Goal: Task Accomplishment & Management: Use online tool/utility

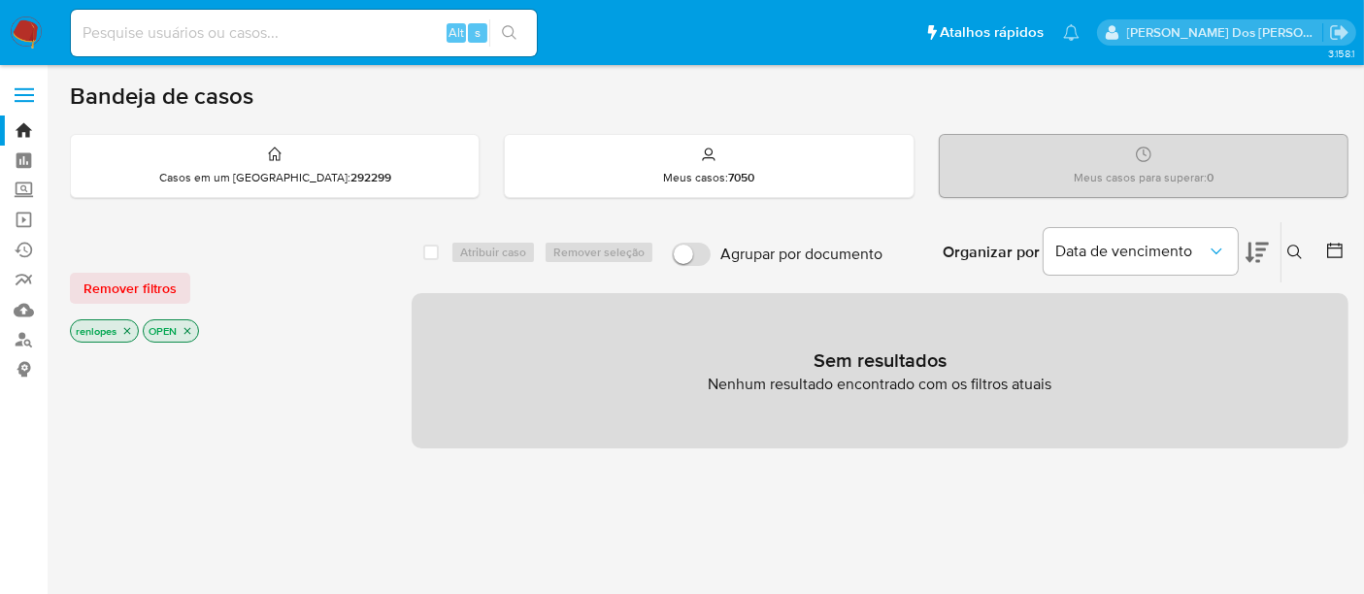
click at [223, 17] on div "Alt s" at bounding box center [304, 33] width 466 height 47
click at [226, 25] on input at bounding box center [304, 32] width 466 height 25
paste input "5ZrHiIPnXaEceXeAi9p9gxaK"
type input "5ZrHiIPnXaEceXeAi9p9gxaK"
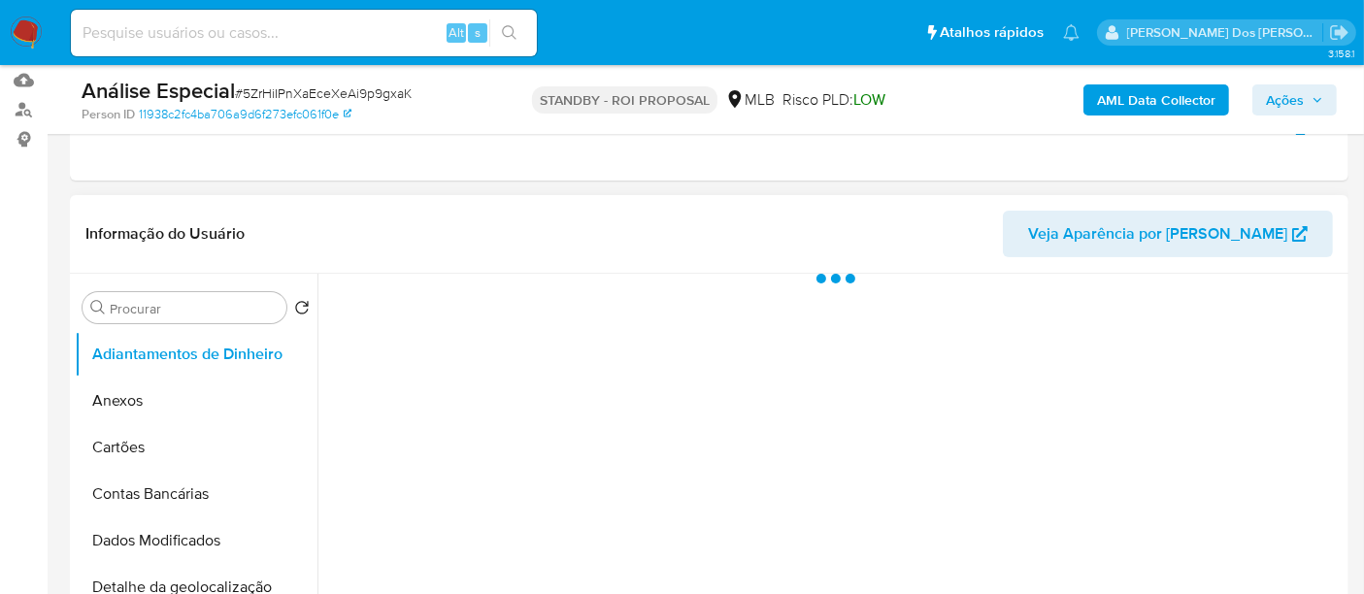
scroll to position [431, 0]
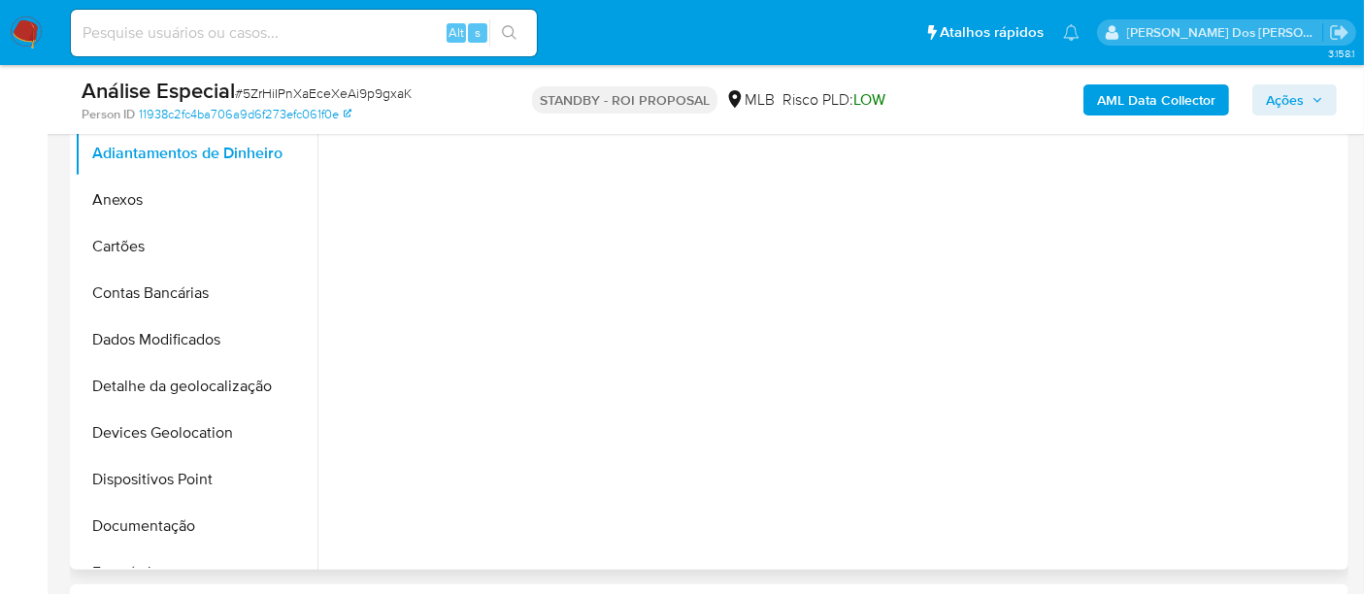
select select "10"
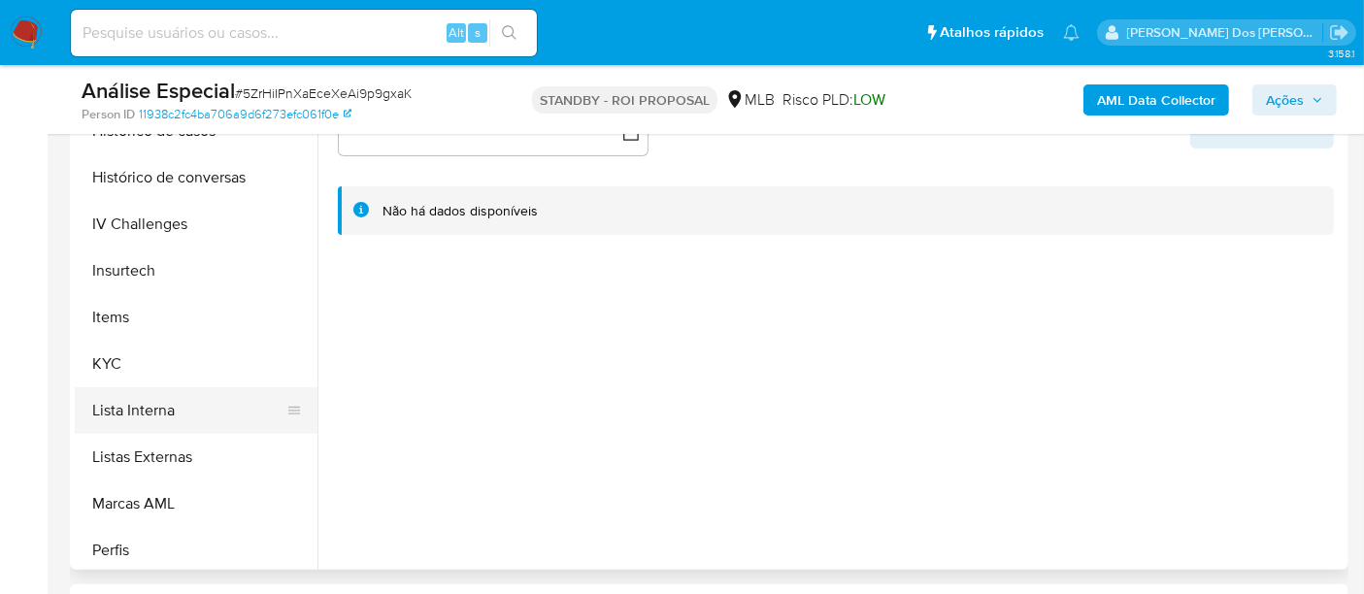
scroll to position [754, 0]
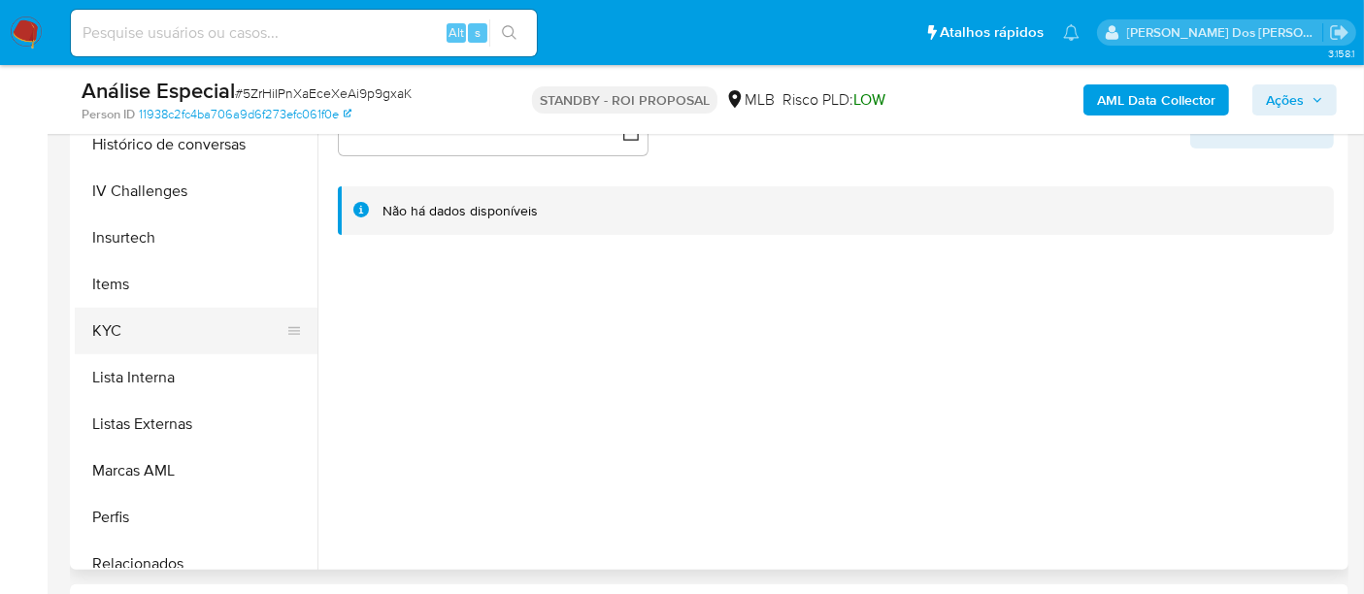
click at [116, 328] on button "KYC" at bounding box center [188, 331] width 227 height 47
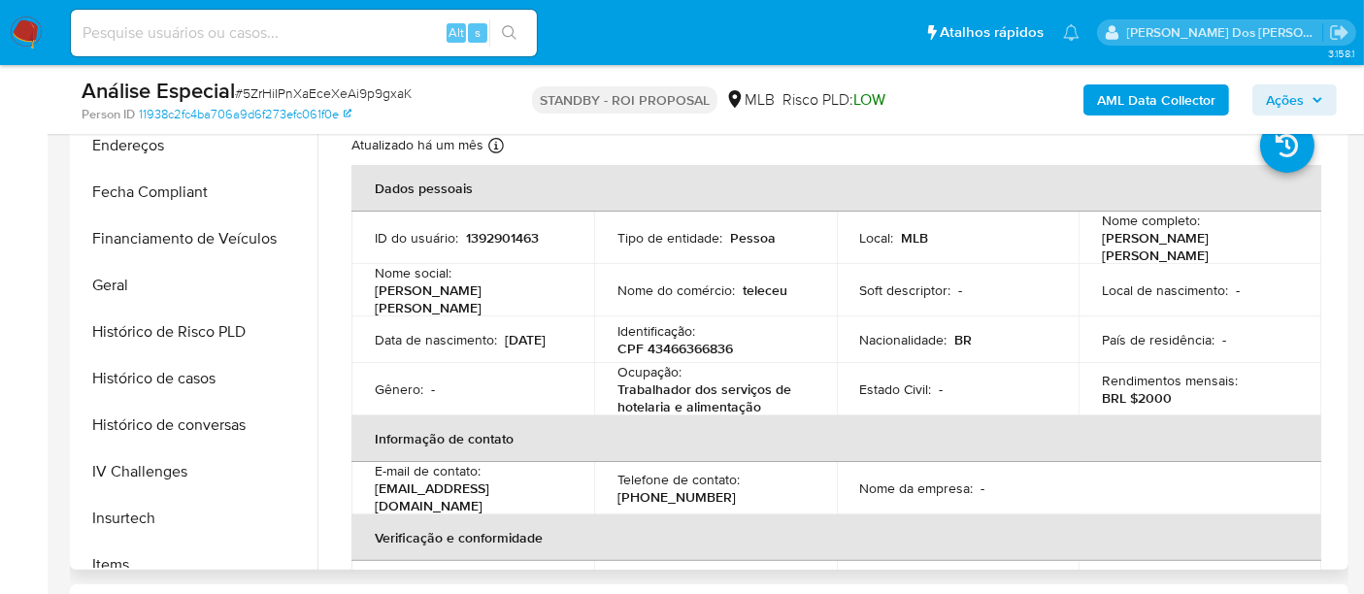
scroll to position [431, 0]
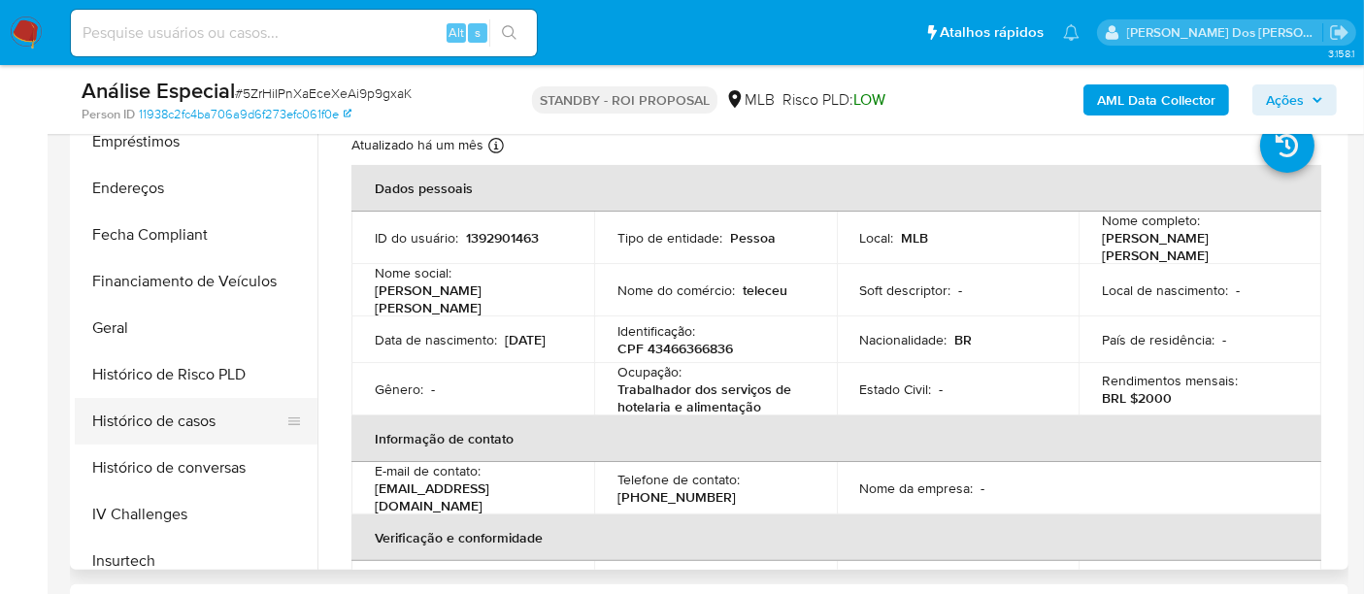
click at [180, 409] on button "Histórico de casos" at bounding box center [188, 421] width 227 height 47
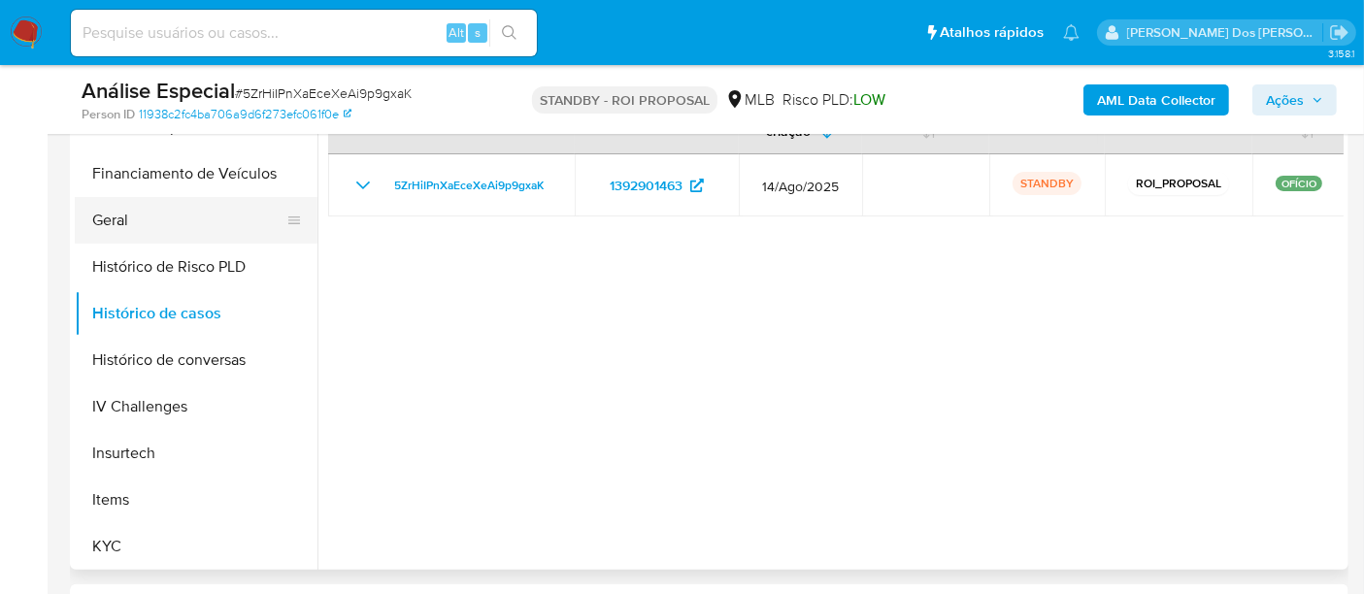
scroll to position [754, 0]
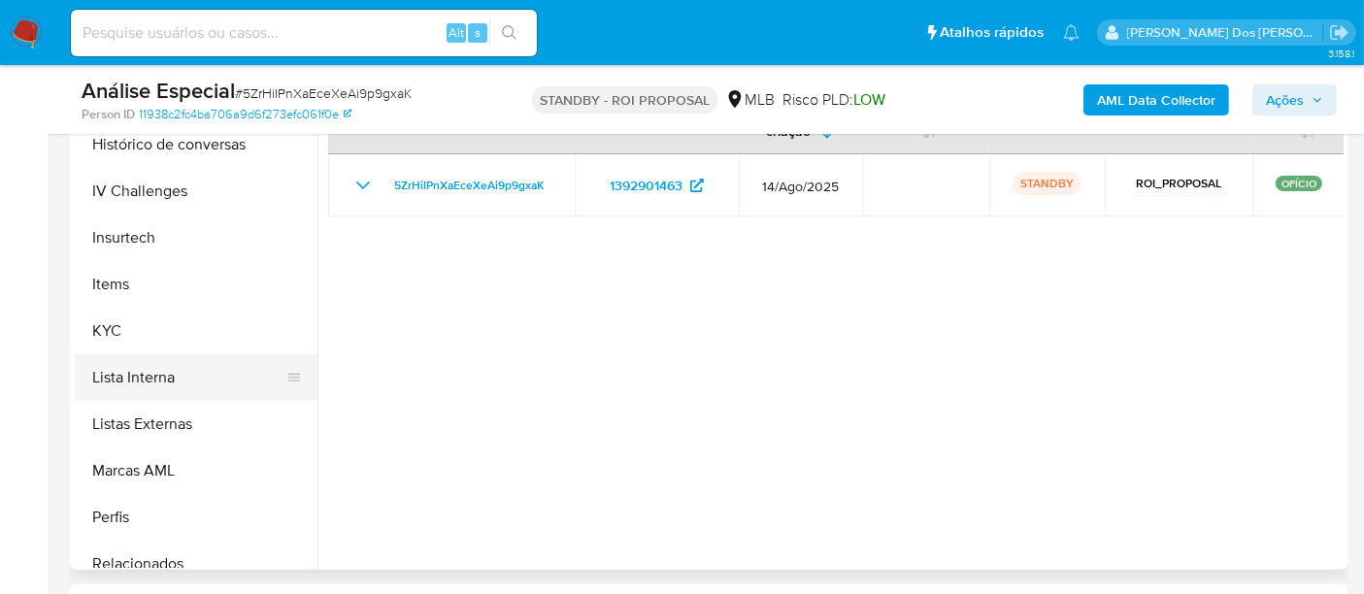
click at [157, 385] on button "Lista Interna" at bounding box center [188, 377] width 227 height 47
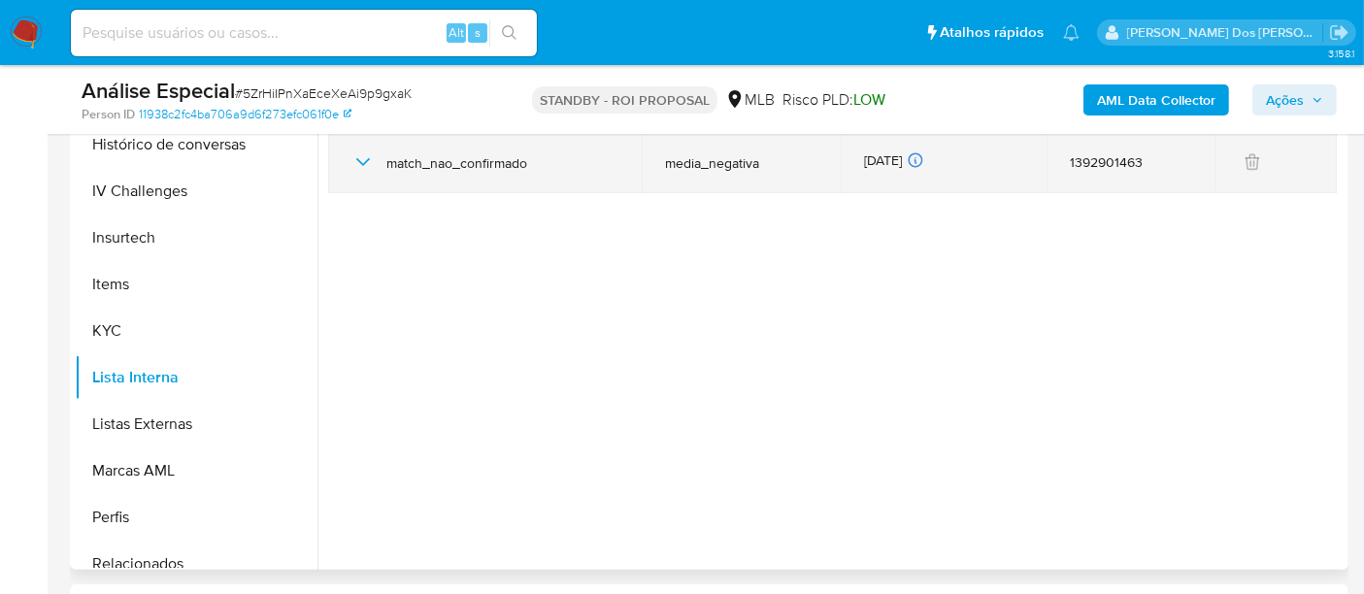
click at [369, 161] on icon "button" at bounding box center [362, 161] width 23 height 23
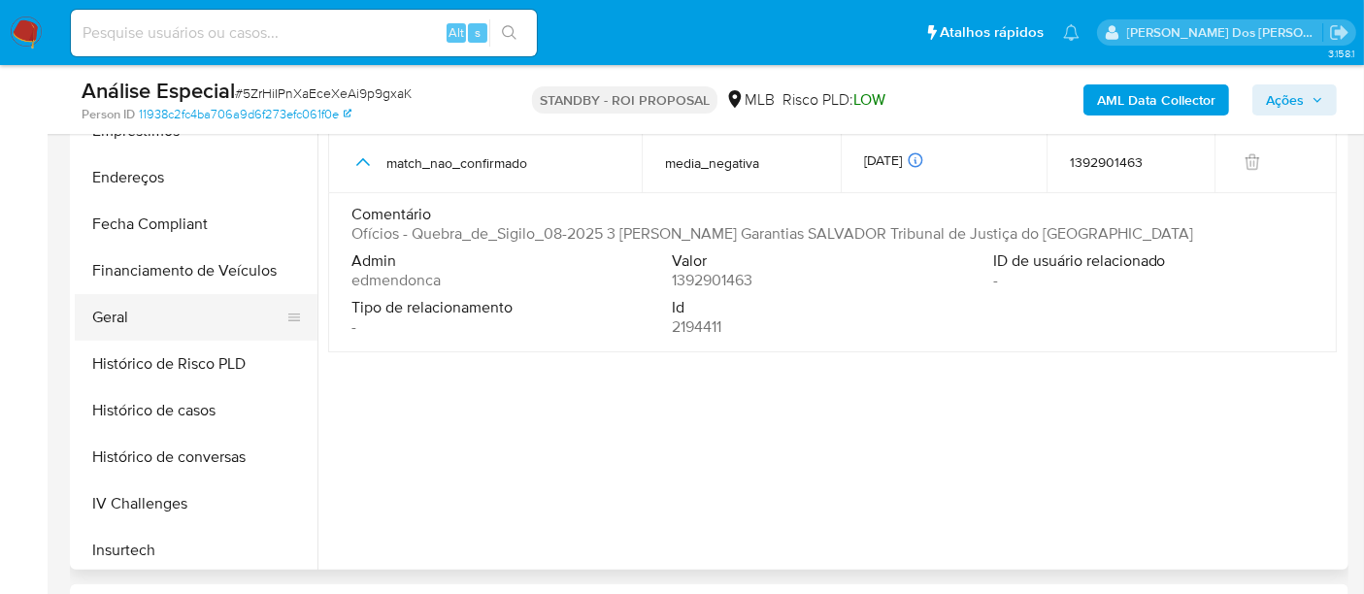
scroll to position [431, 0]
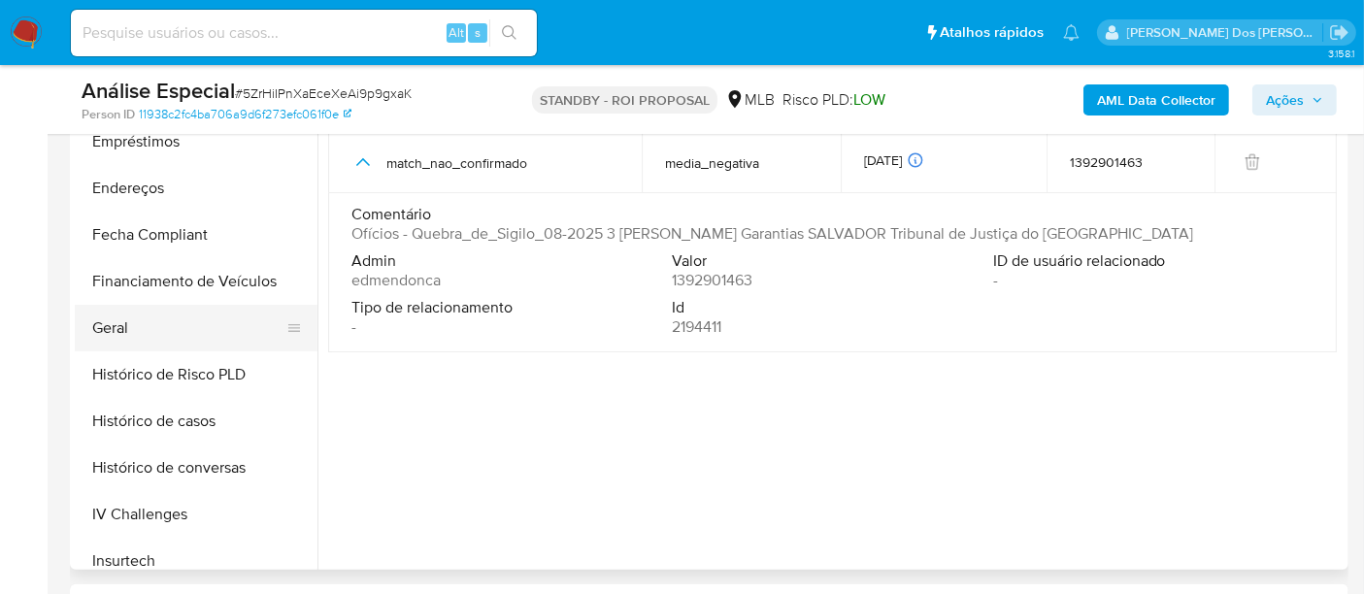
click at [134, 331] on button "Geral" at bounding box center [188, 328] width 227 height 47
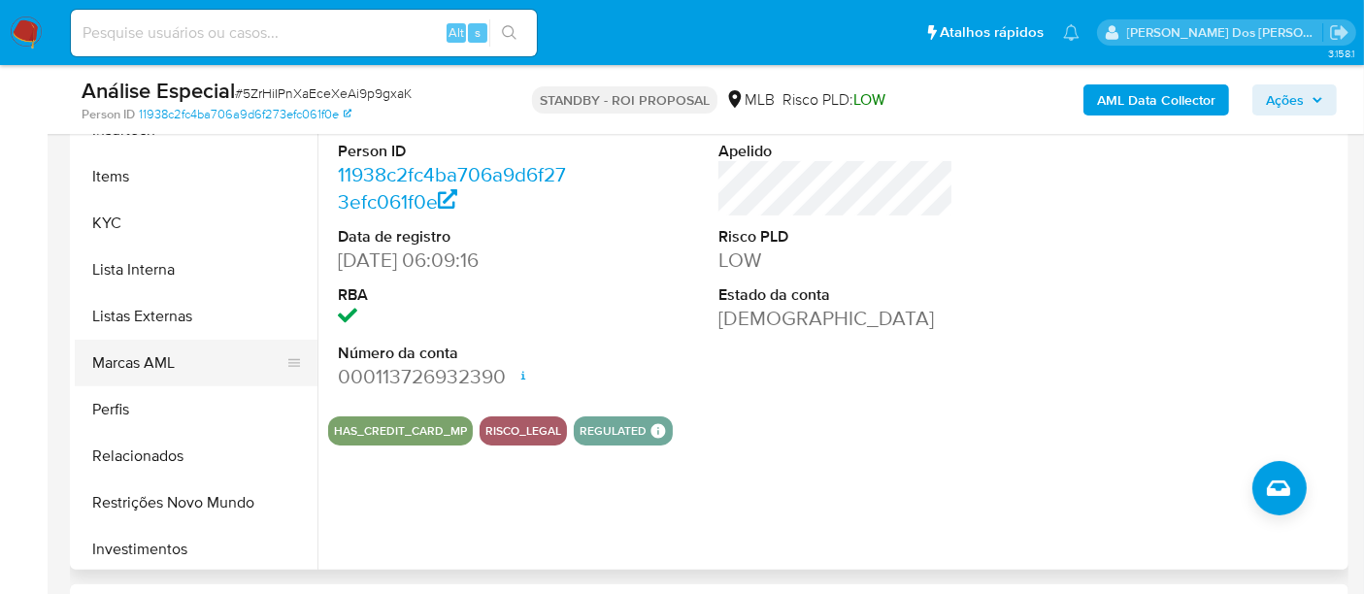
scroll to position [912, 0]
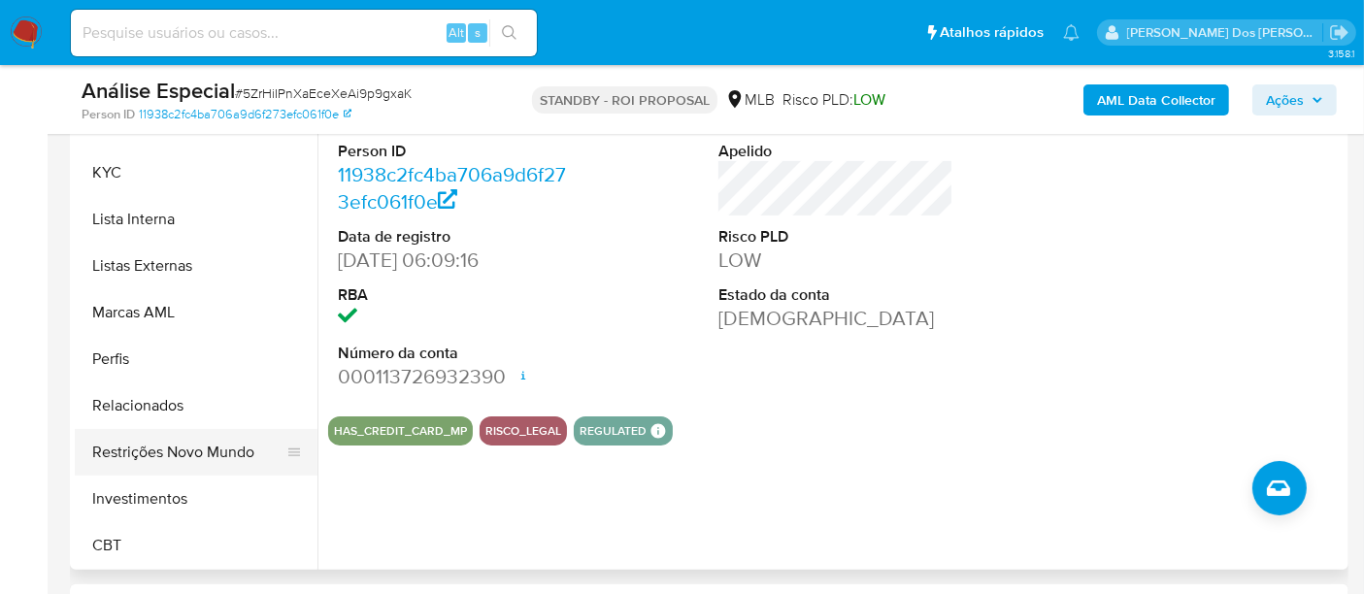
click at [208, 443] on button "Restrições Novo Mundo" at bounding box center [188, 452] width 227 height 47
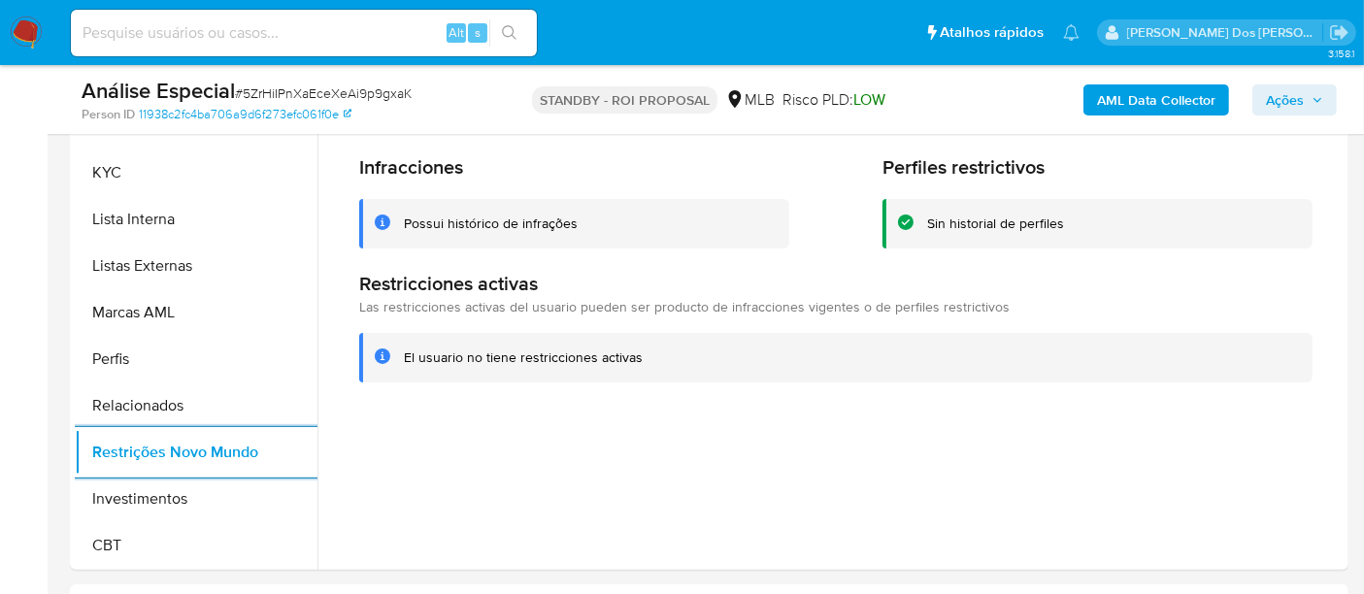
click at [296, 43] on input at bounding box center [304, 32] width 466 height 25
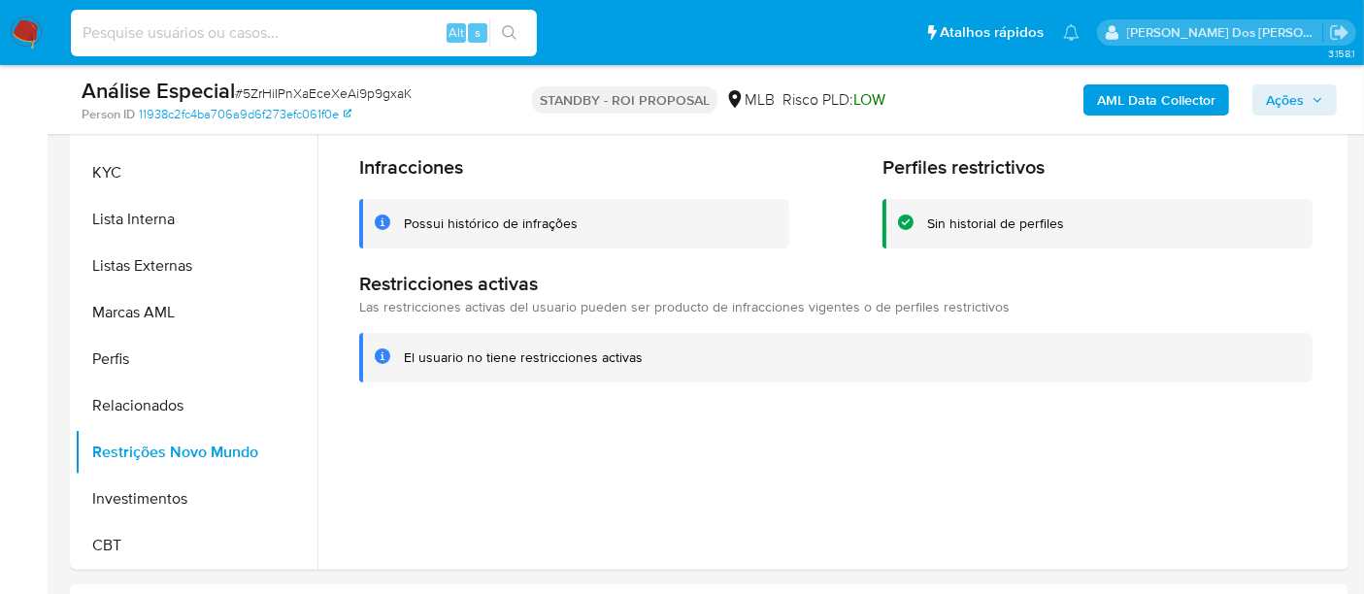
paste input "ackszDJ2cQ7Shgmkl08UhF2j"
type input "ackszDJ2cQ7Shgmkl08UhF2j"
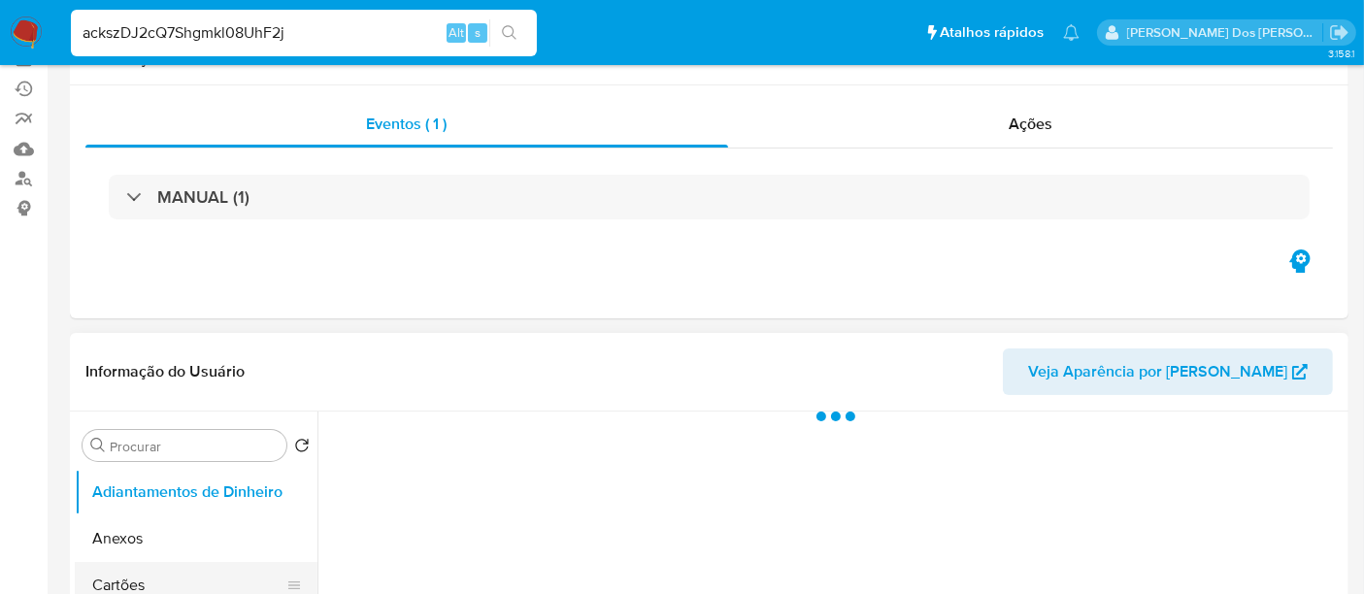
scroll to position [323, 0]
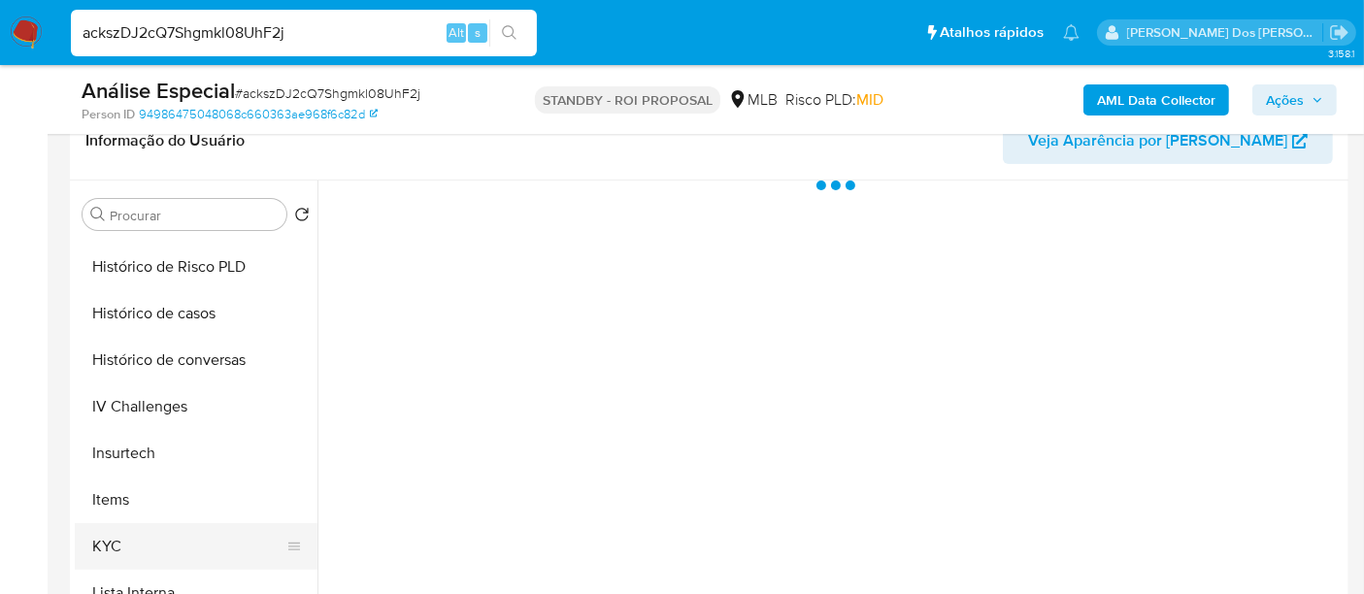
select select "10"
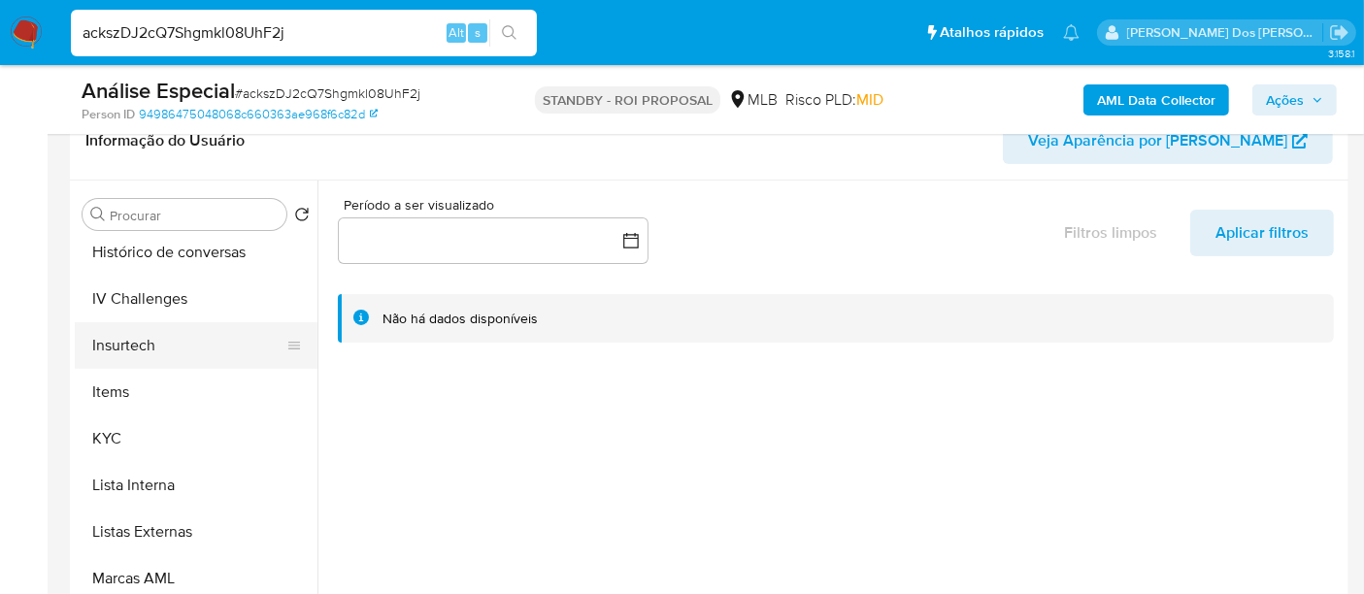
scroll to position [697, 0]
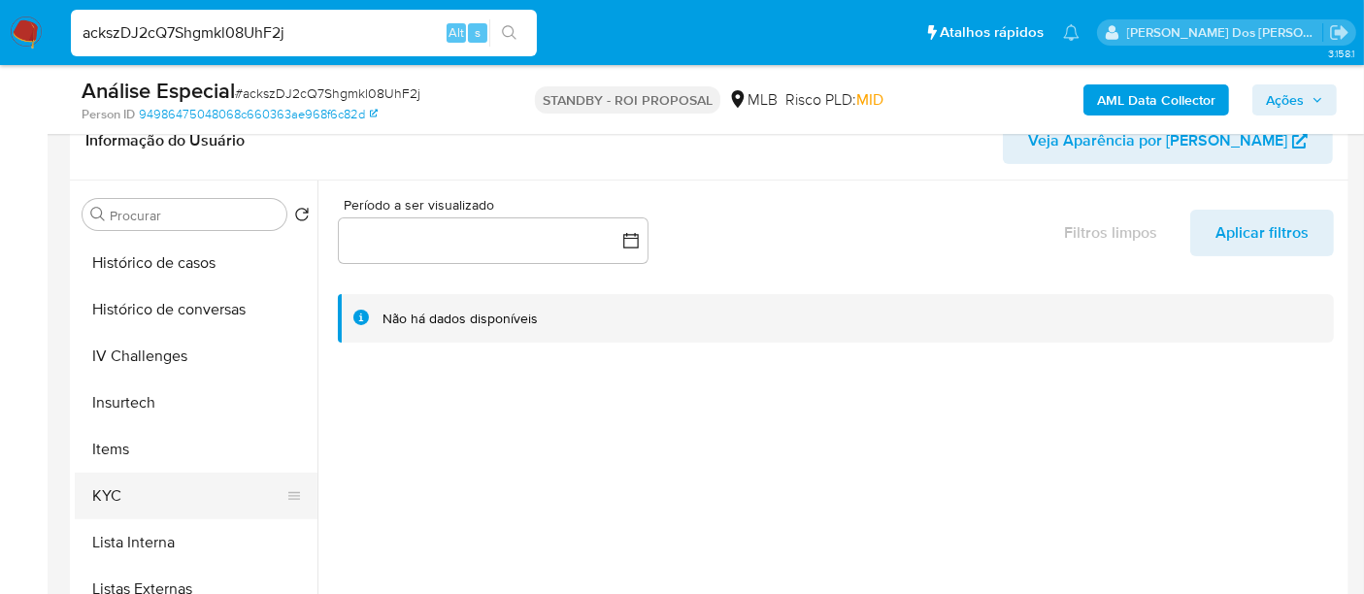
click at [99, 499] on button "KYC" at bounding box center [188, 496] width 227 height 47
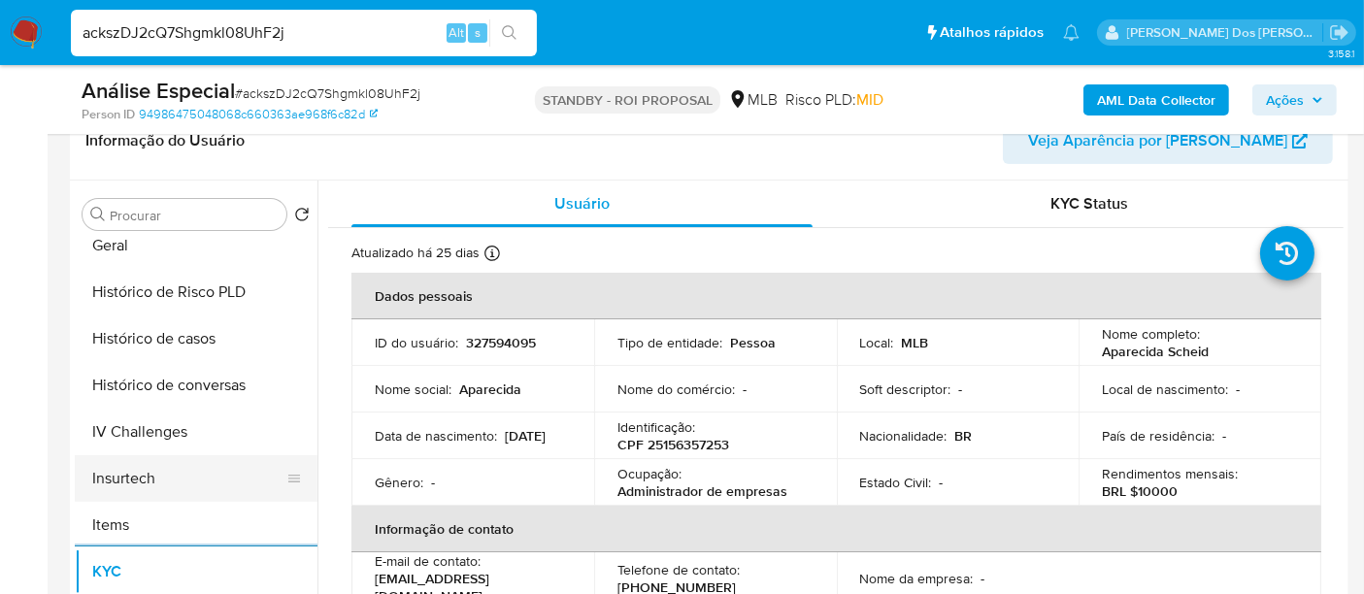
scroll to position [589, 0]
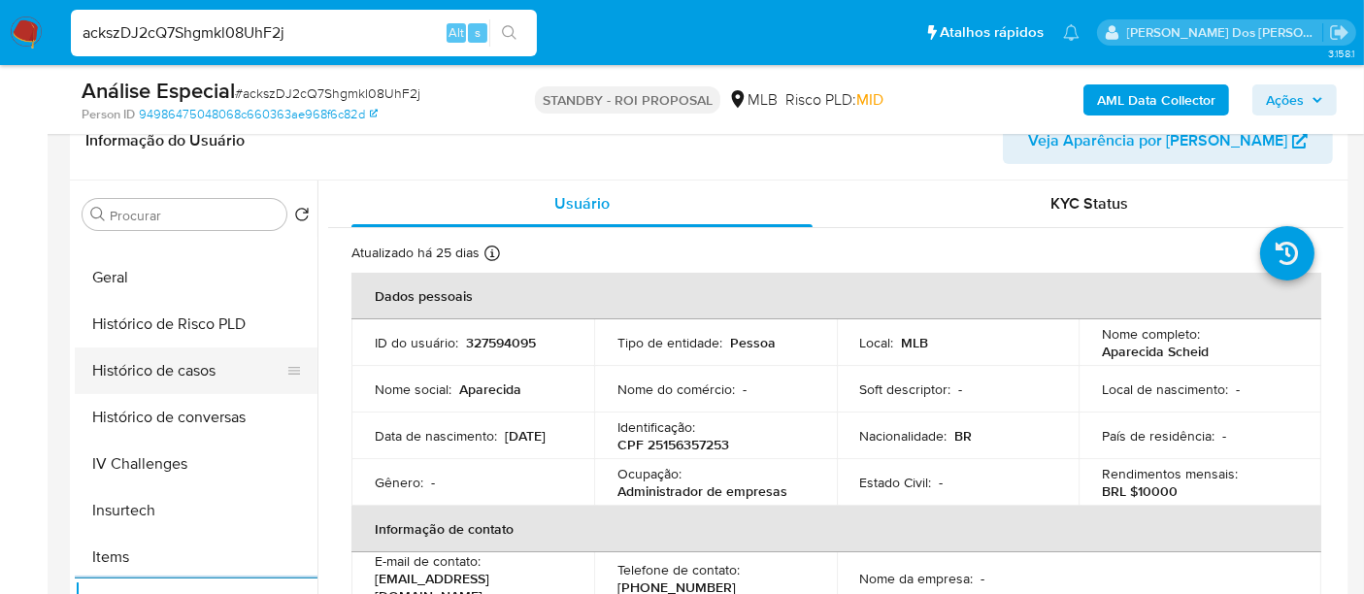
click at [172, 354] on button "Histórico de casos" at bounding box center [188, 370] width 227 height 47
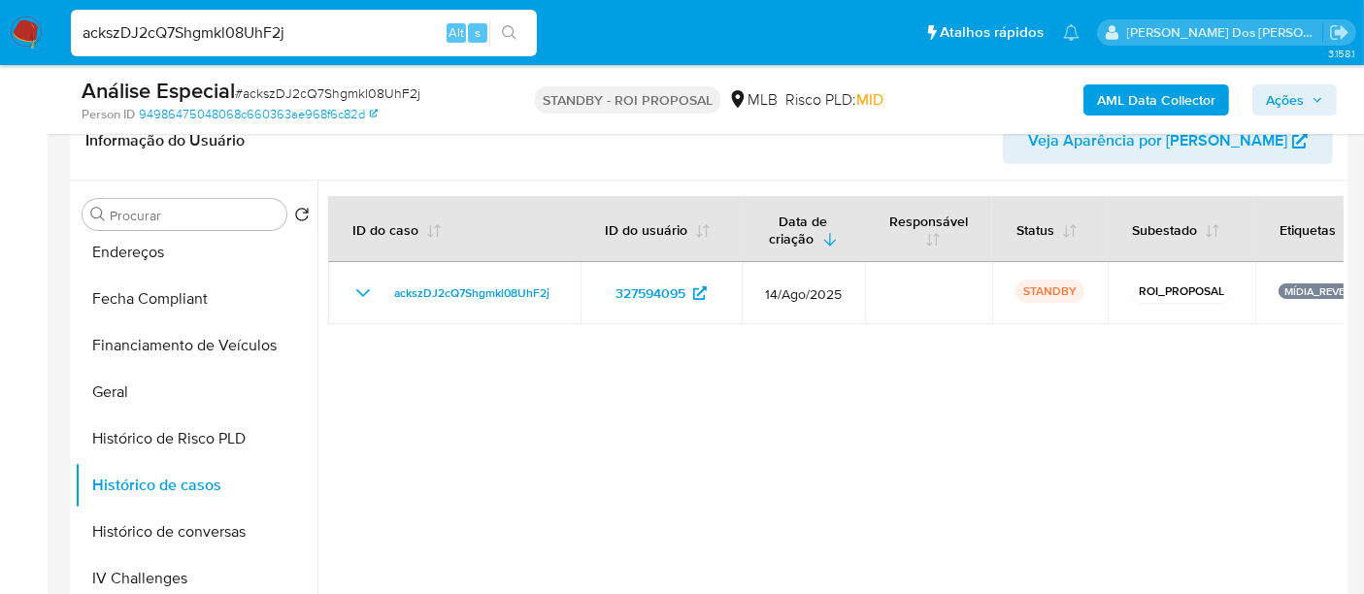
scroll to position [266, 0]
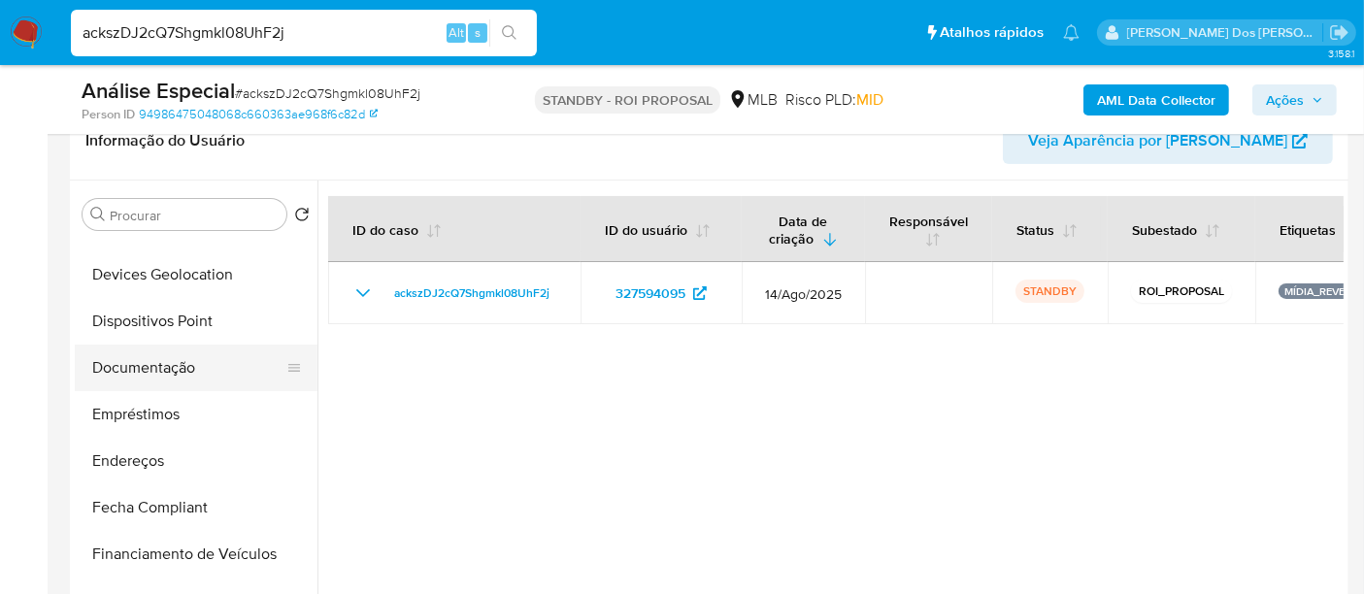
click at [148, 373] on button "Documentação" at bounding box center [188, 368] width 227 height 47
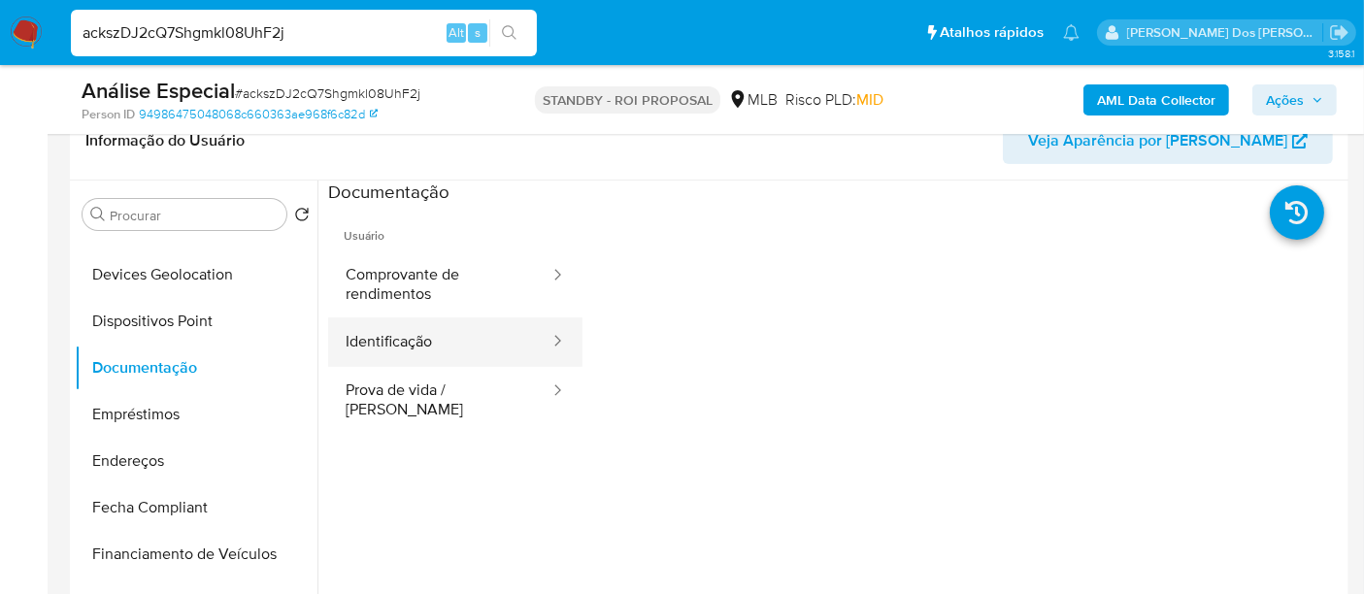
click at [411, 344] on button "Identificação" at bounding box center [439, 341] width 223 height 49
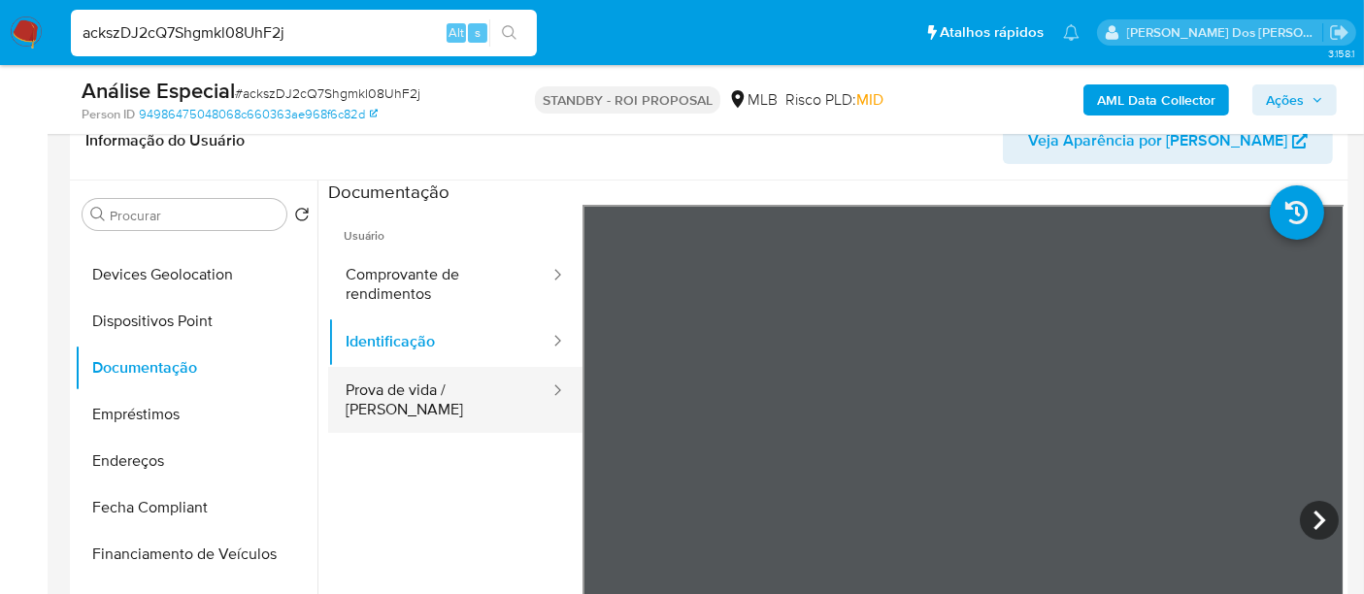
click at [436, 398] on button "Prova de vida / [PERSON_NAME]" at bounding box center [439, 400] width 223 height 66
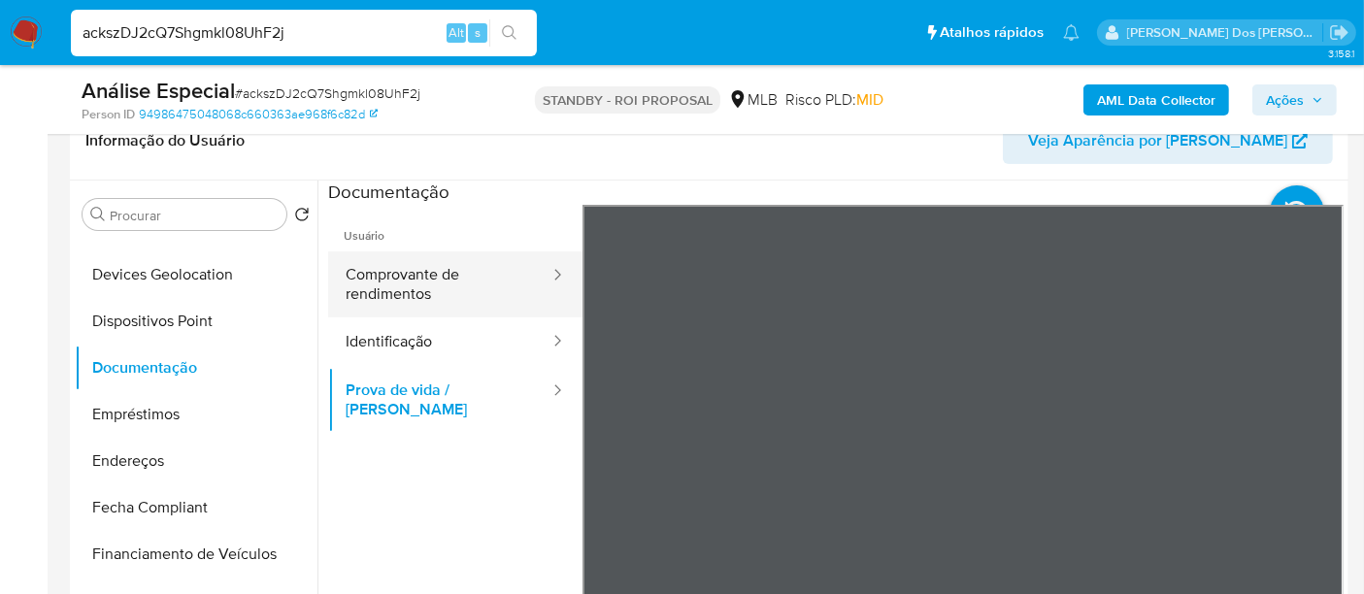
drag, startPoint x: 332, startPoint y: 265, endPoint x: 351, endPoint y: 267, distance: 19.5
click at [342, 267] on button "Comprovante de rendimentos" at bounding box center [439, 284] width 223 height 66
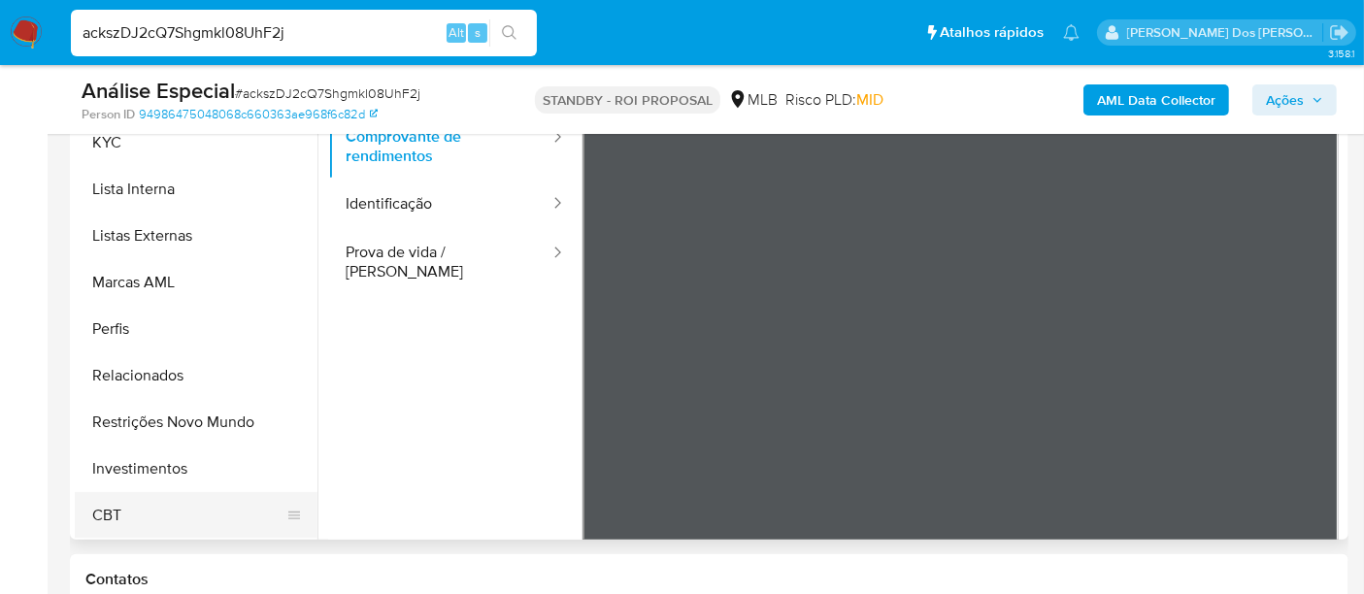
scroll to position [539, 0]
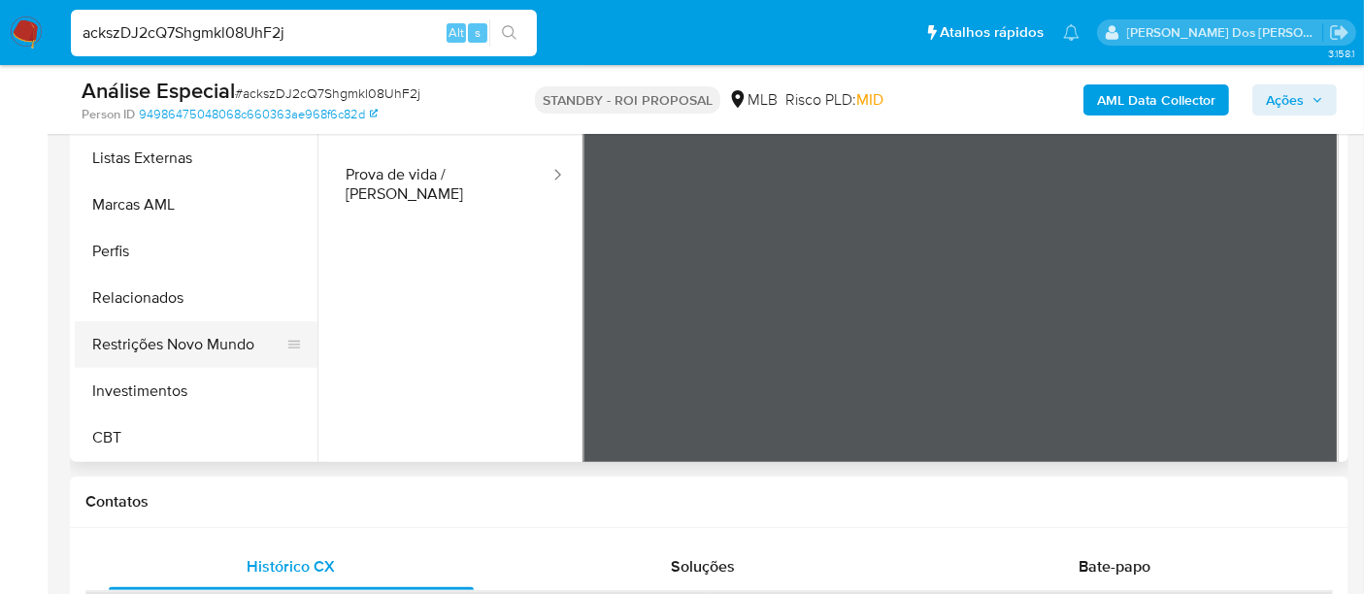
click at [189, 345] on button "Restrições Novo Mundo" at bounding box center [188, 344] width 227 height 47
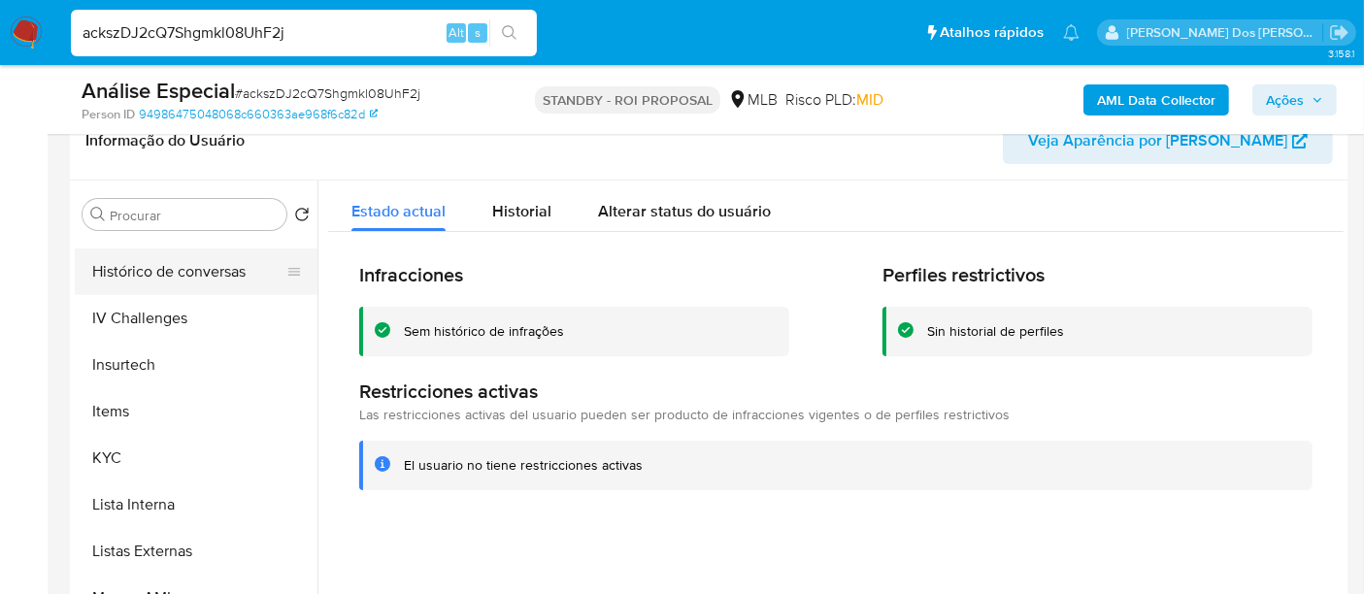
scroll to position [589, 0]
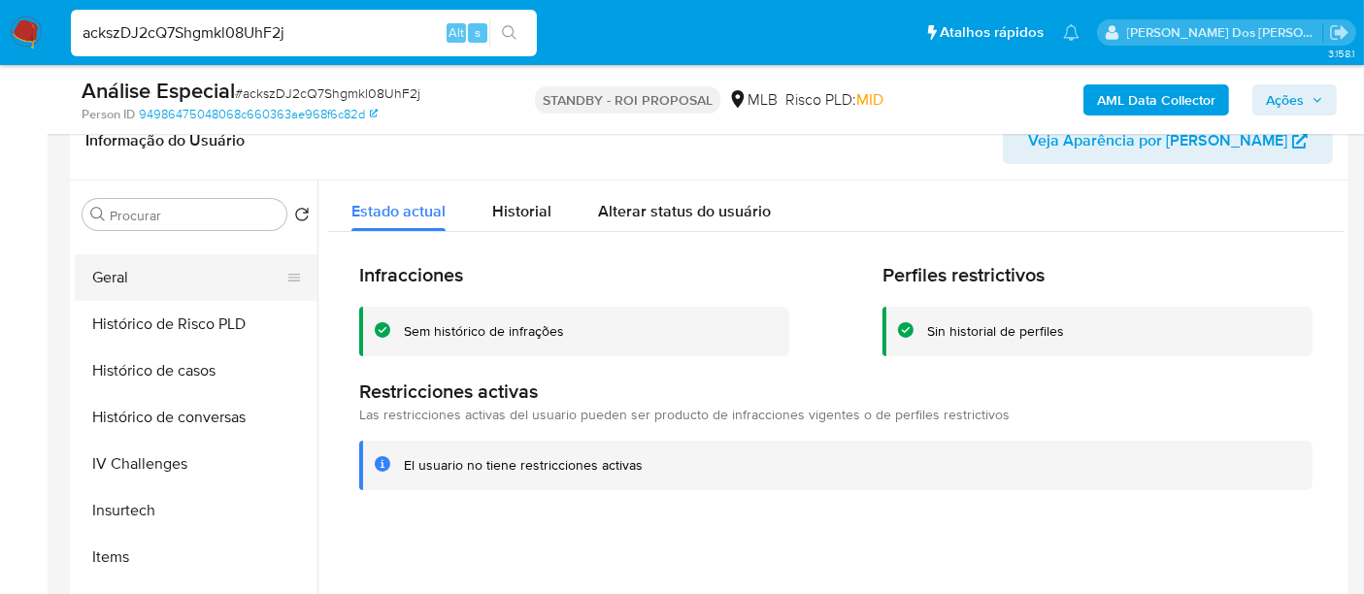
click at [117, 283] on button "Geral" at bounding box center [188, 277] width 227 height 47
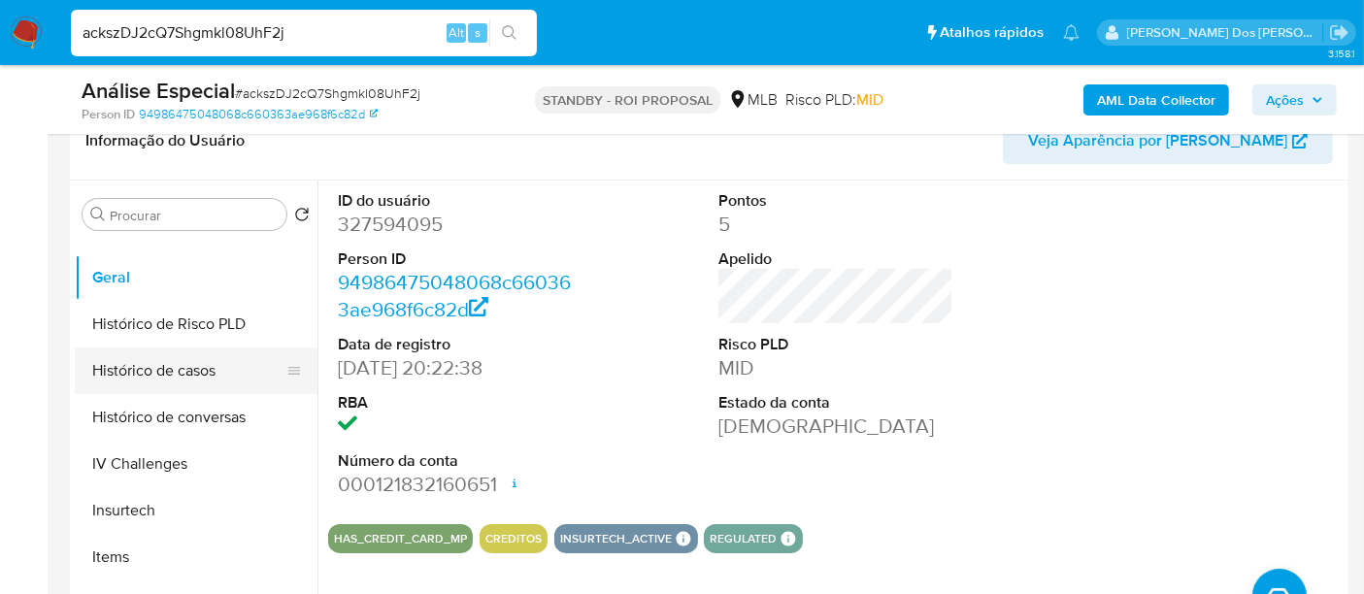
click at [185, 383] on button "Histórico de casos" at bounding box center [188, 370] width 227 height 47
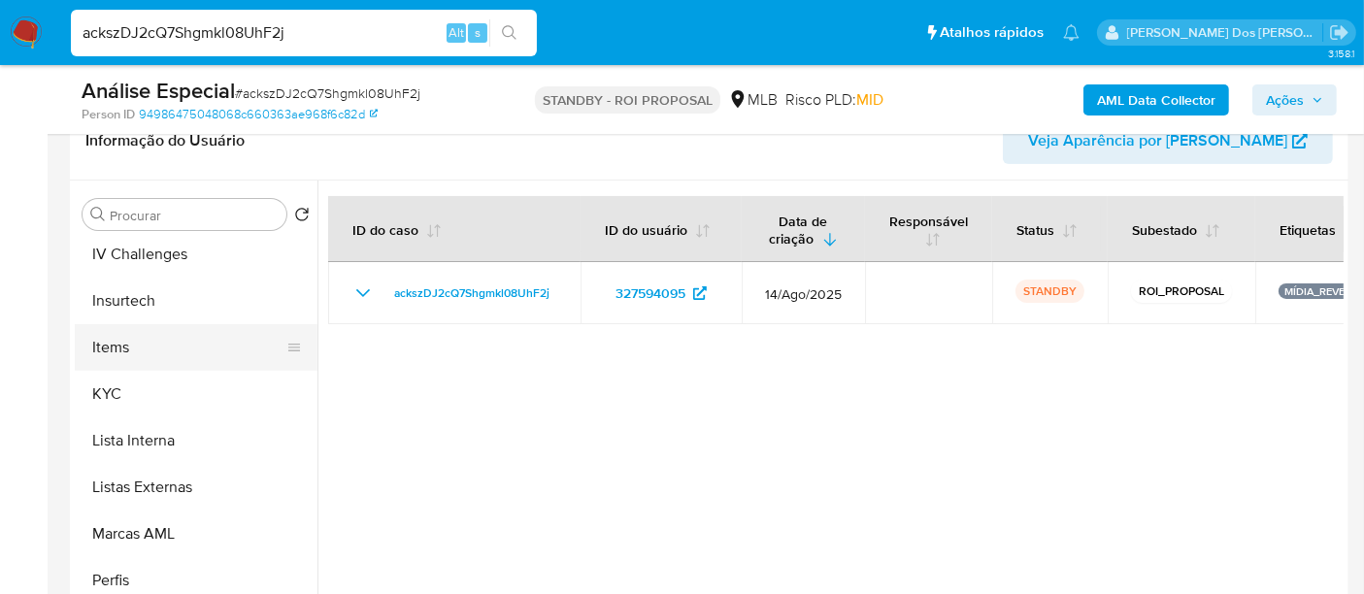
scroll to position [805, 0]
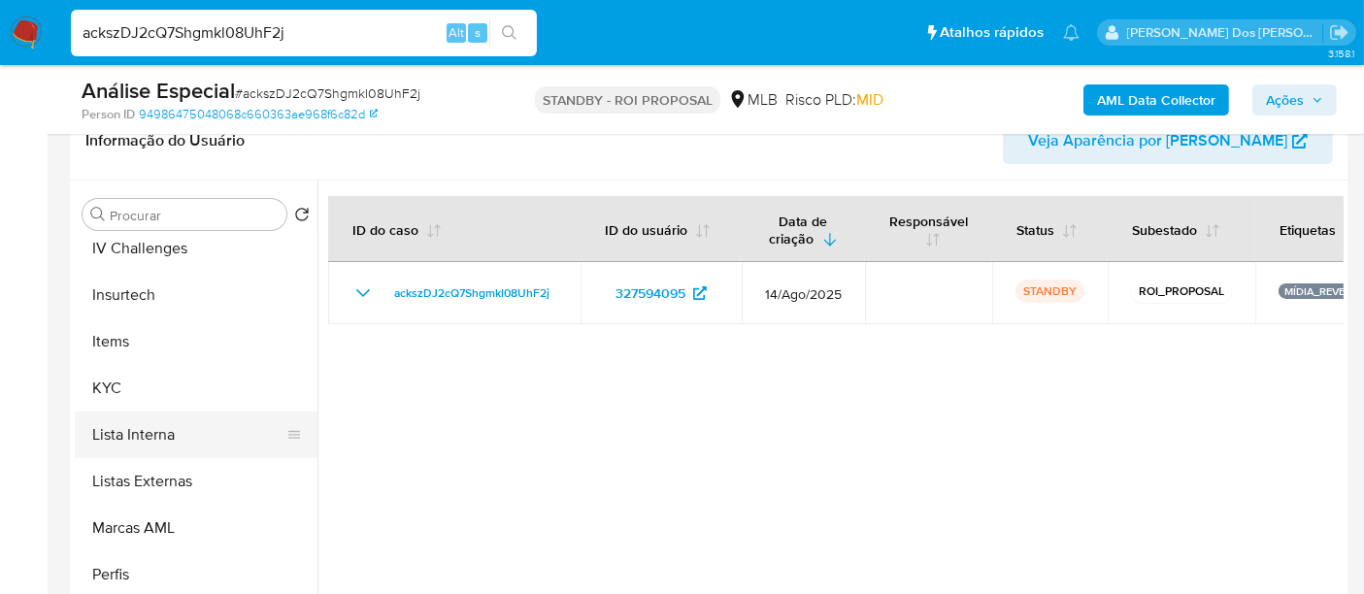
click at [163, 432] on button "Lista Interna" at bounding box center [188, 434] width 227 height 47
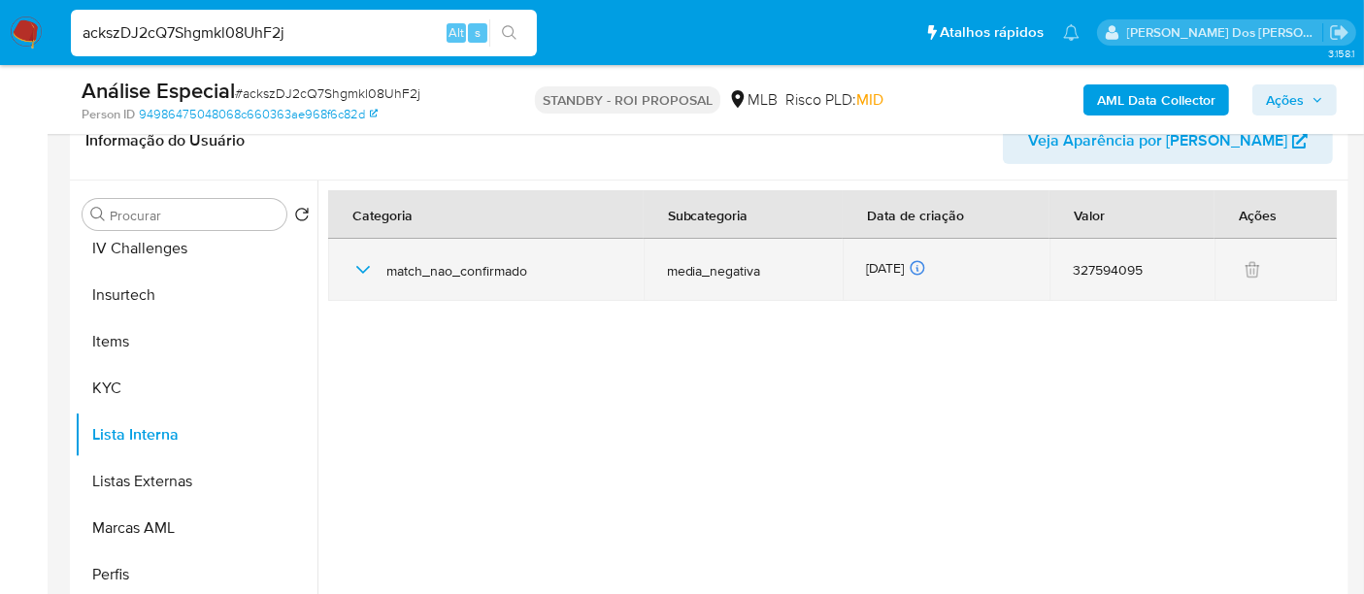
click at [365, 268] on icon "button" at bounding box center [363, 270] width 14 height 8
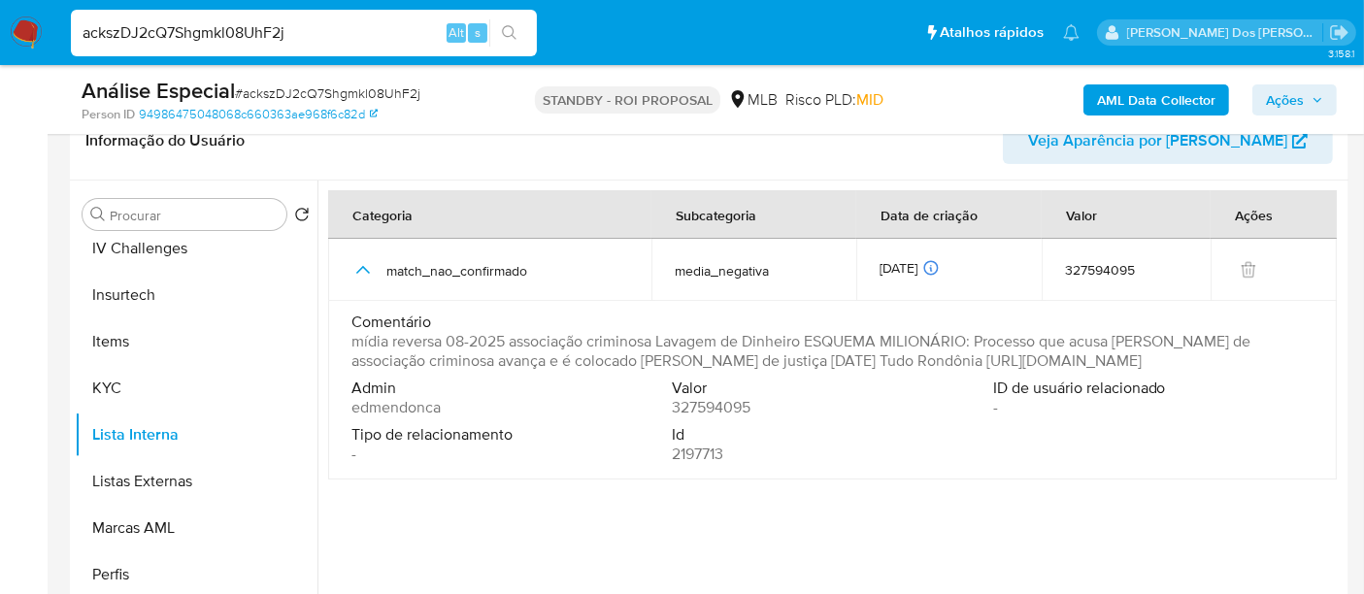
click at [233, 42] on input "ackszDJ2cQ7Shgmkl08UhF2j" at bounding box center [304, 32] width 466 height 25
paste input "JYOqViWueWTM1rAjoxl9lrey"
type input "JYOqViWueWTM1rAjoxl9lrey"
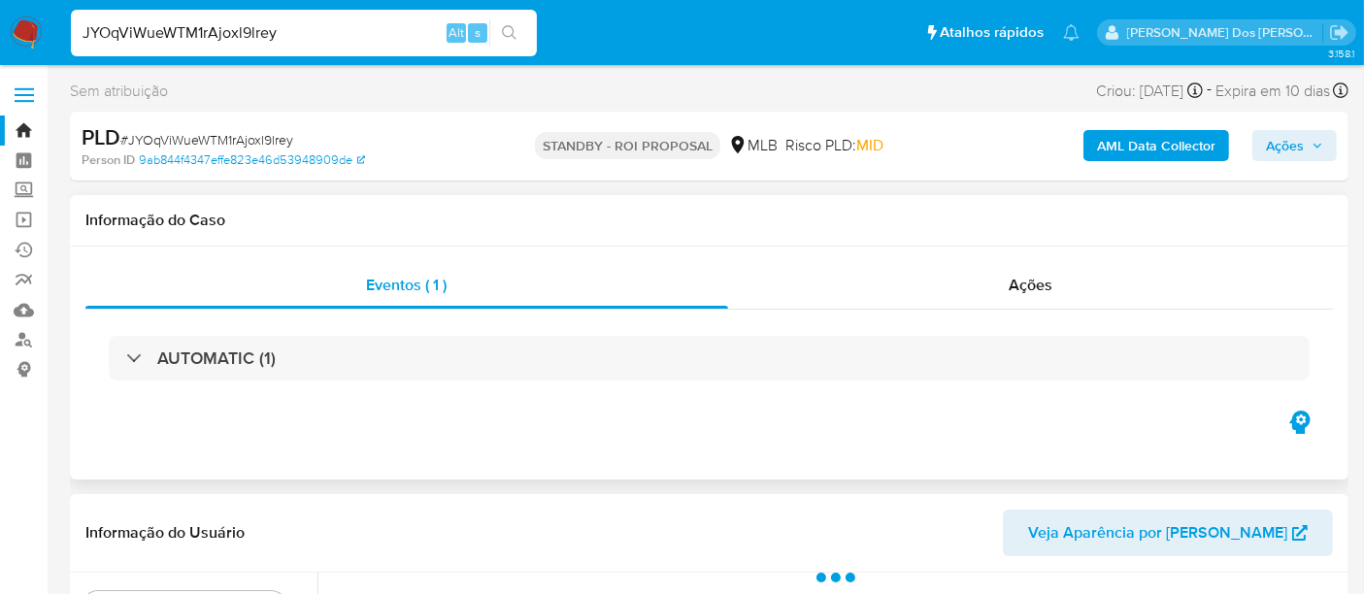
select select "10"
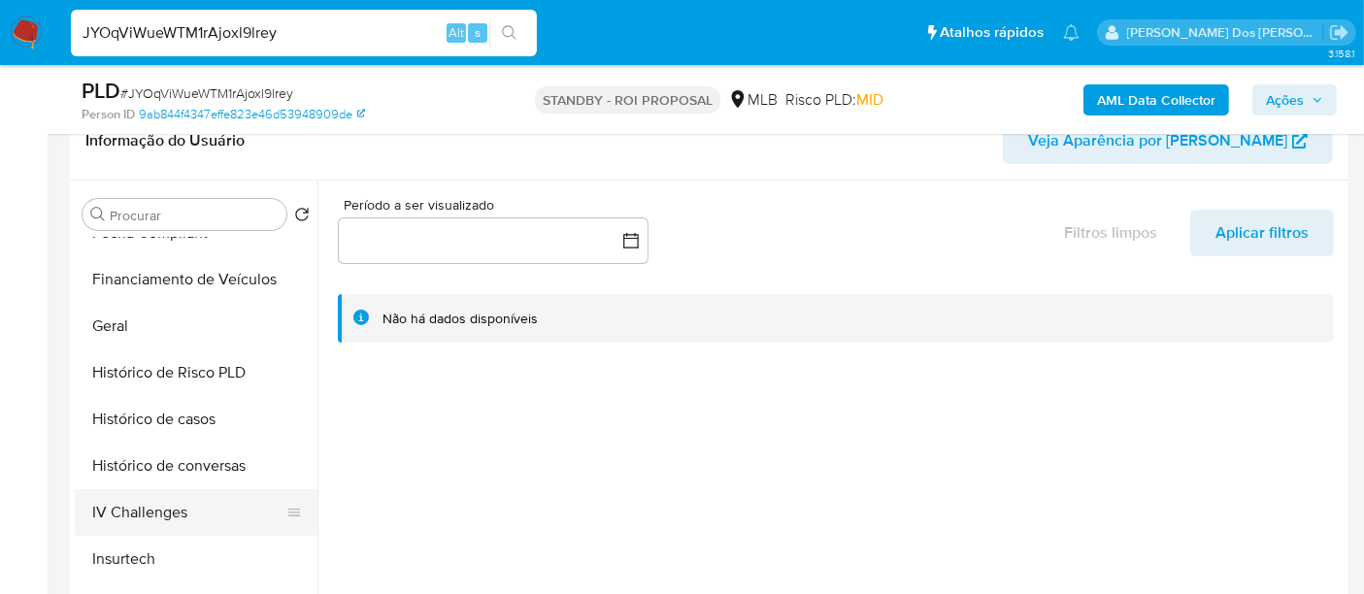
scroll to position [646, 0]
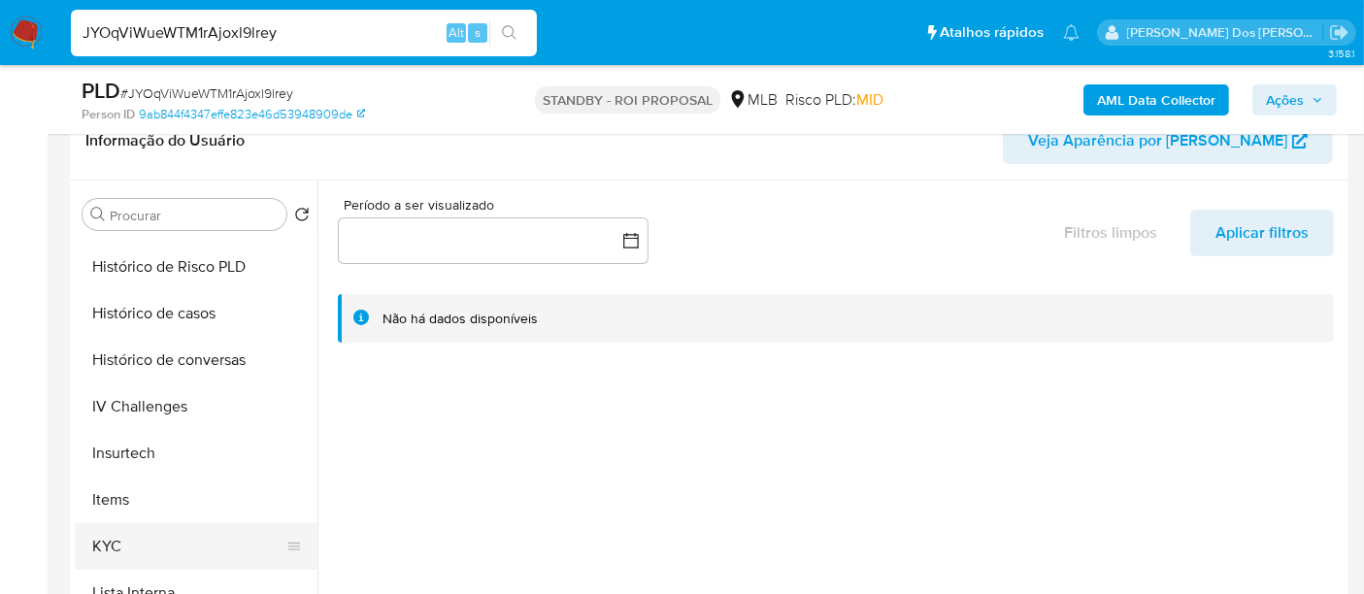
click at [114, 542] on button "KYC" at bounding box center [188, 546] width 227 height 47
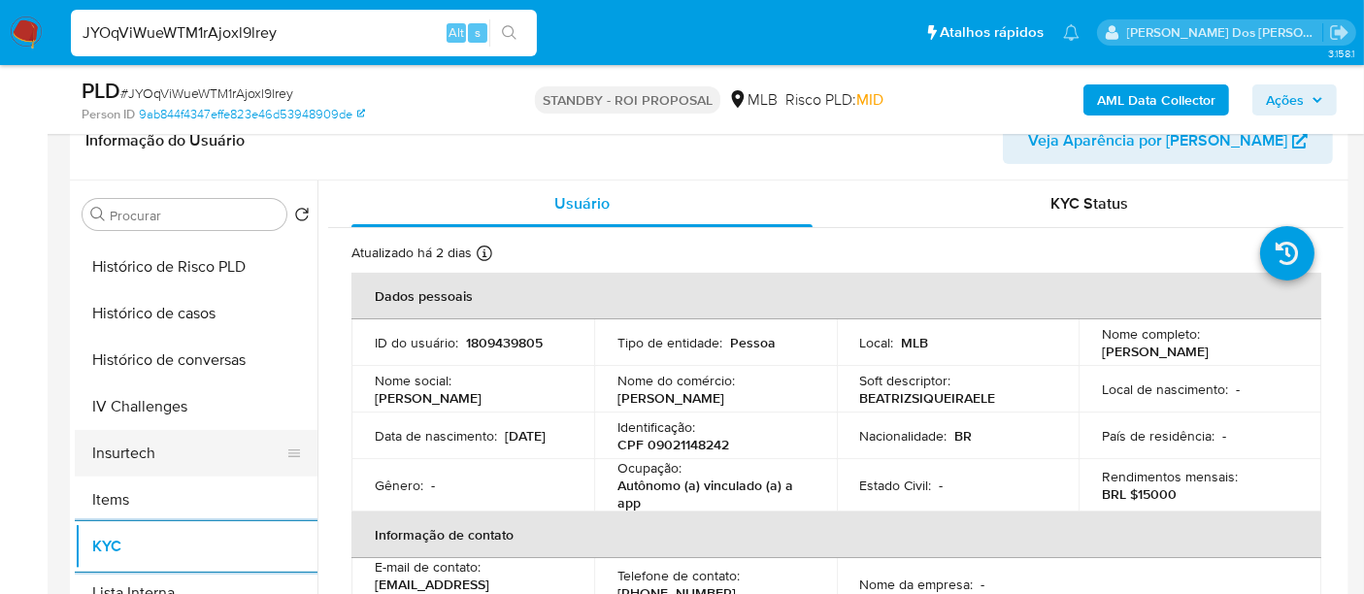
scroll to position [539, 0]
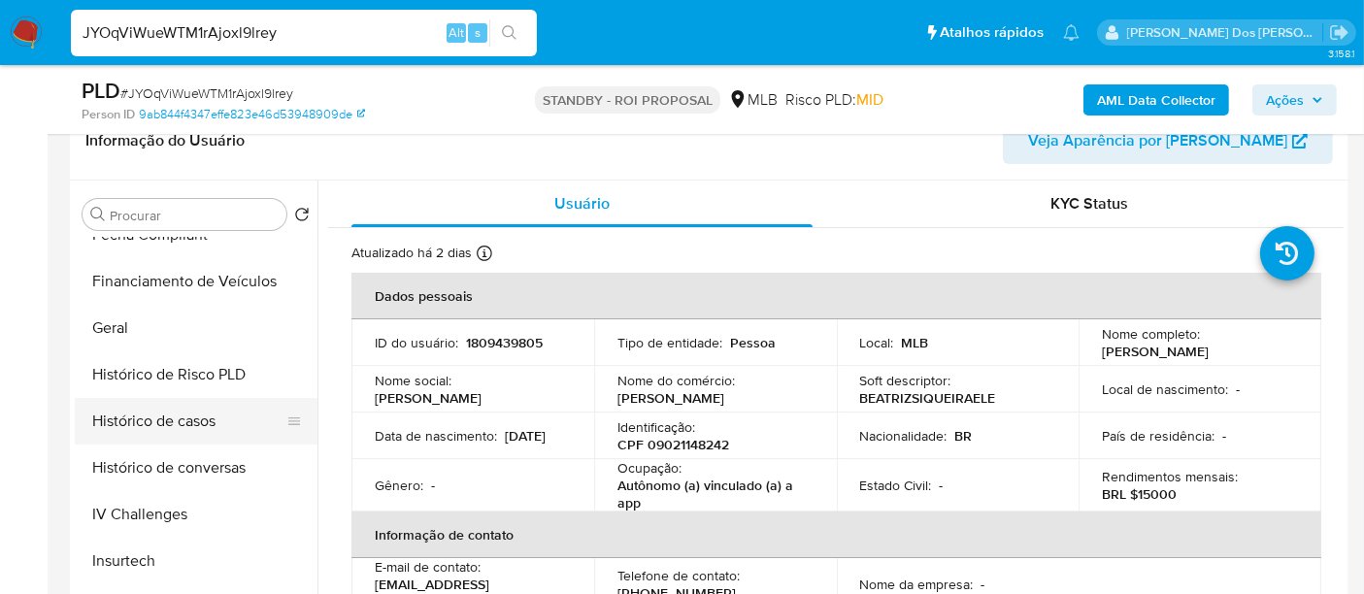
click at [187, 428] on button "Histórico de casos" at bounding box center [188, 421] width 227 height 47
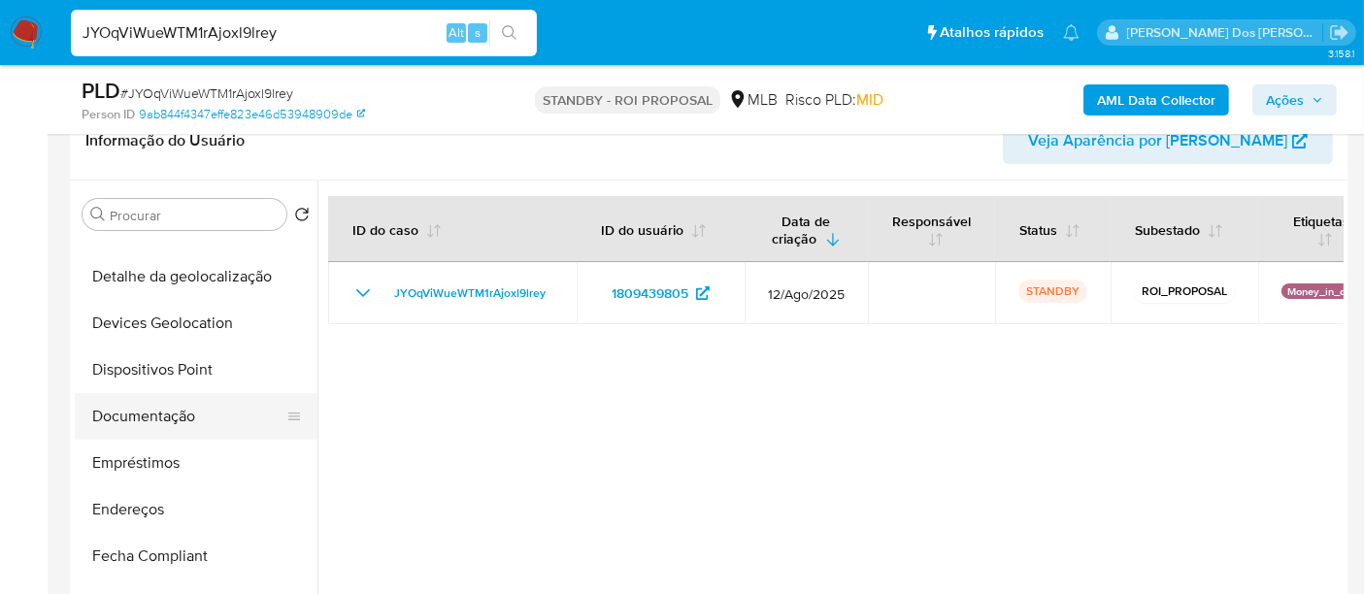
scroll to position [215, 0]
click at [172, 412] on button "Documentação" at bounding box center [188, 418] width 227 height 47
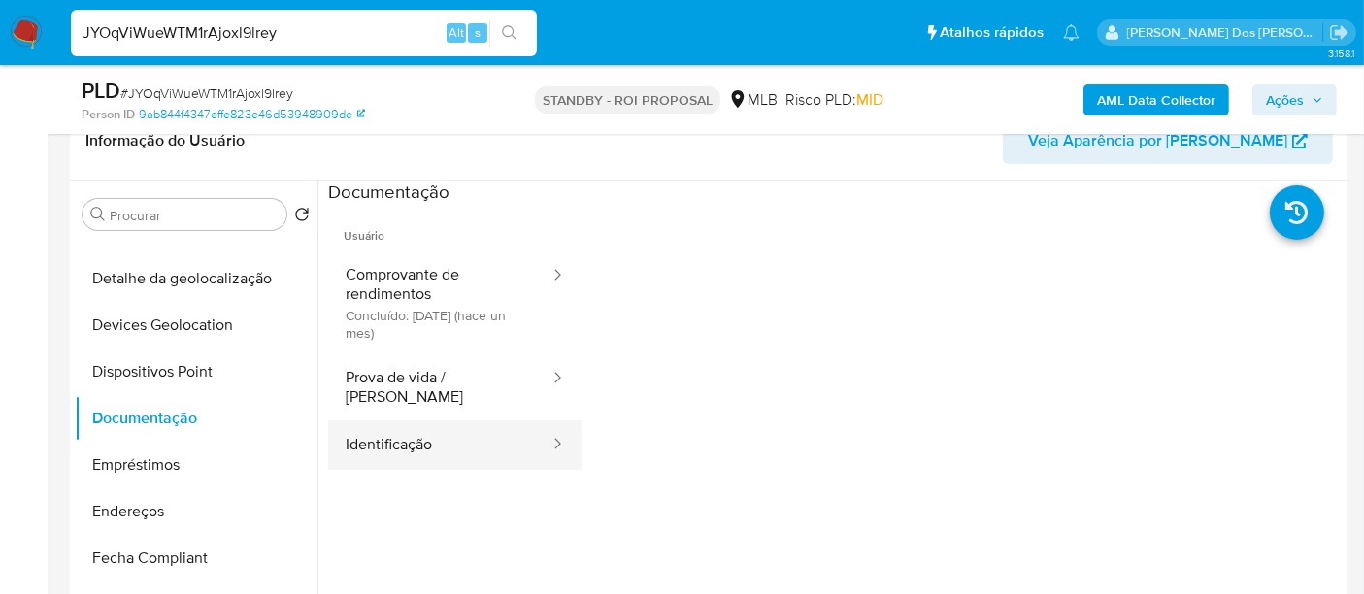
click at [370, 424] on button "Identificação" at bounding box center [439, 444] width 223 height 49
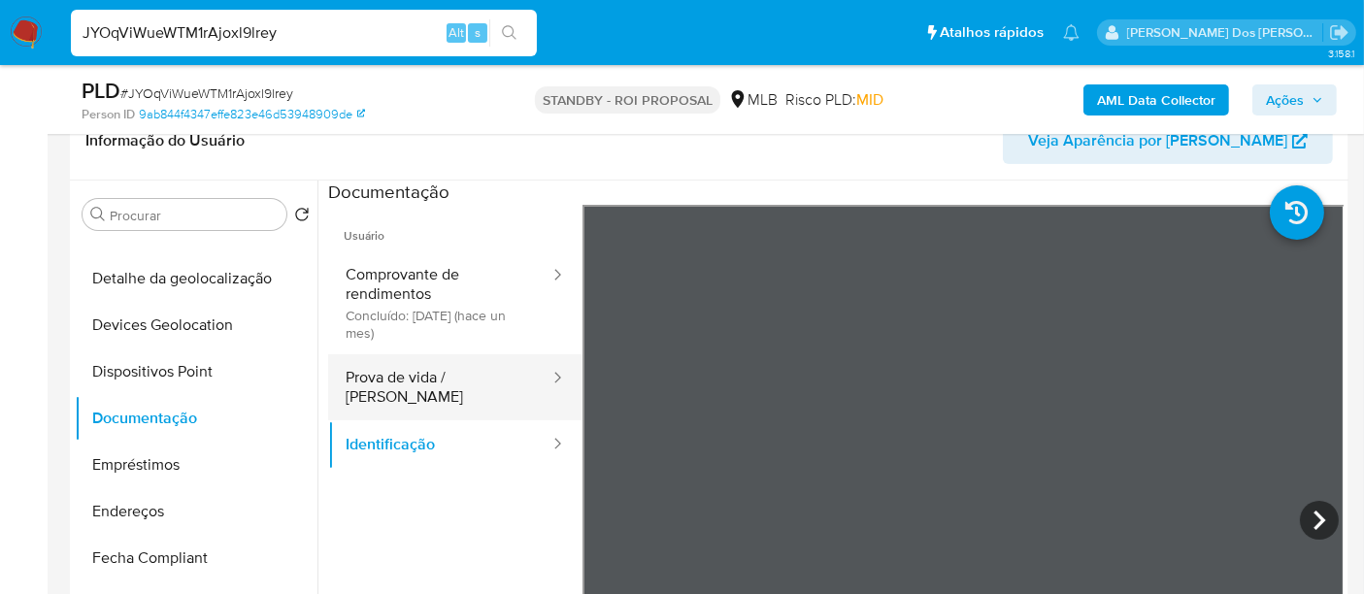
click at [470, 388] on button "Prova de vida / [PERSON_NAME]" at bounding box center [439, 387] width 223 height 66
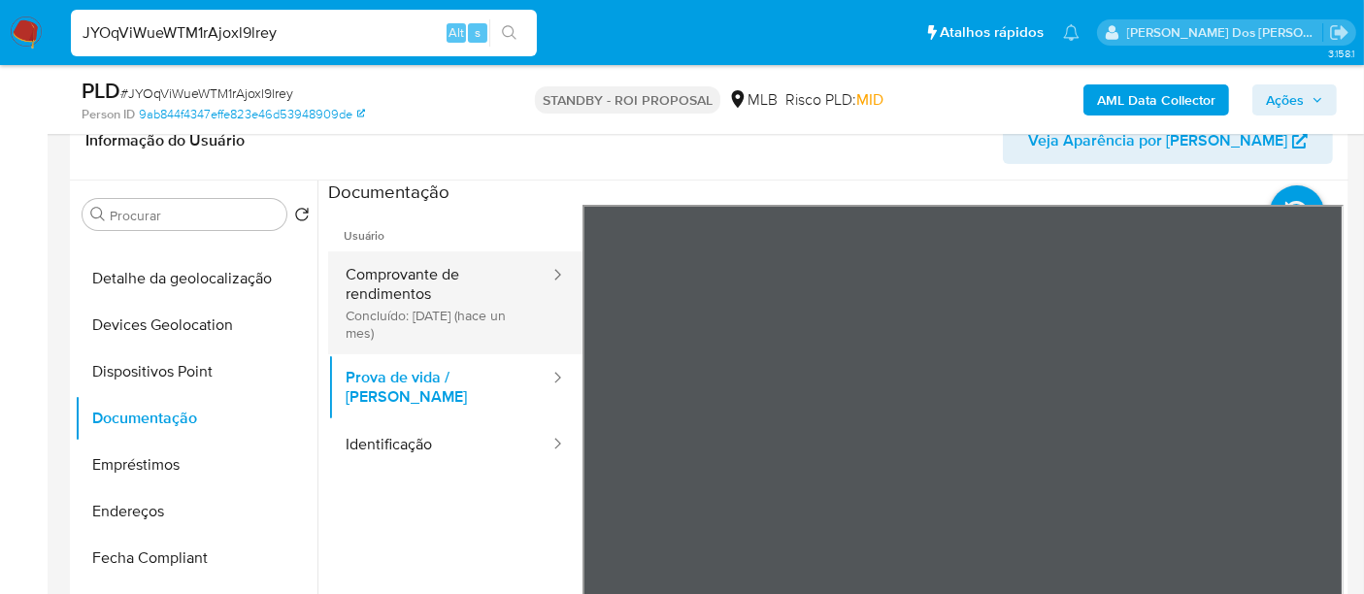
click at [396, 301] on button "Comprovante de rendimentos Concluído: 19/08/2025 (hace un mes)" at bounding box center [439, 302] width 223 height 103
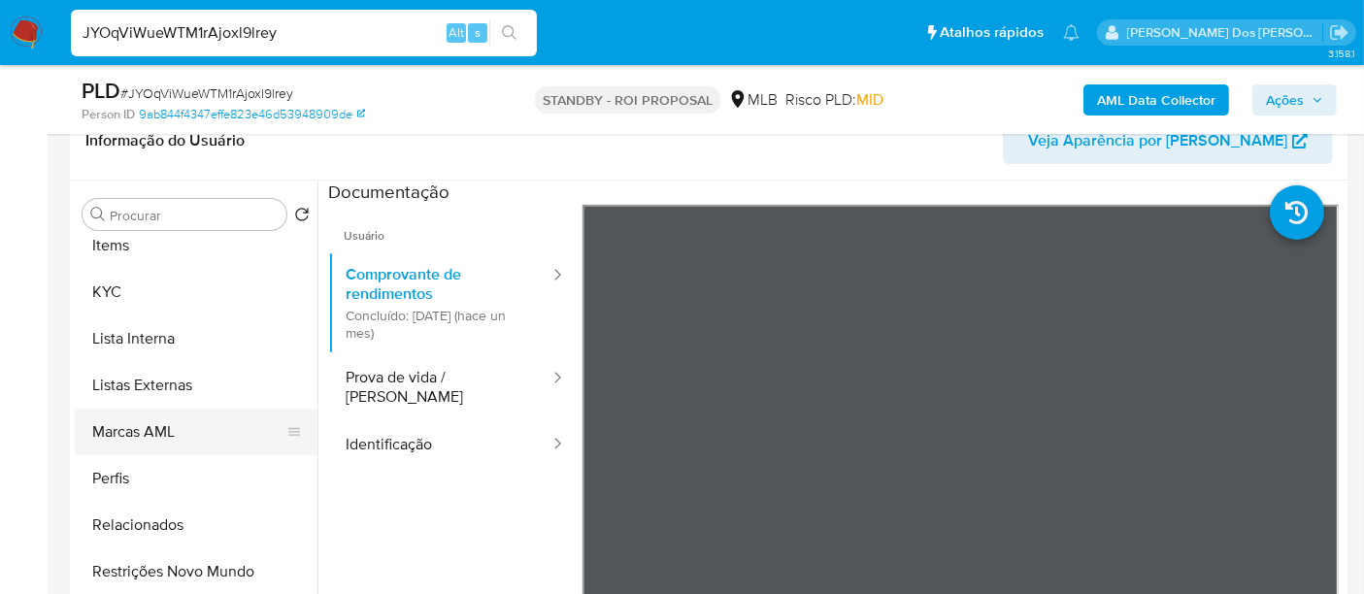
scroll to position [912, 0]
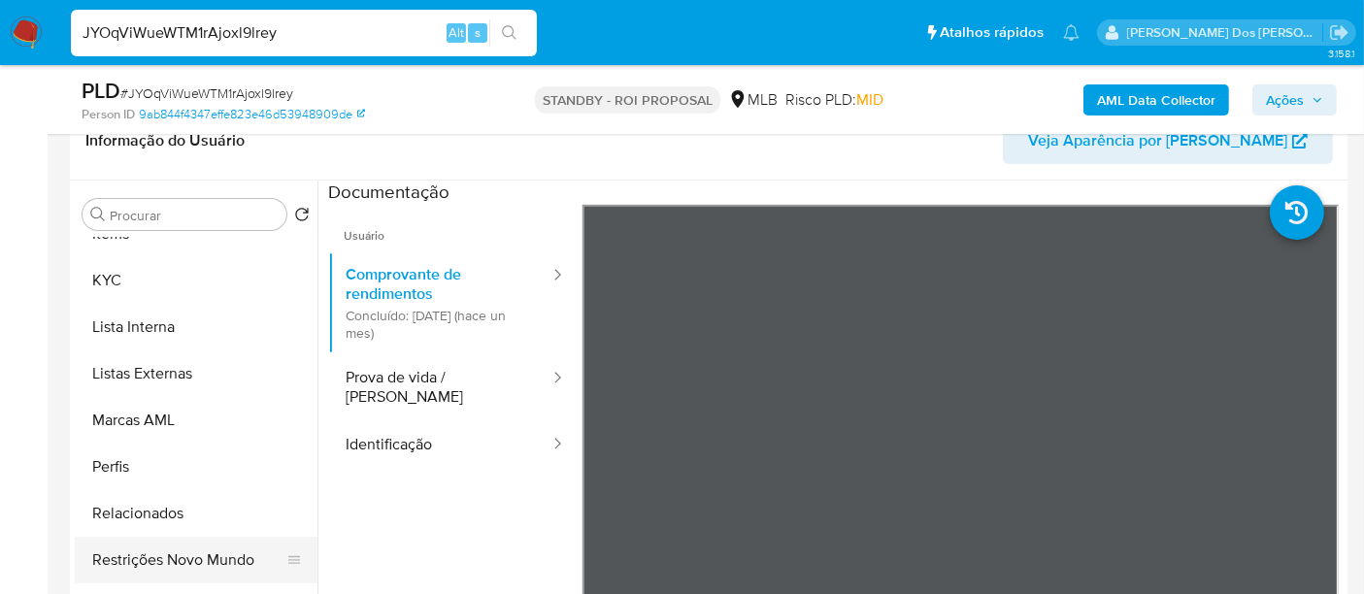
click at [244, 555] on button "Restrições Novo Mundo" at bounding box center [188, 560] width 227 height 47
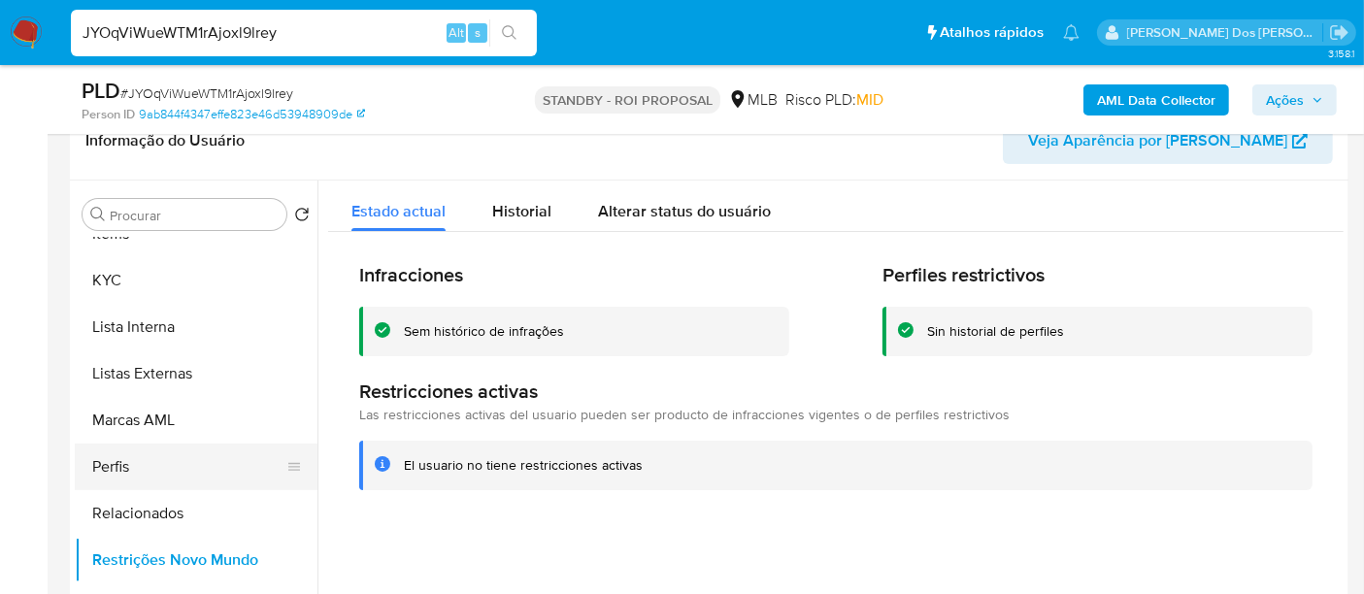
scroll to position [589, 0]
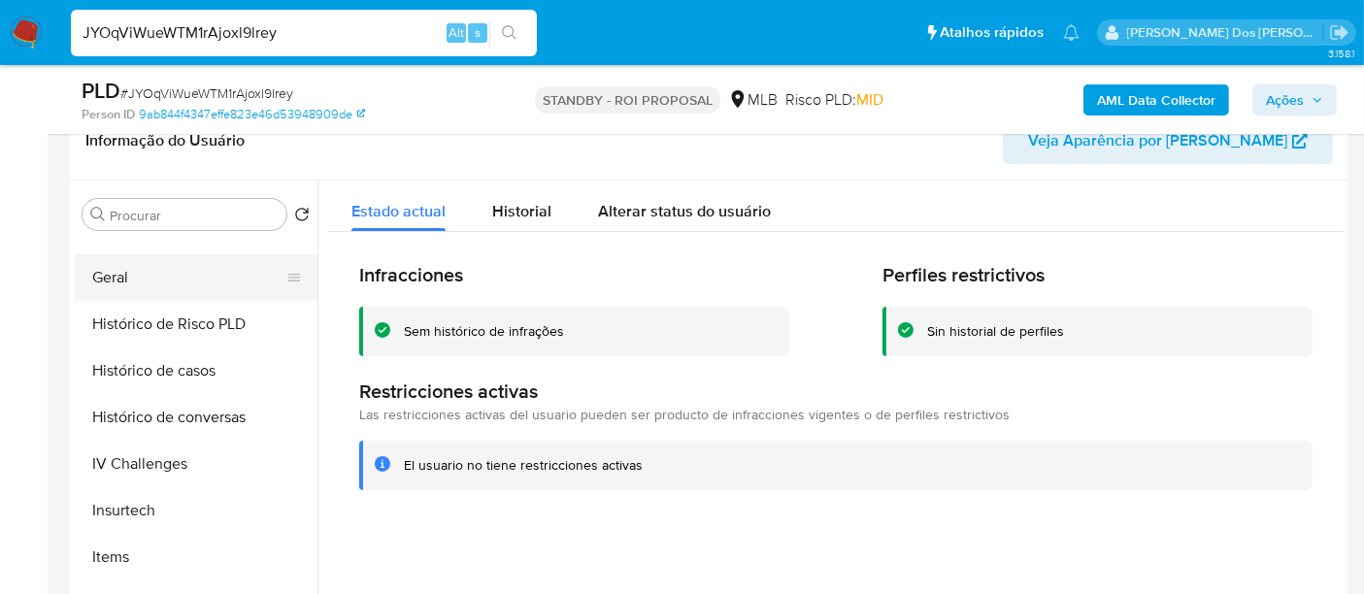
click at [112, 281] on button "Geral" at bounding box center [188, 277] width 227 height 47
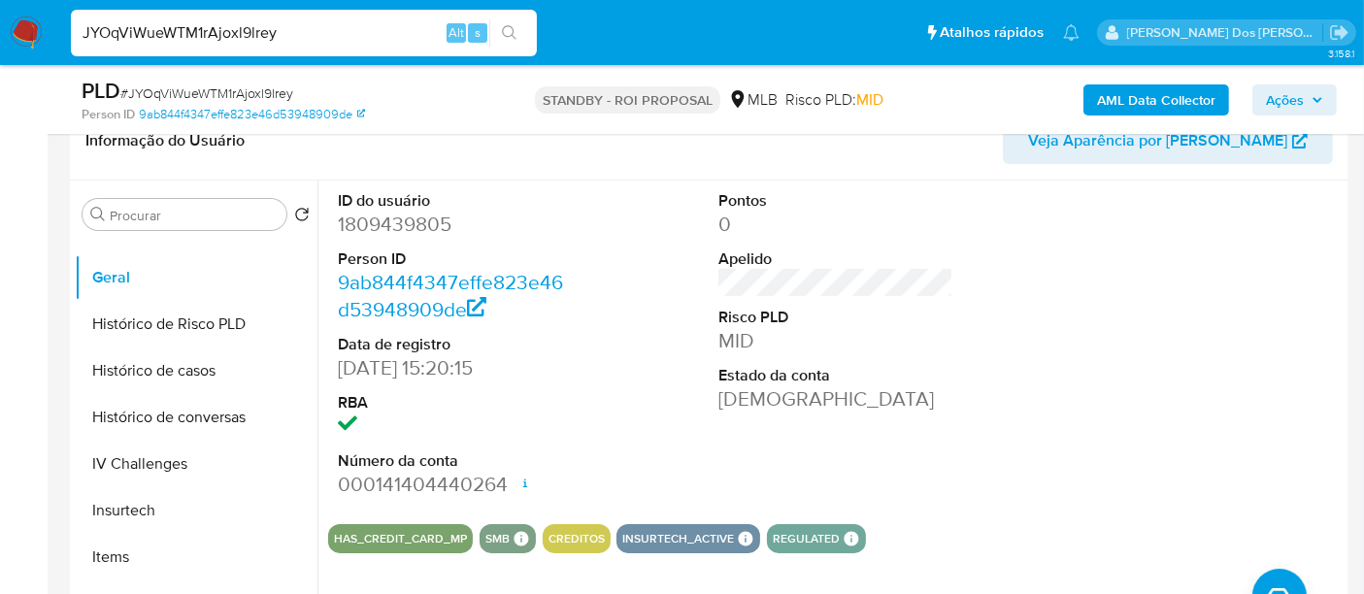
click at [204, 39] on input "JYOqViWueWTM1rAjoxl9lrey" at bounding box center [304, 32] width 466 height 25
paste input "p7F77TbC5VOkzs848BWLuplm"
type input "p7F77TbC5VOkzs848BWLuplm"
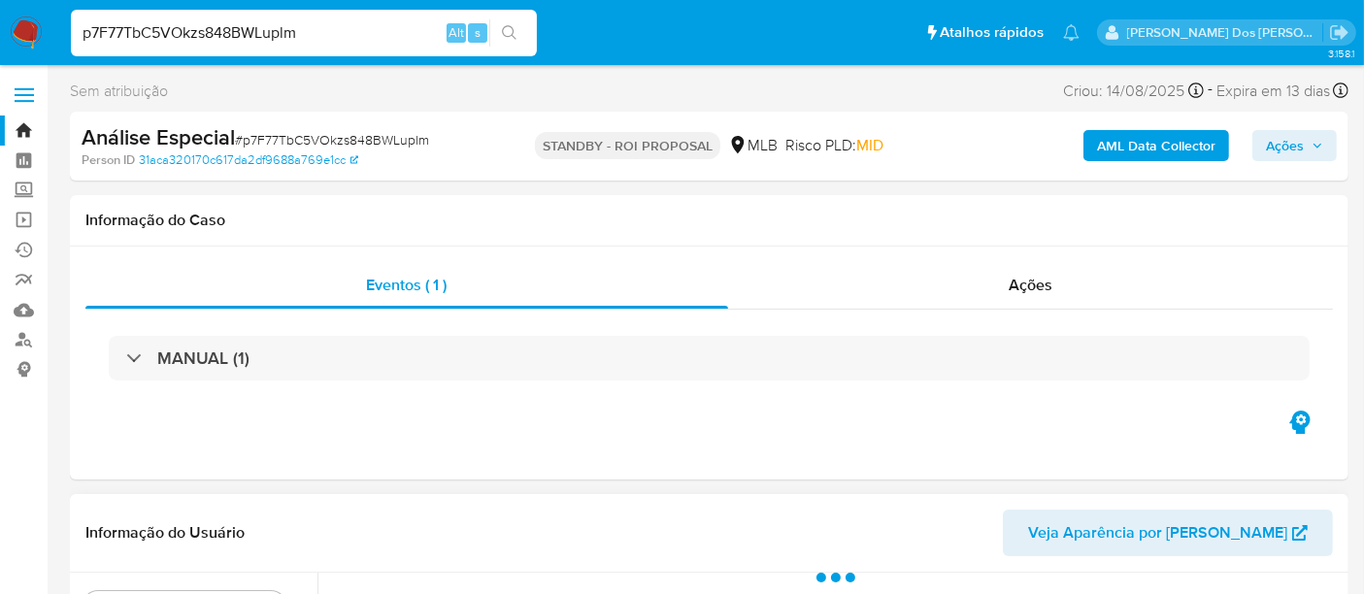
select select "10"
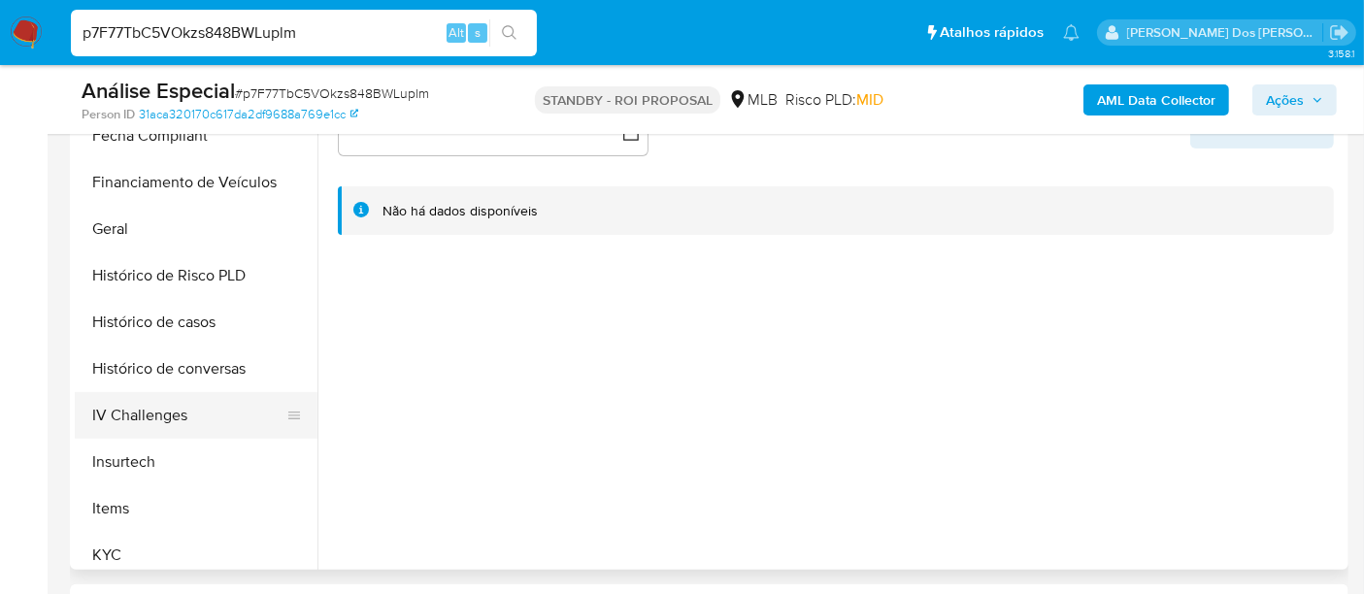
scroll to position [538, 0]
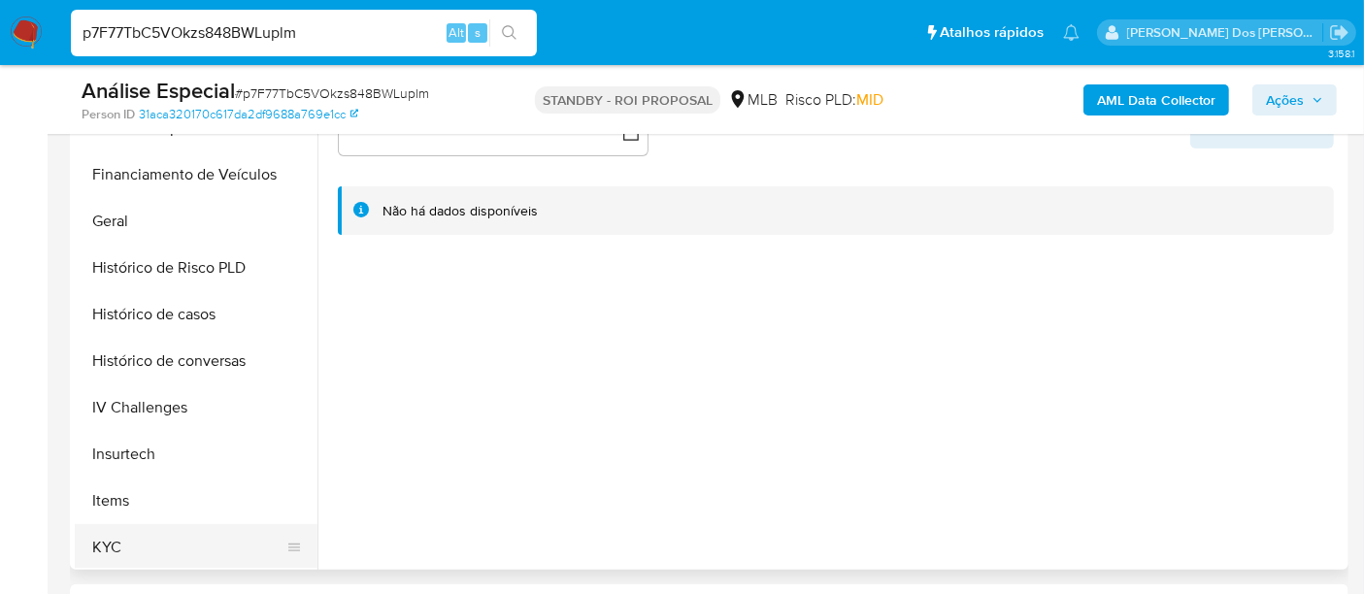
click at [105, 542] on button "KYC" at bounding box center [188, 547] width 227 height 47
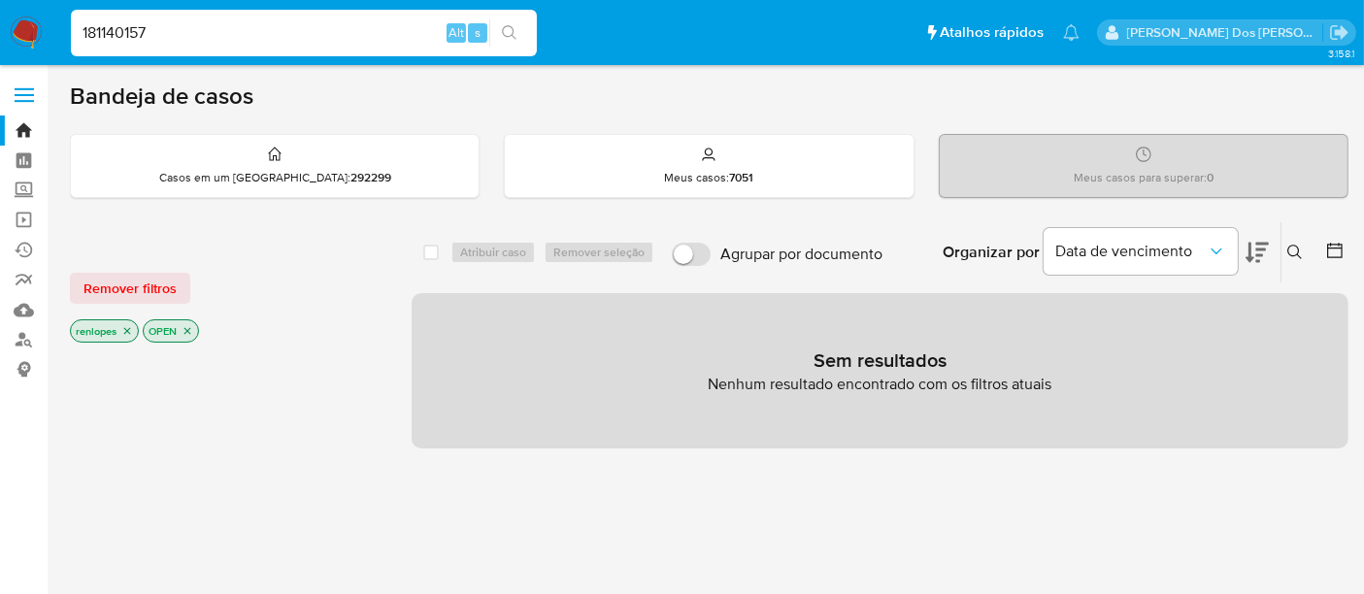
type input "181140157"
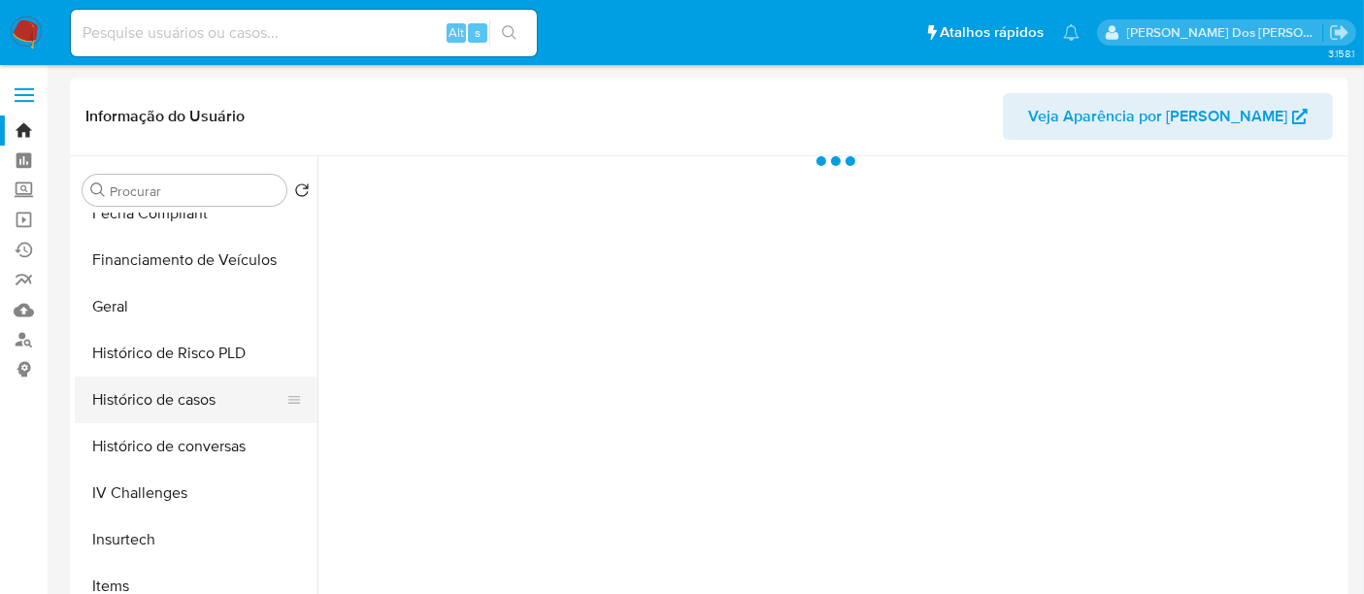
select select "10"
click at [169, 387] on button "Histórico de casos" at bounding box center [188, 397] width 227 height 47
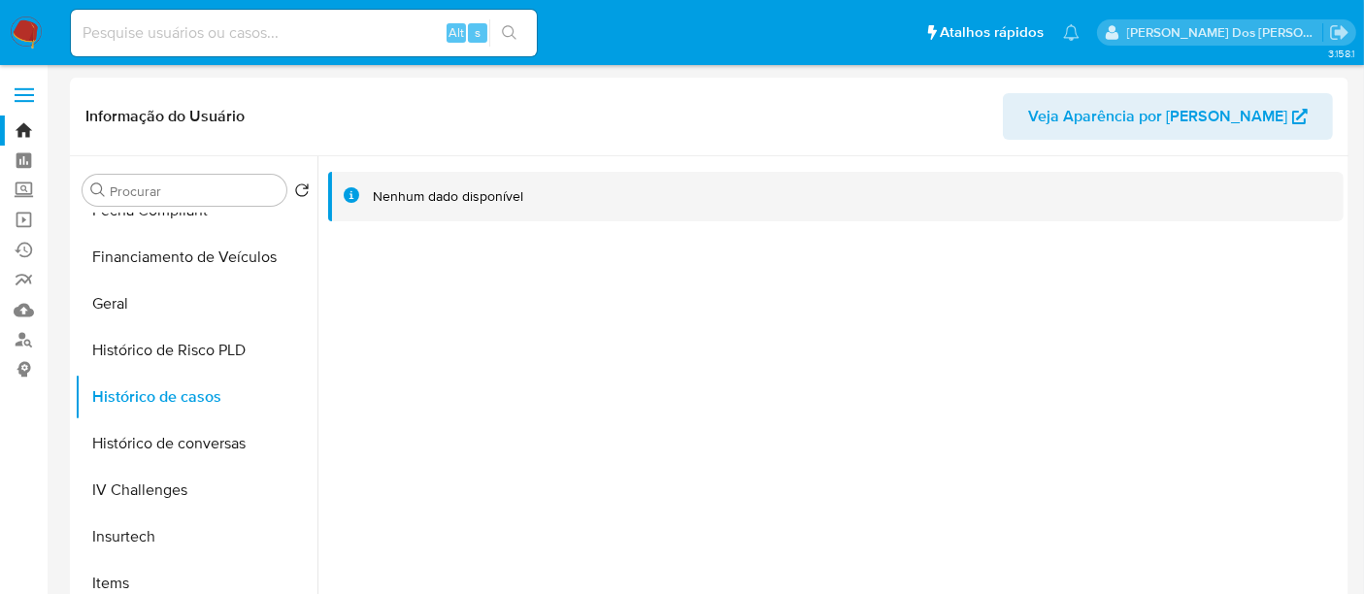
click at [317, 29] on input at bounding box center [304, 32] width 466 height 25
paste input "2381394811"
type input "2381394811"
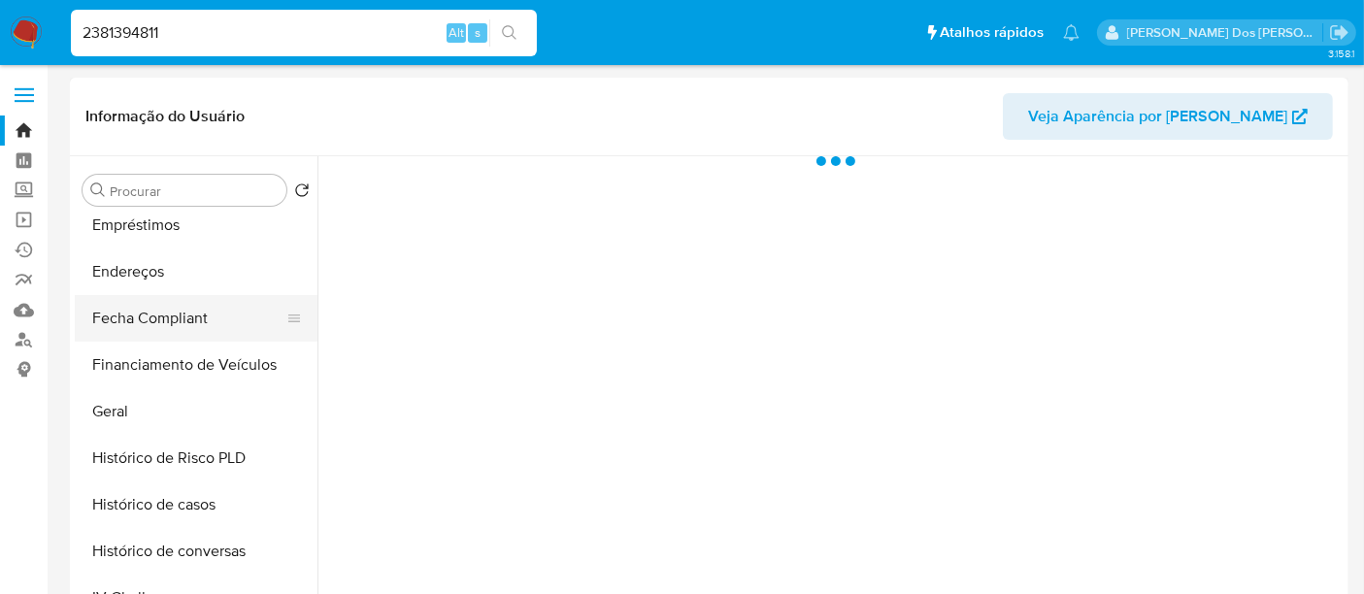
select select "10"
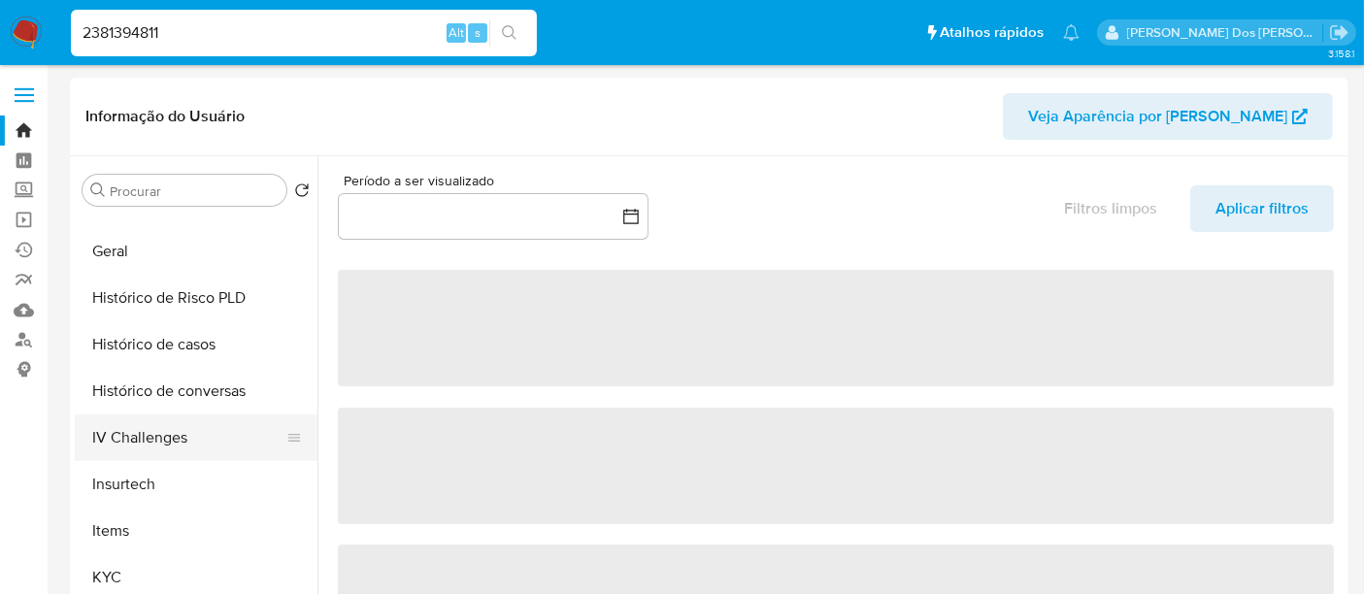
scroll to position [646, 0]
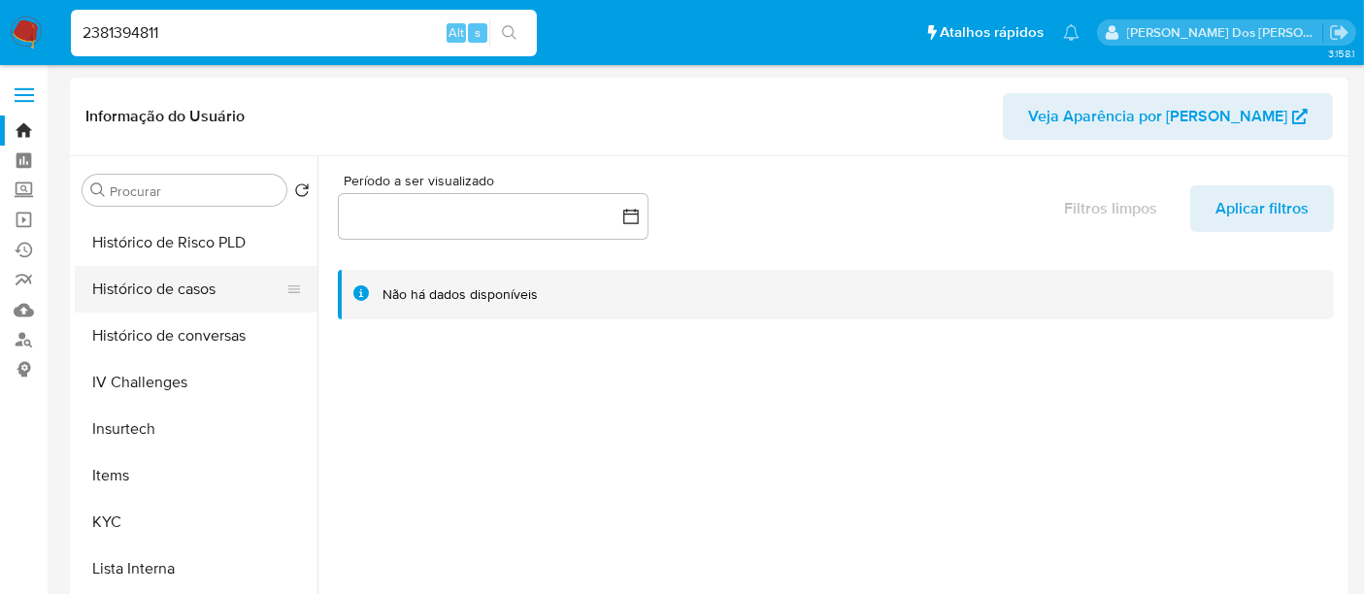
click at [175, 281] on button "Histórico de casos" at bounding box center [188, 289] width 227 height 47
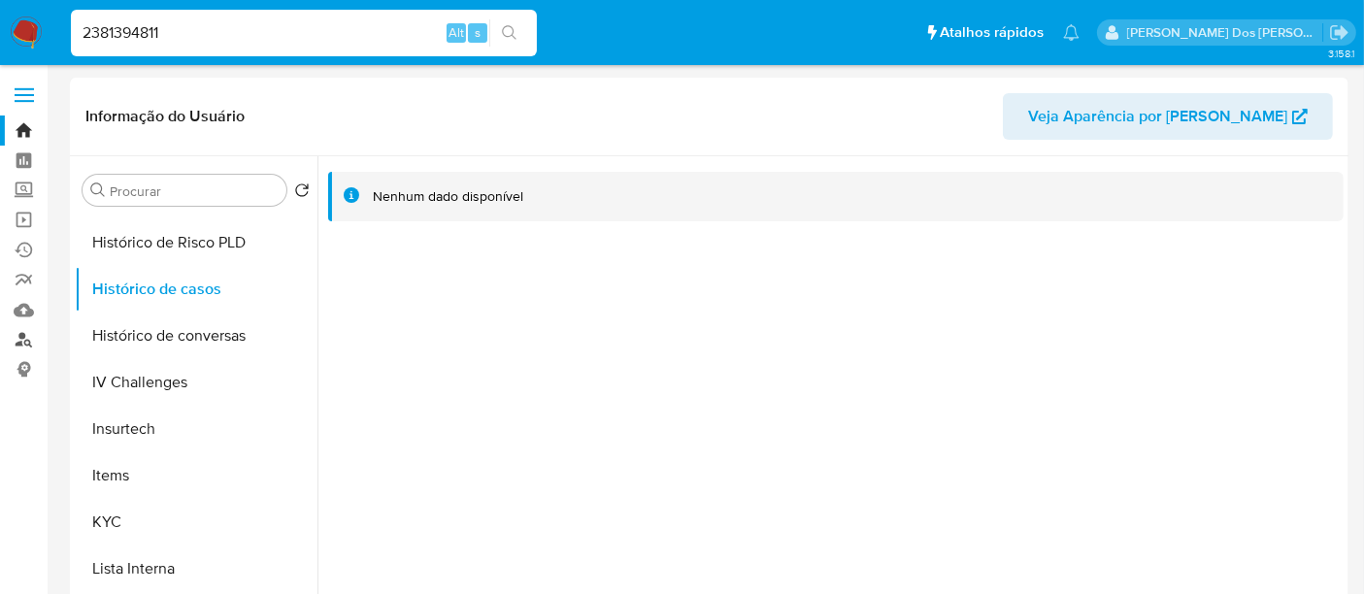
click at [15, 345] on link "Localizador de pessoas" at bounding box center [115, 340] width 231 height 30
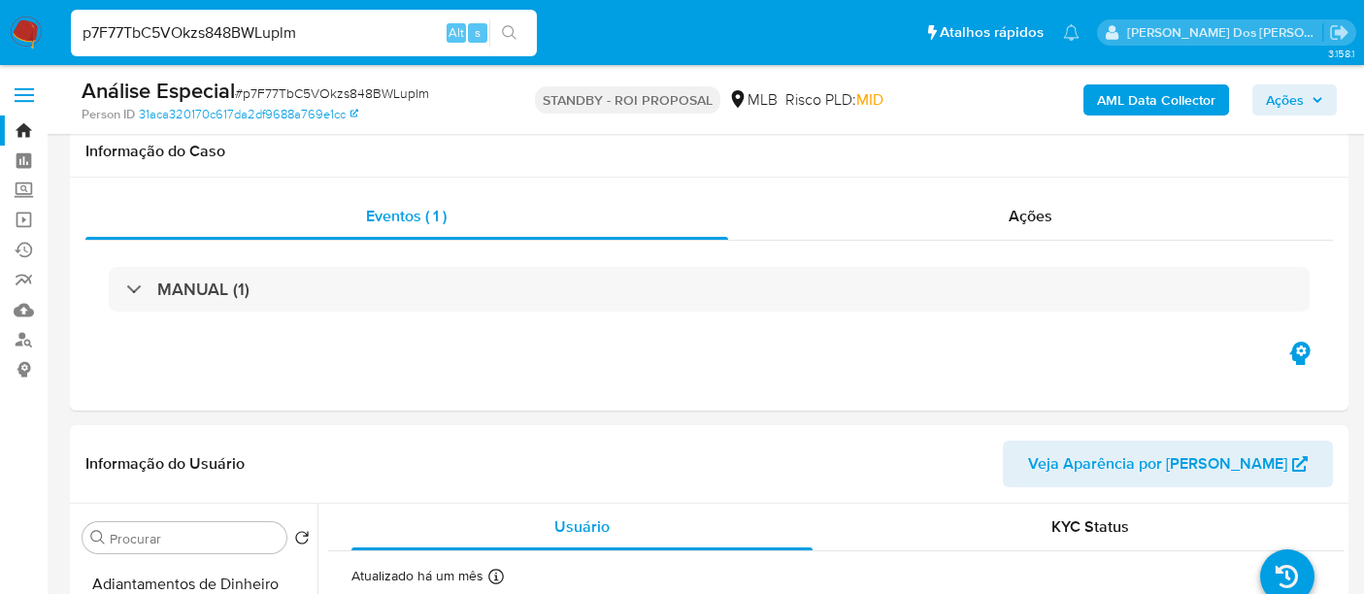
select select "10"
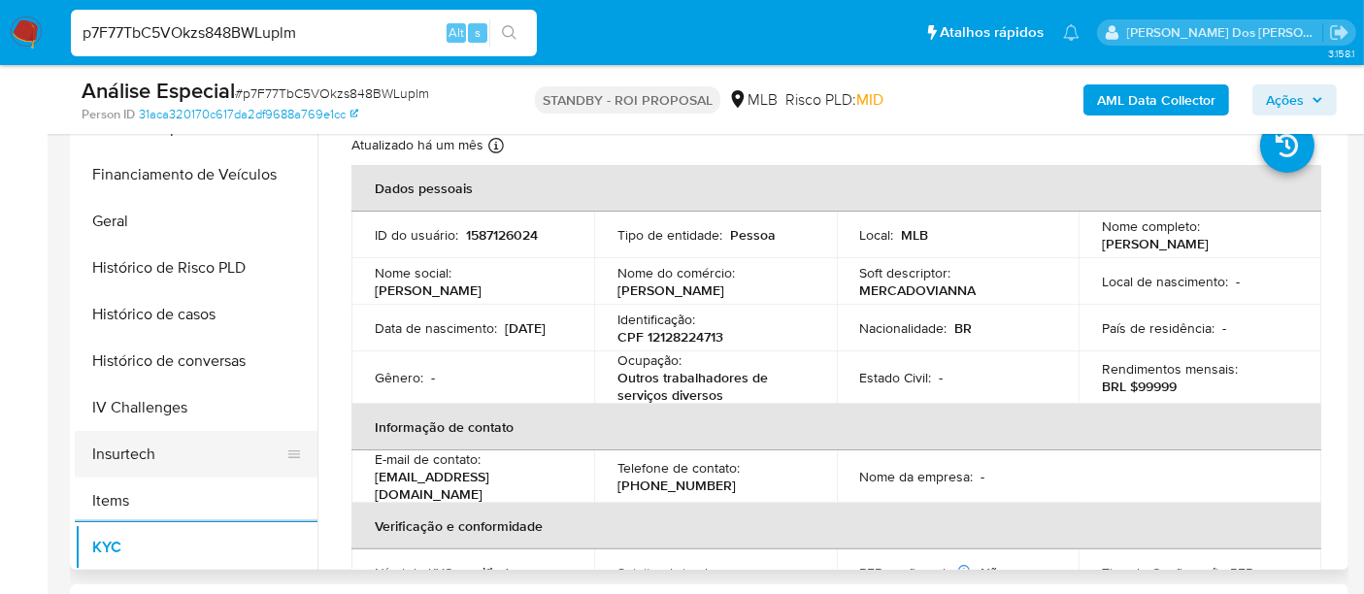
scroll to position [430, 0]
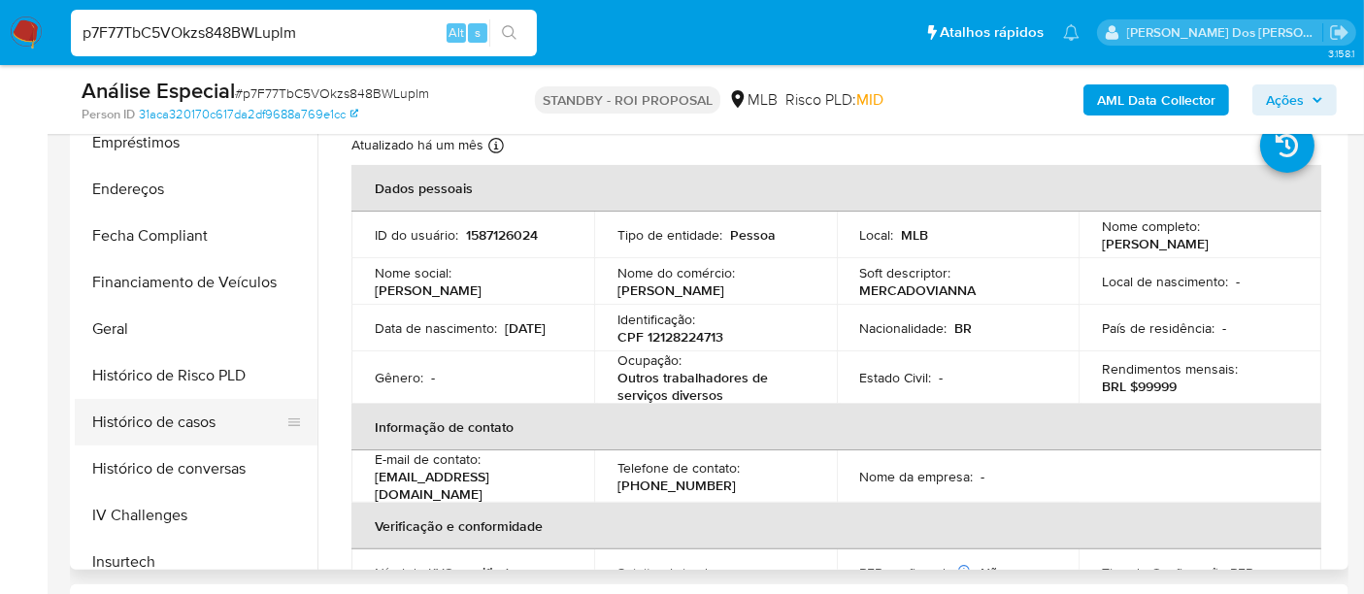
click at [209, 425] on button "Histórico de casos" at bounding box center [188, 422] width 227 height 47
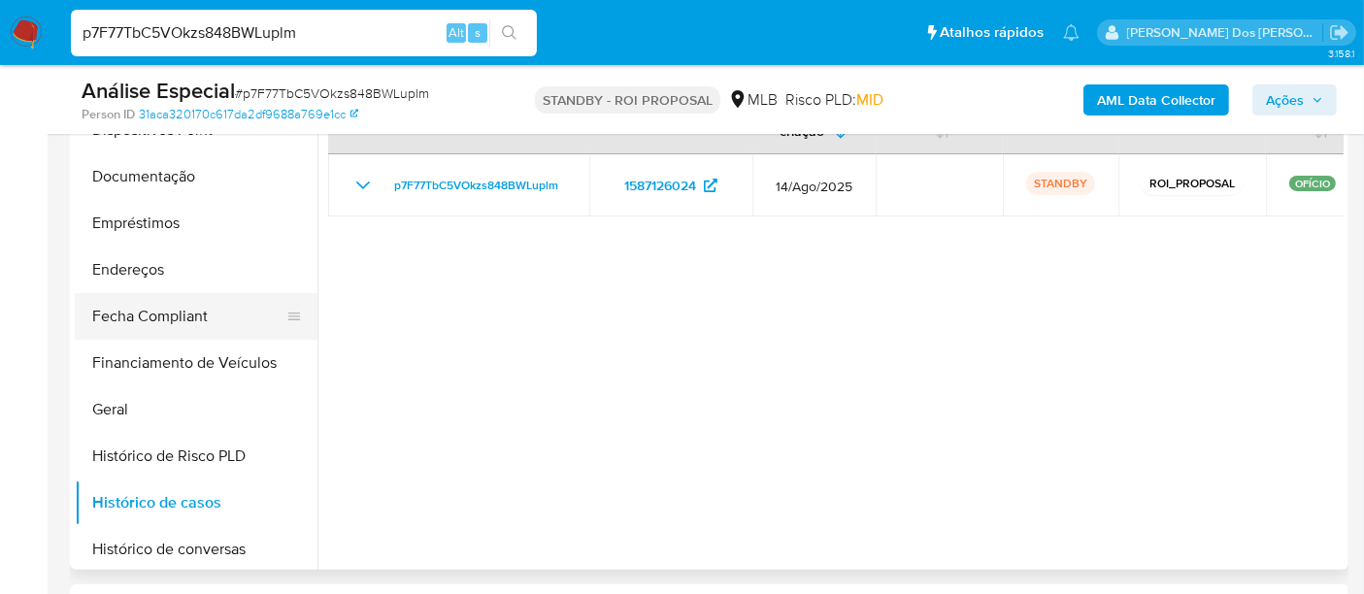
scroll to position [214, 0]
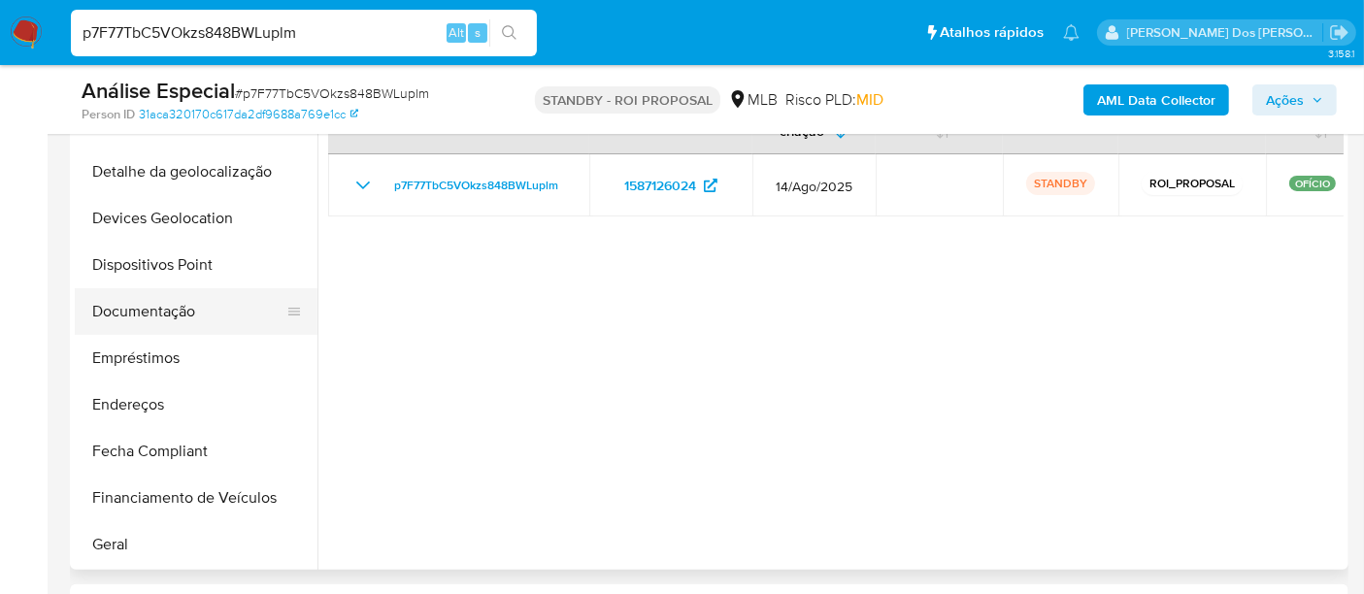
click at [155, 305] on button "Documentação" at bounding box center [188, 311] width 227 height 47
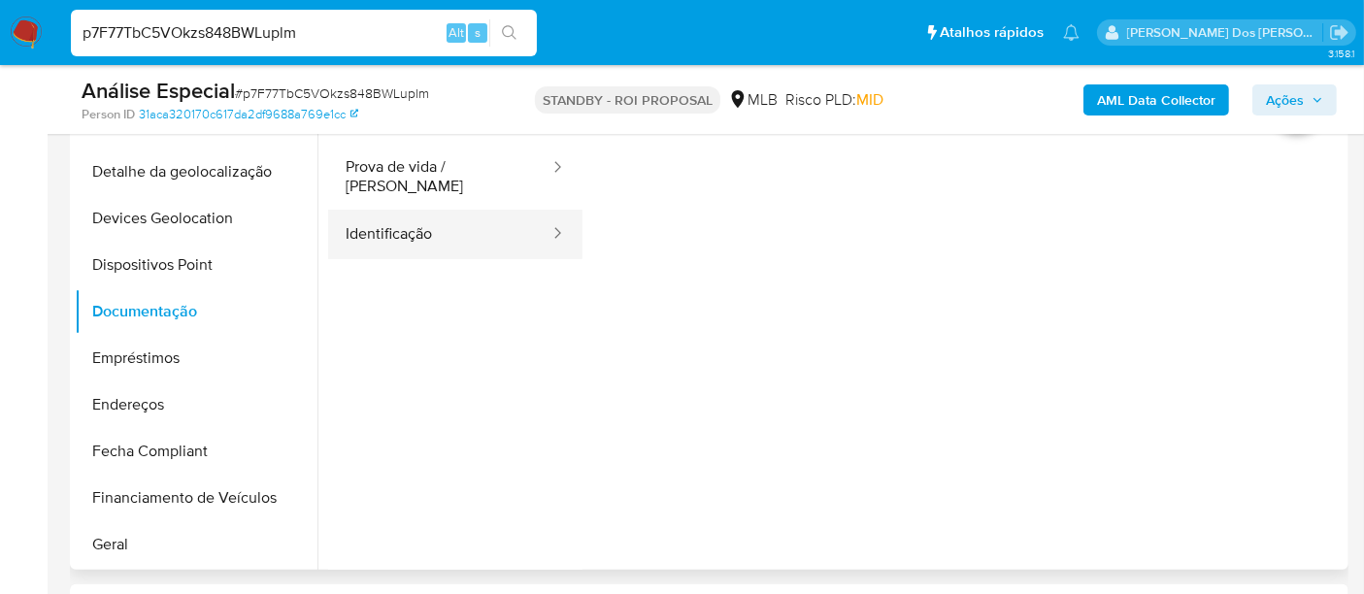
click at [382, 229] on button "Identificação" at bounding box center [439, 234] width 223 height 49
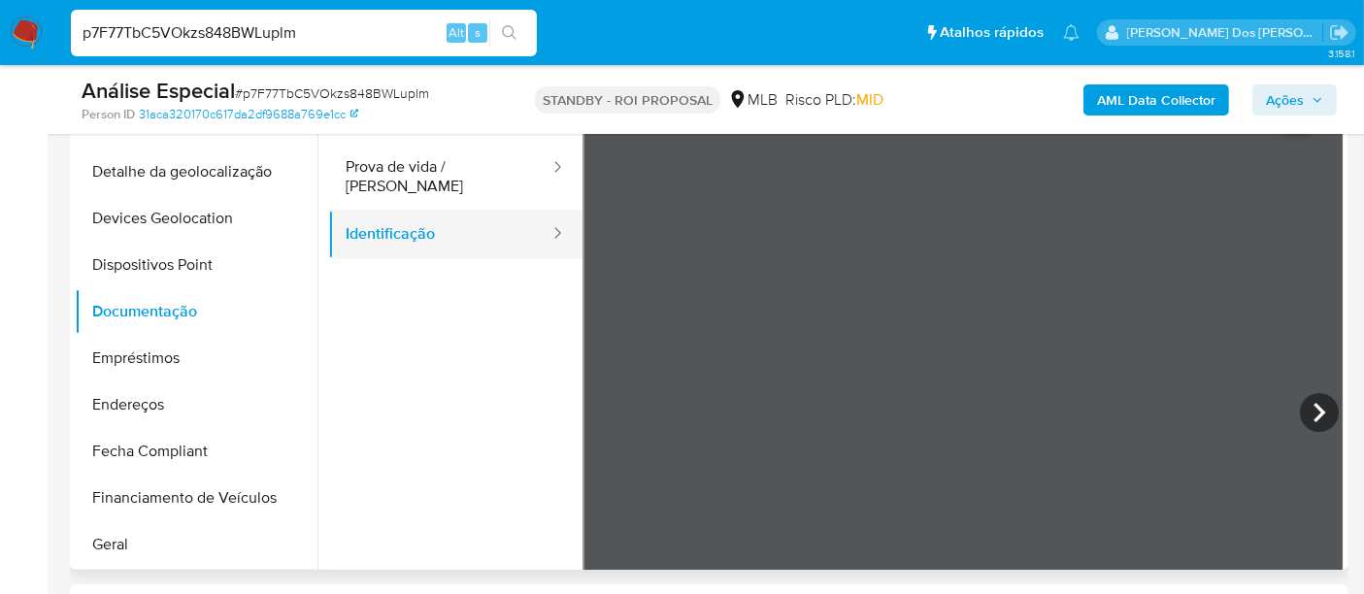
drag, startPoint x: 468, startPoint y: 174, endPoint x: 514, endPoint y: 199, distance: 53.0
click at [468, 173] on button "Prova de vida / Selfie" at bounding box center [439, 177] width 223 height 66
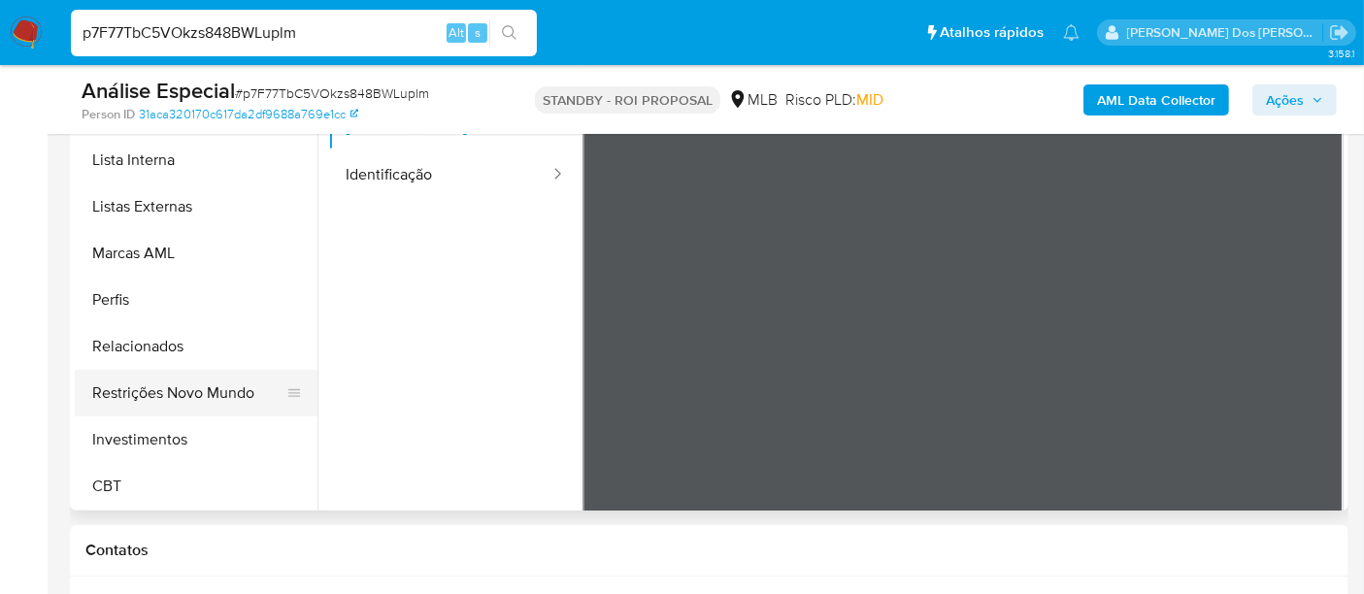
scroll to position [646, 0]
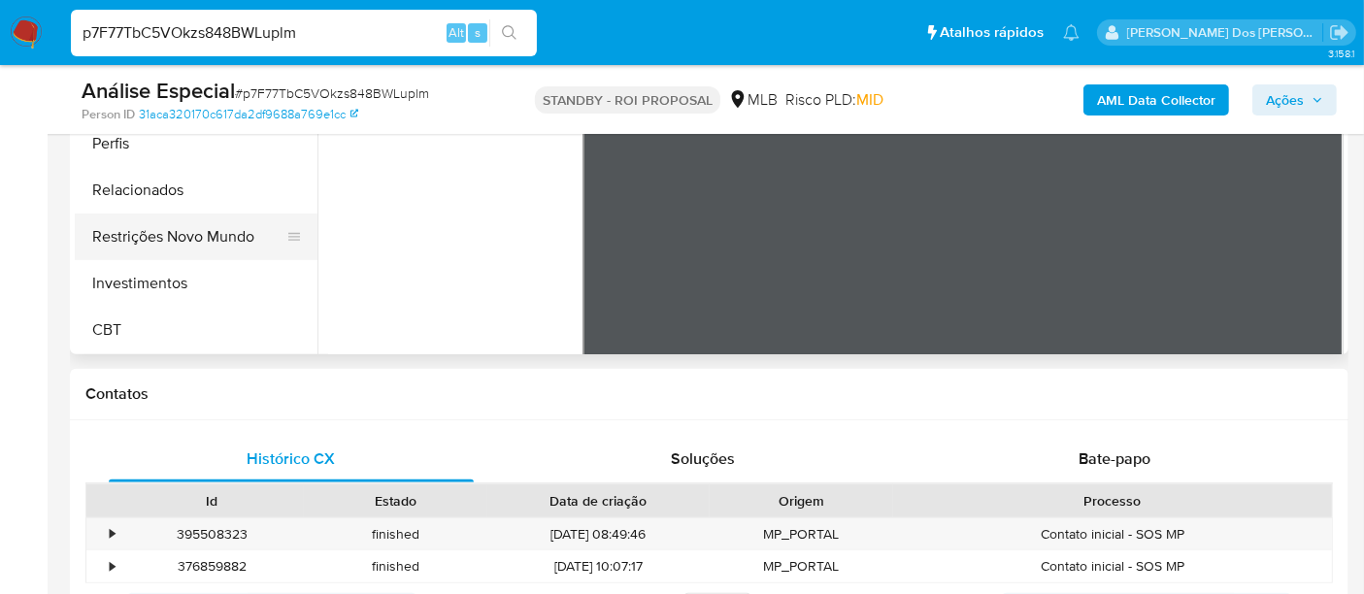
click at [211, 249] on button "Restrições Novo Mundo" at bounding box center [188, 237] width 227 height 47
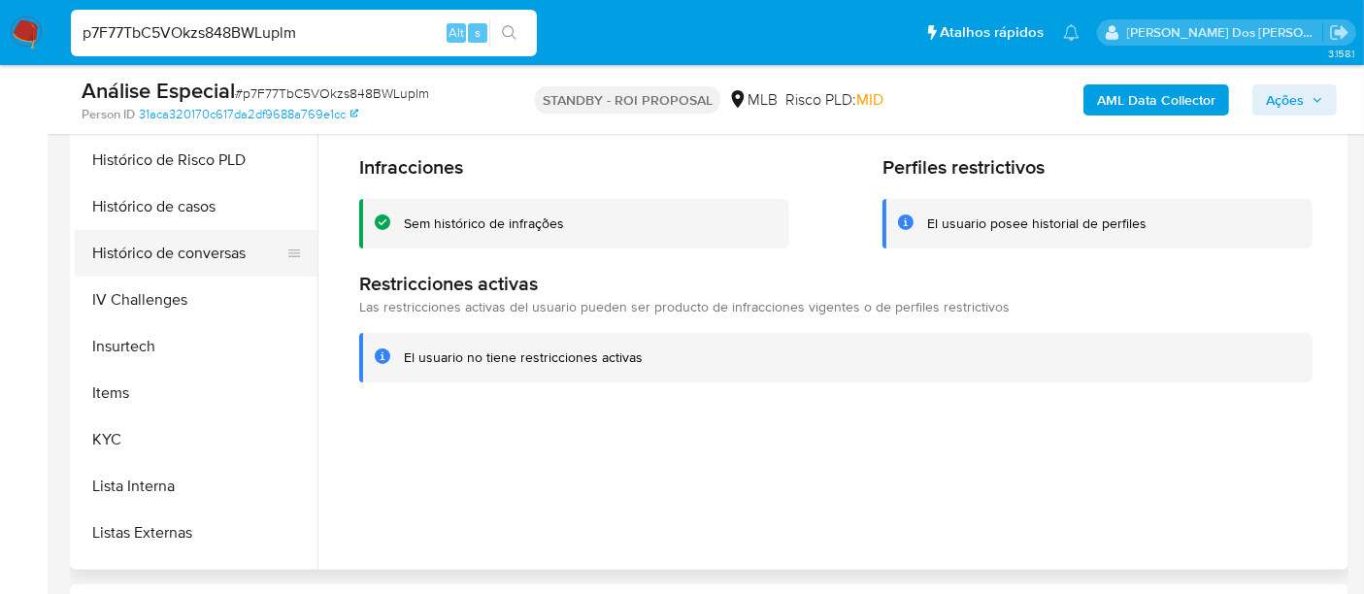
scroll to position [481, 0]
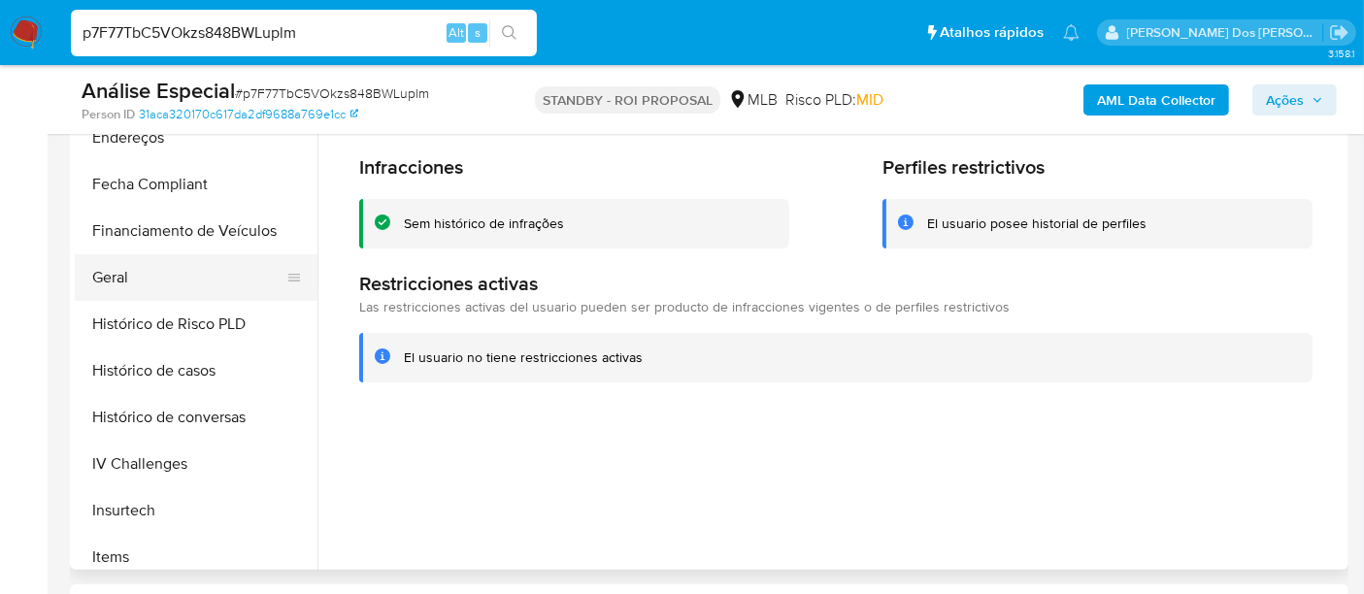
click at [111, 276] on button "Geral" at bounding box center [188, 277] width 227 height 47
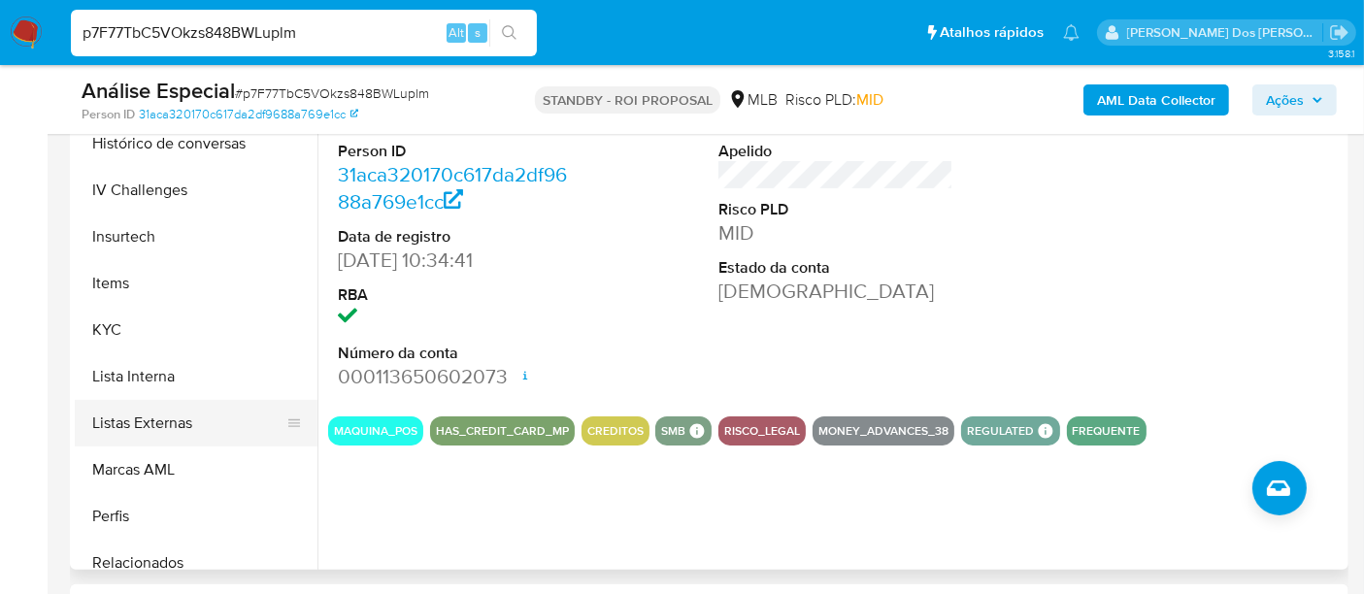
scroll to position [805, 0]
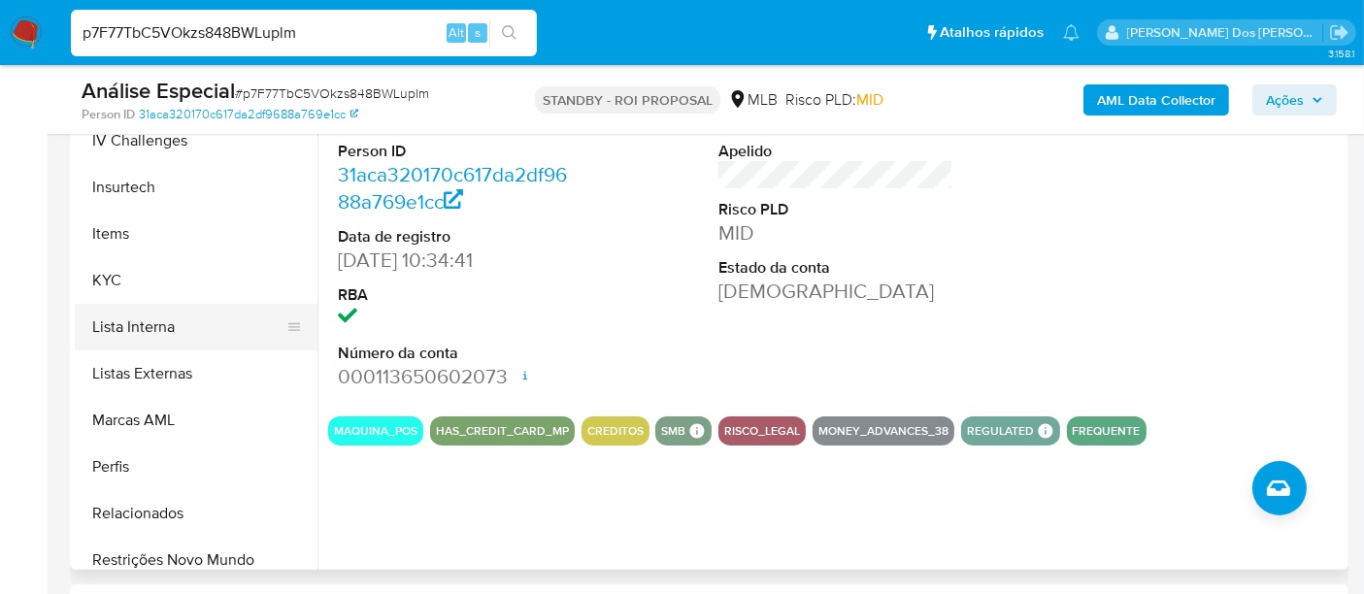
click at [144, 340] on button "Lista Interna" at bounding box center [188, 327] width 227 height 47
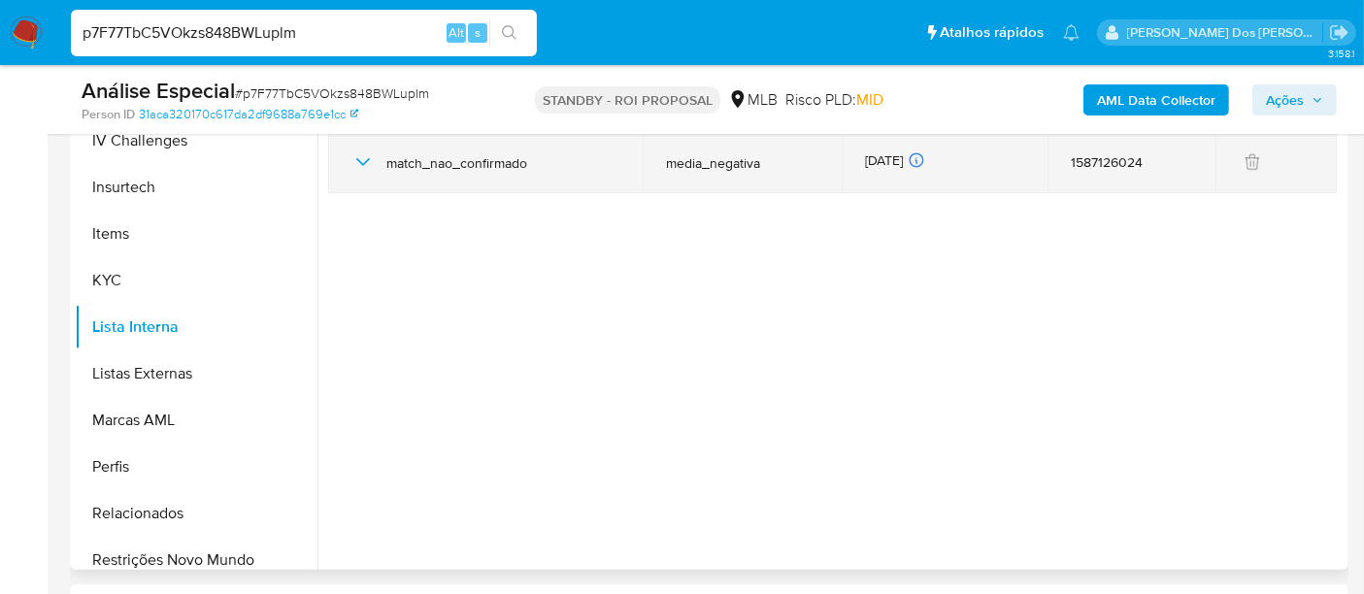
click at [362, 163] on icon "button" at bounding box center [363, 162] width 14 height 8
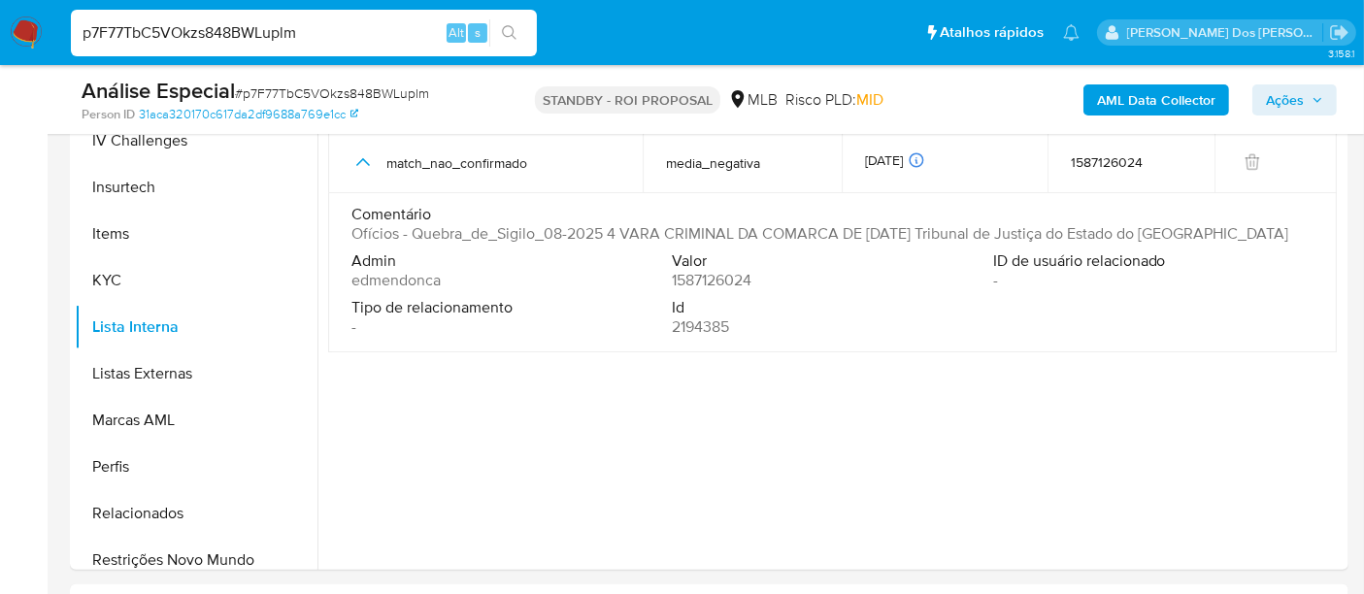
click at [210, 26] on input "p7F77TbC5VOkzs848BWLuplm" at bounding box center [304, 32] width 466 height 25
paste input "sNDufqe90zfAy85J9A9yssQb"
type input "sNDufqe90zfAy85J9A9yssQb"
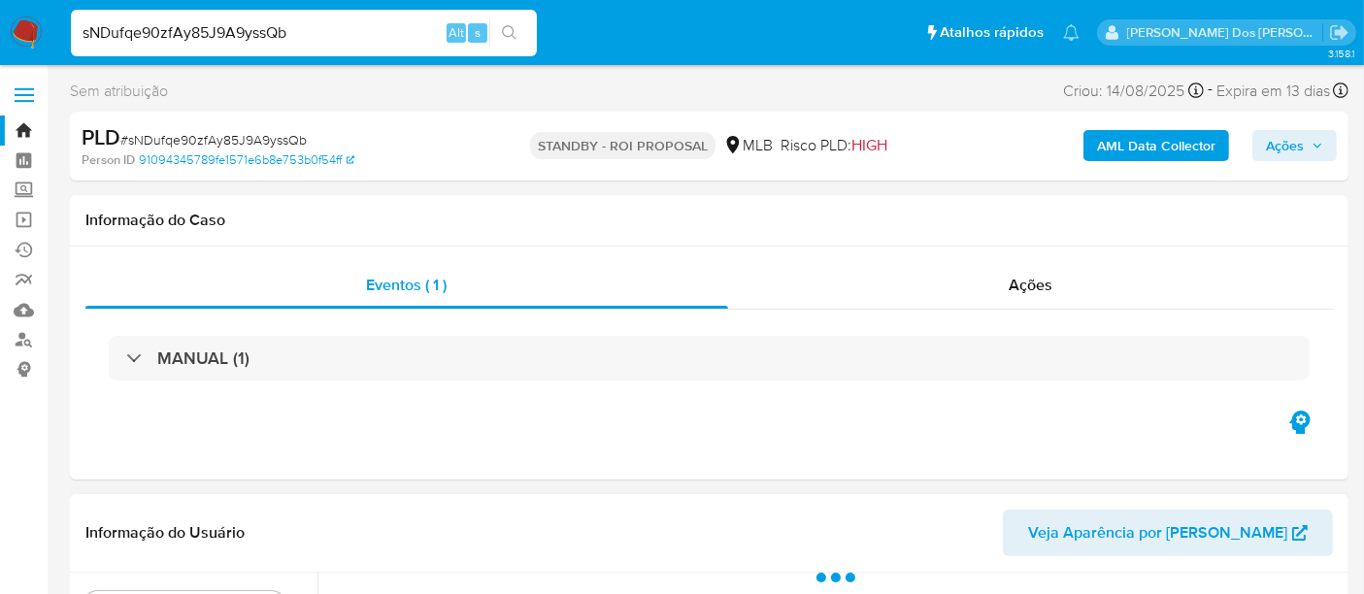
select select "10"
click at [256, 23] on input "sNDufqe90zfAy85J9A9yssQb" at bounding box center [304, 32] width 466 height 25
click at [257, 23] on input "sNDufqe90zfAy85J9A9yssQb" at bounding box center [304, 32] width 466 height 25
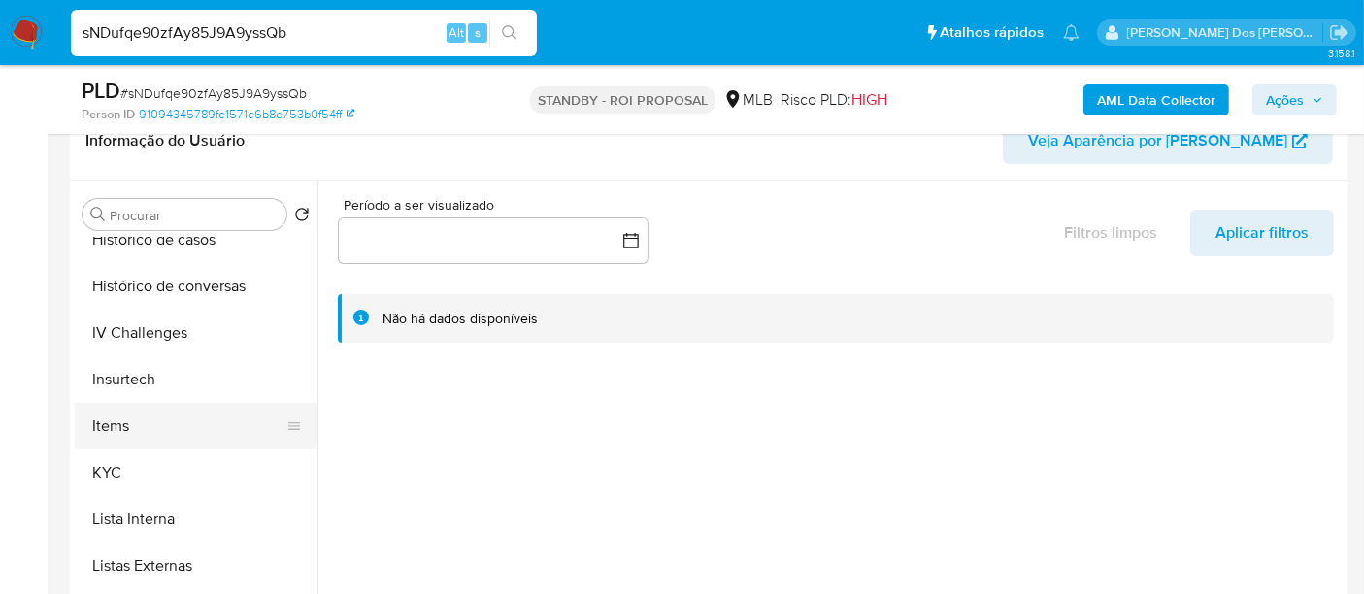
scroll to position [753, 0]
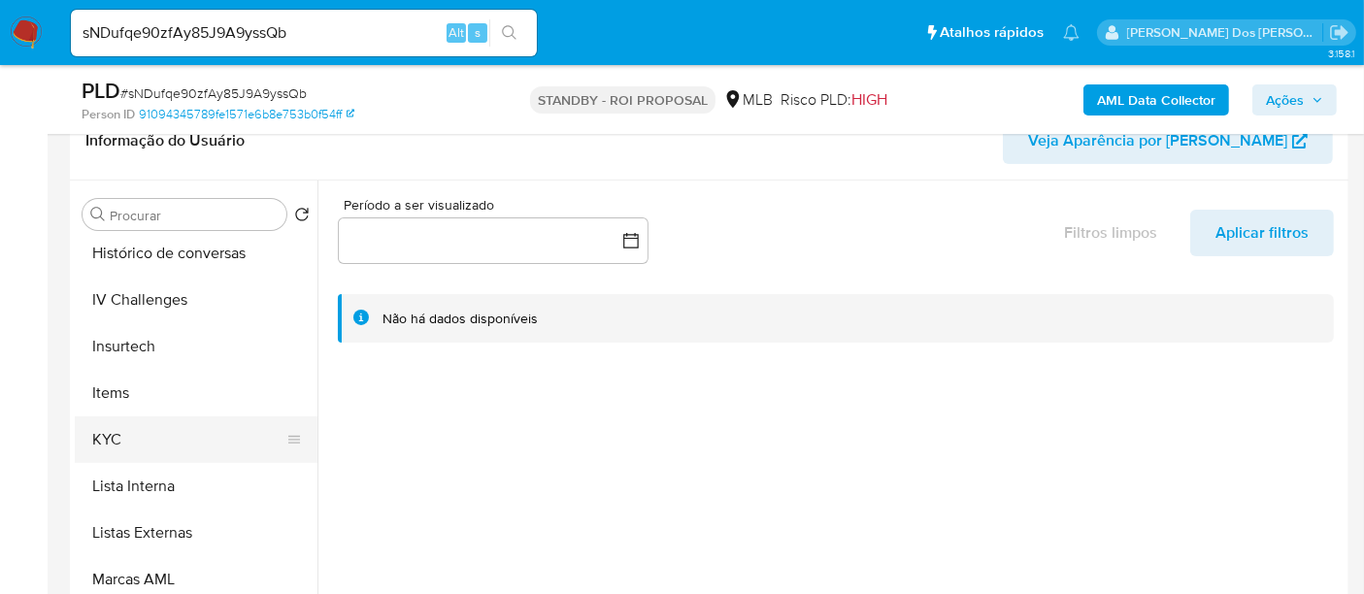
click at [120, 424] on button "KYC" at bounding box center [188, 439] width 227 height 47
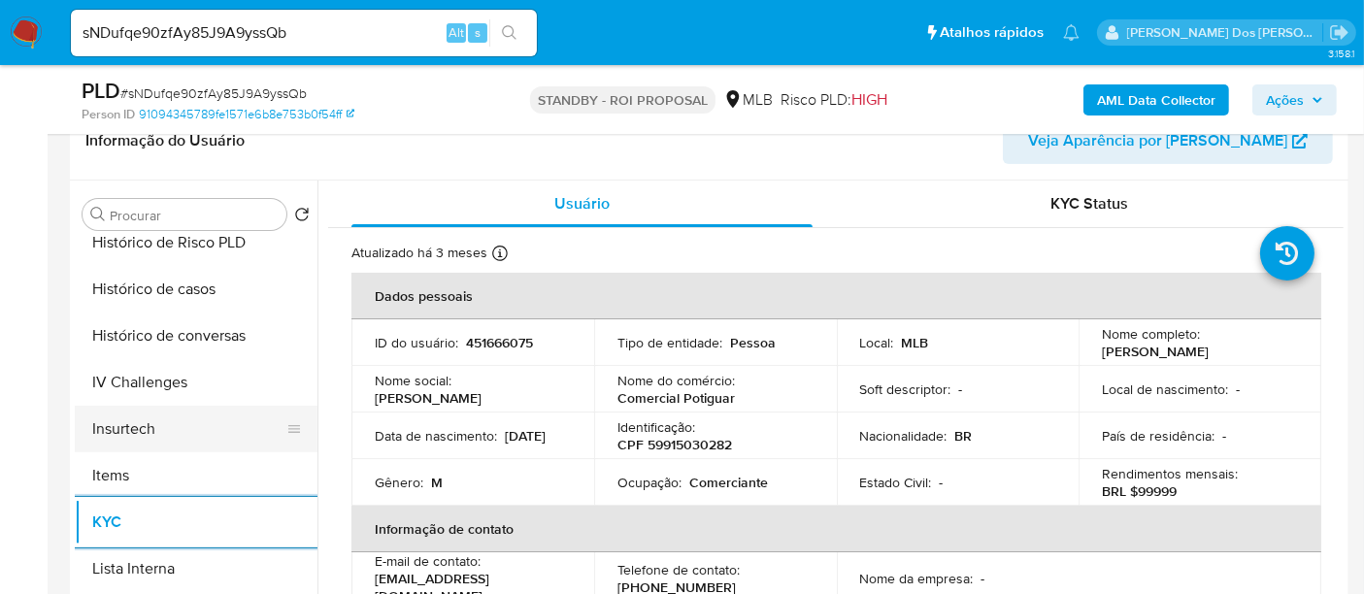
scroll to position [645, 0]
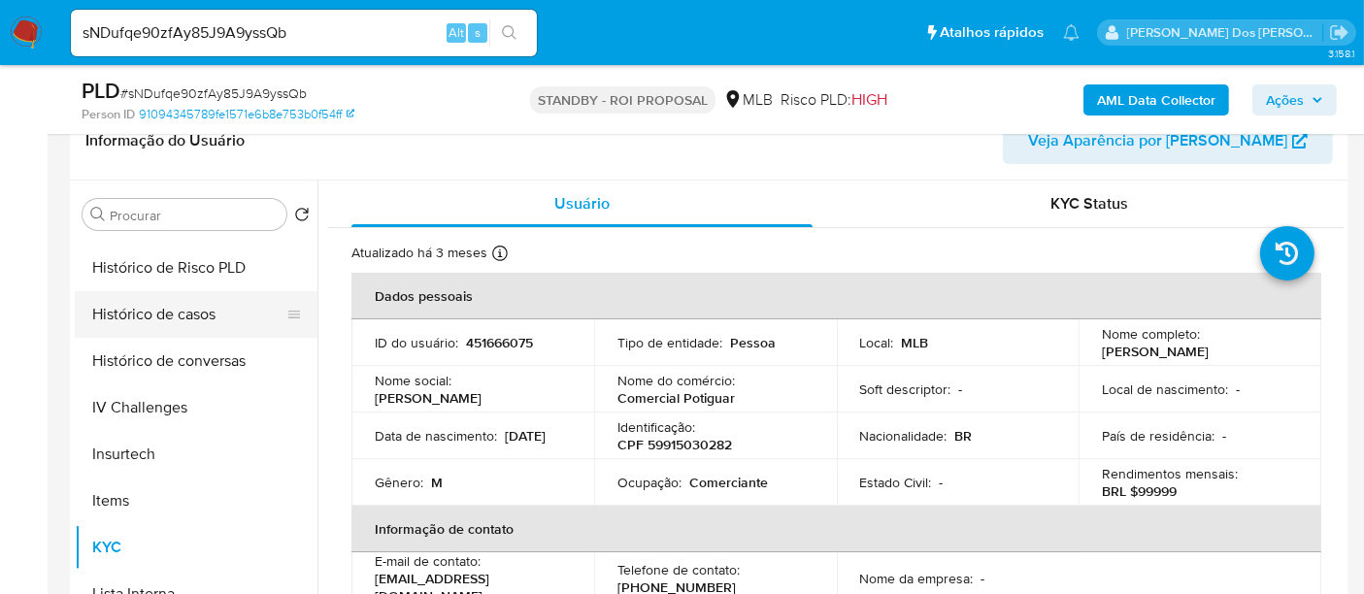
click at [154, 303] on button "Histórico de casos" at bounding box center [188, 314] width 227 height 47
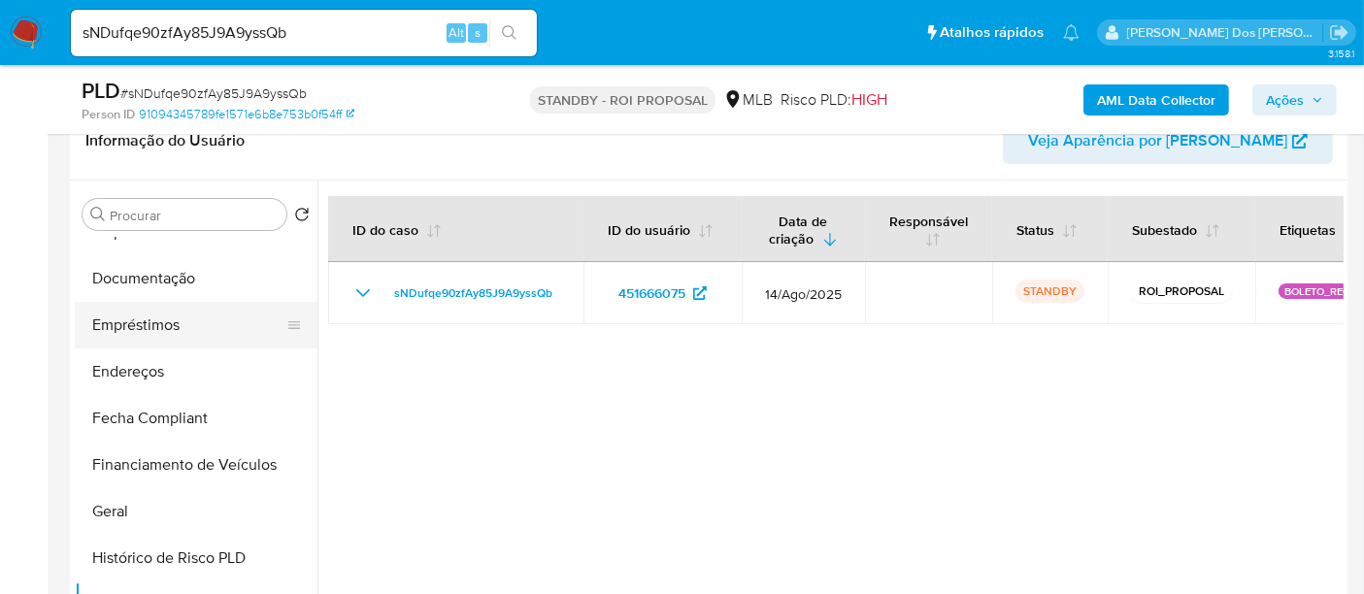
scroll to position [321, 0]
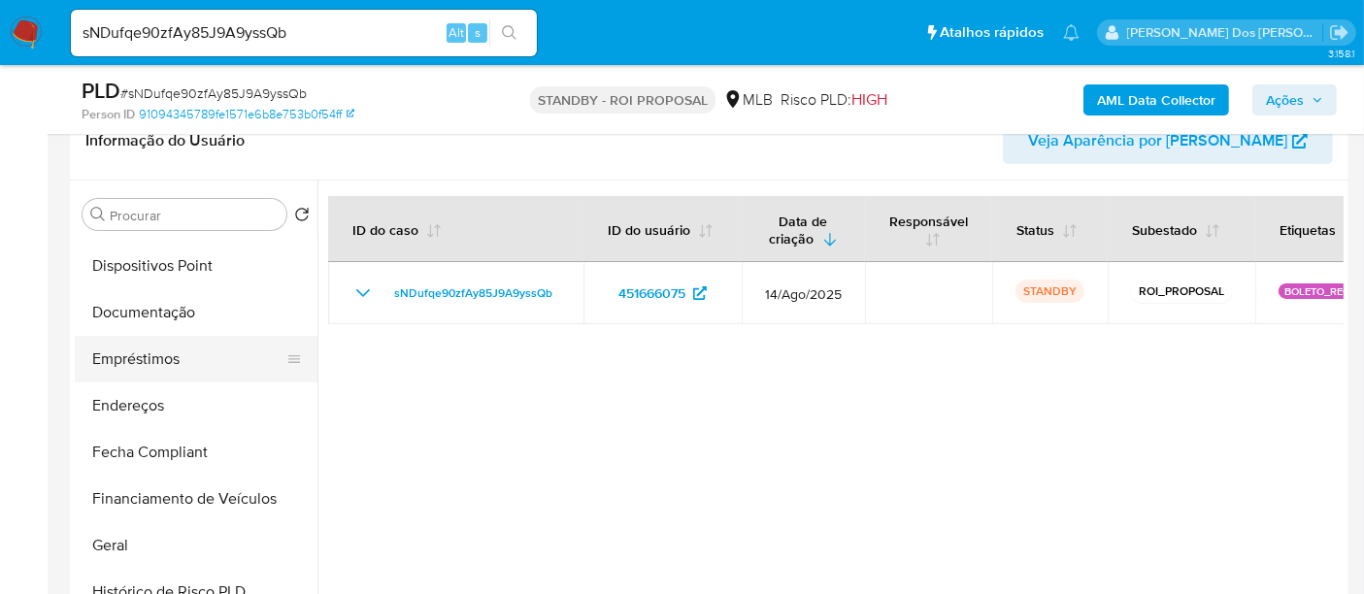
click at [160, 352] on button "Empréstimos" at bounding box center [188, 359] width 227 height 47
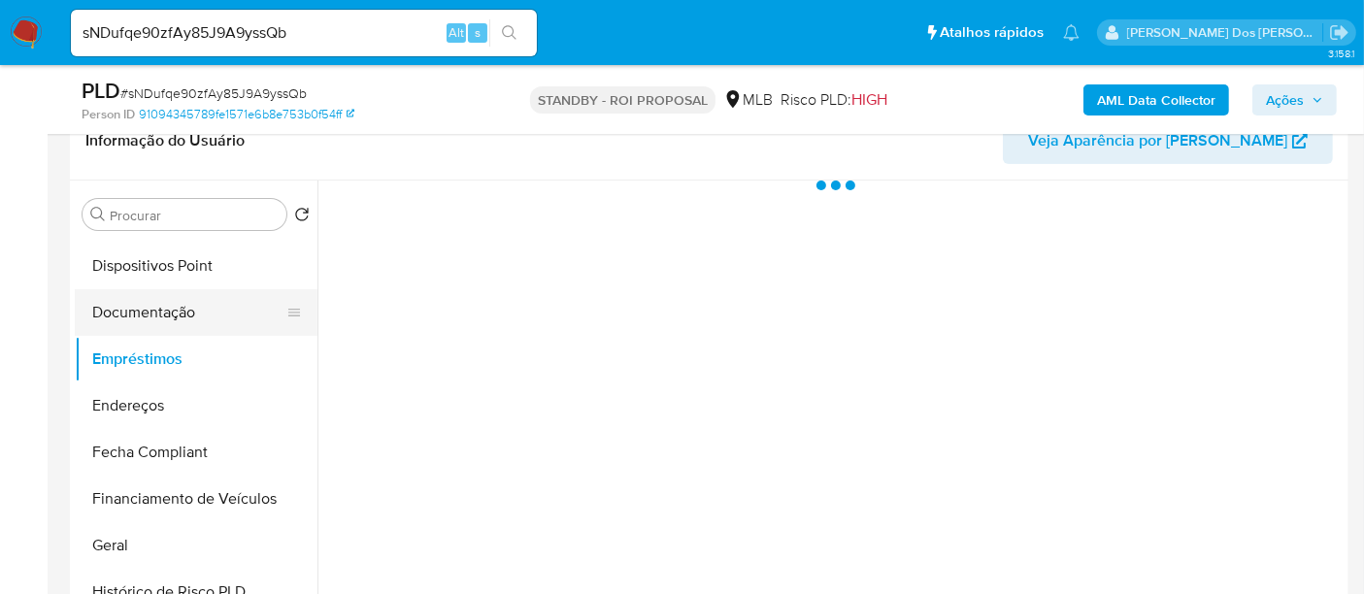
click at [160, 313] on button "Documentação" at bounding box center [188, 312] width 227 height 47
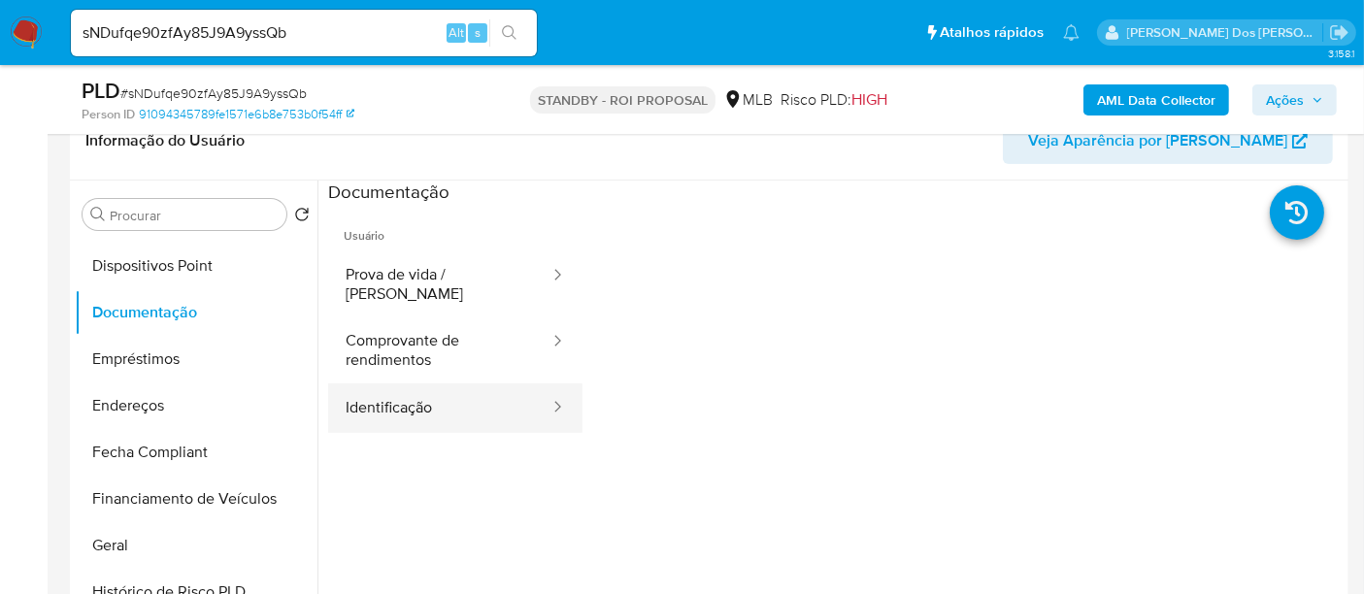
click at [390, 407] on button "Identificação" at bounding box center [439, 407] width 223 height 49
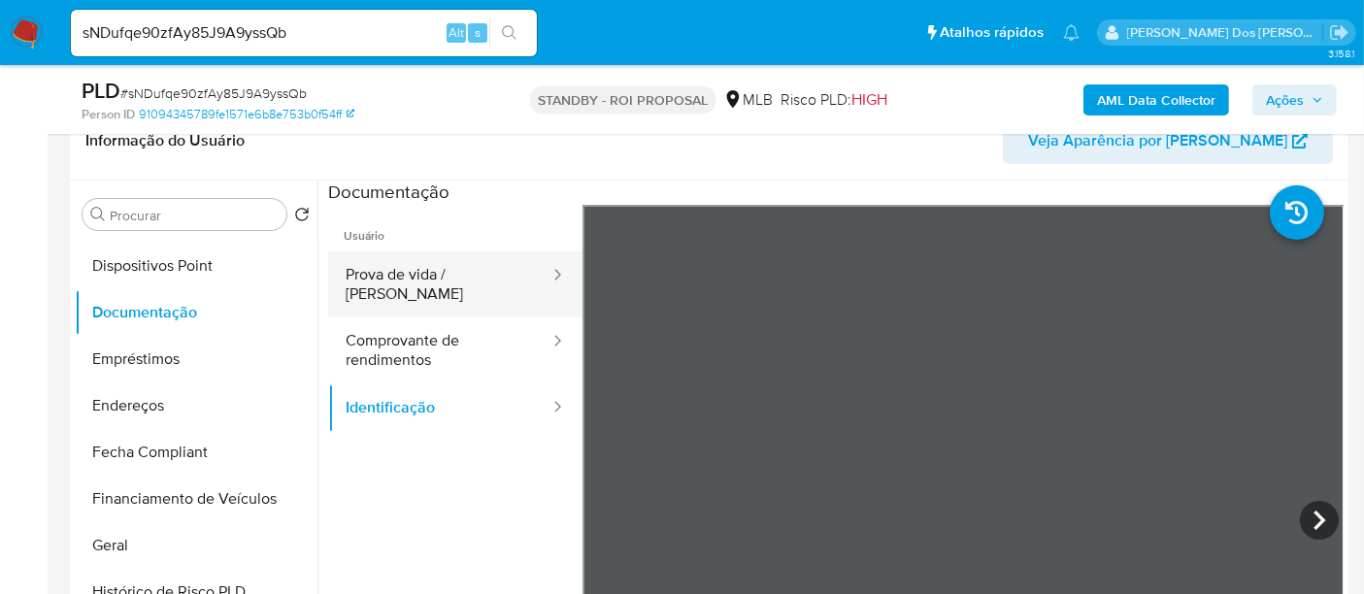
click at [454, 277] on button "Prova de vida / [PERSON_NAME]" at bounding box center [439, 284] width 223 height 66
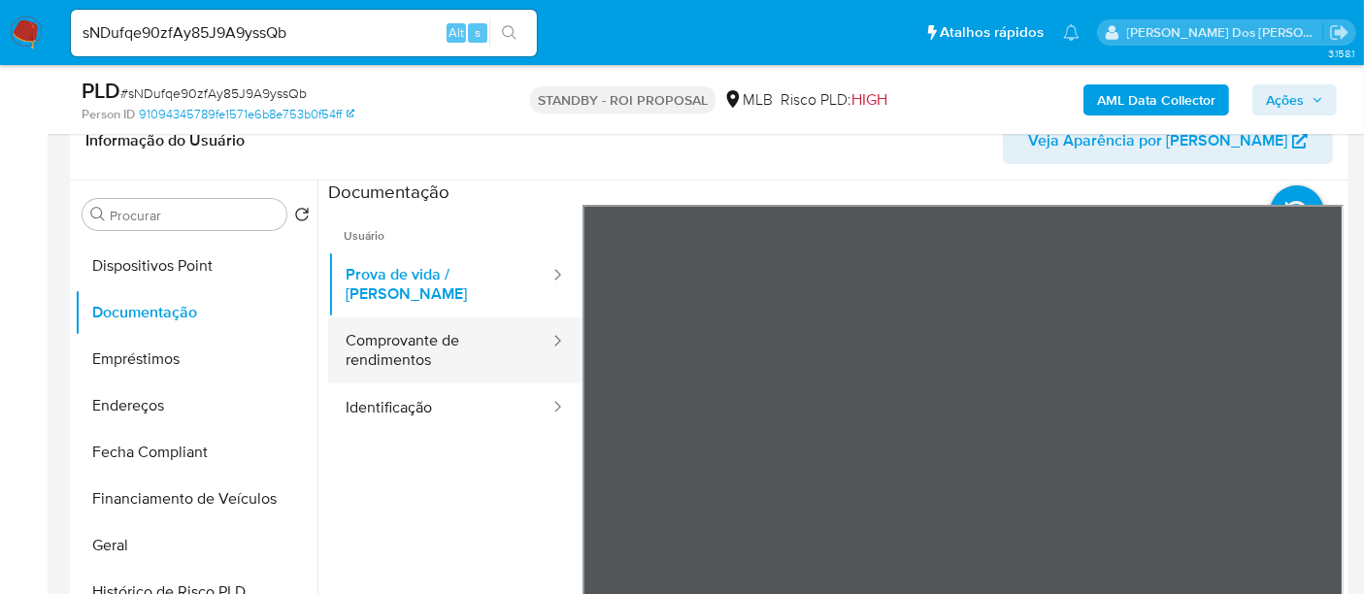
drag, startPoint x: 391, startPoint y: 336, endPoint x: 420, endPoint y: 340, distance: 29.4
click at [394, 336] on button "Comprovante de rendimentos" at bounding box center [439, 350] width 223 height 66
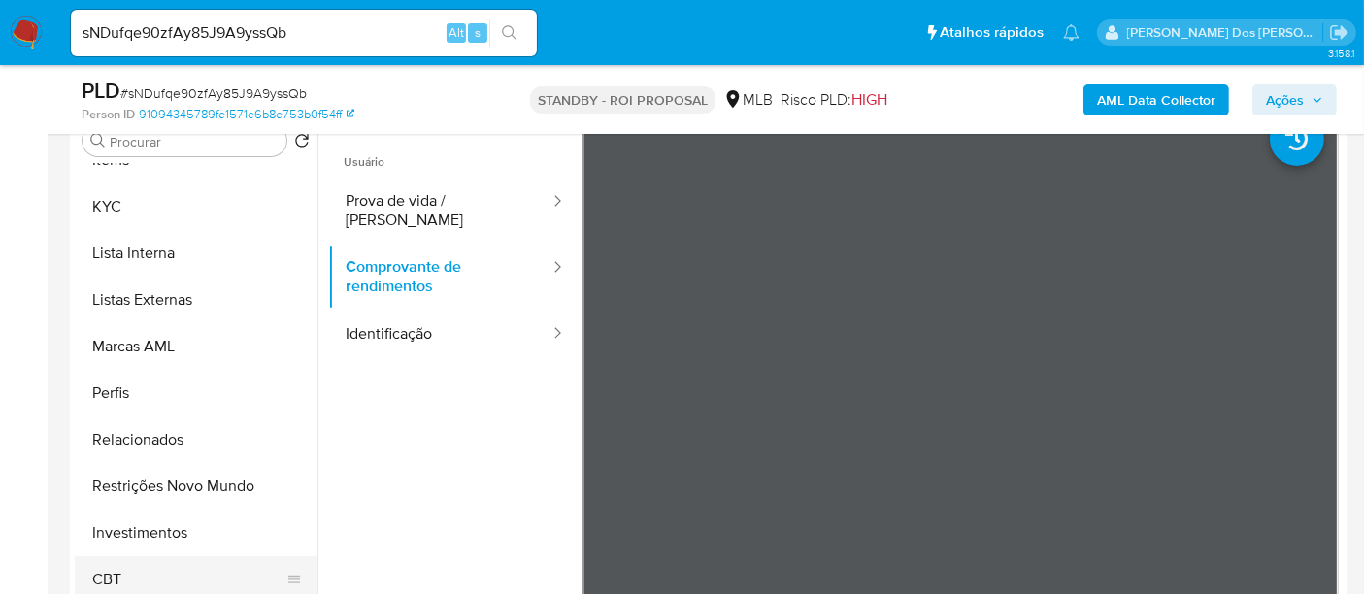
scroll to position [431, 0]
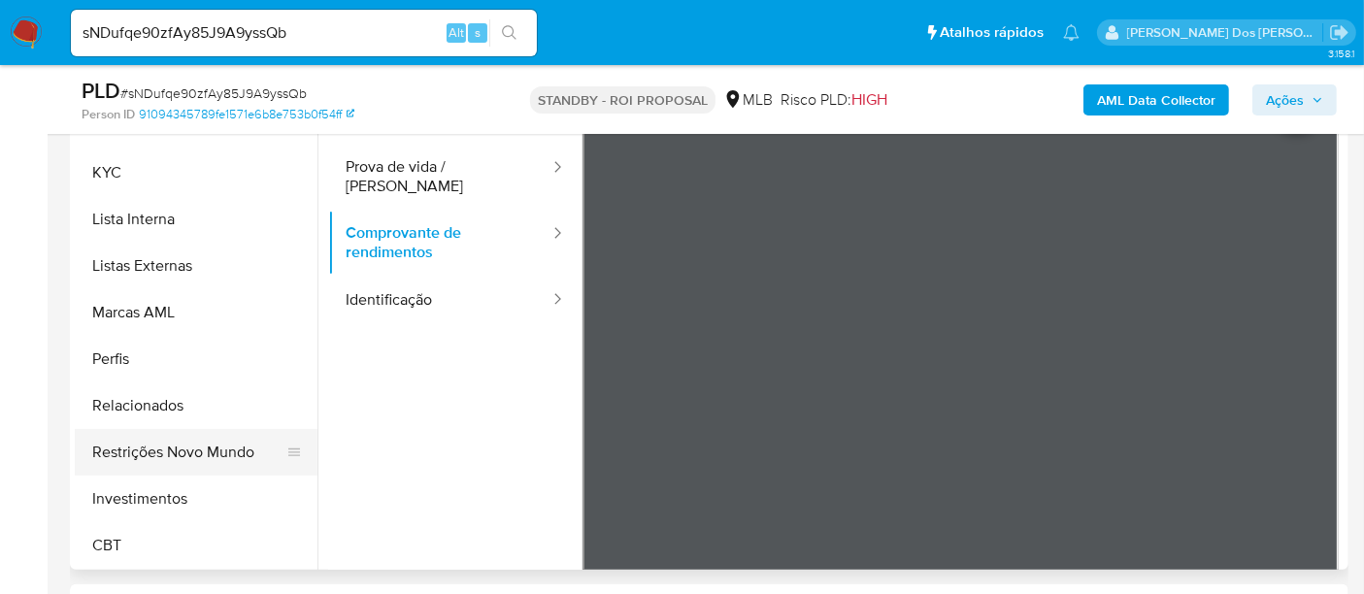
click at [191, 446] on button "Restrições Novo Mundo" at bounding box center [188, 452] width 227 height 47
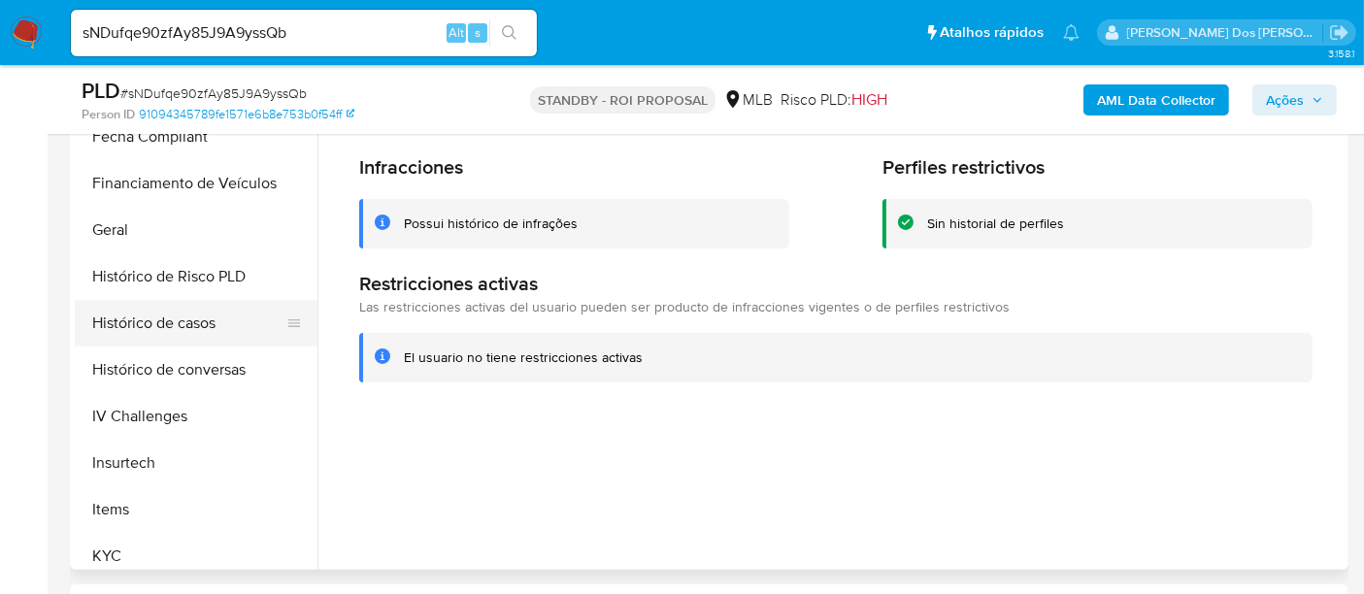
scroll to position [481, 0]
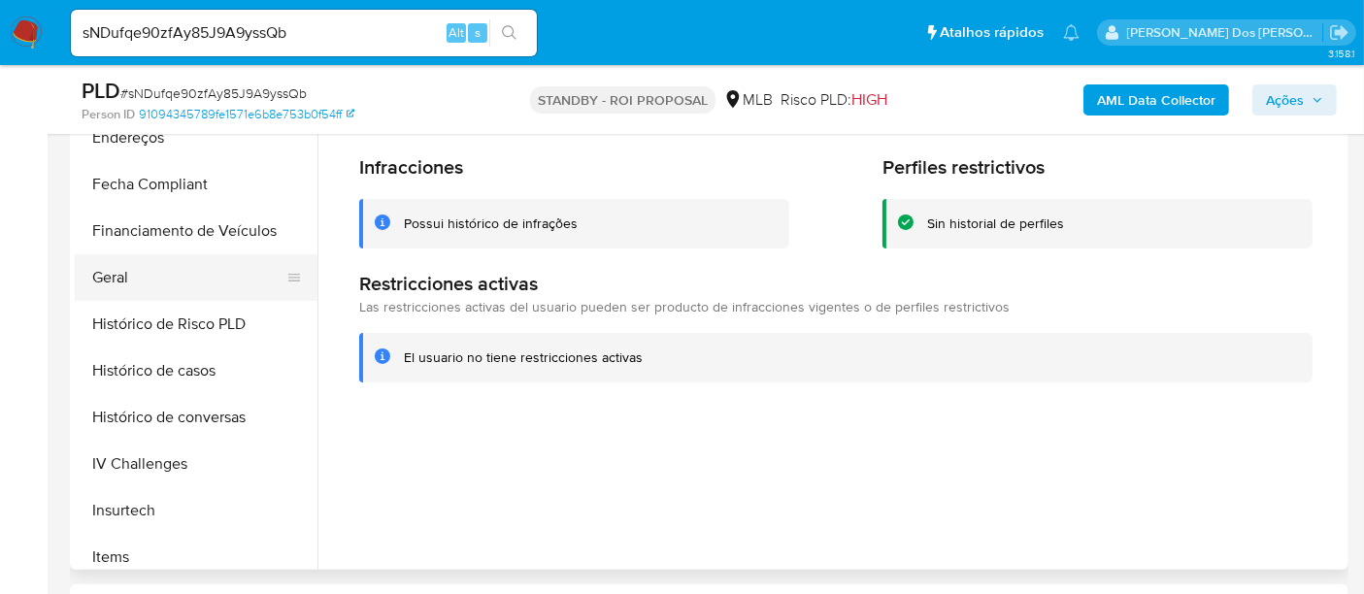
click at [117, 273] on button "Geral" at bounding box center [188, 277] width 227 height 47
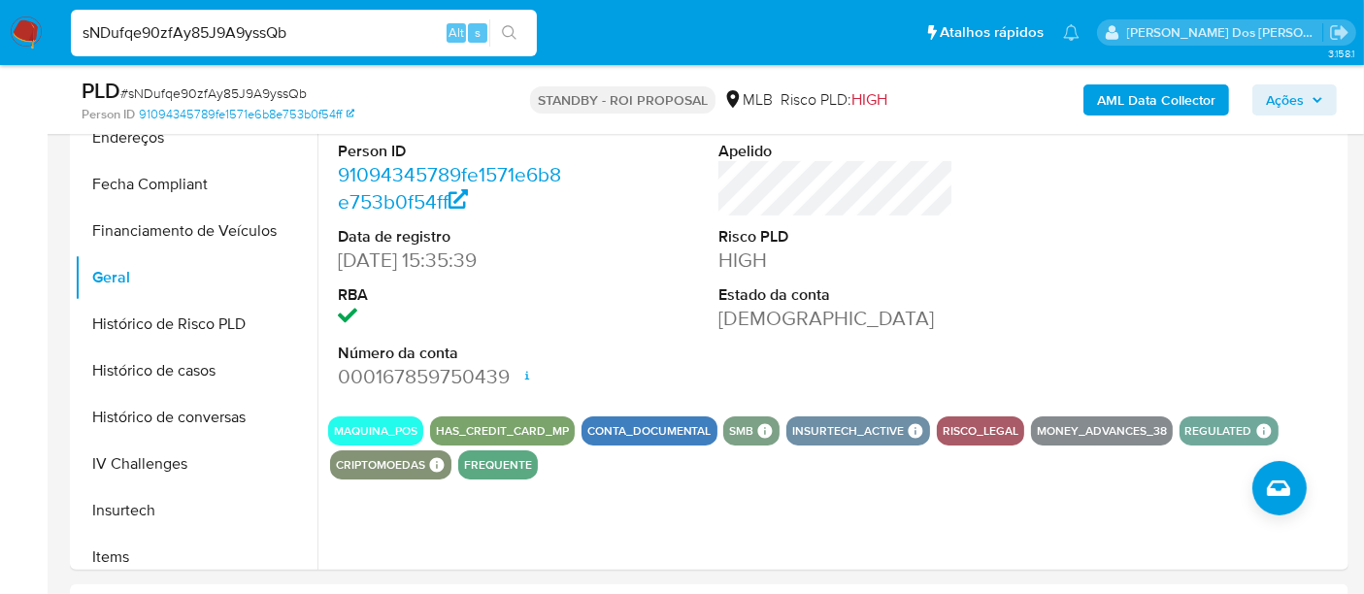
click at [260, 33] on input "sNDufqe90zfAy85J9A9yssQb" at bounding box center [304, 32] width 466 height 25
paste input "aMdbsjfkM7dPp63dOQGHsUxu"
type input "aMdbsjfkM7dPp63dOQGHsUxu"
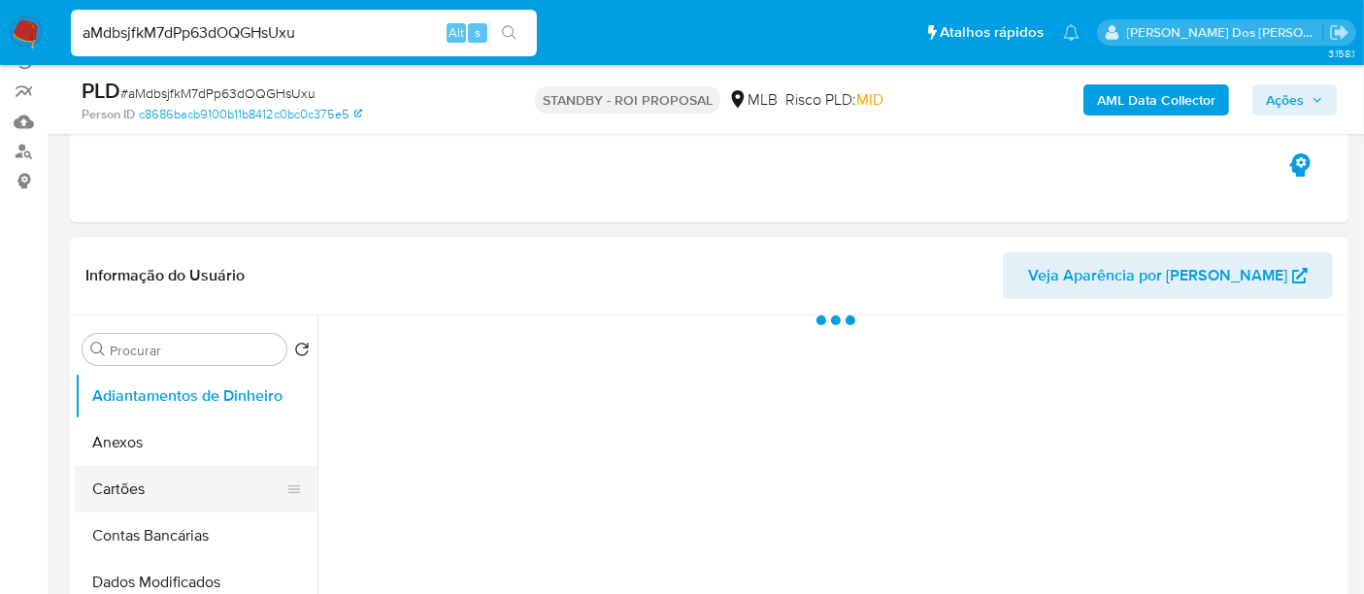
scroll to position [323, 0]
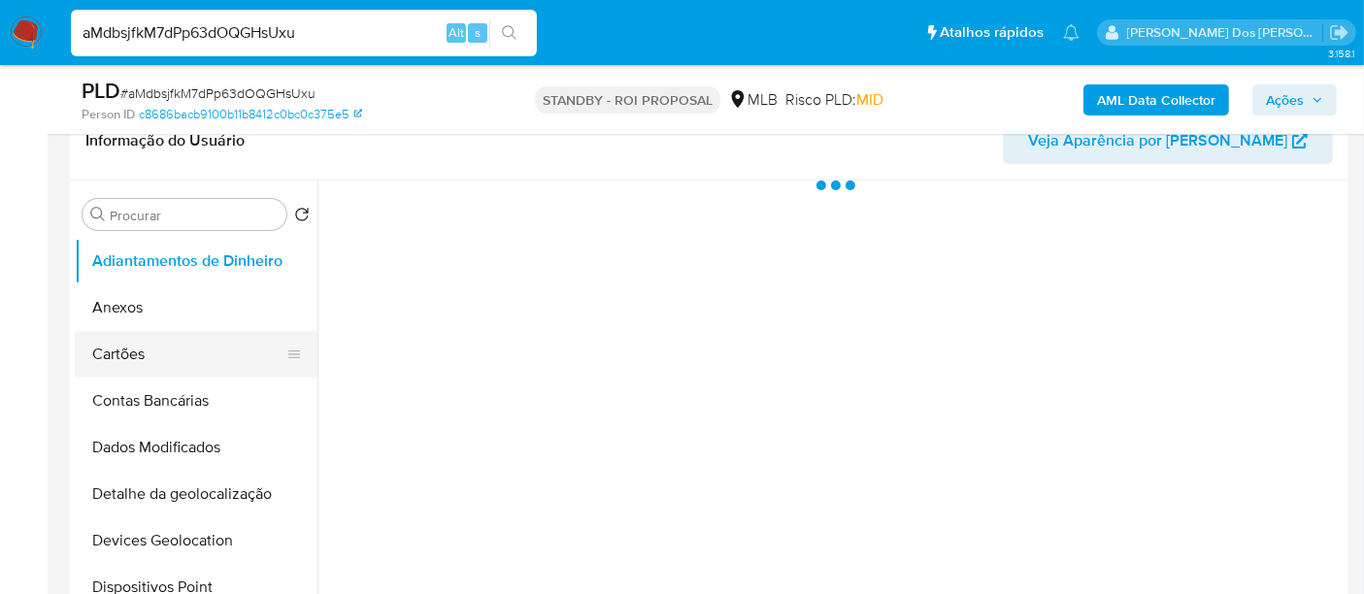
select select "10"
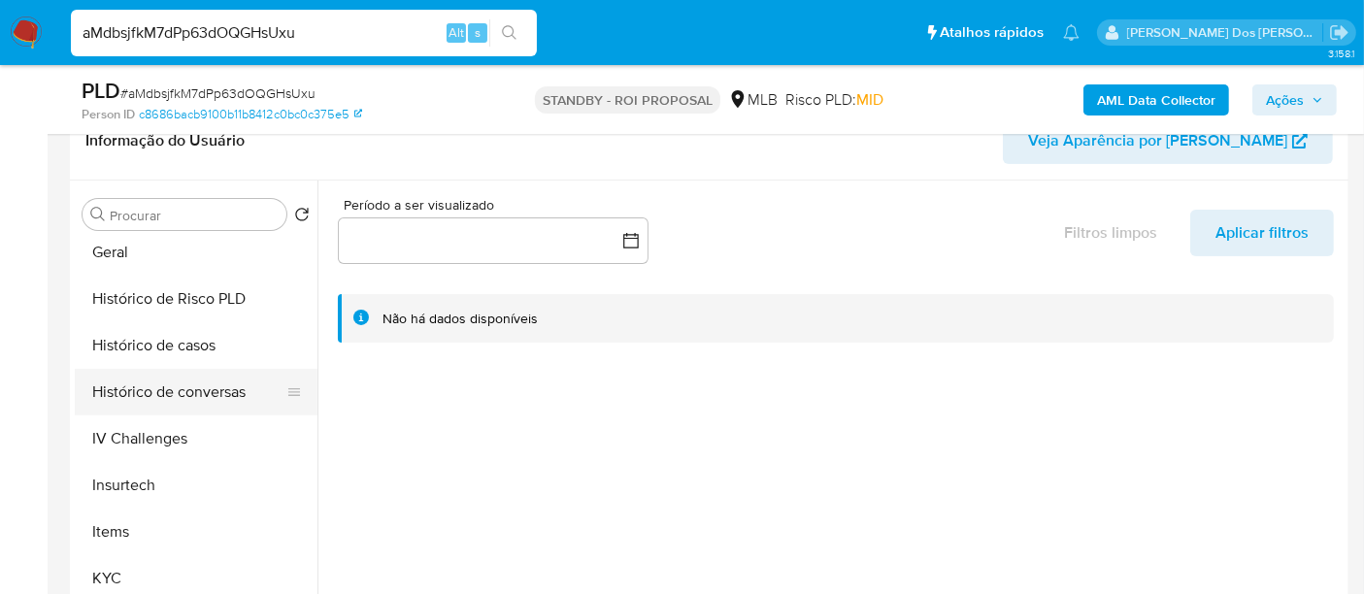
scroll to position [646, 0]
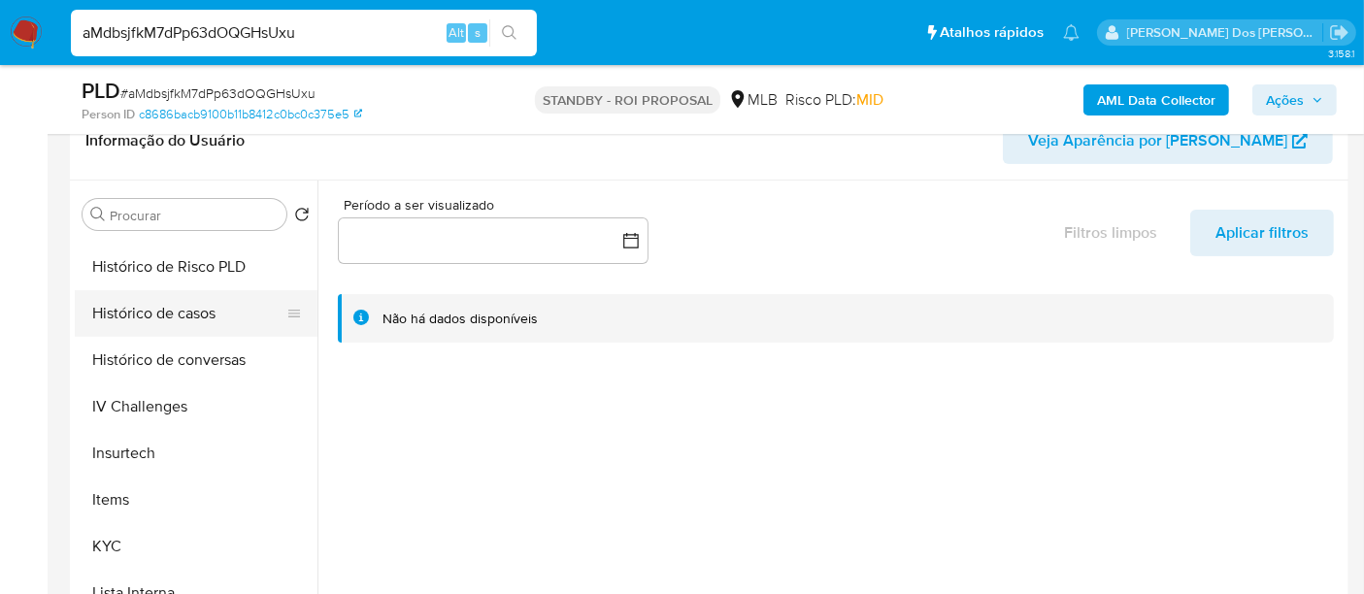
click at [182, 315] on button "Histórico de casos" at bounding box center [188, 313] width 227 height 47
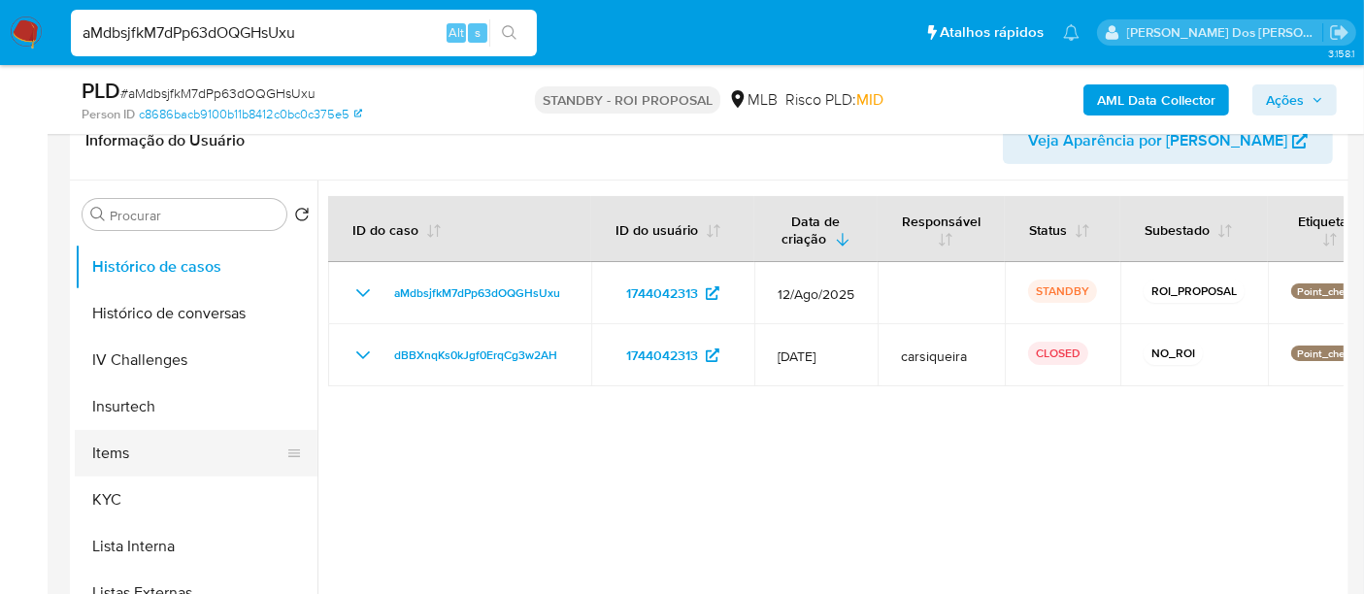
scroll to position [754, 0]
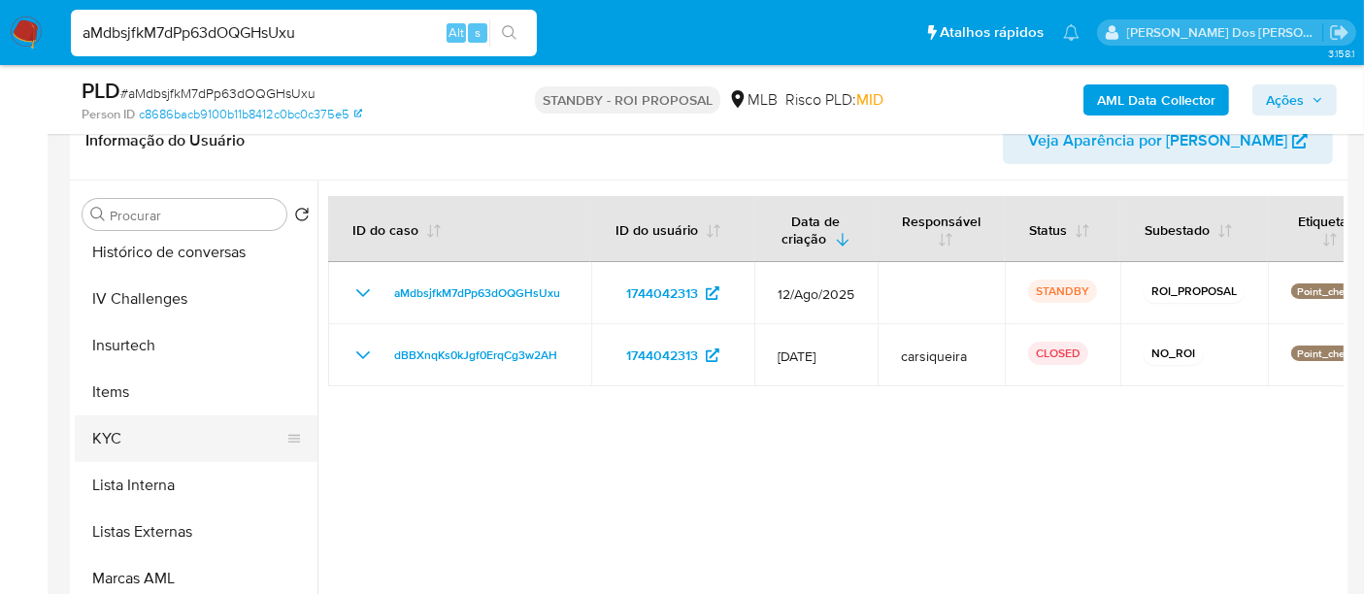
click at [115, 426] on button "KYC" at bounding box center [188, 438] width 227 height 47
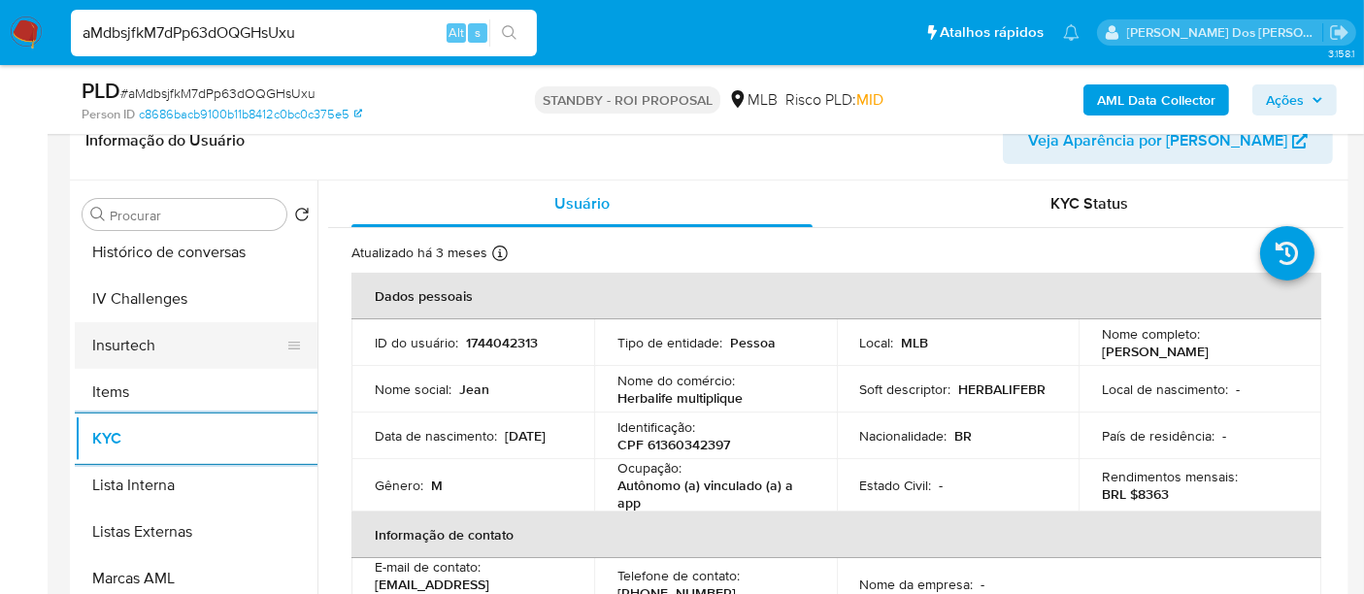
scroll to position [646, 0]
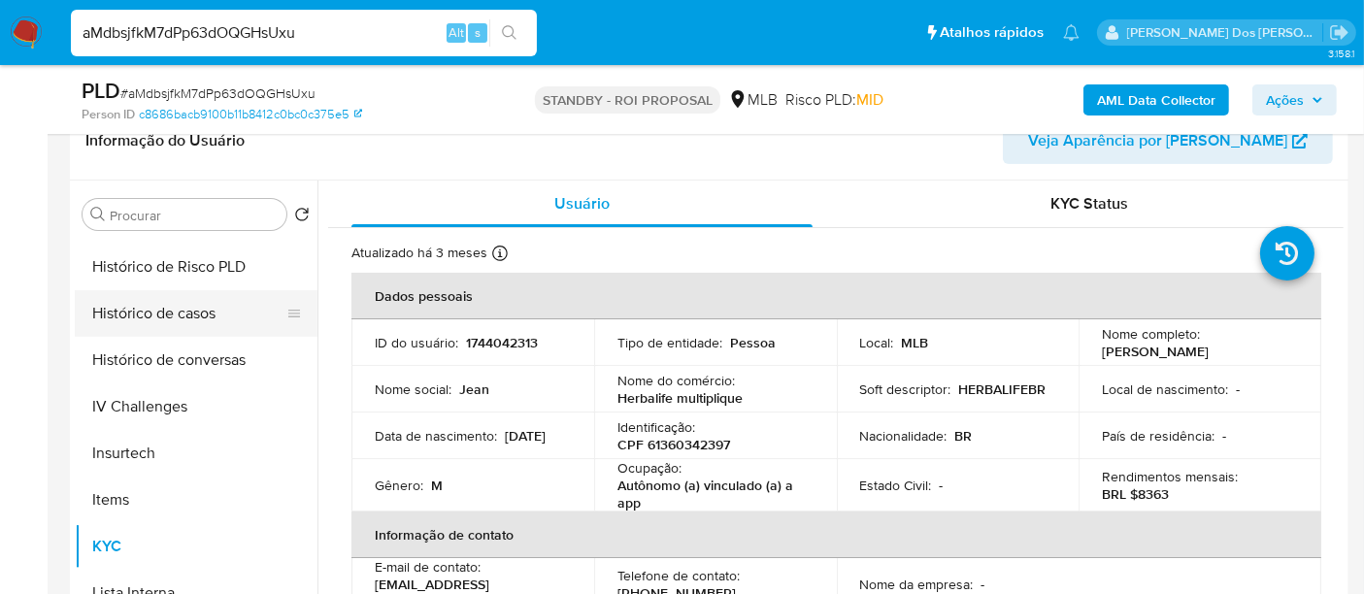
click at [181, 317] on button "Histórico de casos" at bounding box center [188, 313] width 227 height 47
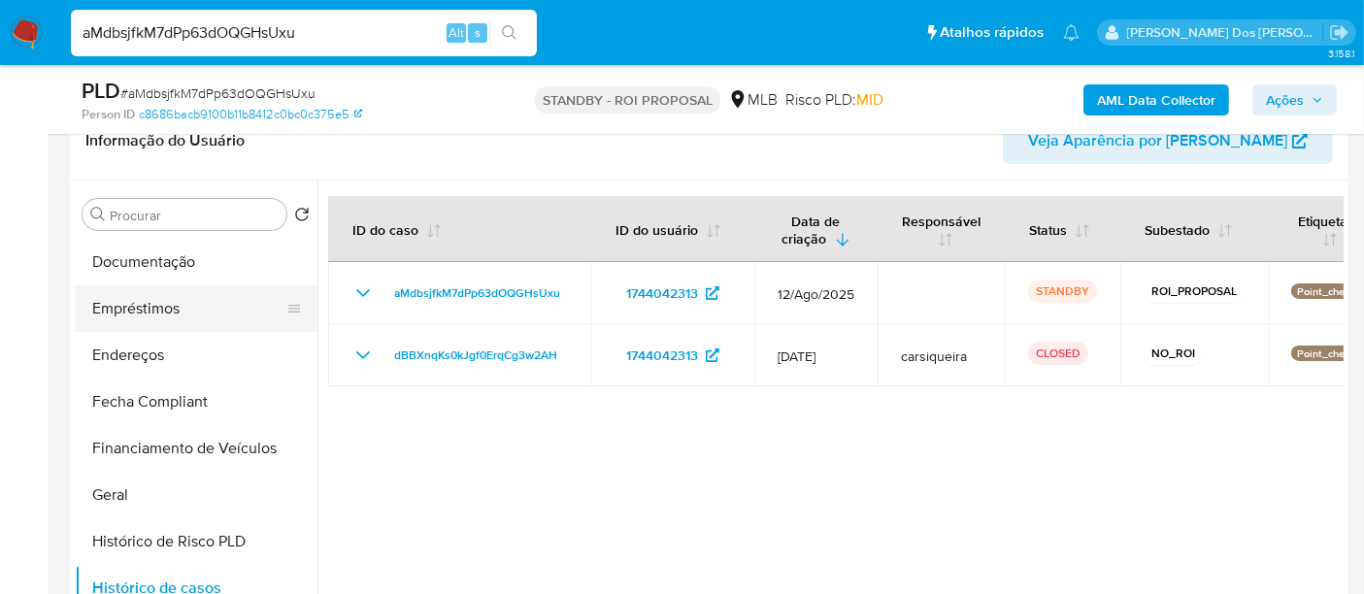
scroll to position [323, 0]
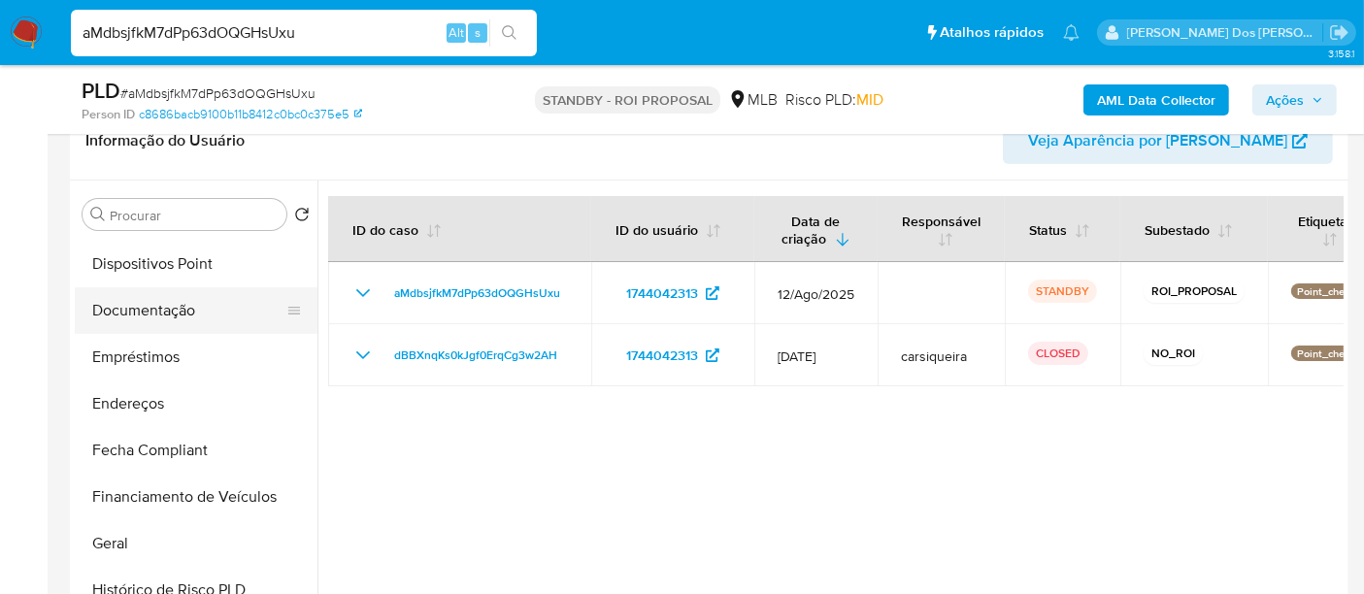
click at [160, 317] on button "Documentação" at bounding box center [188, 310] width 227 height 47
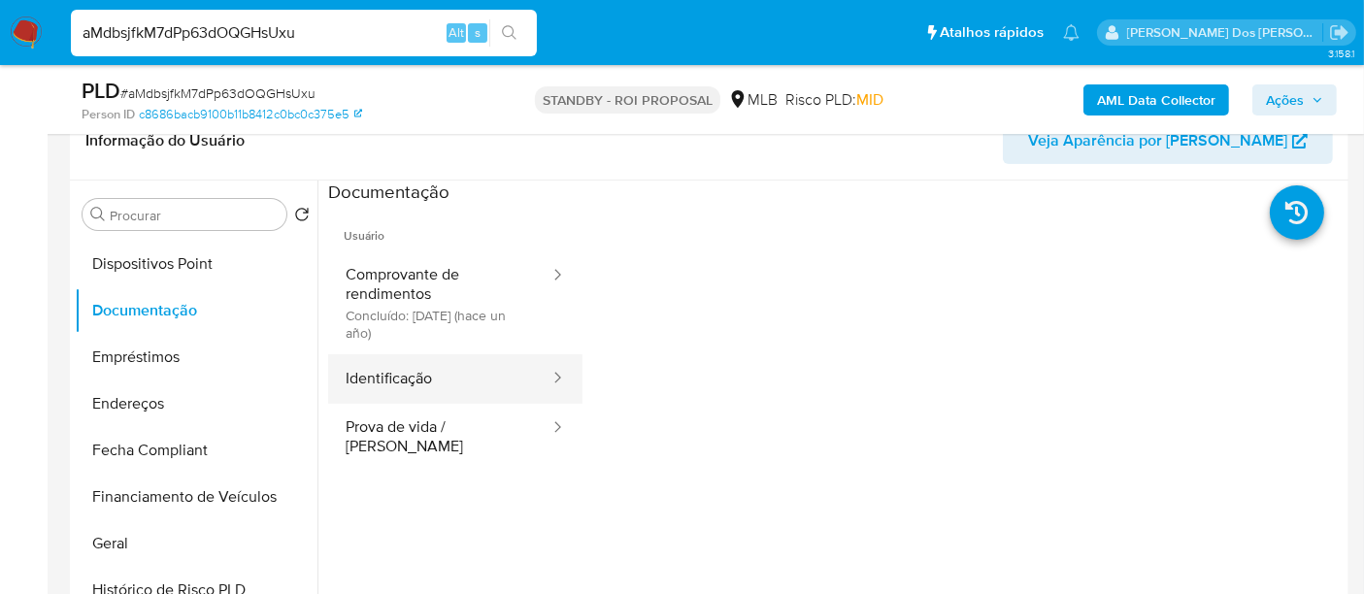
click at [373, 386] on button "Identificação" at bounding box center [439, 378] width 223 height 49
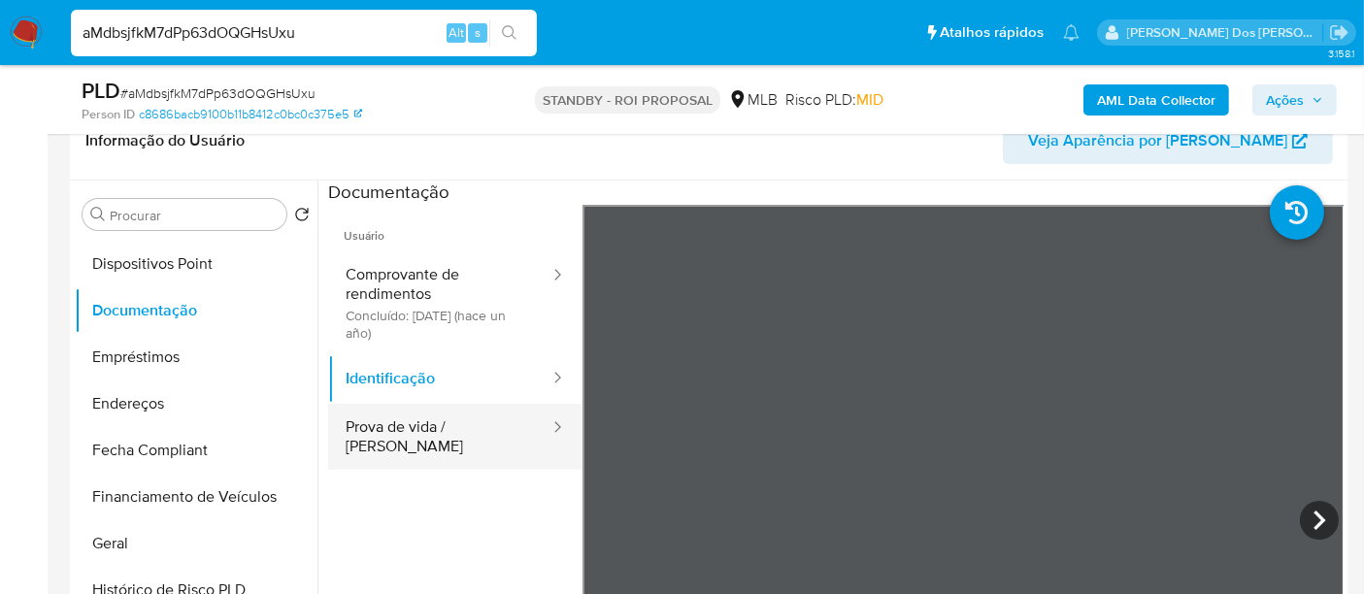
click at [461, 428] on button "Prova de vida / [PERSON_NAME]" at bounding box center [439, 437] width 223 height 66
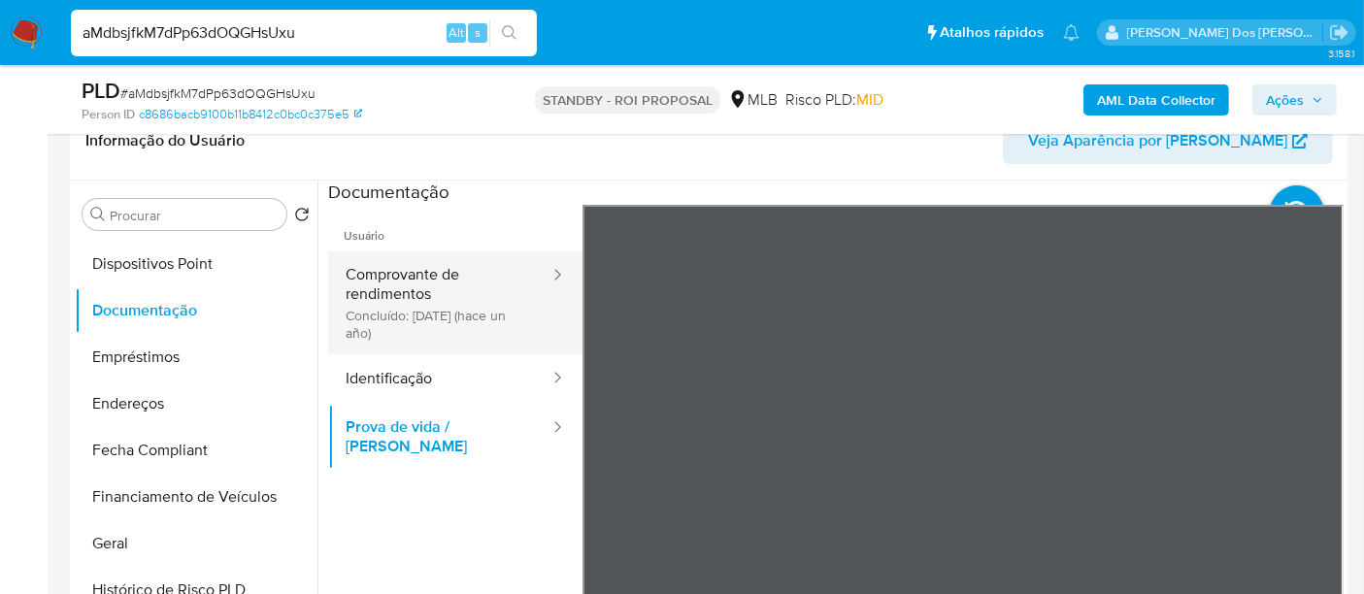
click at [461, 296] on button "Comprovante de rendimentos Concluído: 31/03/2024 (hace un año)" at bounding box center [439, 302] width 223 height 103
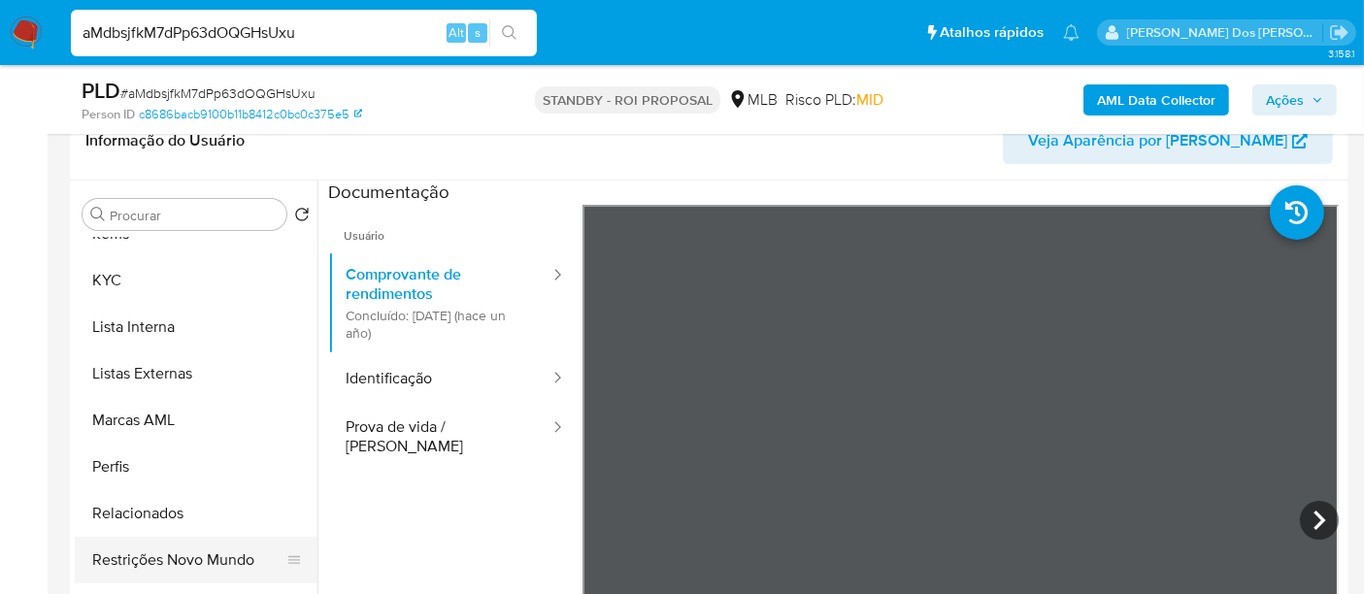
scroll to position [912, 0]
click at [230, 551] on button "Restrições Novo Mundo" at bounding box center [188, 560] width 227 height 47
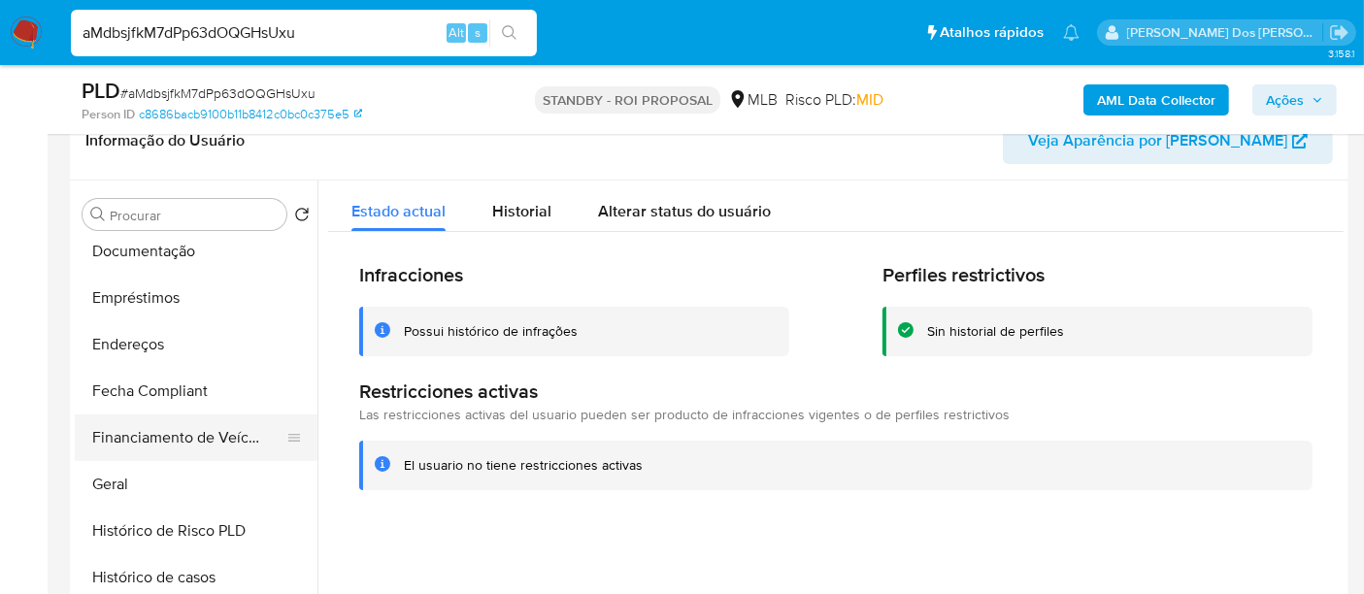
scroll to position [374, 0]
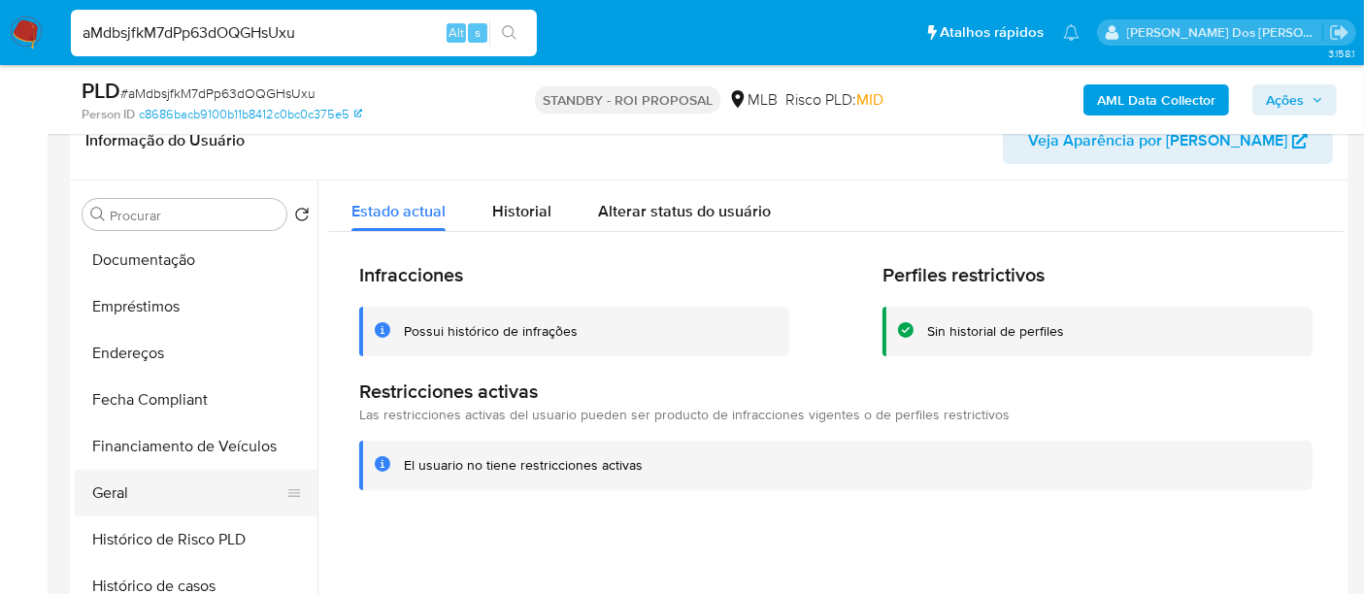
click at [127, 489] on button "Geral" at bounding box center [188, 493] width 227 height 47
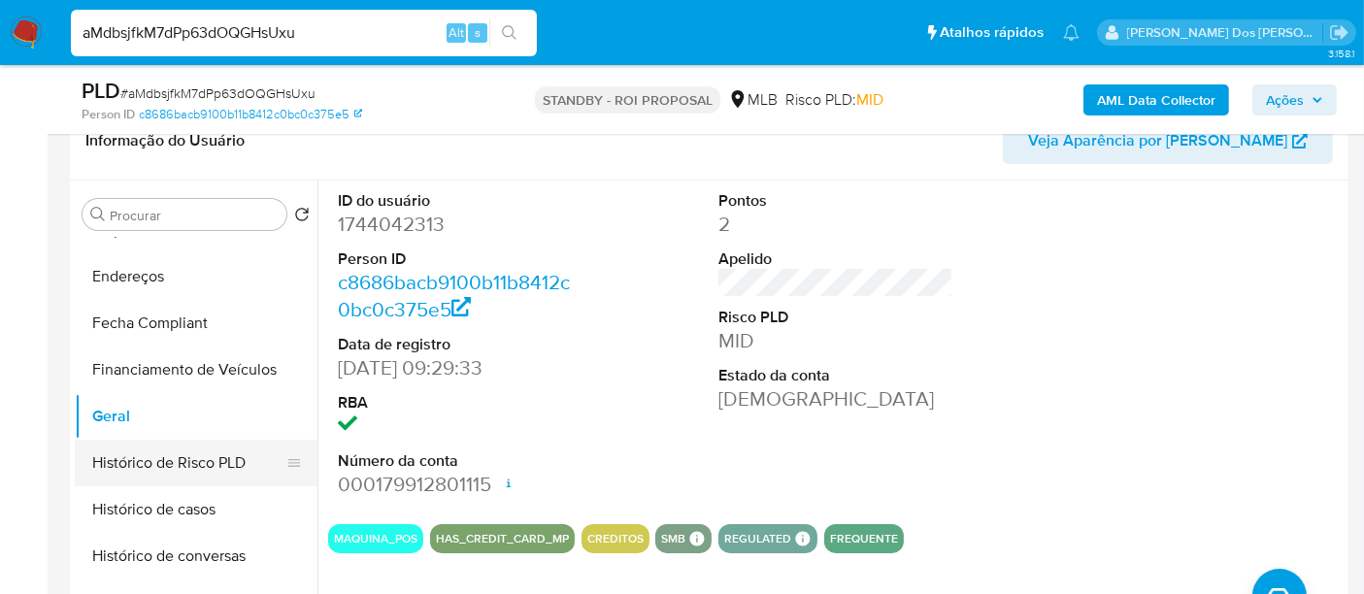
scroll to position [481, 0]
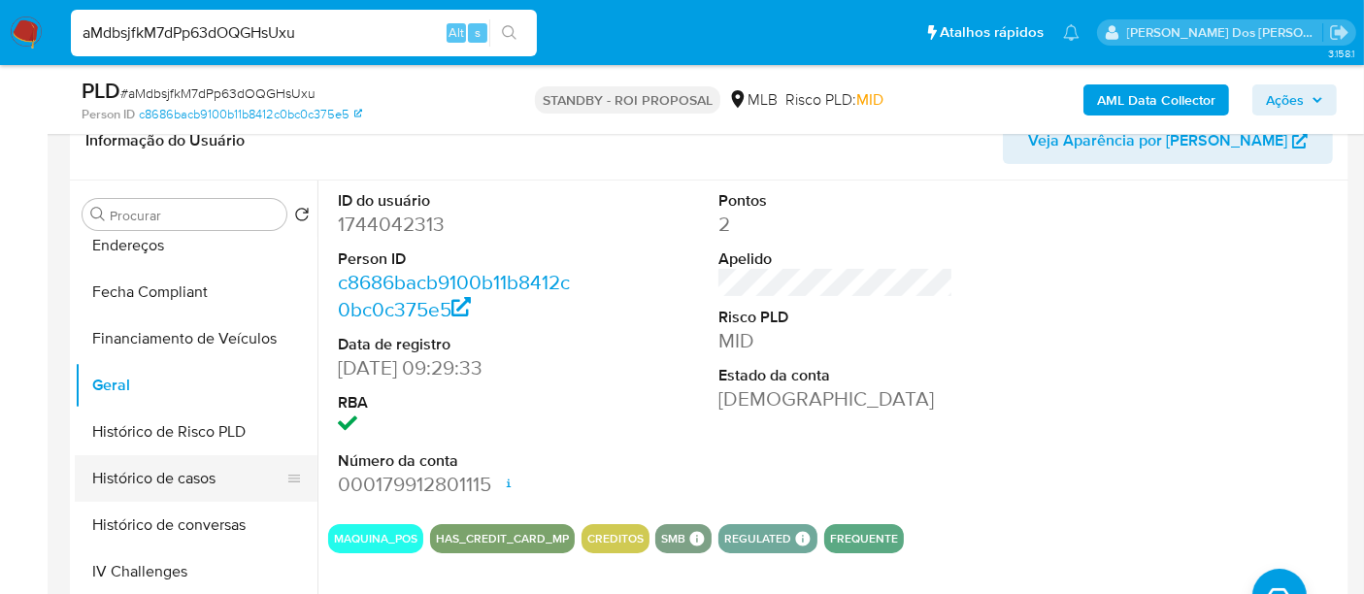
click at [148, 474] on button "Histórico de casos" at bounding box center [188, 478] width 227 height 47
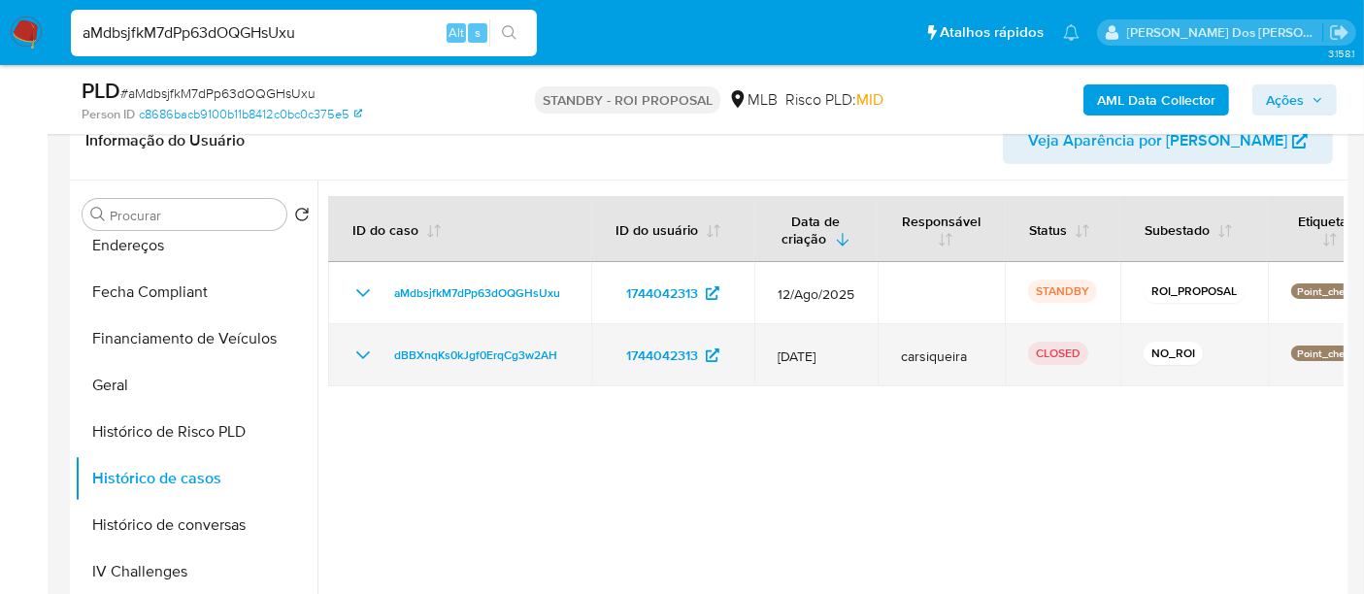
click at [357, 356] on icon "Mostrar/Ocultar" at bounding box center [362, 355] width 23 height 23
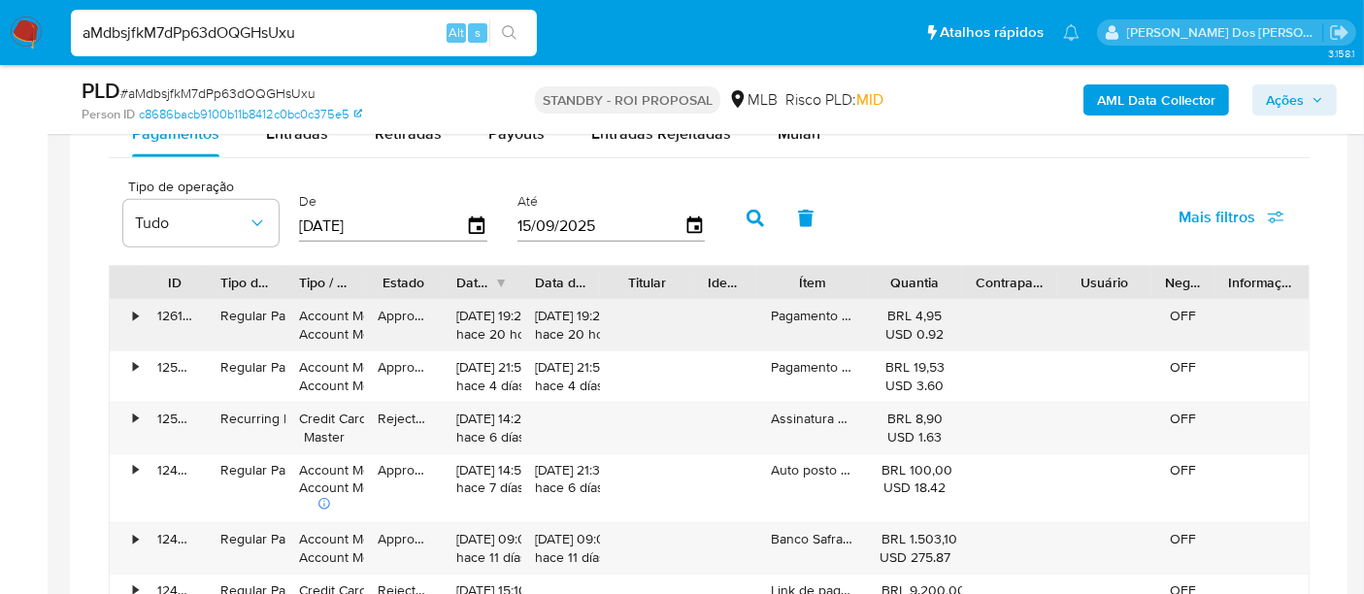
scroll to position [1509, 0]
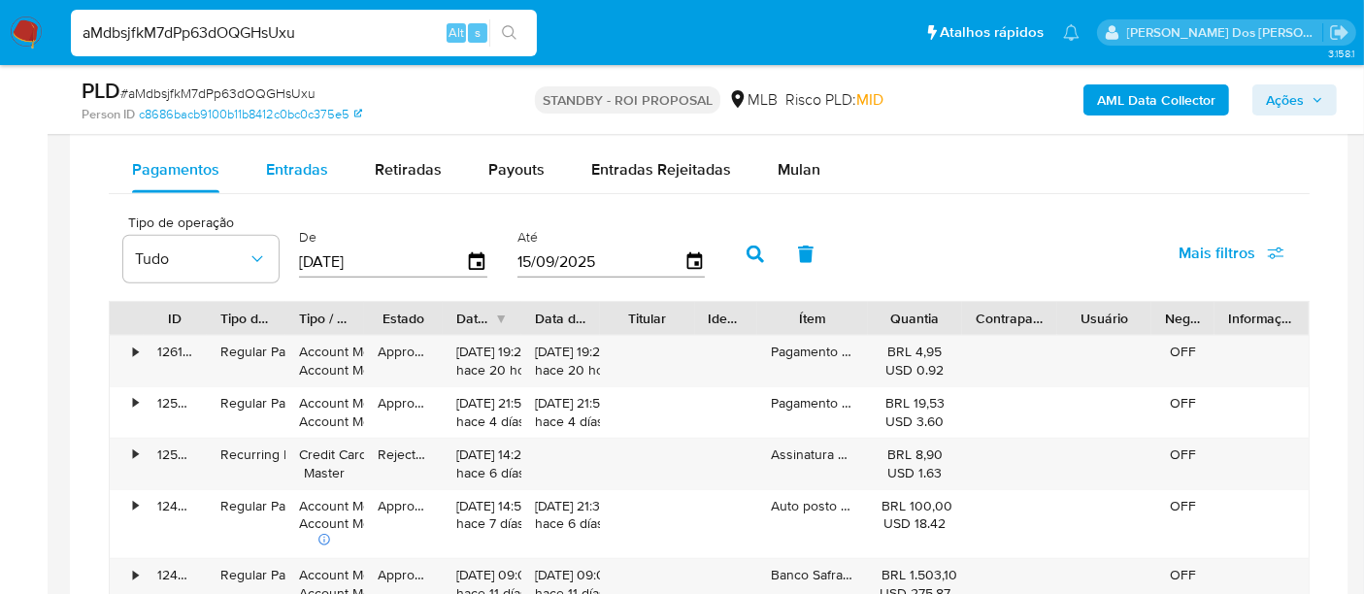
click at [259, 164] on button "Entradas" at bounding box center [297, 170] width 109 height 47
select select "10"
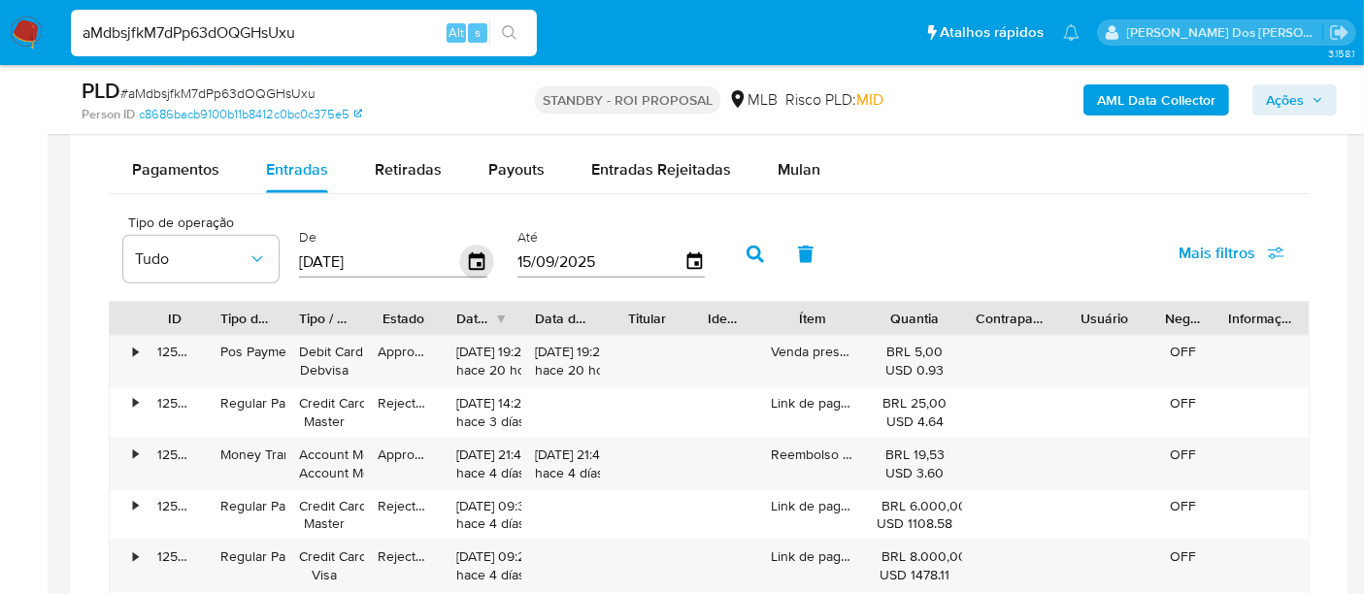
click at [473, 254] on icon "button" at bounding box center [477, 263] width 34 height 34
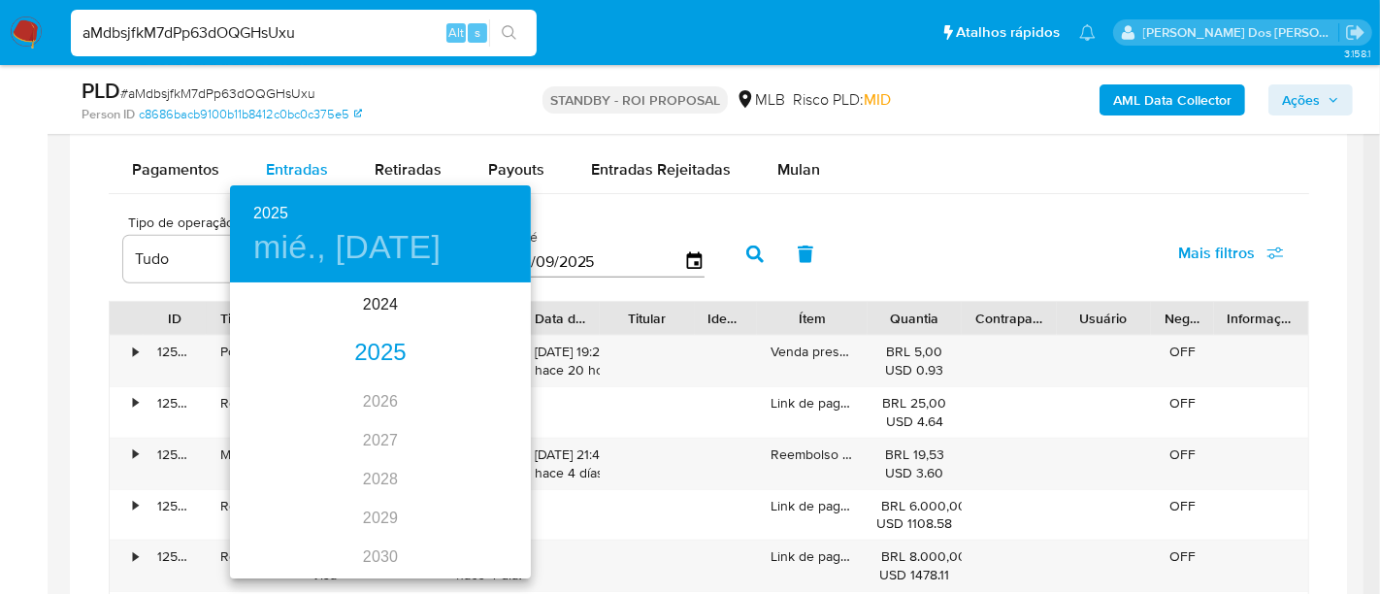
click at [371, 358] on div "2025" at bounding box center [380, 353] width 301 height 39
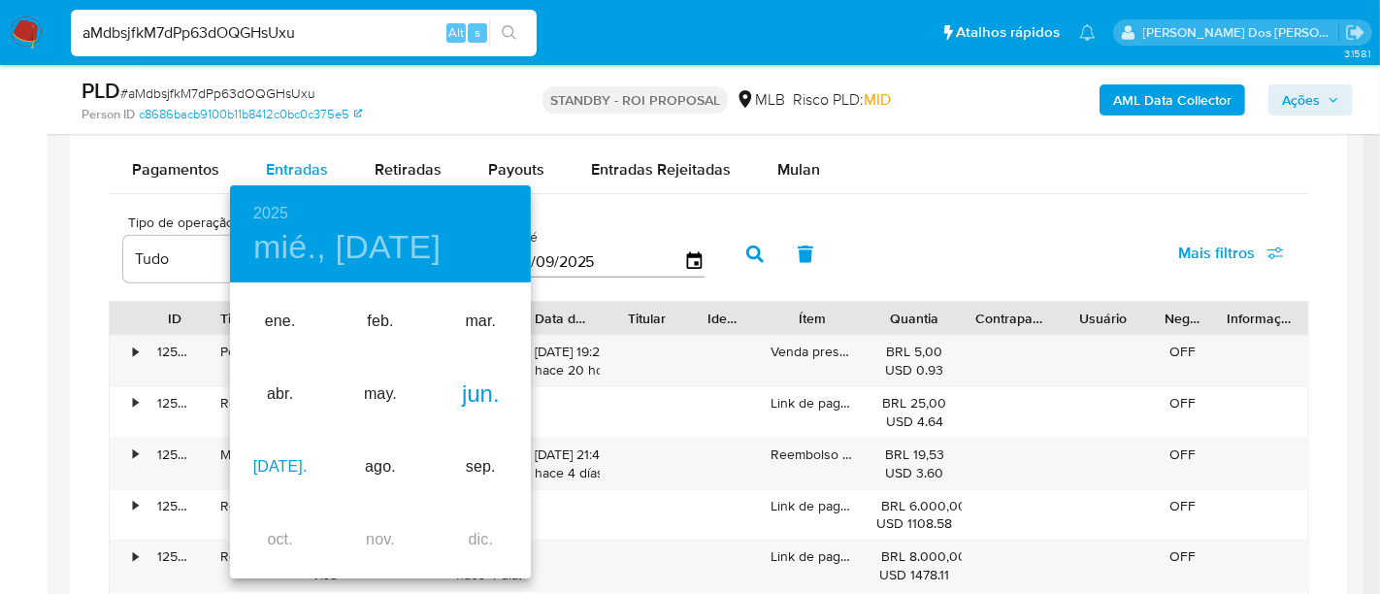
click at [279, 469] on div "jul." at bounding box center [280, 467] width 100 height 73
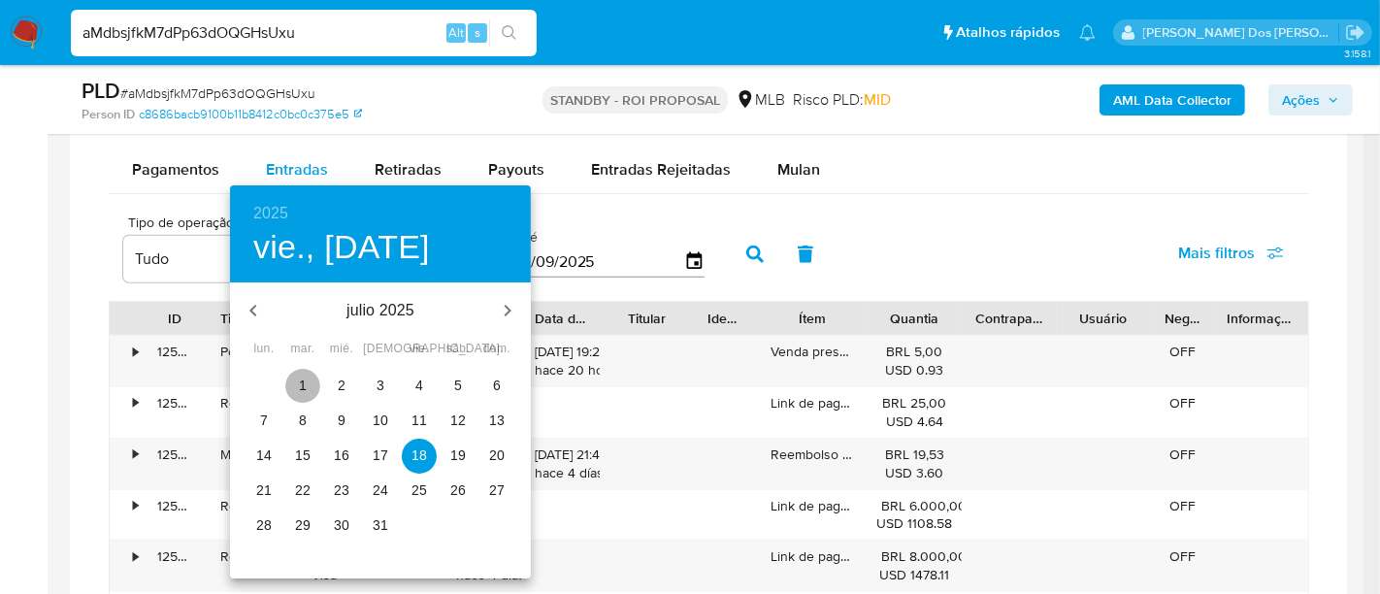
drag, startPoint x: 295, startPoint y: 385, endPoint x: 619, endPoint y: 280, distance: 340.7
click at [299, 384] on span "1" at bounding box center [302, 385] width 35 height 19
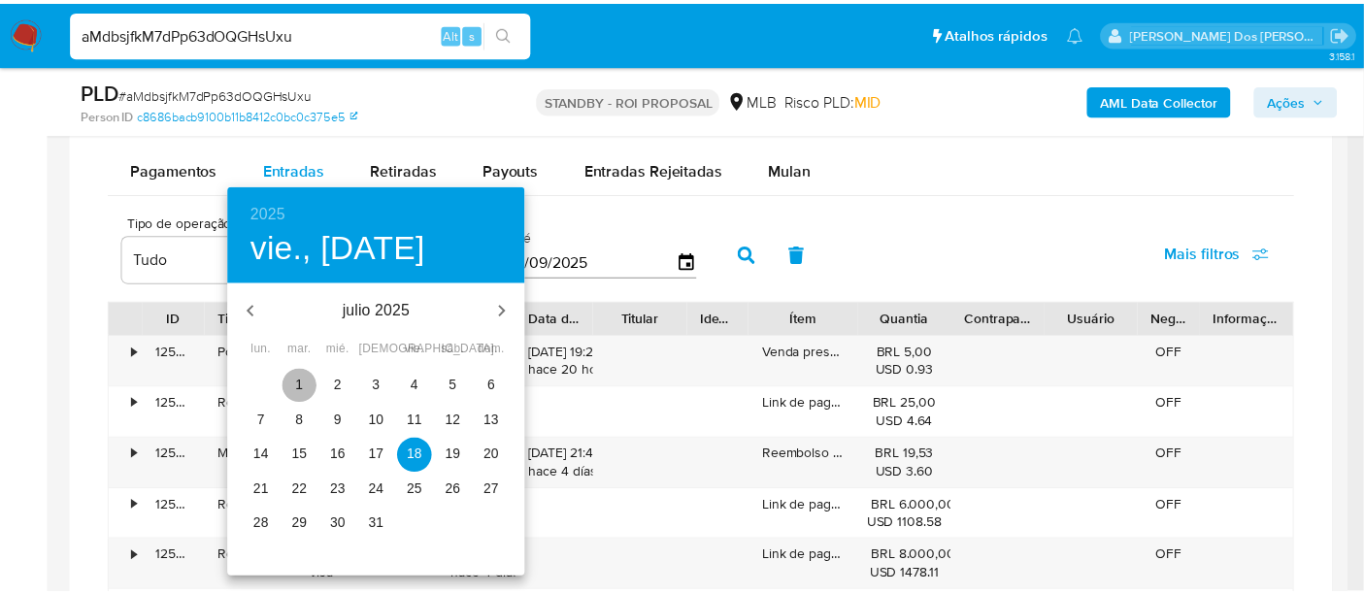
type input "01/07/2025"
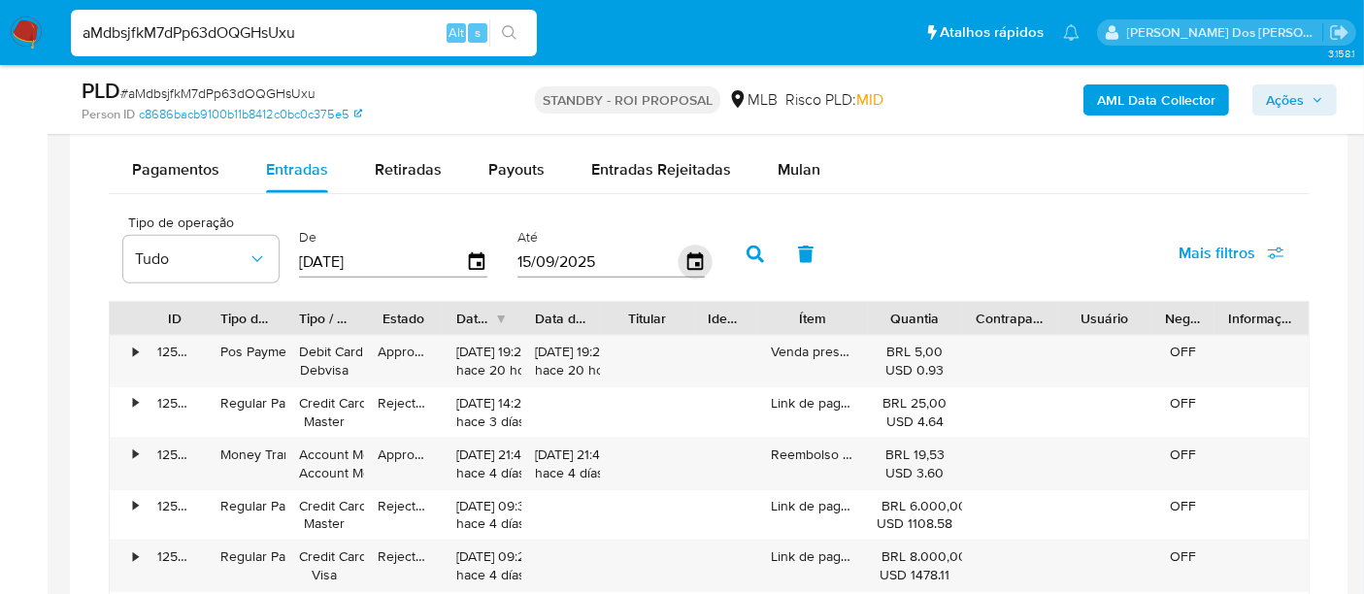
click at [687, 263] on icon "button" at bounding box center [694, 263] width 34 height 34
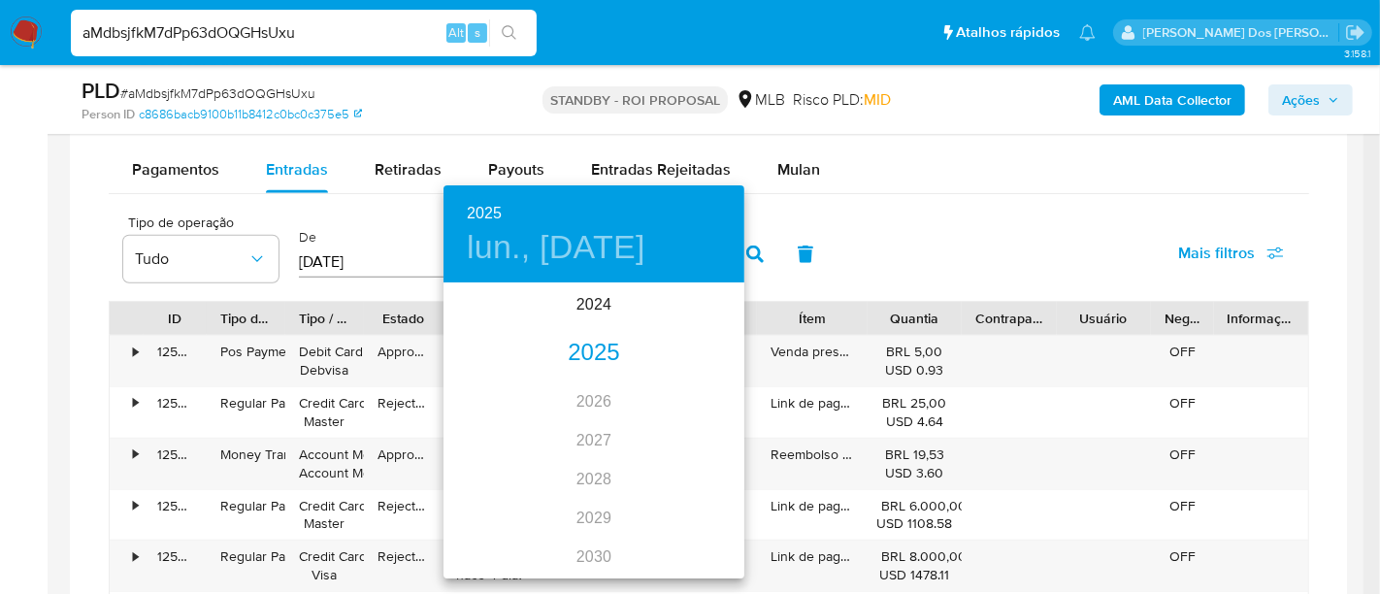
click at [593, 361] on div "2025" at bounding box center [594, 353] width 301 height 39
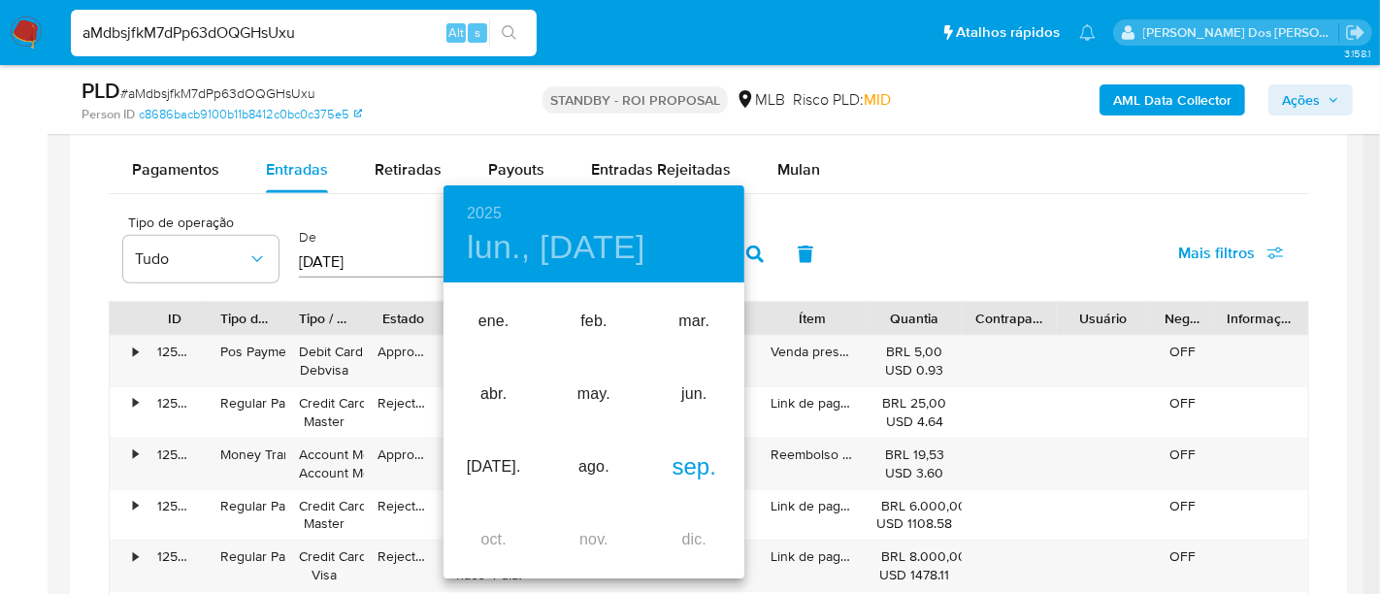
click at [668, 473] on div "sep." at bounding box center [694, 467] width 100 height 73
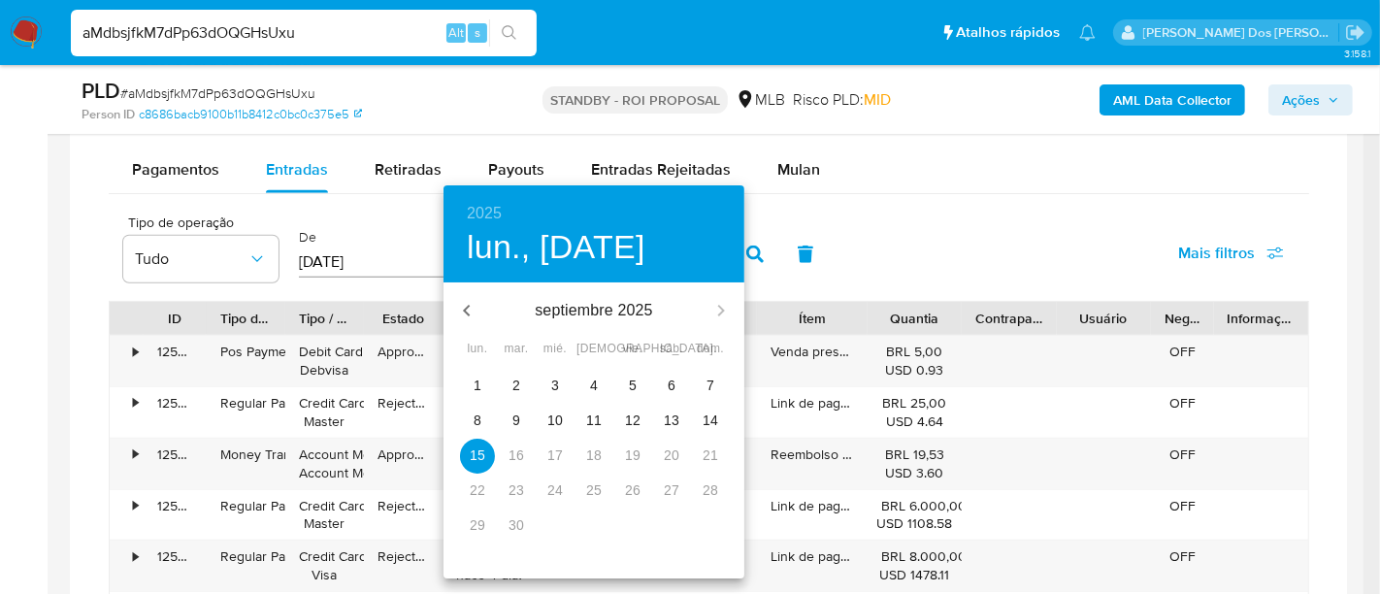
click at [509, 422] on span "9" at bounding box center [516, 420] width 35 height 19
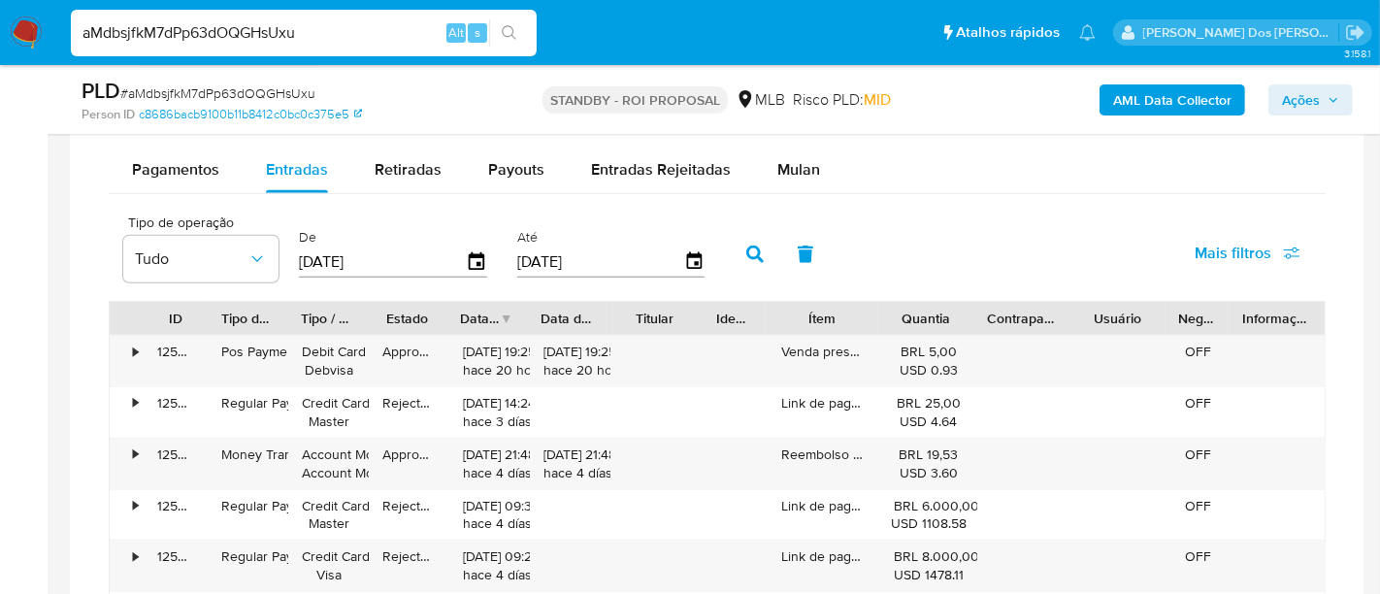
type input "09/09/2025"
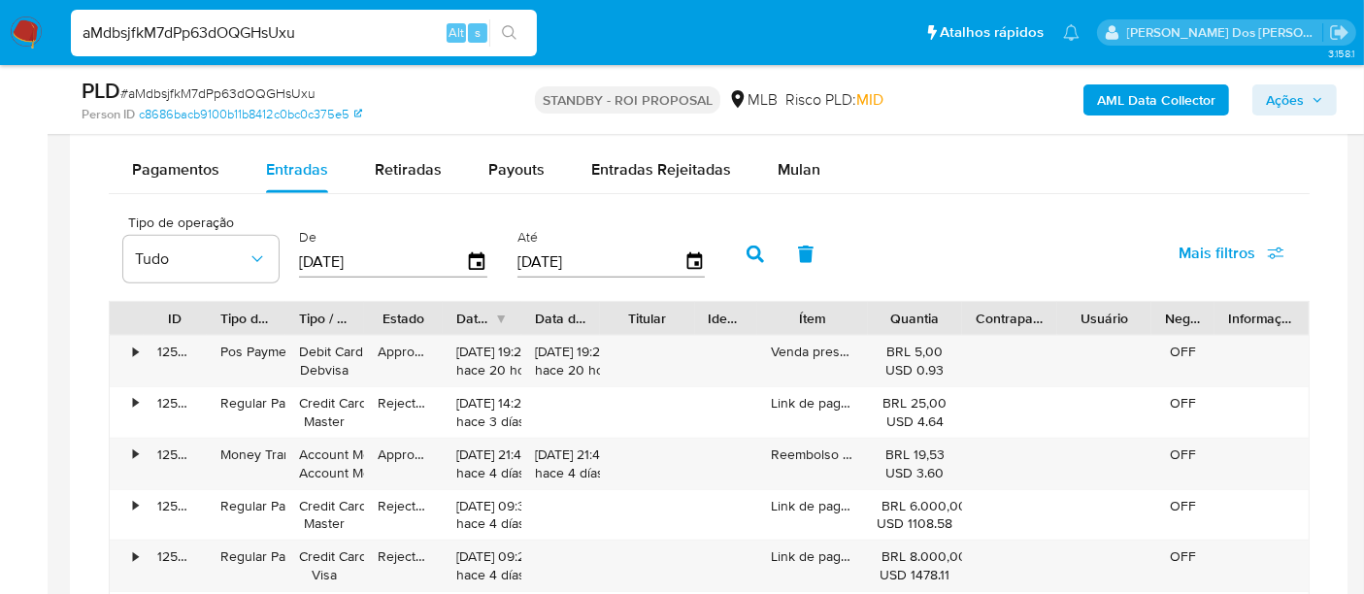
click at [1195, 245] on span "Mais filtros" at bounding box center [1216, 253] width 77 height 47
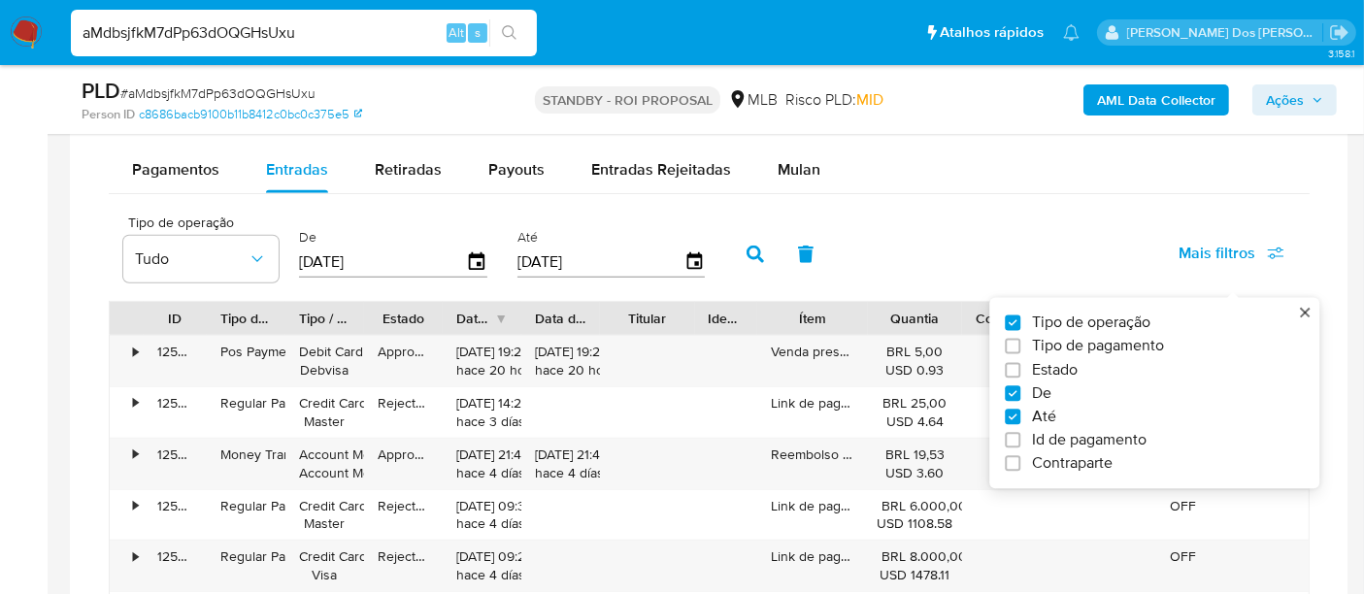
drag, startPoint x: 1045, startPoint y: 370, endPoint x: 570, endPoint y: 305, distance: 480.0
click at [1043, 370] on span "Estado" at bounding box center [1055, 369] width 46 height 19
click at [1020, 370] on input "Estado" at bounding box center [1012, 370] width 16 height 16
checkbox input "true"
type input "01/07/2025"
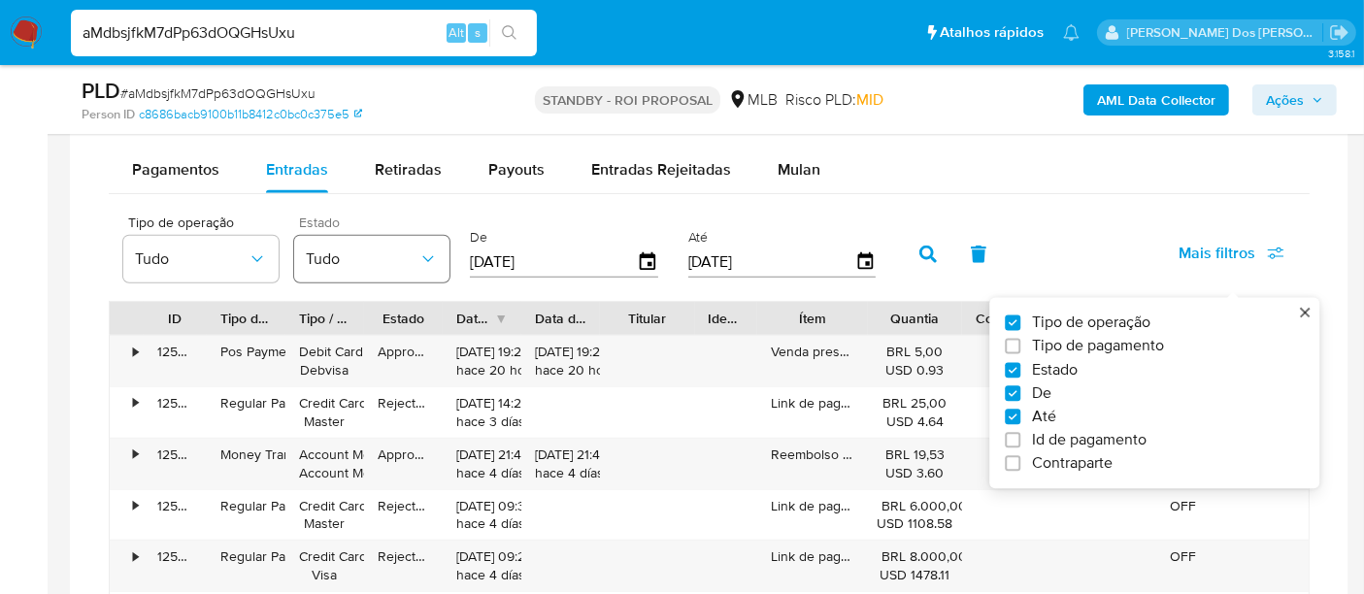
click at [379, 250] on span "Tudo" at bounding box center [362, 258] width 113 height 19
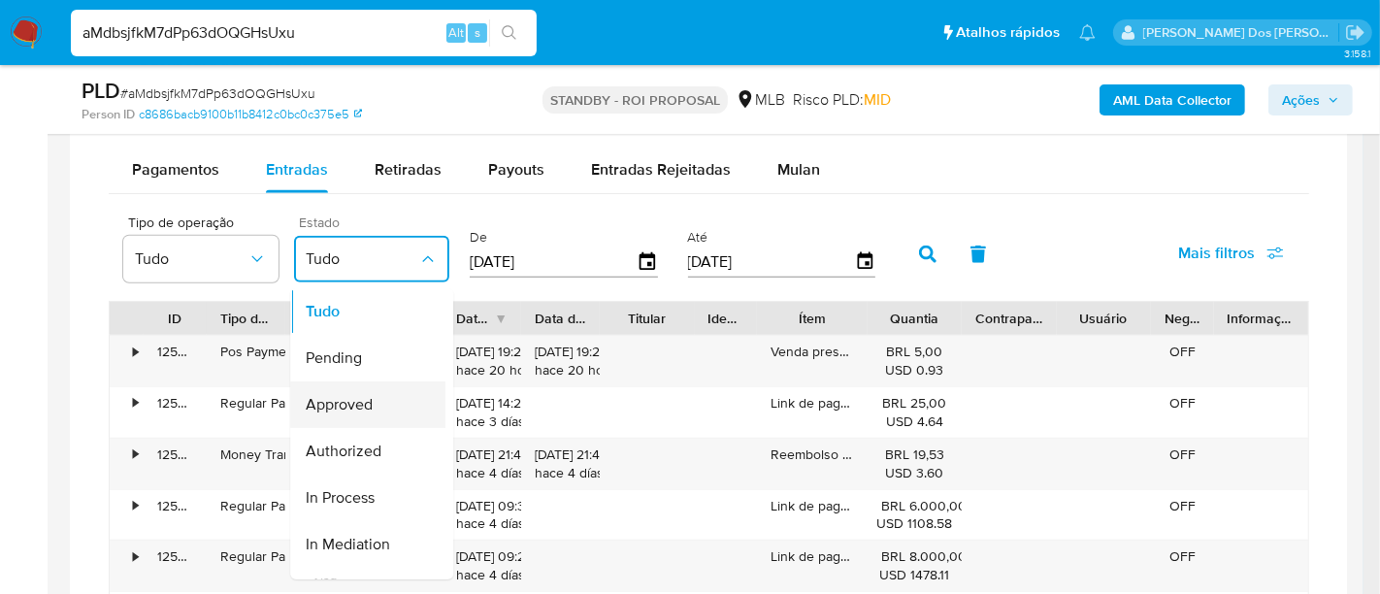
click at [369, 397] on span "Approved" at bounding box center [339, 404] width 67 height 19
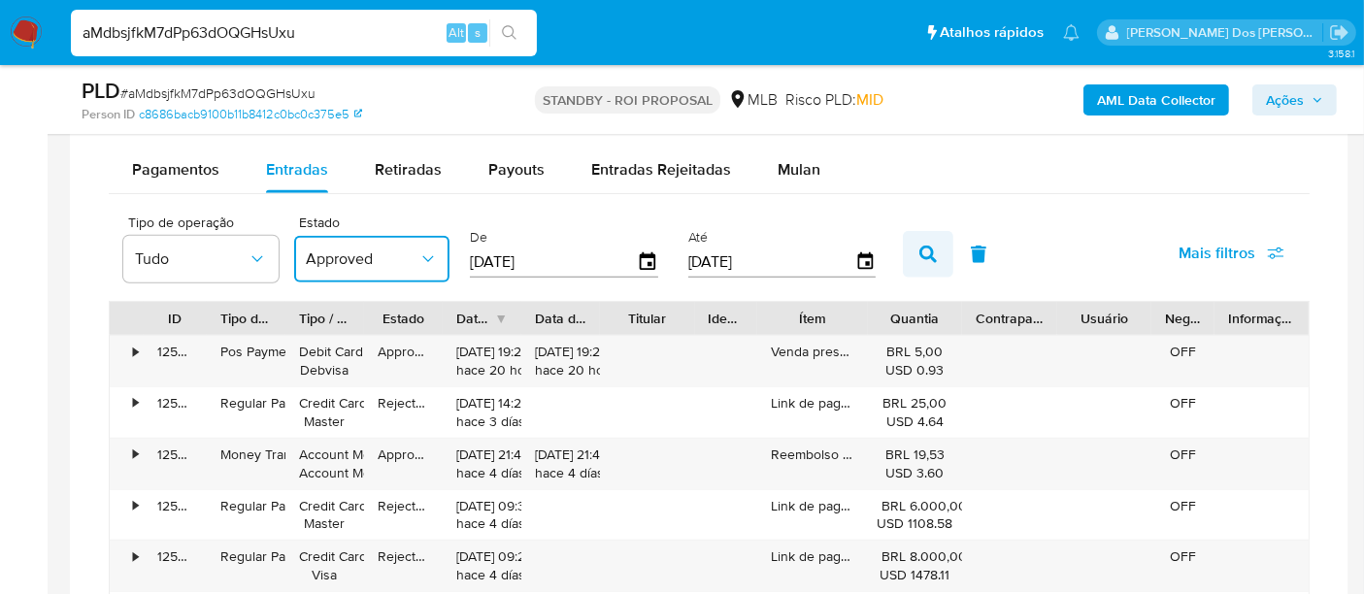
click at [919, 247] on icon "button" at bounding box center [927, 254] width 17 height 17
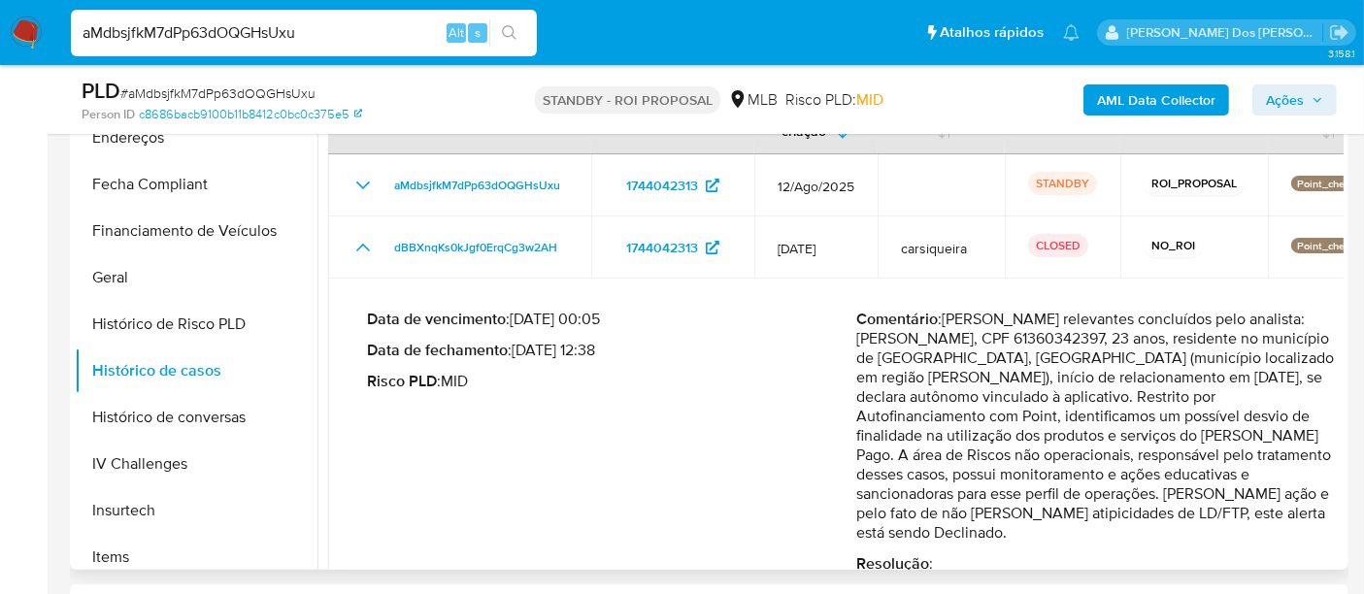
scroll to position [912, 0]
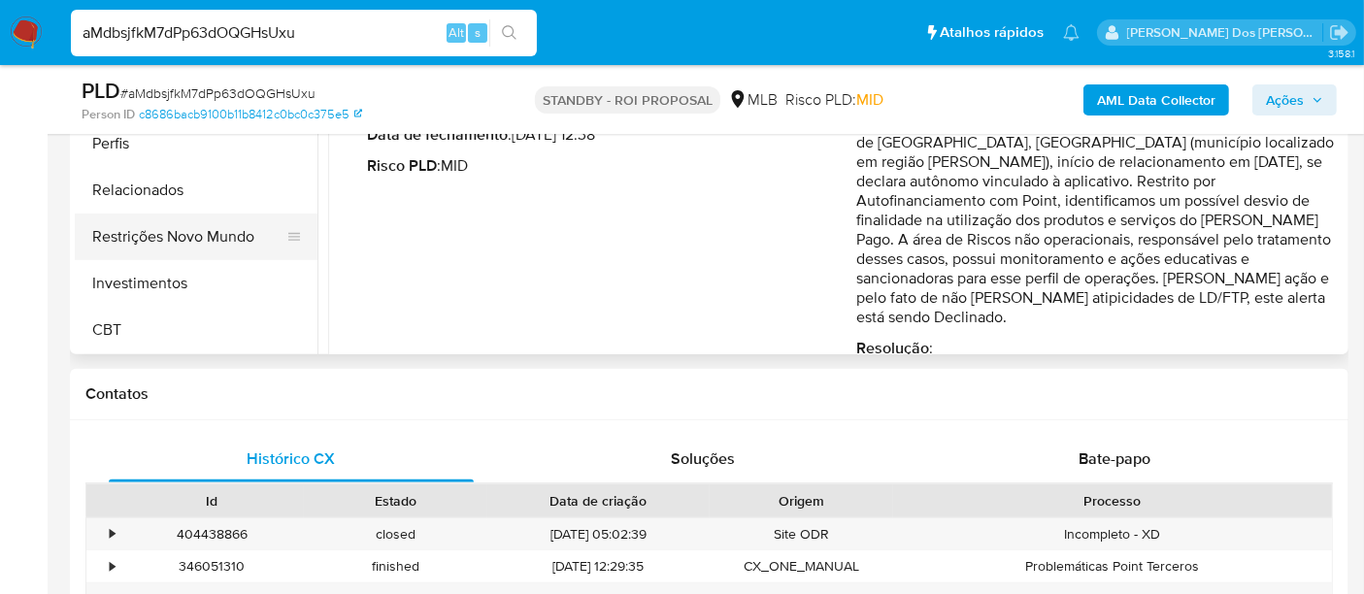
click at [214, 235] on button "Restrições Novo Mundo" at bounding box center [188, 237] width 227 height 47
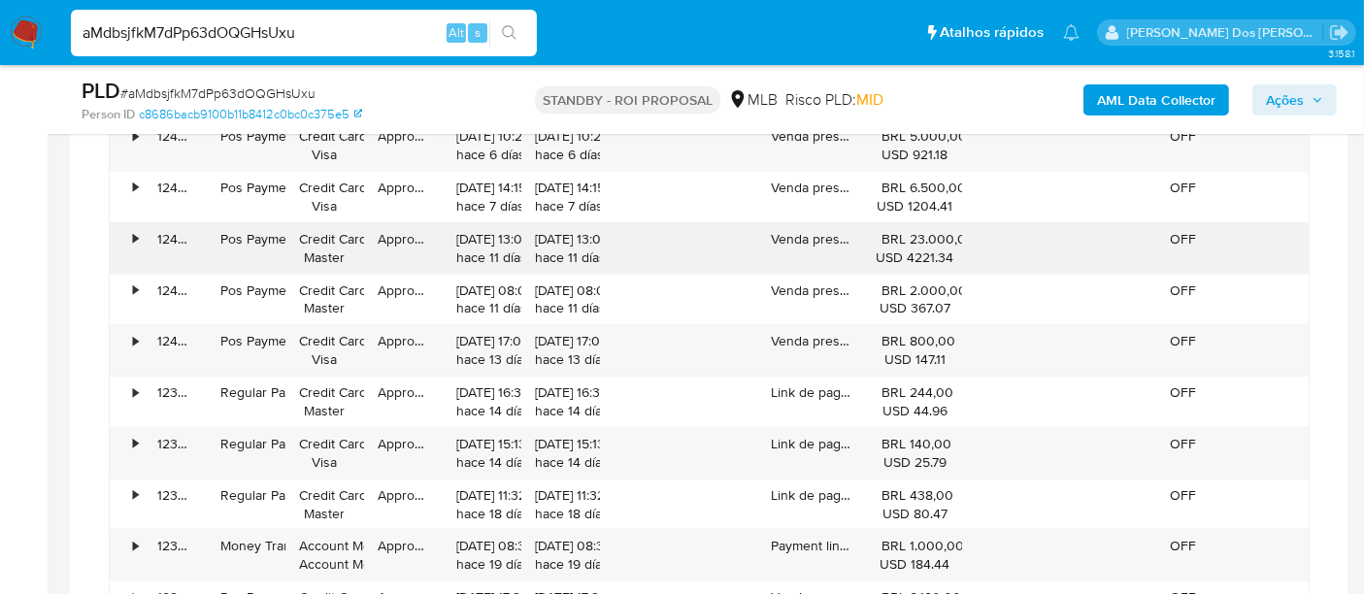
scroll to position [1832, 0]
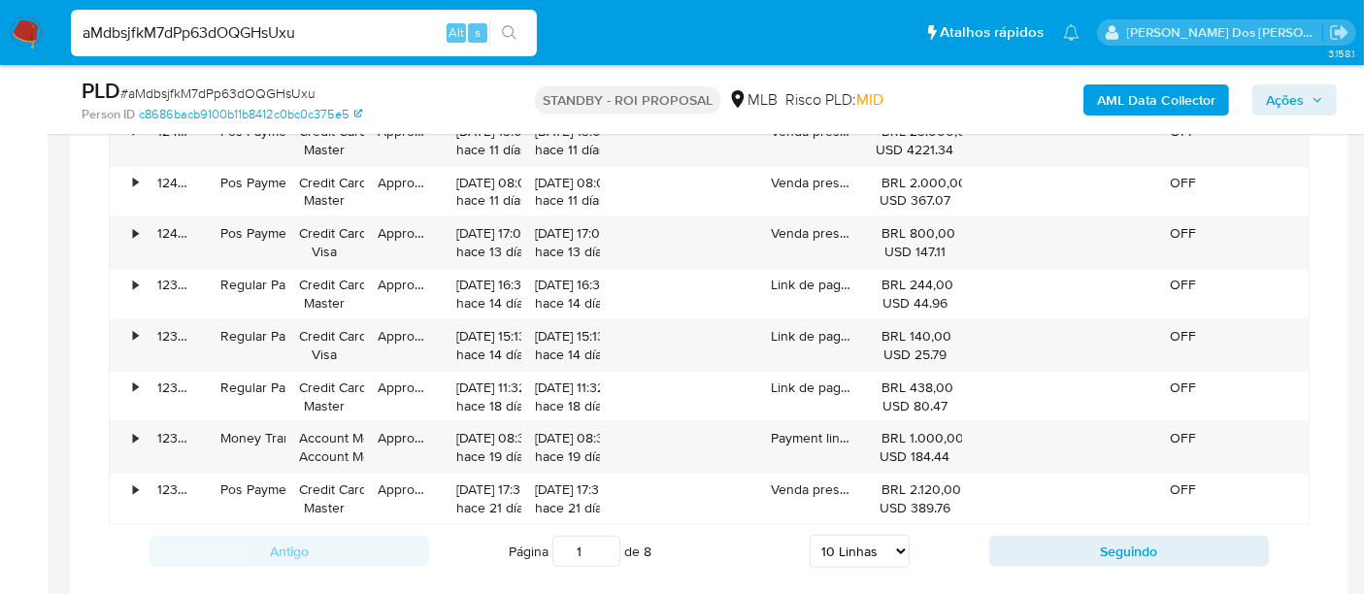
click at [844, 536] on select "5 Linhas 10 Linhas 20 Linhas 25 Linhas 50 Linhas 100 Linhas" at bounding box center [859, 551] width 100 height 33
select select "100"
click at [810, 535] on select "5 Linhas 10 Linhas 20 Linhas 25 Linhas 50 Linhas 100 Linhas" at bounding box center [859, 551] width 100 height 33
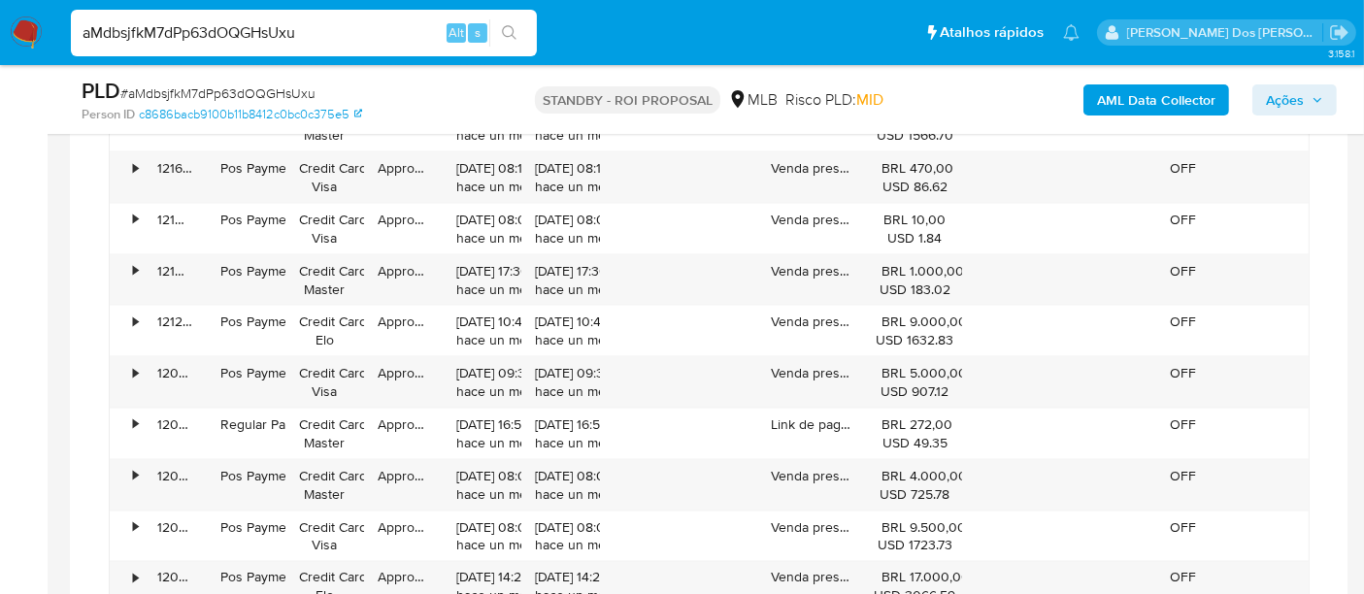
scroll to position [3235, 0]
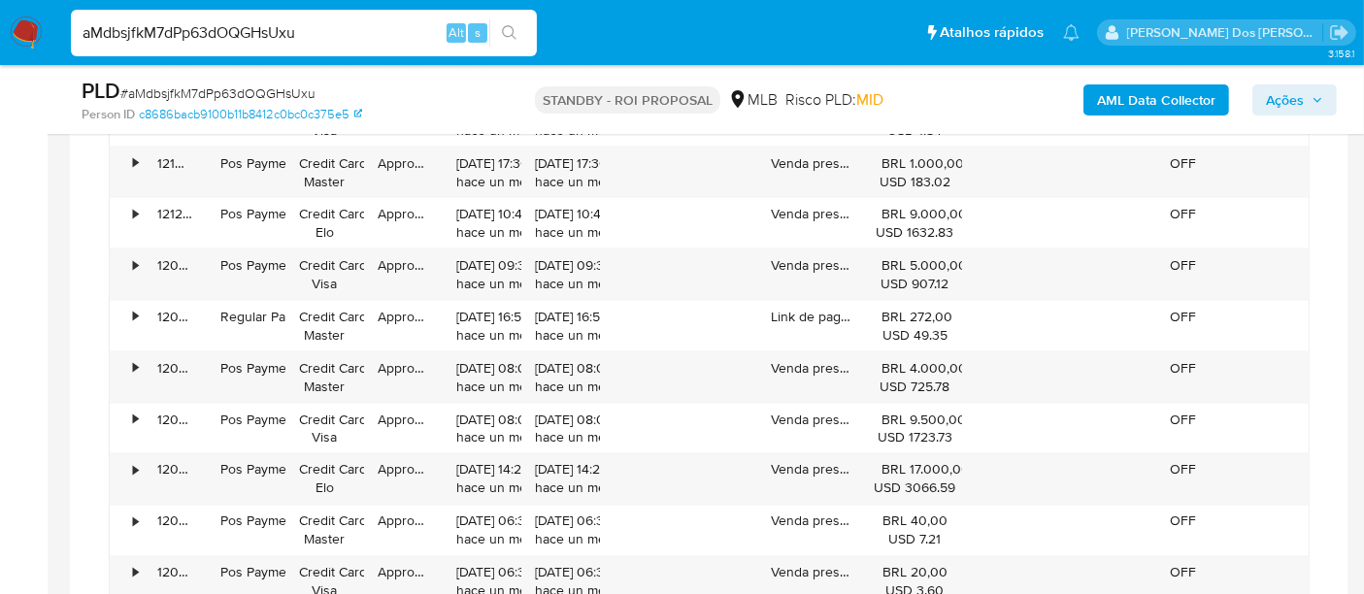
click at [155, 32] on input "aMdbsjfkM7dPp63dOQGHsUxu" at bounding box center [304, 32] width 466 height 25
paste input "O4LaL6M7NUqntTBJclLAjPgT"
type input "O4LaL6M7NUqntTBJclLAjPgT"
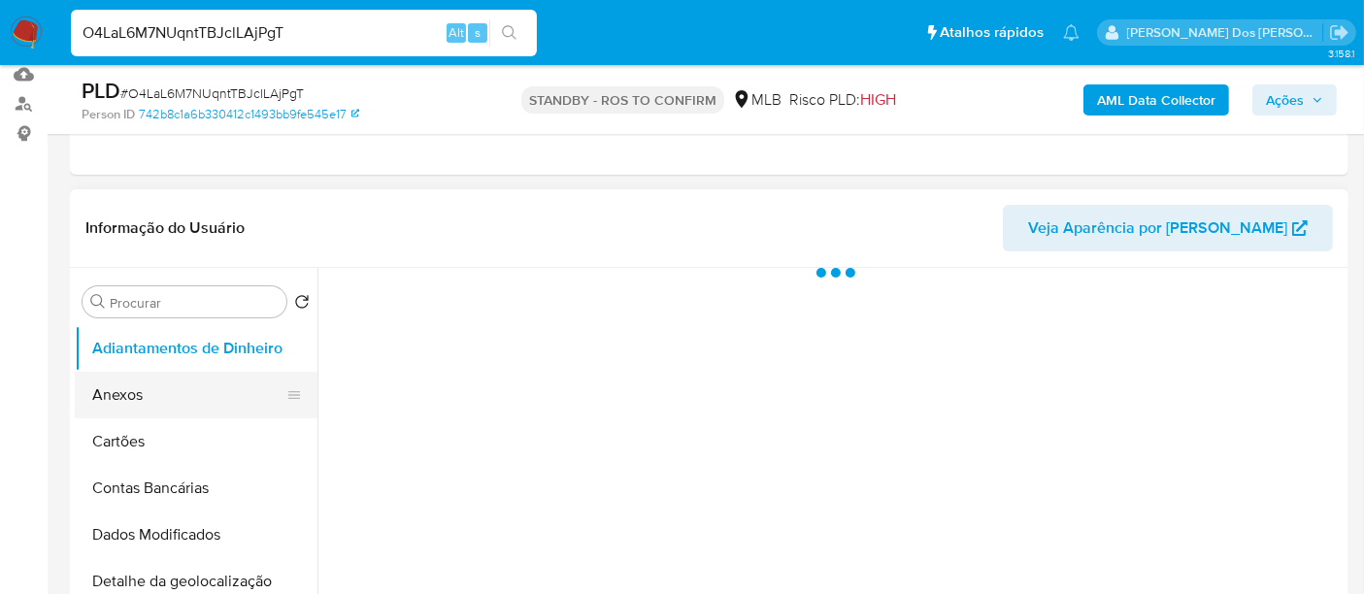
scroll to position [323, 0]
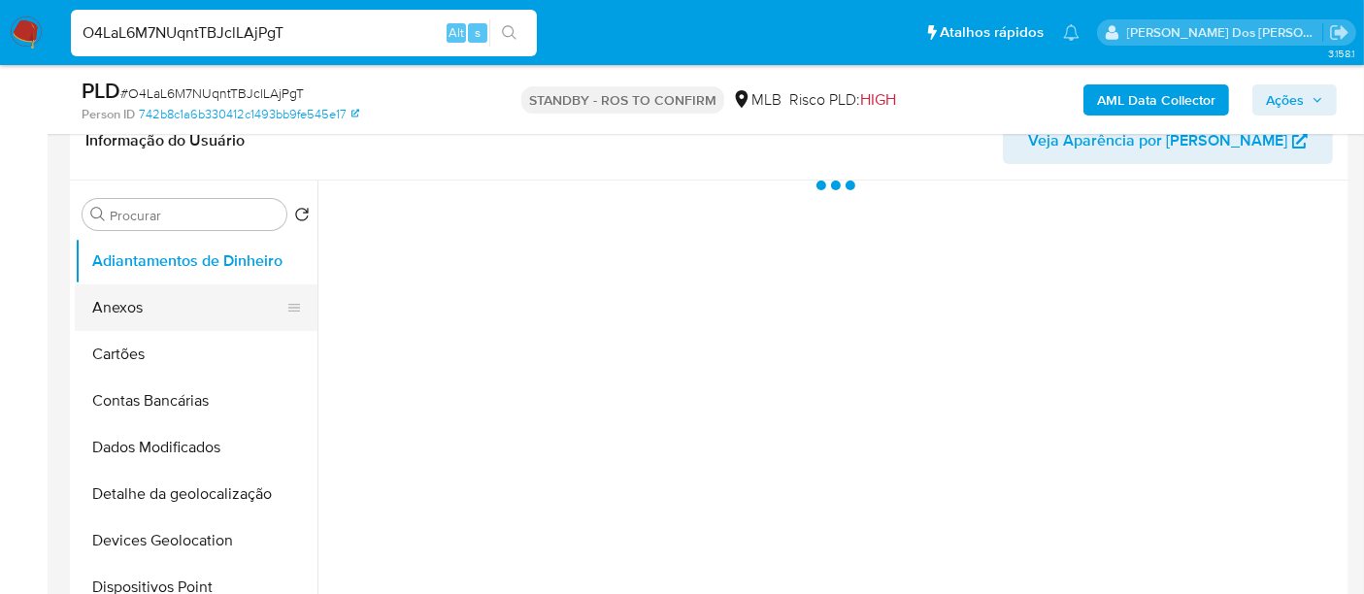
select select "10"
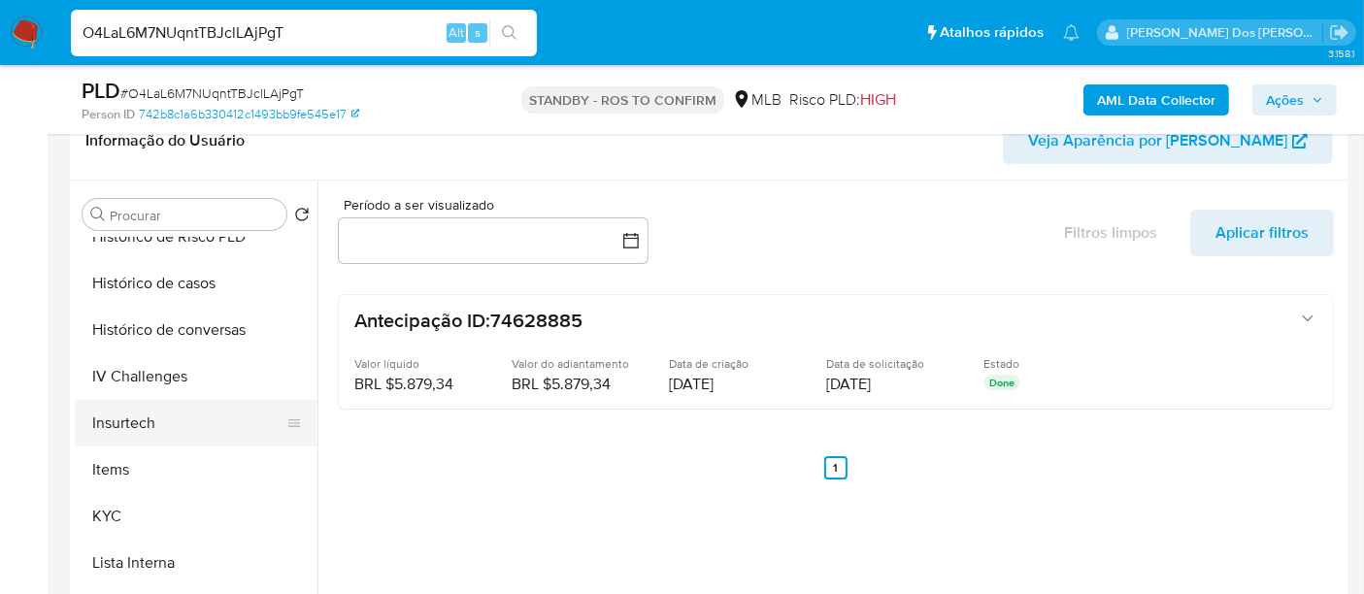
scroll to position [754, 0]
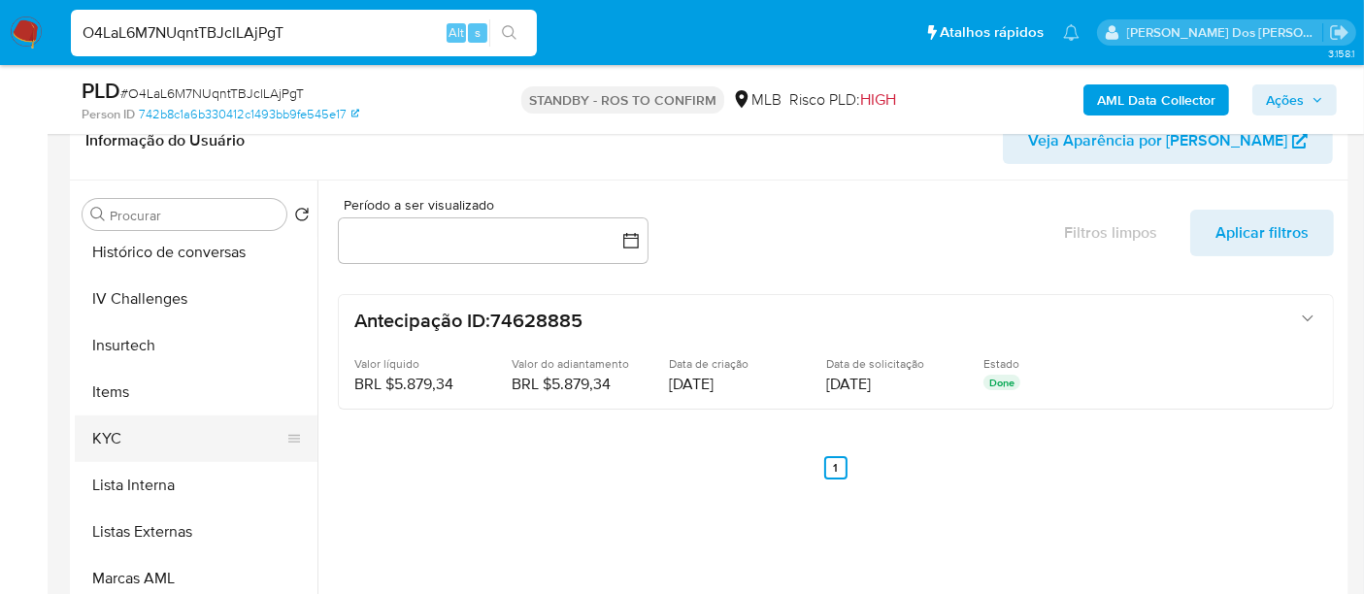
click at [117, 444] on button "KYC" at bounding box center [188, 438] width 227 height 47
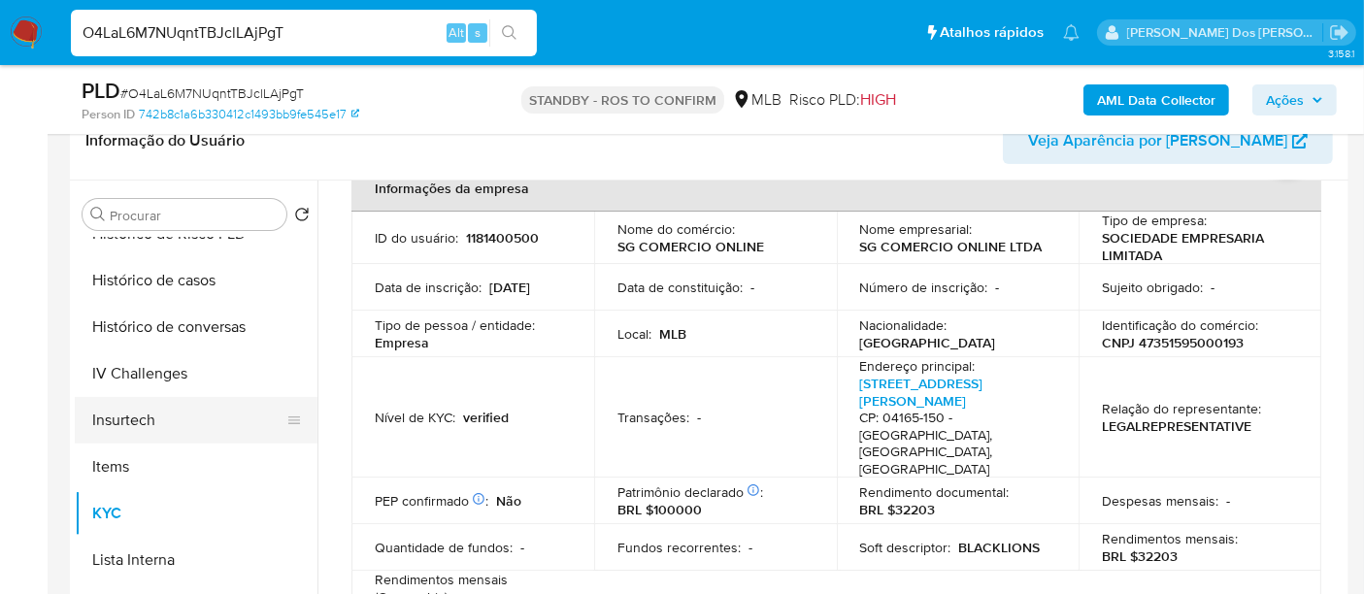
scroll to position [646, 0]
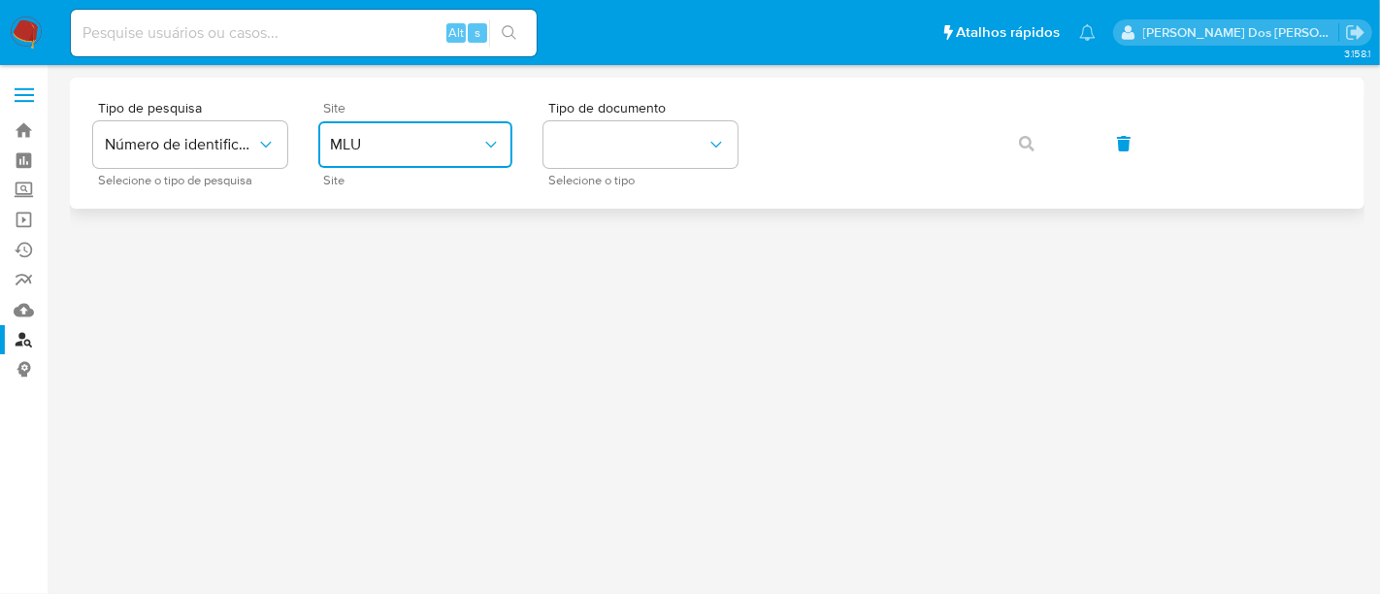
click at [474, 154] on button "MLU" at bounding box center [415, 144] width 194 height 47
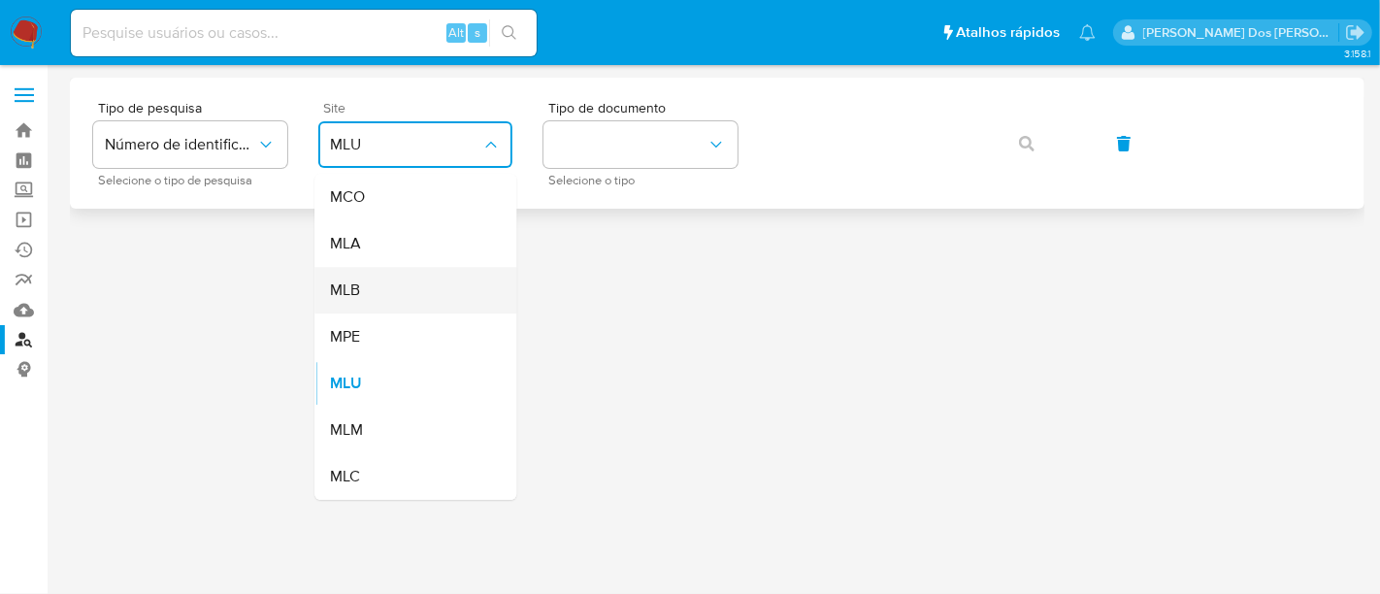
click at [427, 270] on div "MLB" at bounding box center [409, 290] width 159 height 47
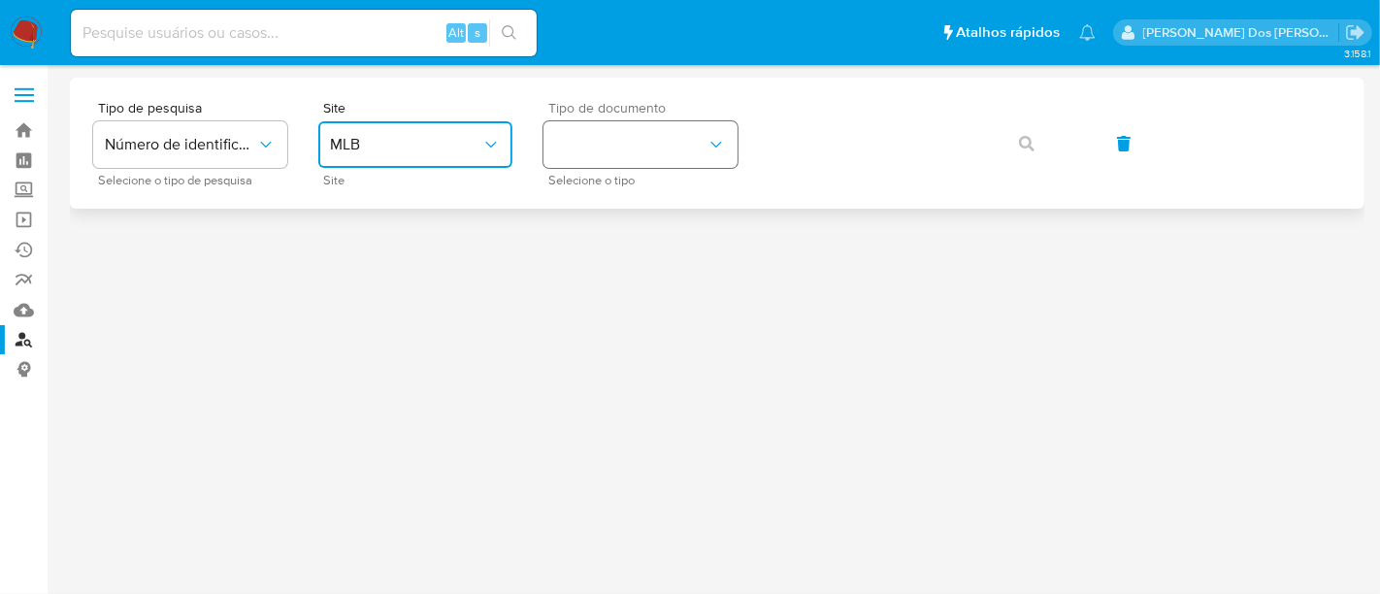
click at [614, 150] on button "identificationType" at bounding box center [640, 144] width 194 height 47
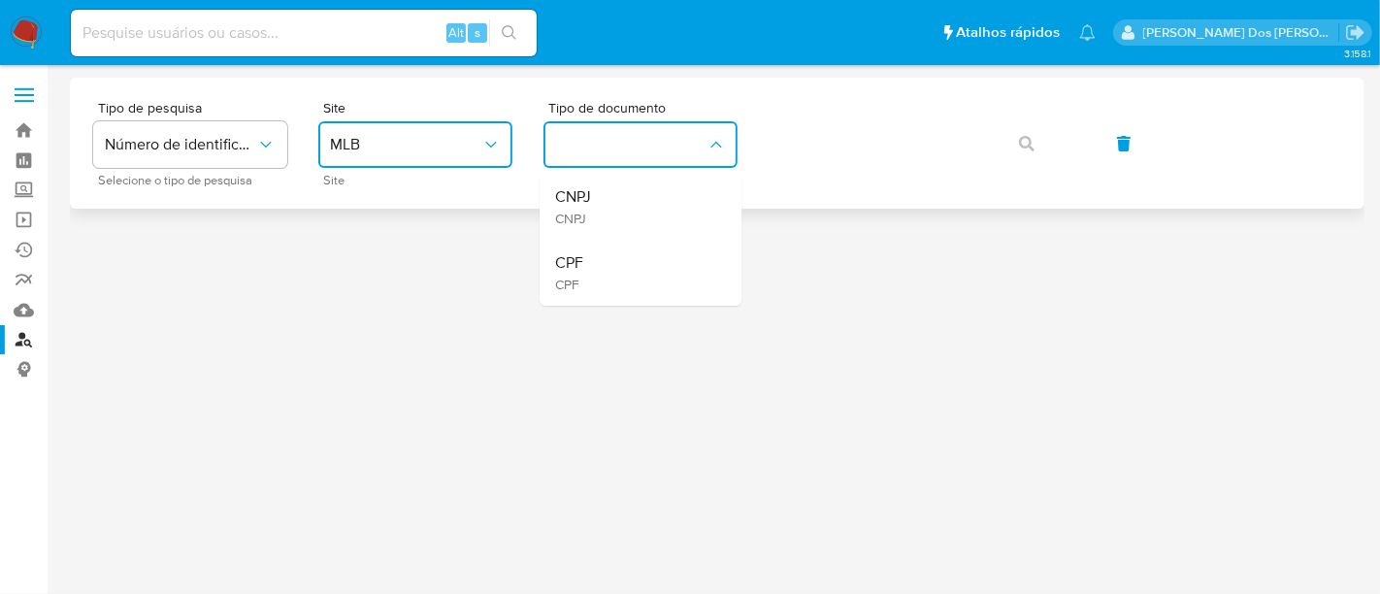
drag, startPoint x: 623, startPoint y: 259, endPoint x: 759, endPoint y: 172, distance: 161.5
click at [645, 243] on div "CPF CPF" at bounding box center [634, 273] width 159 height 66
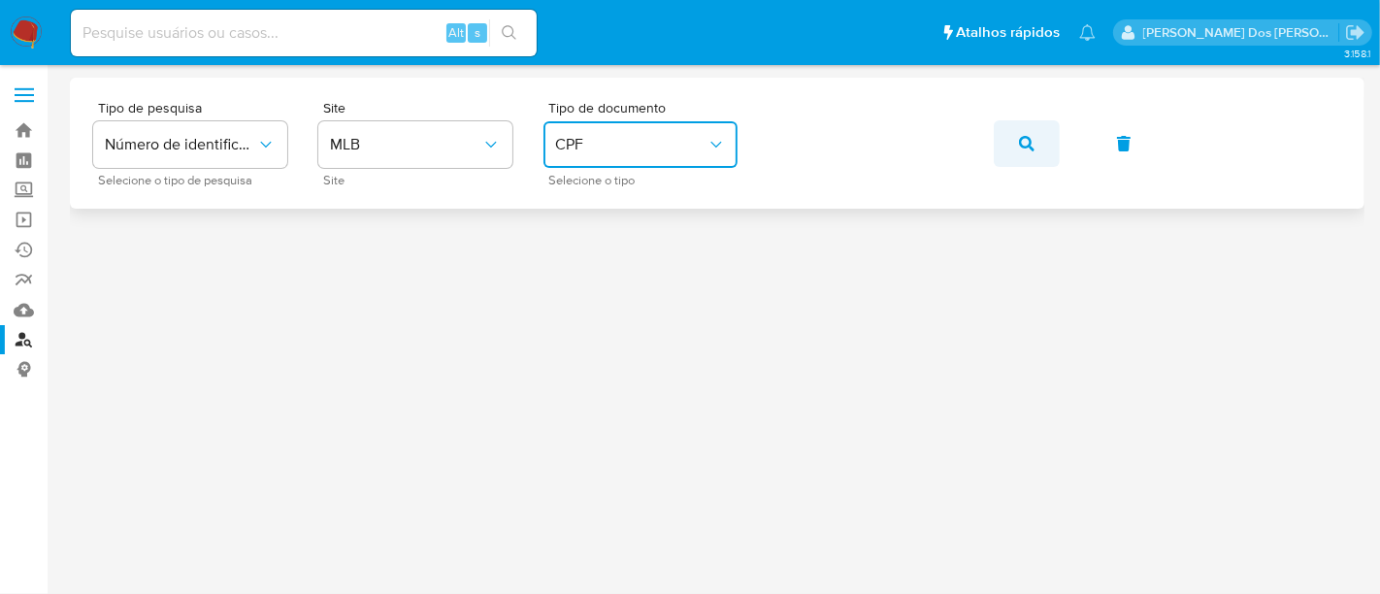
click at [1015, 146] on button "button" at bounding box center [1027, 143] width 66 height 47
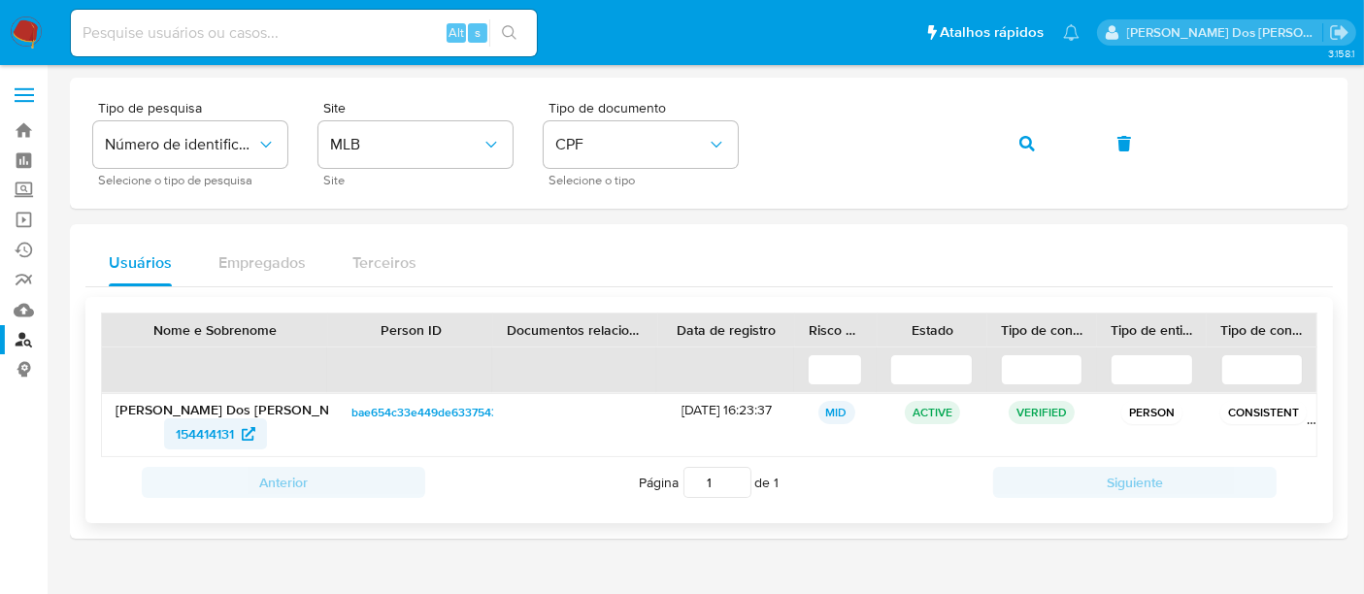
click at [197, 425] on span "154414131" at bounding box center [205, 433] width 58 height 31
click at [165, 24] on input at bounding box center [304, 32] width 466 height 25
paste input "2447738339"
type input "2447738339"
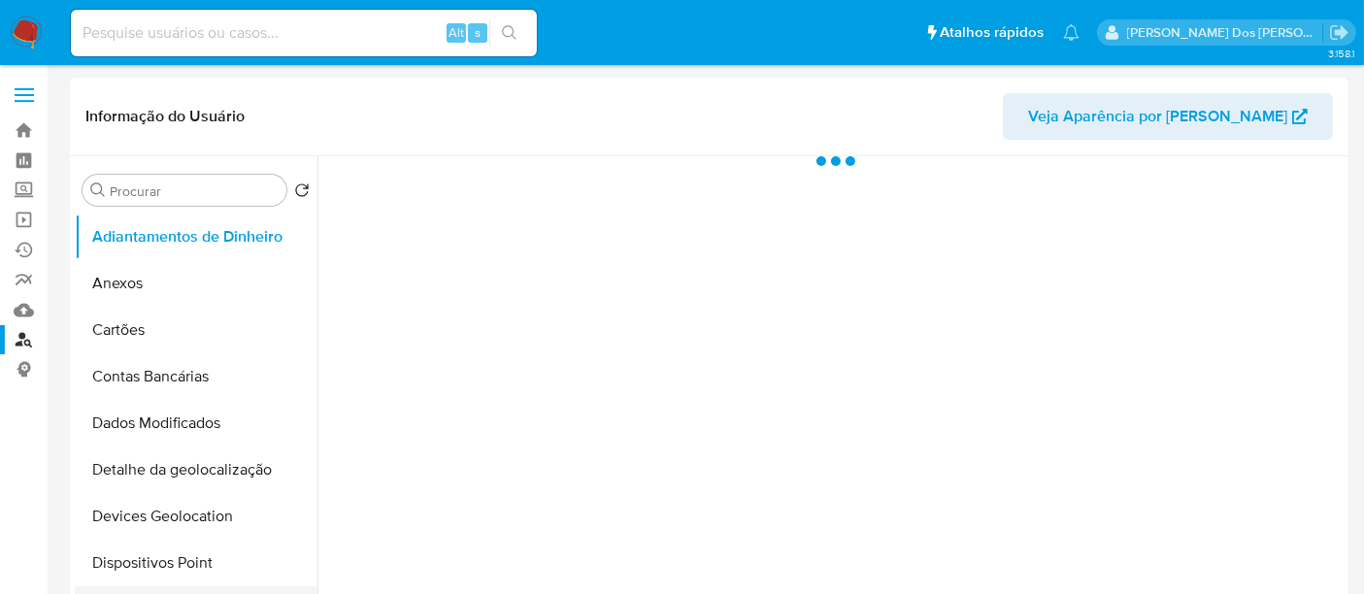
select select "10"
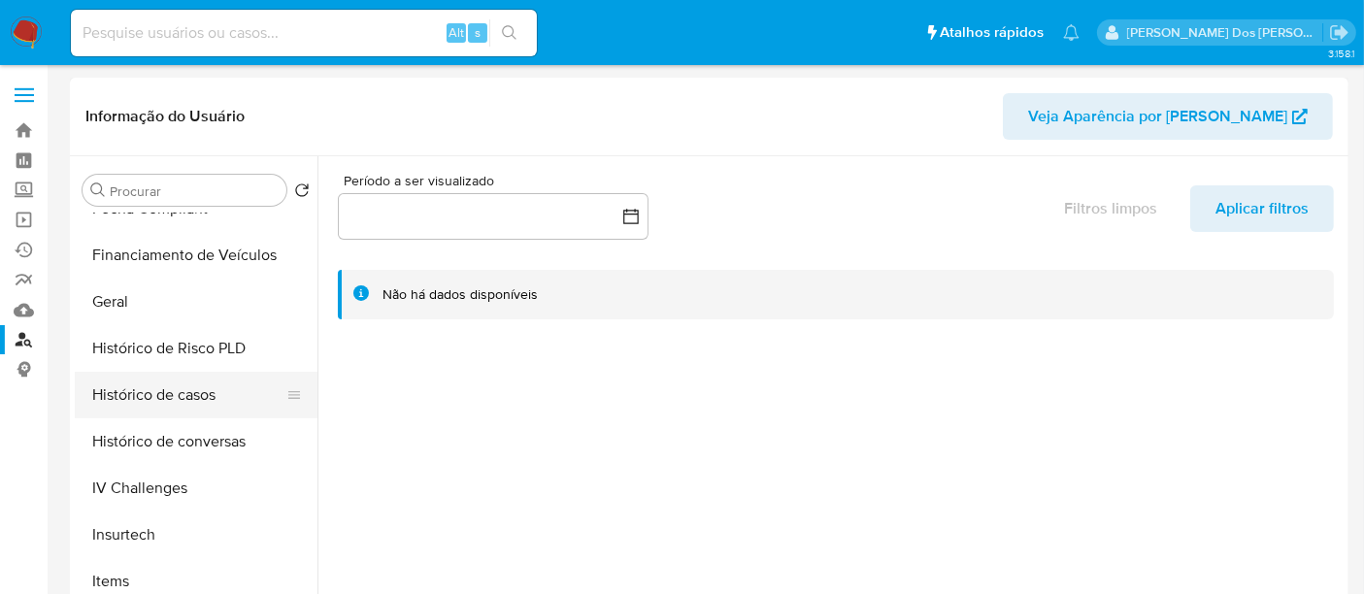
scroll to position [646, 0]
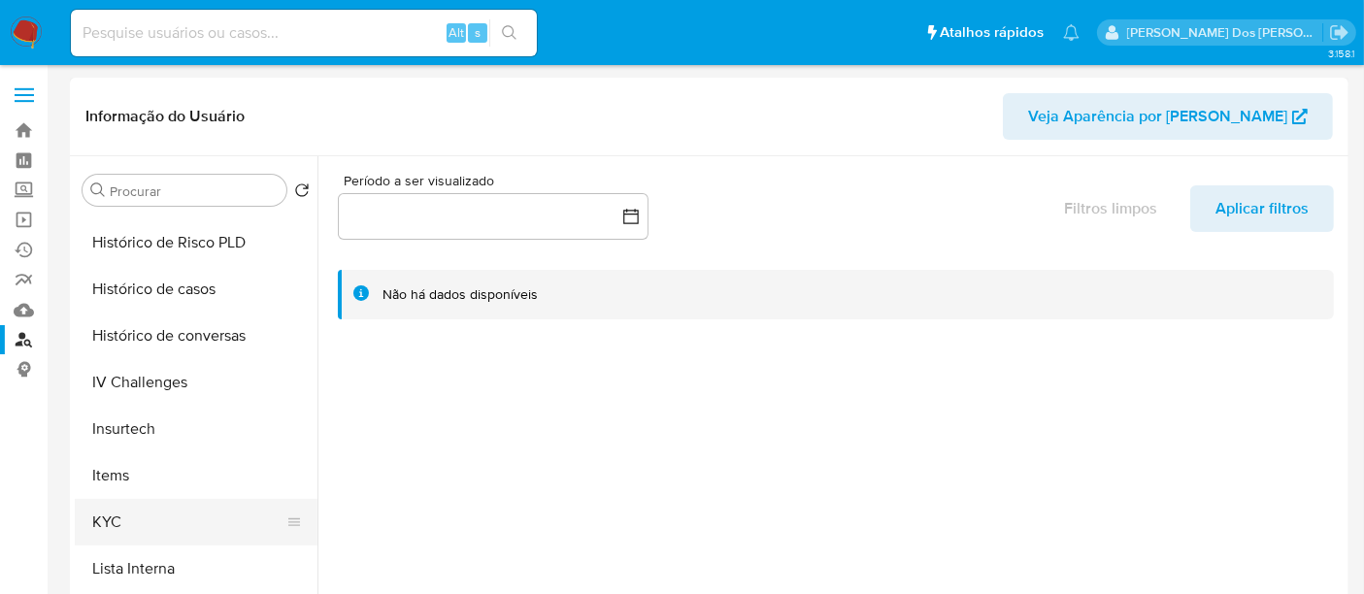
click at [100, 520] on button "KYC" at bounding box center [188, 522] width 227 height 47
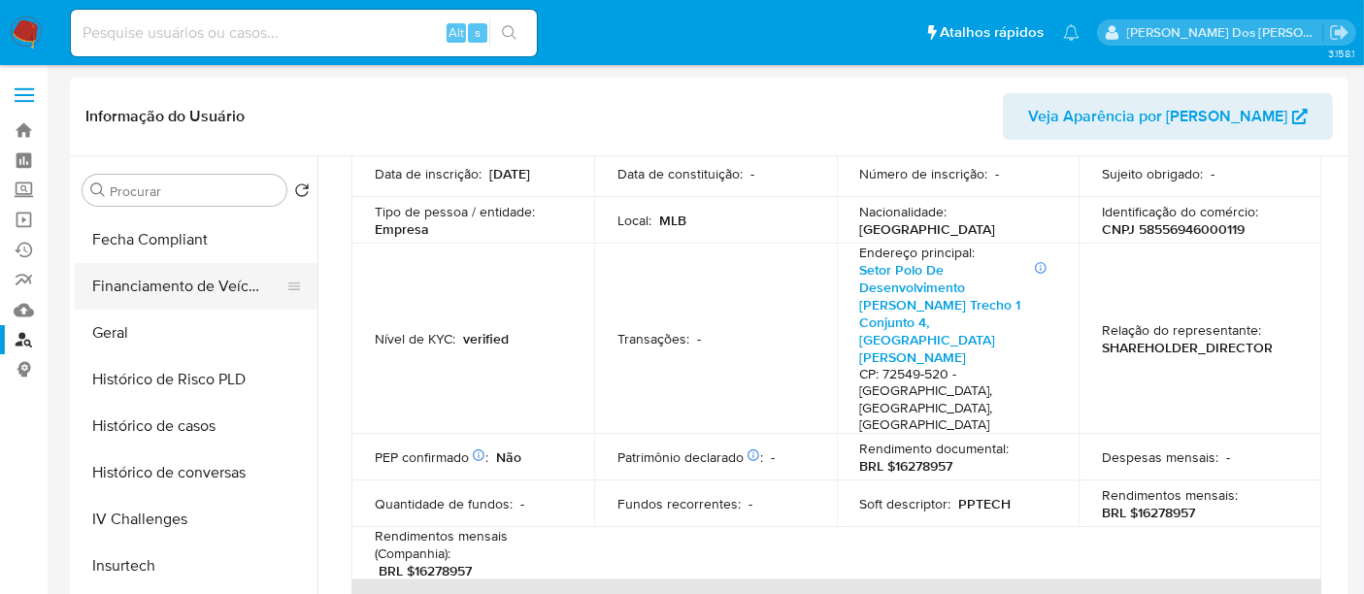
scroll to position [431, 0]
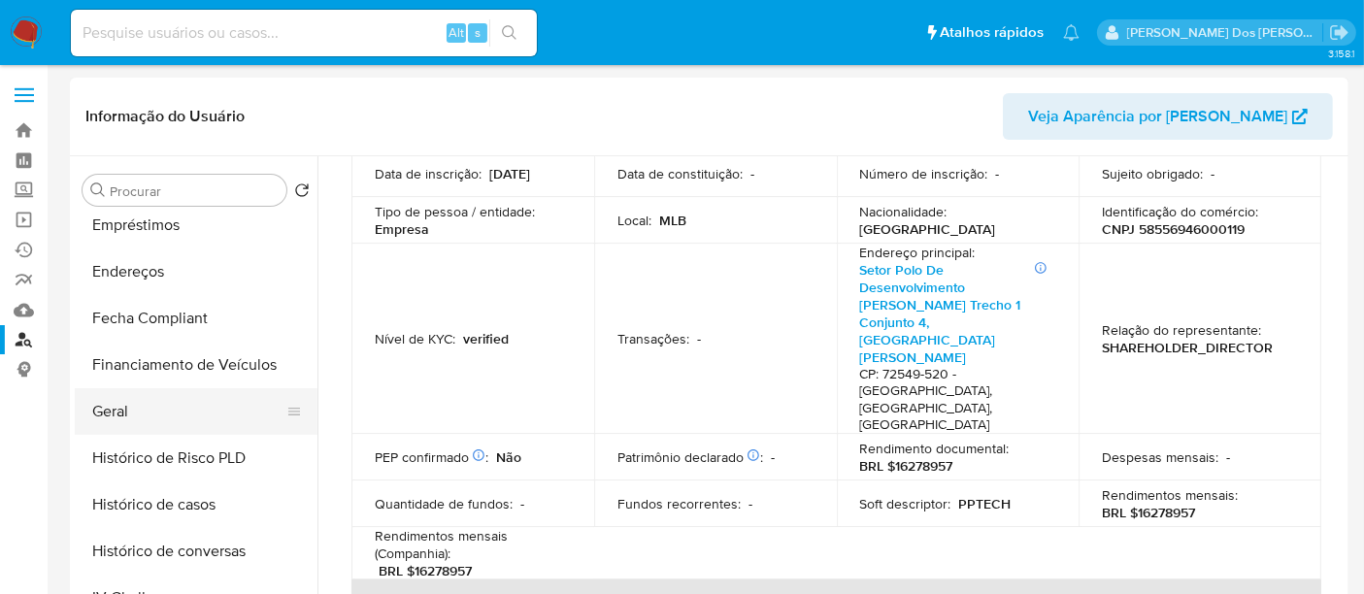
click at [109, 410] on button "Geral" at bounding box center [188, 411] width 227 height 47
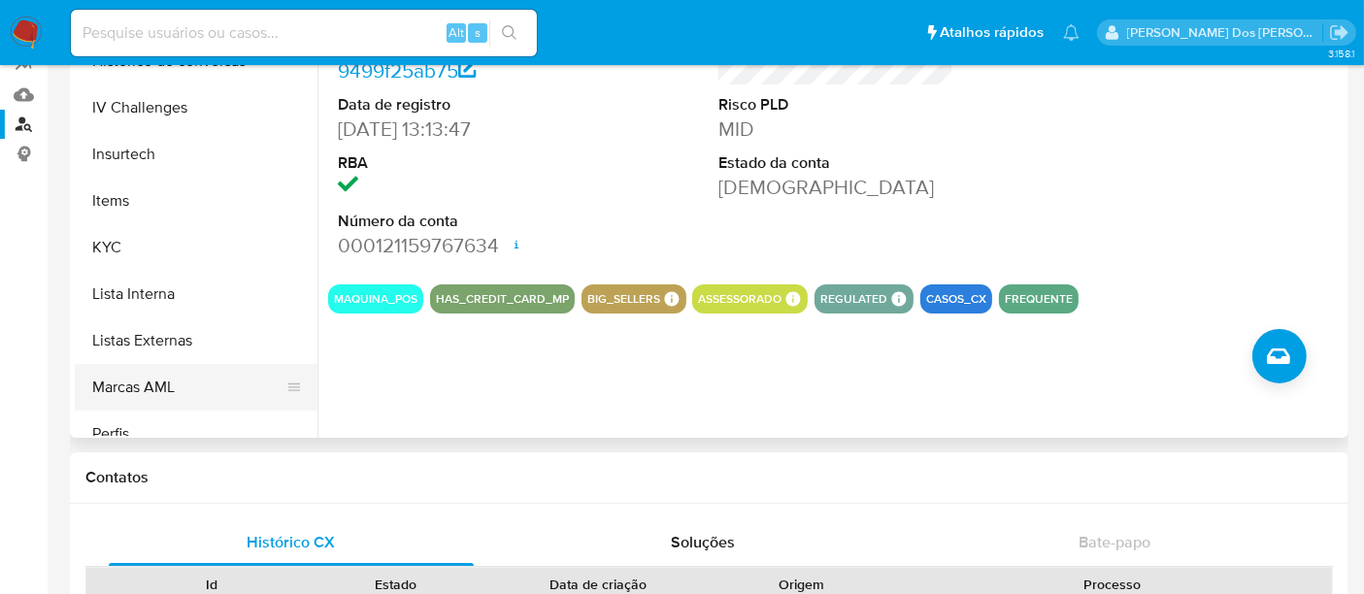
scroll to position [754, 0]
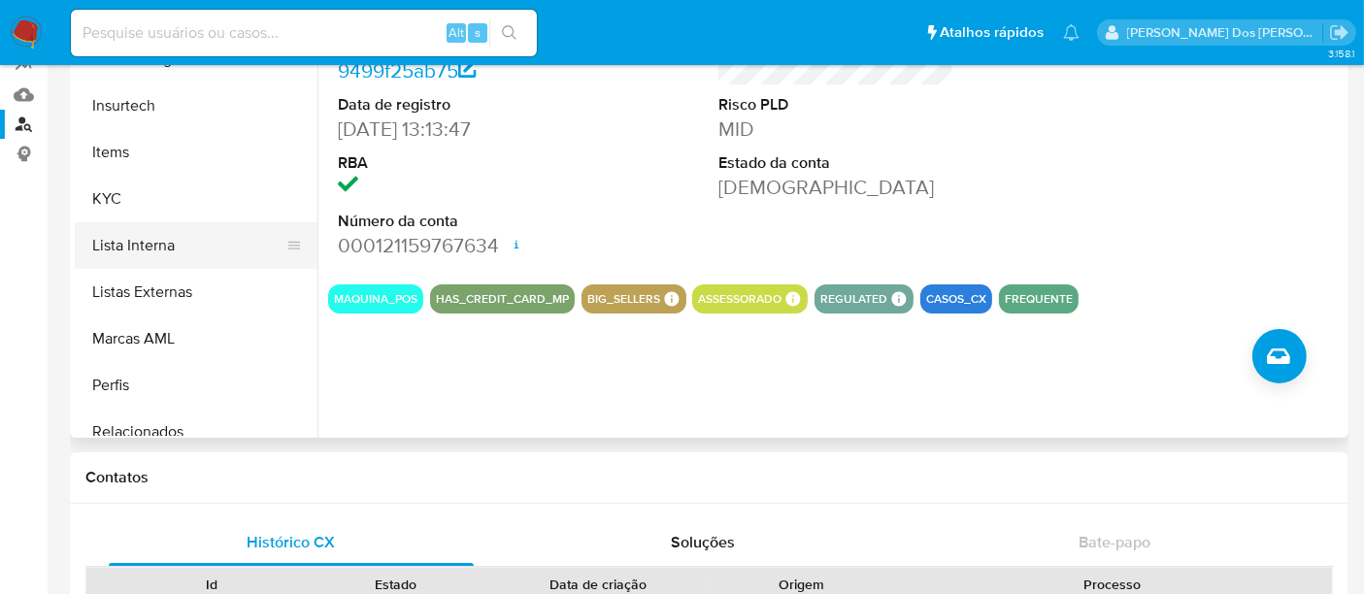
click at [152, 256] on button "Lista Interna" at bounding box center [188, 245] width 227 height 47
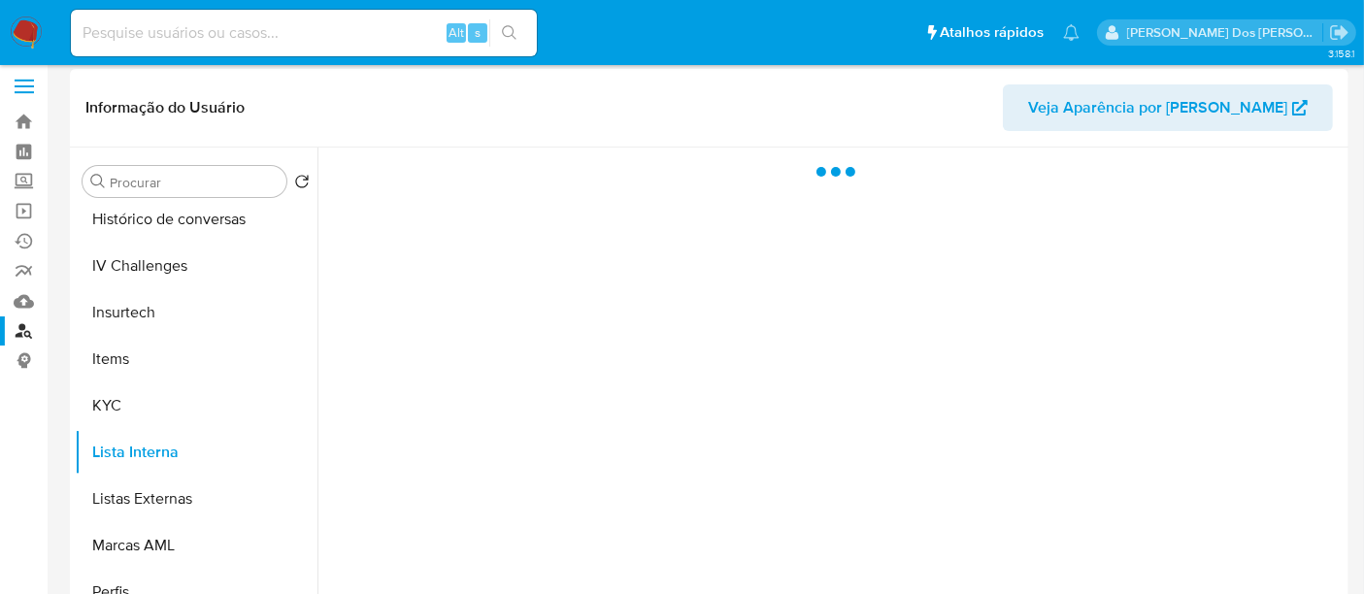
scroll to position [0, 0]
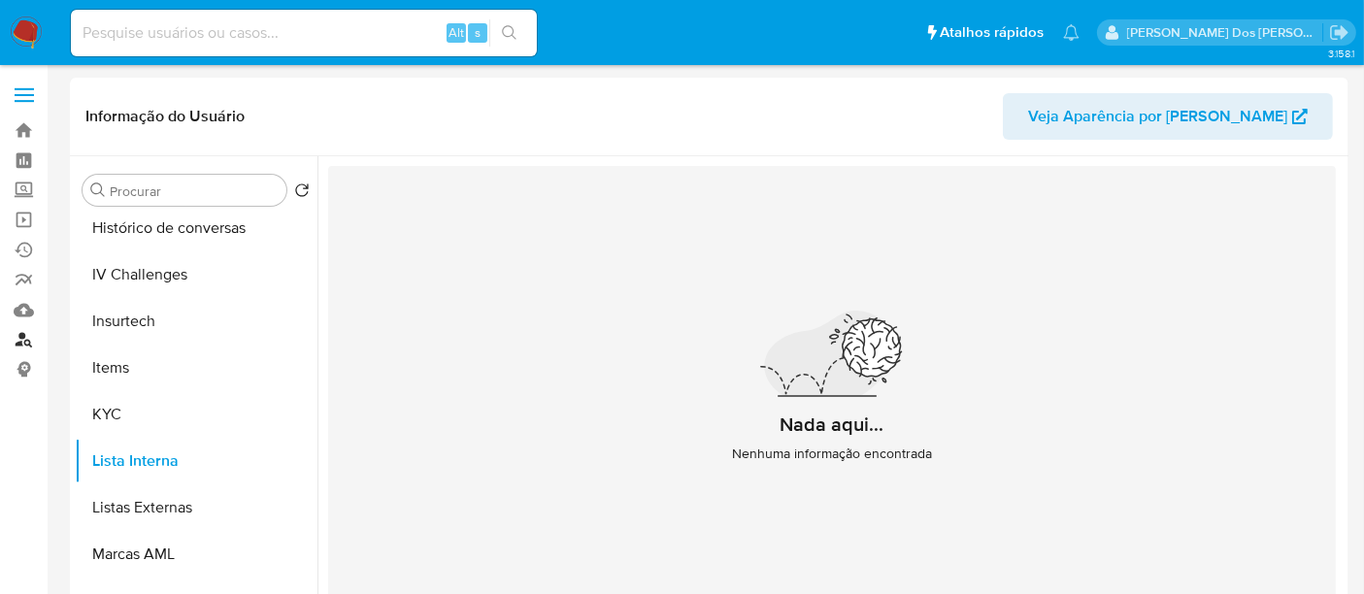
click at [14, 334] on link "Localizador de pessoas" at bounding box center [115, 340] width 231 height 30
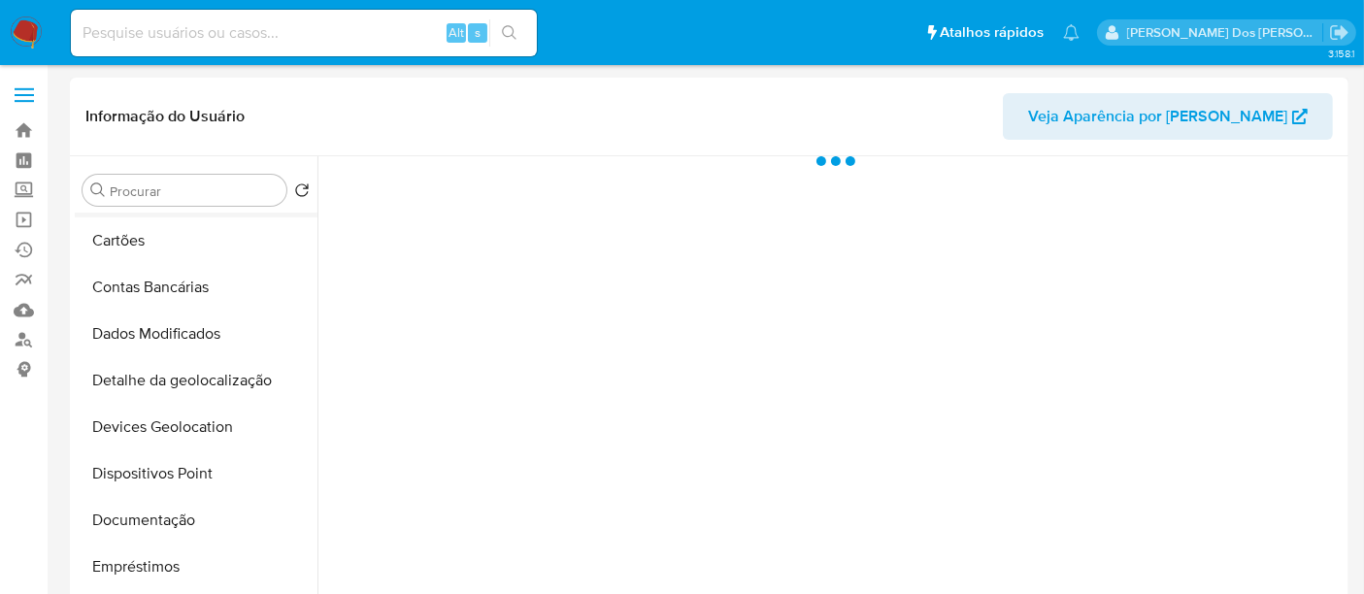
scroll to position [215, 0]
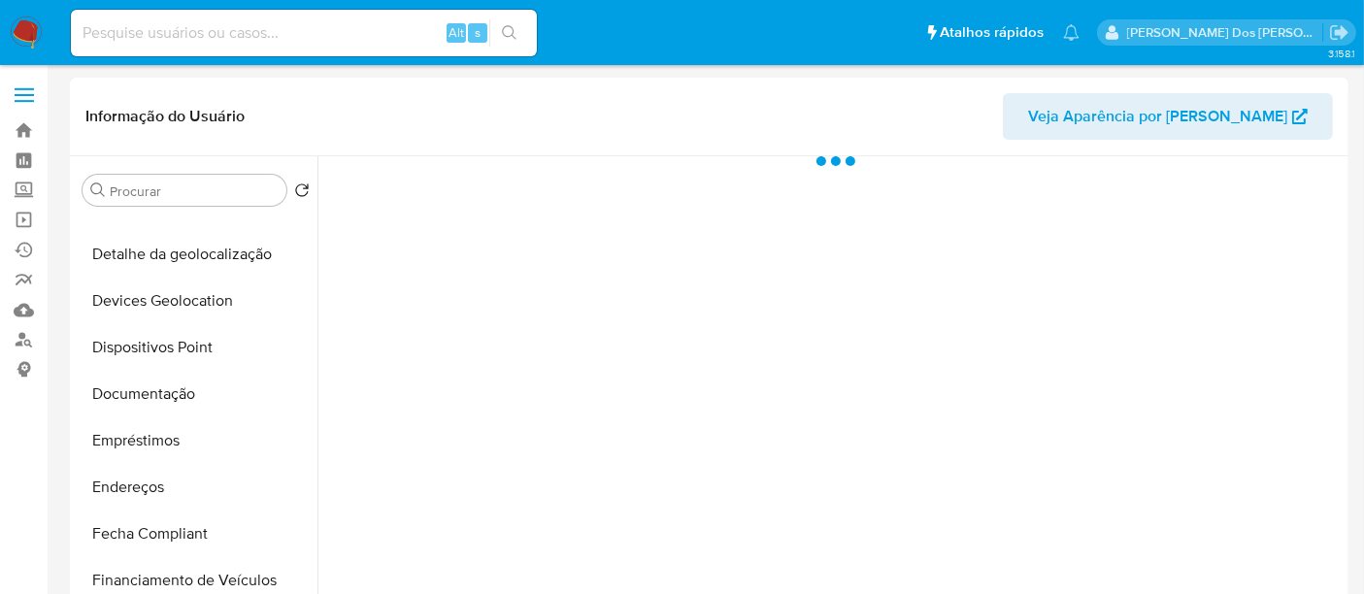
select select "10"
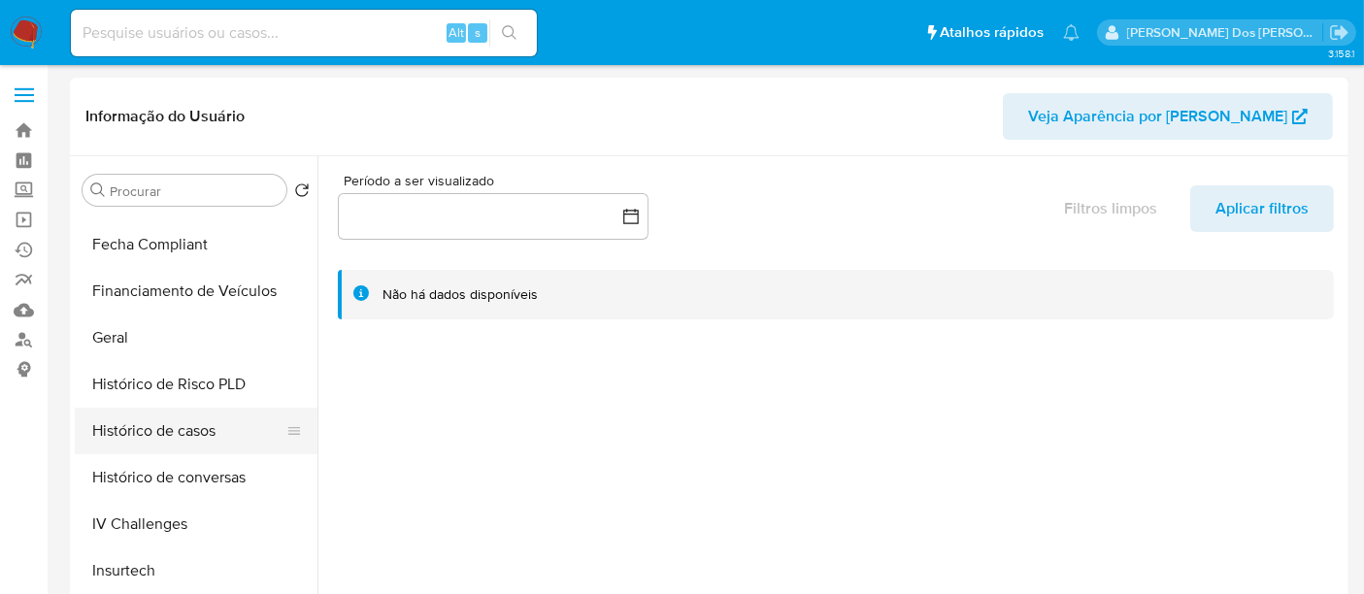
scroll to position [539, 0]
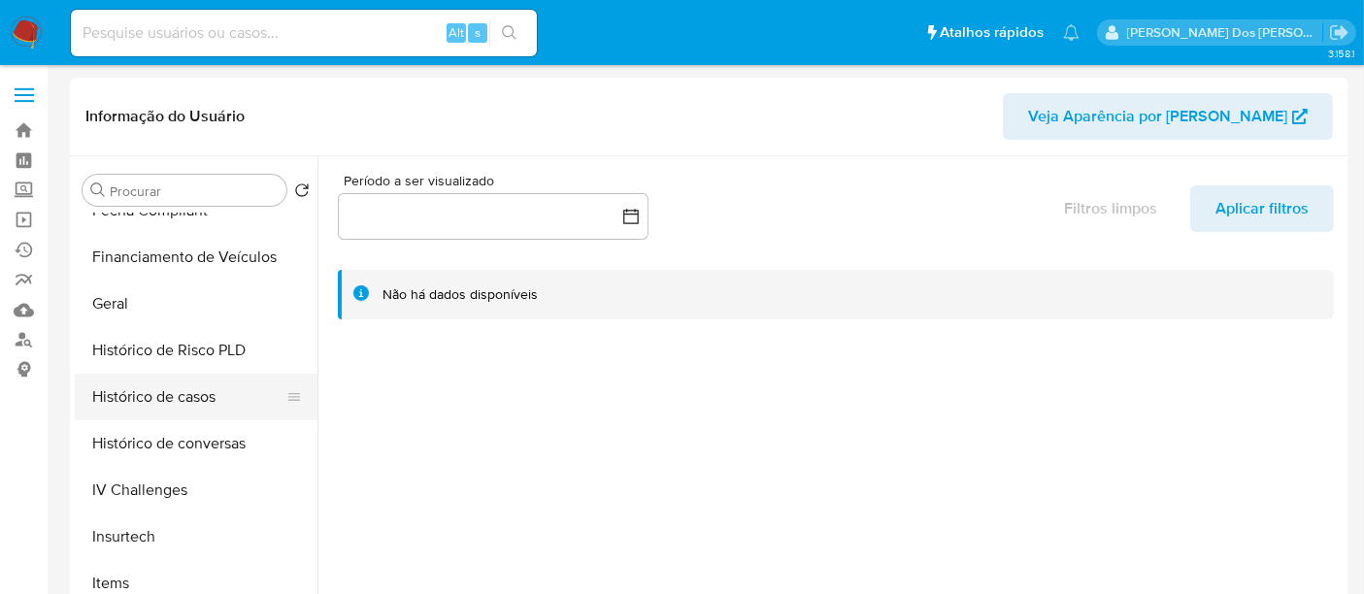
click at [157, 400] on button "Histórico de casos" at bounding box center [188, 397] width 227 height 47
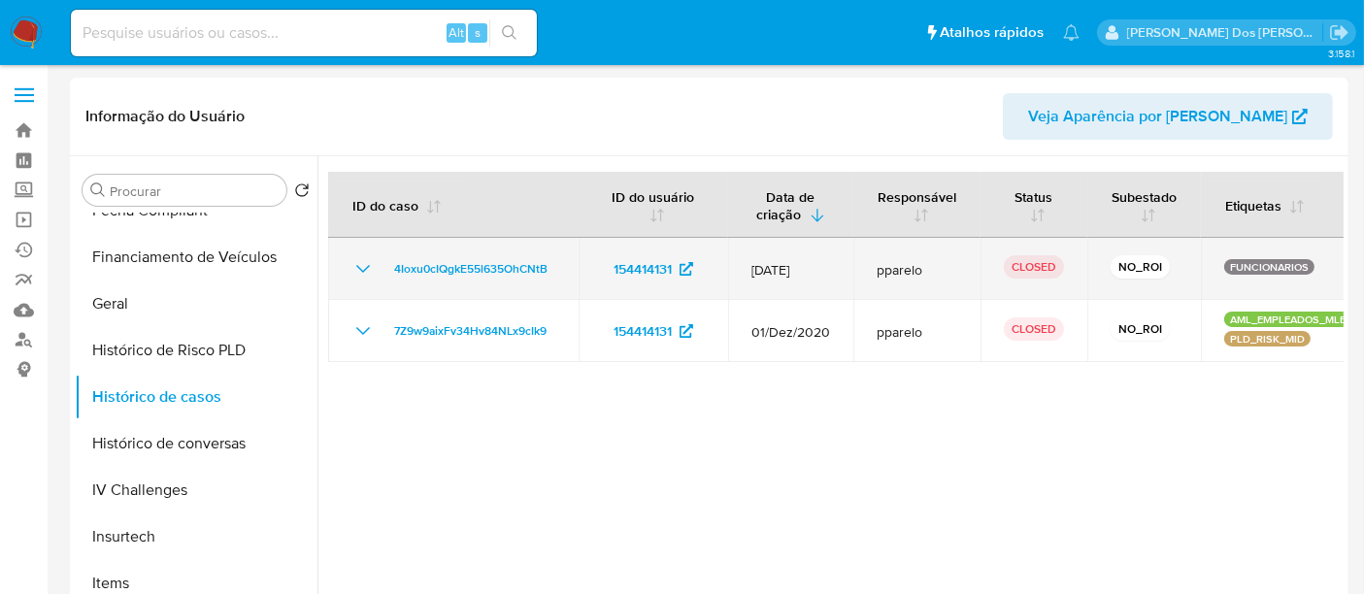
click at [360, 265] on icon "Mostrar/Ocultar" at bounding box center [362, 268] width 23 height 23
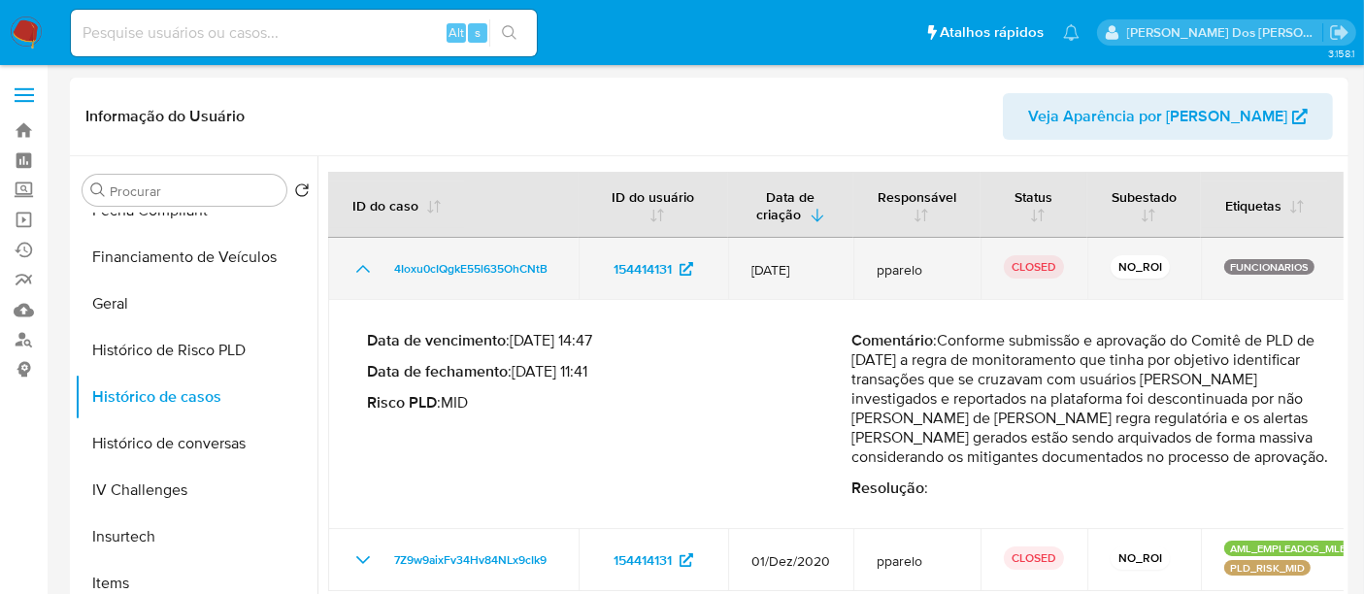
click at [360, 265] on icon "Mostrar/Ocultar" at bounding box center [362, 268] width 23 height 23
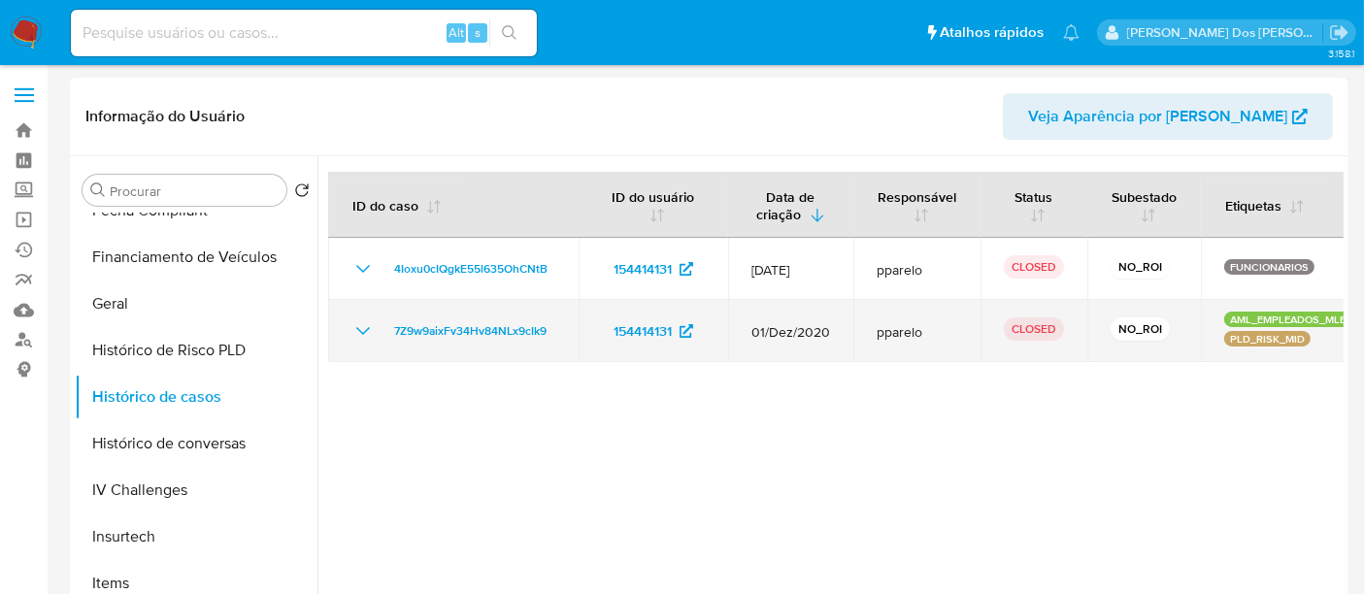
click at [367, 327] on icon "Mostrar/Ocultar" at bounding box center [362, 330] width 23 height 23
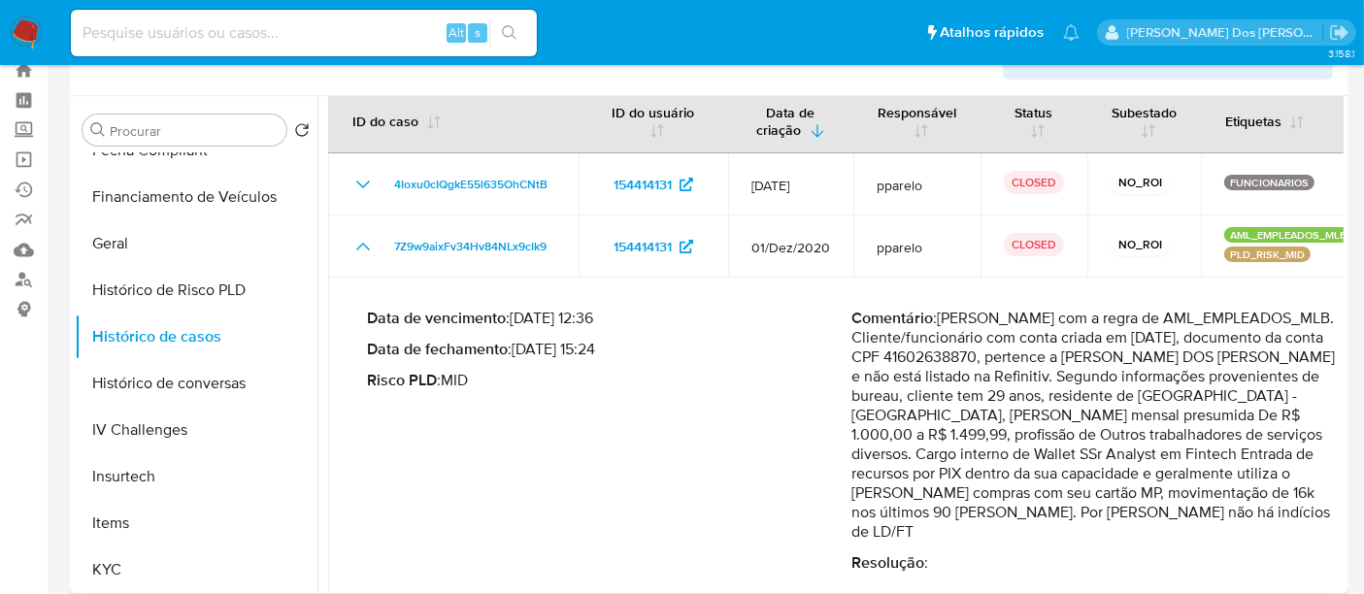
scroll to position [108, 0]
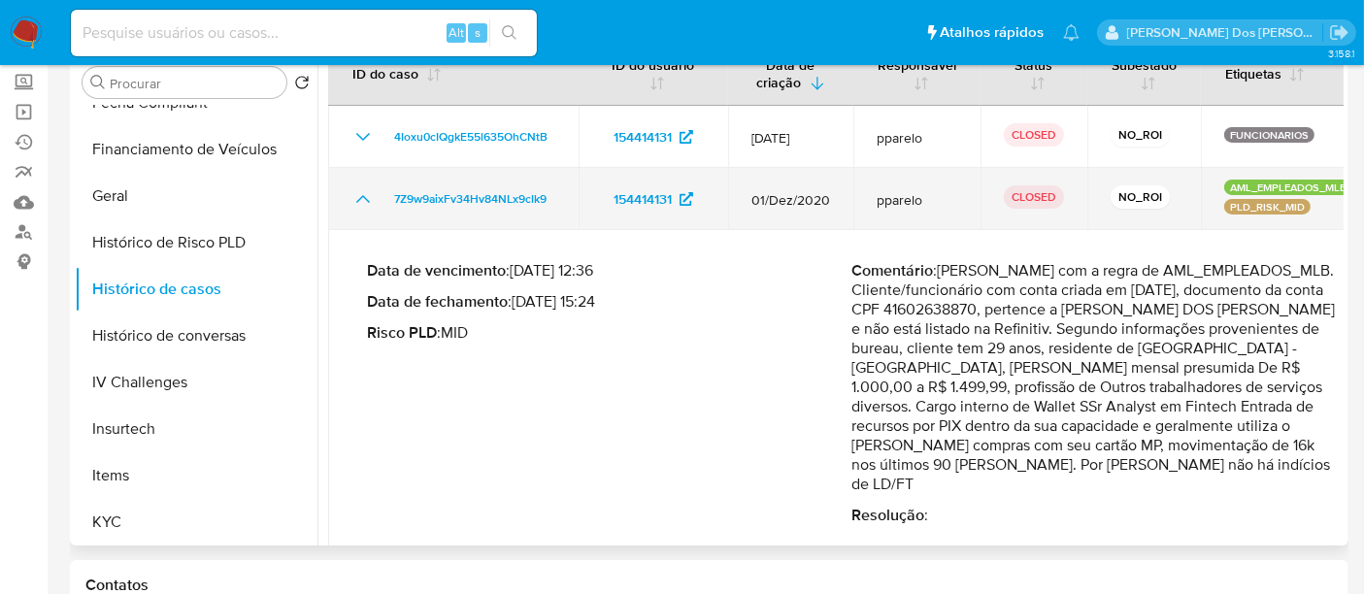
click at [362, 195] on icon "Mostrar/Ocultar" at bounding box center [363, 199] width 14 height 8
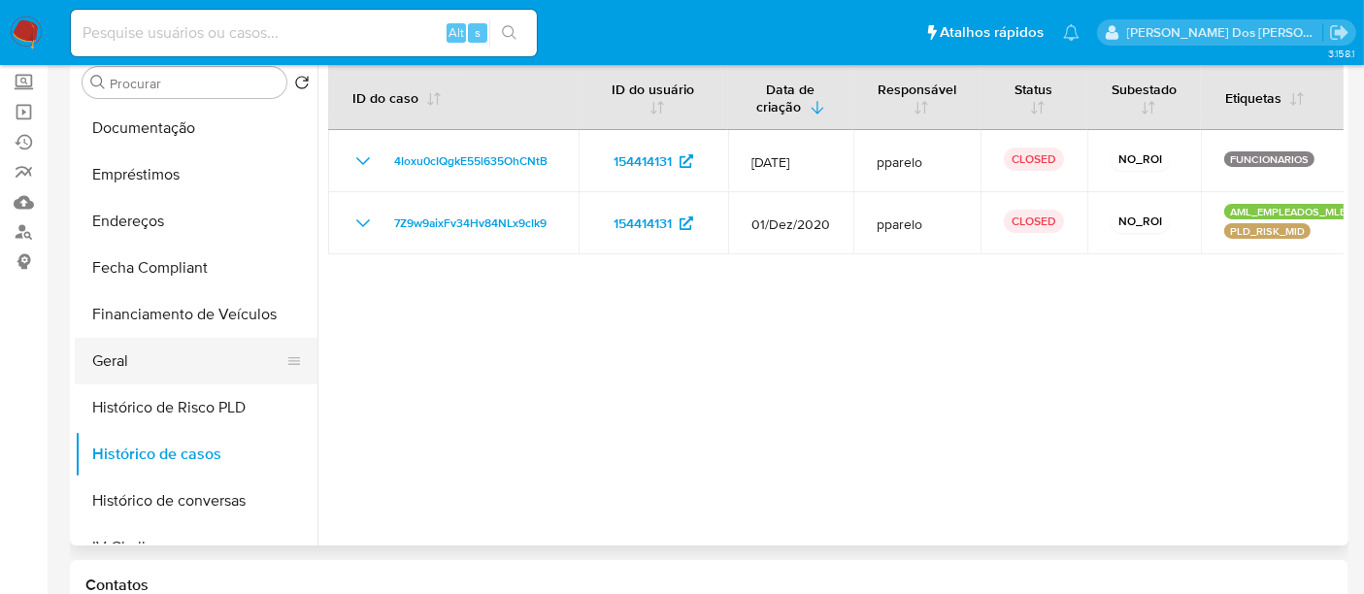
scroll to position [266, 0]
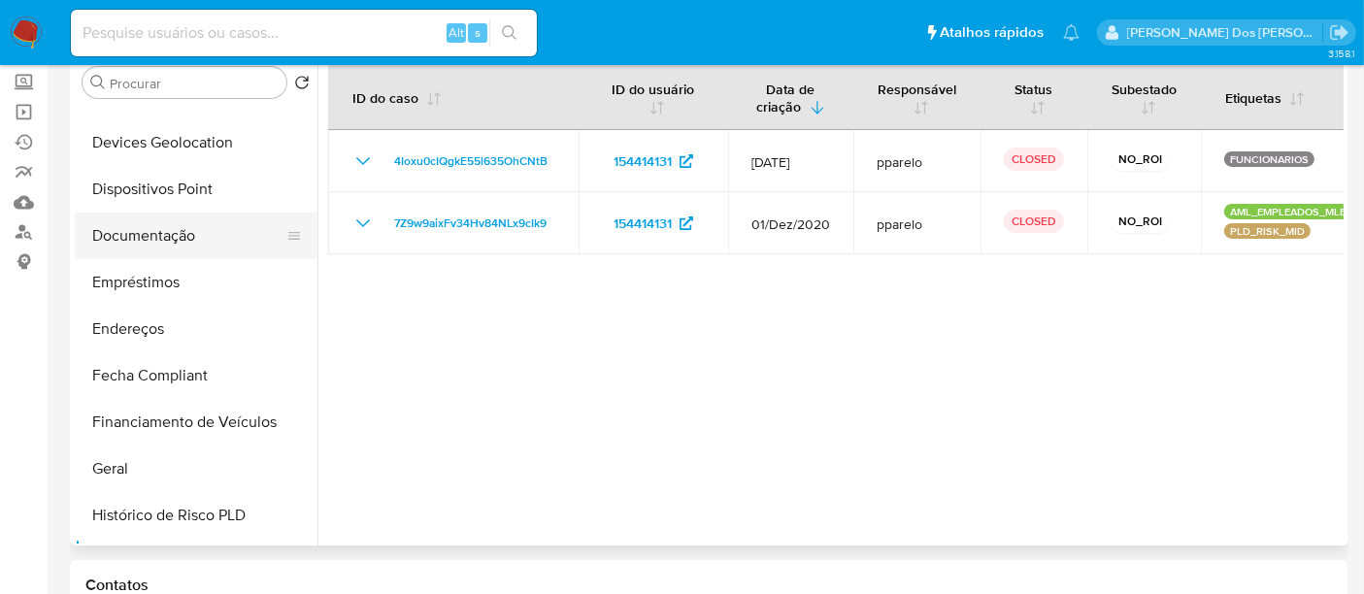
click at [143, 243] on button "Documentação" at bounding box center [188, 236] width 227 height 47
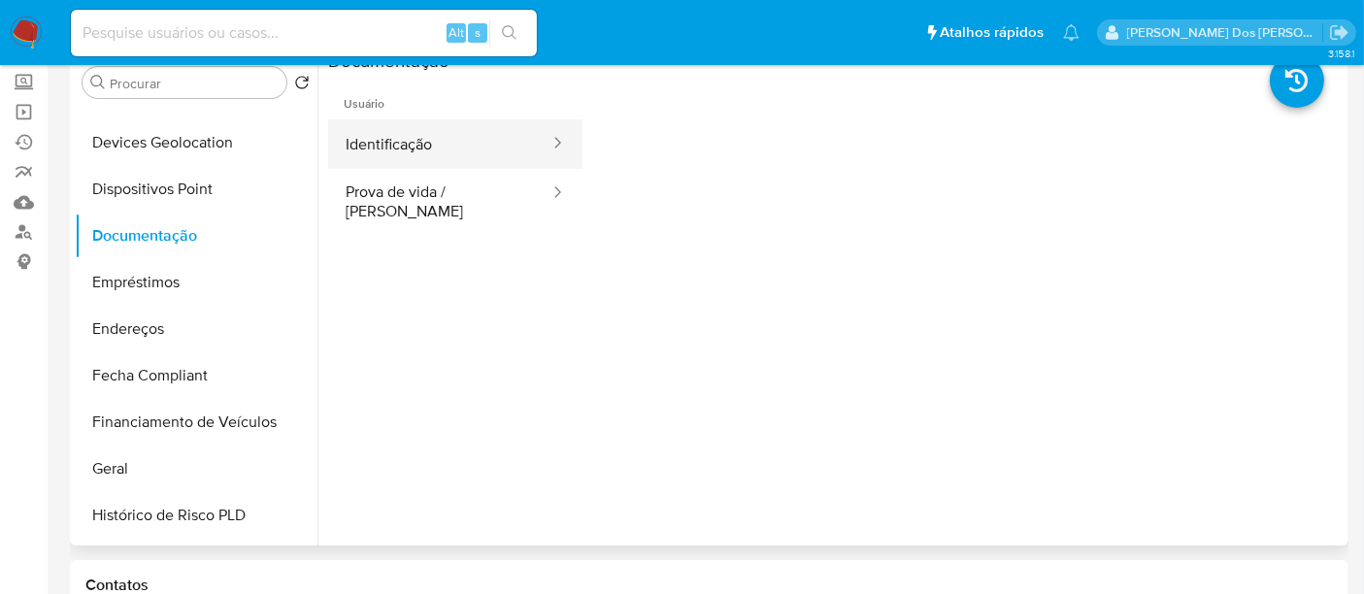
click at [405, 146] on button "Identificação" at bounding box center [439, 143] width 223 height 49
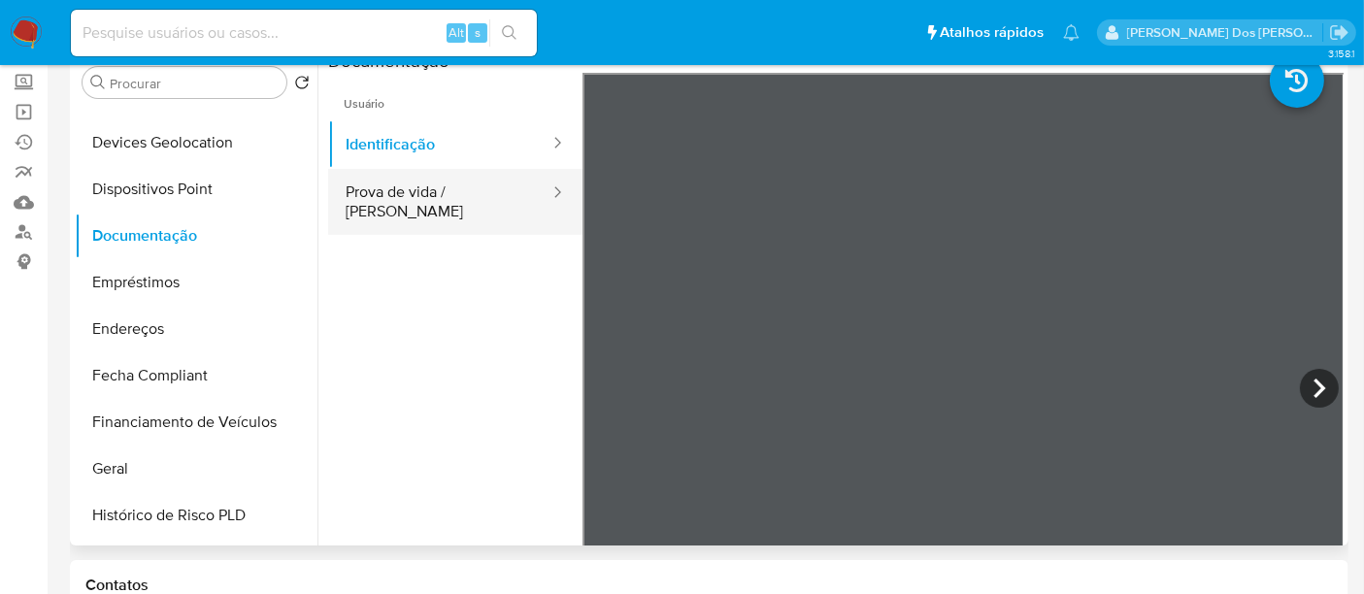
click at [495, 193] on button "Prova de vida / [PERSON_NAME]" at bounding box center [439, 202] width 223 height 66
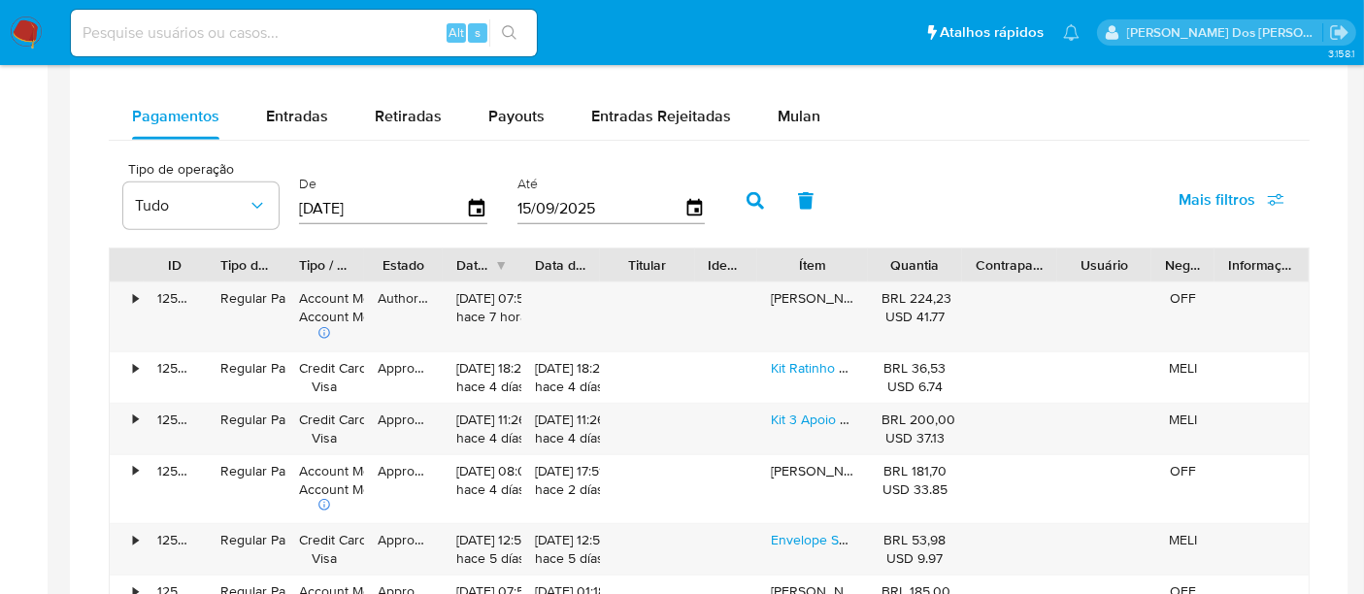
scroll to position [1186, 0]
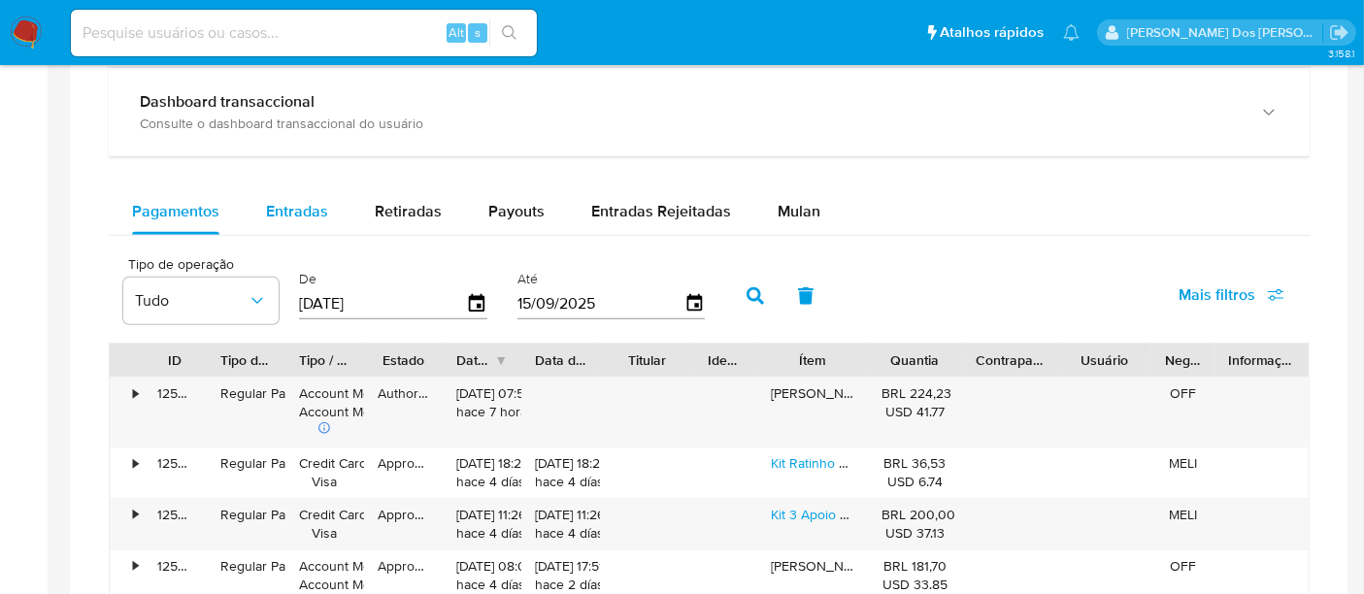
click at [305, 223] on div "Entradas" at bounding box center [297, 211] width 62 height 47
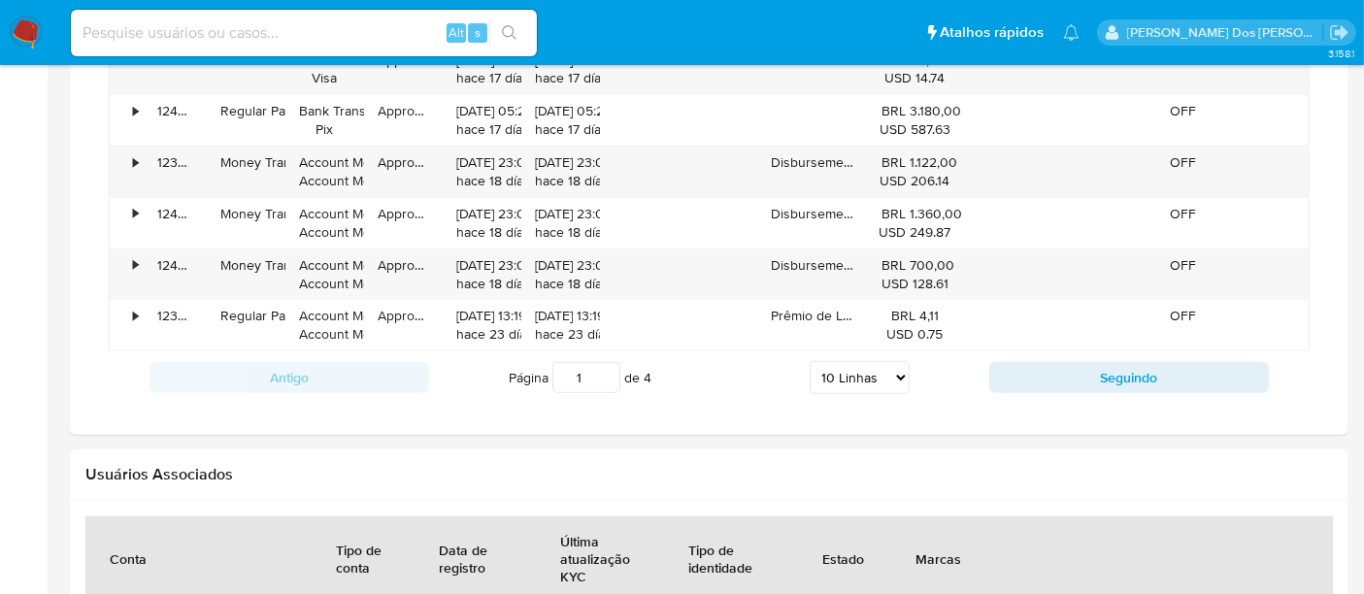
scroll to position [1617, 0]
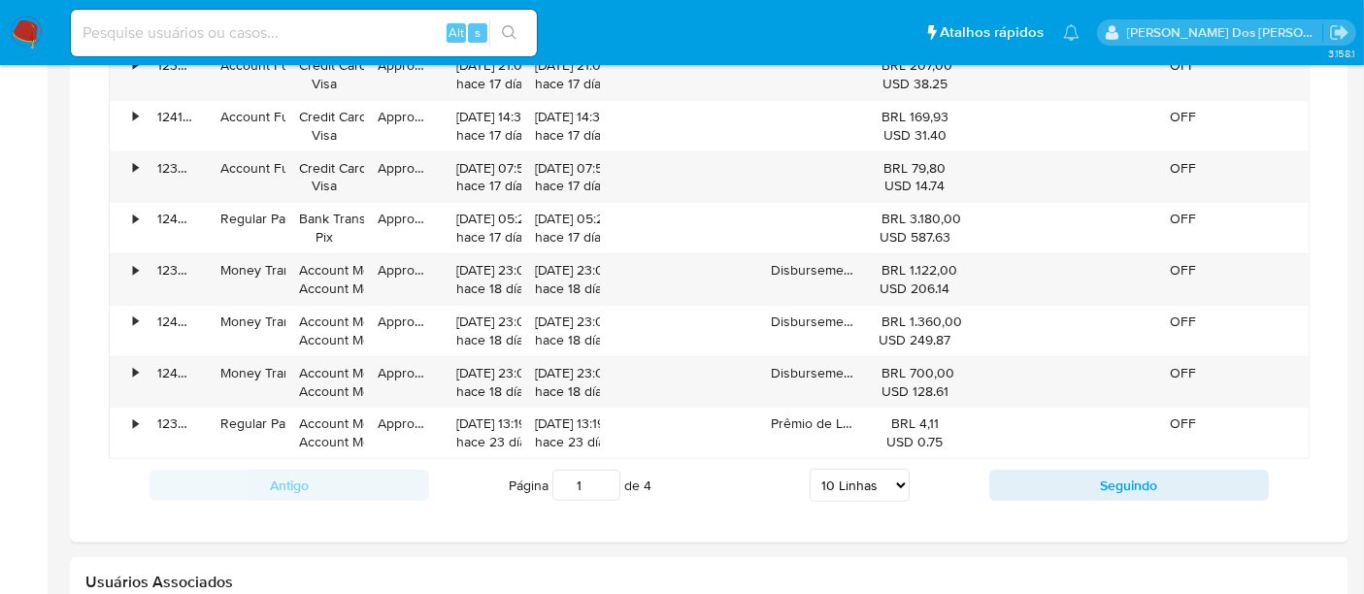
click at [881, 480] on select "5 Linhas 10 Linhas 20 Linhas 25 Linhas 50 Linhas 100 Linhas" at bounding box center [859, 485] width 100 height 33
select select "100"
click at [810, 469] on select "5 Linhas 10 Linhas 20 Linhas 25 Linhas 50 Linhas 100 Linhas" at bounding box center [859, 485] width 100 height 33
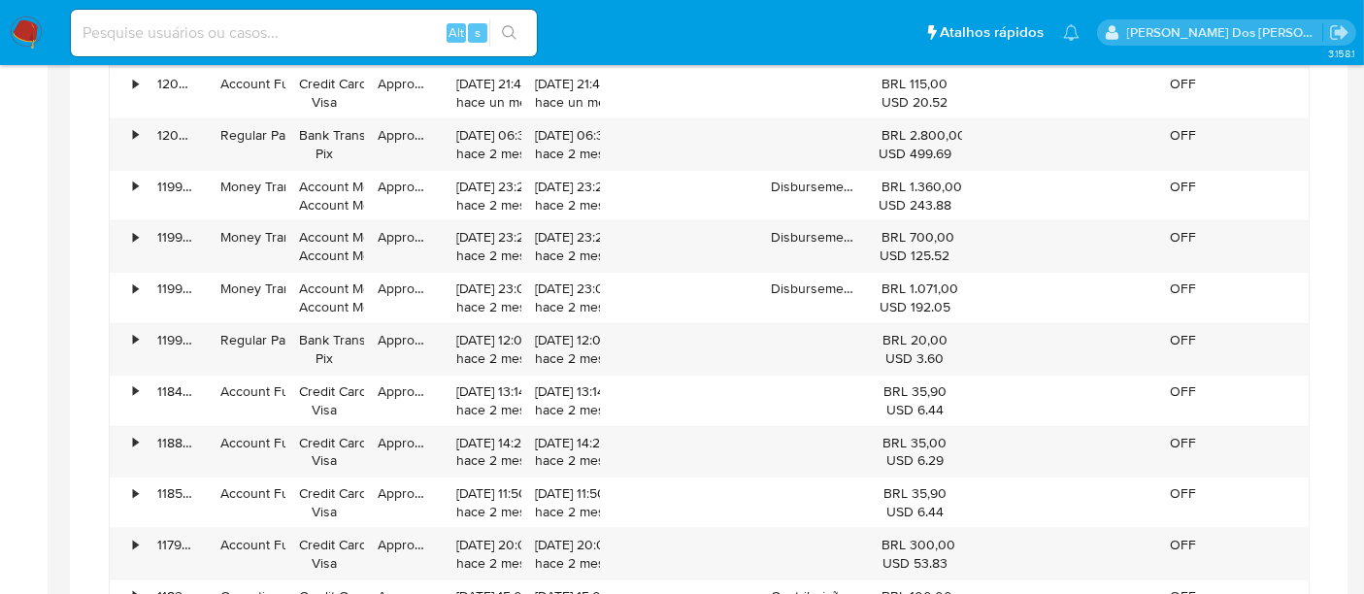
scroll to position [2156, 0]
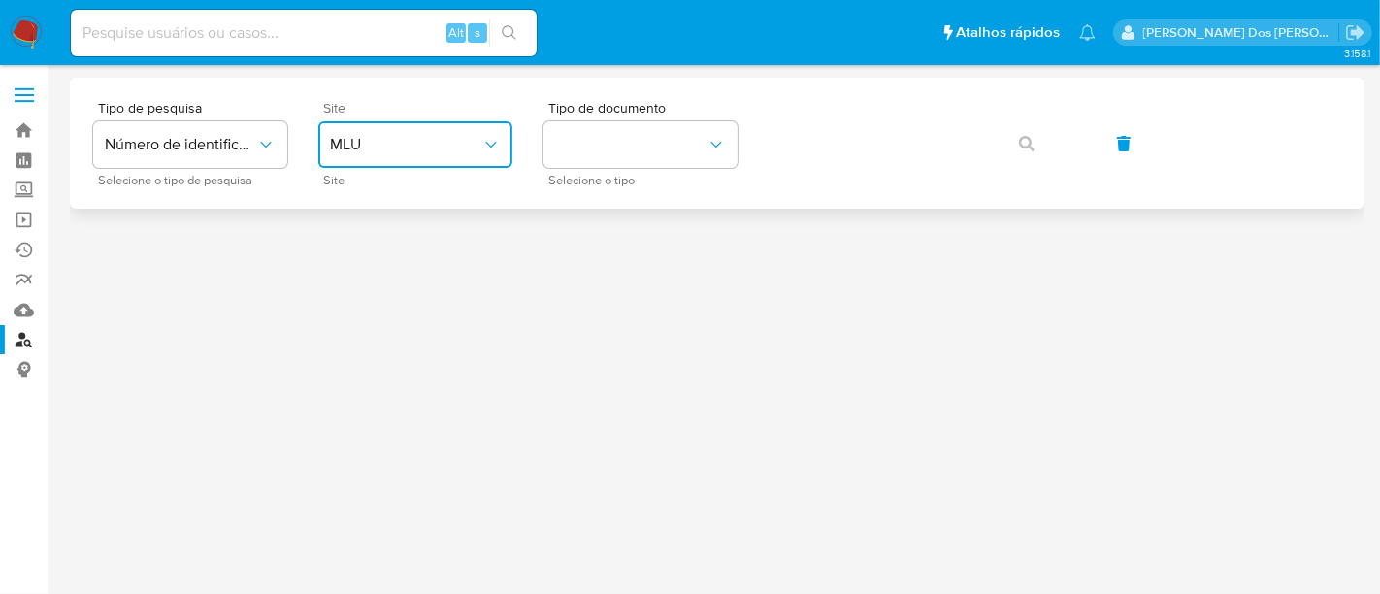
click at [432, 146] on span "MLU" at bounding box center [405, 144] width 151 height 19
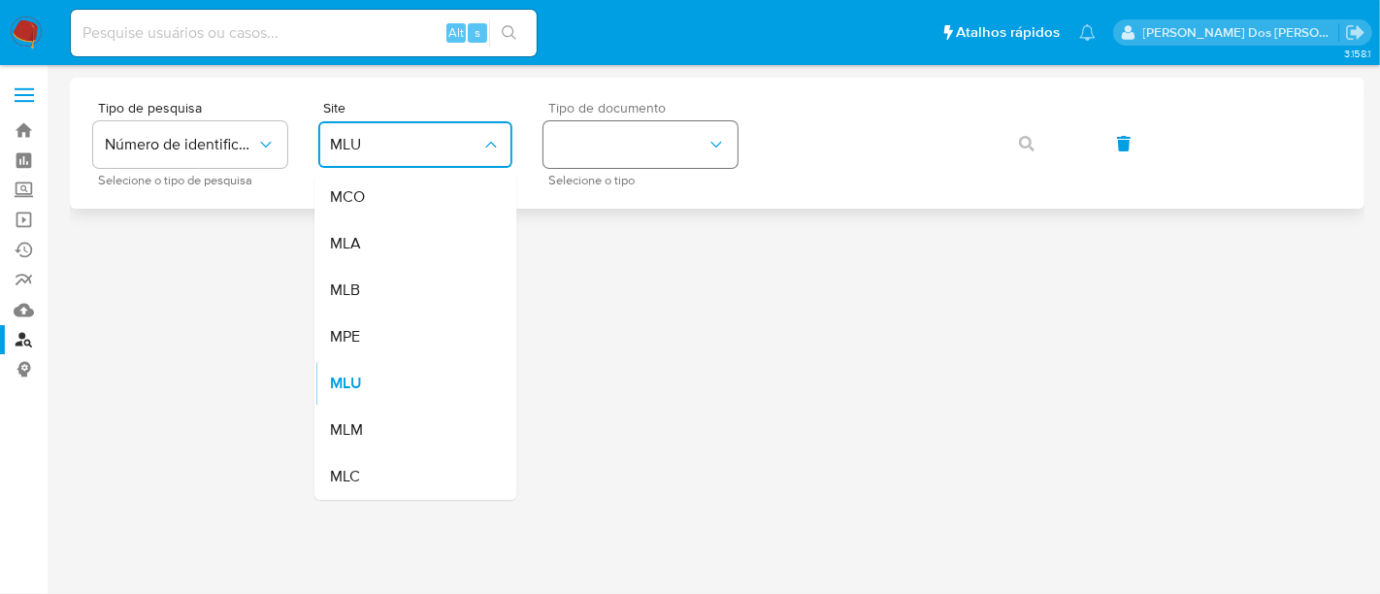
drag, startPoint x: 406, startPoint y: 271, endPoint x: 617, endPoint y: 163, distance: 237.4
click at [406, 272] on div "MLB" at bounding box center [409, 290] width 159 height 47
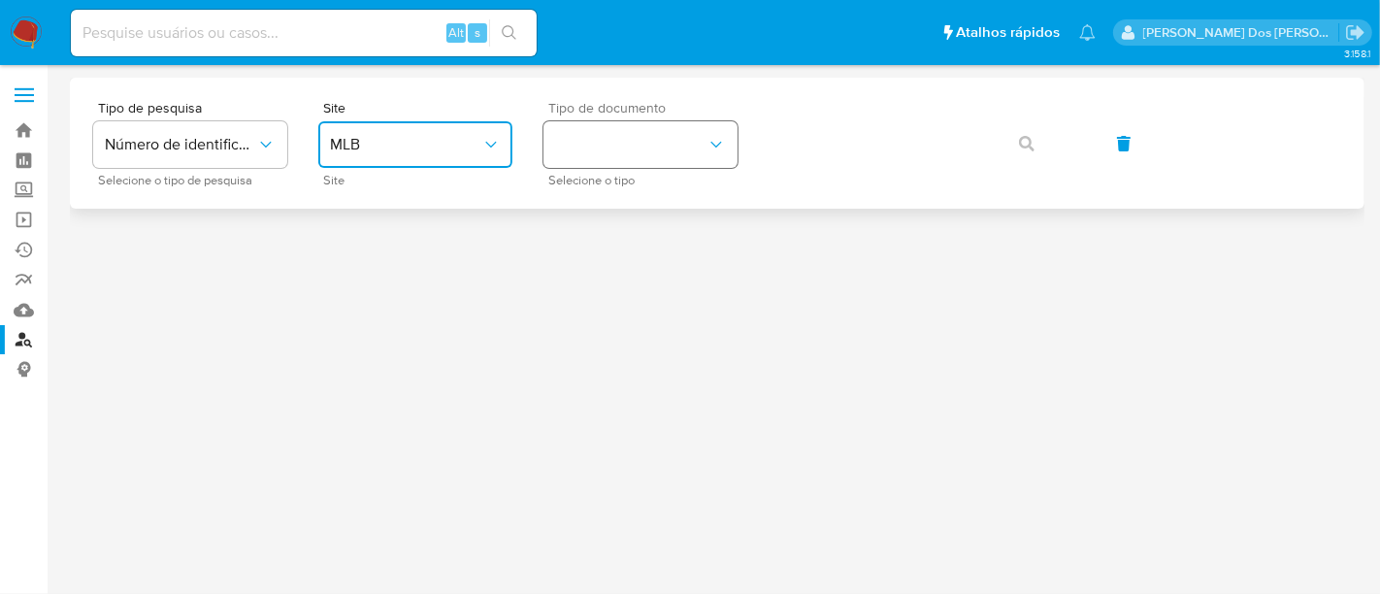
click at [620, 151] on button "identificationType" at bounding box center [640, 144] width 194 height 47
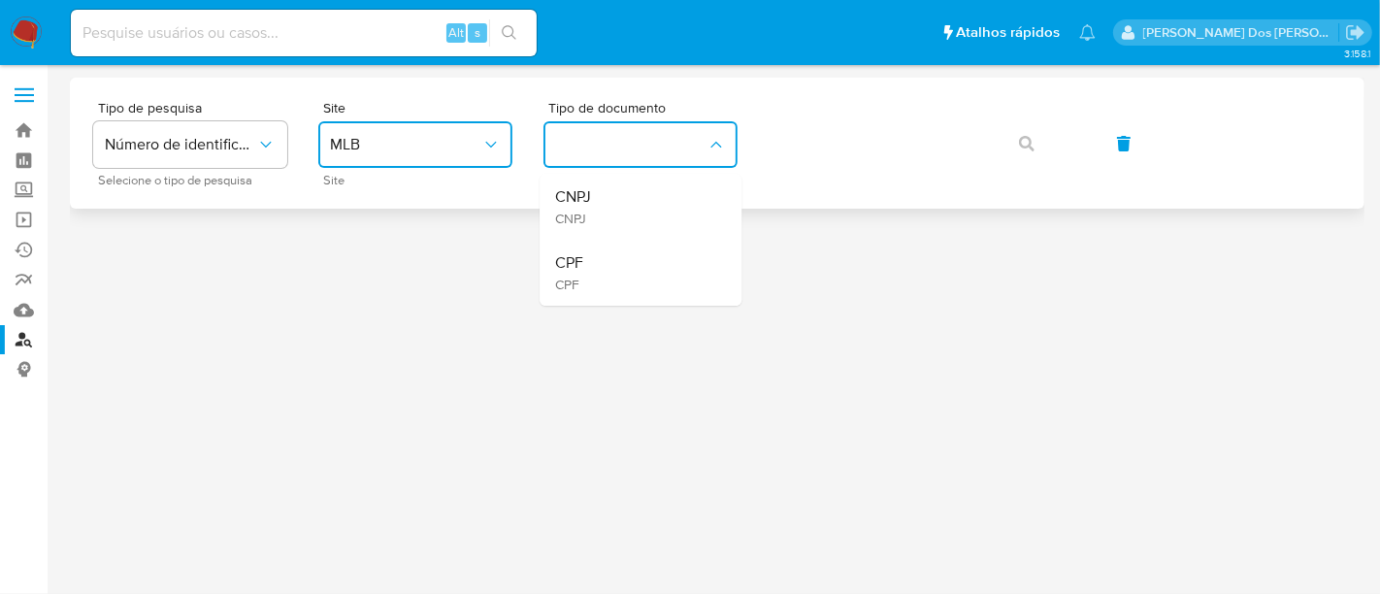
drag, startPoint x: 610, startPoint y: 189, endPoint x: 752, endPoint y: 180, distance: 142.0
click at [613, 189] on div "CNPJ CNPJ" at bounding box center [634, 207] width 159 height 66
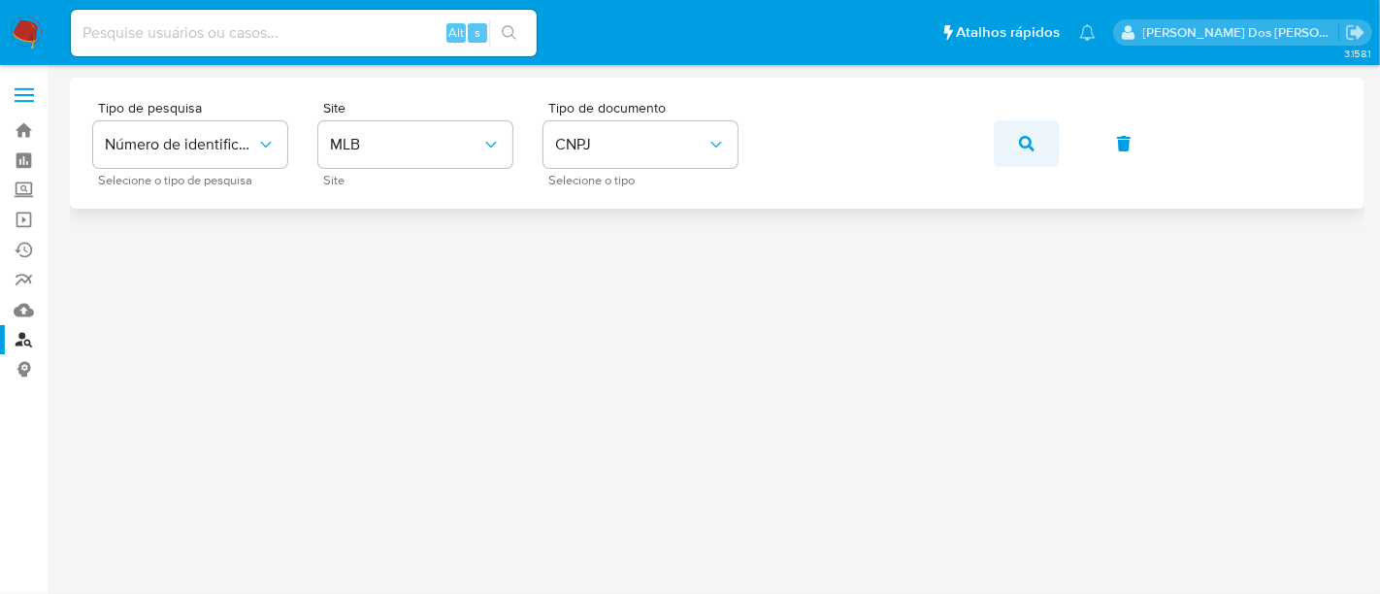
click at [1031, 139] on icon "button" at bounding box center [1027, 144] width 16 height 16
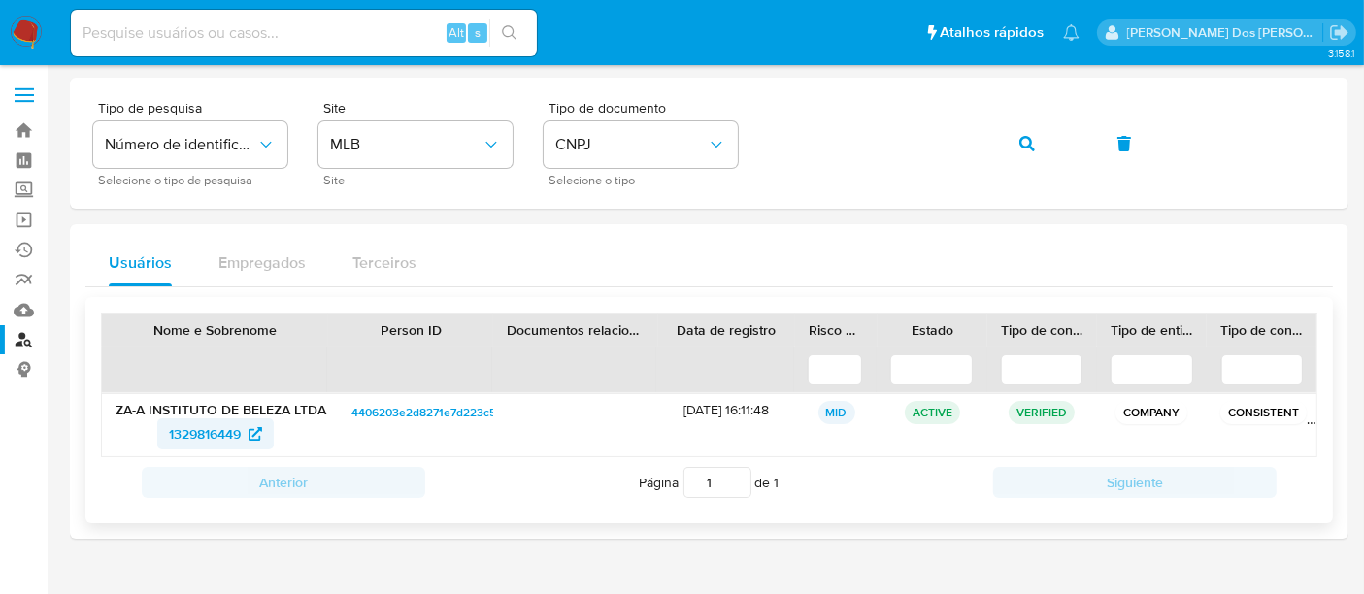
click at [216, 430] on span "1329816449" at bounding box center [205, 433] width 72 height 31
click at [1021, 136] on icon "button" at bounding box center [1027, 144] width 16 height 16
click at [187, 433] on span "1499204465" at bounding box center [205, 433] width 76 height 31
click at [1020, 145] on icon "button" at bounding box center [1027, 144] width 16 height 16
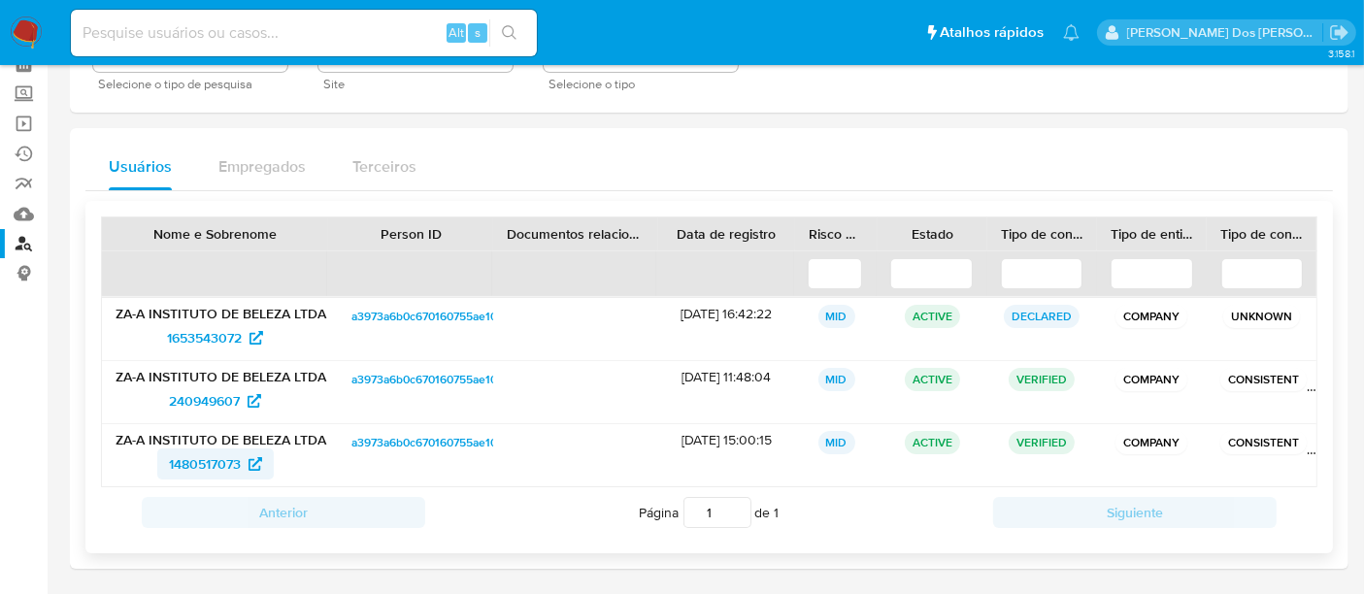
scroll to position [165, 0]
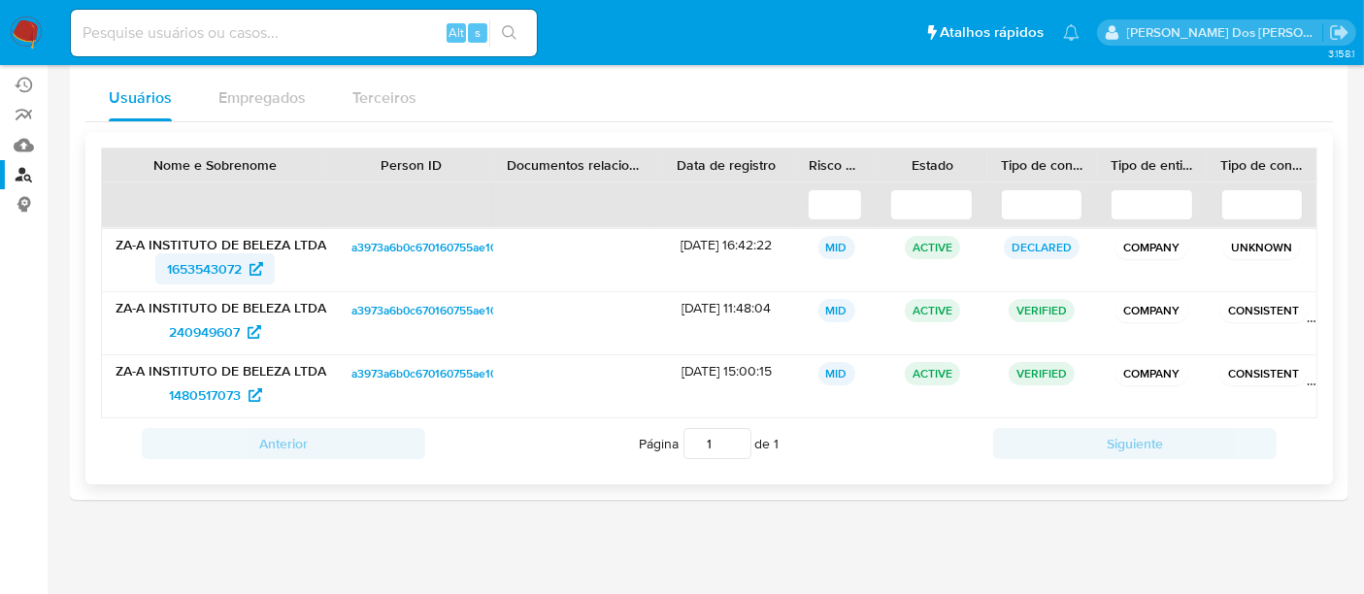
click at [189, 273] on span "1653543072" at bounding box center [204, 268] width 75 height 31
click at [212, 331] on span "240949607" at bounding box center [204, 331] width 71 height 31
click at [215, 395] on span "1480517073" at bounding box center [205, 394] width 72 height 31
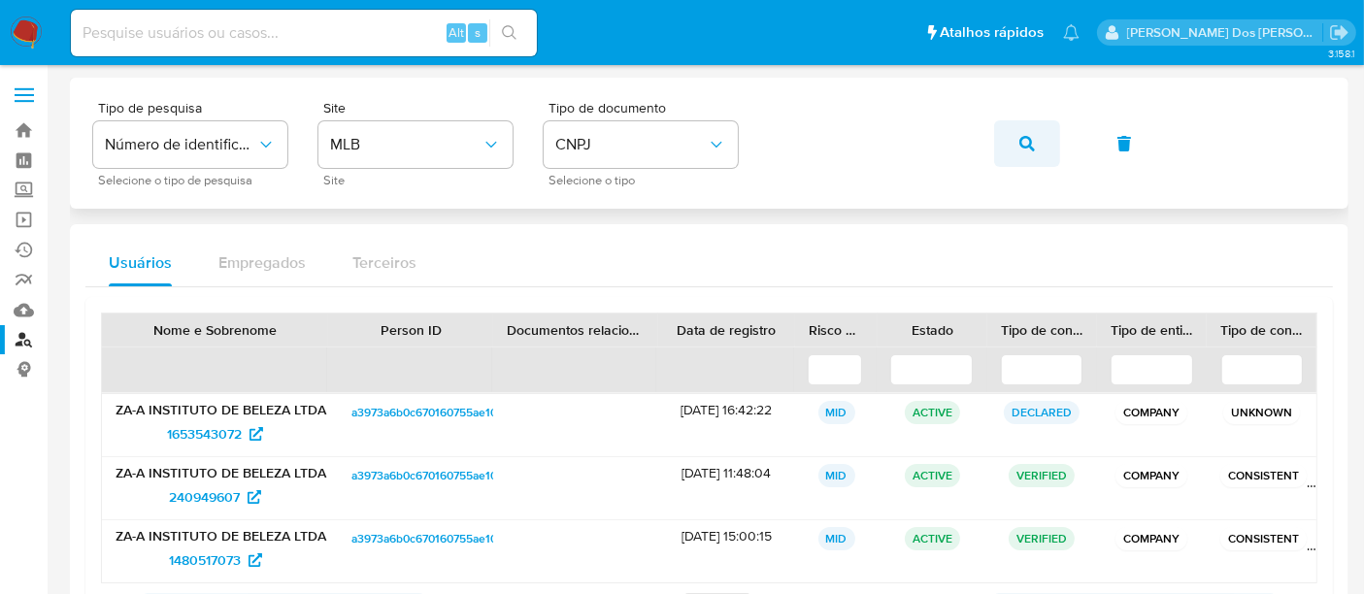
click at [1014, 140] on button "button" at bounding box center [1027, 143] width 66 height 47
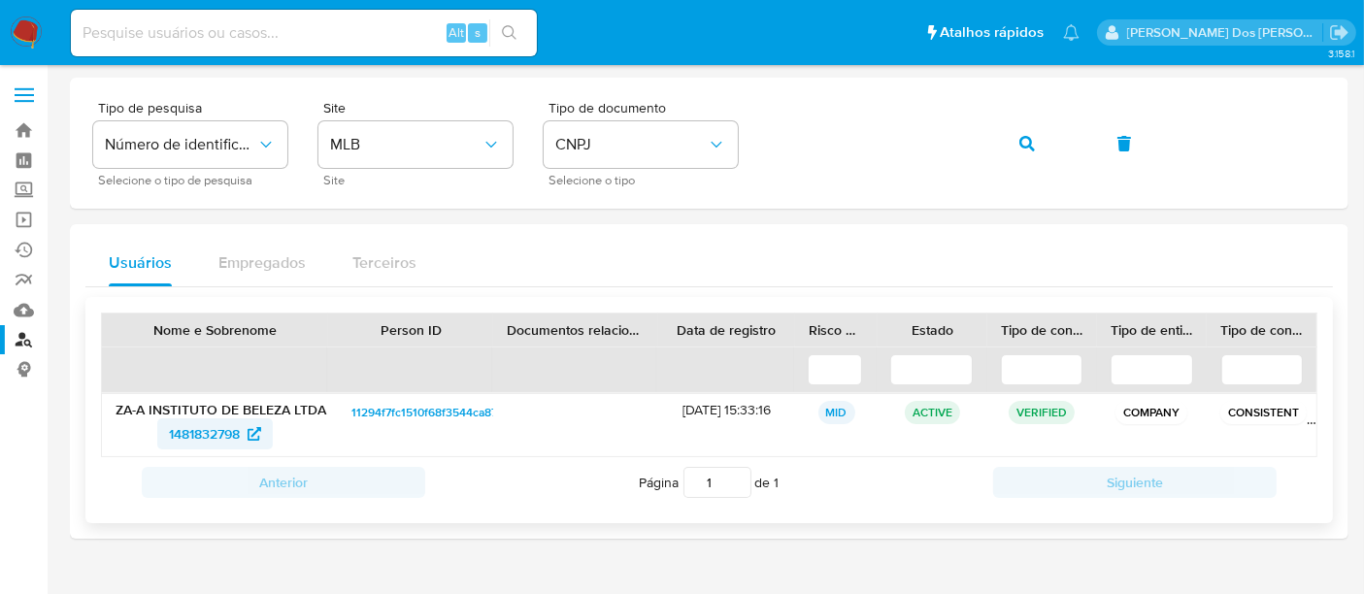
click at [216, 422] on span "1481832798" at bounding box center [204, 433] width 71 height 31
click at [1037, 131] on button "button" at bounding box center [1027, 143] width 66 height 47
click at [199, 439] on span "1488346830" at bounding box center [205, 433] width 76 height 31
click at [1019, 140] on icon "button" at bounding box center [1027, 144] width 16 height 16
click at [209, 431] on span "2564360919" at bounding box center [205, 433] width 76 height 31
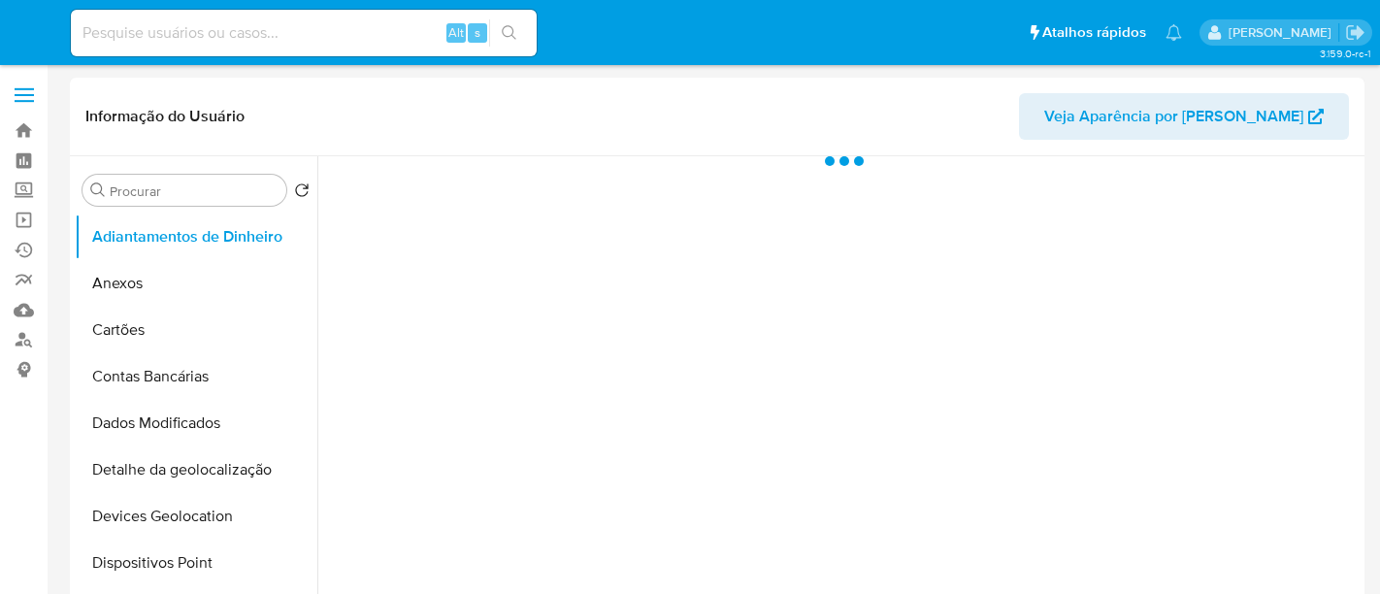
select select "10"
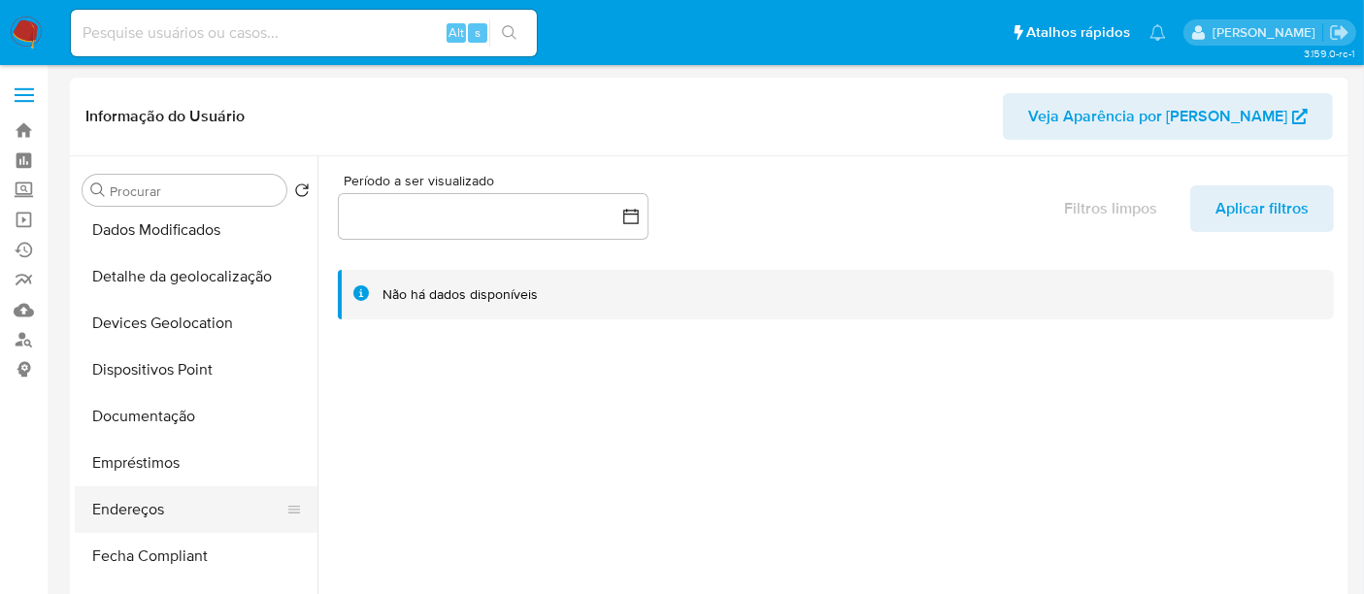
scroll to position [323, 0]
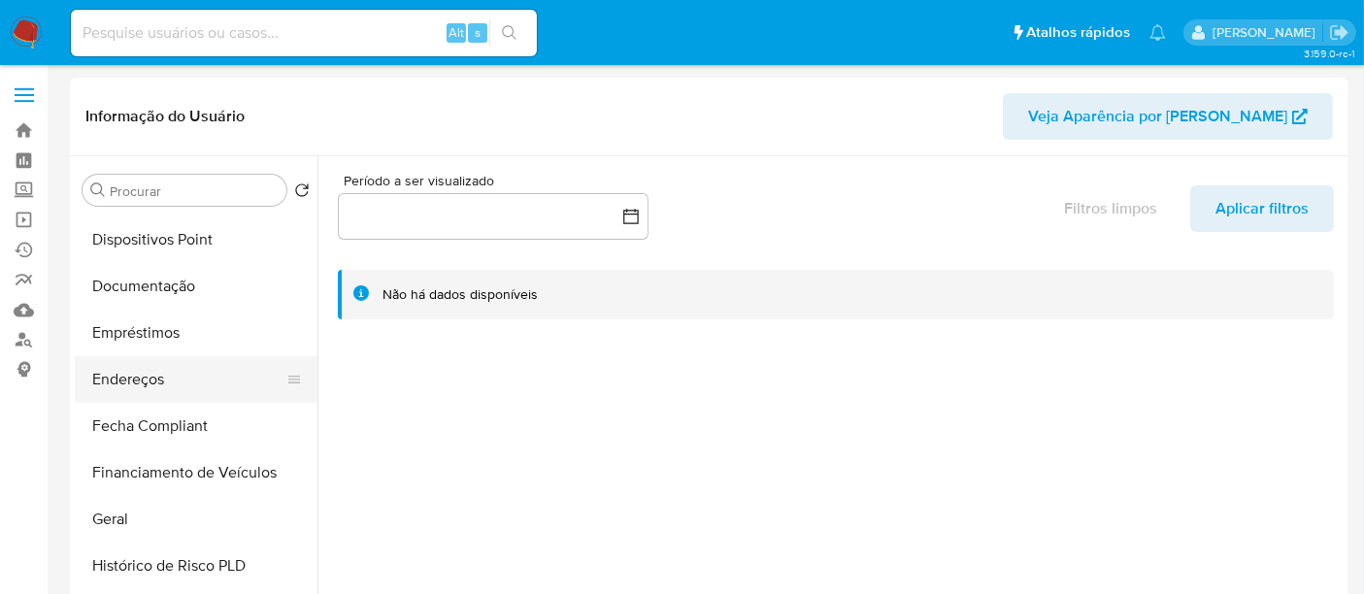
click at [149, 375] on button "Endereços" at bounding box center [188, 379] width 227 height 47
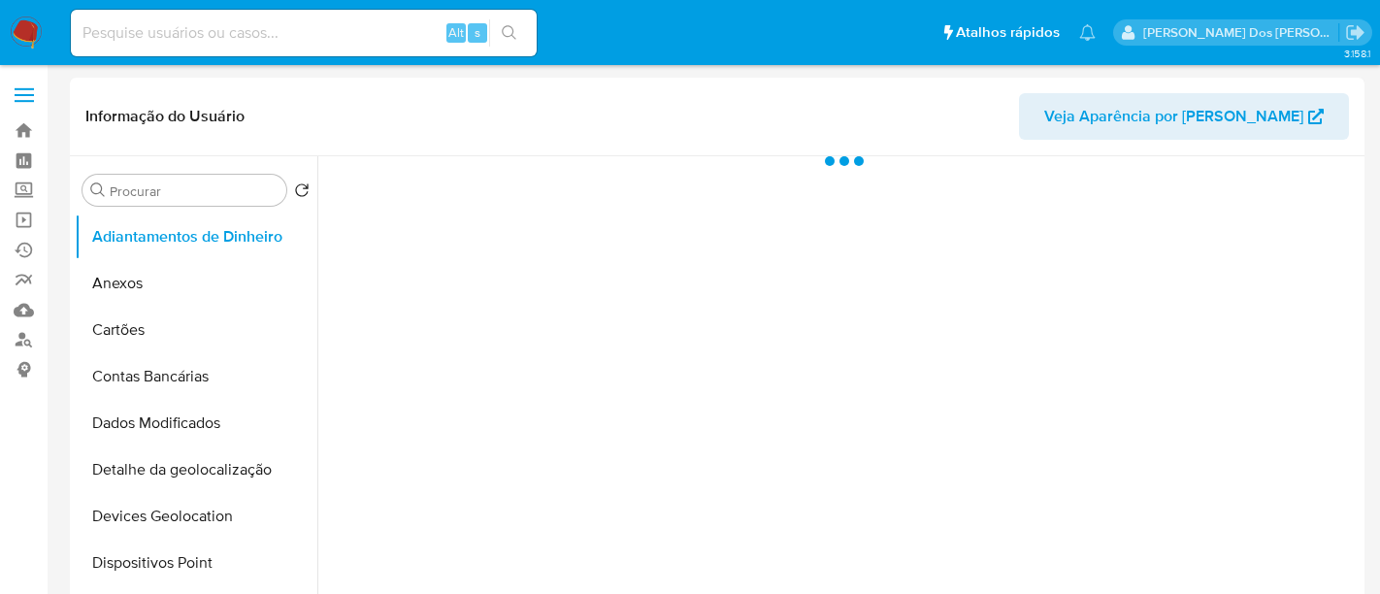
select select "10"
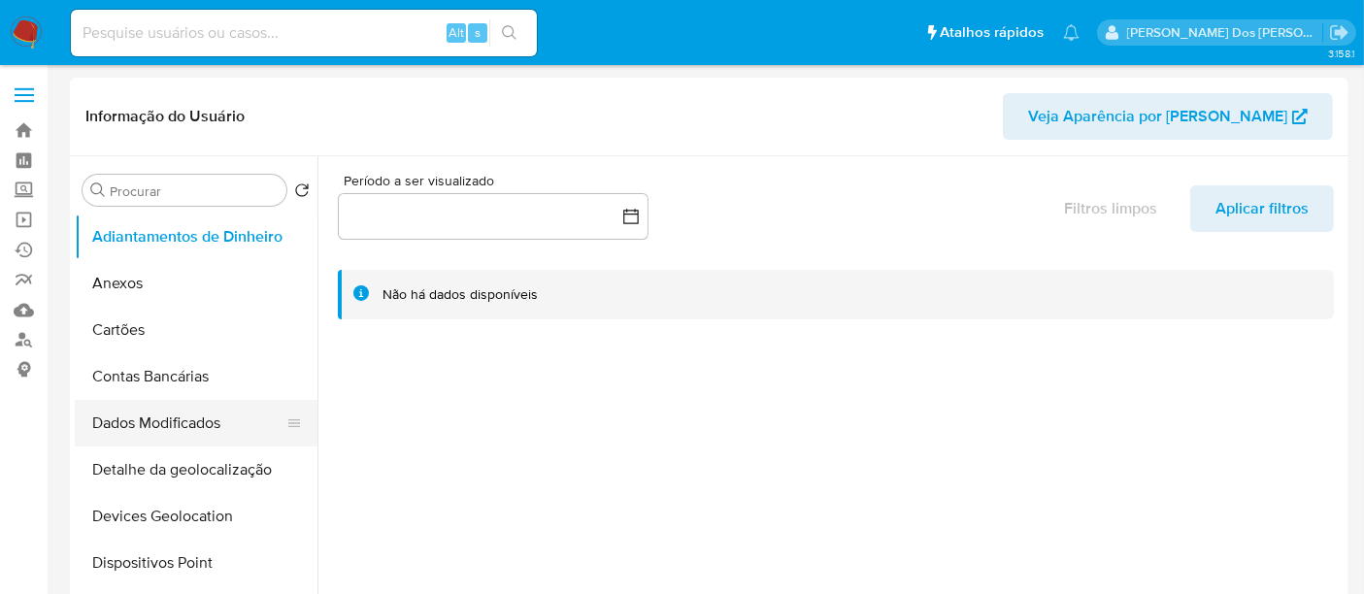
scroll to position [215, 0]
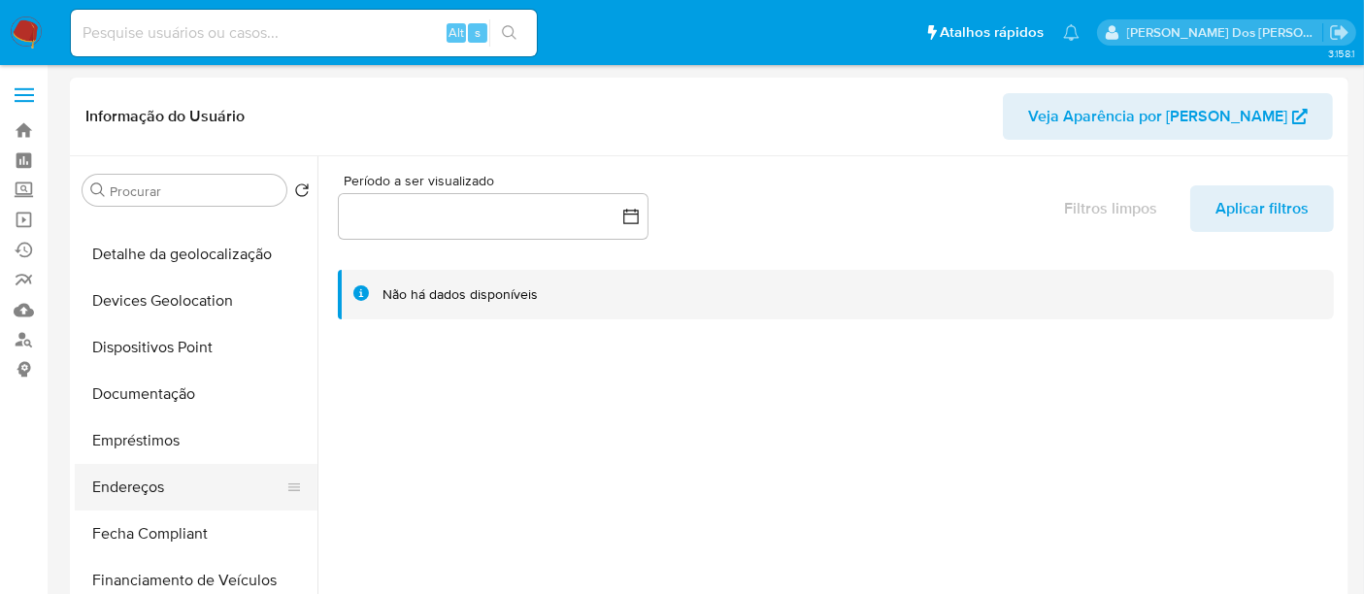
click at [128, 472] on button "Endereços" at bounding box center [188, 487] width 227 height 47
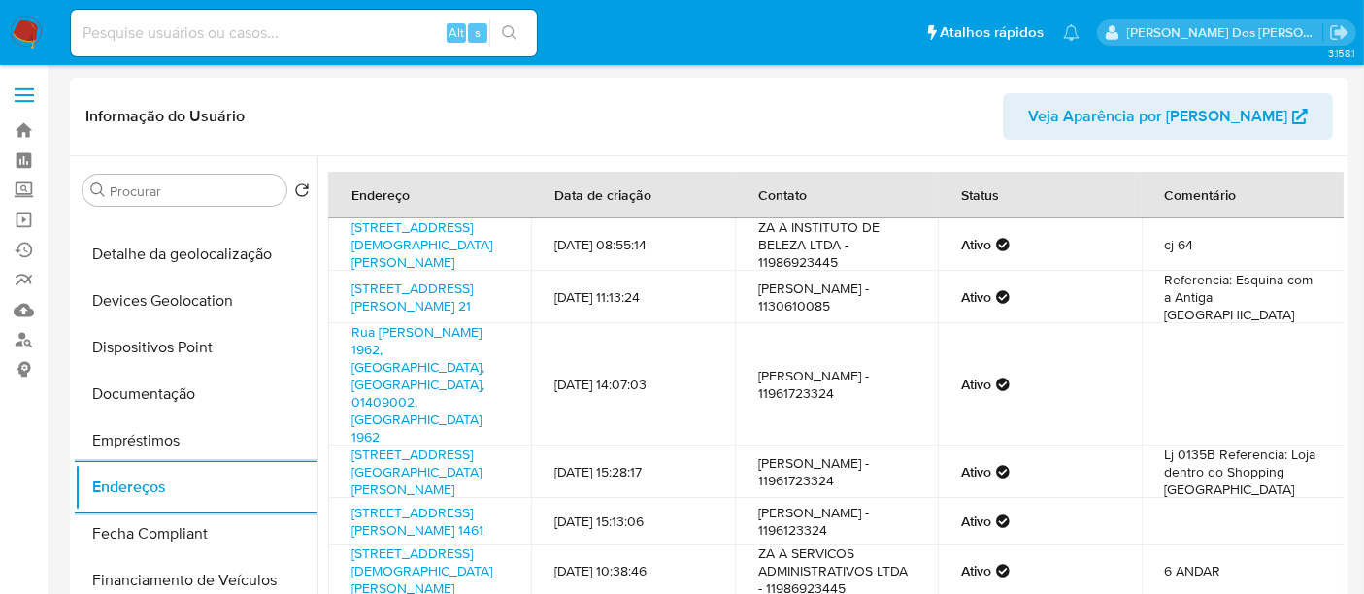
scroll to position [107, 0]
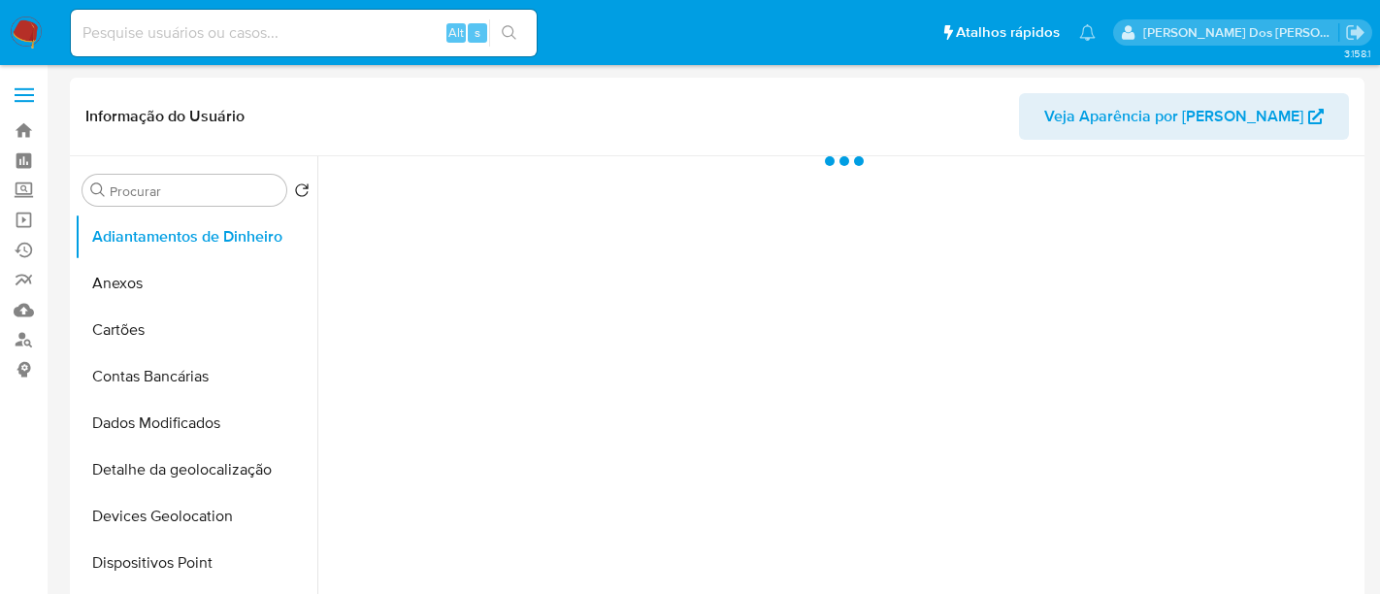
select select "10"
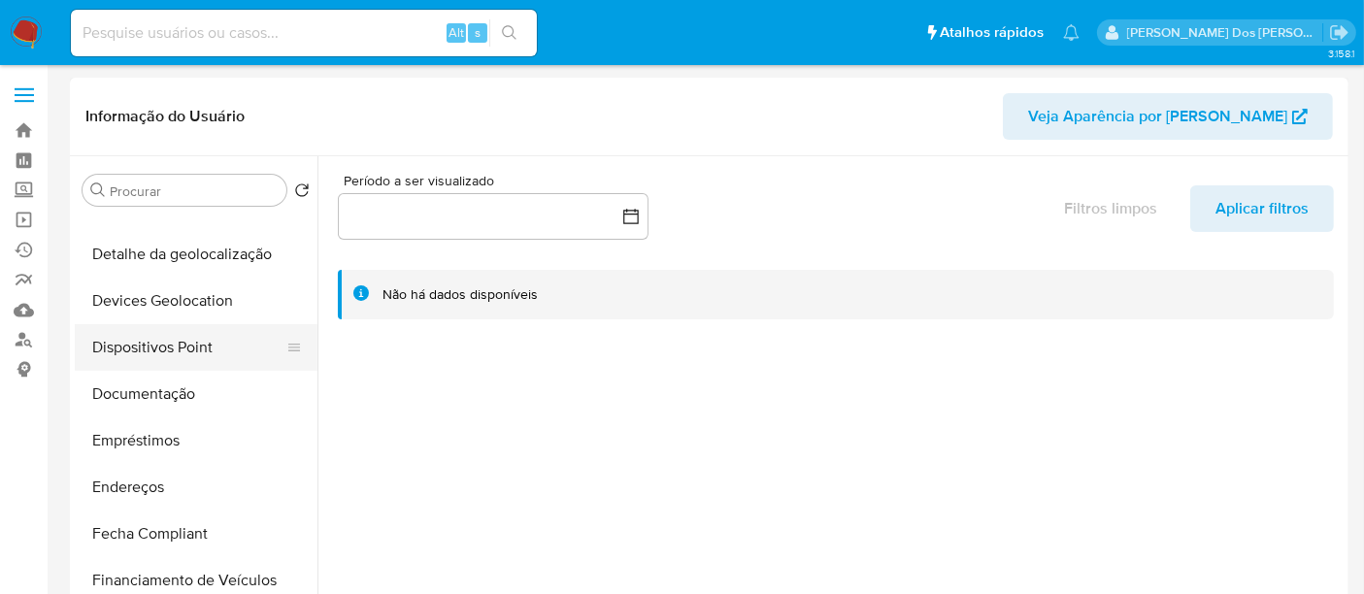
scroll to position [323, 0]
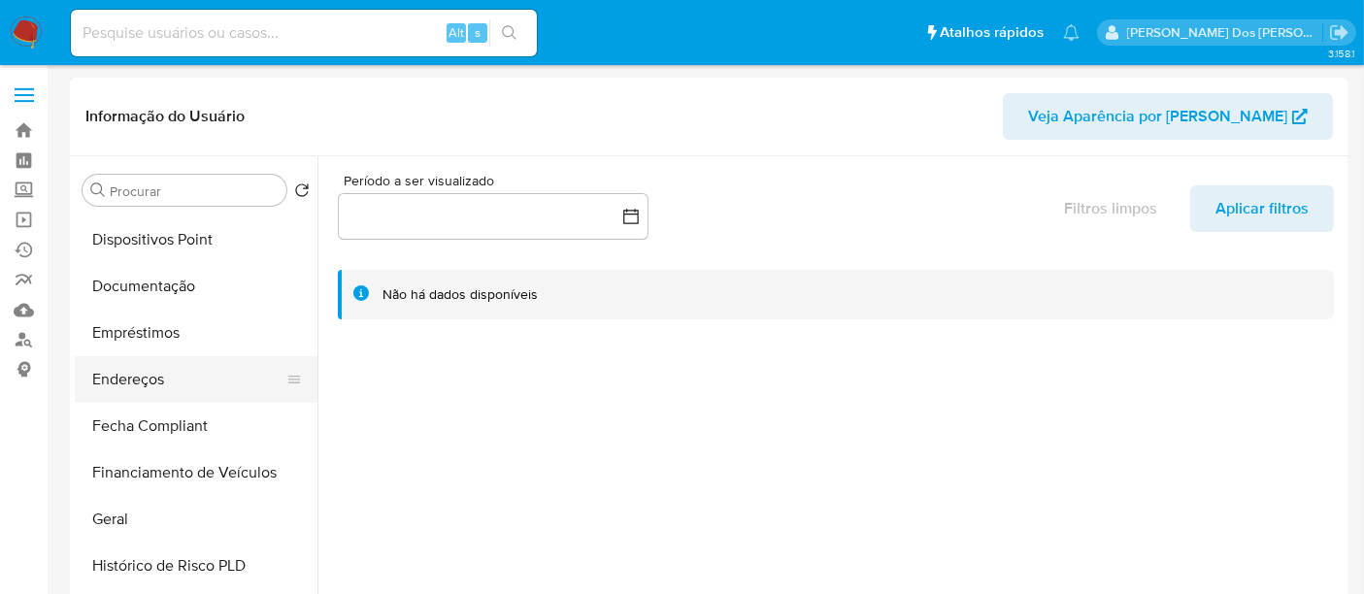
click at [170, 378] on button "Endereços" at bounding box center [188, 379] width 227 height 47
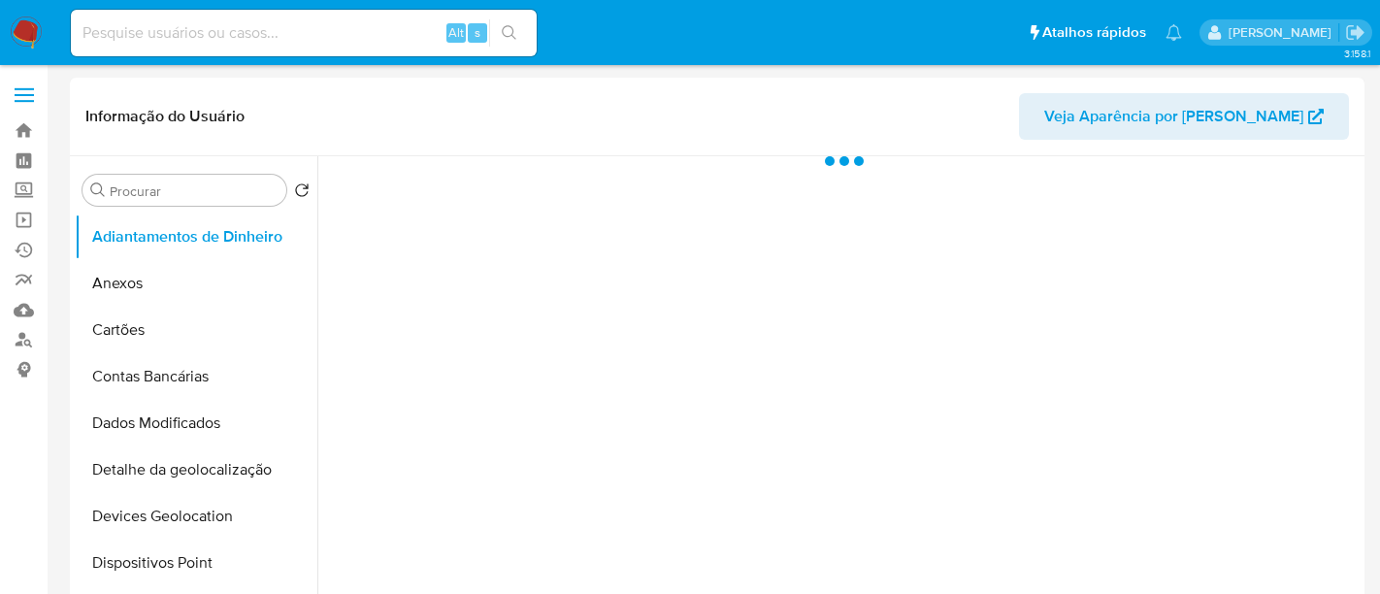
select select "10"
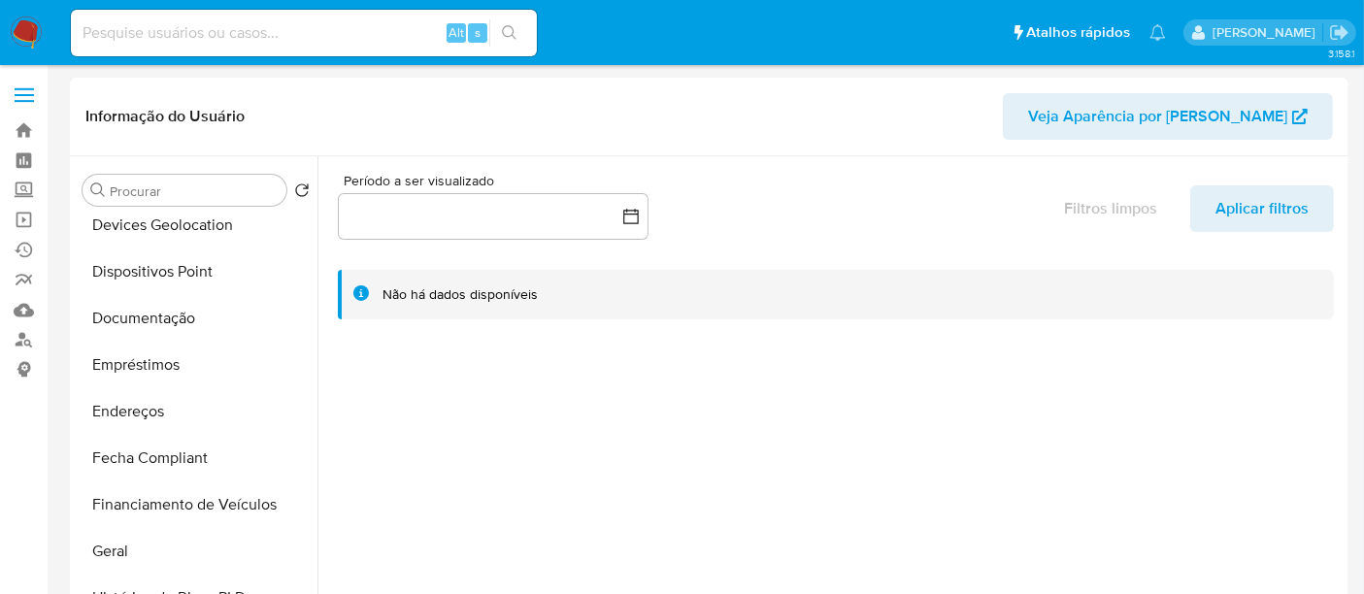
scroll to position [323, 0]
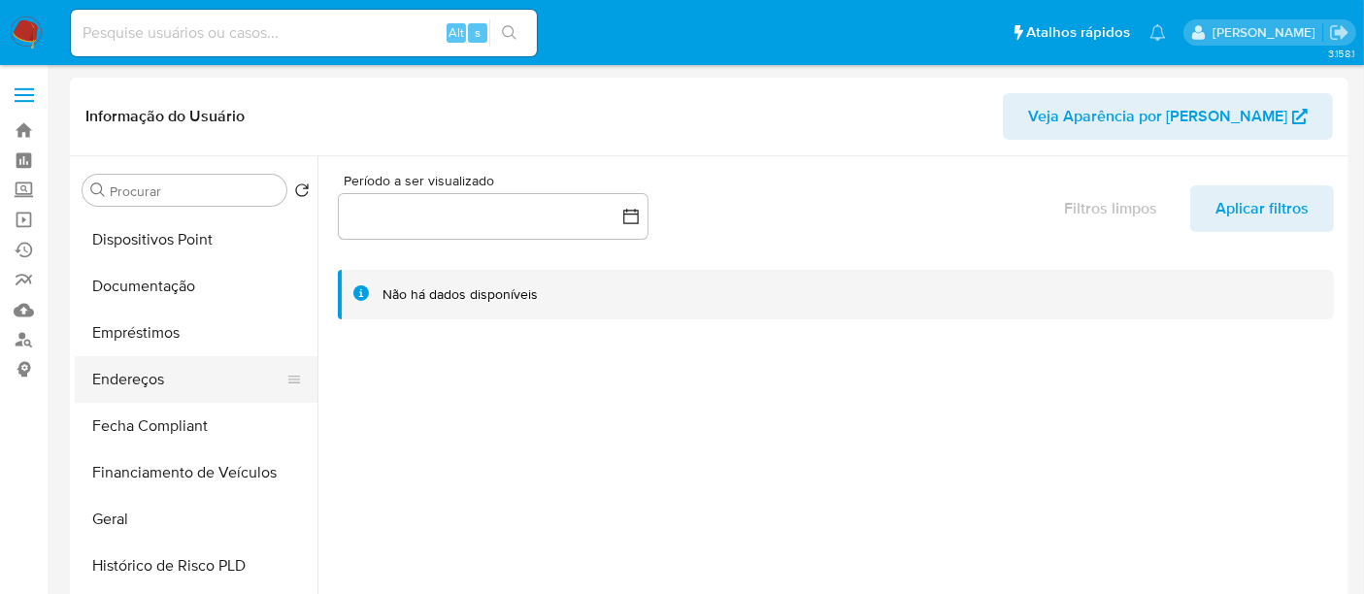
click at [136, 395] on button "Endereços" at bounding box center [188, 379] width 227 height 47
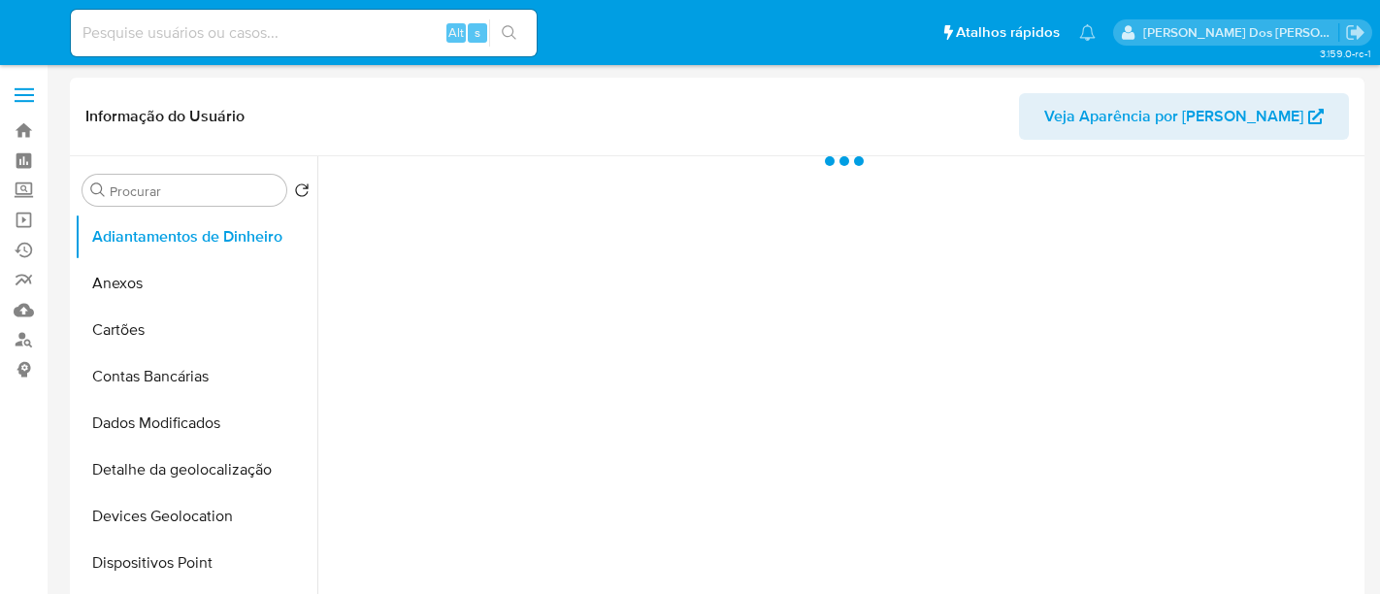
select select "10"
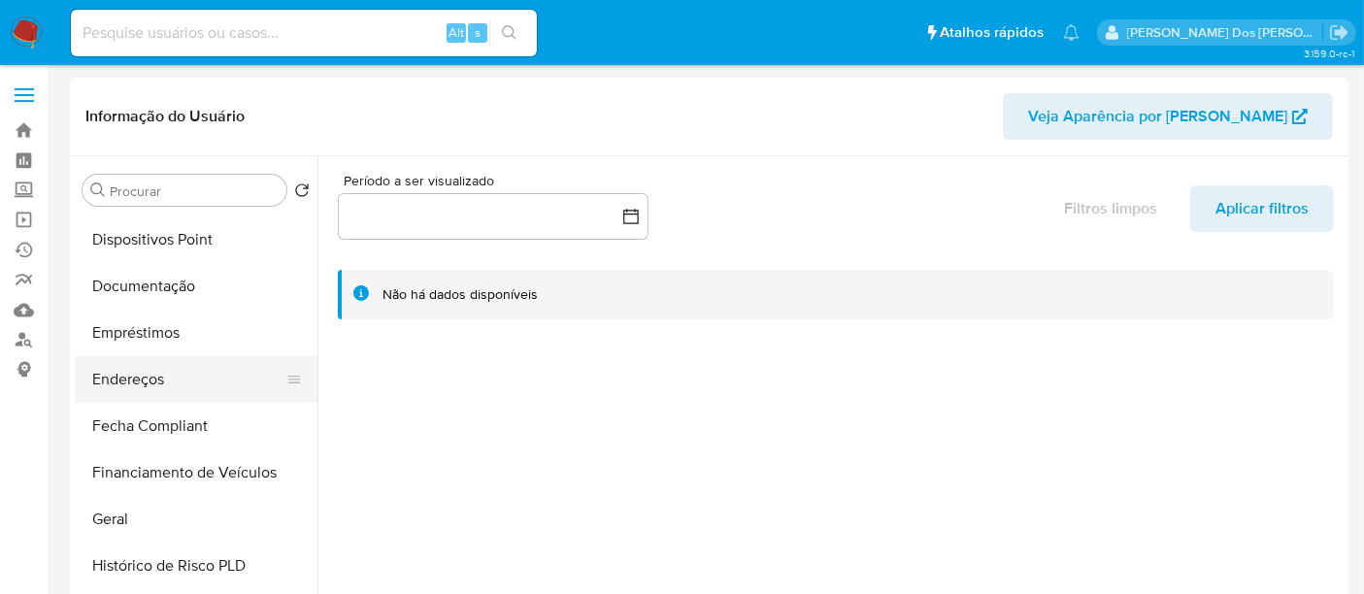
scroll to position [431, 0]
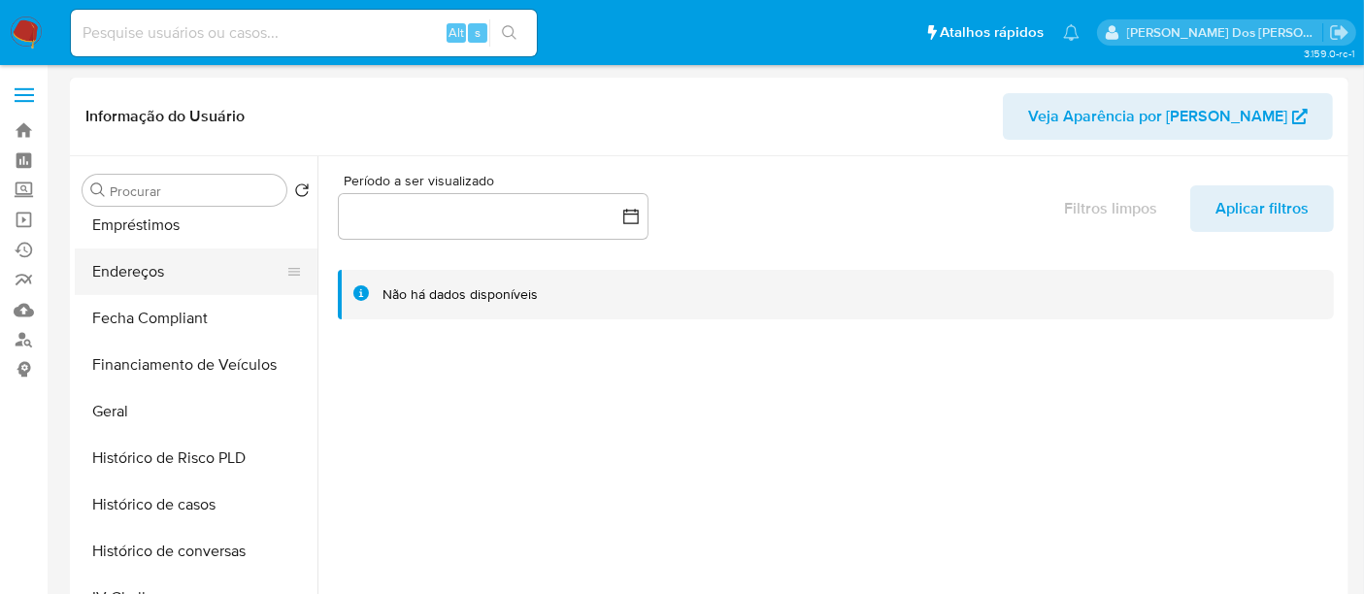
click at [143, 268] on button "Endereços" at bounding box center [188, 271] width 227 height 47
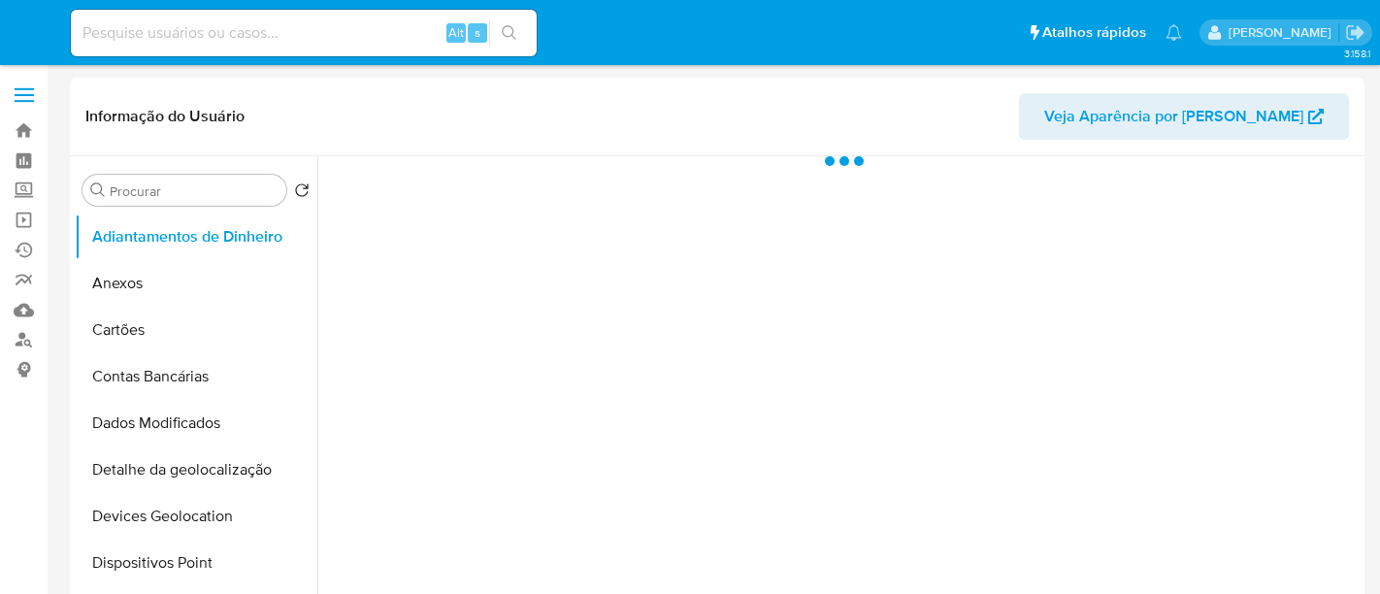
select select "10"
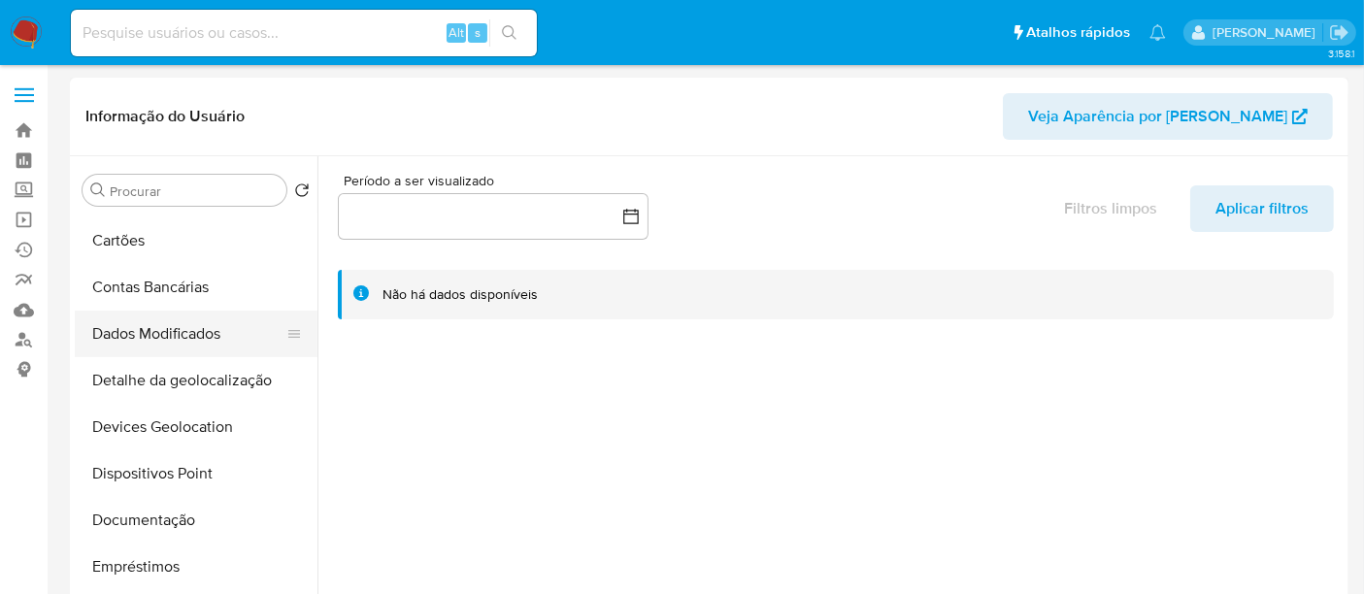
scroll to position [323, 0]
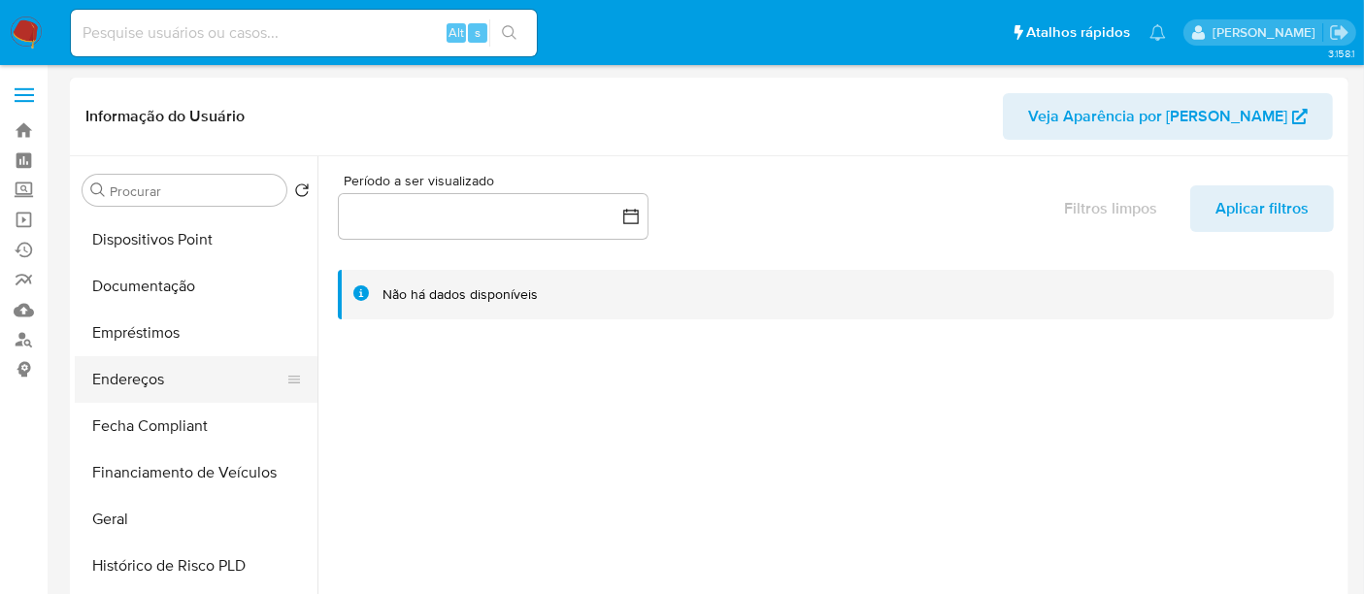
drag, startPoint x: 121, startPoint y: 349, endPoint x: 130, endPoint y: 373, distance: 24.9
click at [121, 350] on button "Empréstimos" at bounding box center [196, 333] width 243 height 47
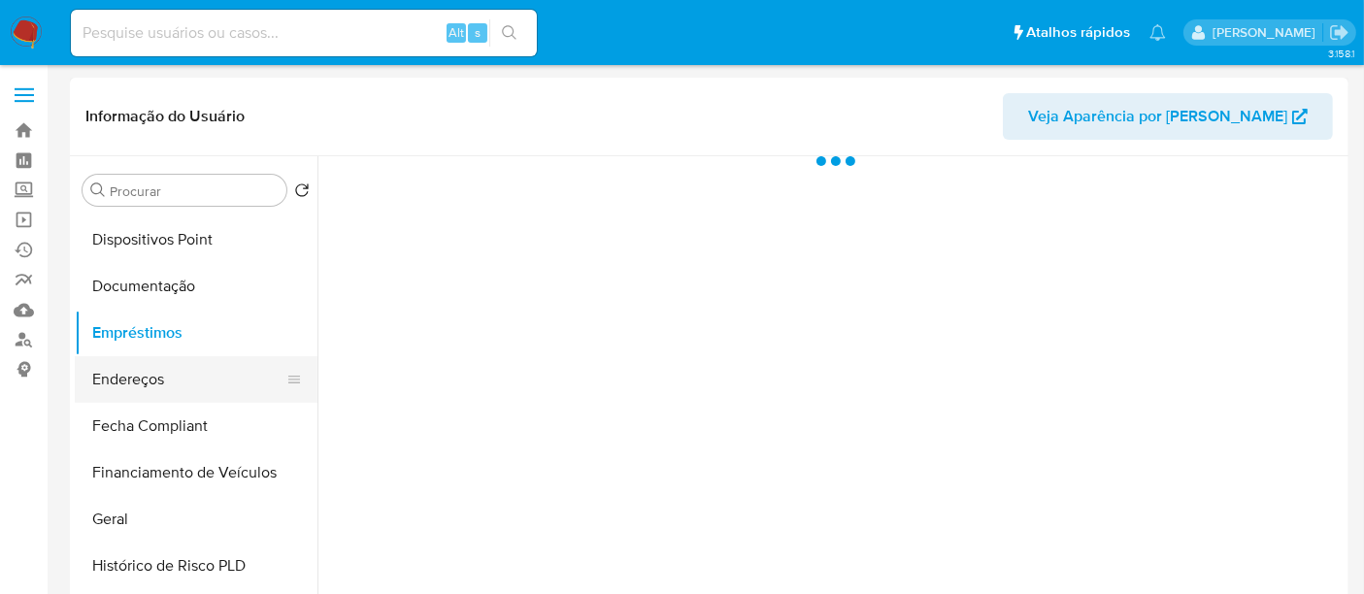
click at [132, 376] on button "Endereços" at bounding box center [188, 379] width 227 height 47
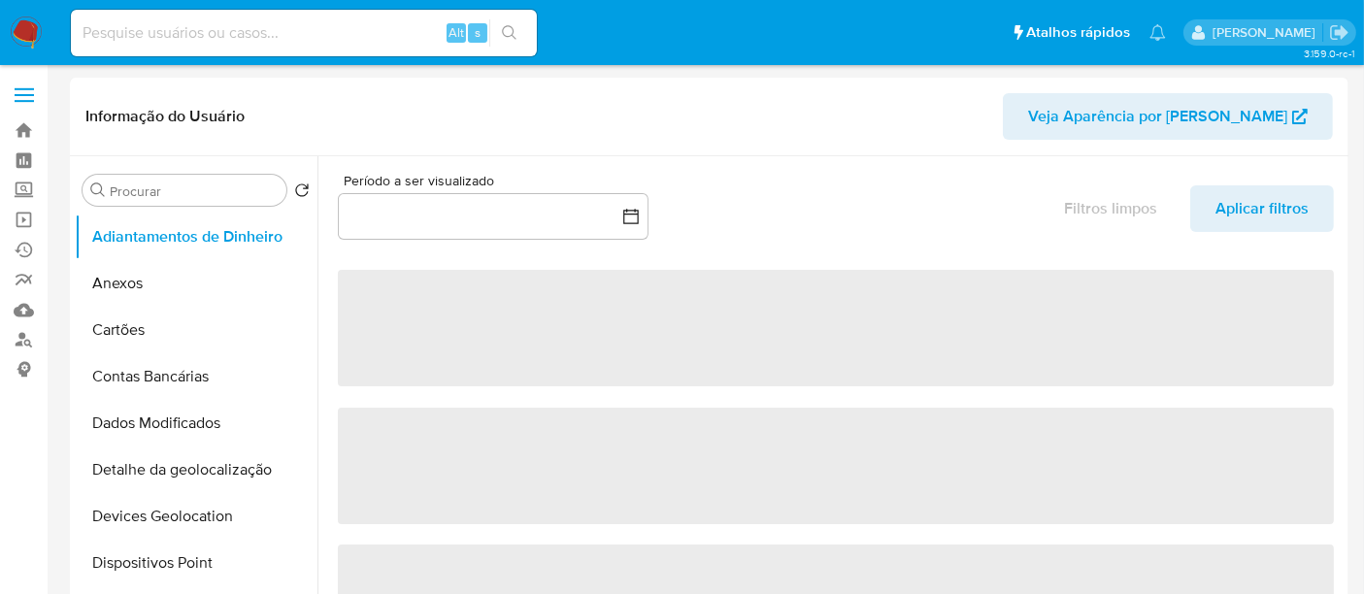
select select "10"
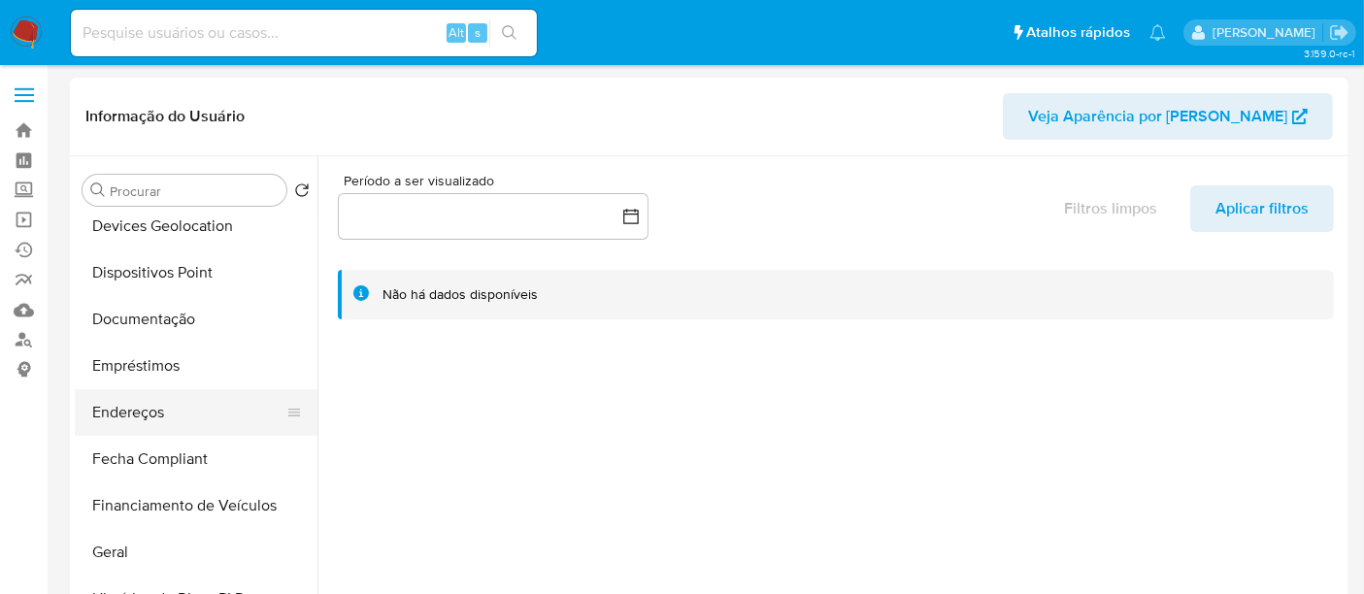
scroll to position [323, 0]
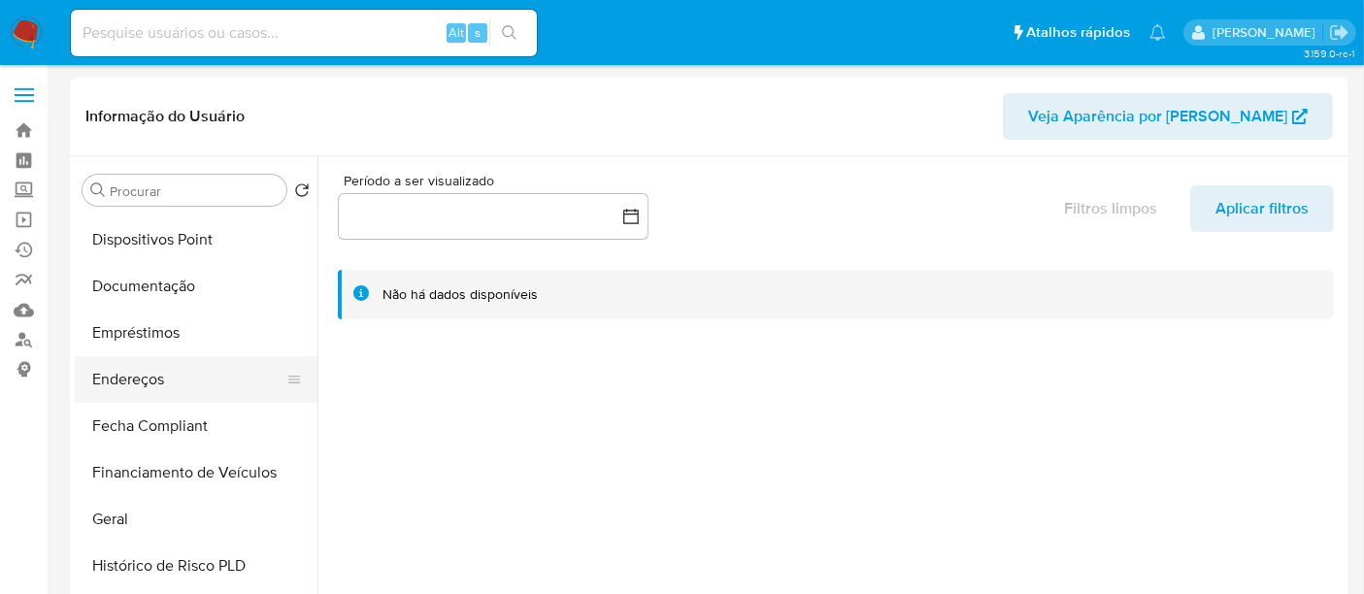
click at [144, 378] on button "Endereços" at bounding box center [188, 379] width 227 height 47
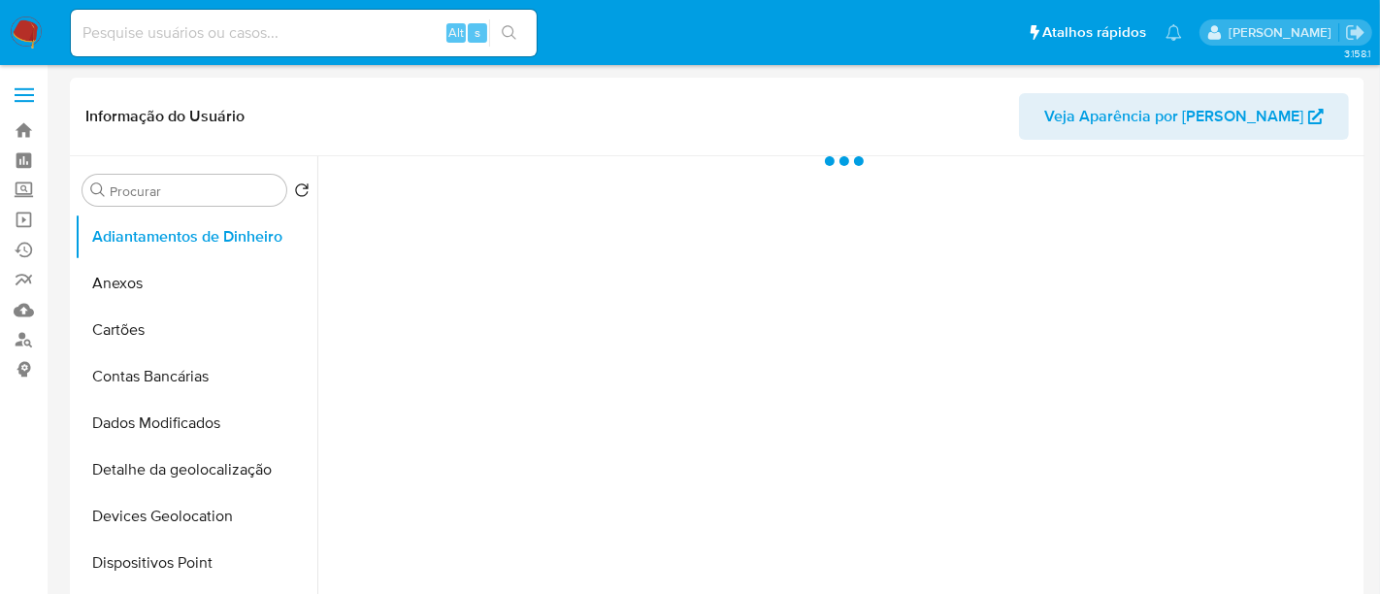
select select "10"
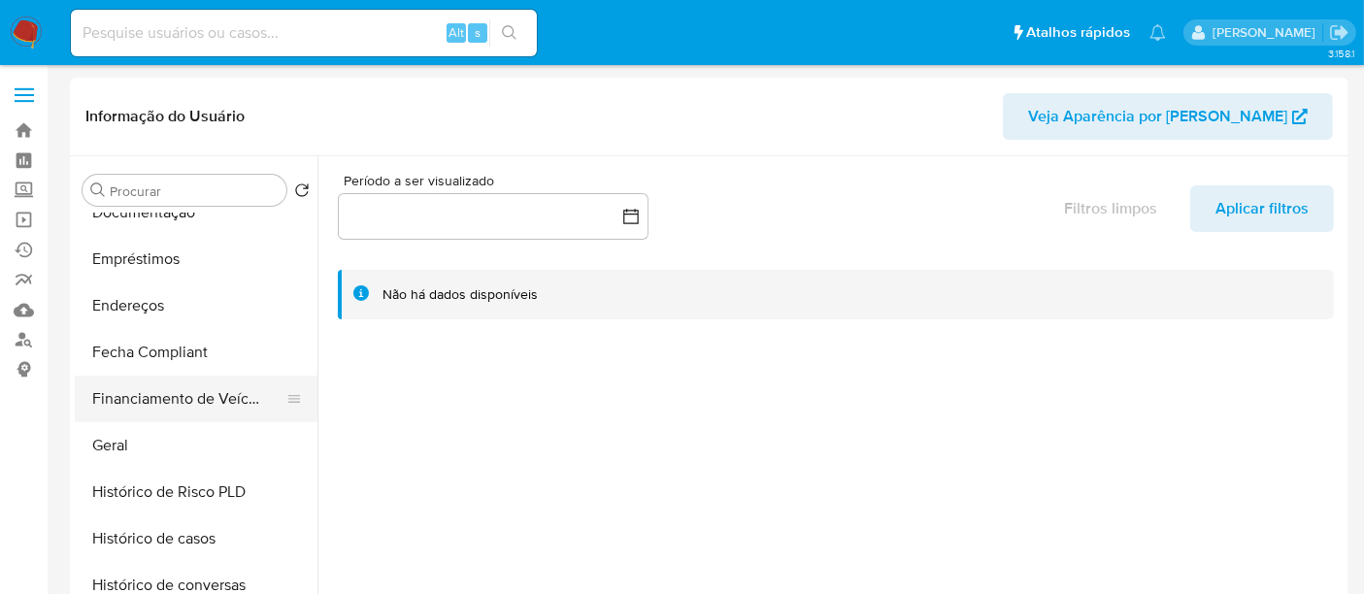
scroll to position [431, 0]
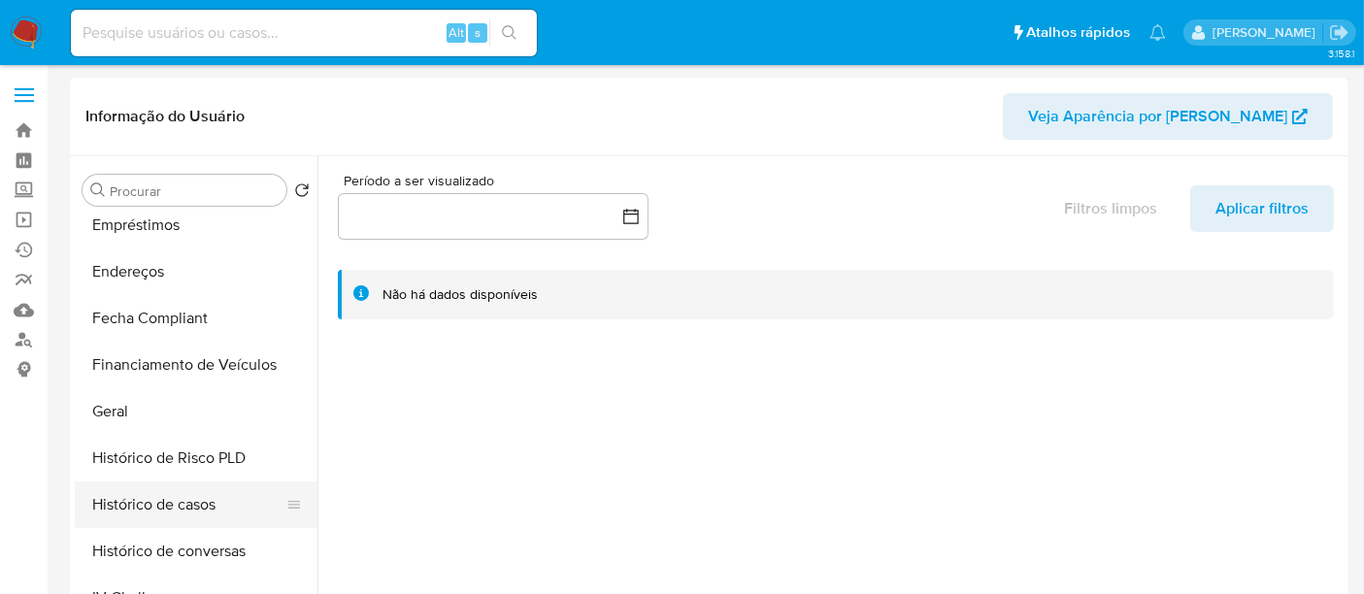
click at [162, 500] on button "Histórico de casos" at bounding box center [188, 504] width 227 height 47
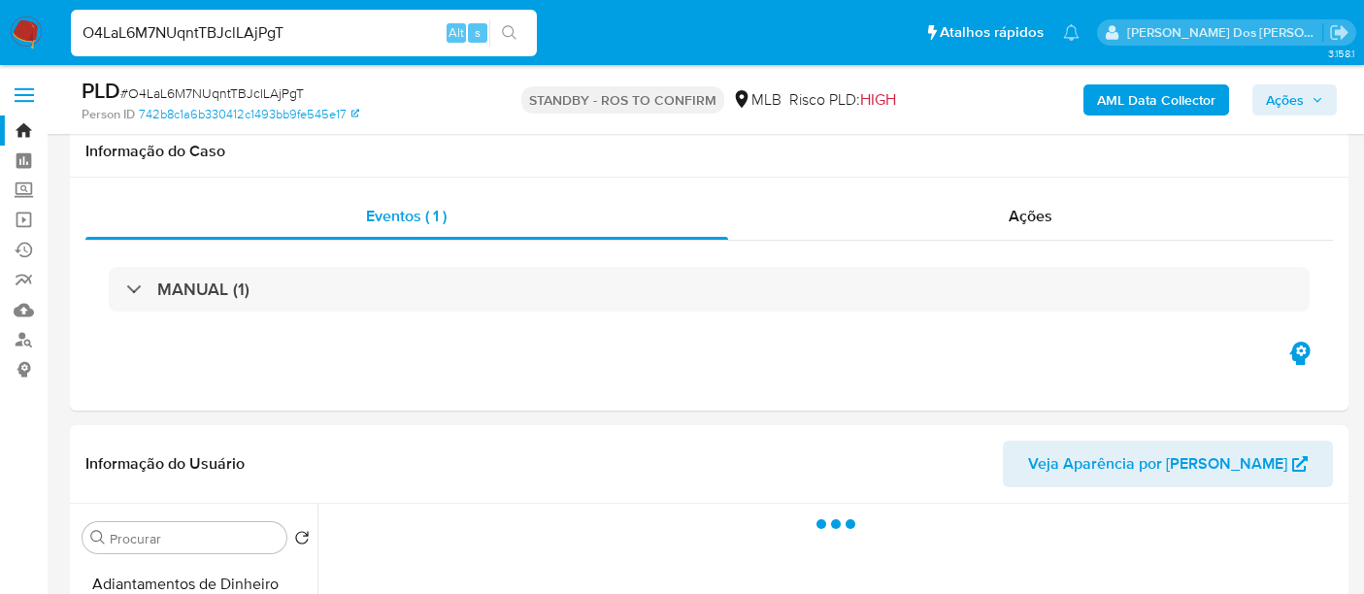
select select "10"
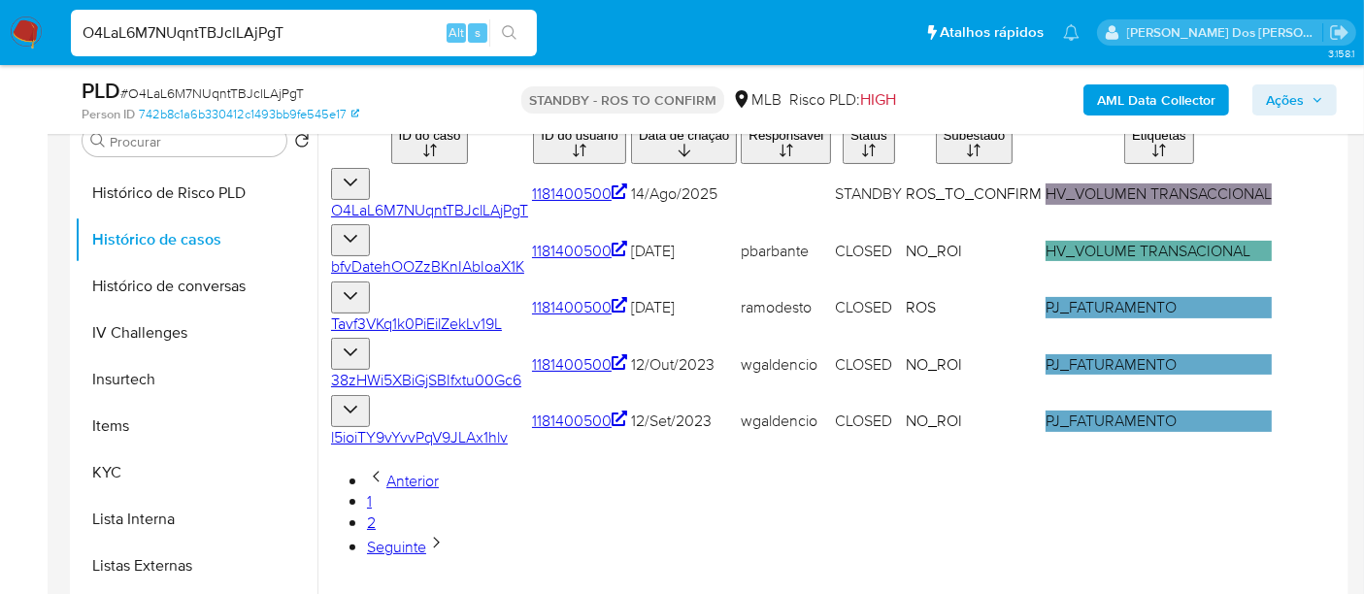
scroll to position [431, 0]
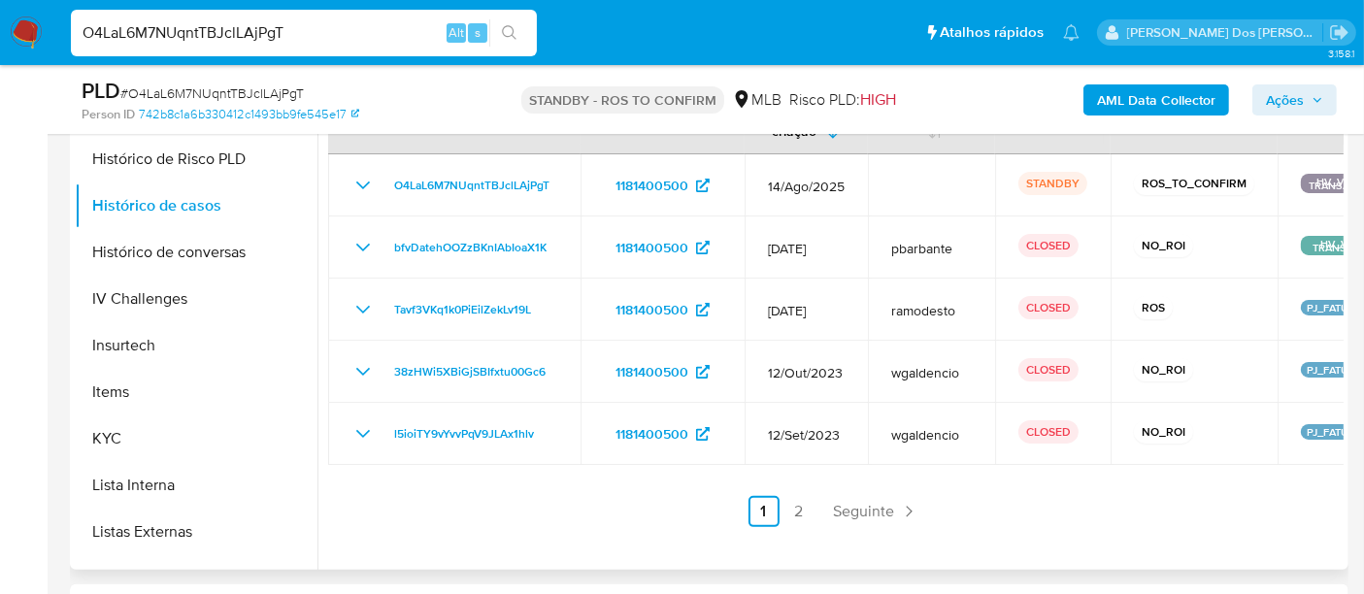
click at [790, 506] on link "2" at bounding box center [798, 511] width 31 height 31
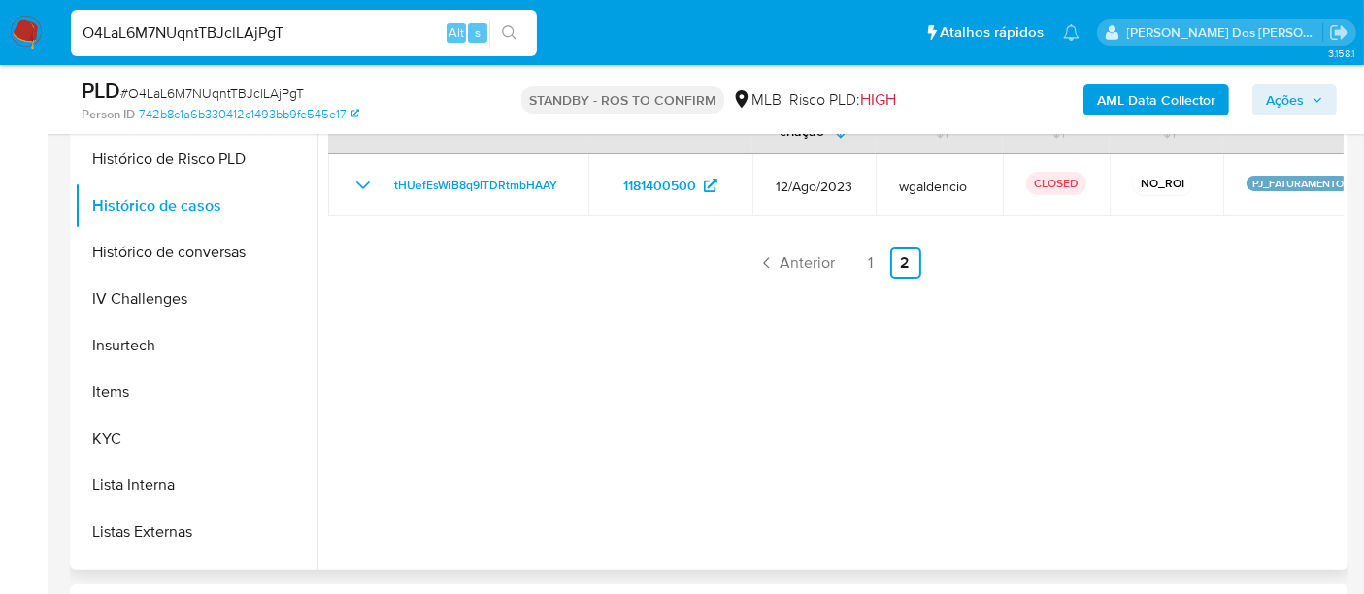
scroll to position [323, 0]
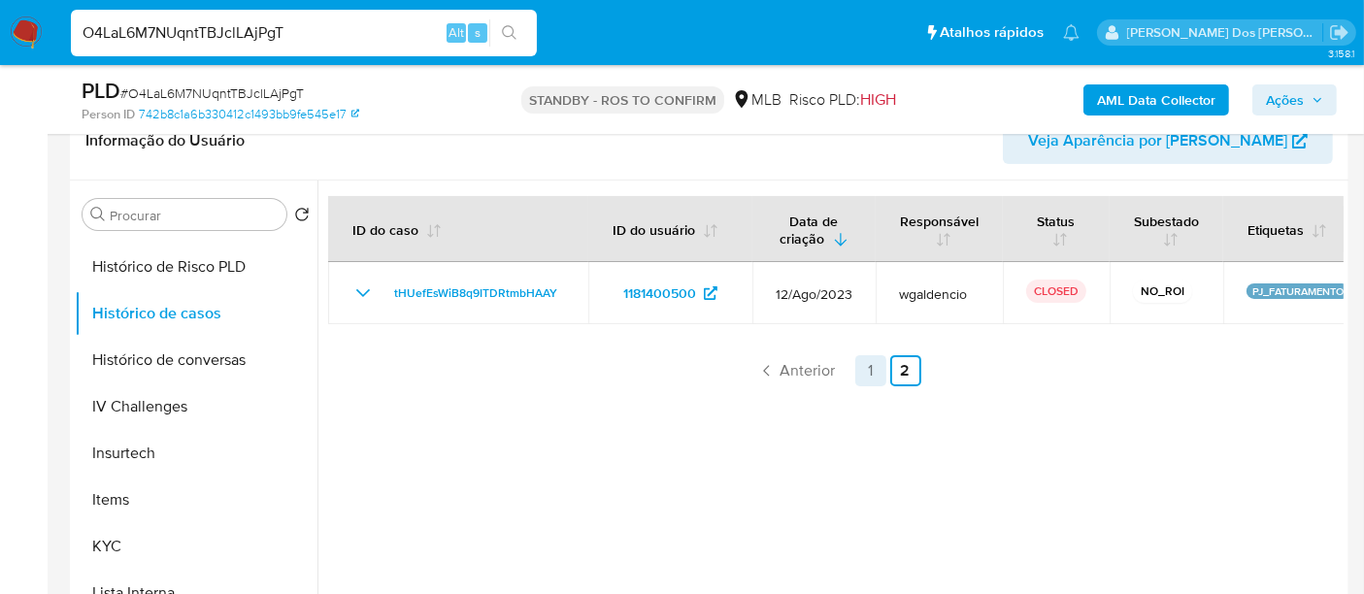
click at [869, 378] on link "1" at bounding box center [870, 370] width 31 height 31
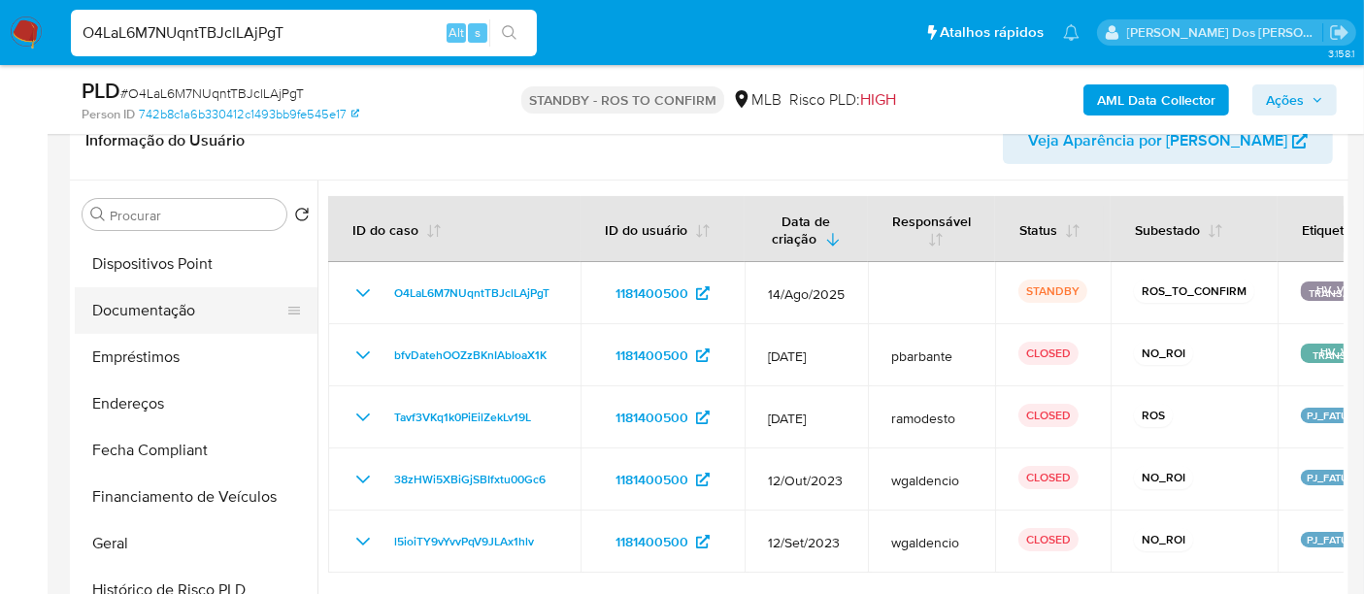
click at [144, 318] on button "Documentação" at bounding box center [188, 310] width 227 height 47
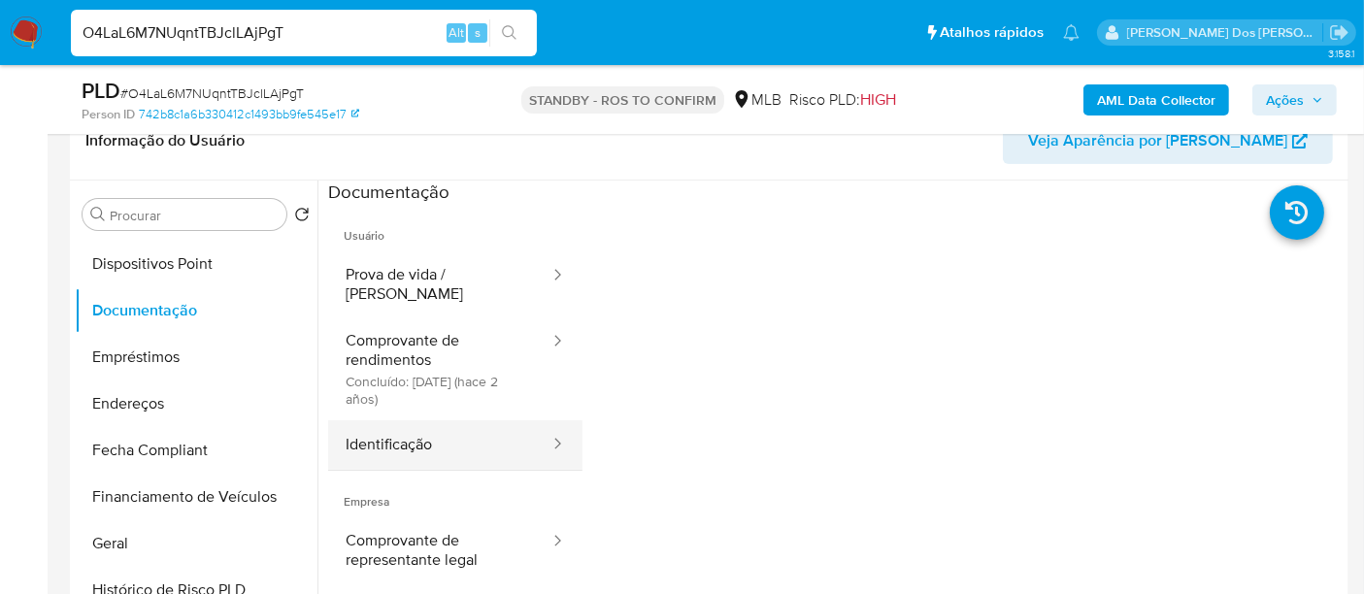
click at [380, 423] on button "Identificação" at bounding box center [439, 444] width 223 height 49
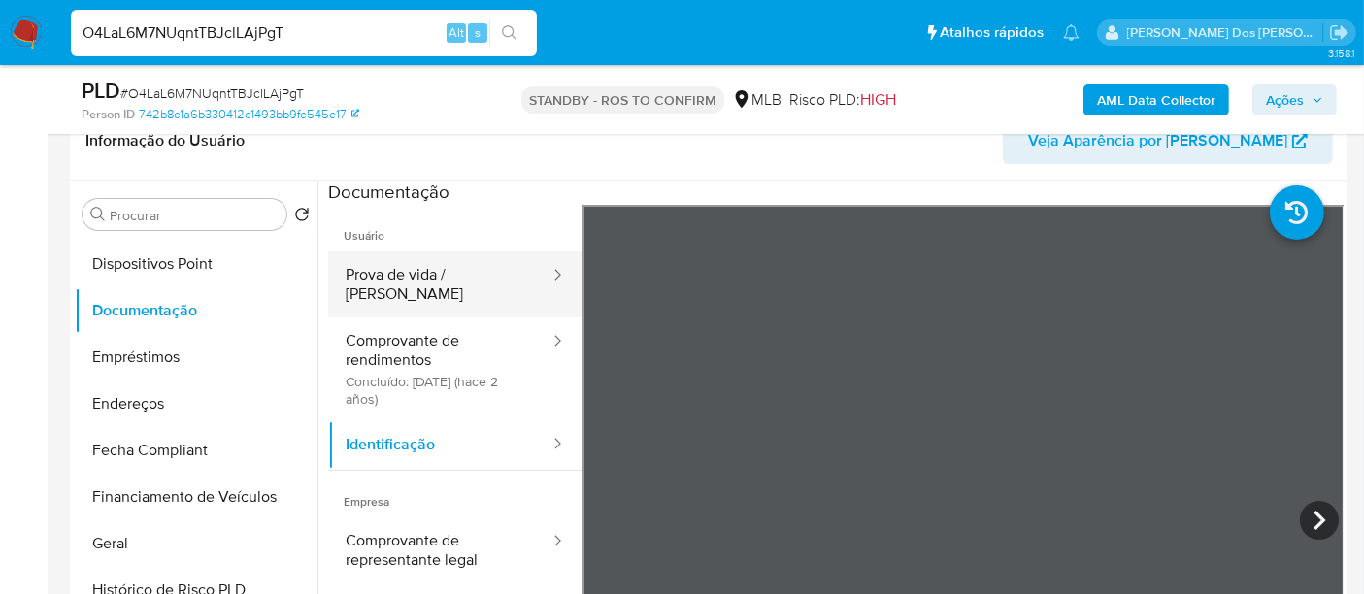
click at [388, 291] on button "Prova de vida / [PERSON_NAME]" at bounding box center [439, 284] width 223 height 66
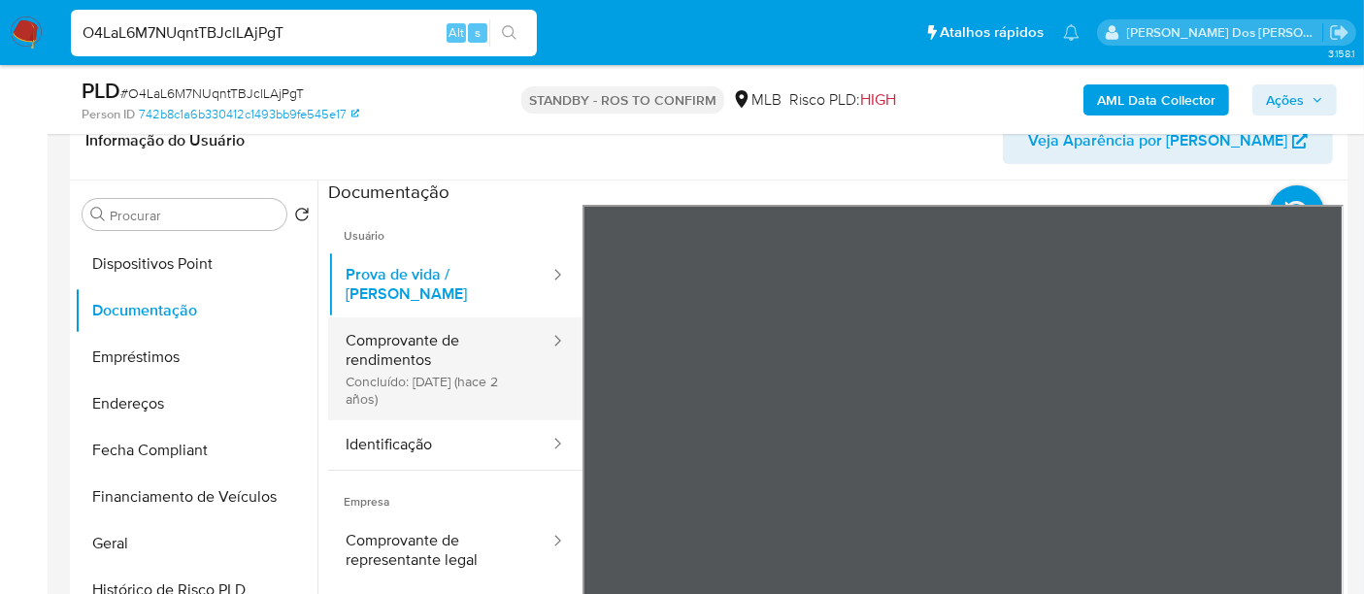
click at [449, 345] on button "Comprovante de rendimentos Concluído: 22/09/2023 (hace 2 años)" at bounding box center [439, 368] width 223 height 103
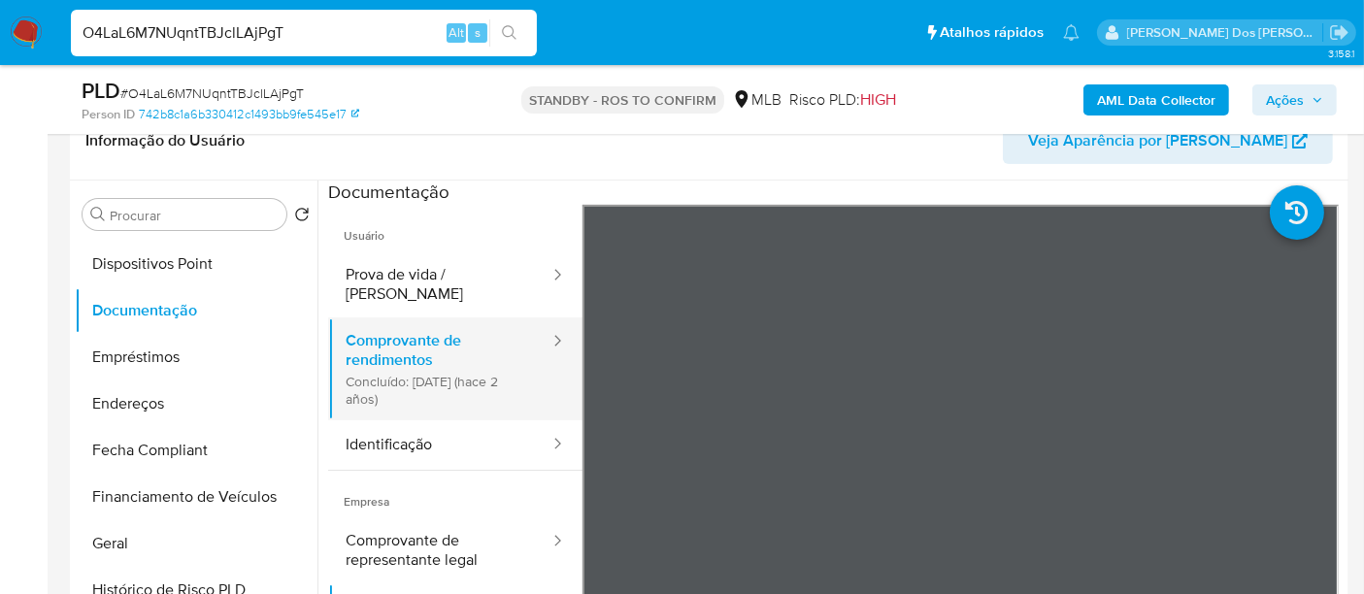
scroll to position [108, 0]
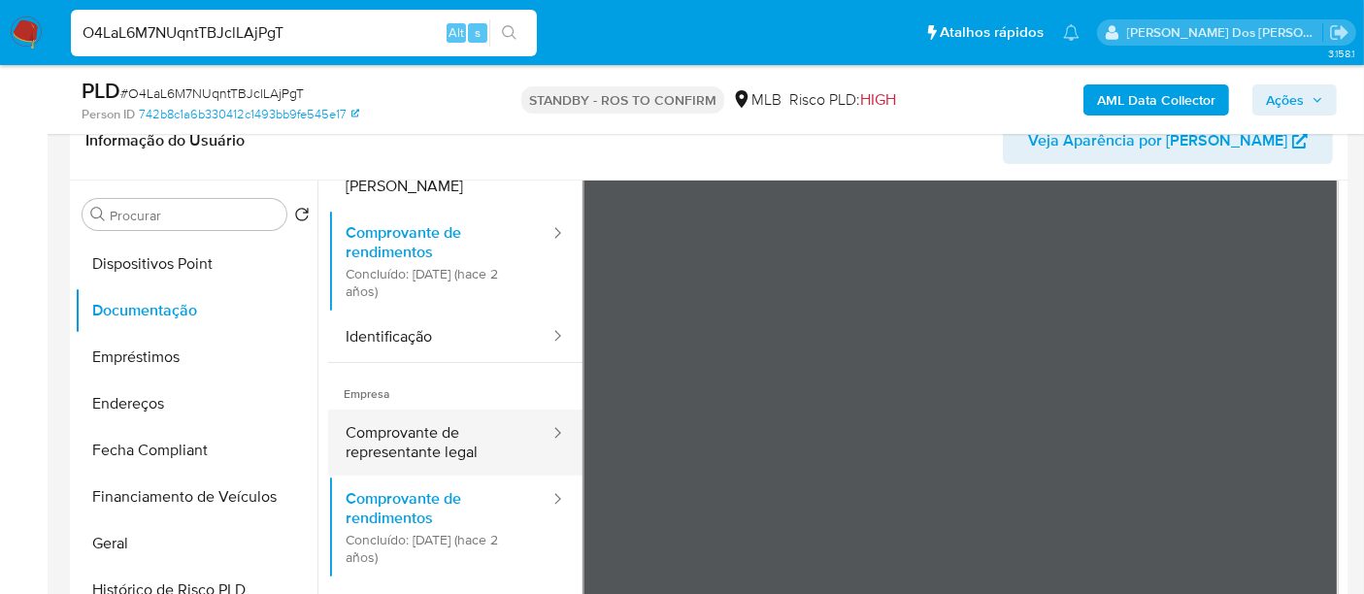
click at [420, 427] on button "Comprovante de representante legal" at bounding box center [439, 443] width 223 height 66
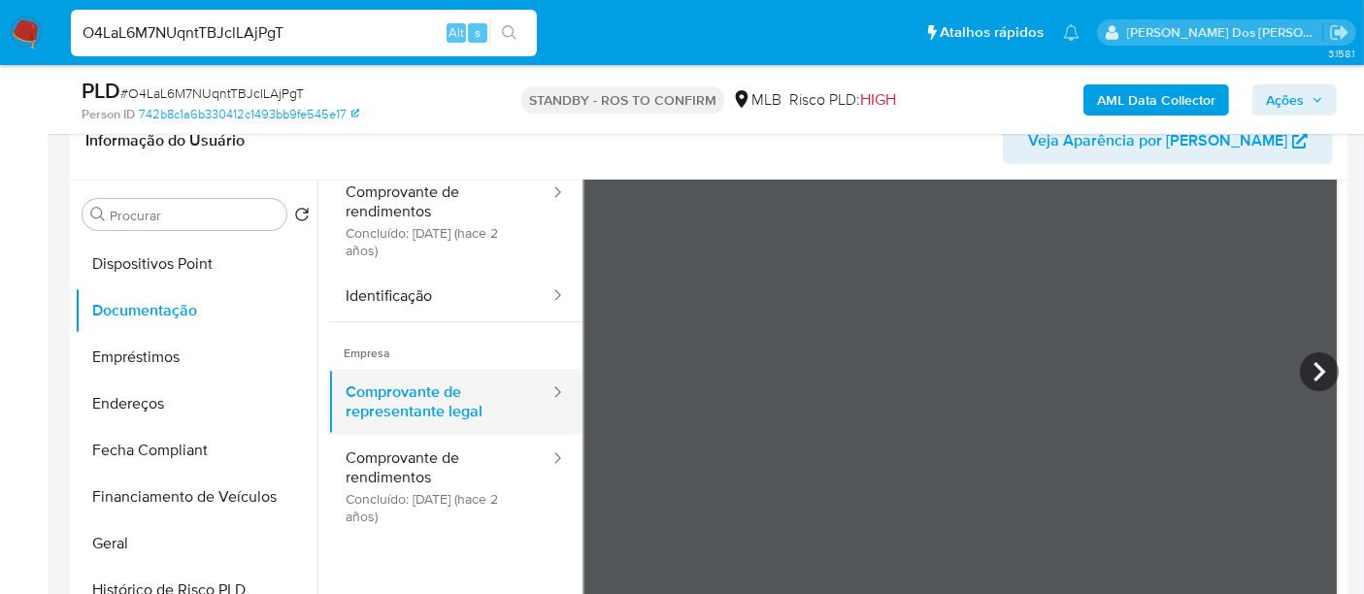
scroll to position [169, 0]
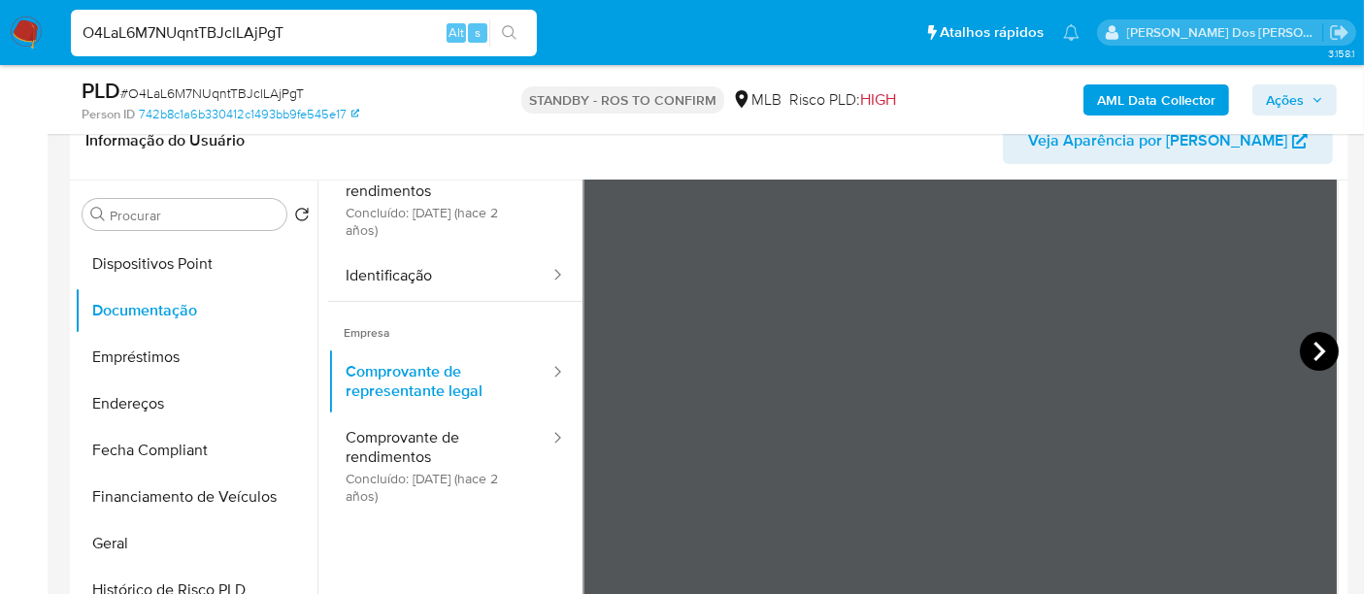
click at [1311, 347] on icon at bounding box center [1318, 351] width 39 height 39
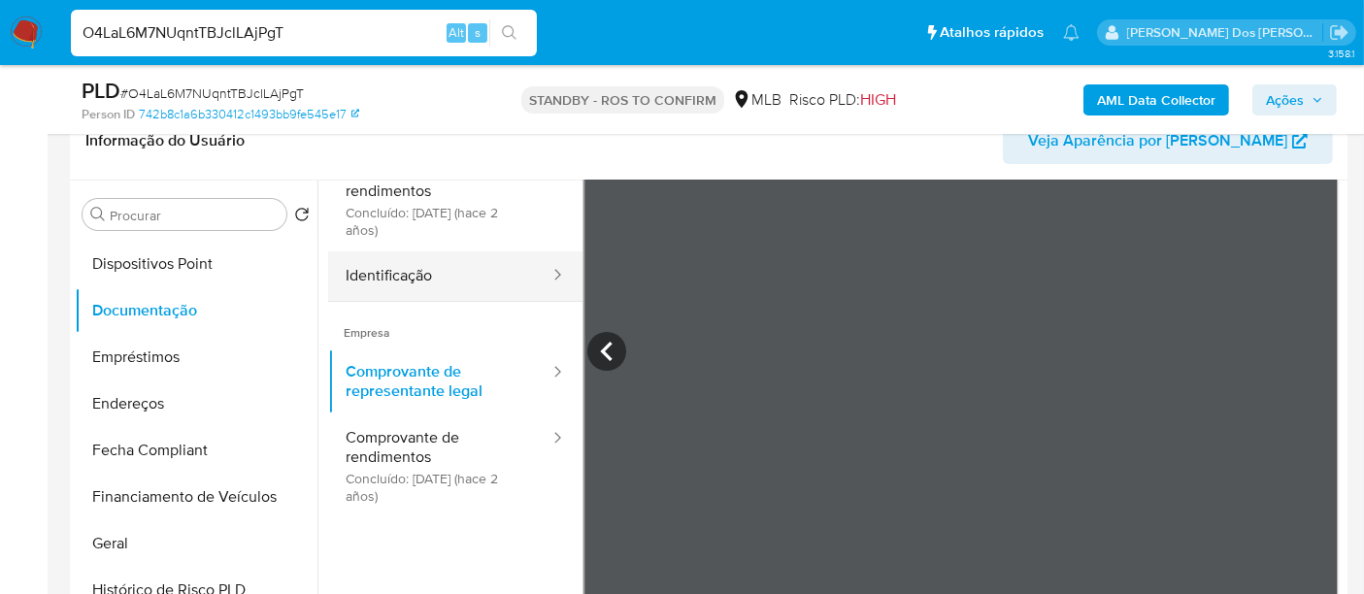
click at [399, 273] on button "Identificação" at bounding box center [439, 275] width 223 height 49
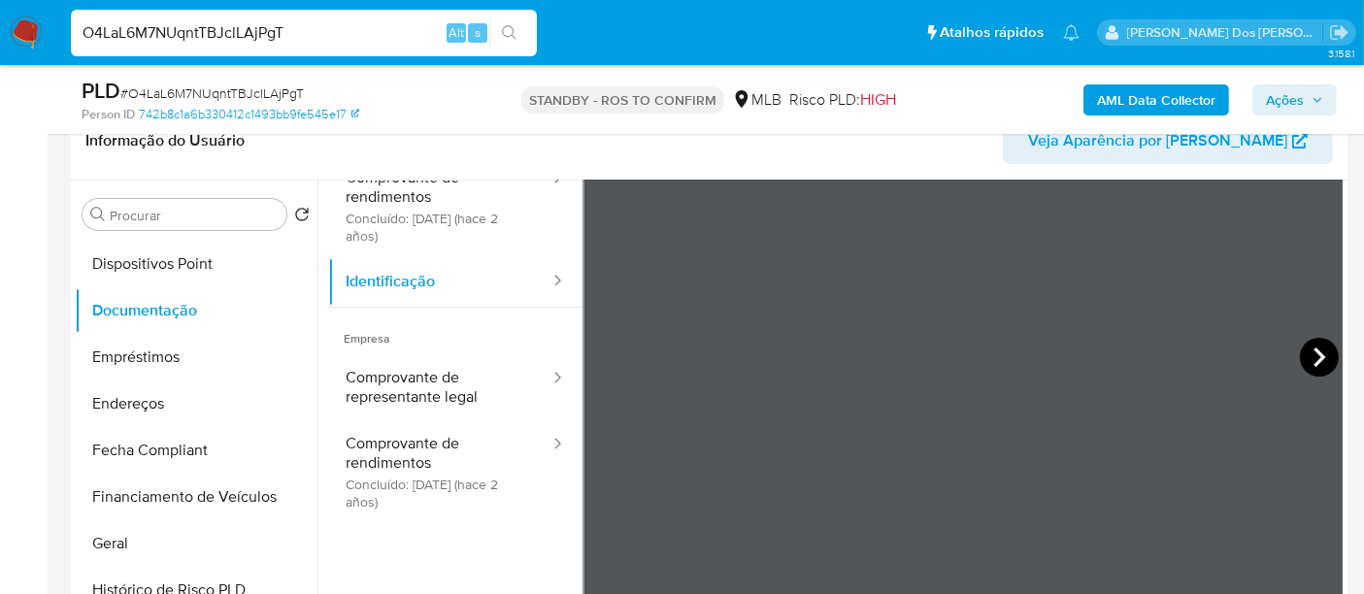
click at [1313, 347] on icon at bounding box center [1319, 356] width 12 height 19
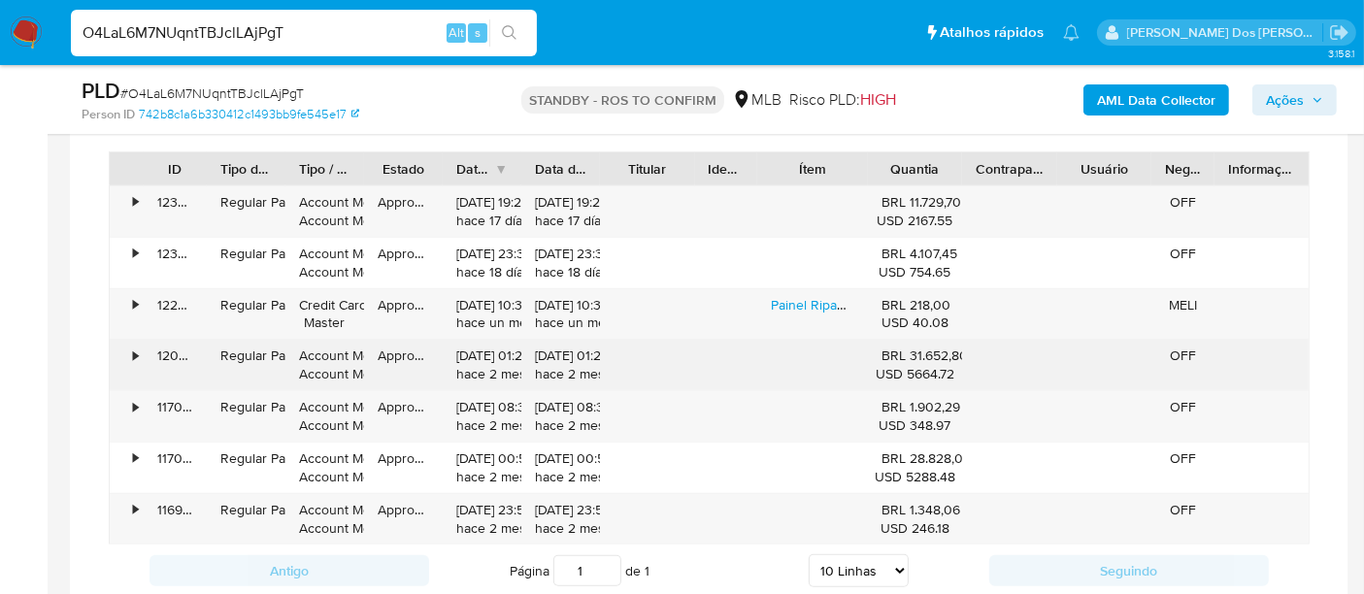
scroll to position [1509, 0]
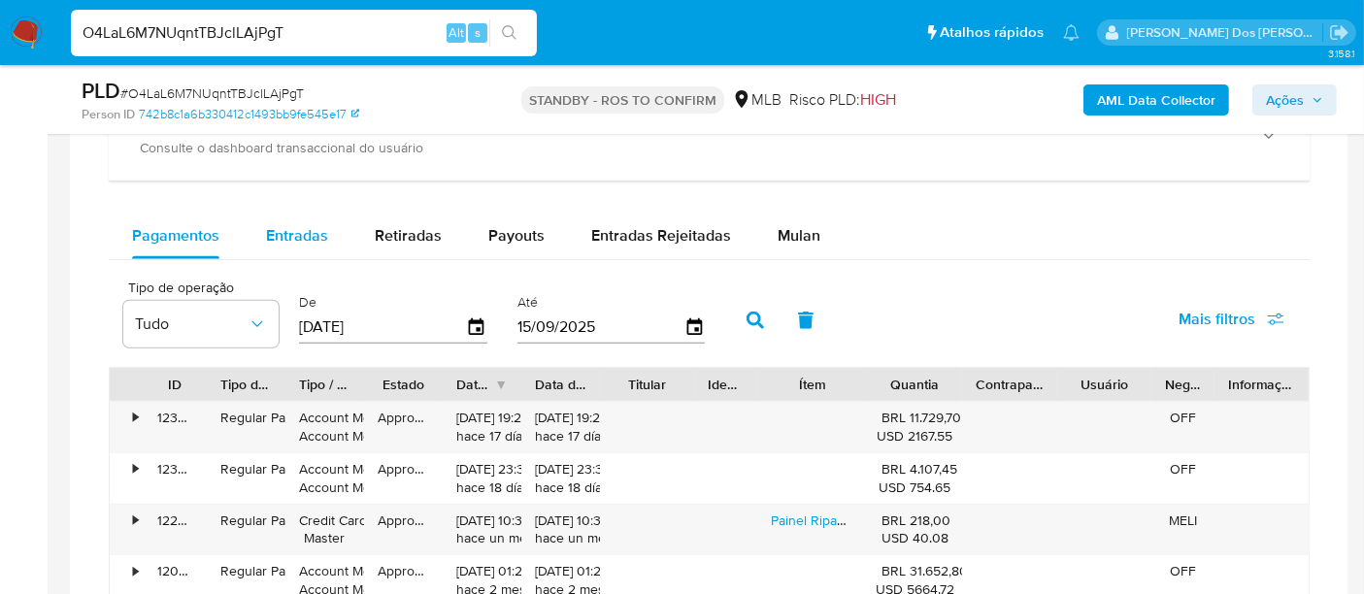
click at [296, 228] on span "Entradas" at bounding box center [297, 235] width 62 height 22
select select "10"
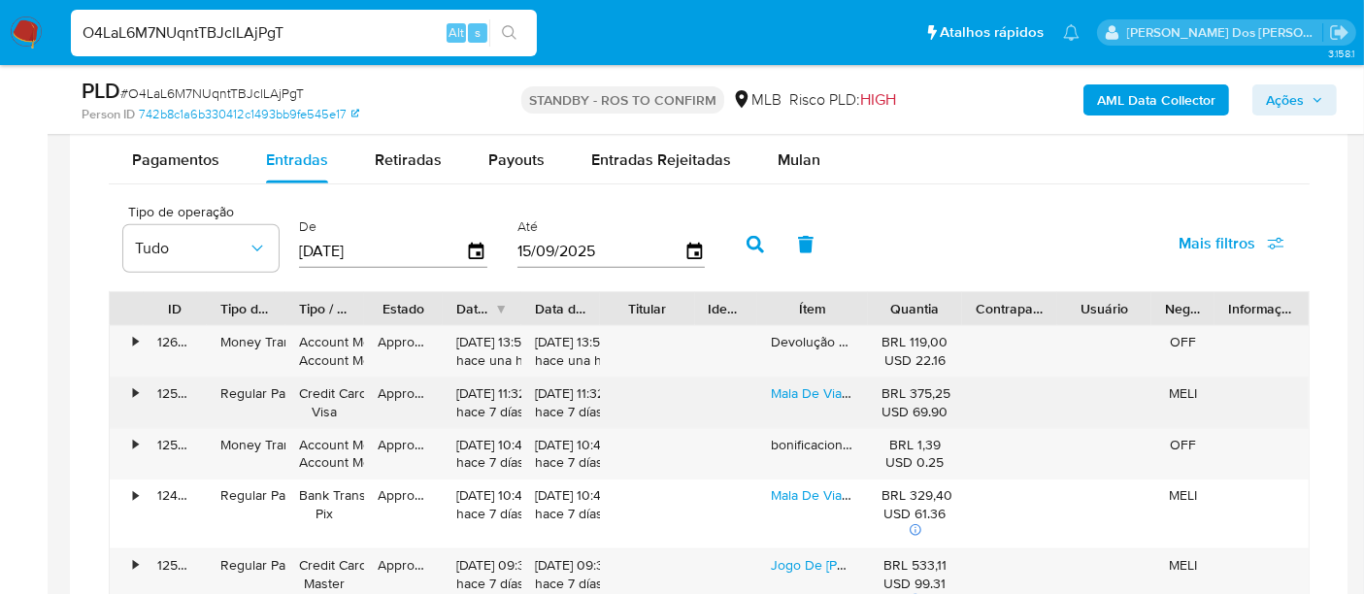
scroll to position [1617, 0]
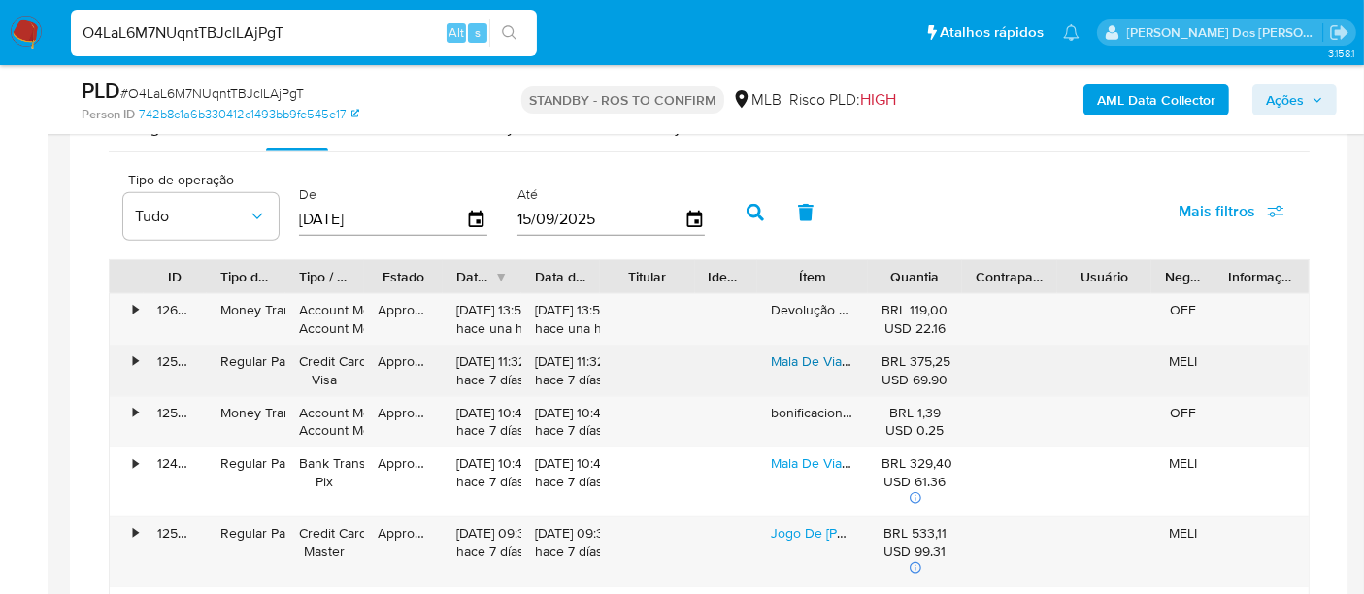
click at [785, 353] on link "Mala De Viagem Resistente Grande Para Despachar 35kg" at bounding box center [944, 360] width 346 height 19
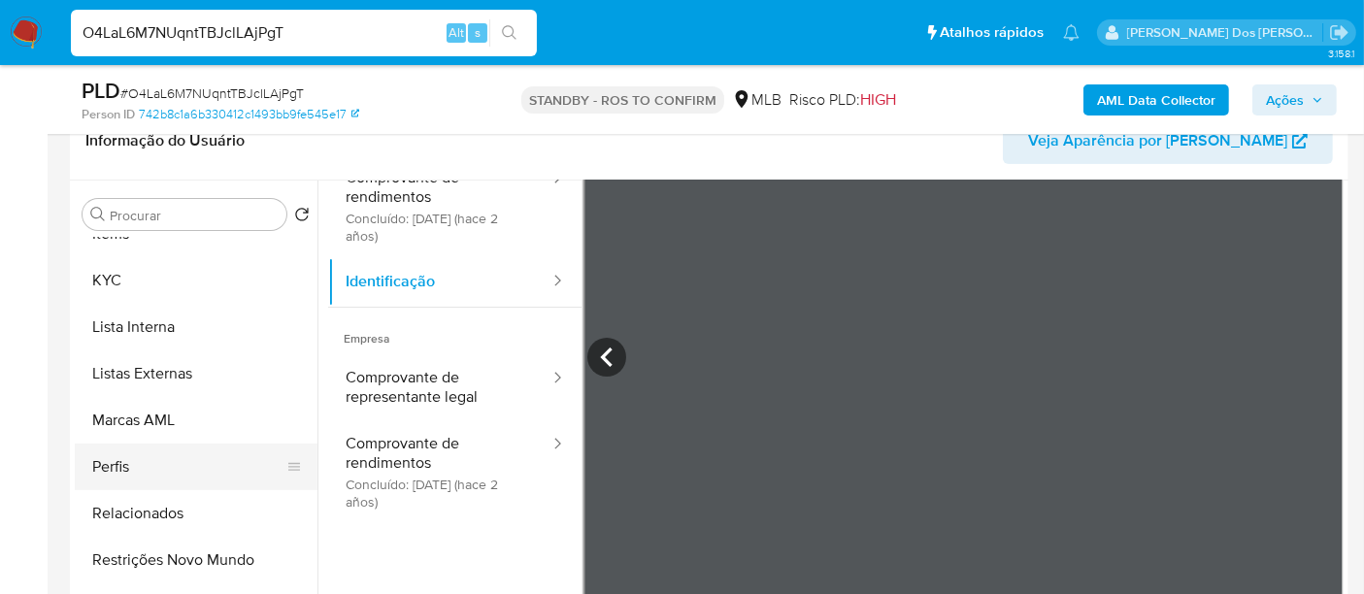
scroll to position [589, 0]
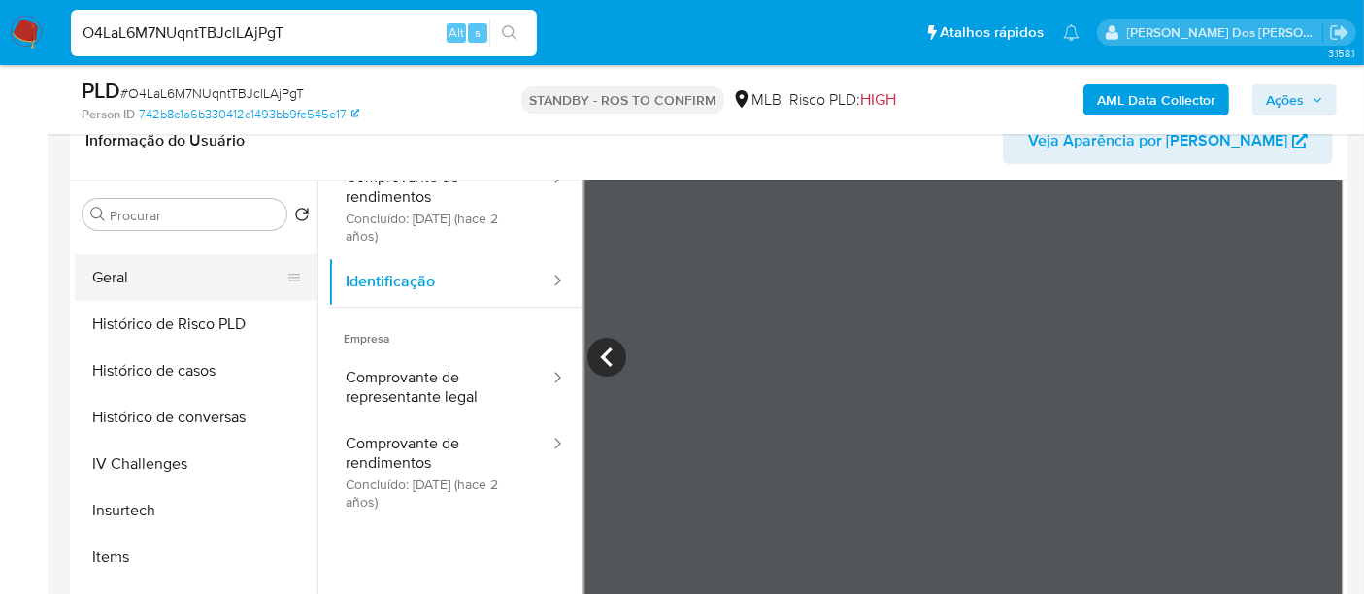
click at [111, 274] on button "Geral" at bounding box center [188, 277] width 227 height 47
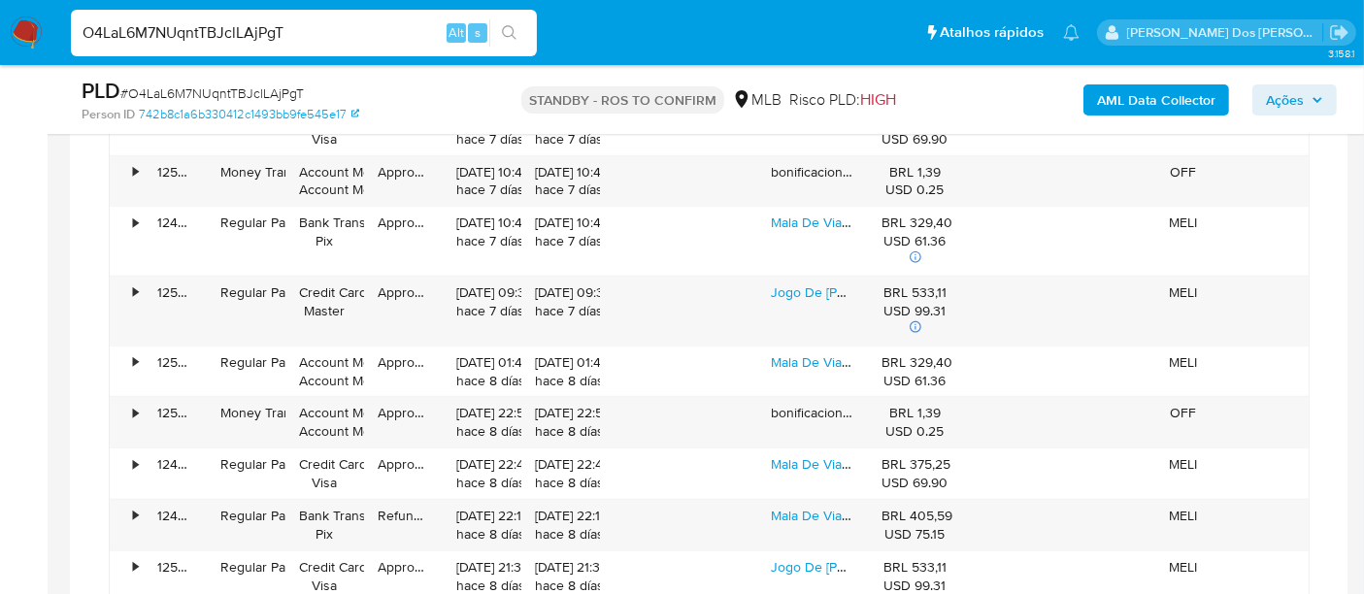
scroll to position [1941, 0]
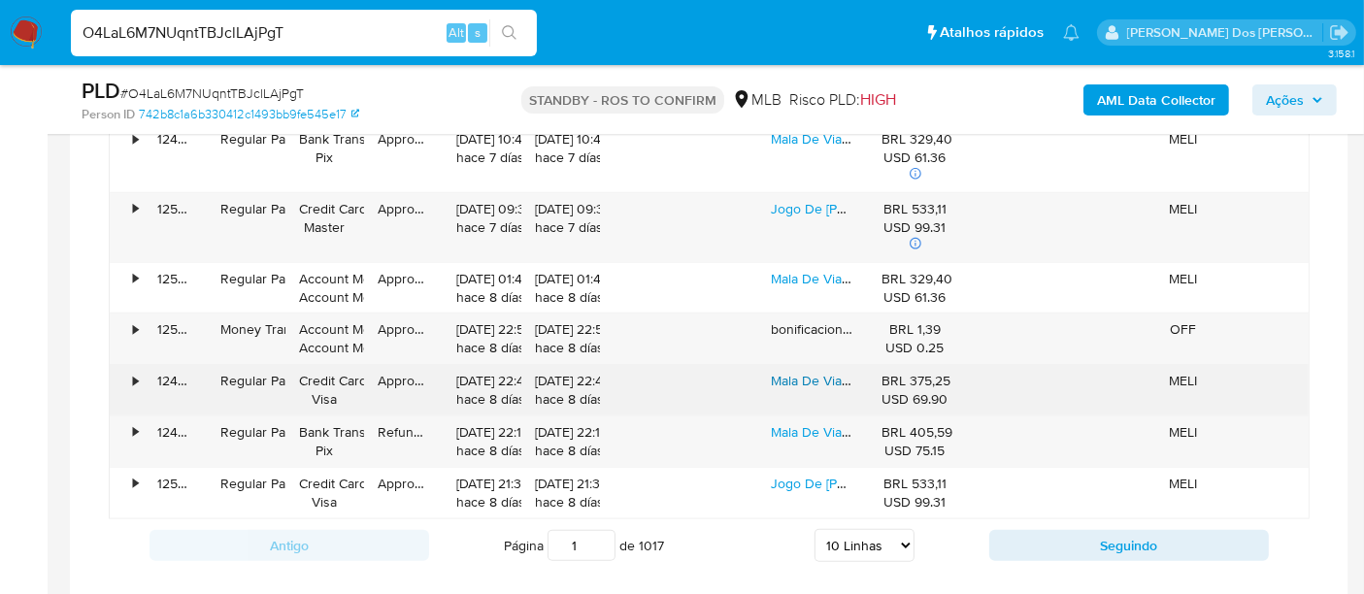
click at [785, 371] on link "Mala De Viagem Resistente Grande Para Despachar 35kg" at bounding box center [944, 380] width 346 height 19
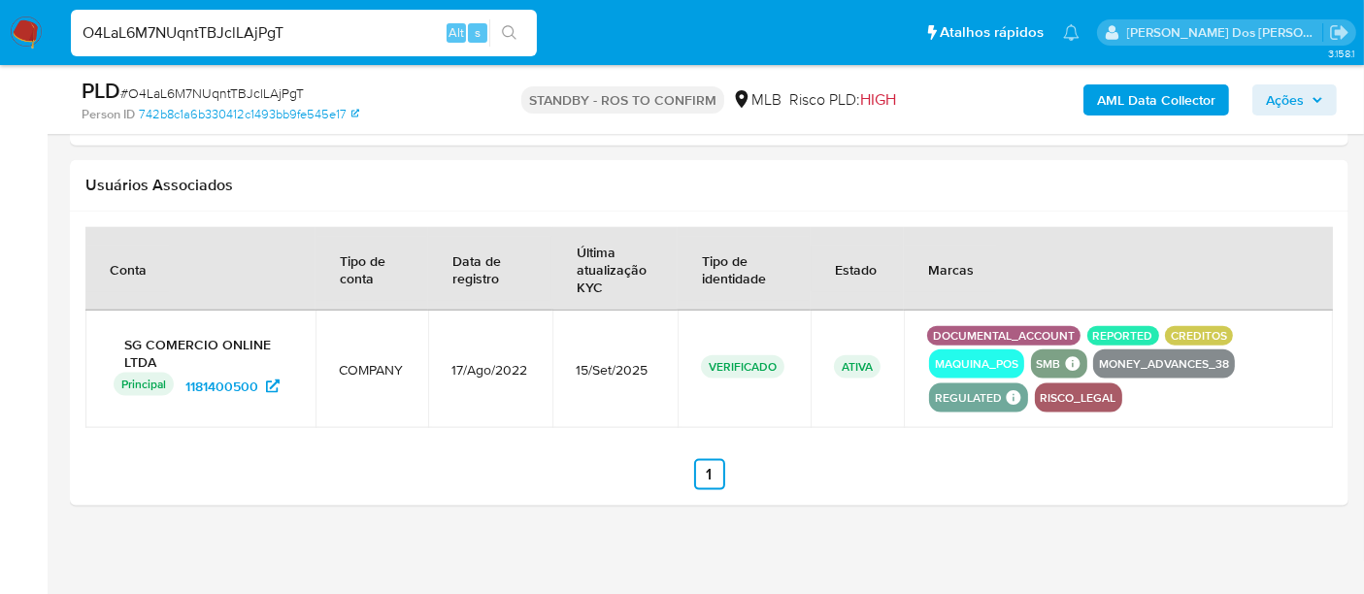
scroll to position [1859, 0]
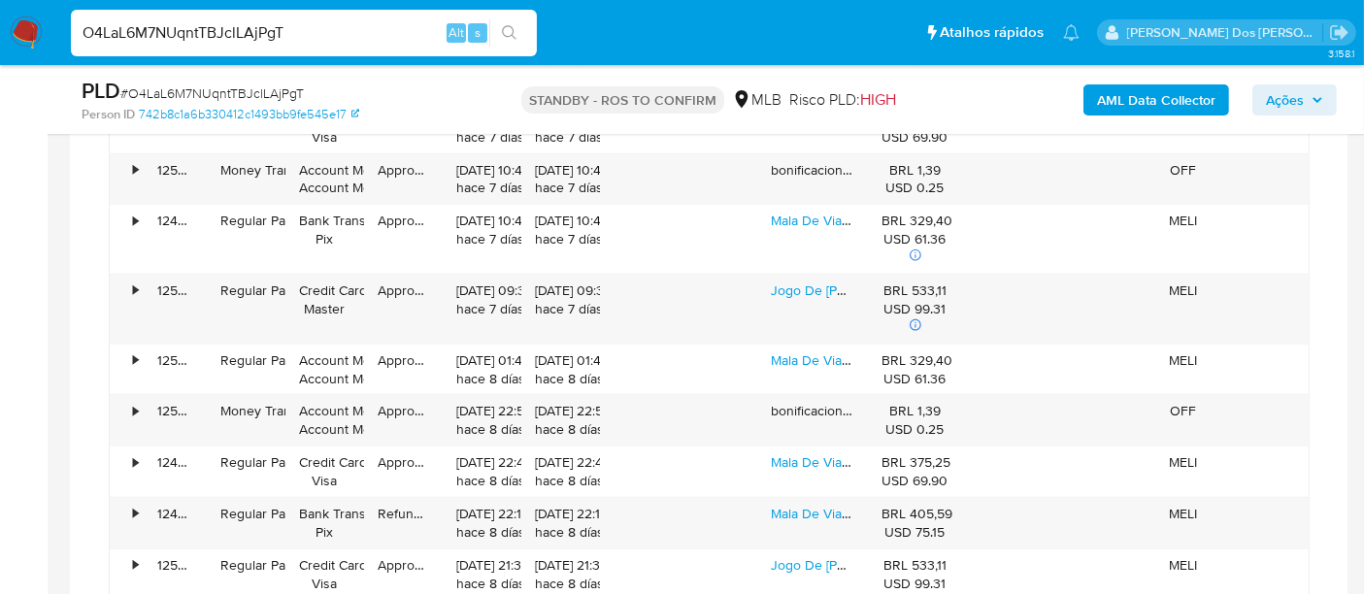
click at [218, 34] on input "O4LaL6M7NUqntTBJclLAjPgT" at bounding box center [304, 32] width 466 height 25
paste input "TKJoLUUp8PbghRU4gqLoPEW3"
type input "TKJoLUUp8PbghRU4gqLoPEW3"
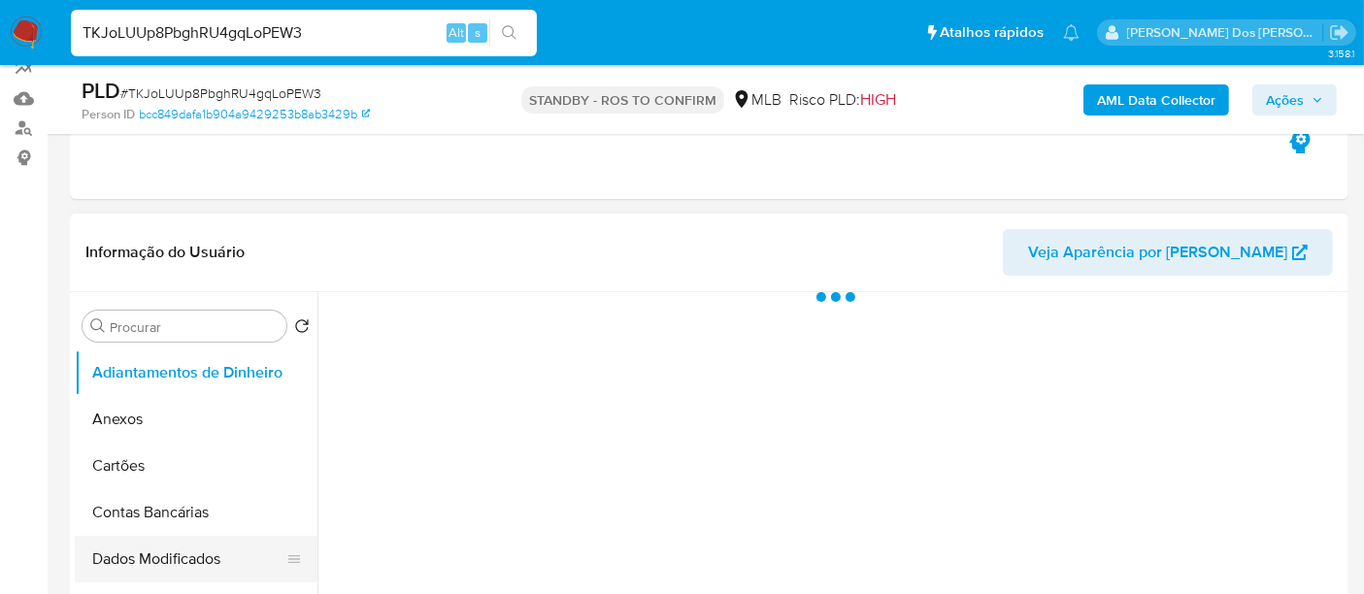
scroll to position [431, 0]
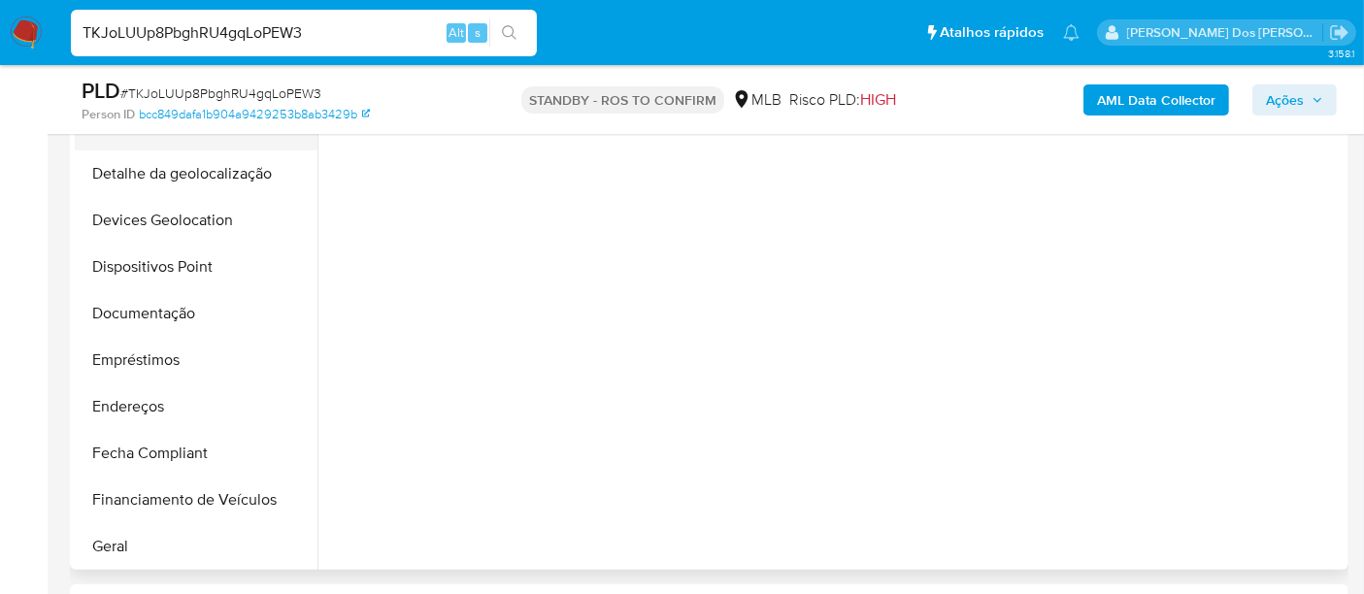
select select "10"
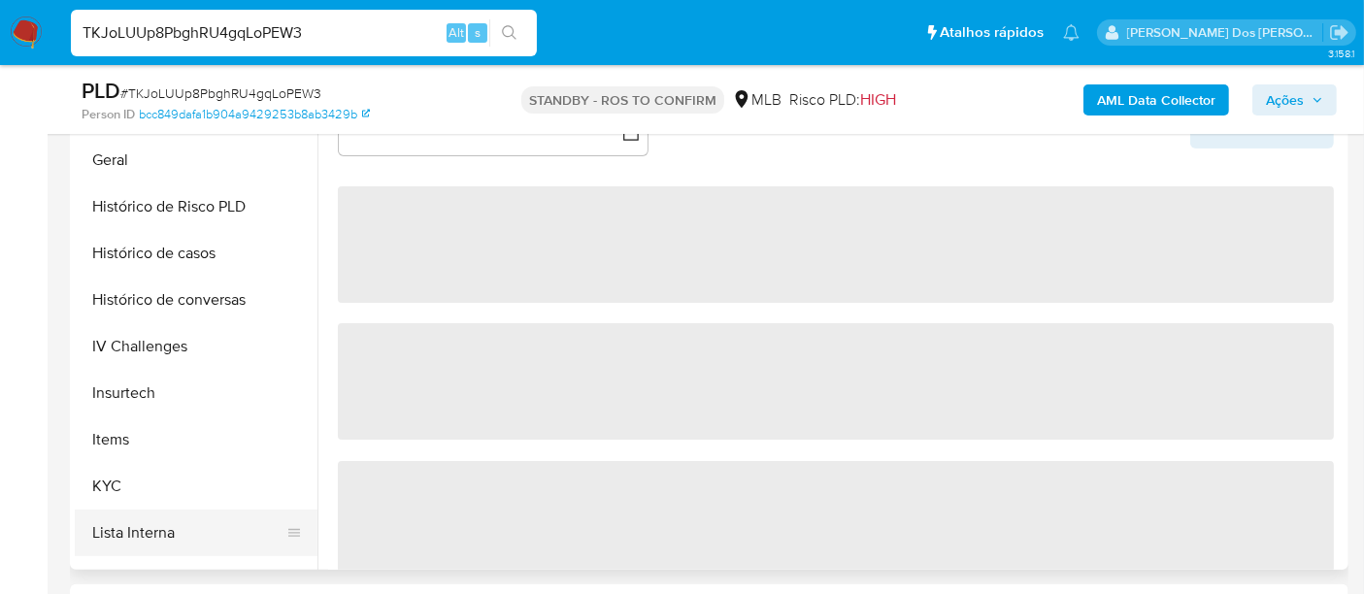
scroll to position [754, 0]
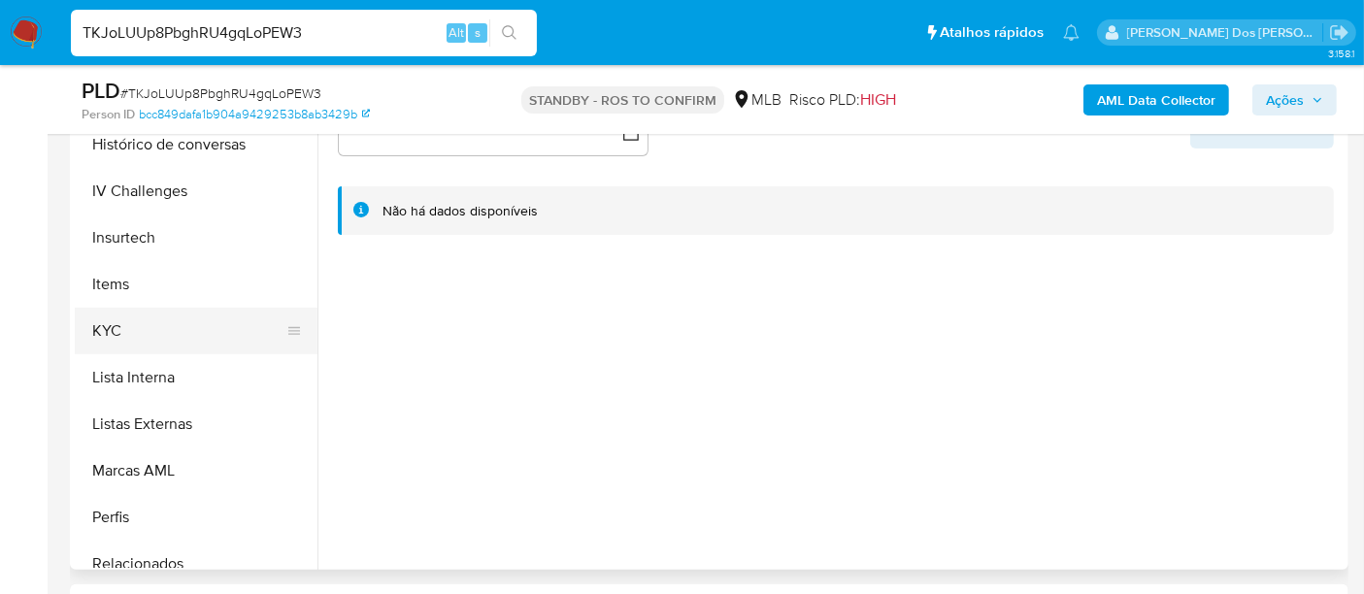
click at [107, 334] on button "KYC" at bounding box center [188, 331] width 227 height 47
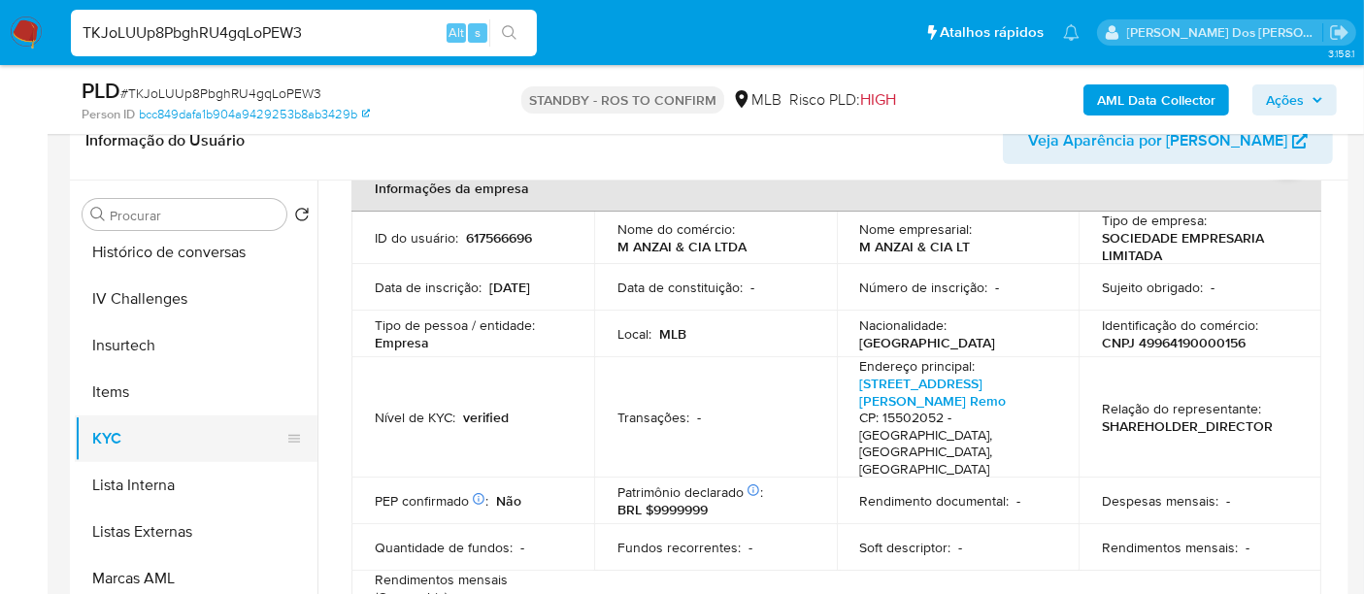
scroll to position [539, 0]
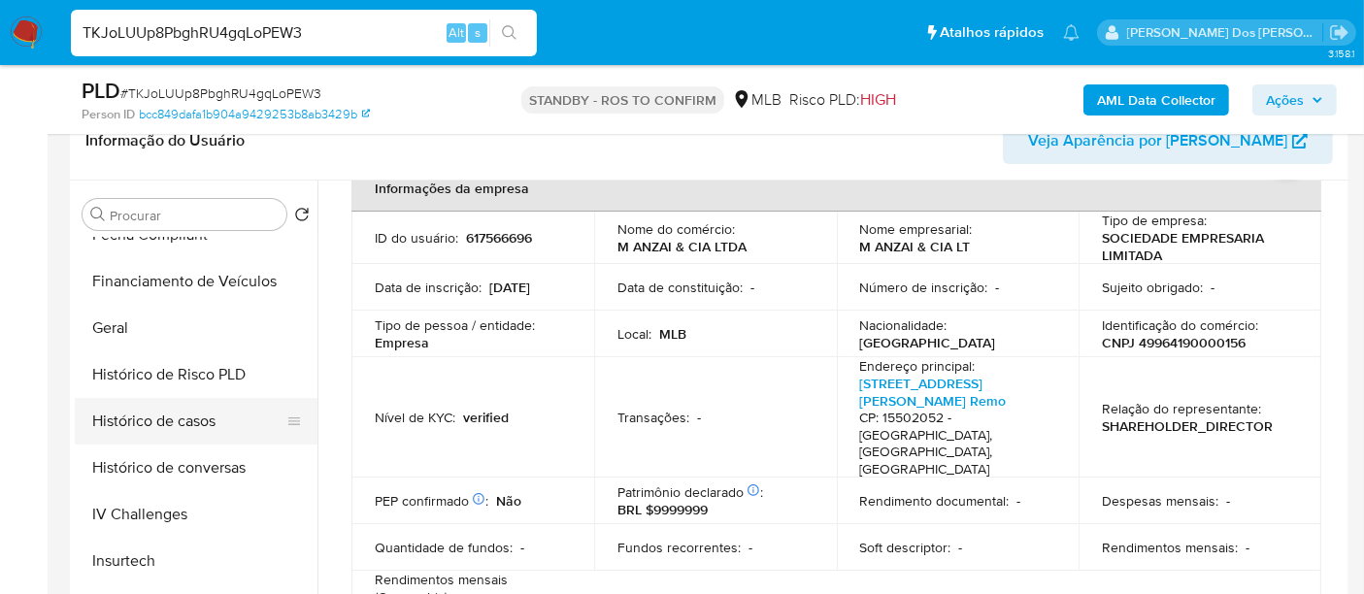
click at [175, 429] on button "Histórico de casos" at bounding box center [188, 421] width 227 height 47
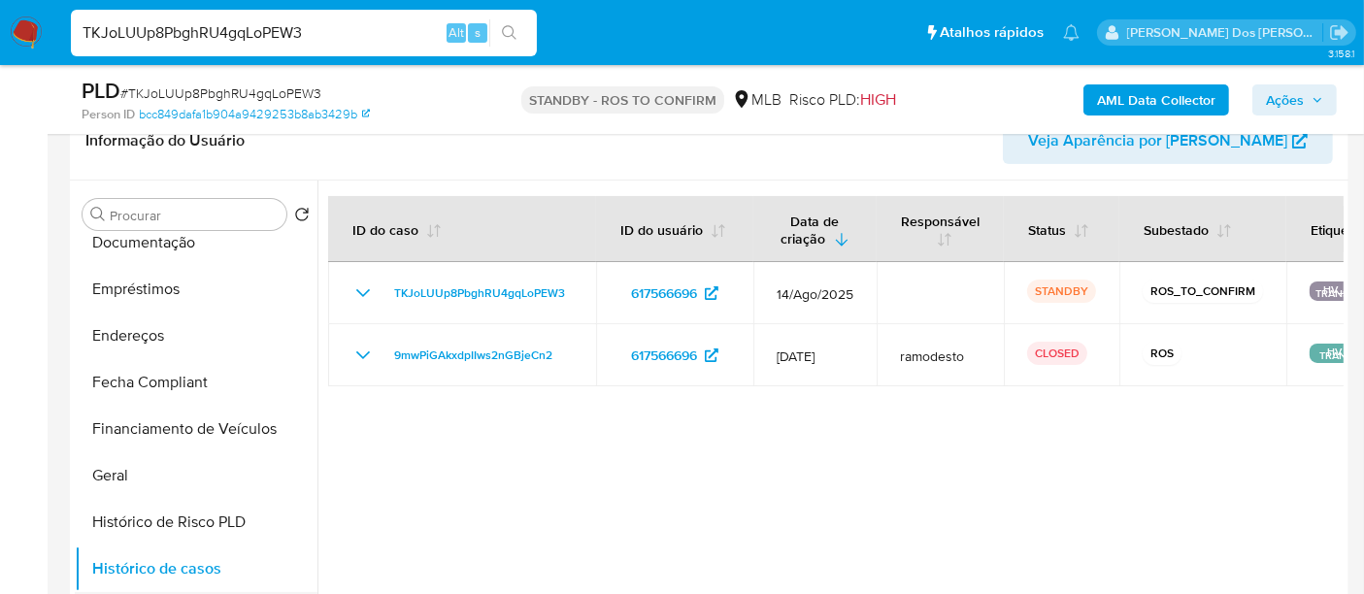
scroll to position [323, 0]
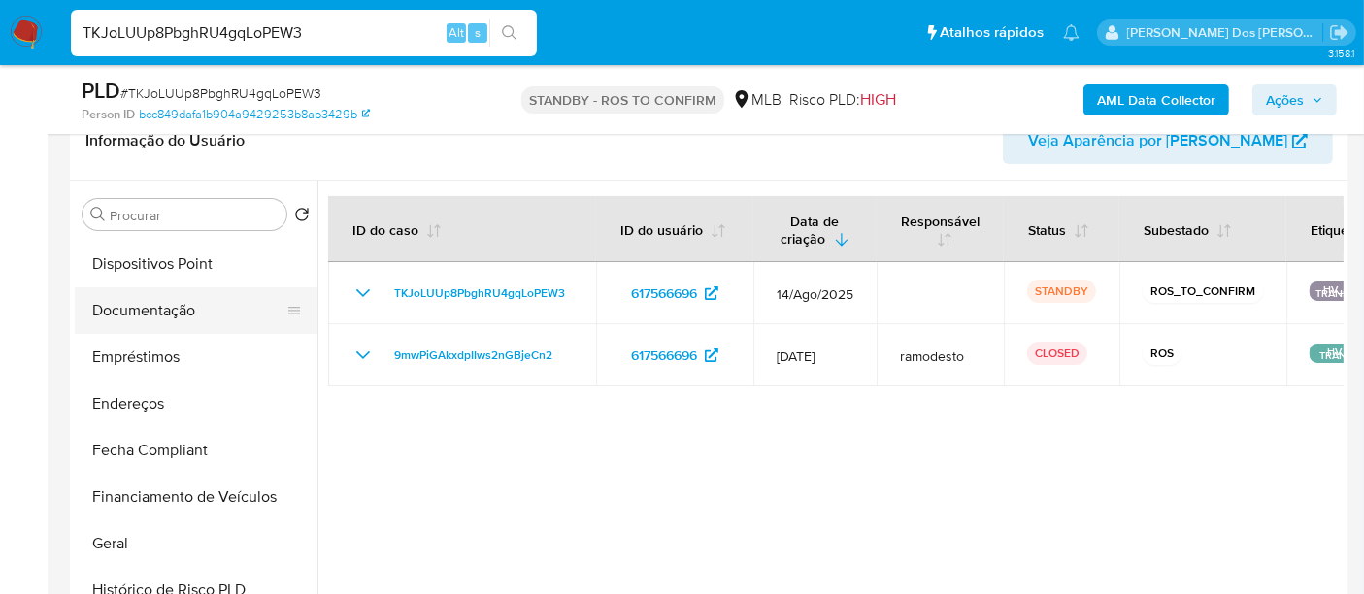
click at [142, 301] on button "Documentação" at bounding box center [188, 310] width 227 height 47
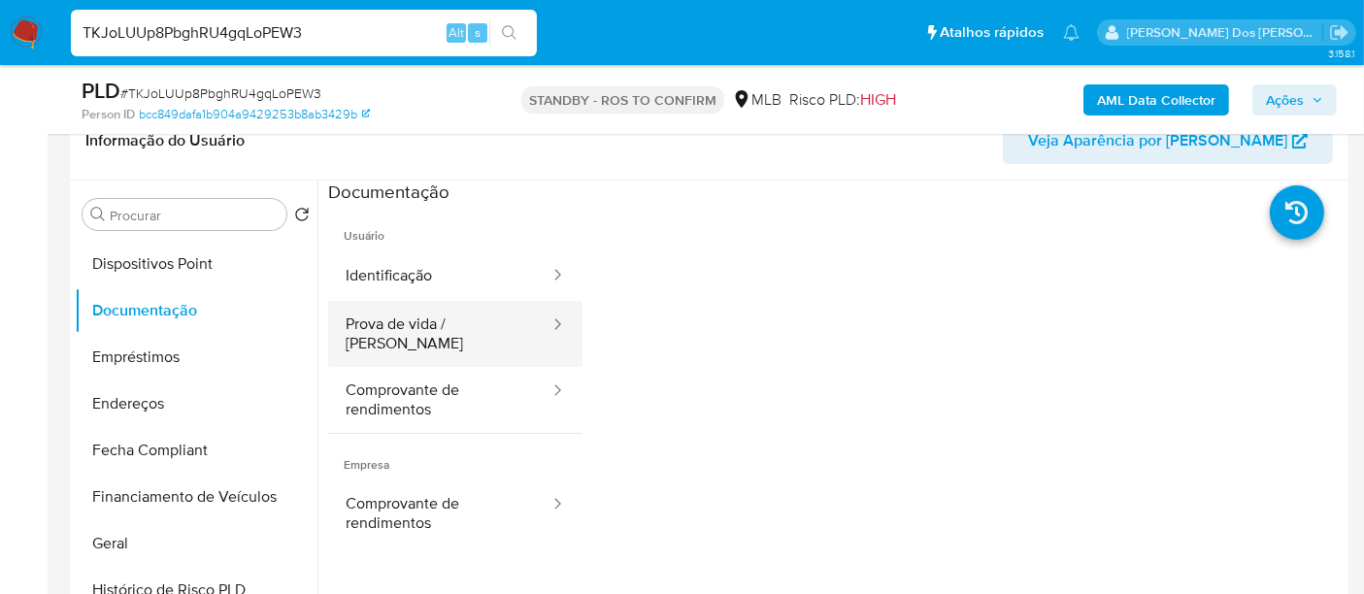
drag, startPoint x: 376, startPoint y: 274, endPoint x: 553, endPoint y: 315, distance: 182.4
click at [377, 274] on button "Identificação" at bounding box center [439, 275] width 223 height 49
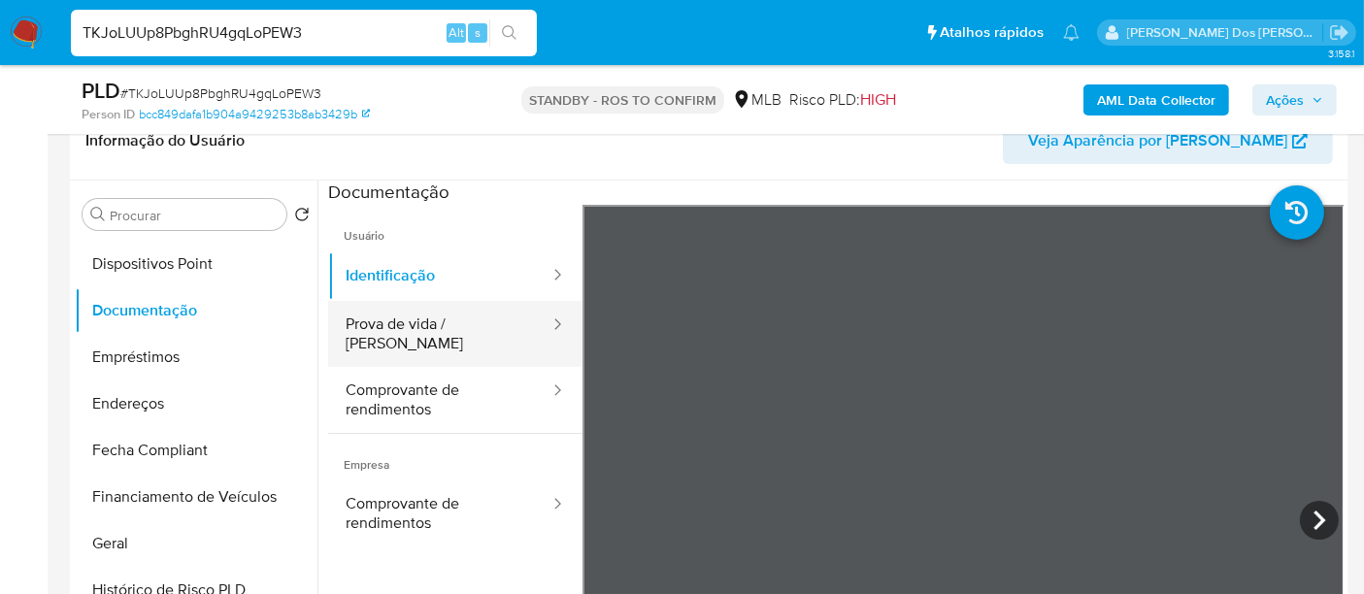
click at [477, 326] on button "Prova de vida / Selfie" at bounding box center [439, 334] width 223 height 66
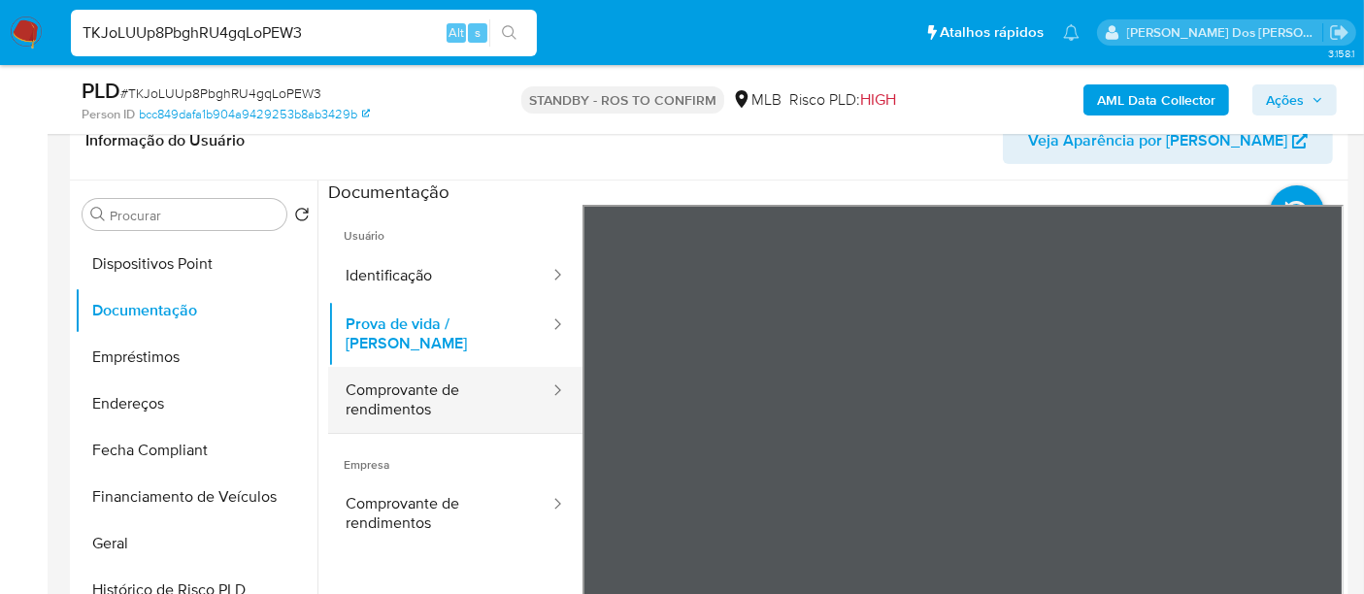
click at [360, 378] on button "Comprovante de rendimentos" at bounding box center [439, 400] width 223 height 66
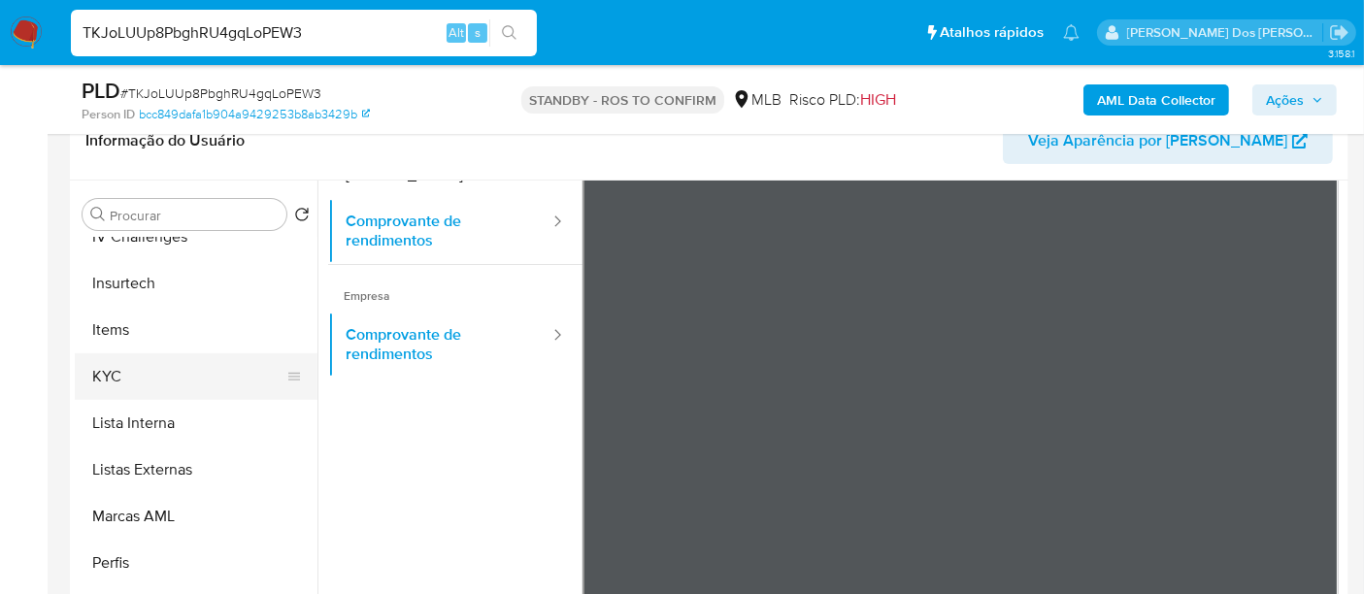
scroll to position [912, 0]
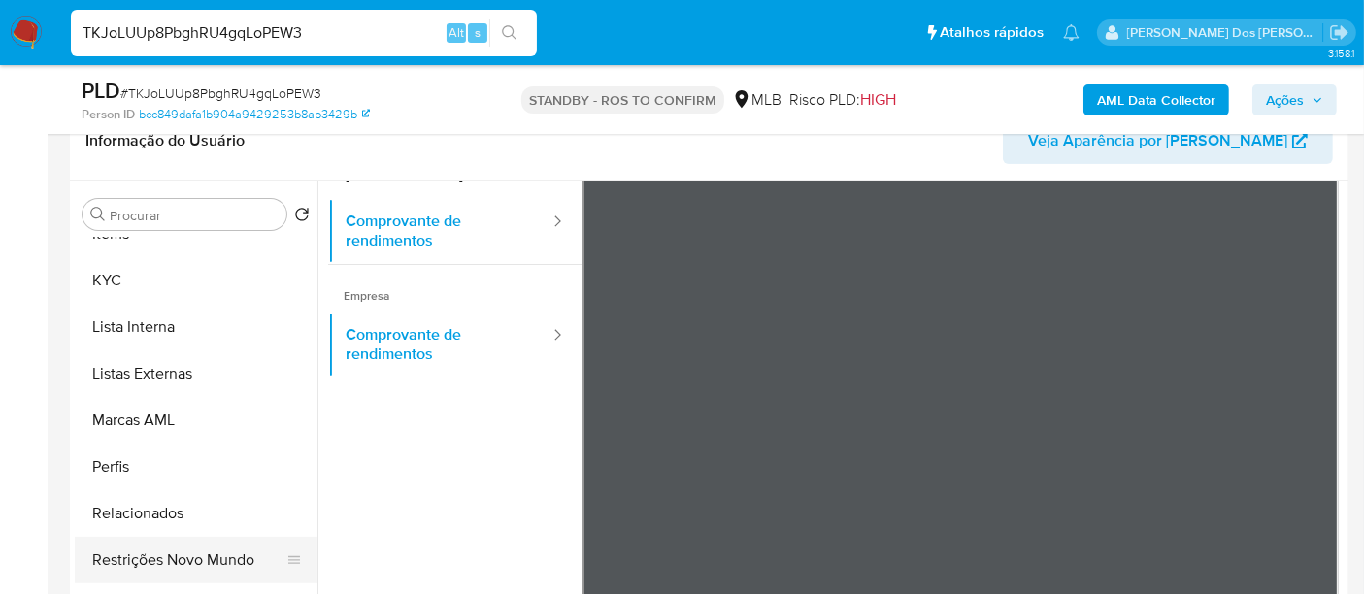
click at [214, 558] on button "Restrições Novo Mundo" at bounding box center [188, 560] width 227 height 47
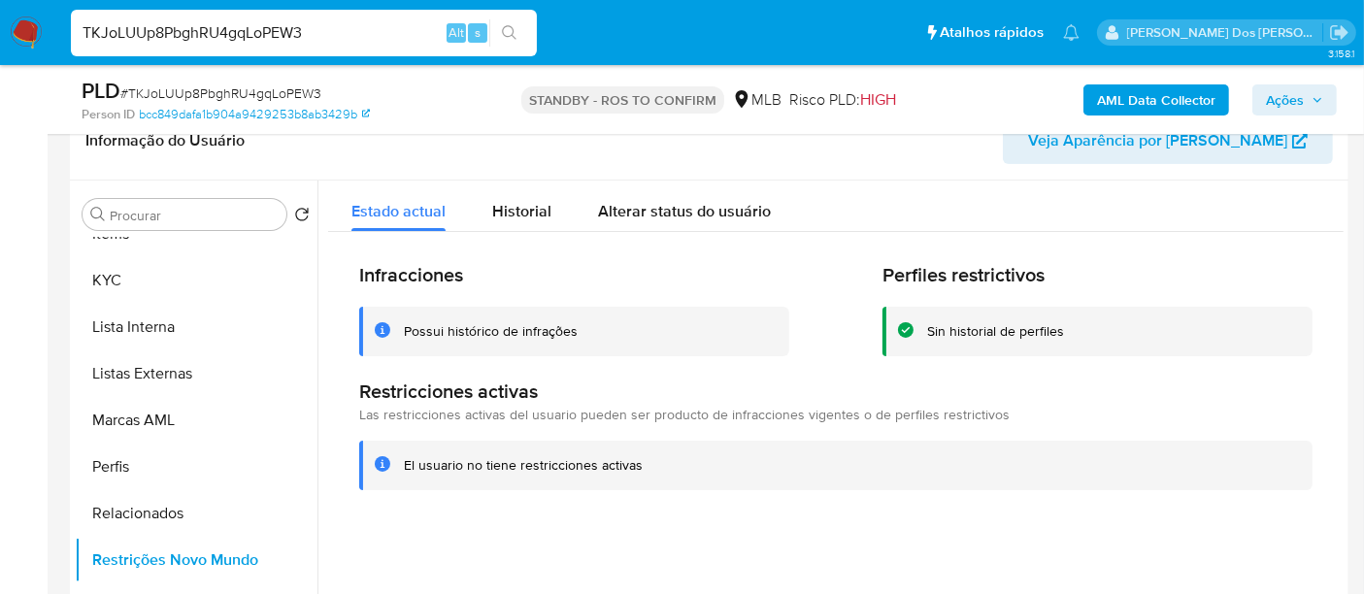
scroll to position [589, 0]
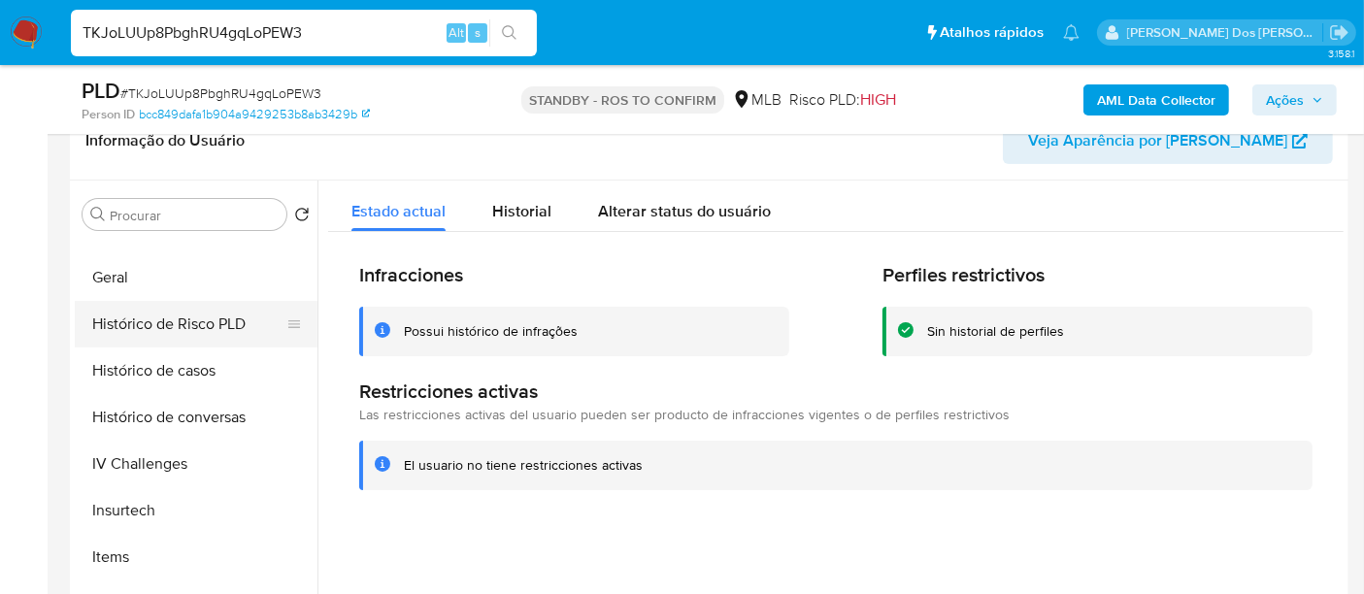
drag, startPoint x: 109, startPoint y: 283, endPoint x: 299, endPoint y: 301, distance: 191.0
click at [110, 283] on button "Geral" at bounding box center [196, 277] width 243 height 47
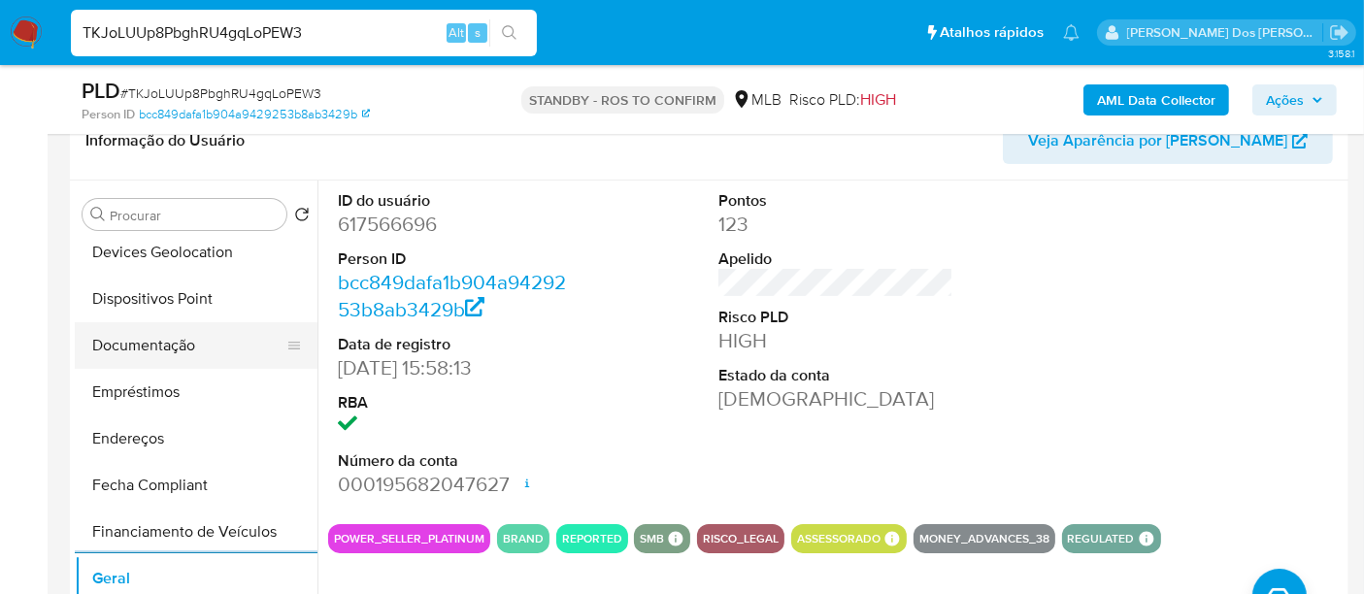
scroll to position [266, 0]
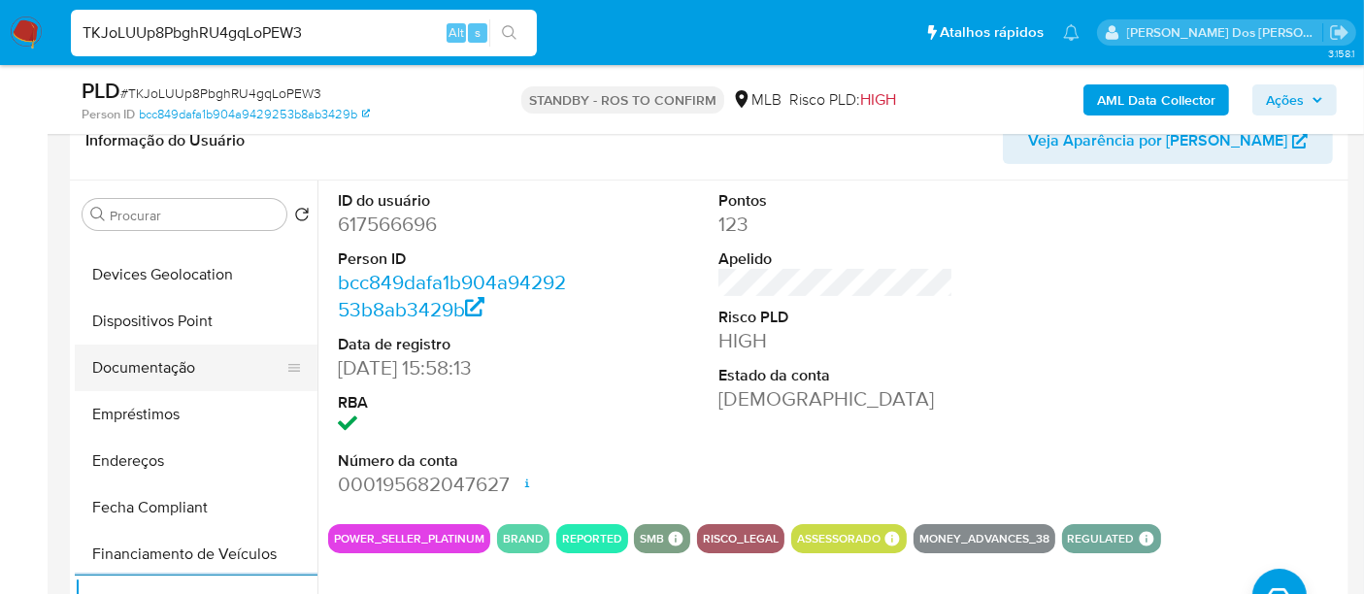
click at [196, 378] on button "Documentação" at bounding box center [188, 368] width 227 height 47
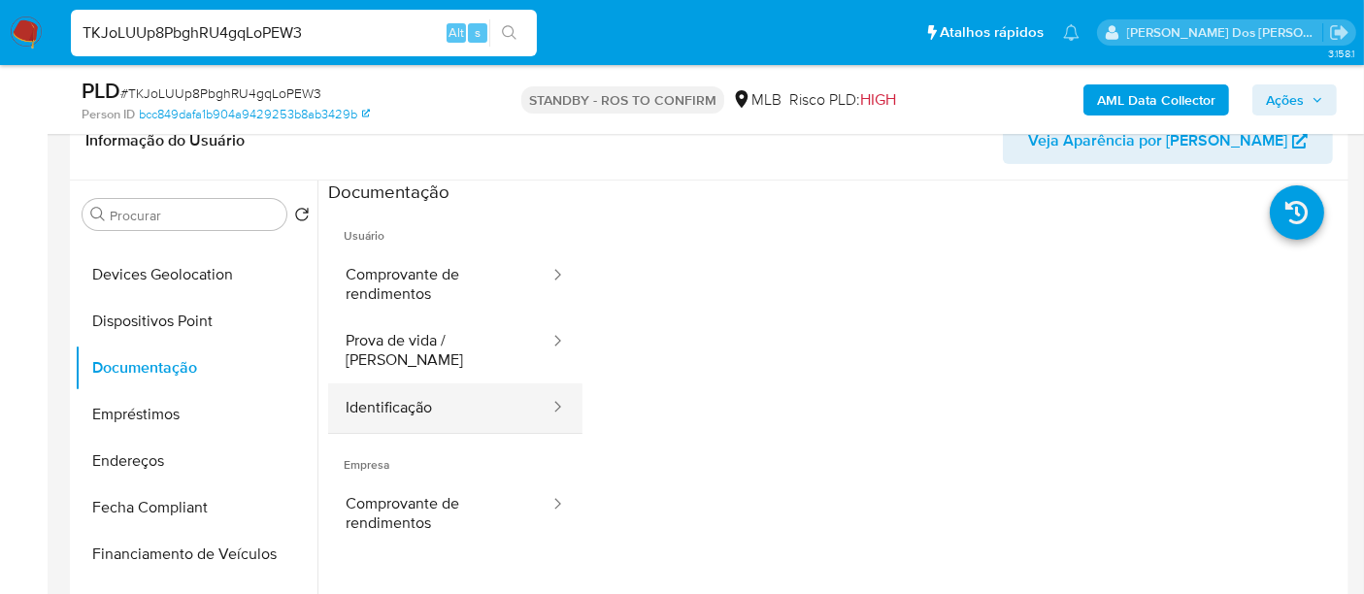
drag, startPoint x: 377, startPoint y: 383, endPoint x: 556, endPoint y: 384, distance: 179.5
click at [379, 384] on button "Identificação" at bounding box center [439, 407] width 223 height 49
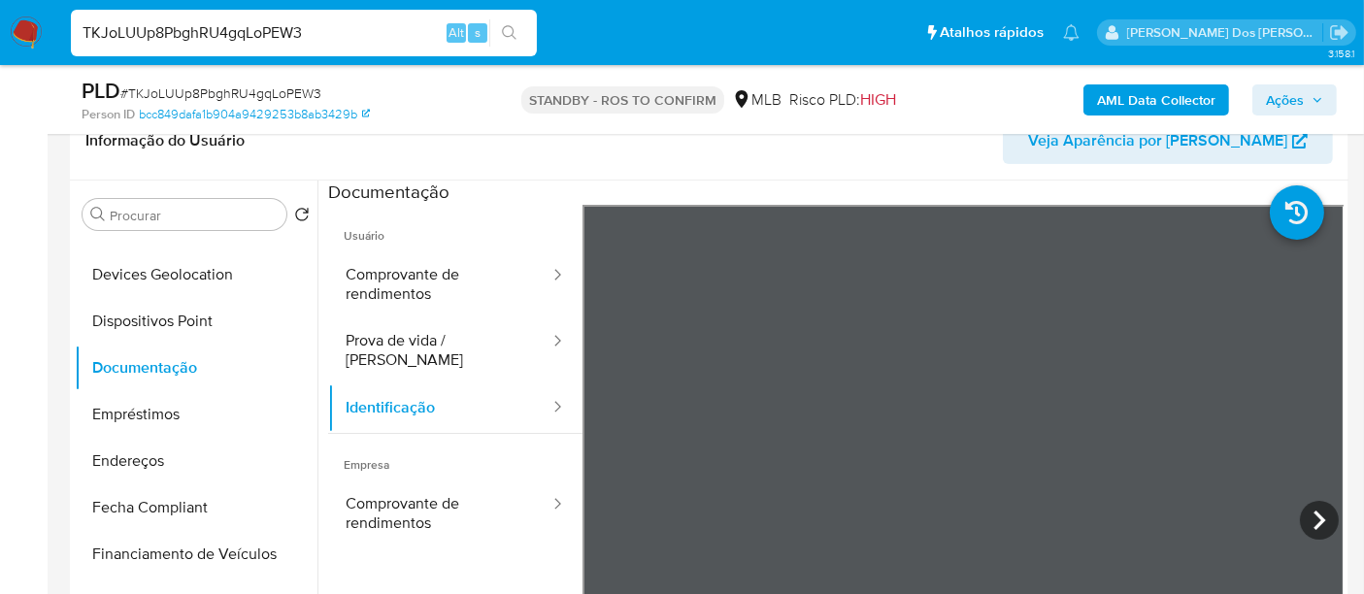
click at [224, 29] on input "TKJoLUUp8PbghRU4gqLoPEW3" at bounding box center [304, 32] width 466 height 25
paste input "pmSzJcPcnpzZVeK0C13laryT"
type input "pmSzJcPcnpzZVeK0C13laryT"
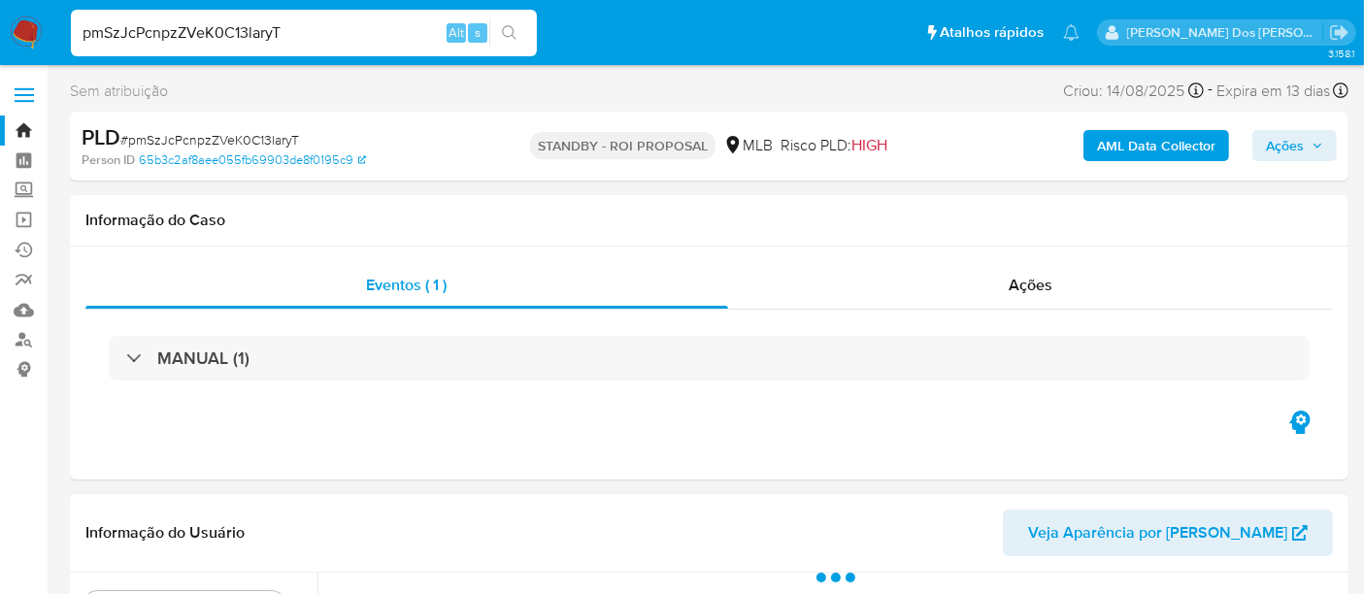
select select "10"
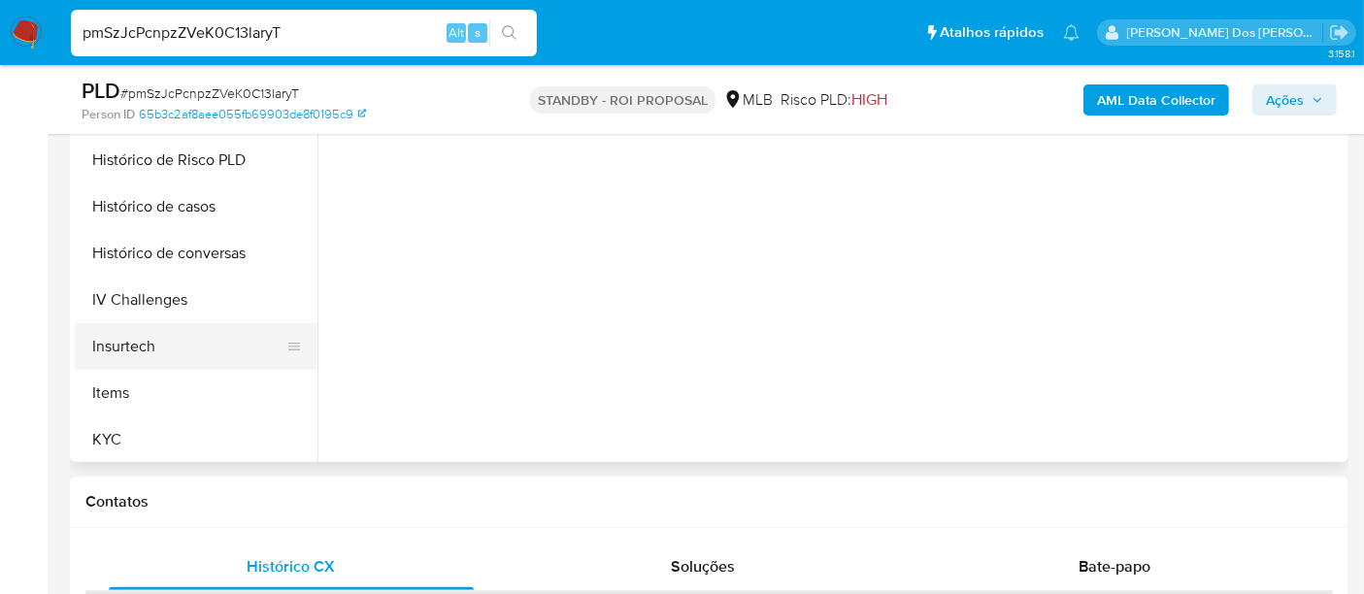
scroll to position [539, 0]
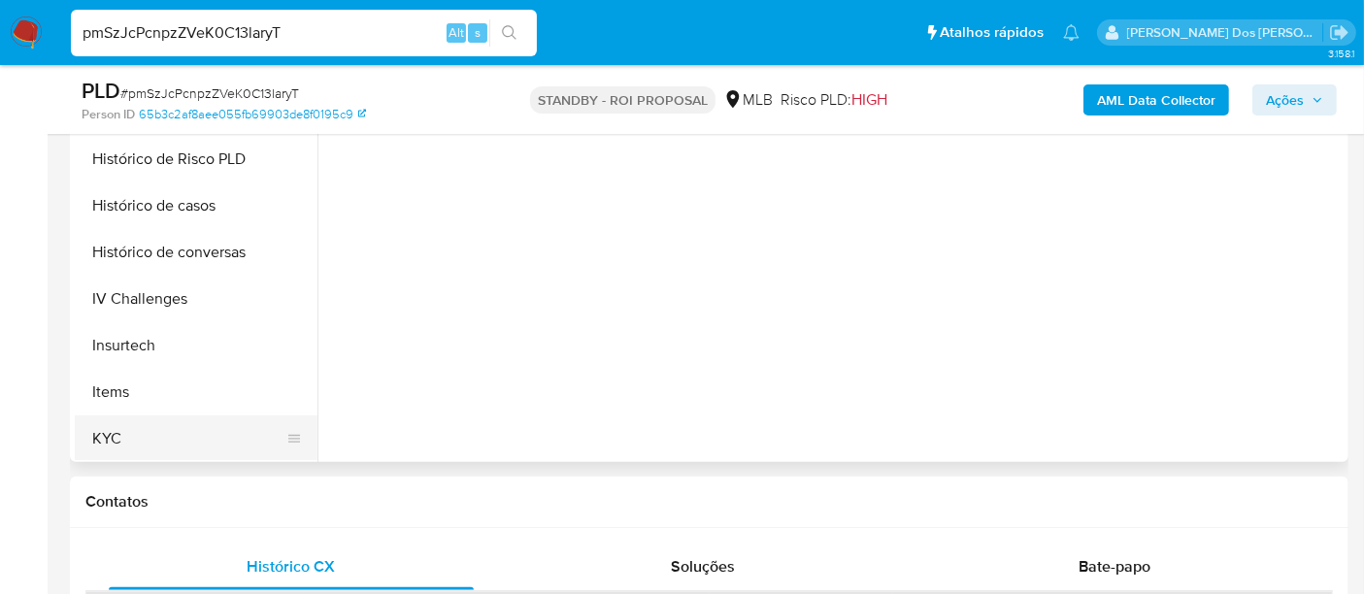
drag, startPoint x: 102, startPoint y: 436, endPoint x: 134, endPoint y: 431, distance: 32.4
click at [102, 437] on button "KYC" at bounding box center [188, 438] width 227 height 47
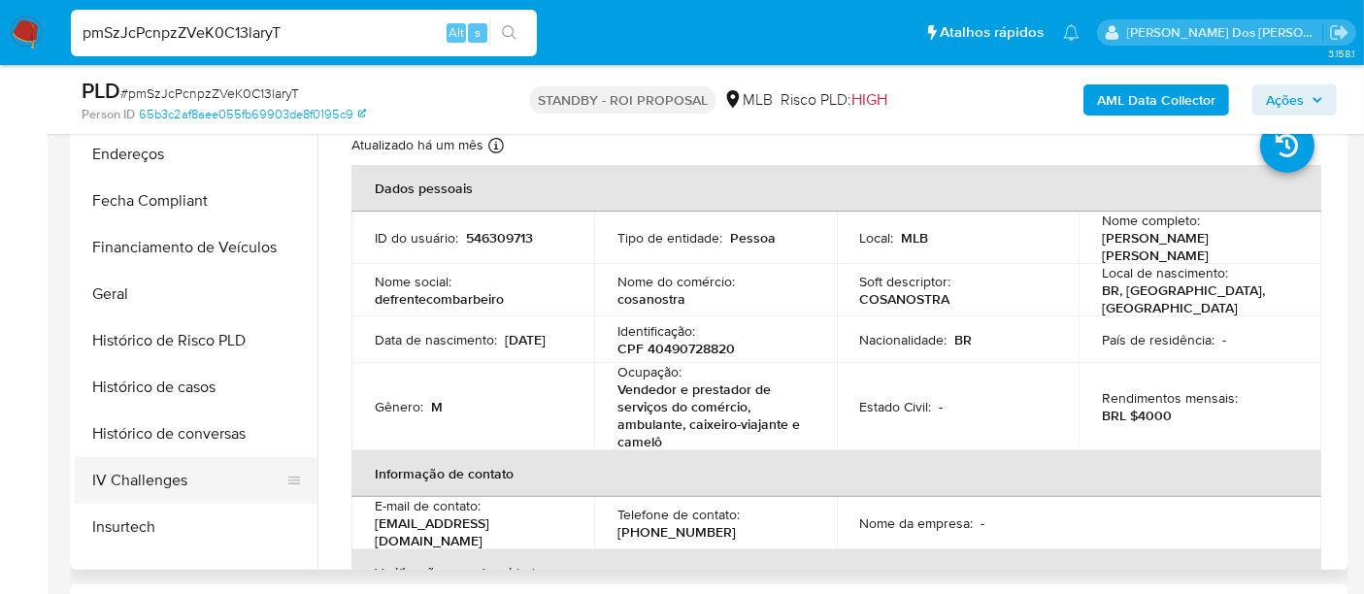
scroll to position [431, 0]
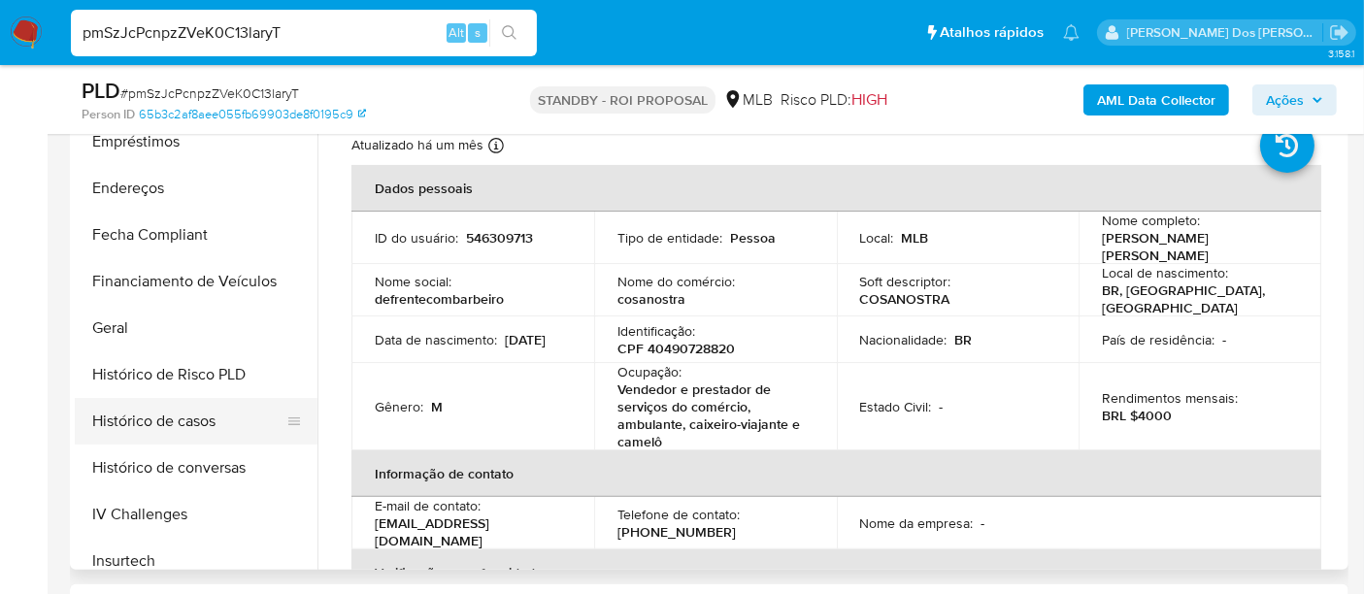
click at [197, 431] on button "Histórico de casos" at bounding box center [188, 421] width 227 height 47
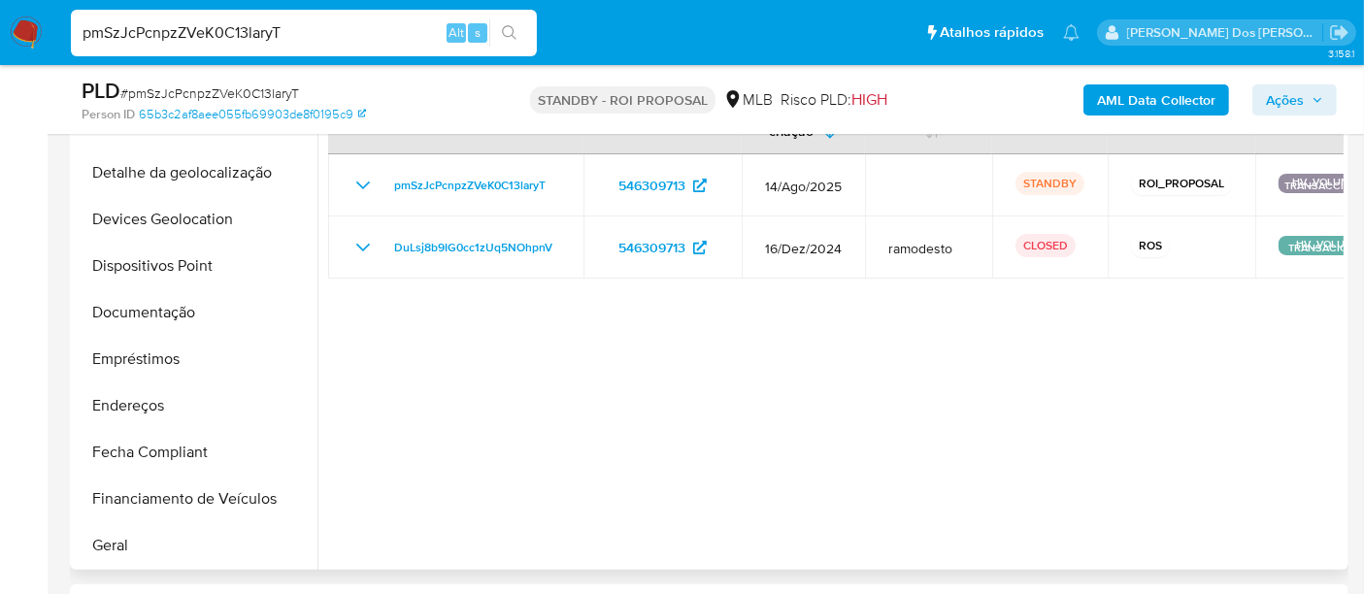
scroll to position [108, 0]
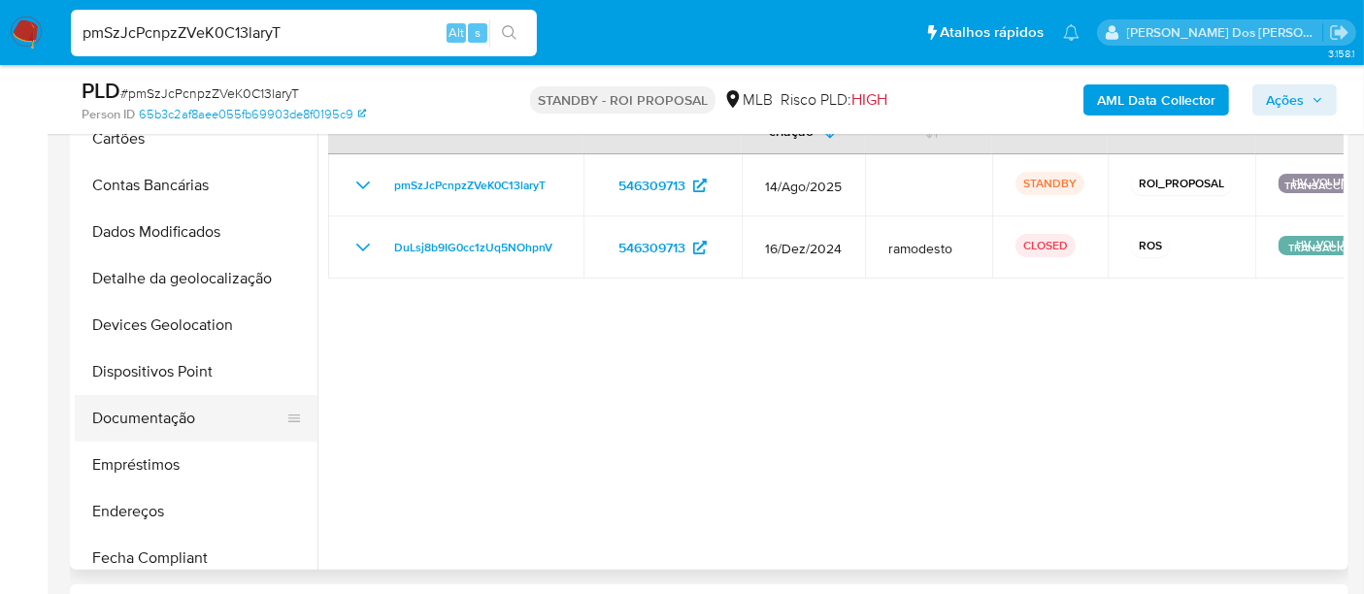
click at [196, 419] on button "Documentação" at bounding box center [188, 418] width 227 height 47
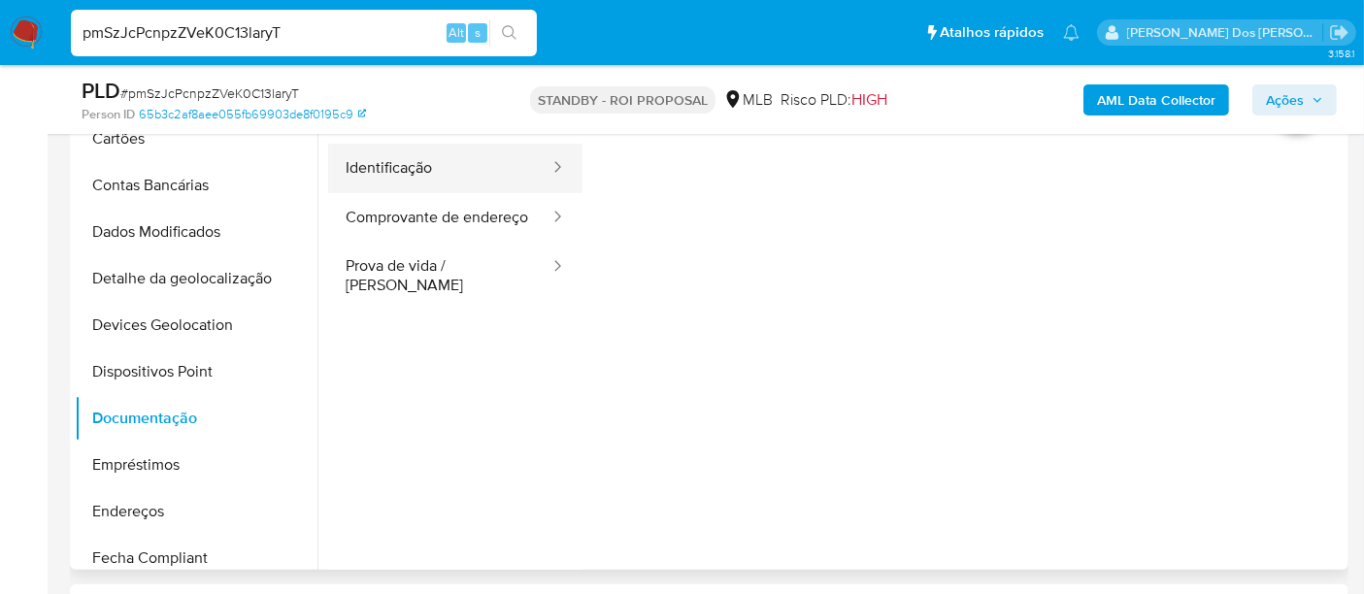
click at [380, 176] on button "Identificação" at bounding box center [439, 168] width 223 height 49
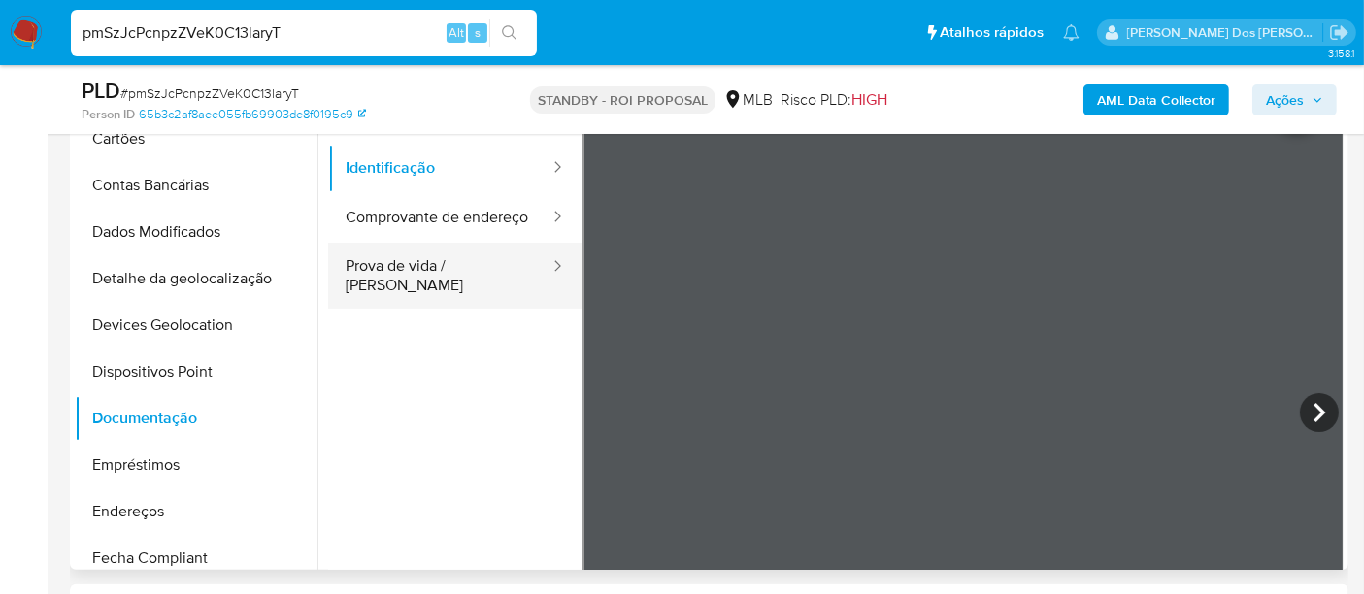
click at [405, 286] on button "Prova de vida / Selfie" at bounding box center [439, 276] width 223 height 66
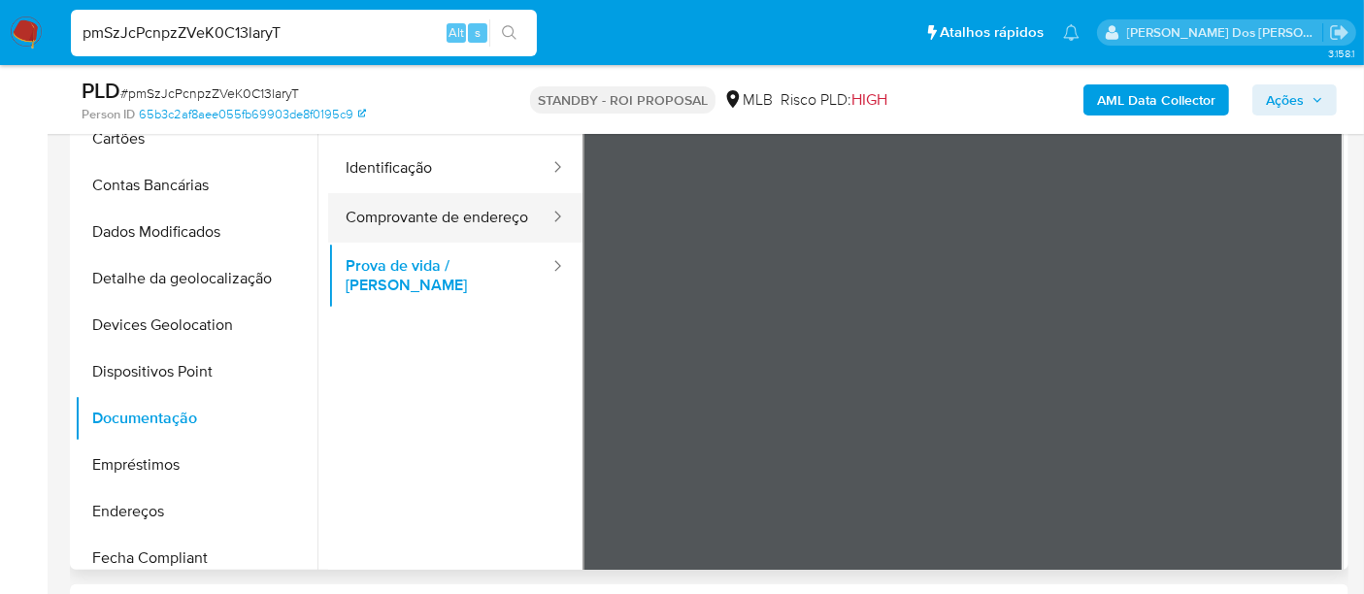
click at [388, 228] on button "Comprovante de endereço" at bounding box center [439, 217] width 223 height 49
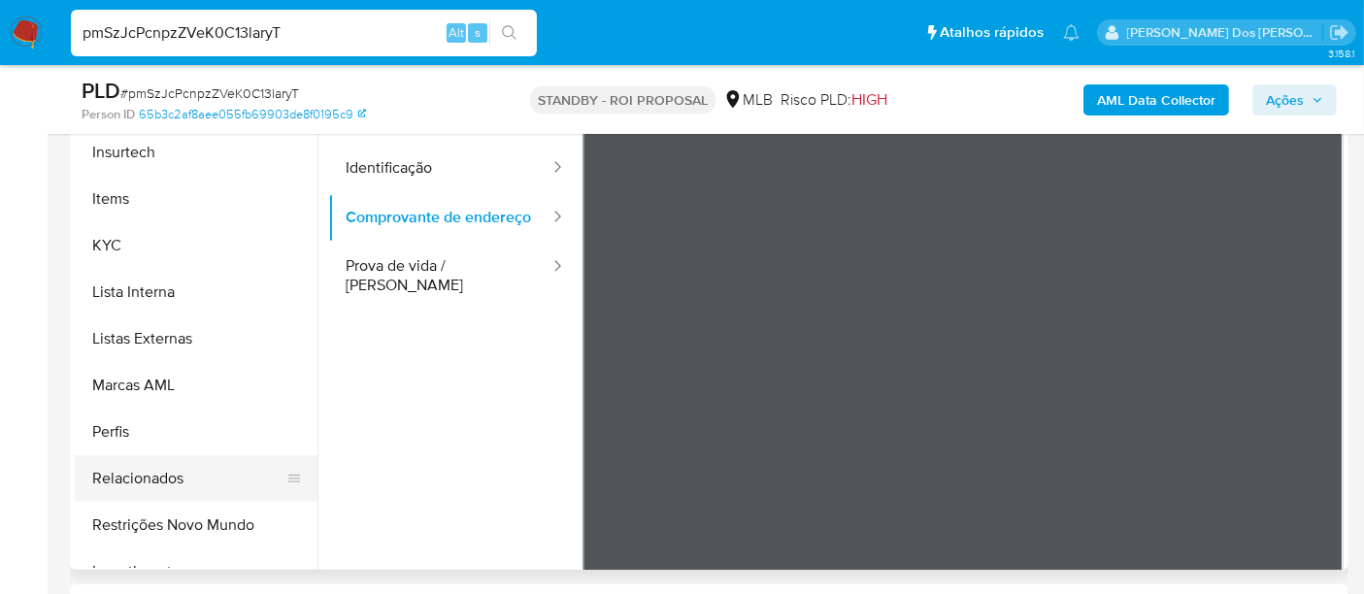
scroll to position [912, 0]
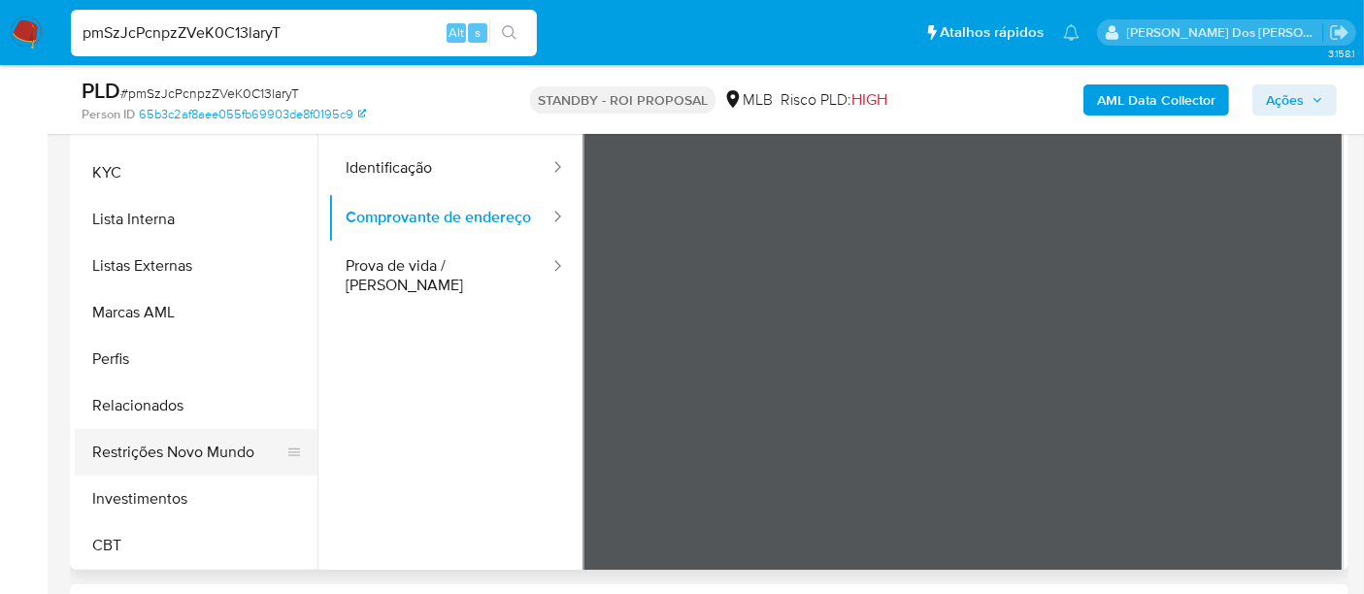
click at [191, 456] on button "Restrições Novo Mundo" at bounding box center [188, 452] width 227 height 47
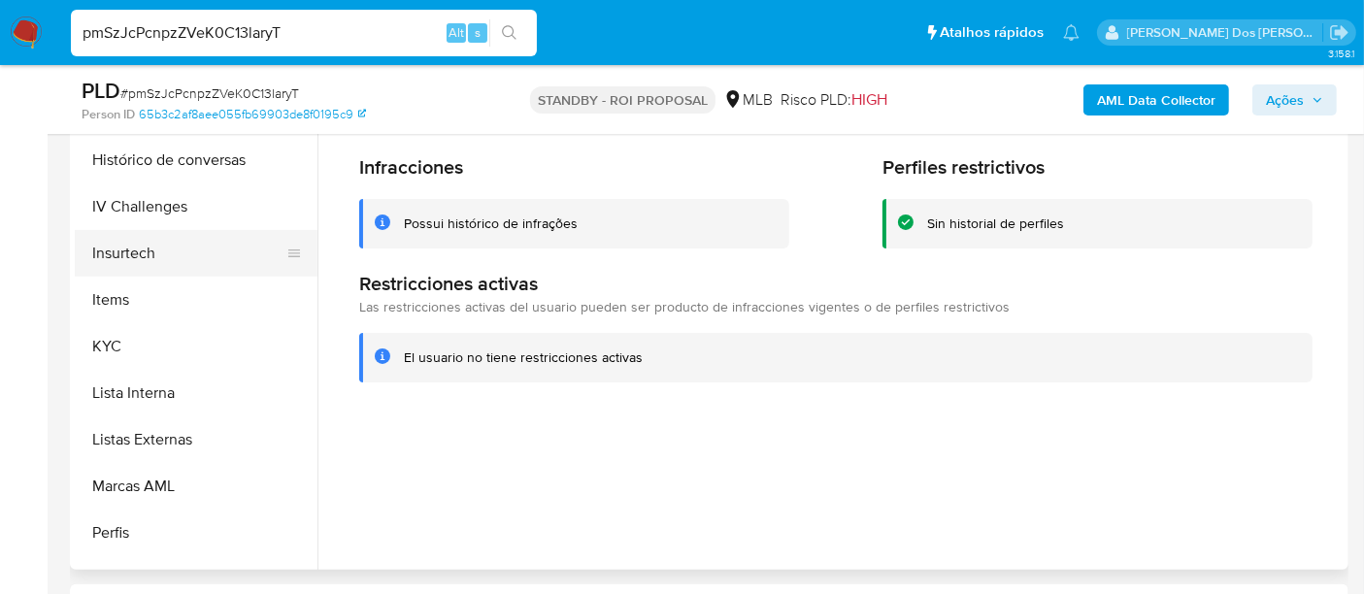
scroll to position [589, 0]
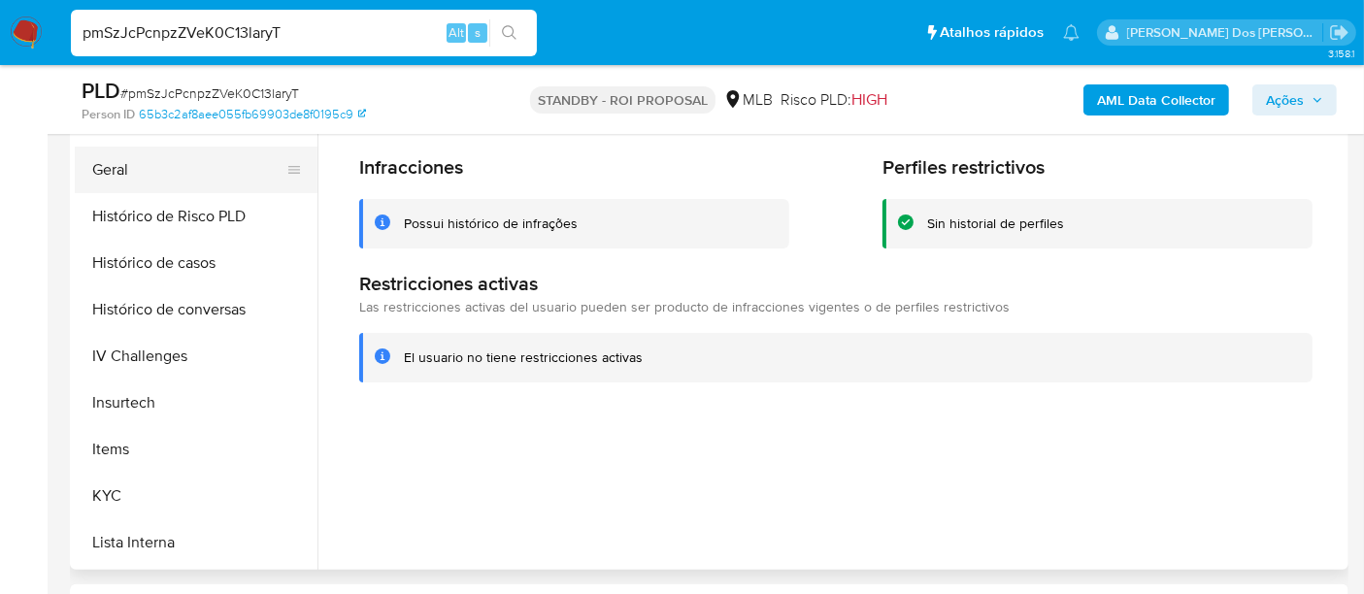
click at [121, 173] on button "Geral" at bounding box center [188, 170] width 227 height 47
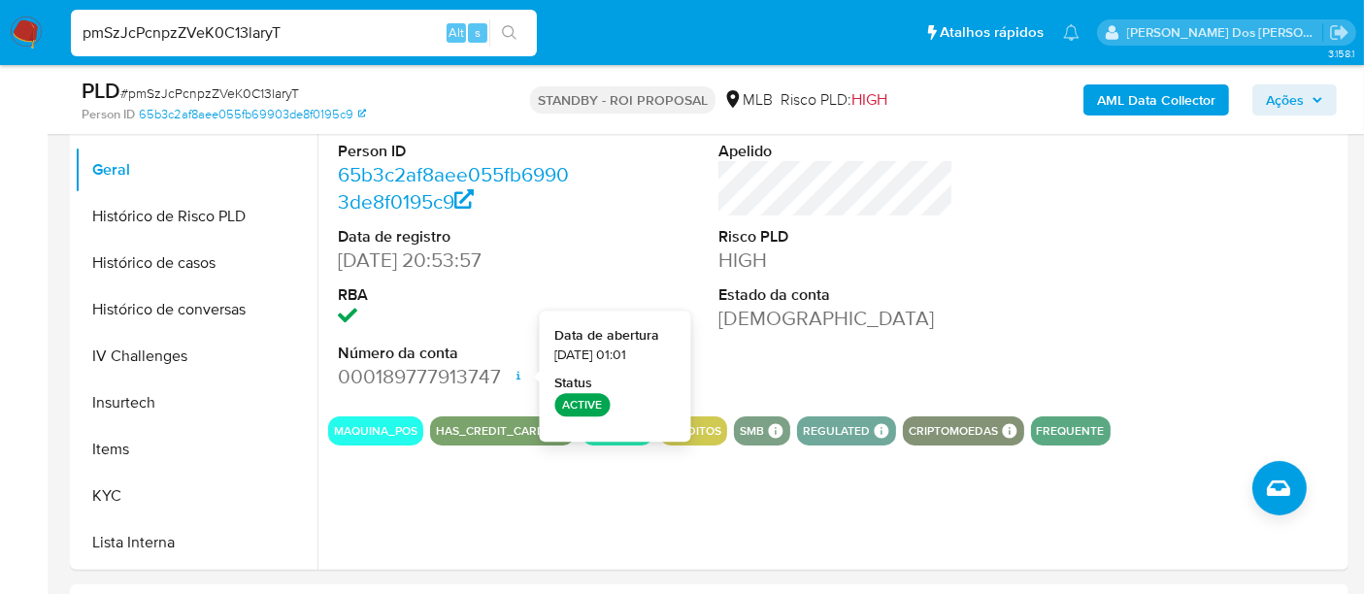
click at [287, 31] on input "pmSzJcPcnpzZVeK0C13laryT" at bounding box center [304, 32] width 466 height 25
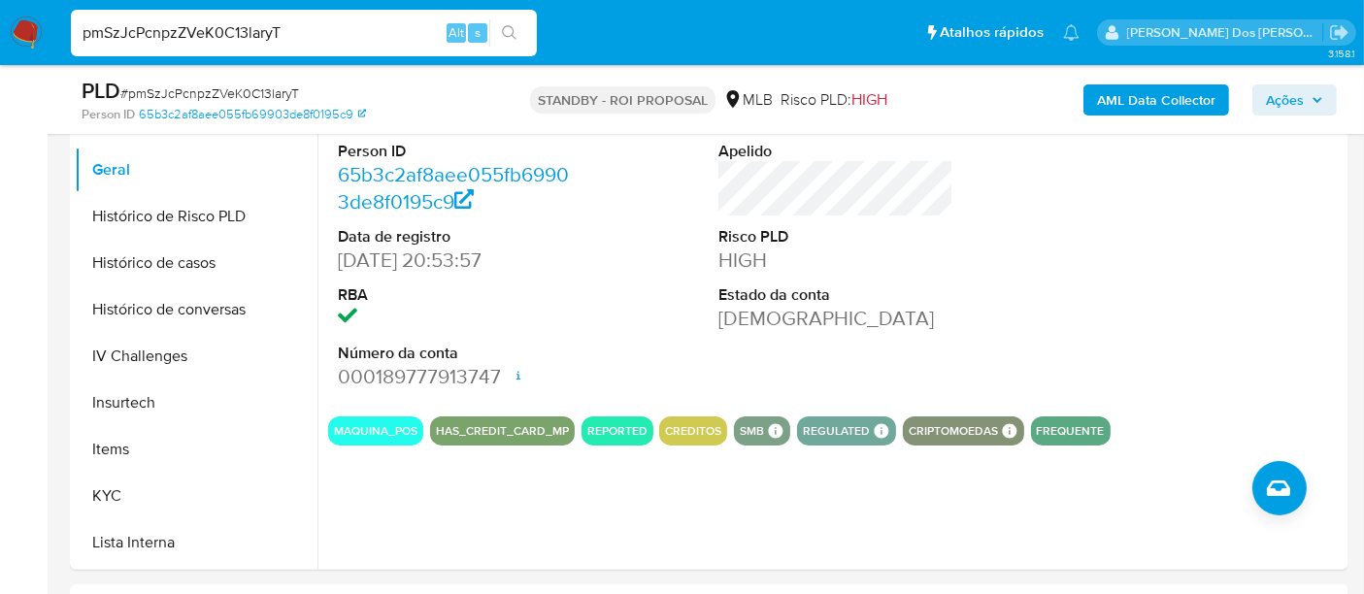
click at [287, 31] on input "pmSzJcPcnpzZVeK0C13laryT" at bounding box center [304, 32] width 466 height 25
paste input "haZyPXnEVxb17gVZRZWNGu4N"
type input "haZyPXnEVxb17gVZRZWNGu4N"
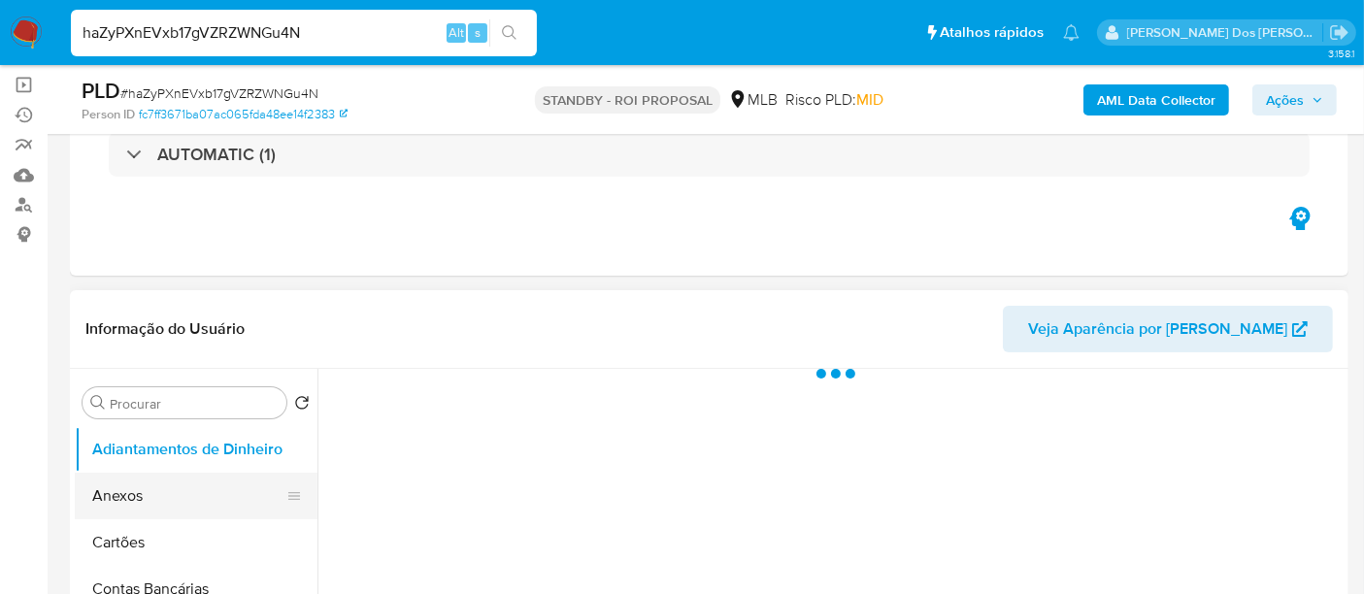
scroll to position [323, 0]
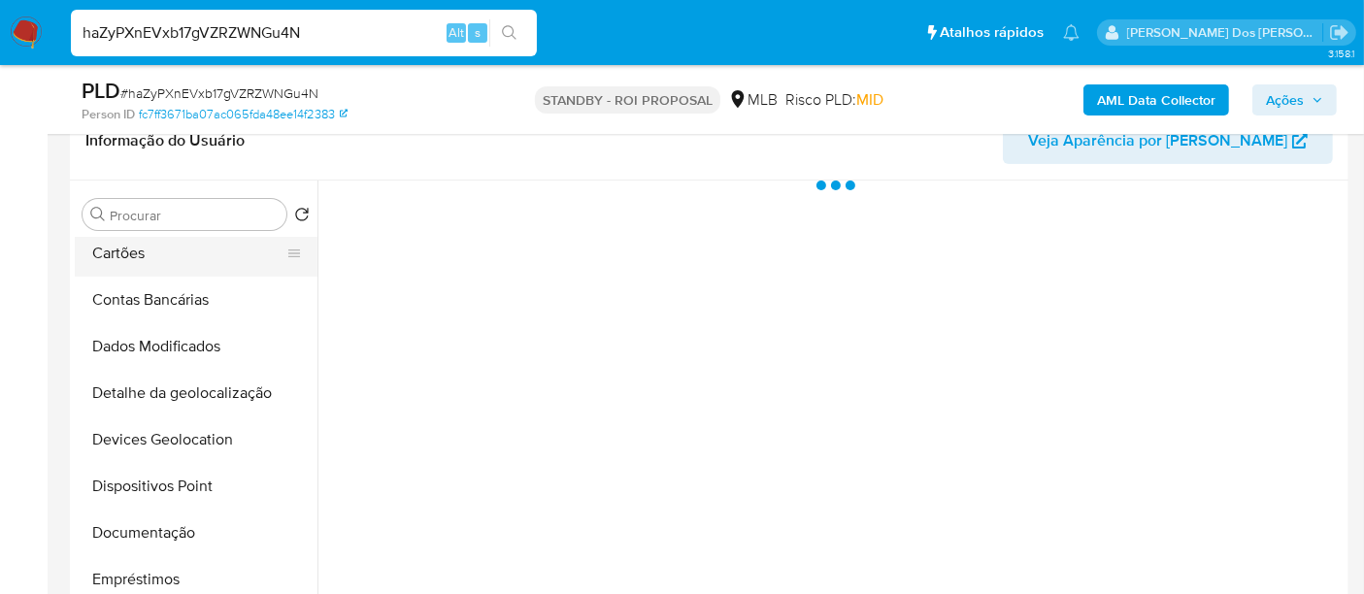
select select "10"
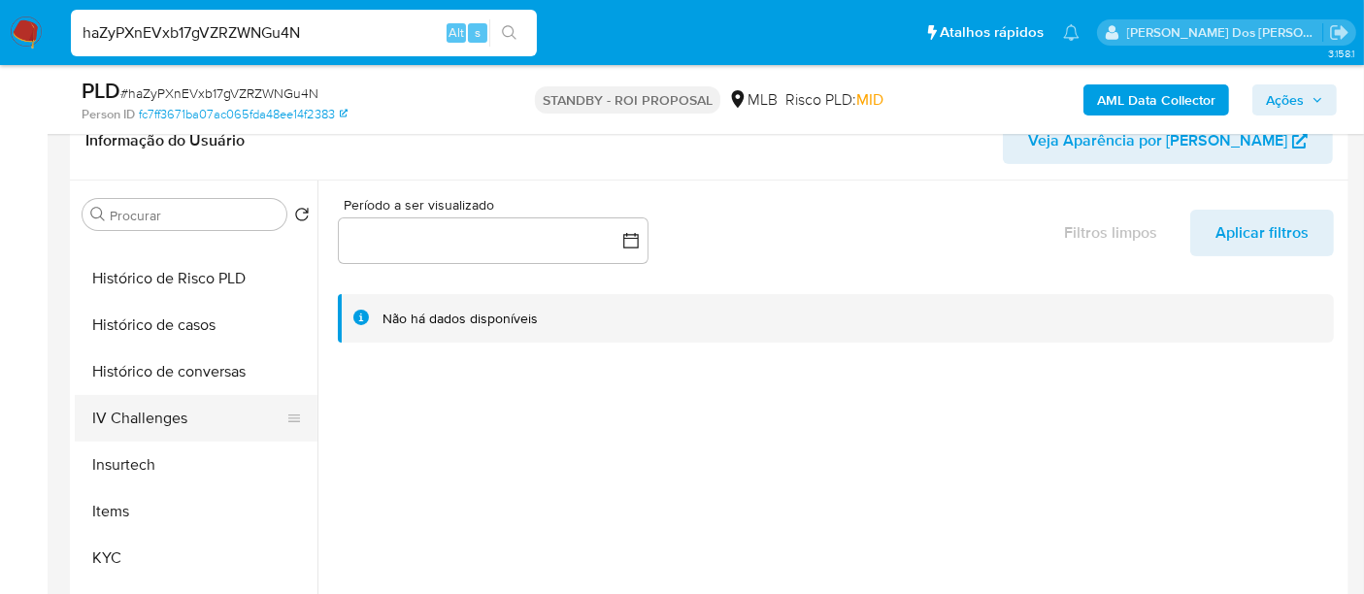
scroll to position [646, 0]
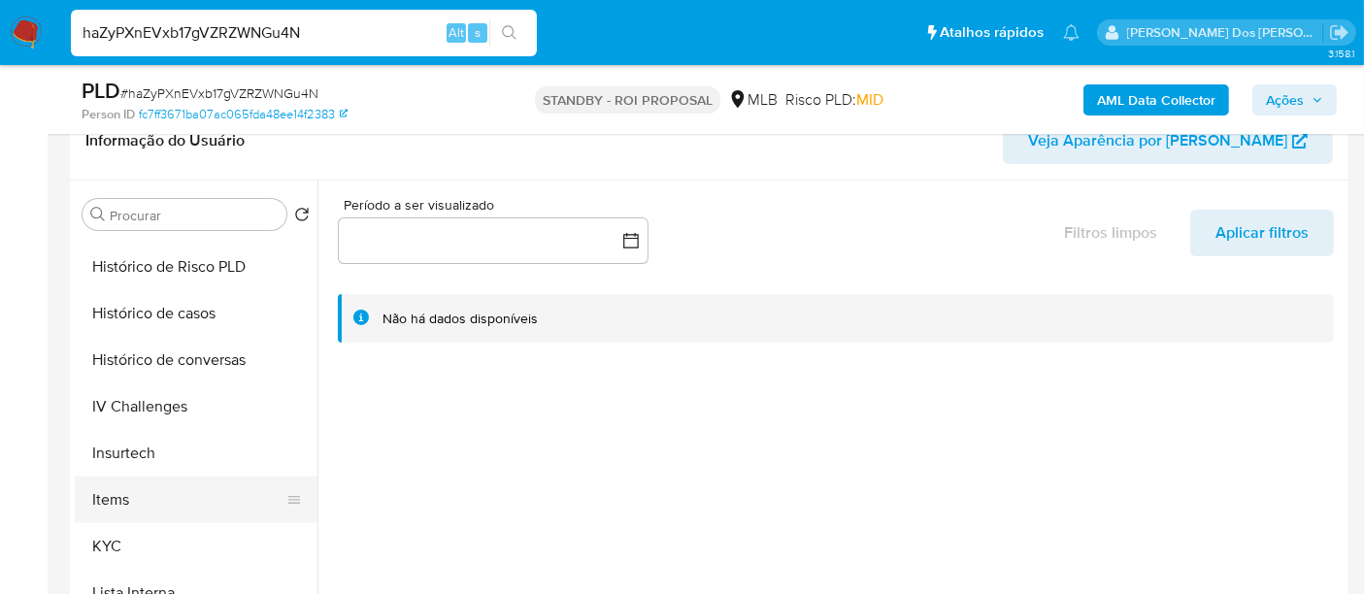
drag, startPoint x: 102, startPoint y: 541, endPoint x: 129, endPoint y: 506, distance: 44.3
click at [101, 542] on button "KYC" at bounding box center [196, 546] width 243 height 47
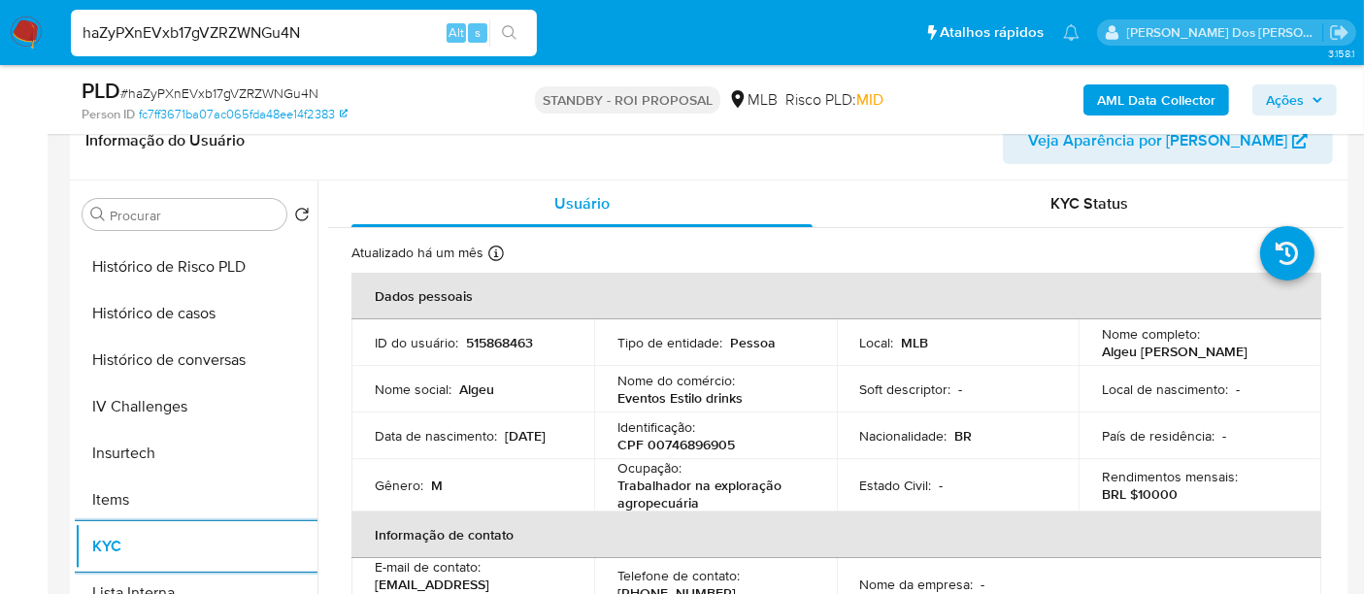
scroll to position [108, 0]
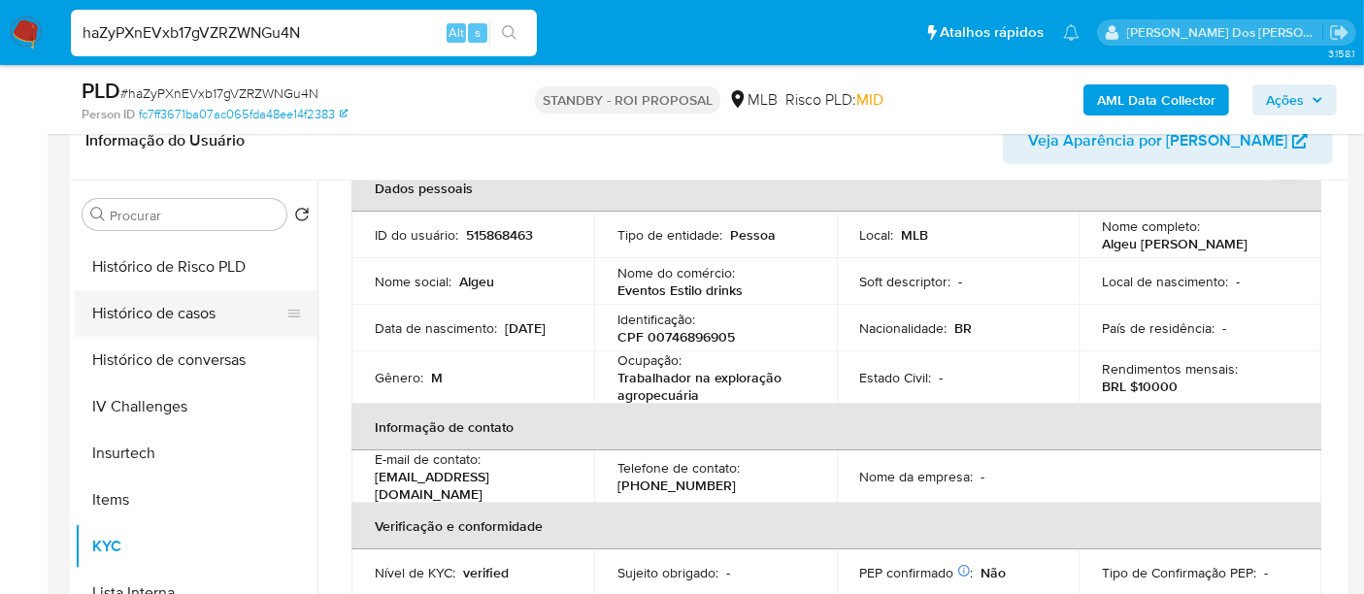
click at [174, 311] on button "Histórico de casos" at bounding box center [188, 313] width 227 height 47
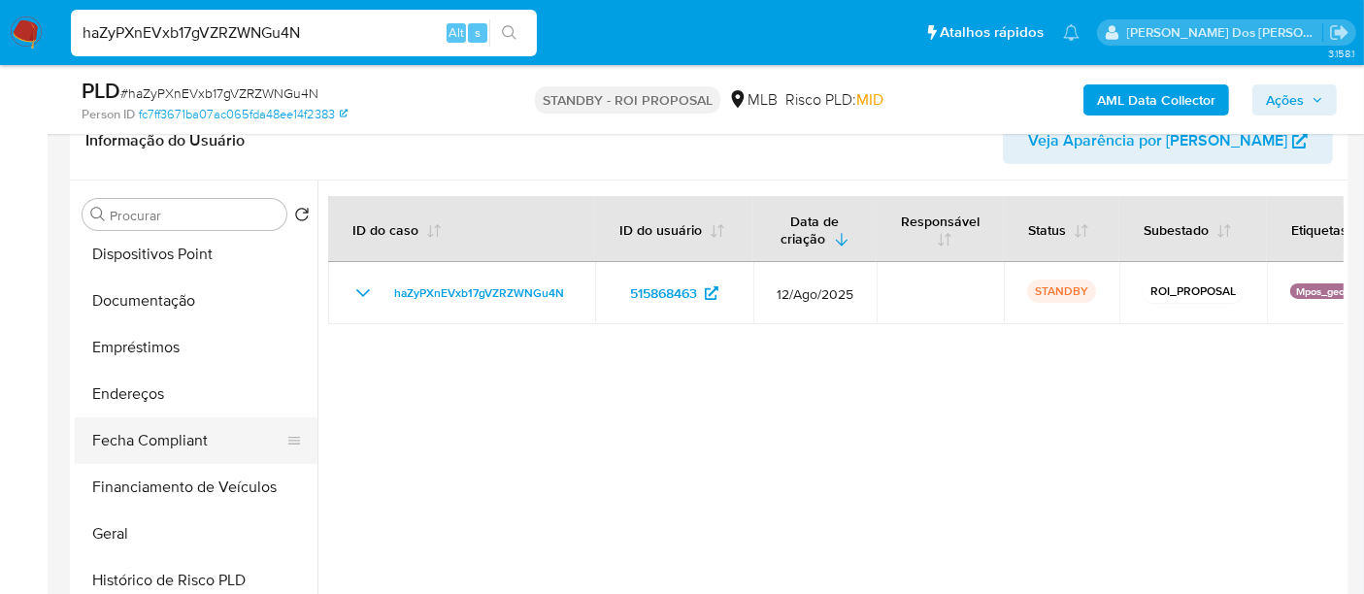
scroll to position [323, 0]
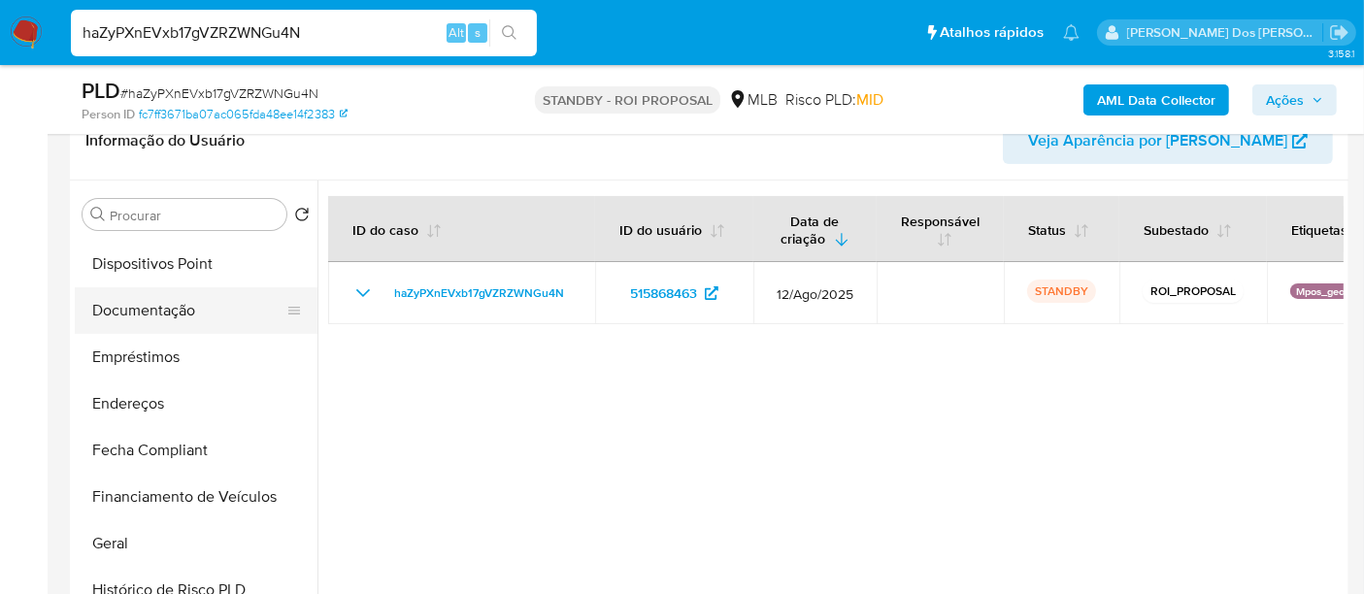
click at [153, 308] on button "Documentação" at bounding box center [188, 310] width 227 height 47
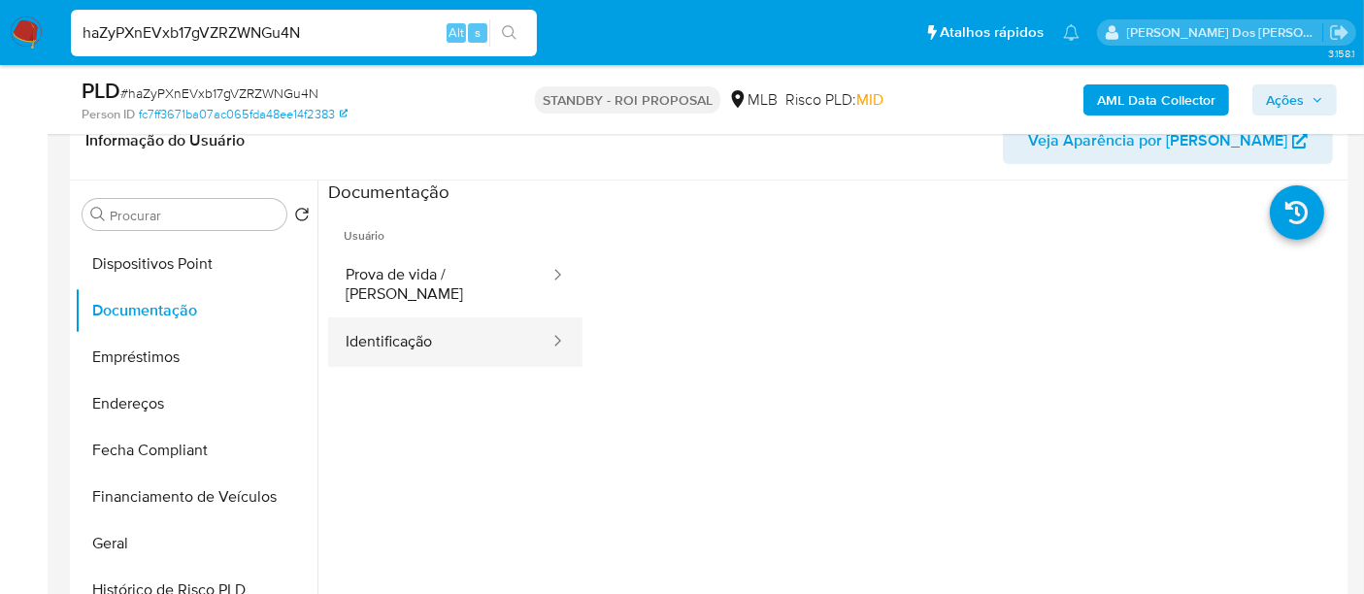
click at [399, 317] on button "Identificação" at bounding box center [439, 341] width 223 height 49
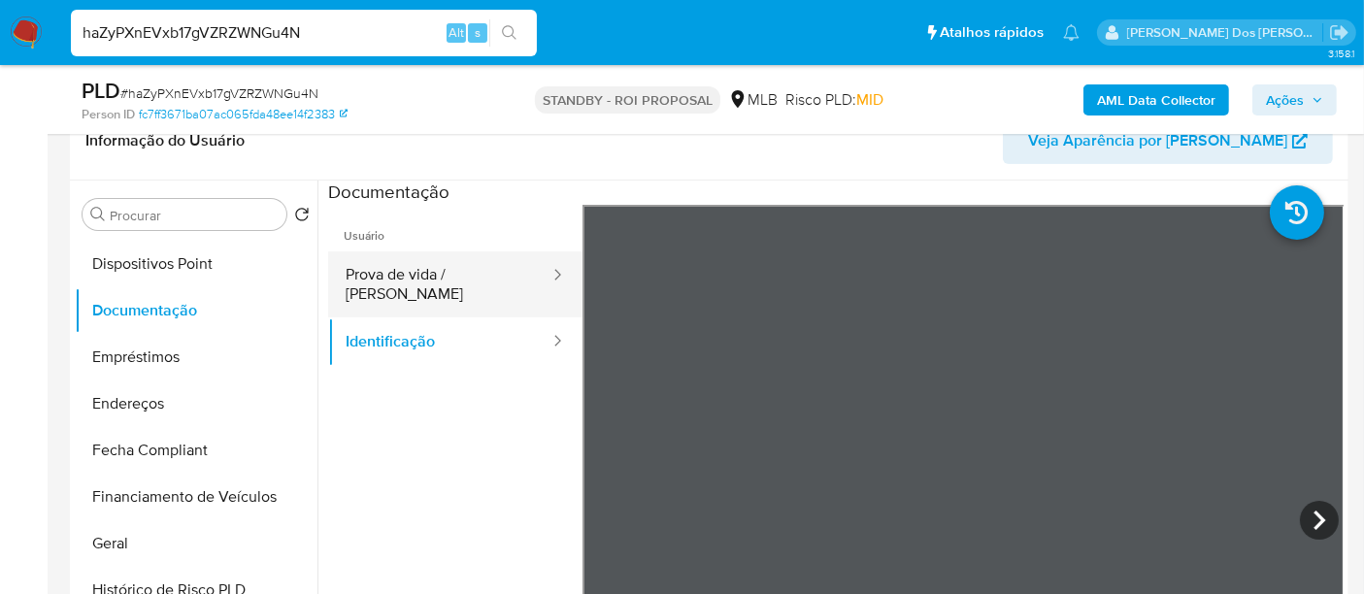
click at [454, 268] on button "Prova de vida / [PERSON_NAME]" at bounding box center [439, 284] width 223 height 66
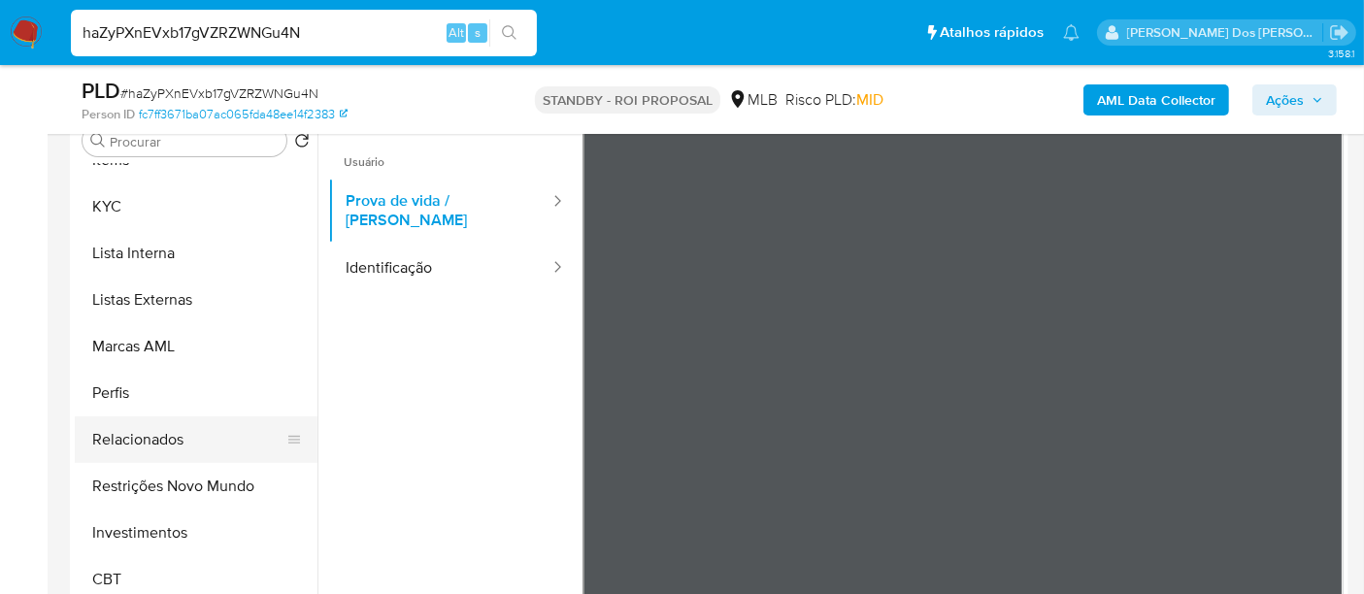
scroll to position [431, 0]
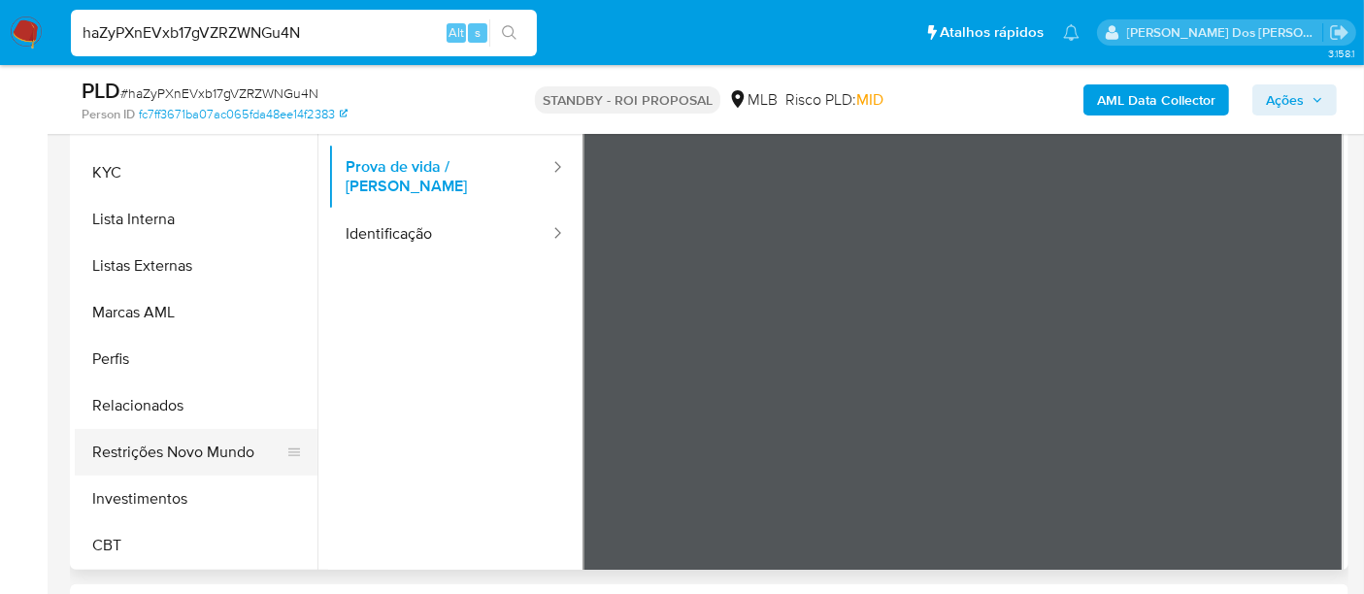
click at [200, 444] on button "Restrições Novo Mundo" at bounding box center [188, 452] width 227 height 47
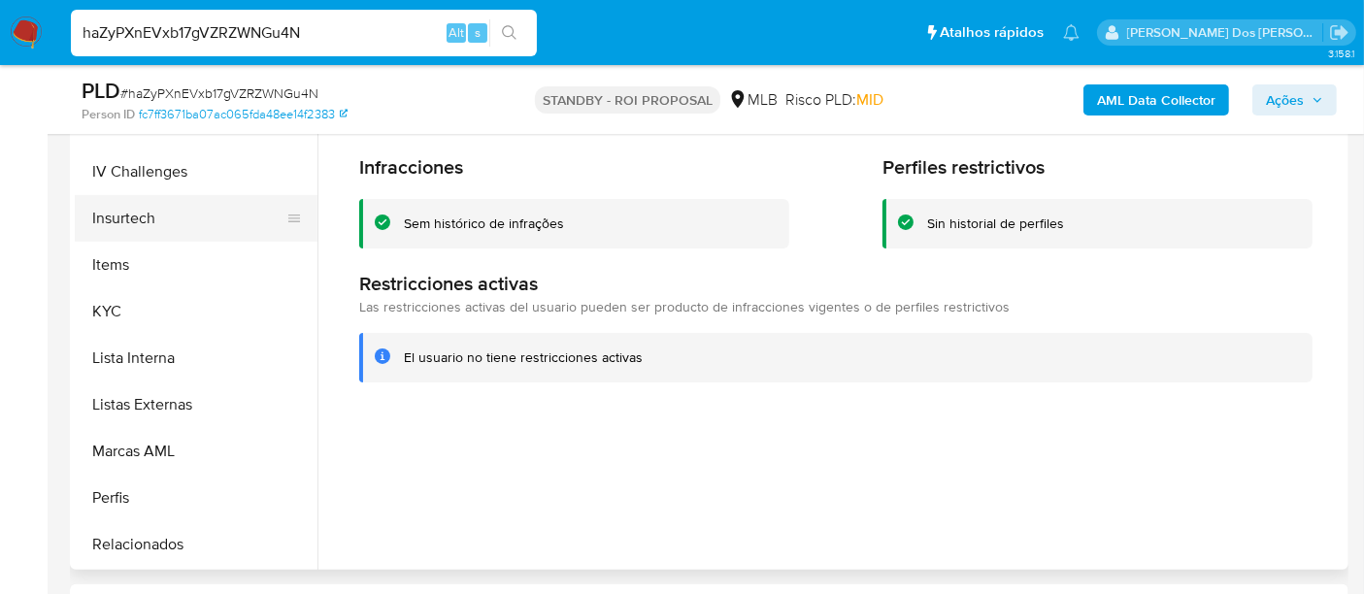
scroll to position [589, 0]
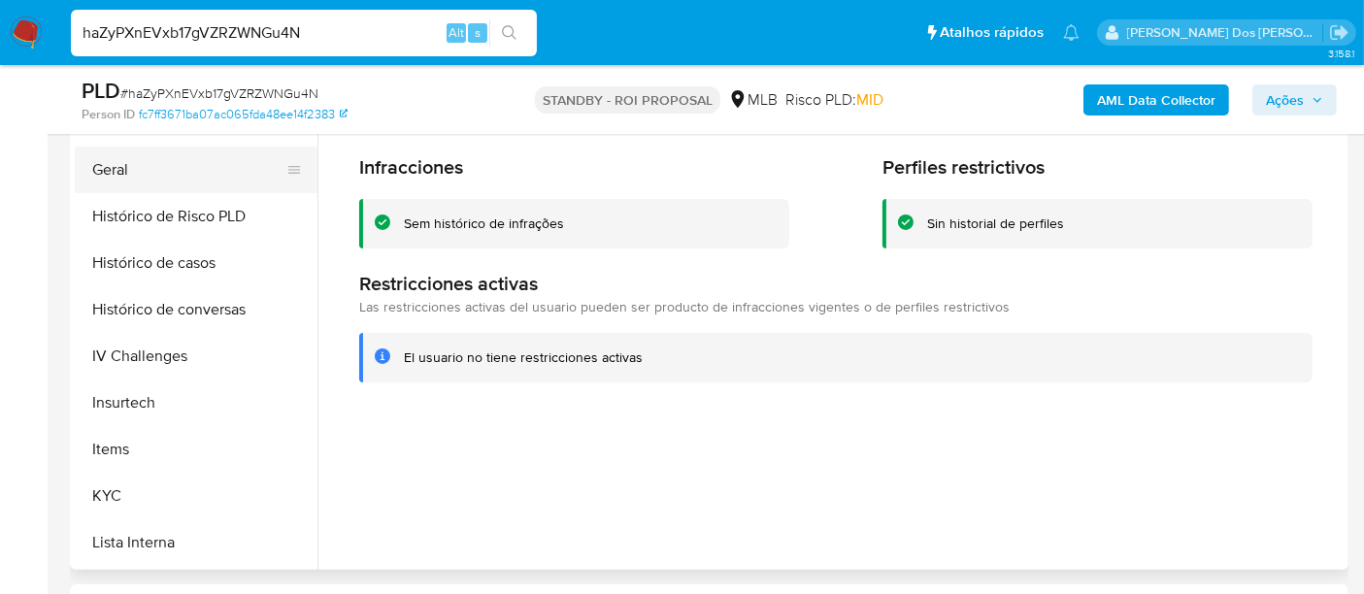
click at [121, 173] on button "Geral" at bounding box center [188, 170] width 227 height 47
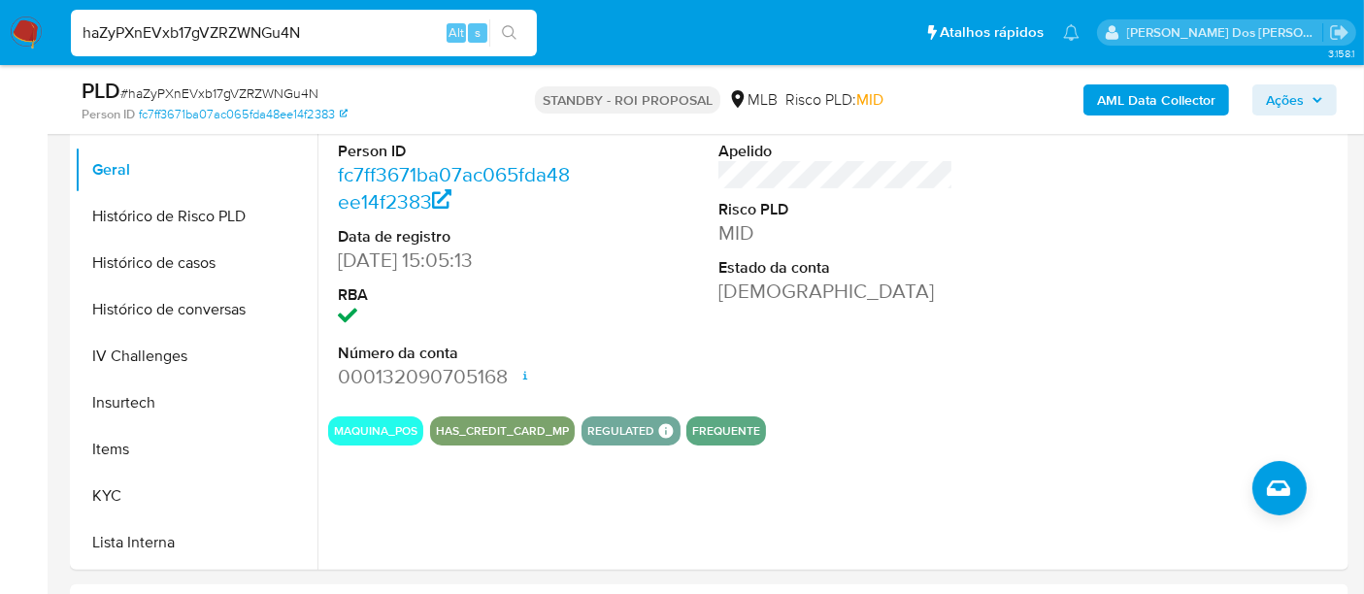
click at [249, 31] on input "haZyPXnEVxb17gVZRZWNGu4N" at bounding box center [304, 32] width 466 height 25
paste input "N8QycpMJFx9SJP2qRLrEJxU6"
type input "N8QycpMJFx9SJP2qRLrEJxU6"
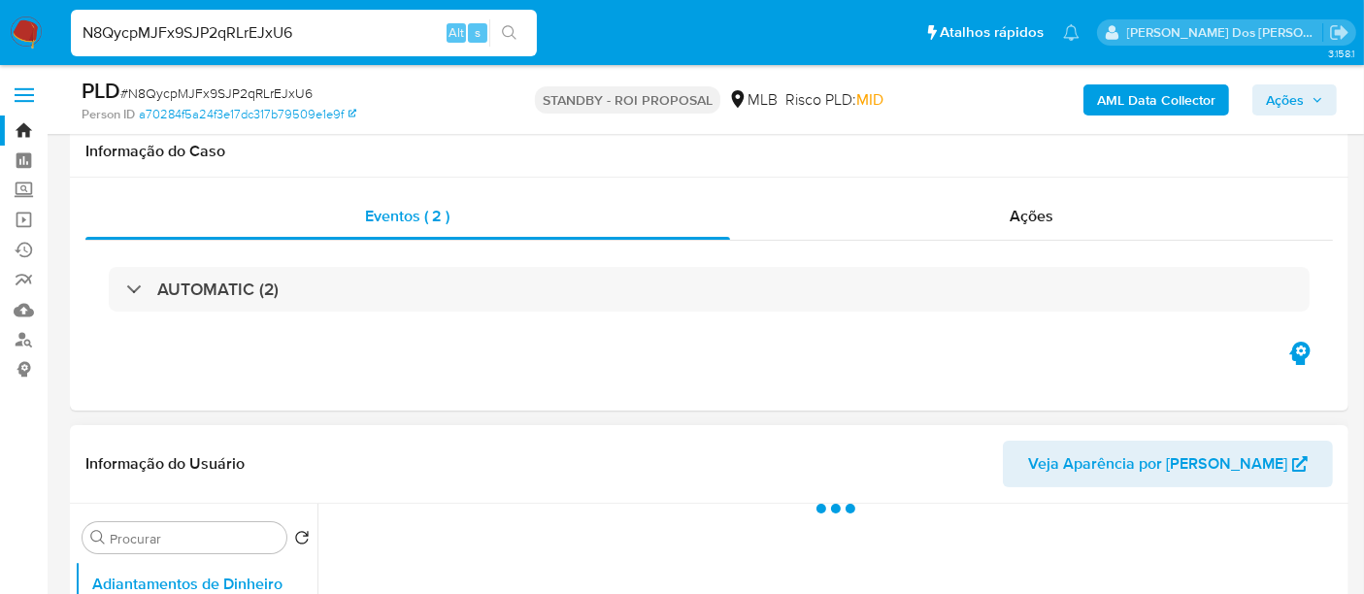
scroll to position [431, 0]
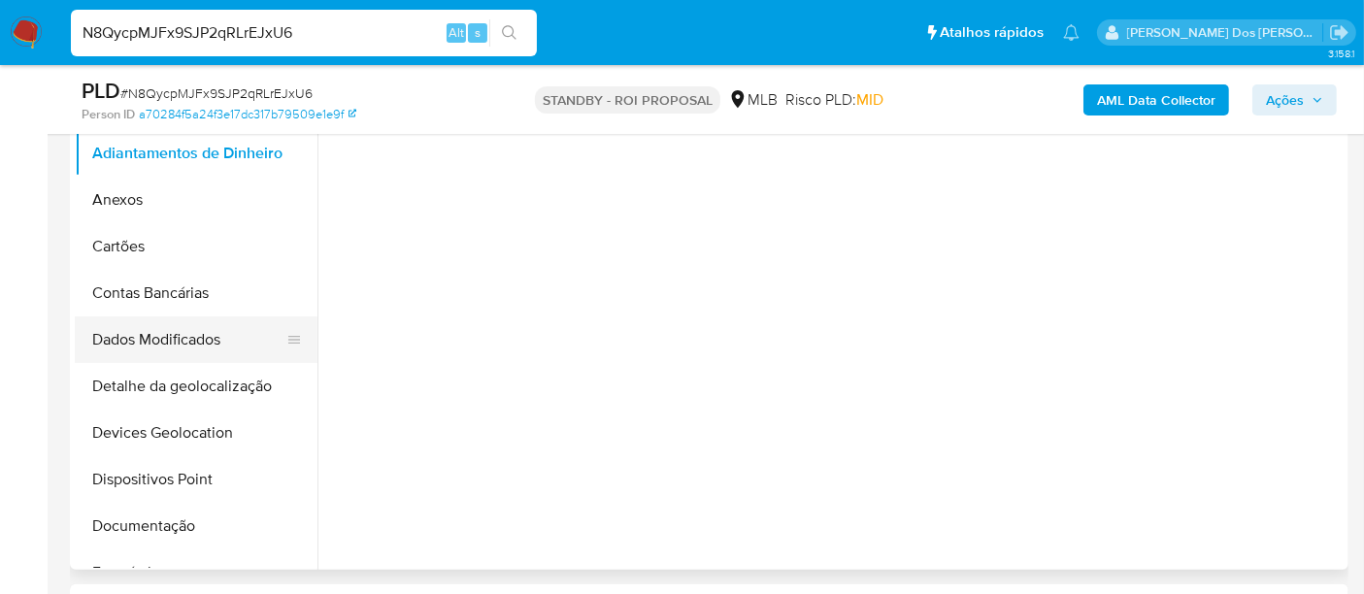
select select "10"
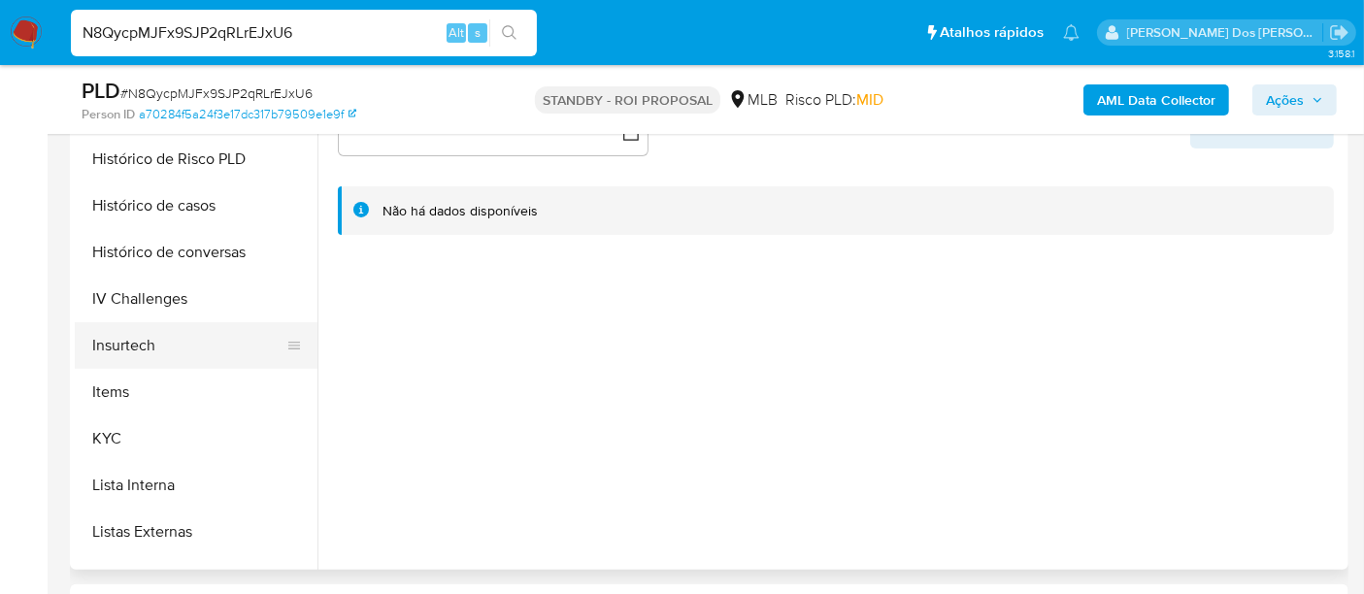
scroll to position [754, 0]
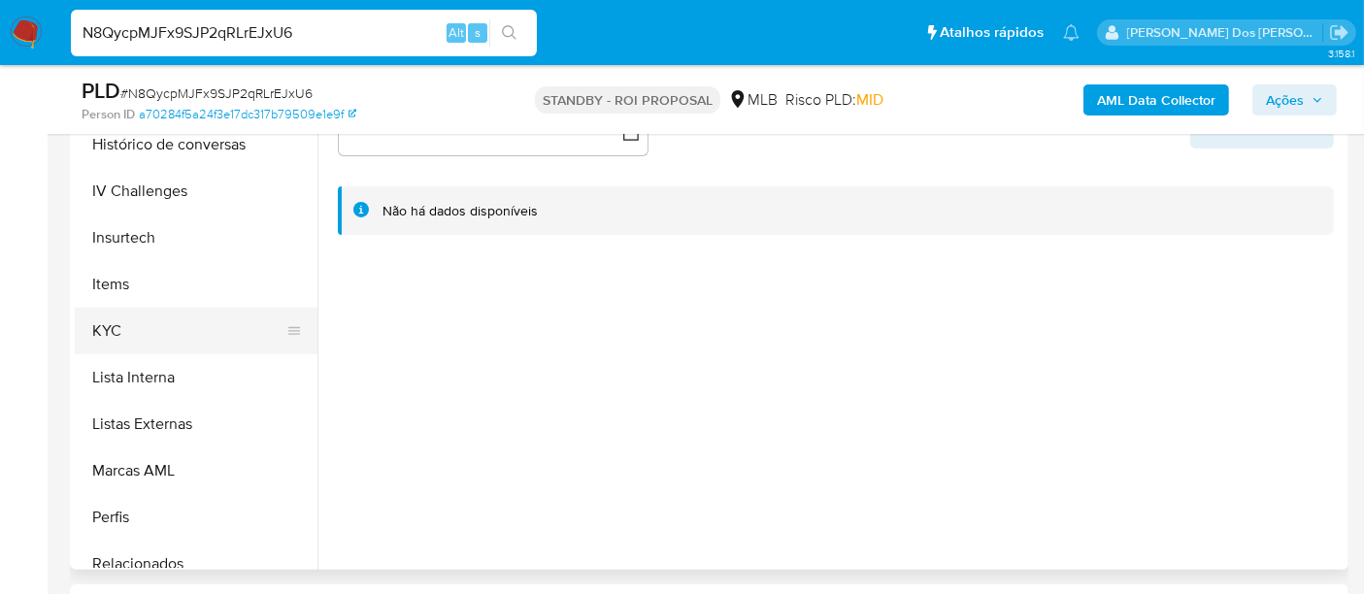
click at [122, 328] on button "KYC" at bounding box center [188, 331] width 227 height 47
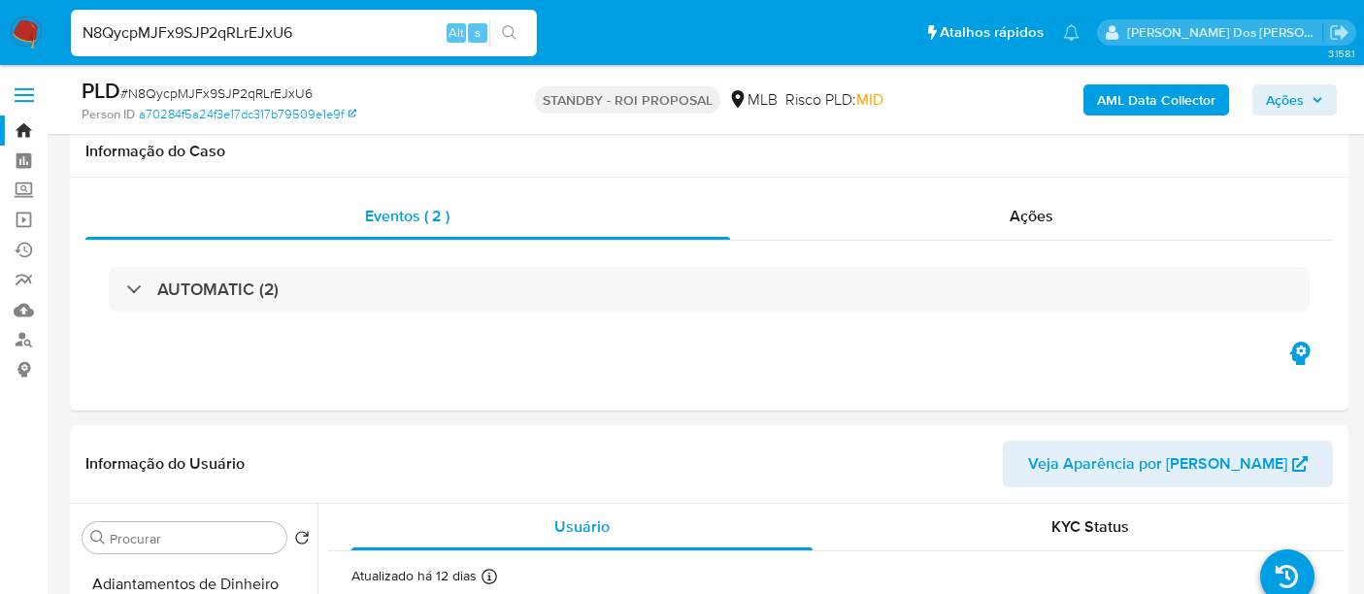
select select "10"
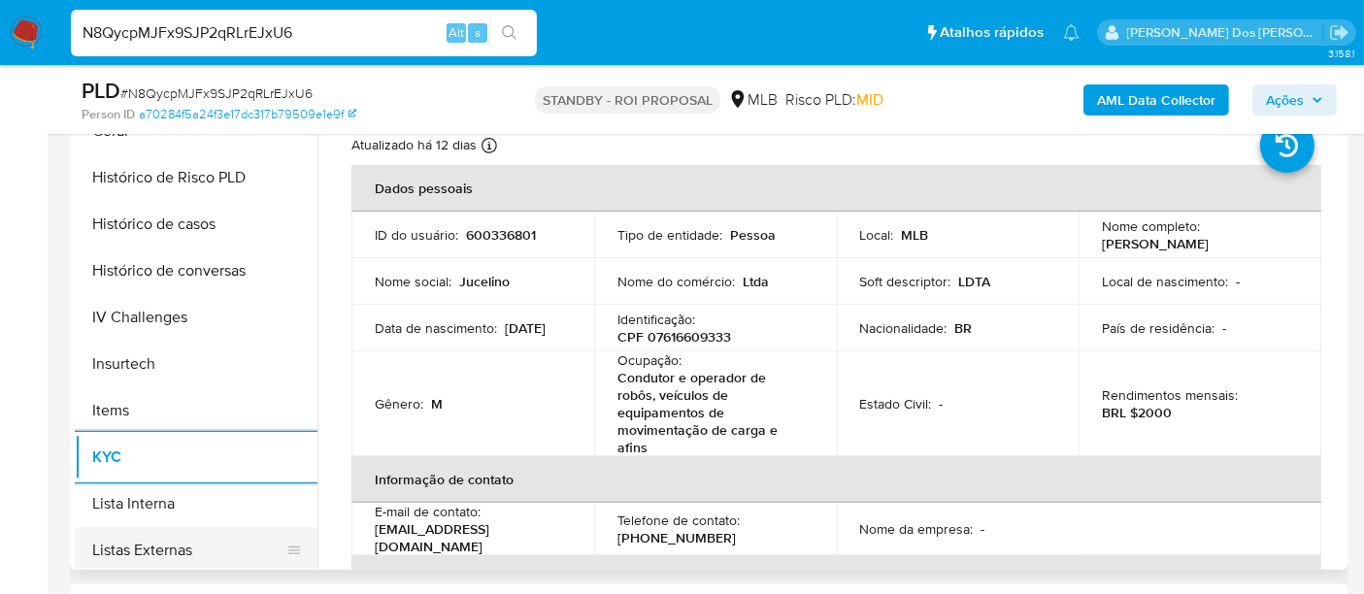
scroll to position [539, 0]
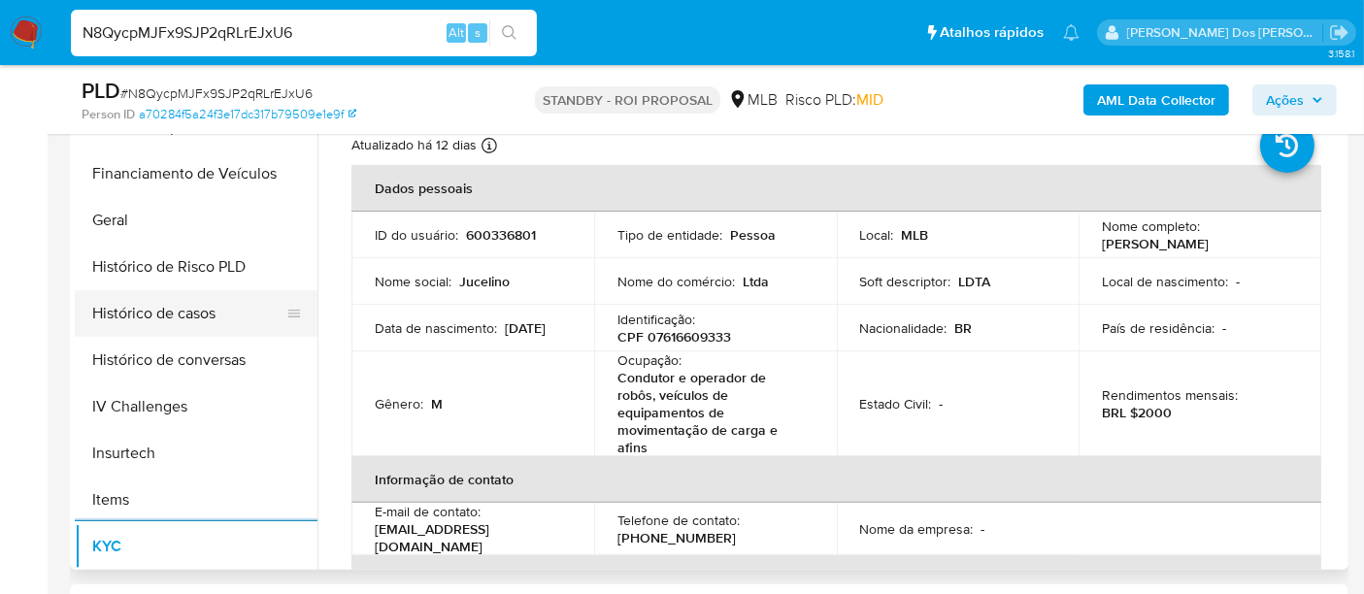
click at [177, 316] on button "Histórico de casos" at bounding box center [188, 313] width 227 height 47
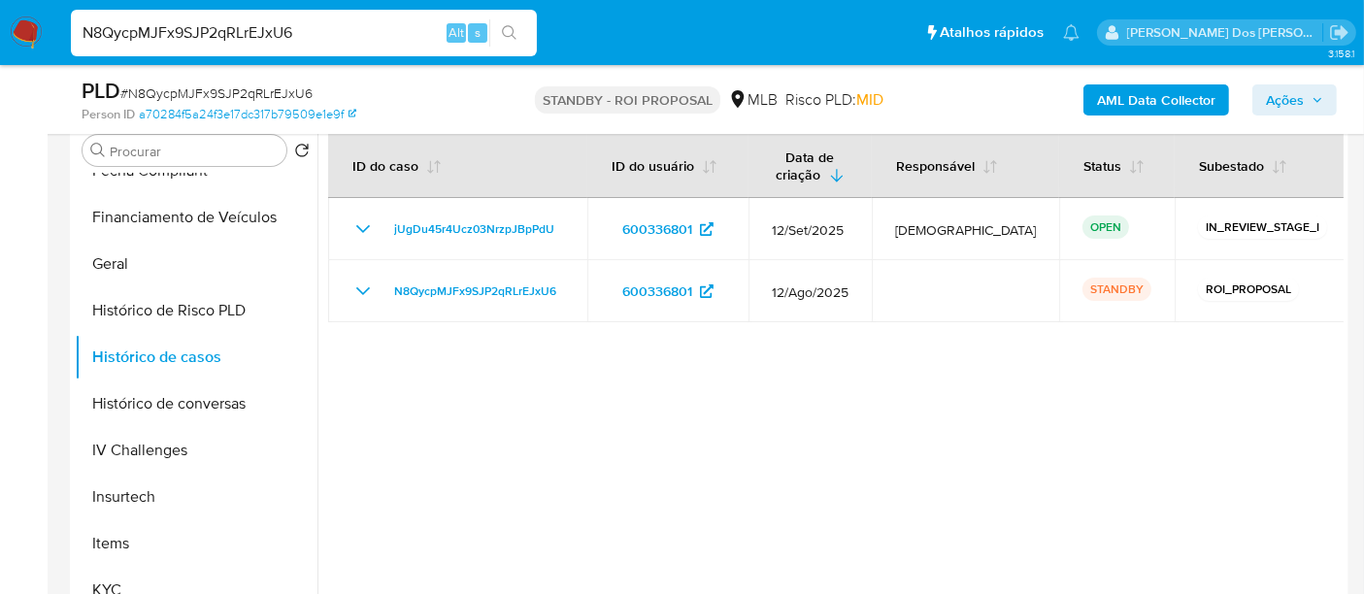
scroll to position [323, 0]
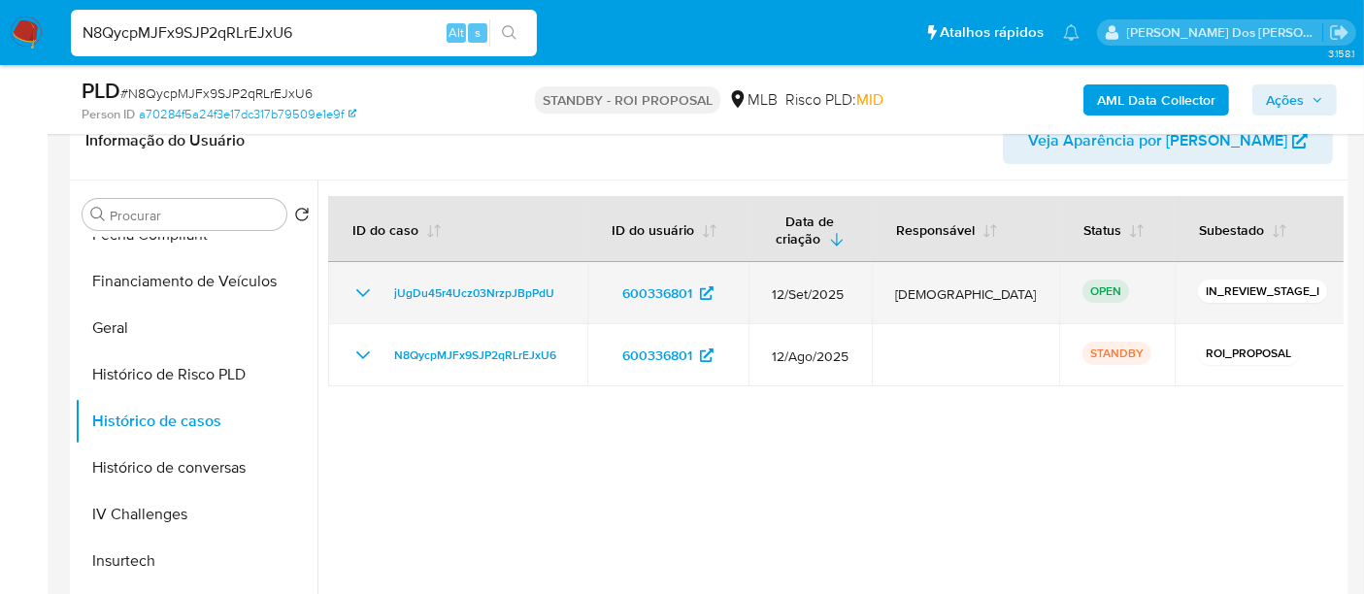
click at [361, 290] on icon "Mostrar/Ocultar" at bounding box center [362, 292] width 23 height 23
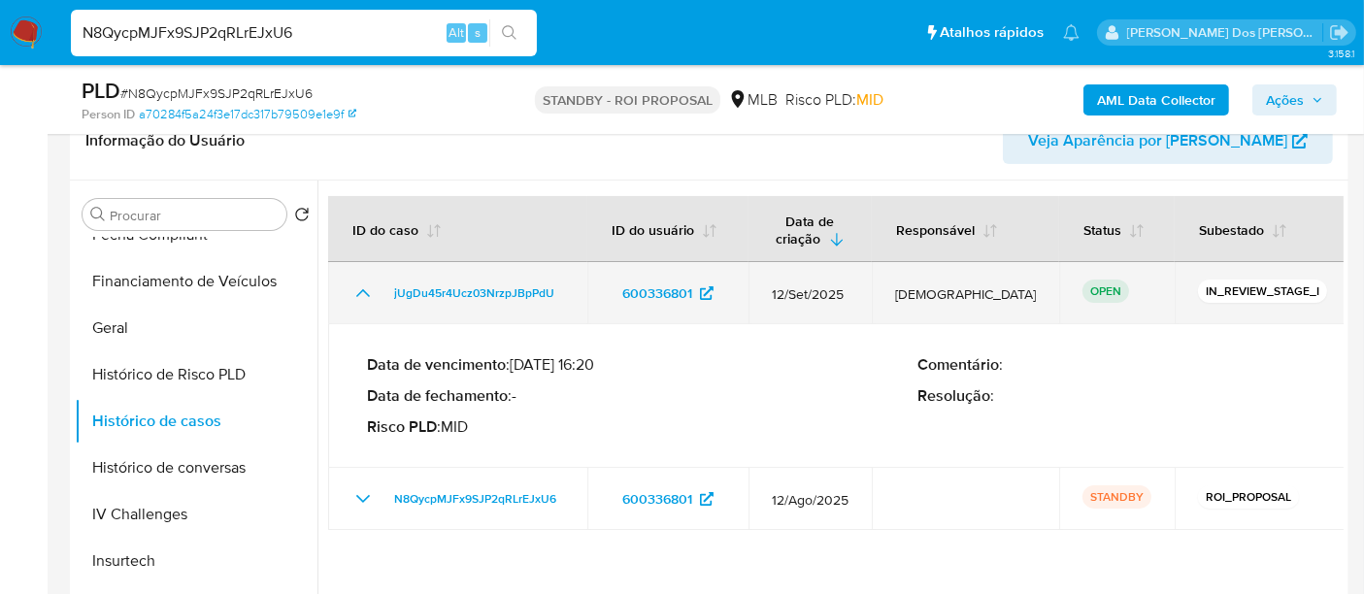
click at [361, 290] on icon "Mostrar/Ocultar" at bounding box center [363, 293] width 14 height 8
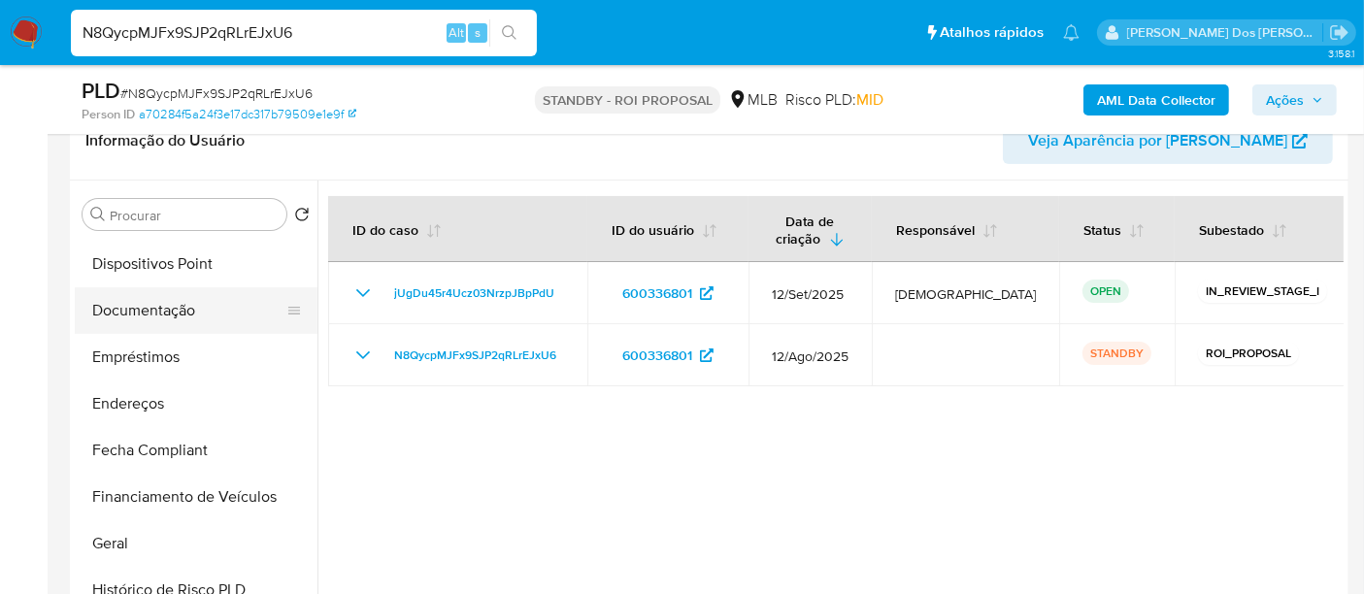
click at [176, 319] on button "Documentação" at bounding box center [188, 310] width 227 height 47
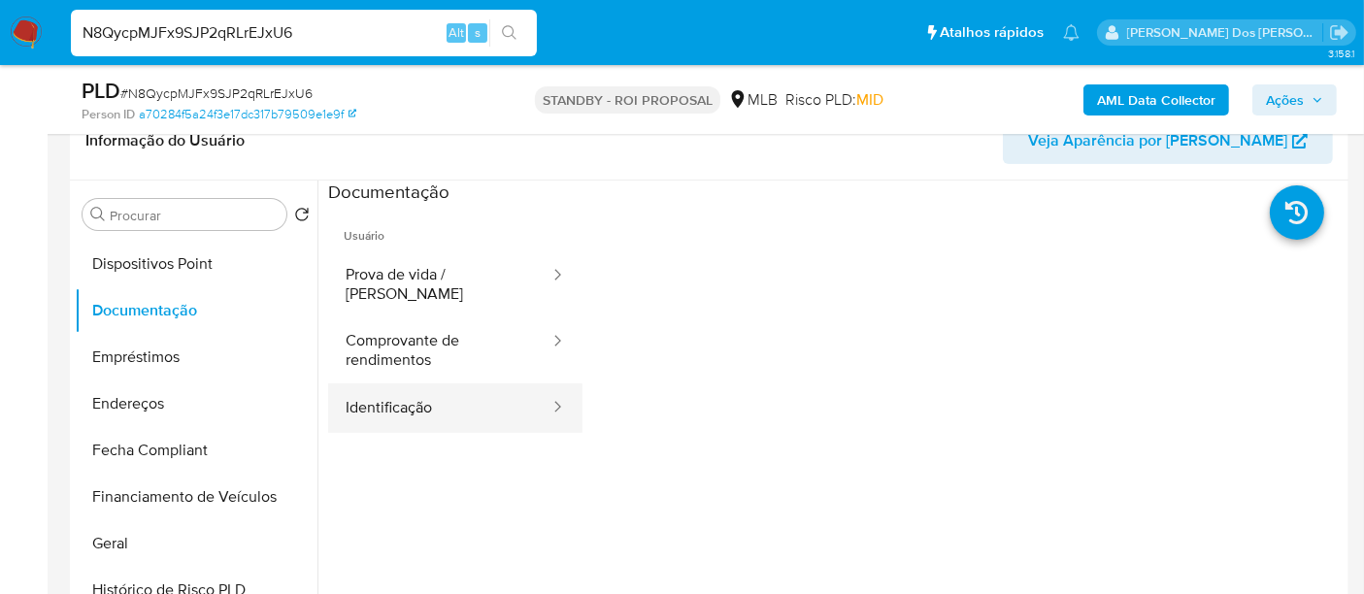
click at [401, 398] on button "Identificação" at bounding box center [439, 407] width 223 height 49
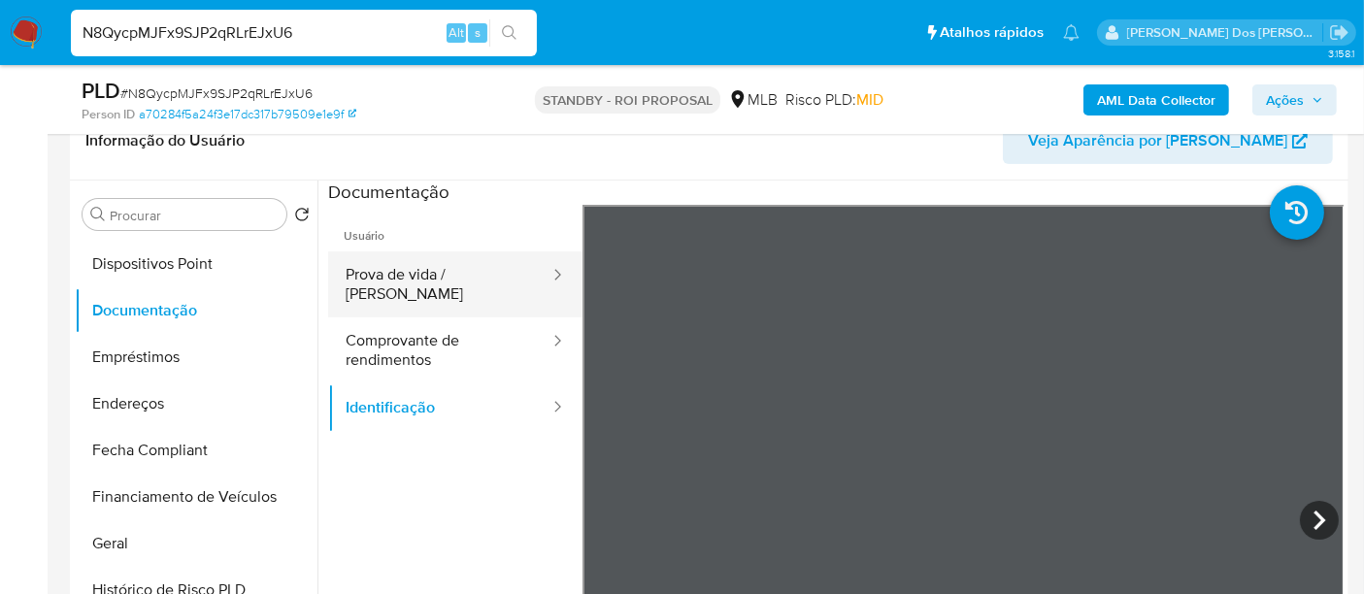
click at [450, 285] on button "Prova de vida / [PERSON_NAME]" at bounding box center [439, 284] width 223 height 66
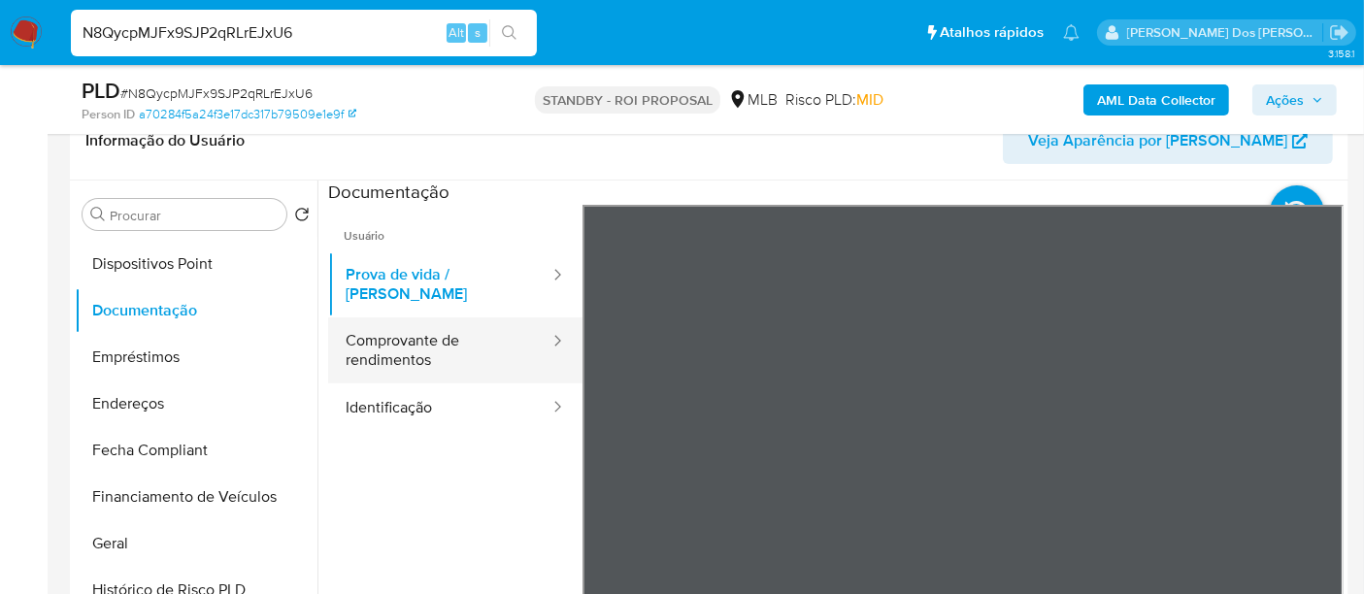
click at [394, 354] on button "Comprovante de rendimentos" at bounding box center [439, 350] width 223 height 66
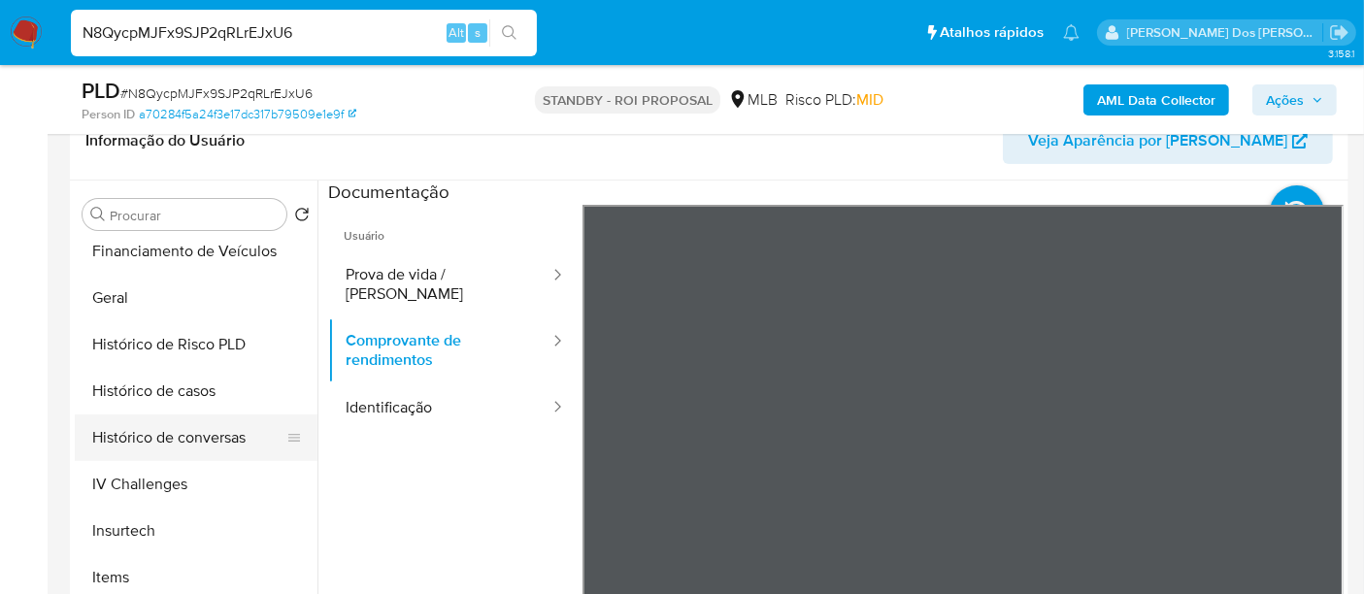
scroll to position [646, 0]
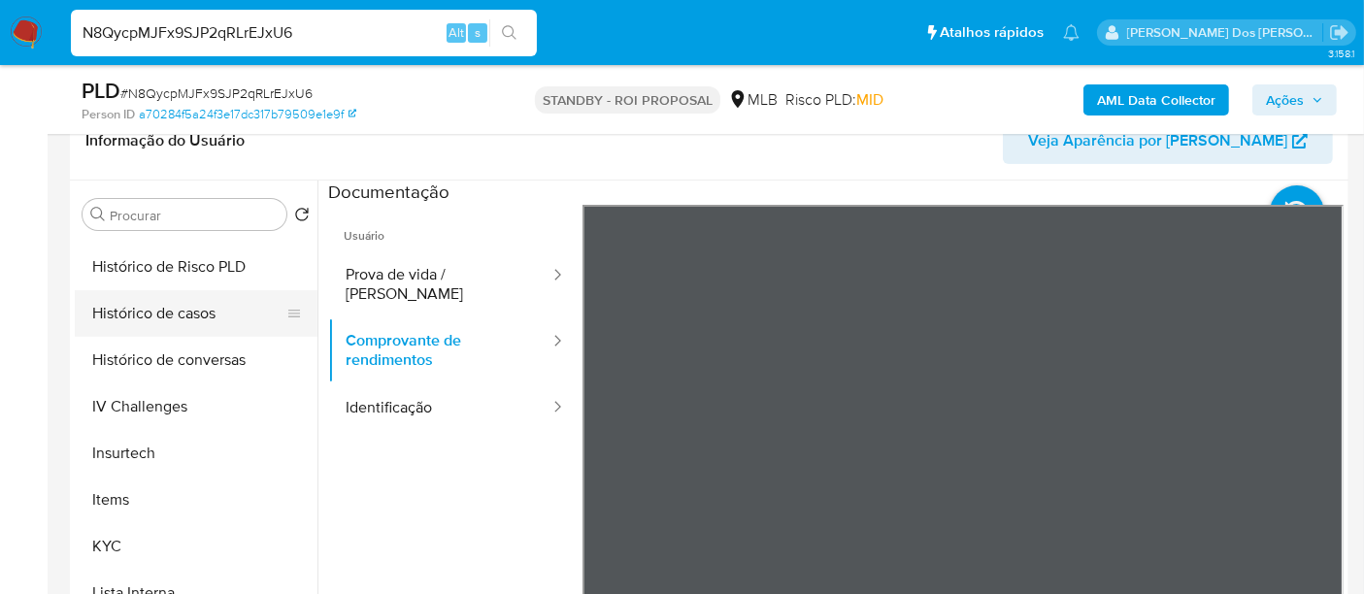
click at [191, 317] on button "Histórico de casos" at bounding box center [188, 313] width 227 height 47
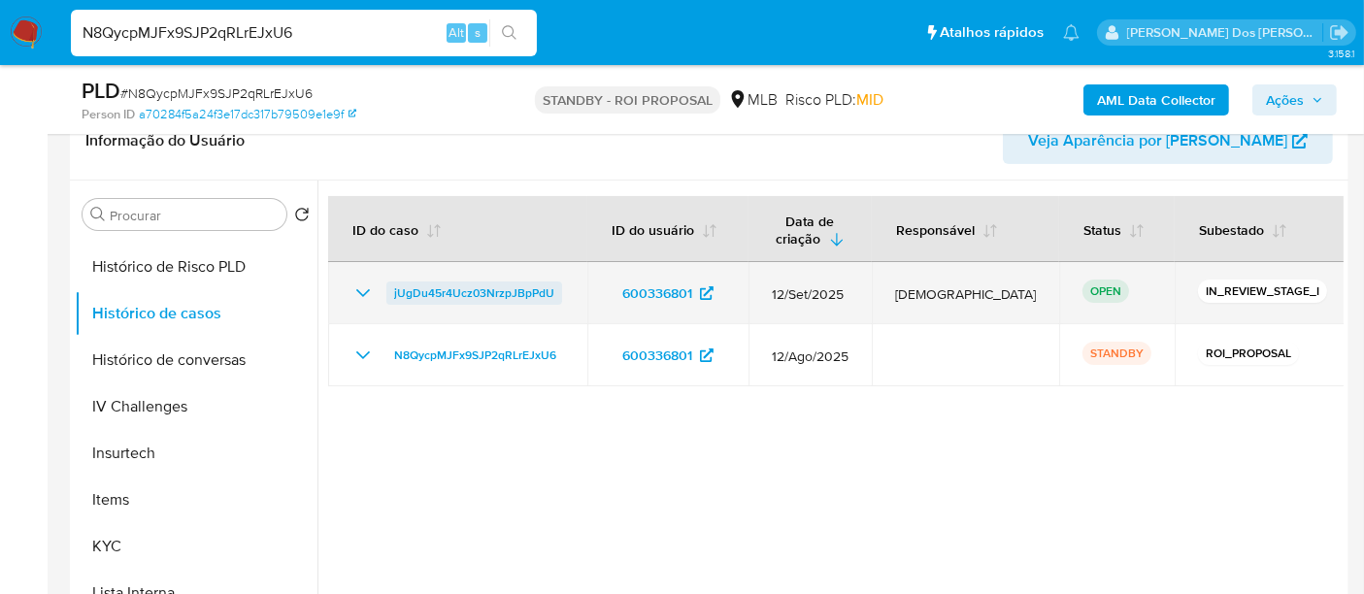
click at [457, 288] on span "jUgDu45r4Ucz03NrzpJBpPdU" at bounding box center [474, 292] width 160 height 23
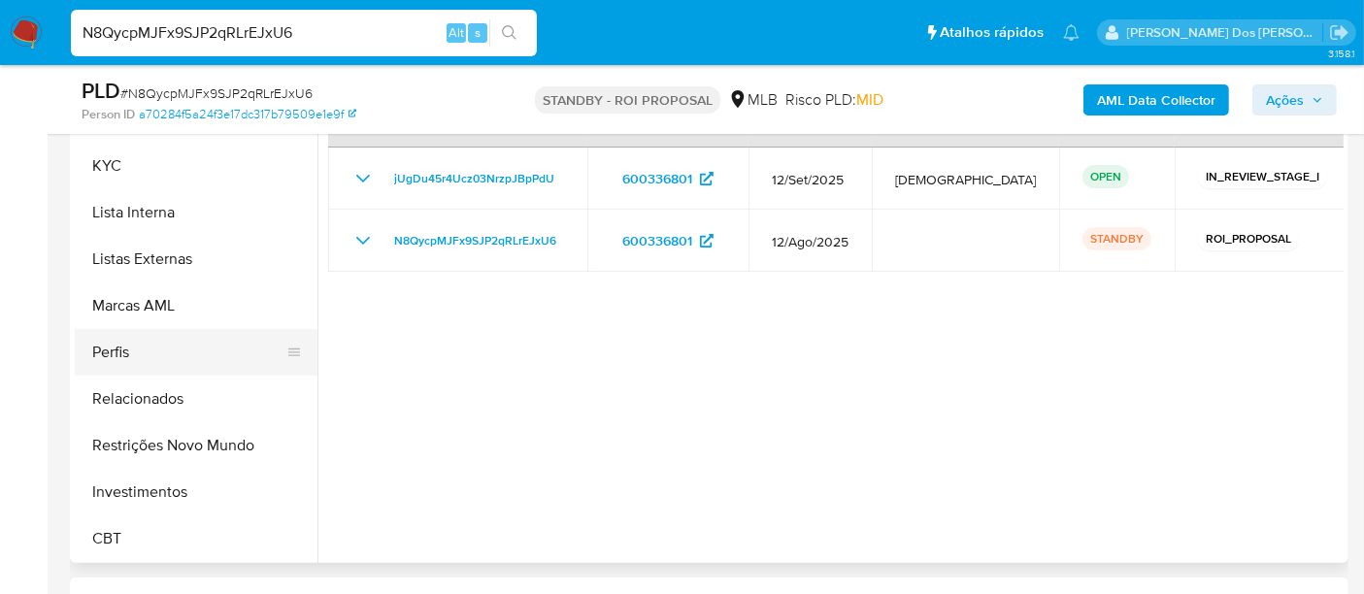
scroll to position [539, 0]
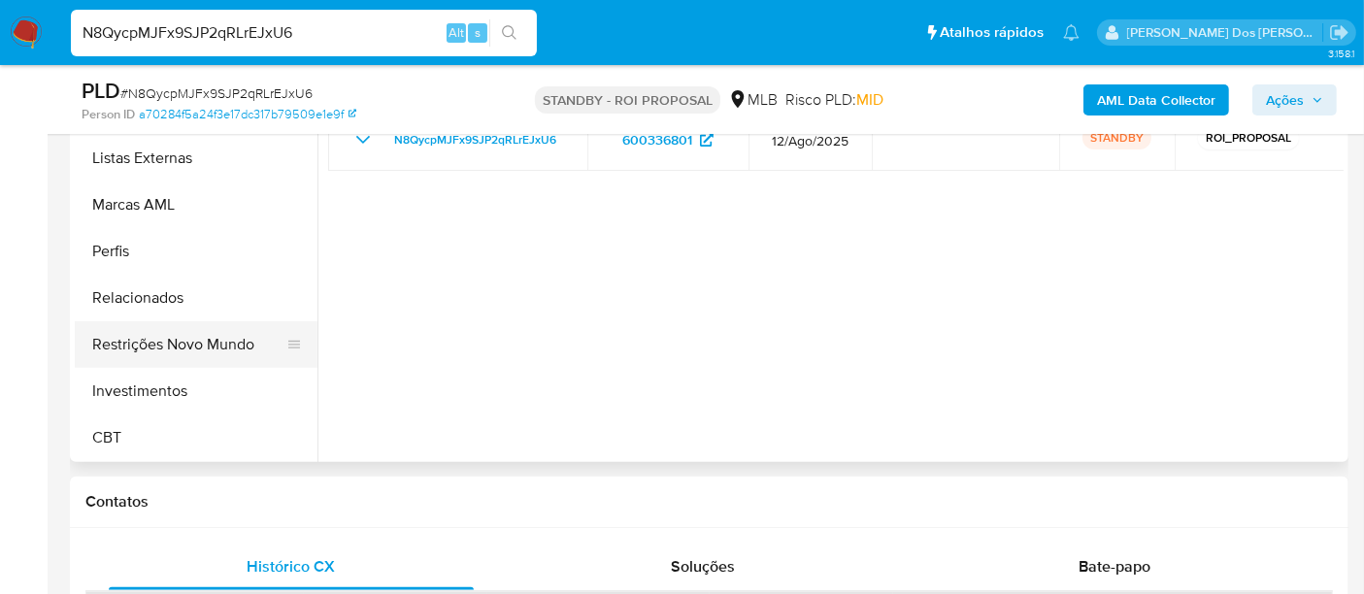
click at [218, 335] on button "Restrições Novo Mundo" at bounding box center [188, 344] width 227 height 47
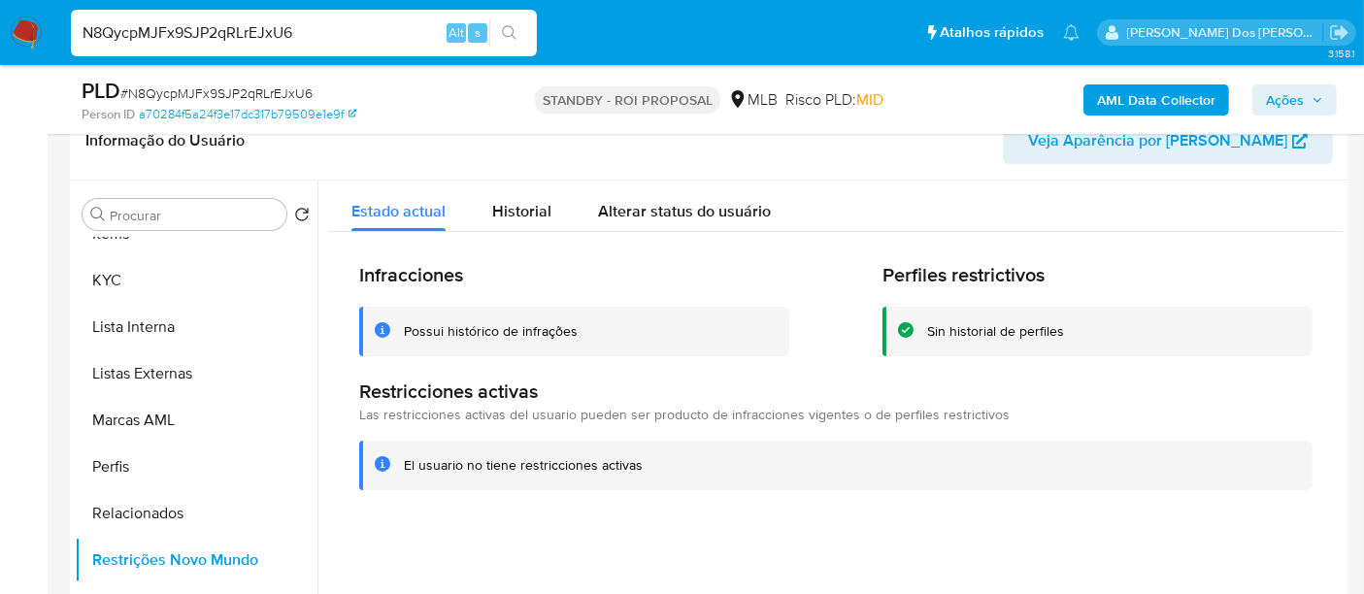
scroll to position [589, 0]
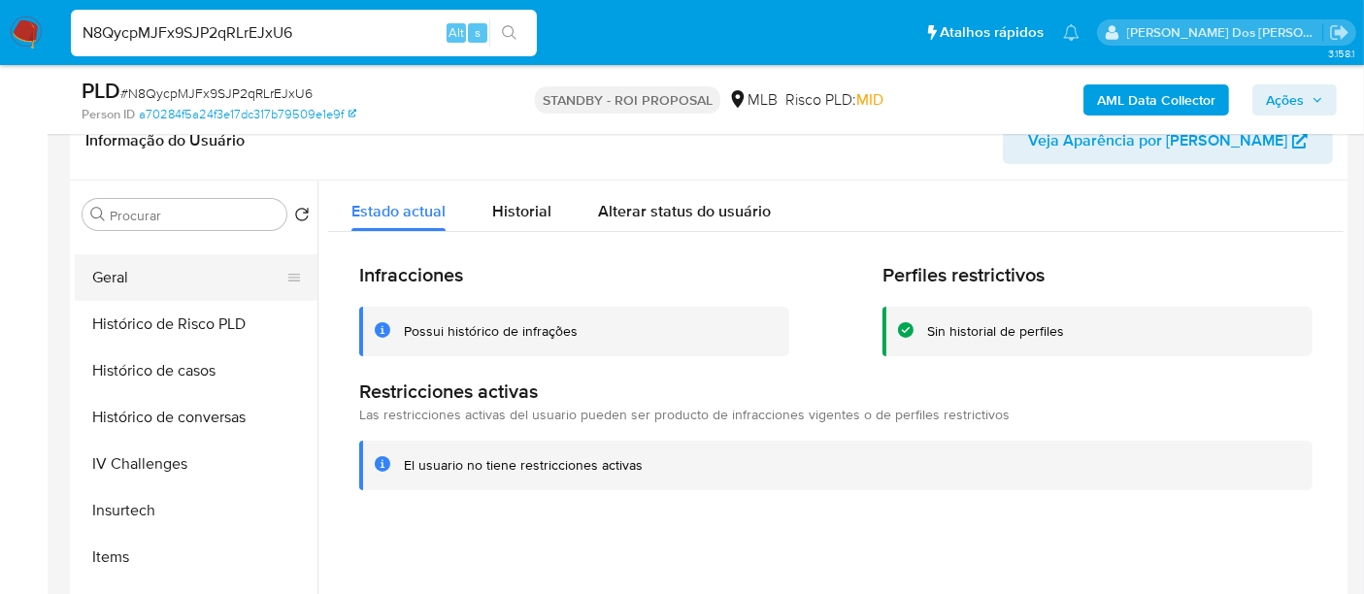
click at [116, 267] on button "Geral" at bounding box center [188, 277] width 227 height 47
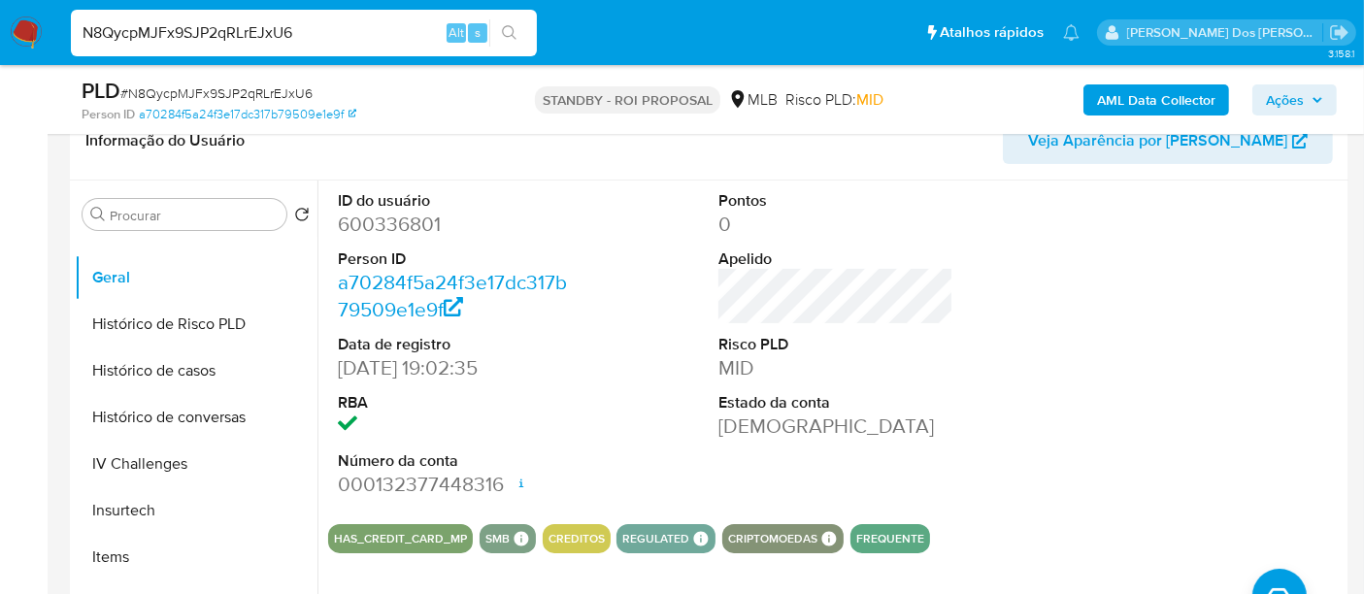
click at [243, 40] on input "N8QycpMJFx9SJP2qRLrEJxU6" at bounding box center [304, 32] width 466 height 25
paste input "JKFDvDHvyL4wmxdovk6yzla1"
type input "JKFDvDHvyL4wmxdovk6yzla1"
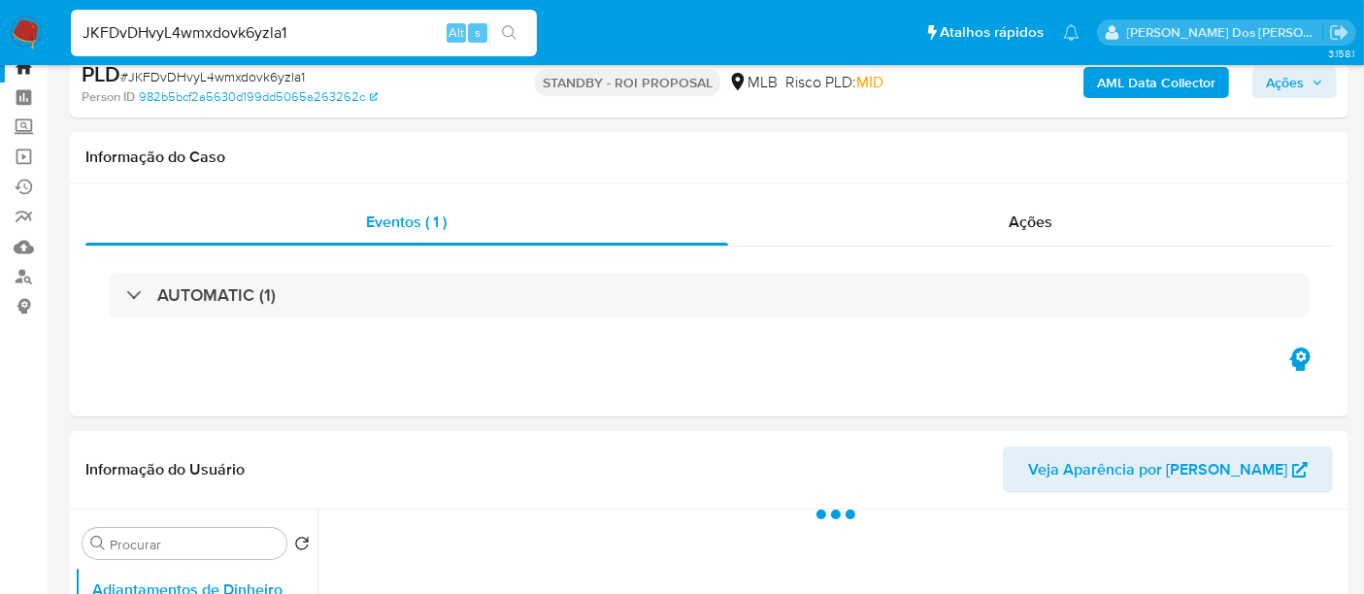
scroll to position [431, 0]
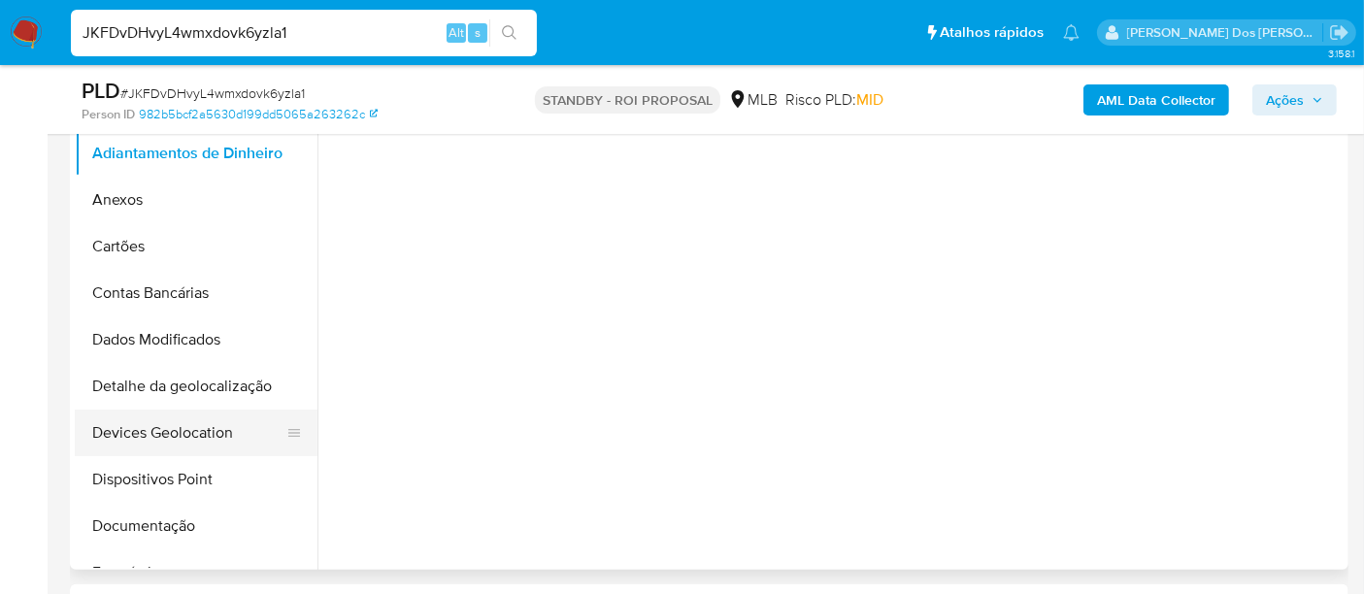
select select "10"
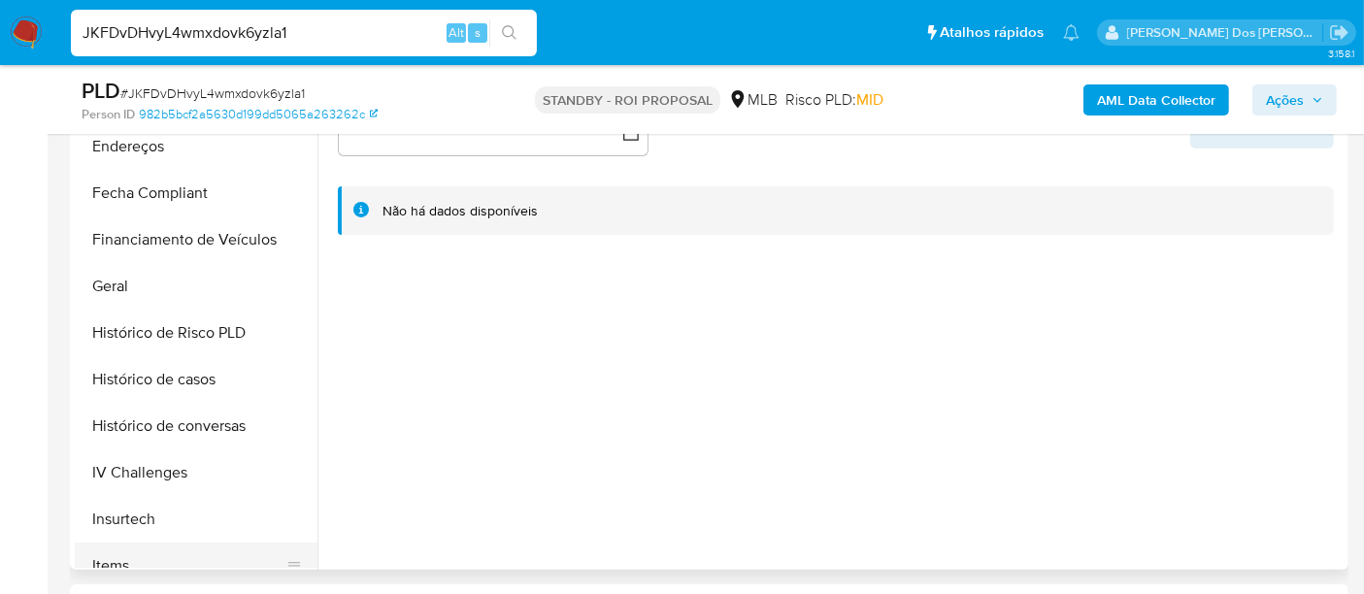
scroll to position [646, 0]
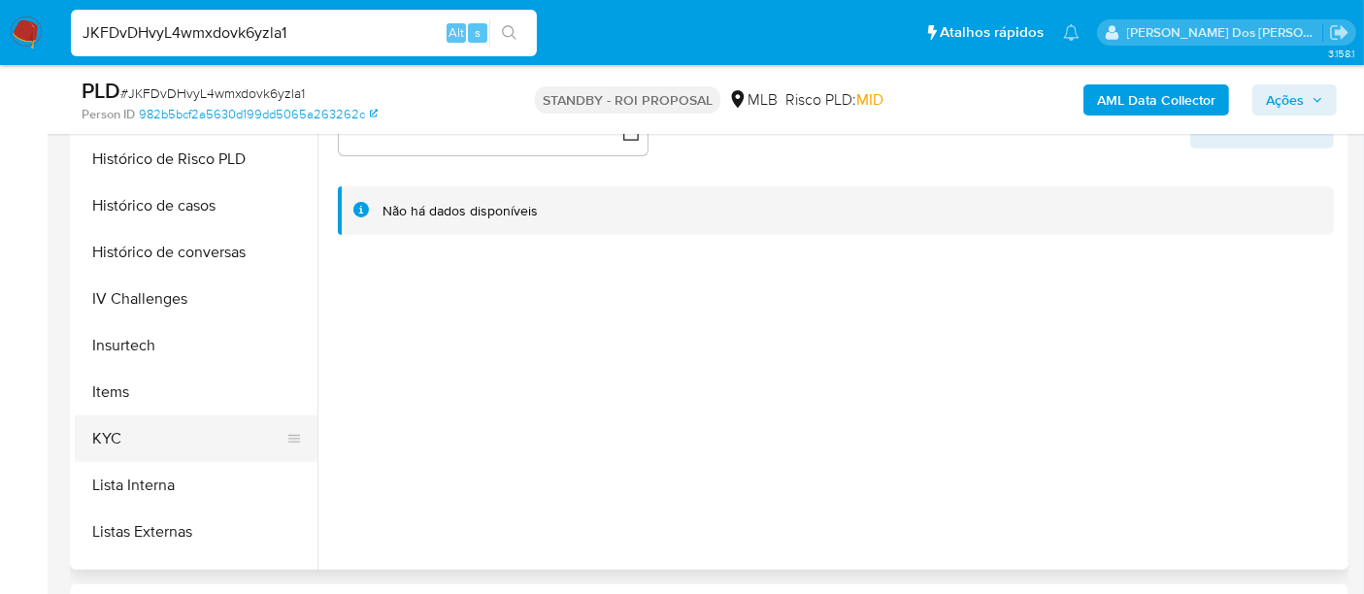
click at [114, 429] on button "KYC" at bounding box center [188, 438] width 227 height 47
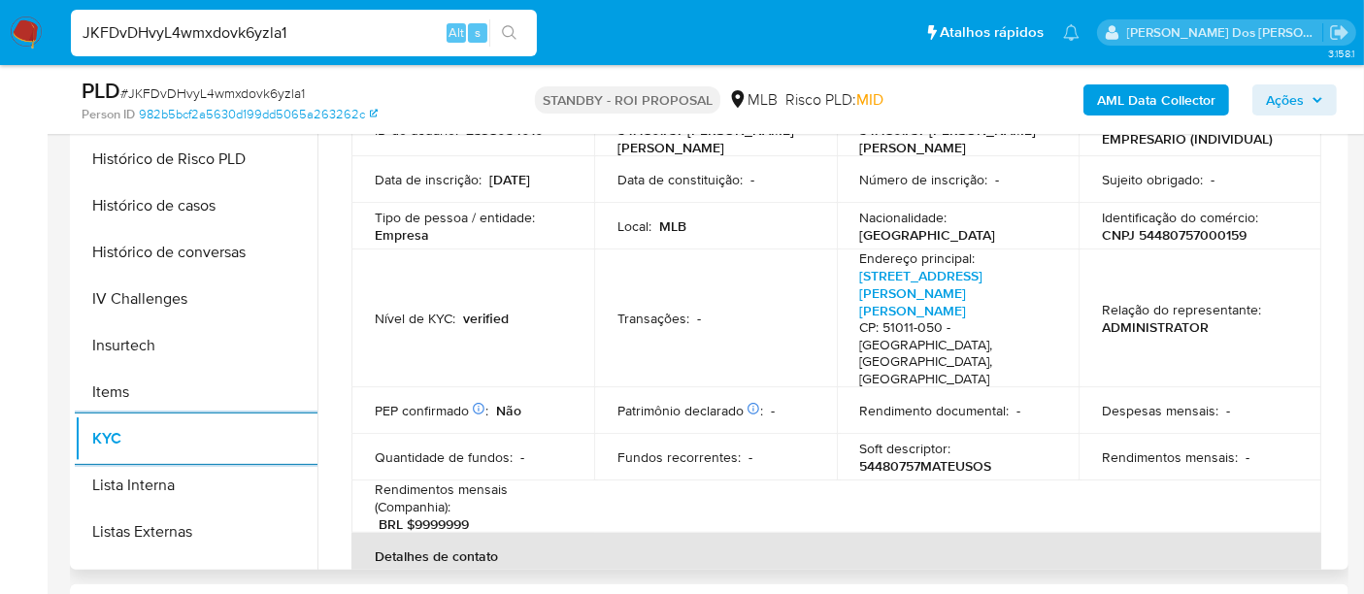
scroll to position [323, 0]
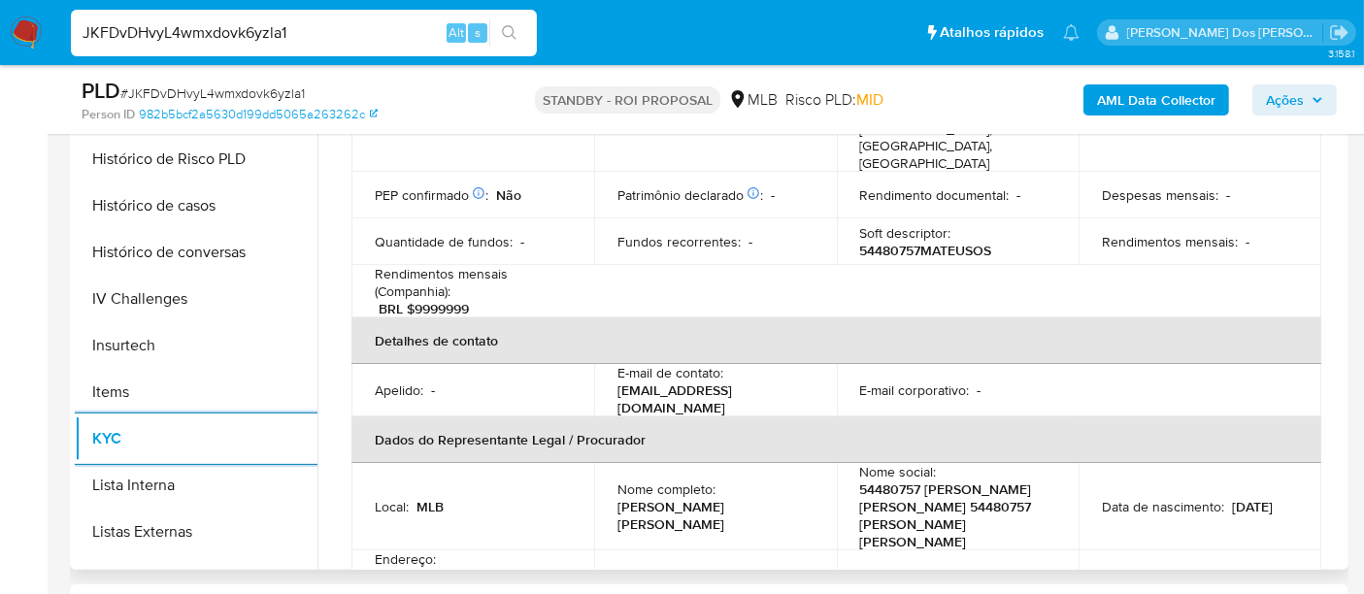
drag, startPoint x: 480, startPoint y: 508, endPoint x: 471, endPoint y: 484, distance: 25.2
click at [480, 567] on link "Avenida Engenheiro Domingos Ferreira 1222, Pina" at bounding box center [436, 594] width 123 height 54
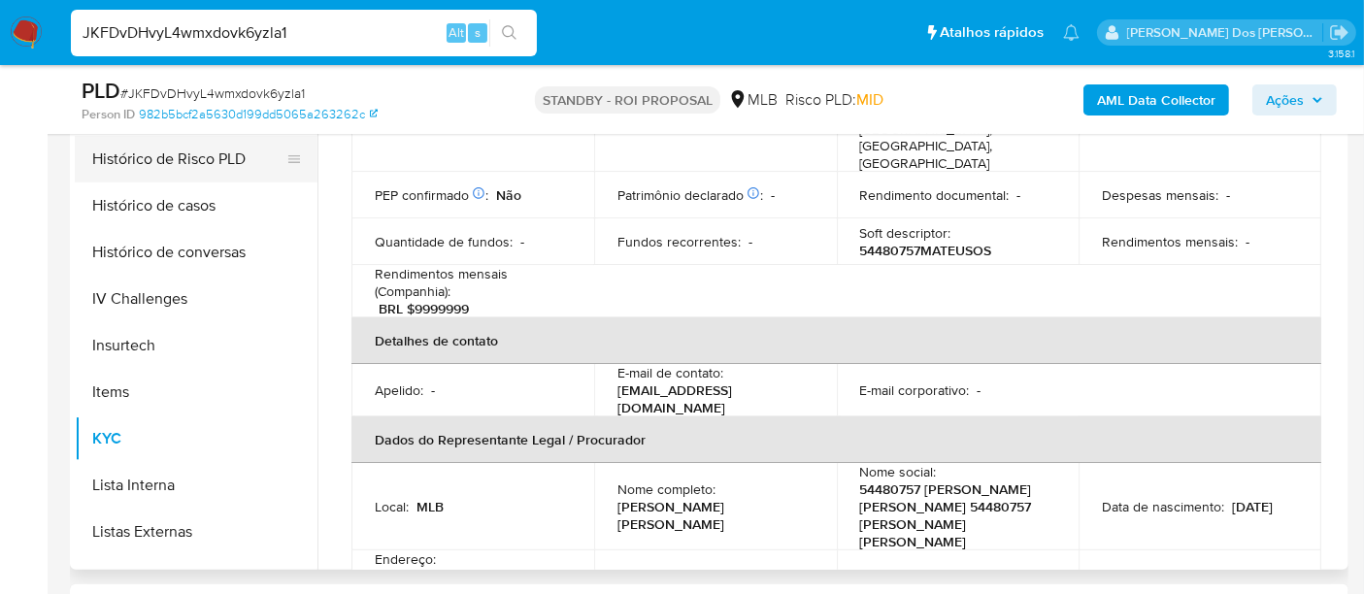
scroll to position [431, 0]
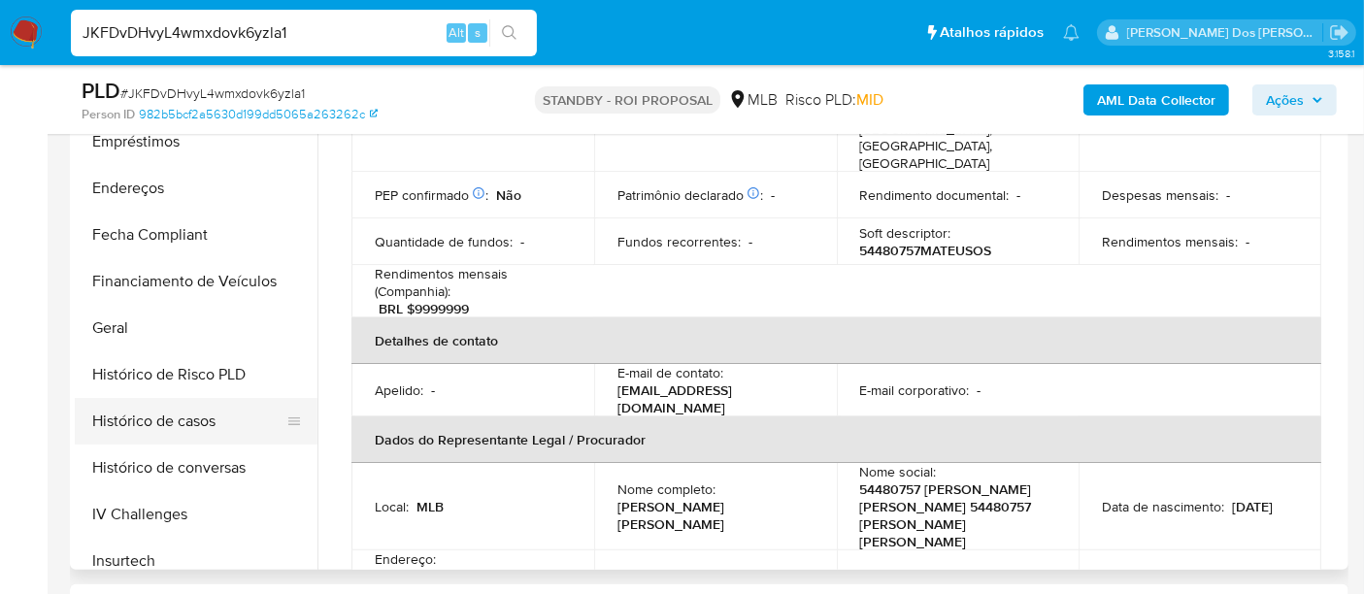
click at [196, 411] on button "Histórico de casos" at bounding box center [188, 421] width 227 height 47
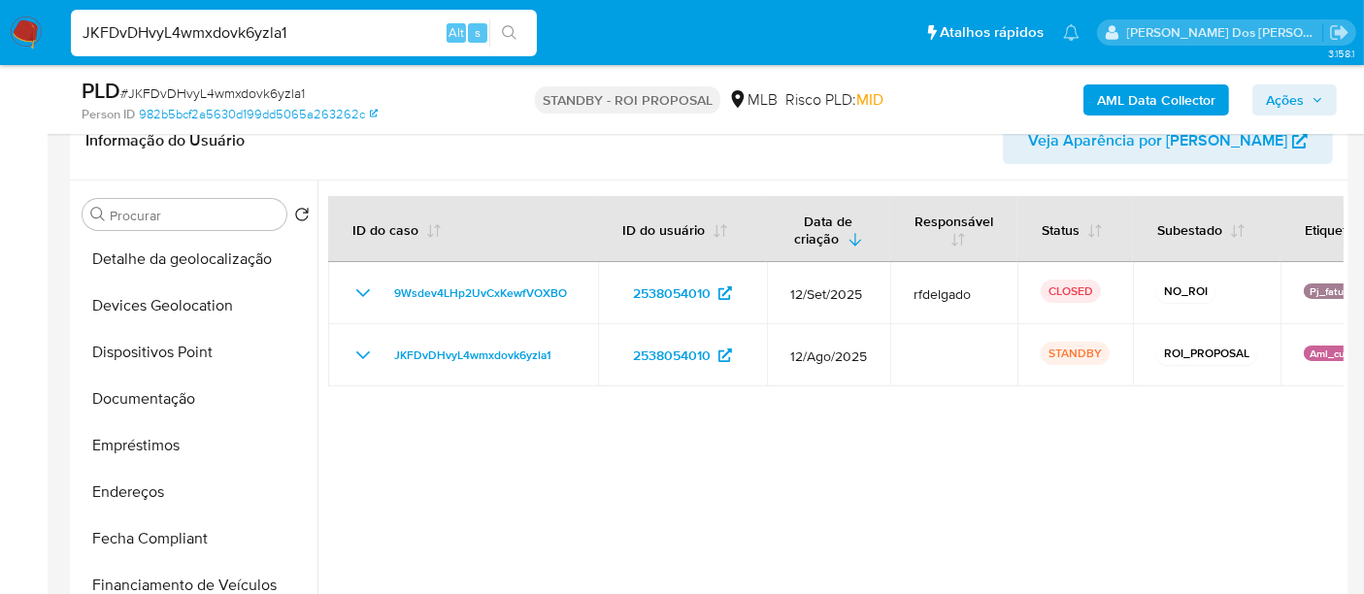
scroll to position [215, 0]
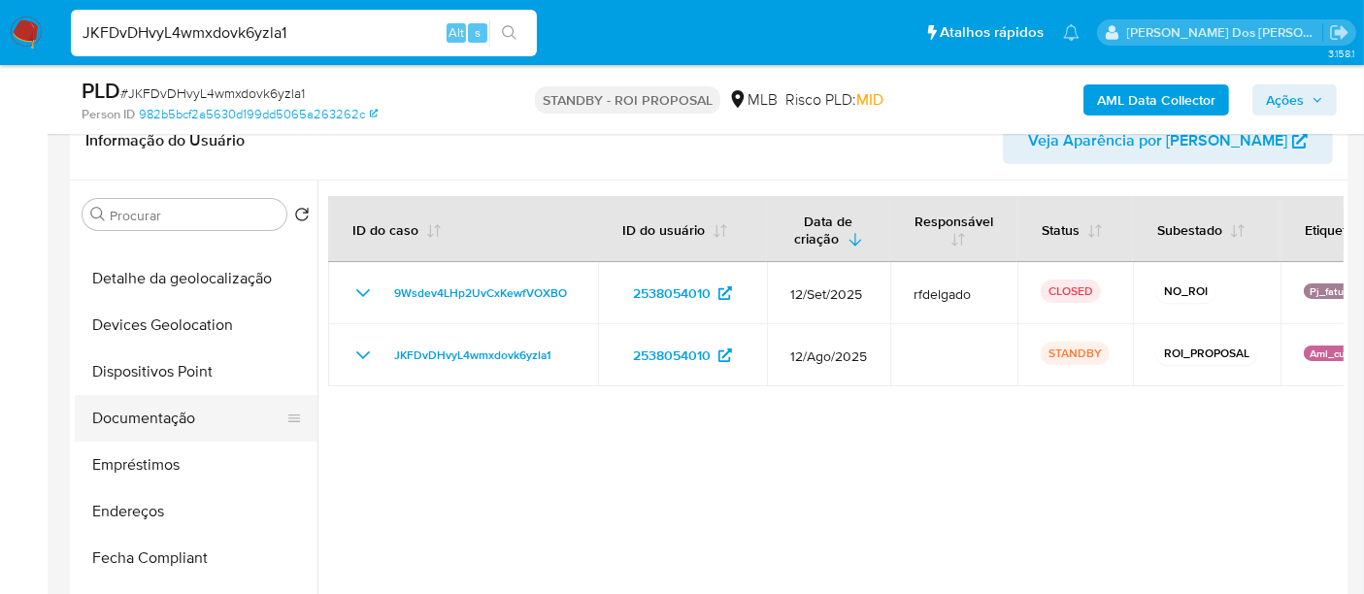
click at [155, 419] on button "Documentação" at bounding box center [188, 418] width 227 height 47
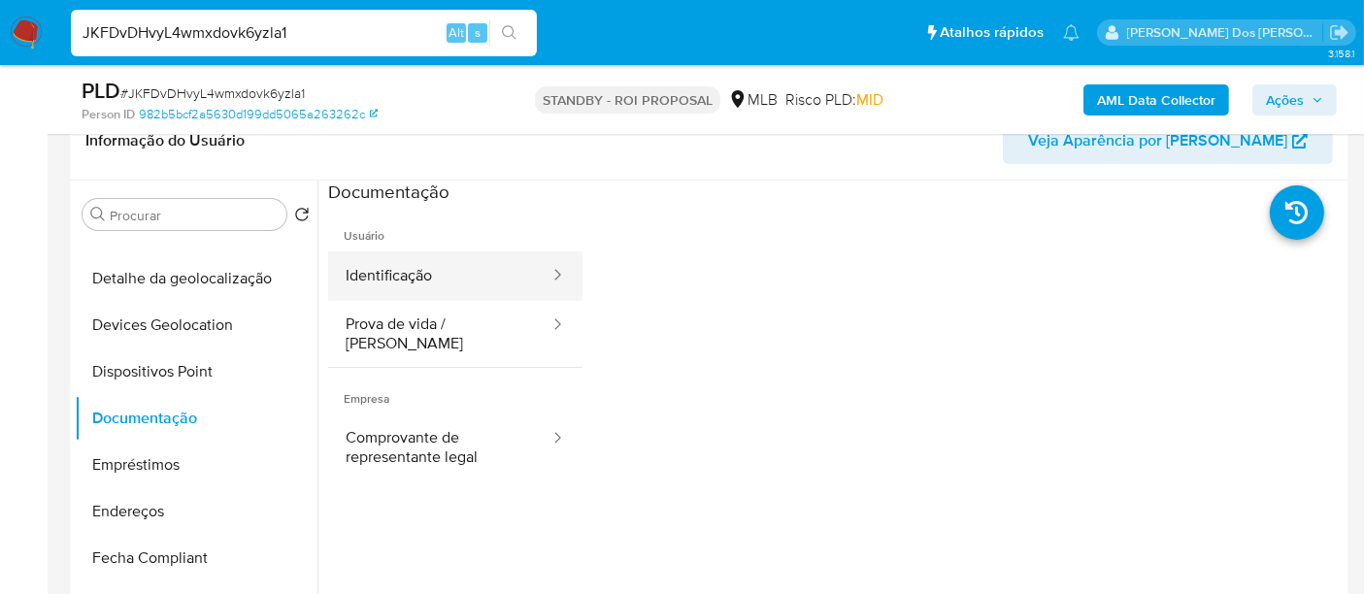
click at [413, 279] on button "Identificação" at bounding box center [439, 275] width 223 height 49
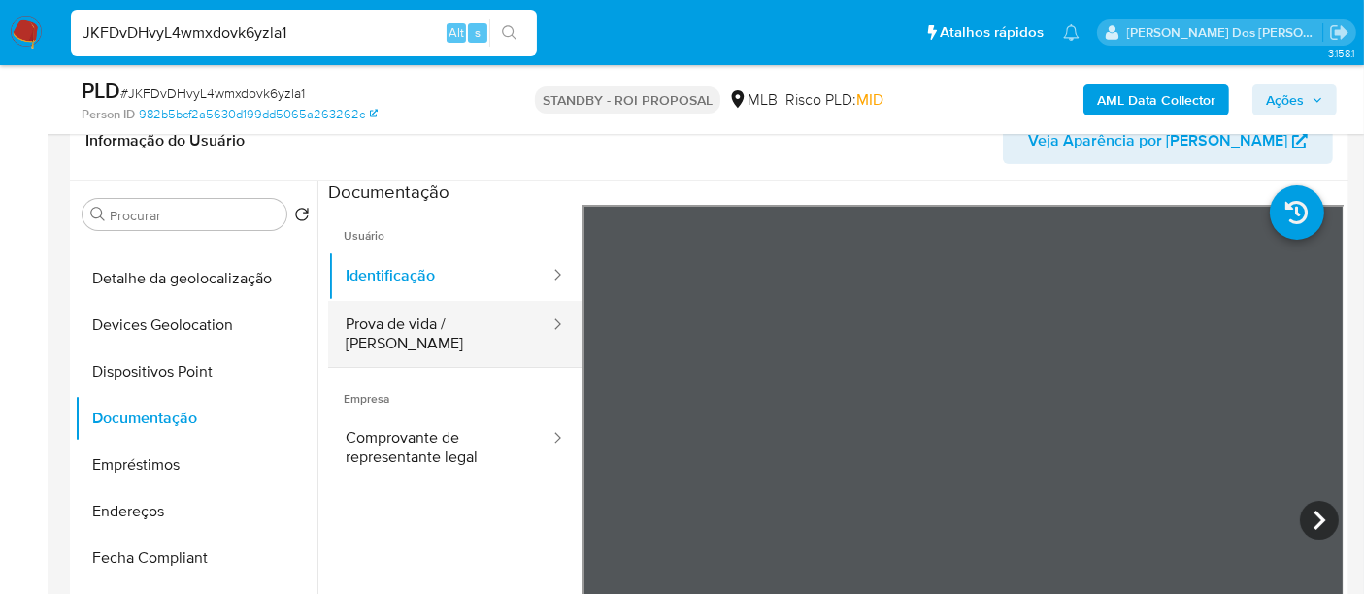
click at [463, 327] on button "Prova de vida / Selfie" at bounding box center [439, 334] width 223 height 66
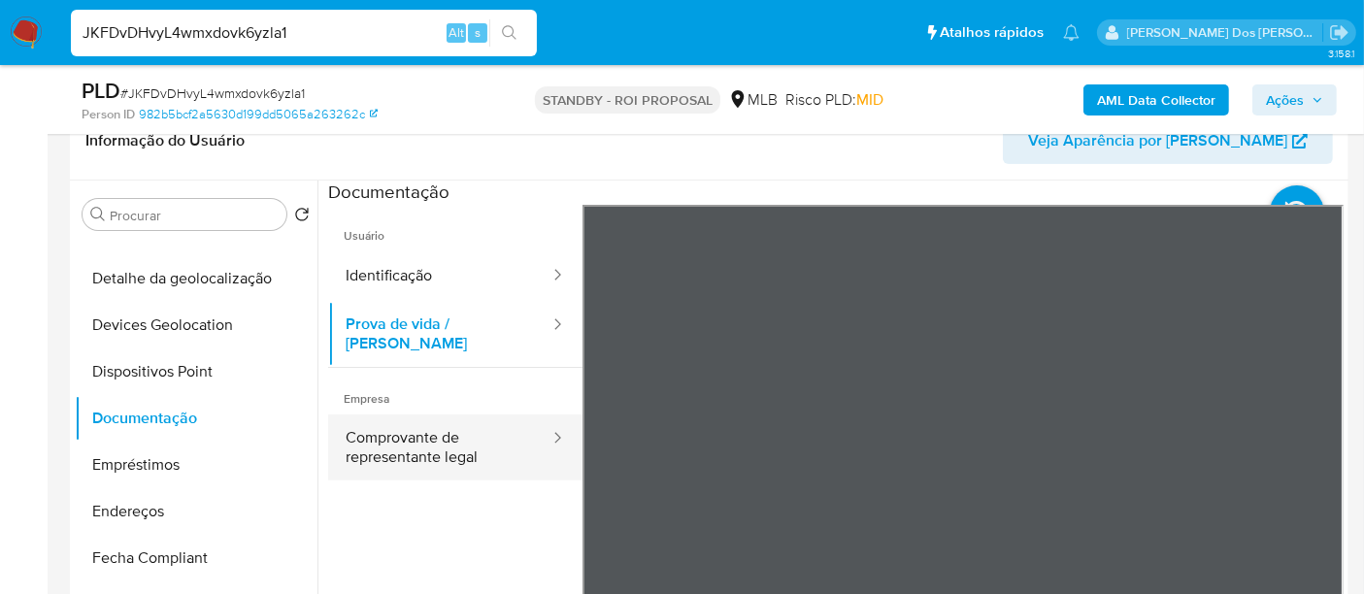
click at [446, 435] on button "Comprovante de representante legal" at bounding box center [439, 447] width 223 height 66
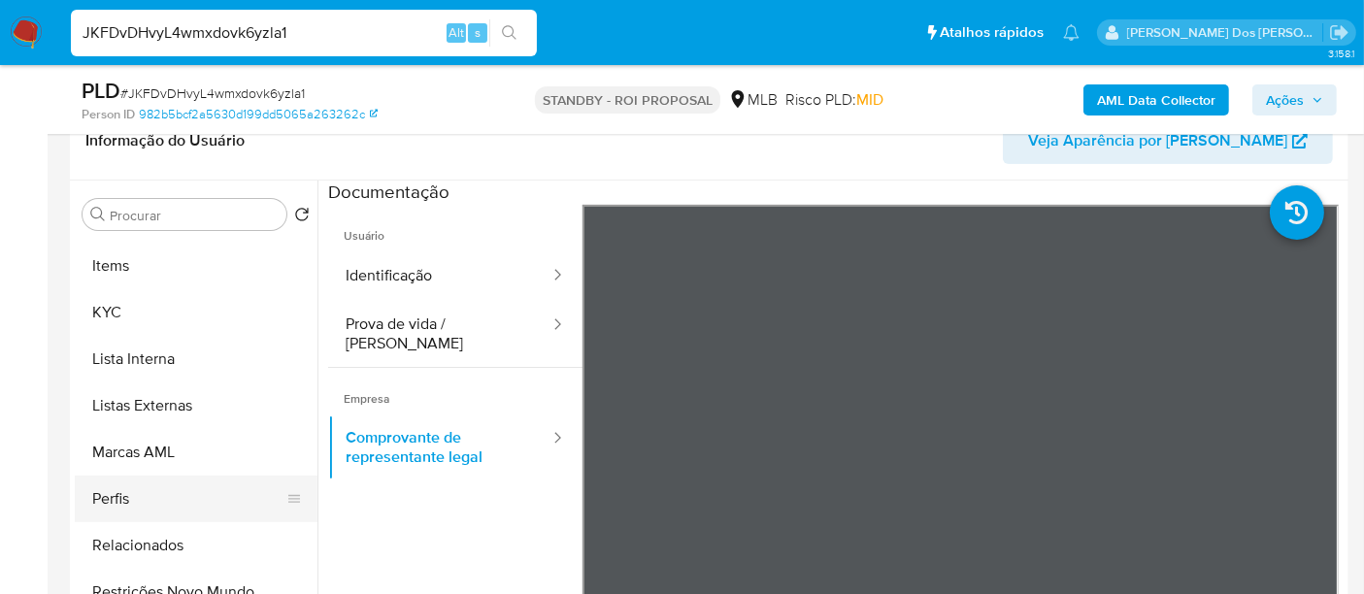
scroll to position [912, 0]
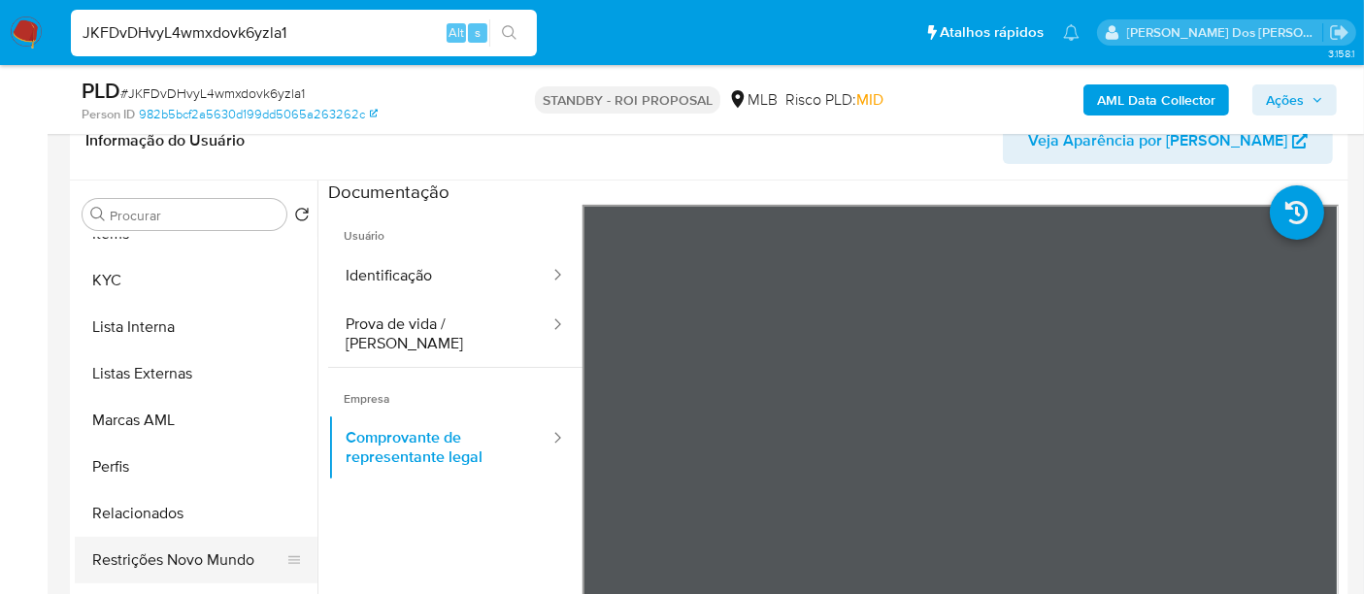
click at [224, 549] on button "Restrições Novo Mundo" at bounding box center [188, 560] width 227 height 47
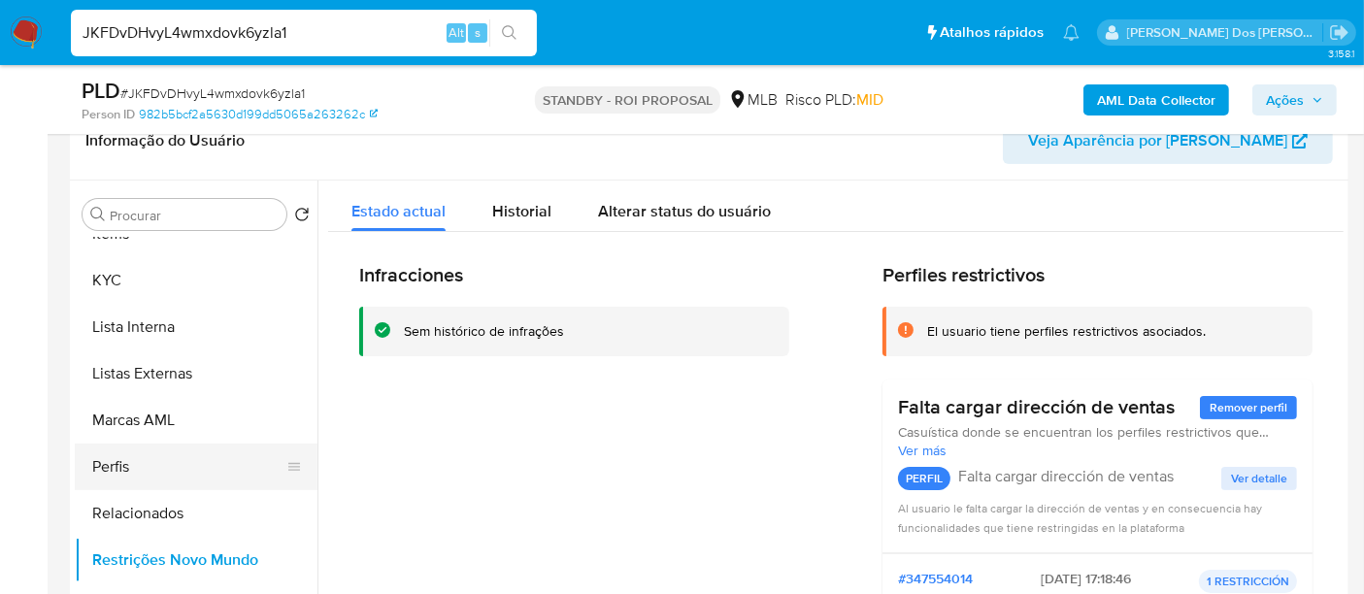
scroll to position [589, 0]
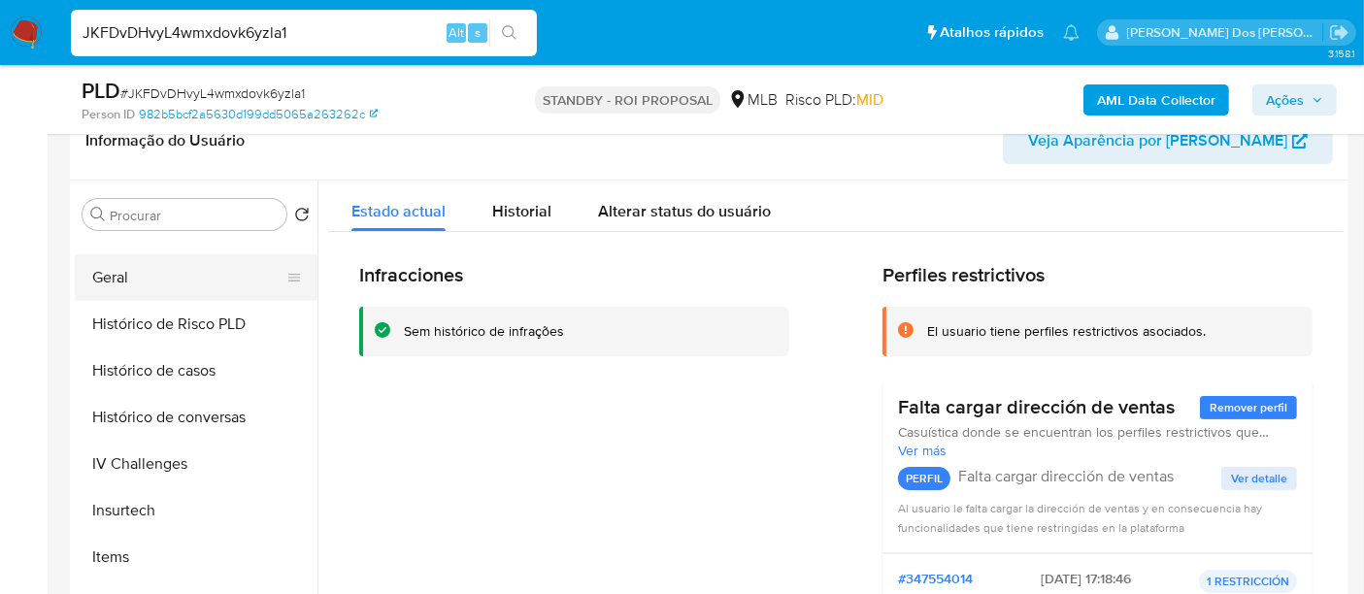
click at [119, 279] on button "Geral" at bounding box center [188, 277] width 227 height 47
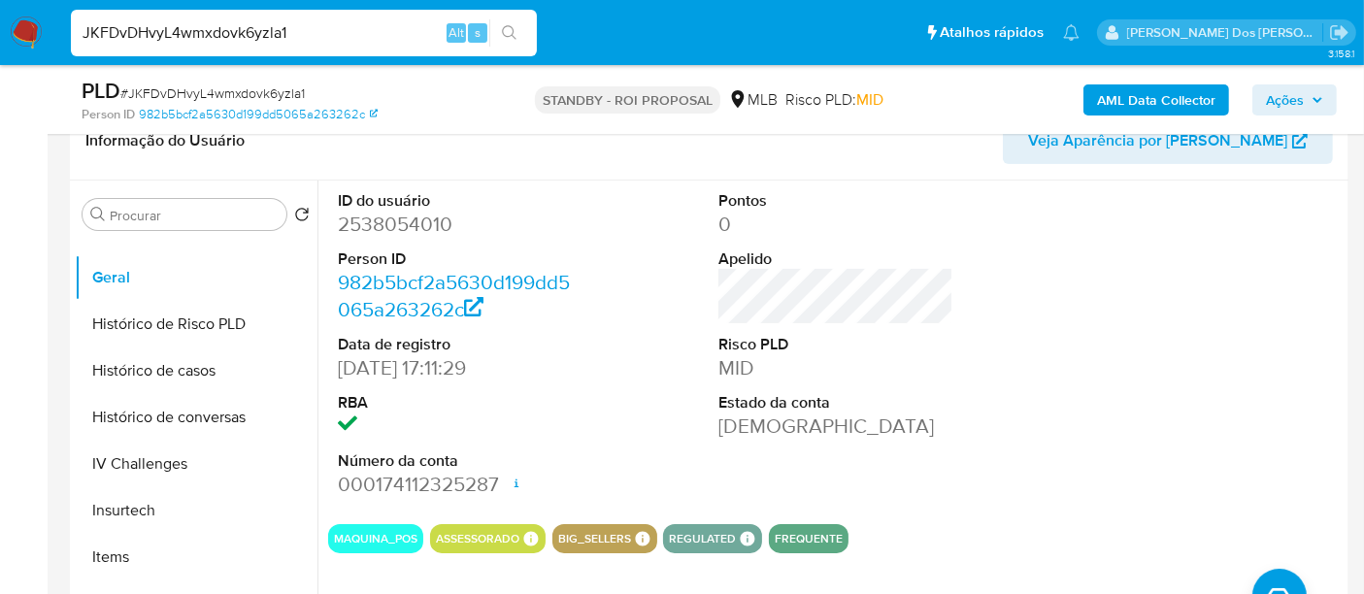
click at [248, 35] on input "JKFDvDHvyL4wmxdovk6yzla1" at bounding box center [304, 32] width 466 height 25
paste input "M01u77TARwIJefFhfMQkSEYd"
type input "M01u77TARwIJefFhfMQkSEYd"
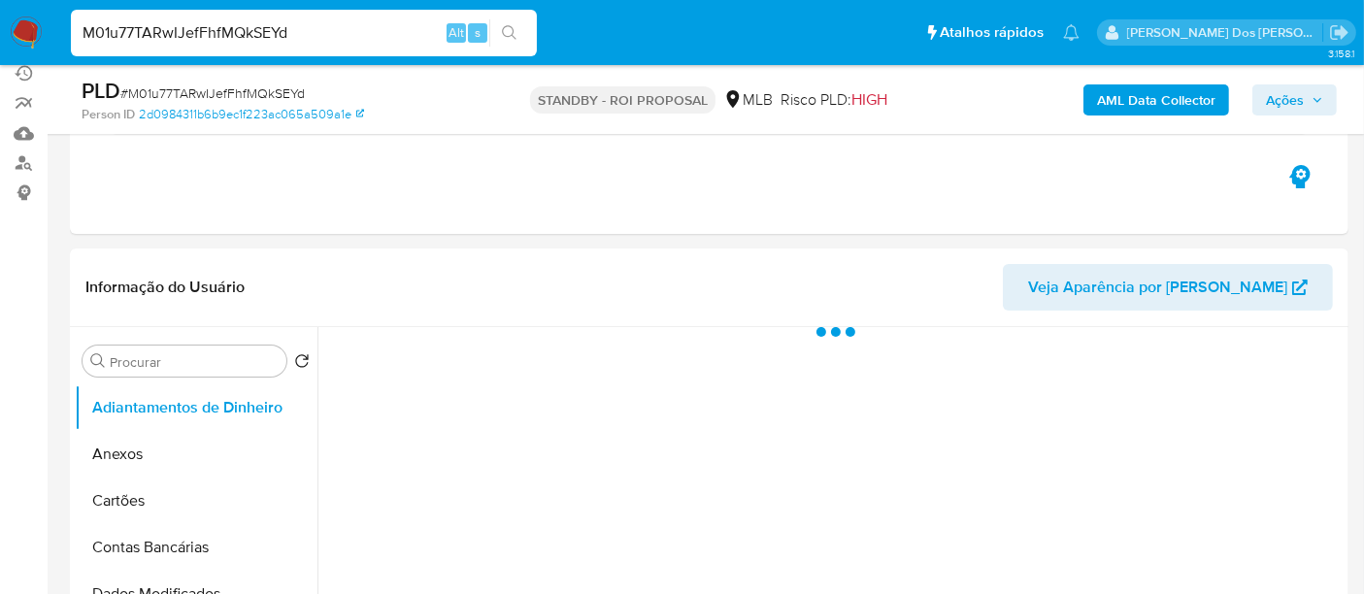
scroll to position [323, 0]
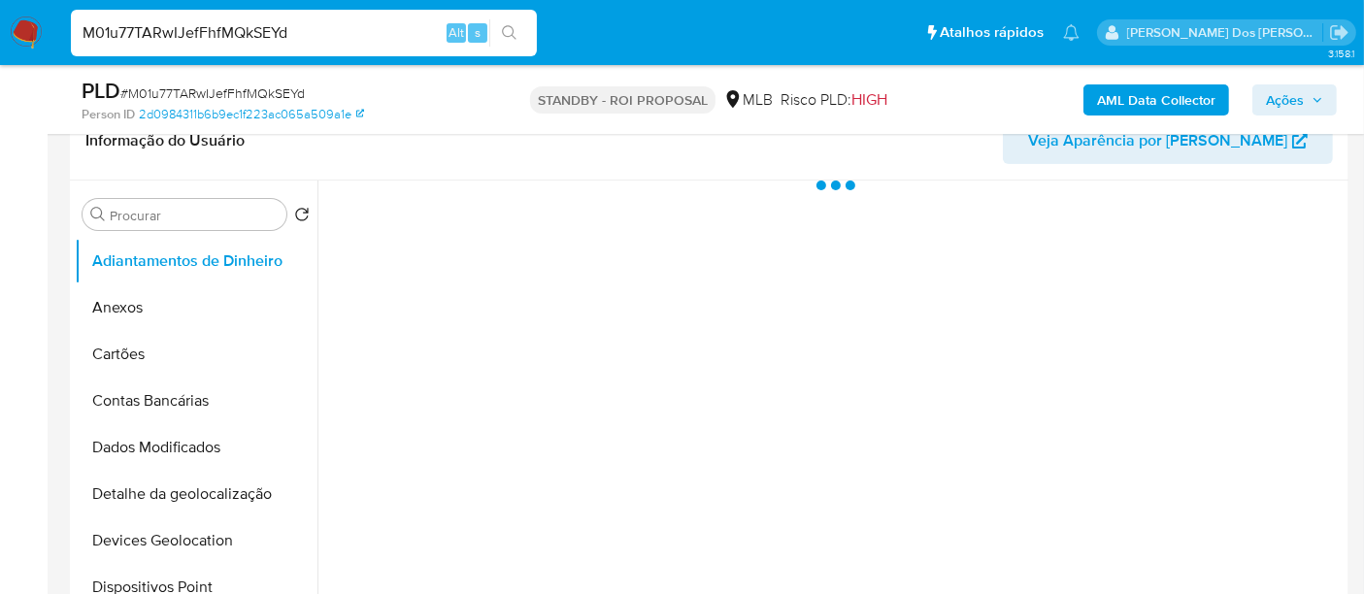
select select "10"
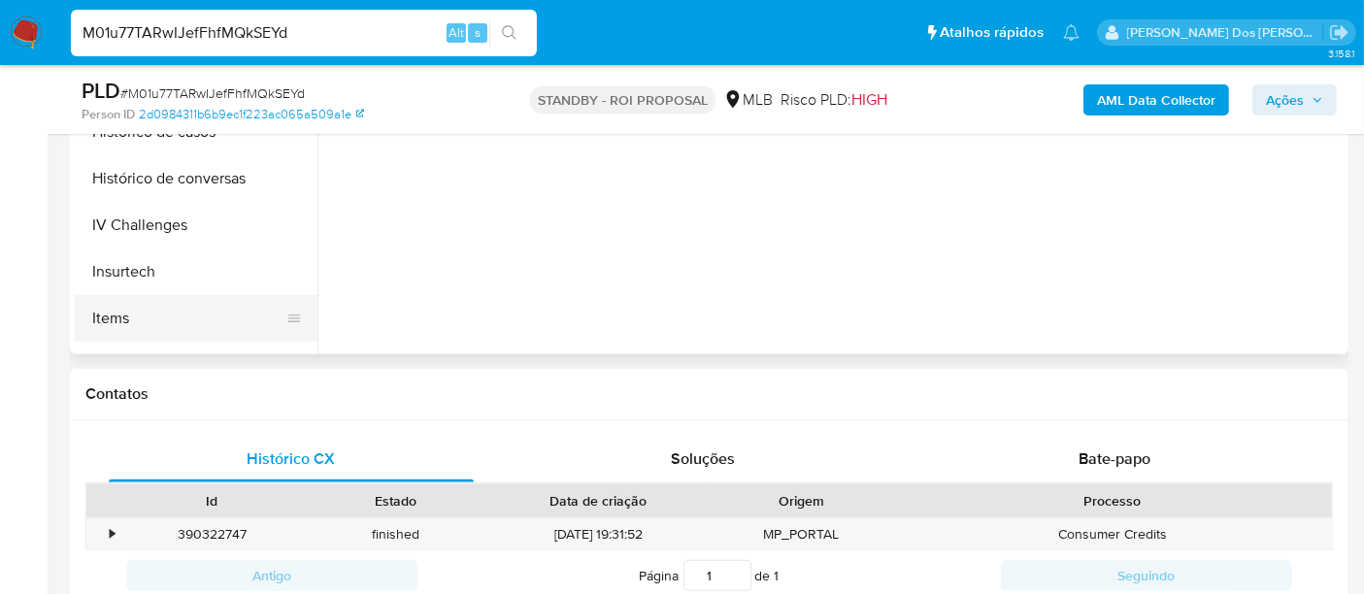
scroll to position [539, 0]
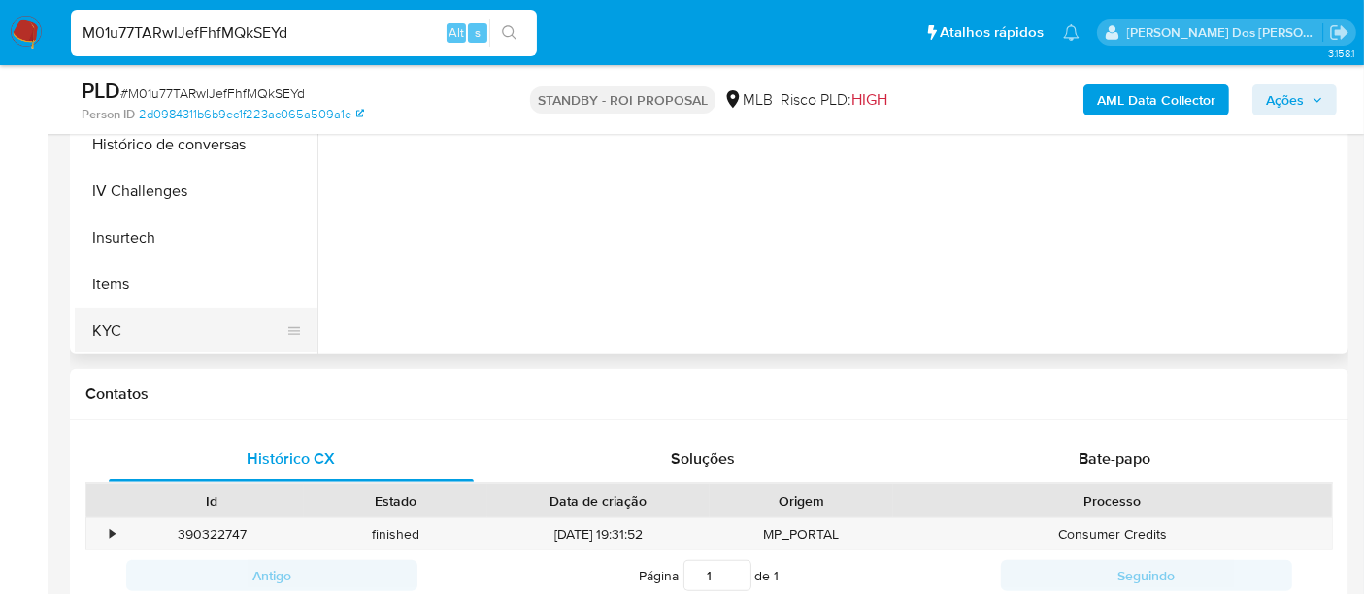
click at [82, 340] on button "KYC" at bounding box center [188, 331] width 227 height 47
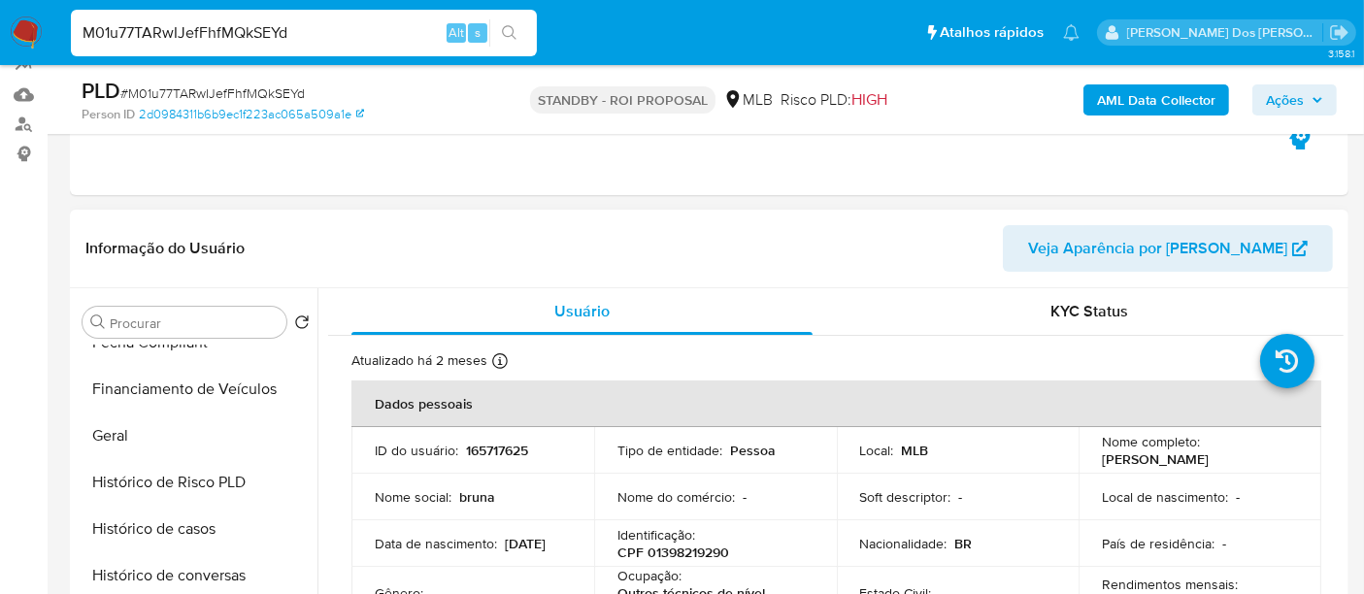
scroll to position [431, 0]
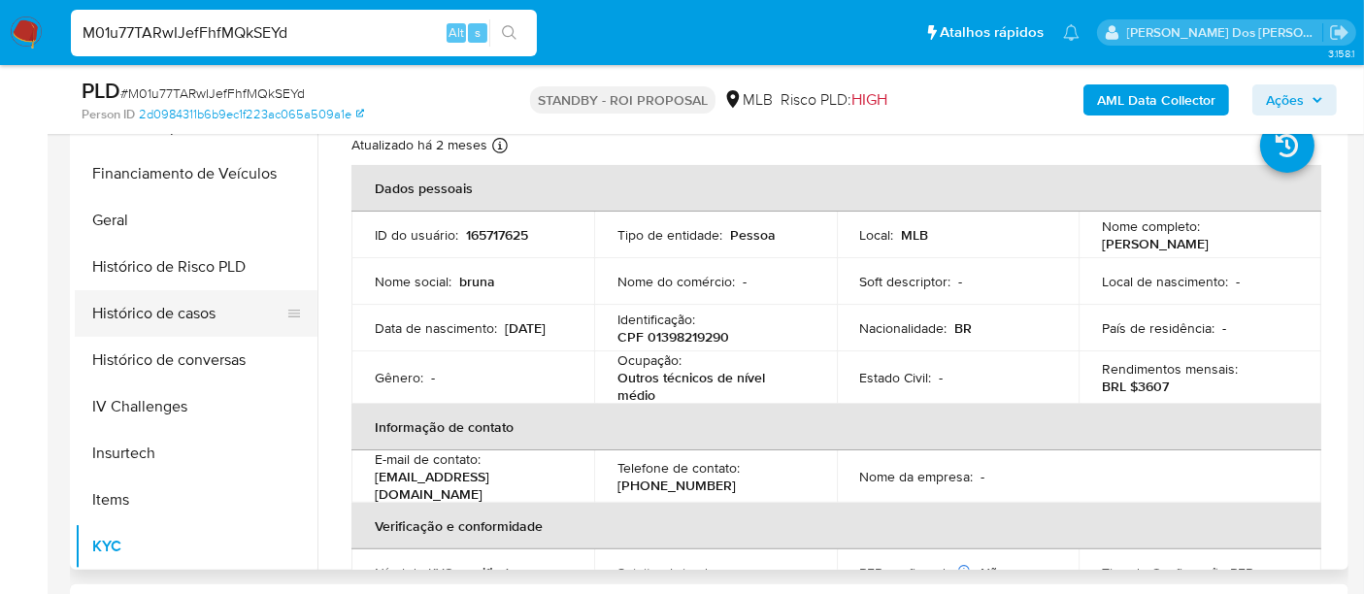
click at [208, 308] on button "Histórico de casos" at bounding box center [188, 313] width 227 height 47
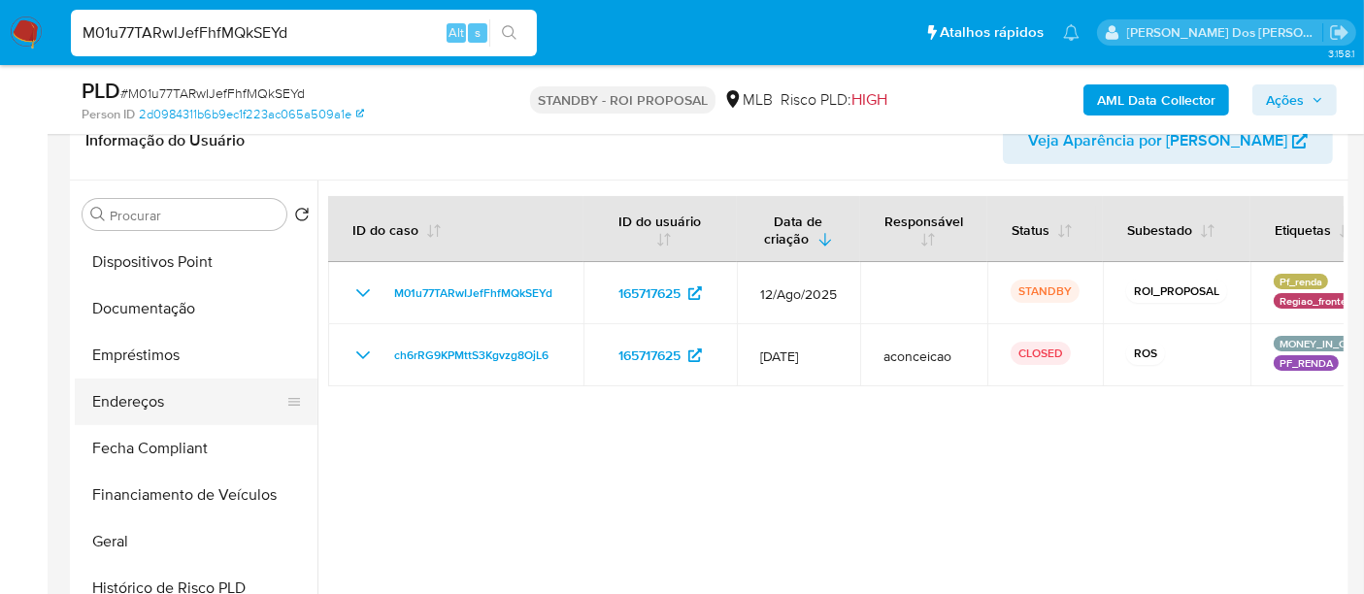
scroll to position [323, 0]
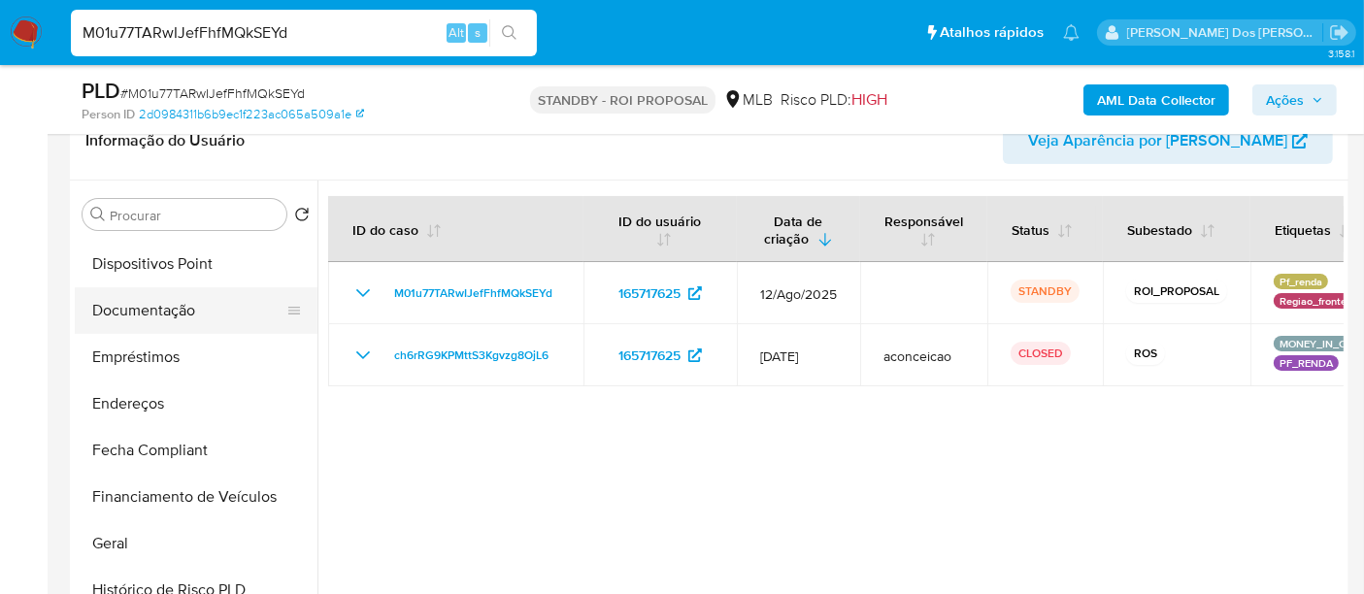
click at [172, 318] on button "Documentação" at bounding box center [188, 310] width 227 height 47
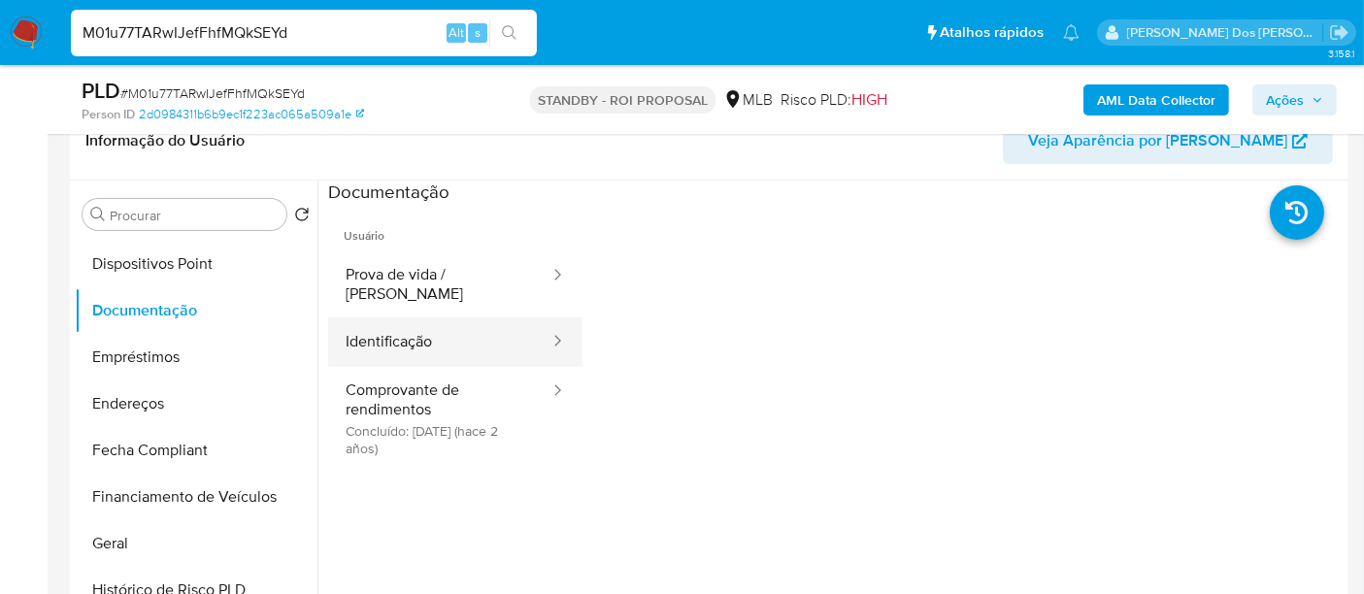
click at [412, 330] on button "Identificação" at bounding box center [439, 341] width 223 height 49
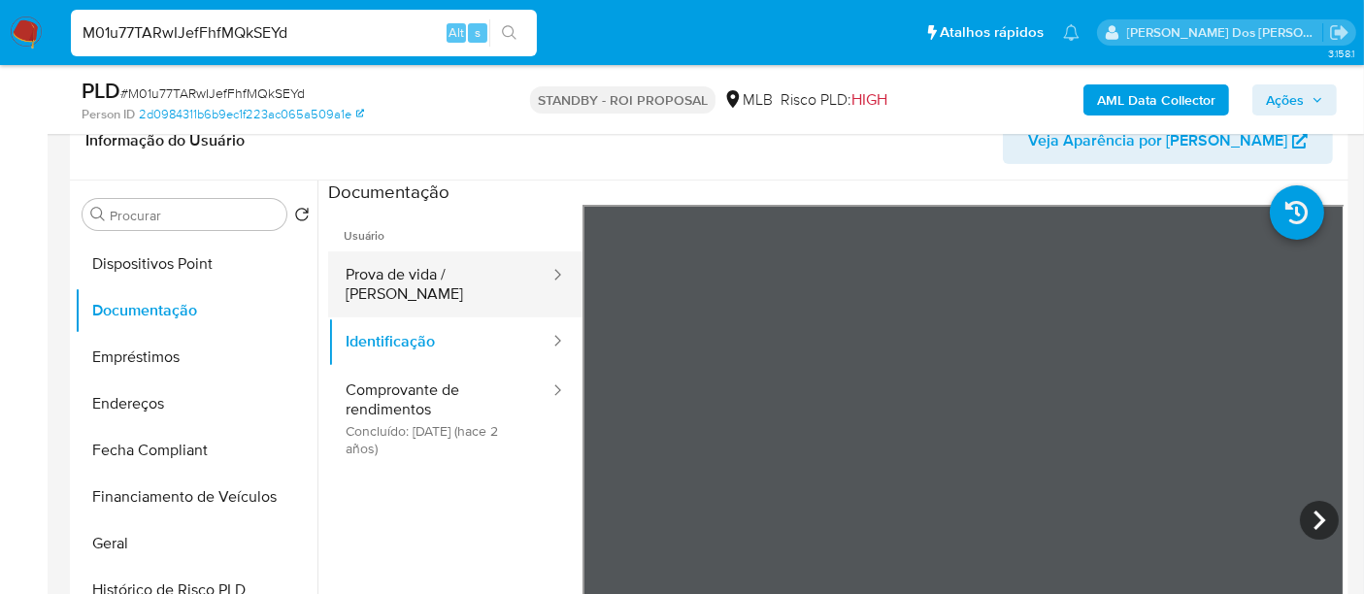
click at [441, 262] on button "Prova de vida / Selfie" at bounding box center [439, 284] width 223 height 66
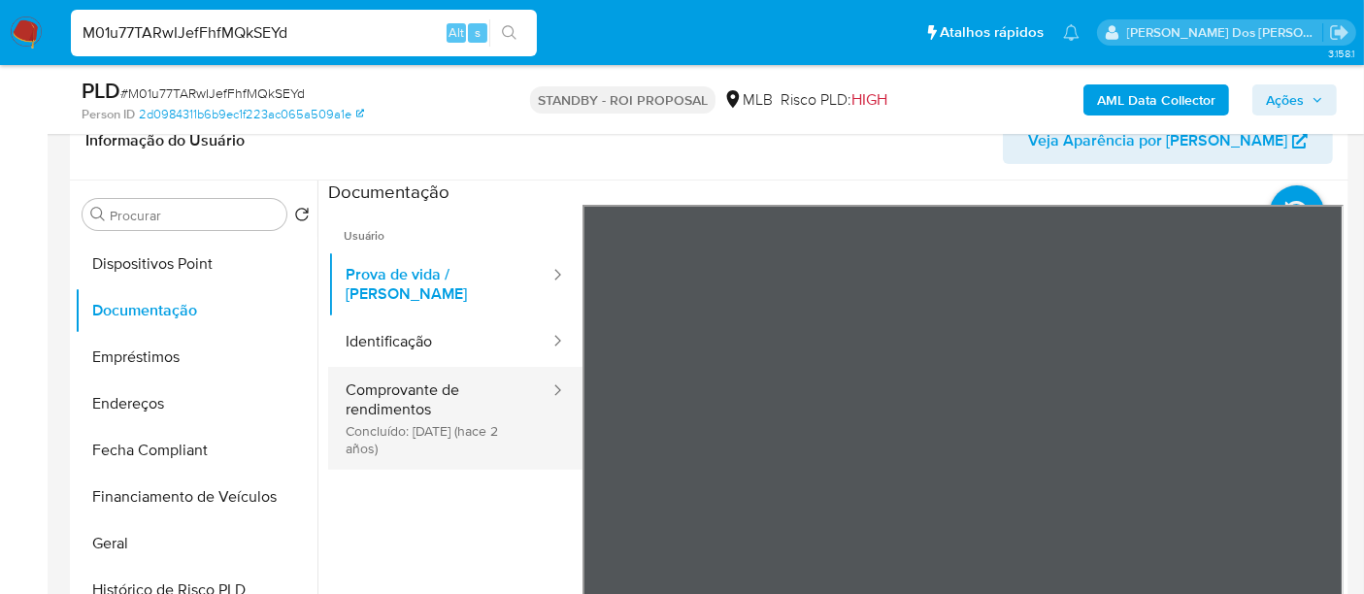
click at [377, 406] on button "Comprovante de rendimentos Concluído: 27/01/2024 (hace 2 años)" at bounding box center [439, 418] width 223 height 103
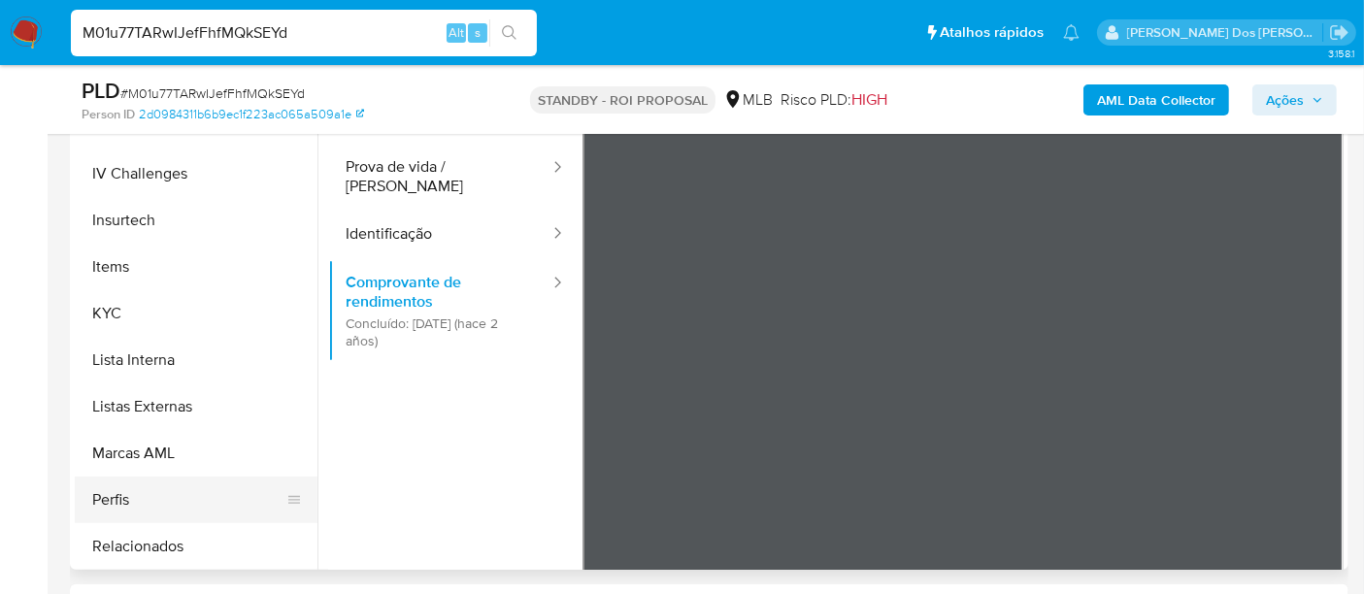
scroll to position [862, 0]
click at [194, 495] on button "Restrições Novo Mundo" at bounding box center [188, 502] width 227 height 47
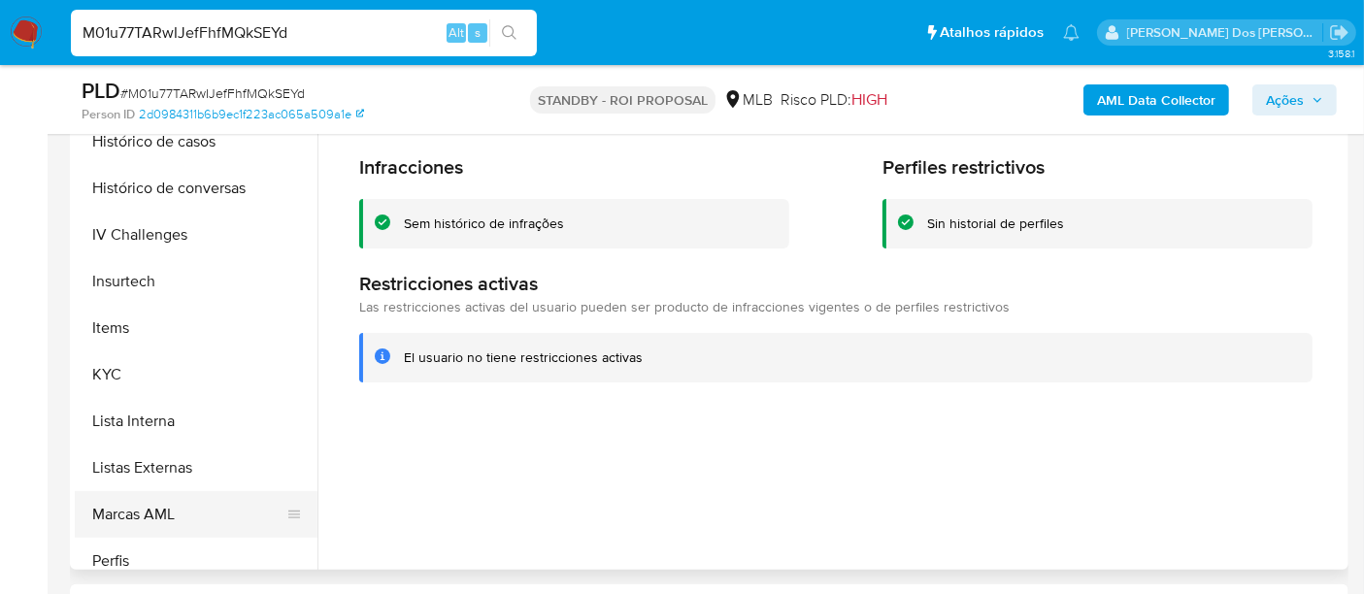
scroll to position [539, 0]
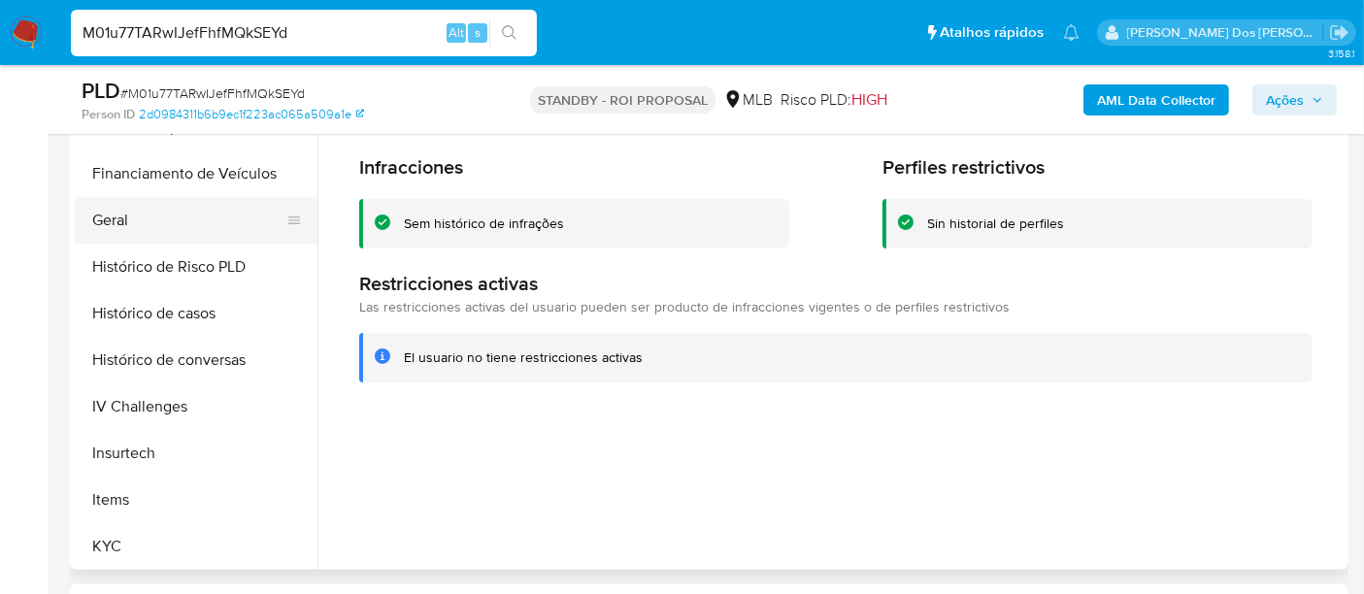
click at [113, 229] on button "Geral" at bounding box center [188, 220] width 227 height 47
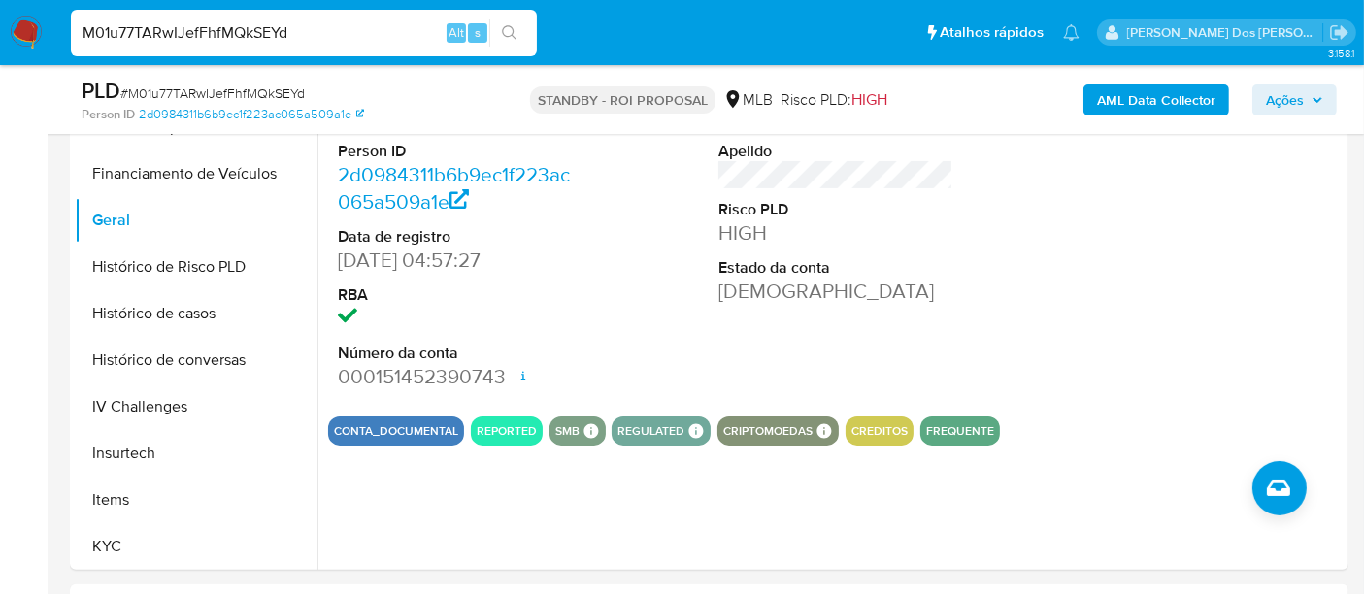
click at [258, 36] on input "M01u77TARwIJefFhfMQkSEYd" at bounding box center [304, 32] width 466 height 25
paste input "W9zKvPTHfWyxLjY3ZH6PTubX"
type input "W9zKvPTHfWyxLjY3ZH6PTubX"
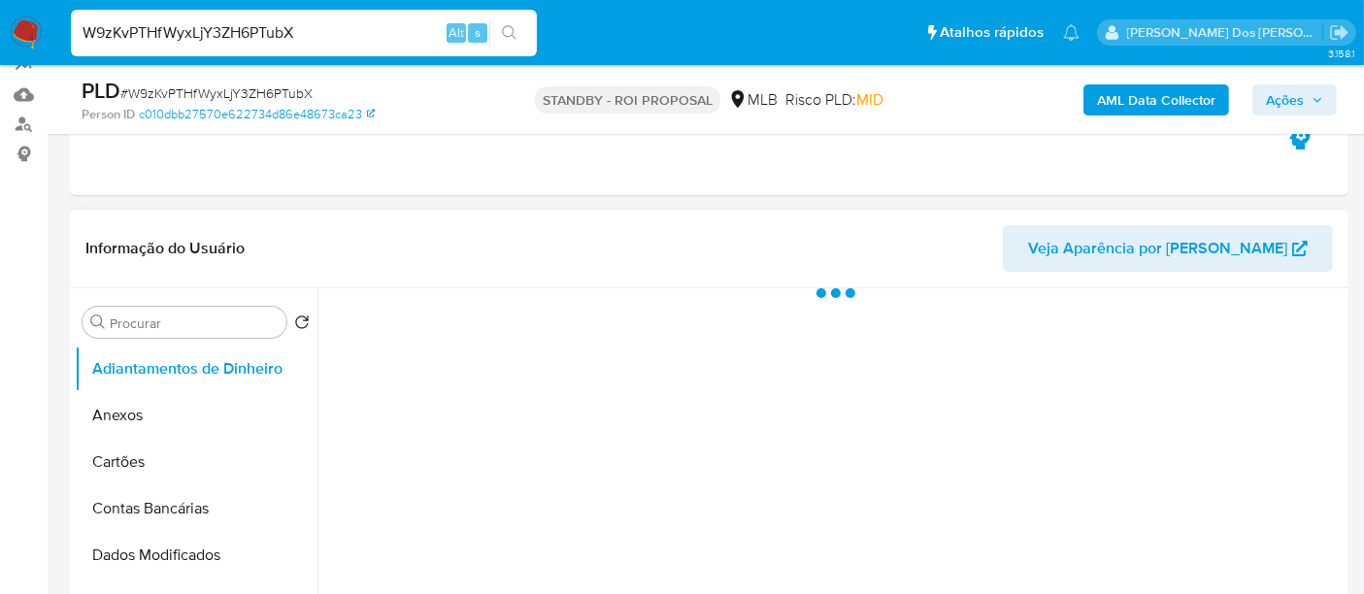
select select "10"
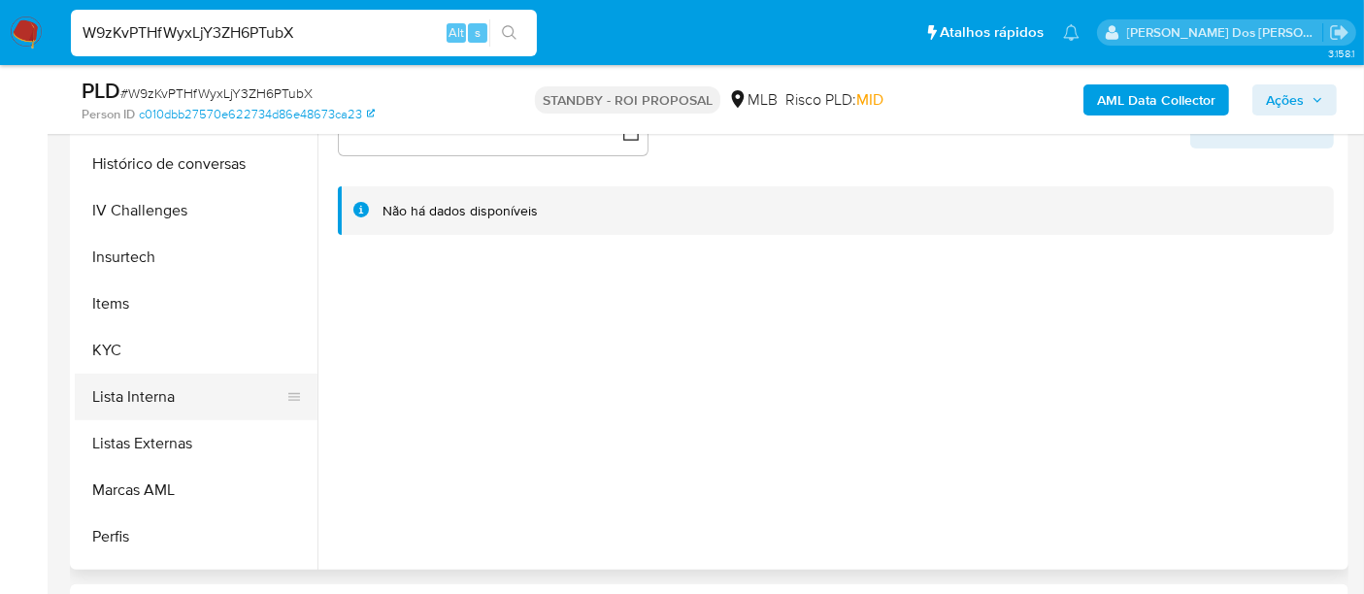
scroll to position [754, 0]
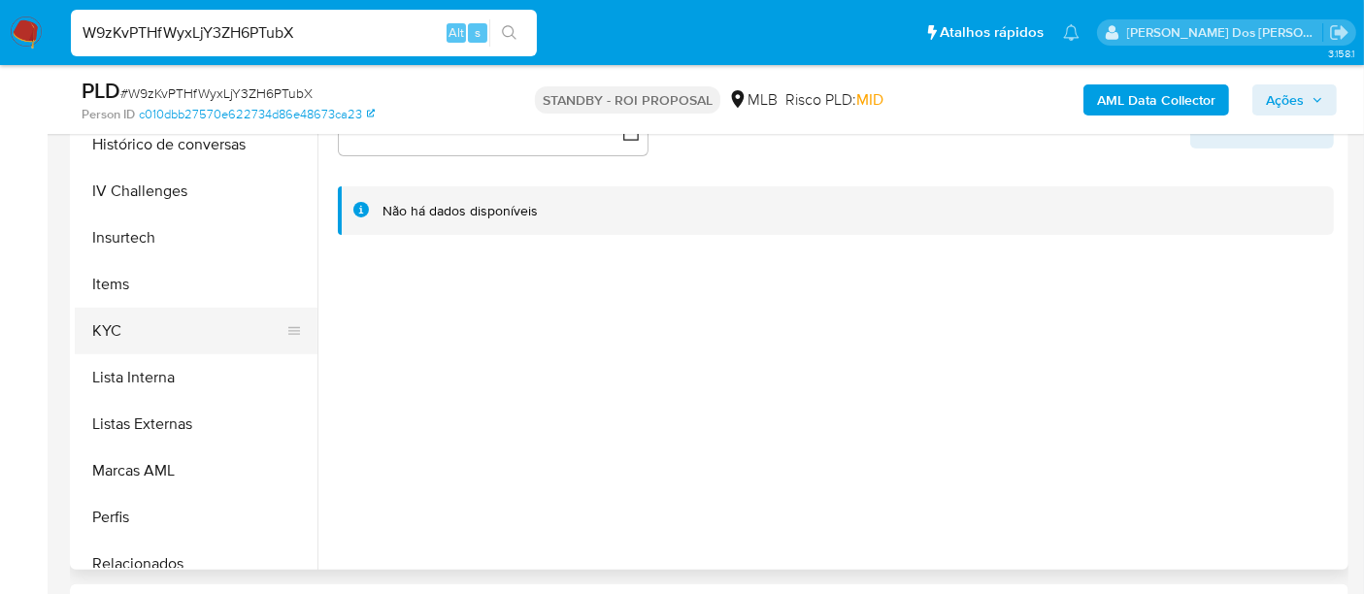
click at [107, 333] on button "KYC" at bounding box center [188, 331] width 227 height 47
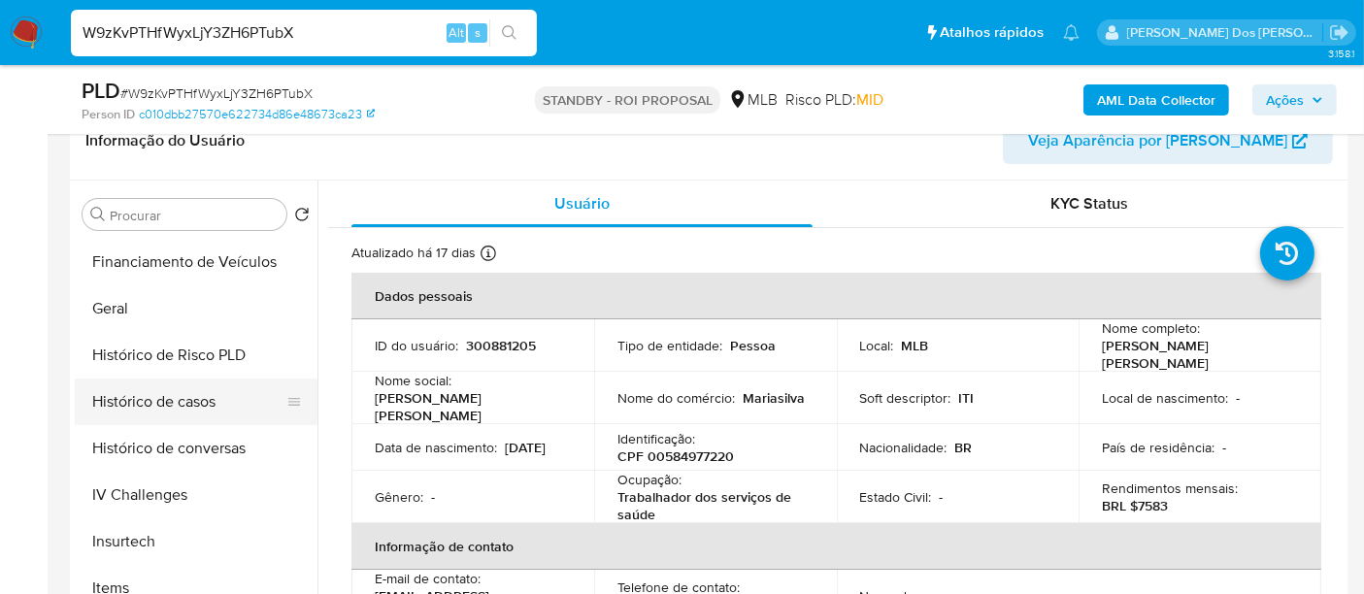
scroll to position [539, 0]
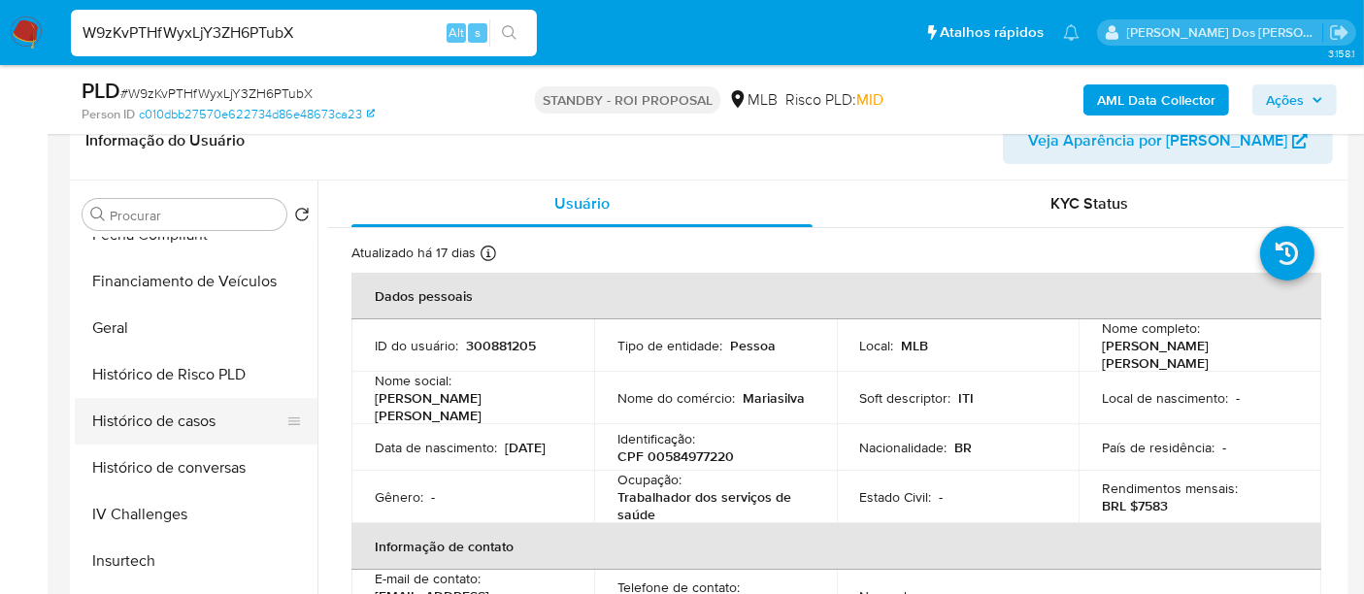
click at [196, 417] on button "Histórico de casos" at bounding box center [188, 421] width 227 height 47
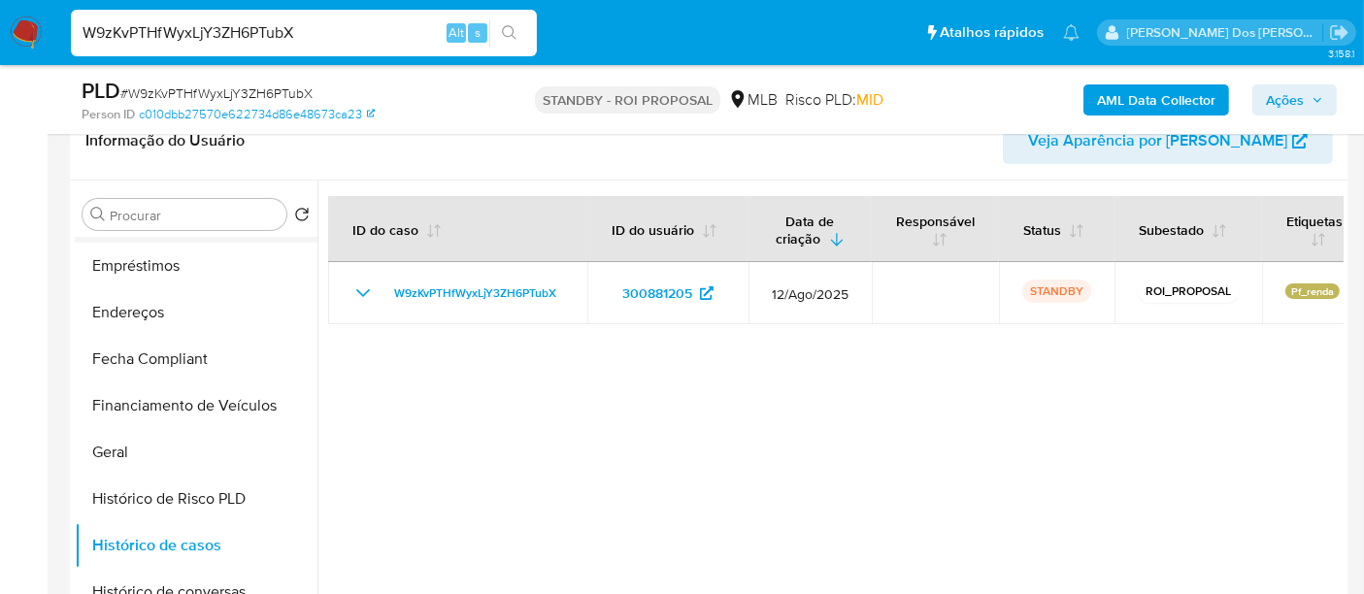
scroll to position [215, 0]
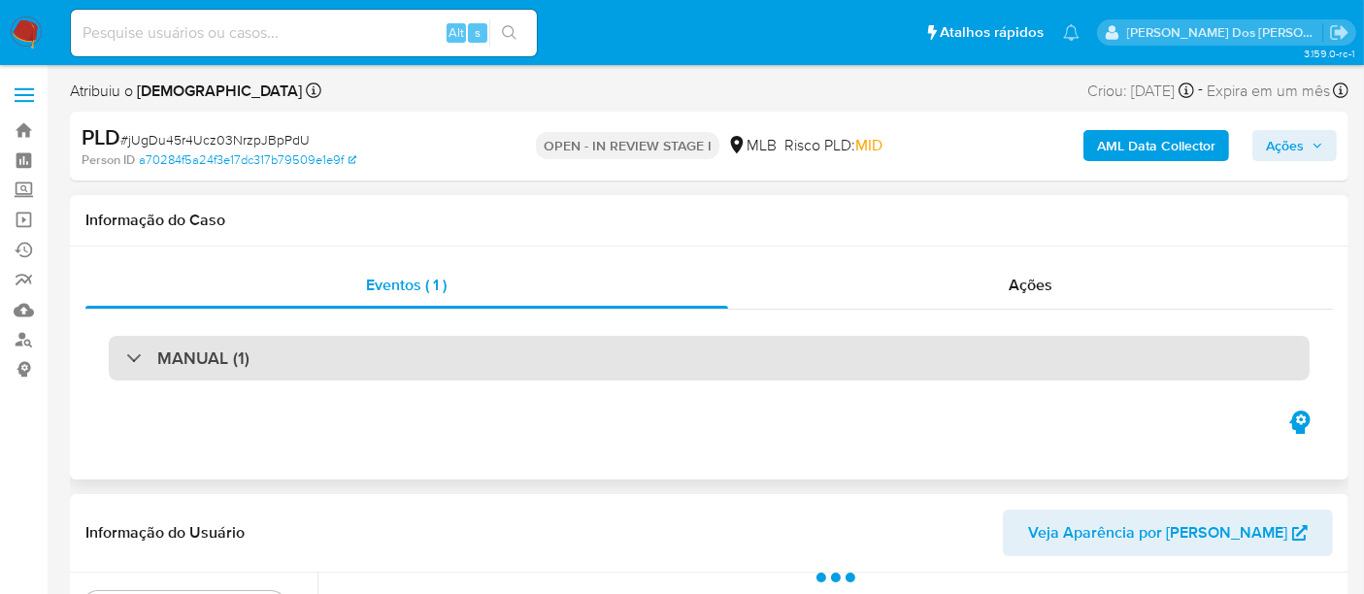
select select "10"
click at [694, 350] on div "MANUAL (1)" at bounding box center [709, 358] width 1200 height 45
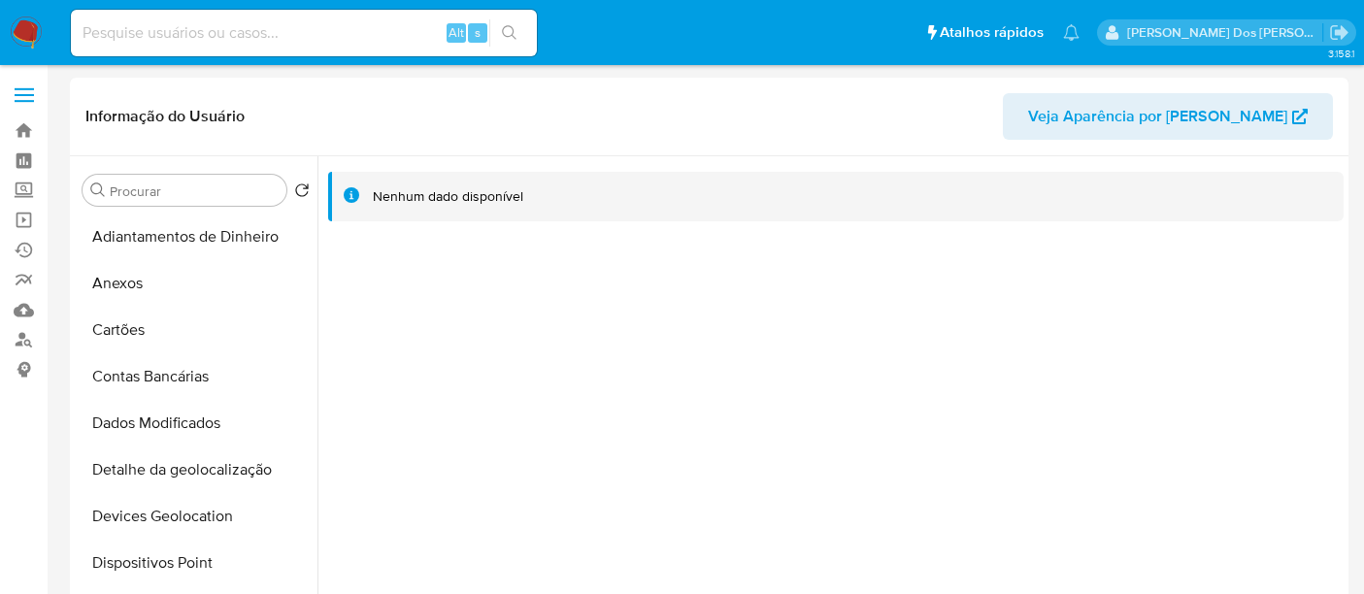
select select "10"
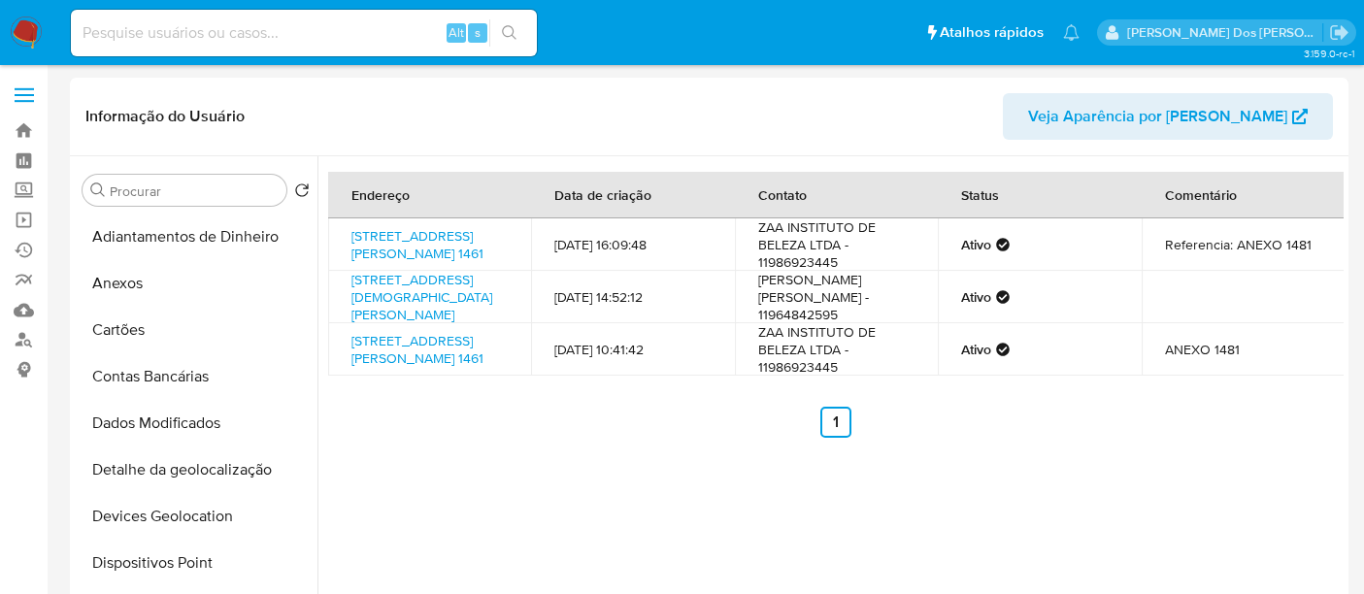
select select "10"
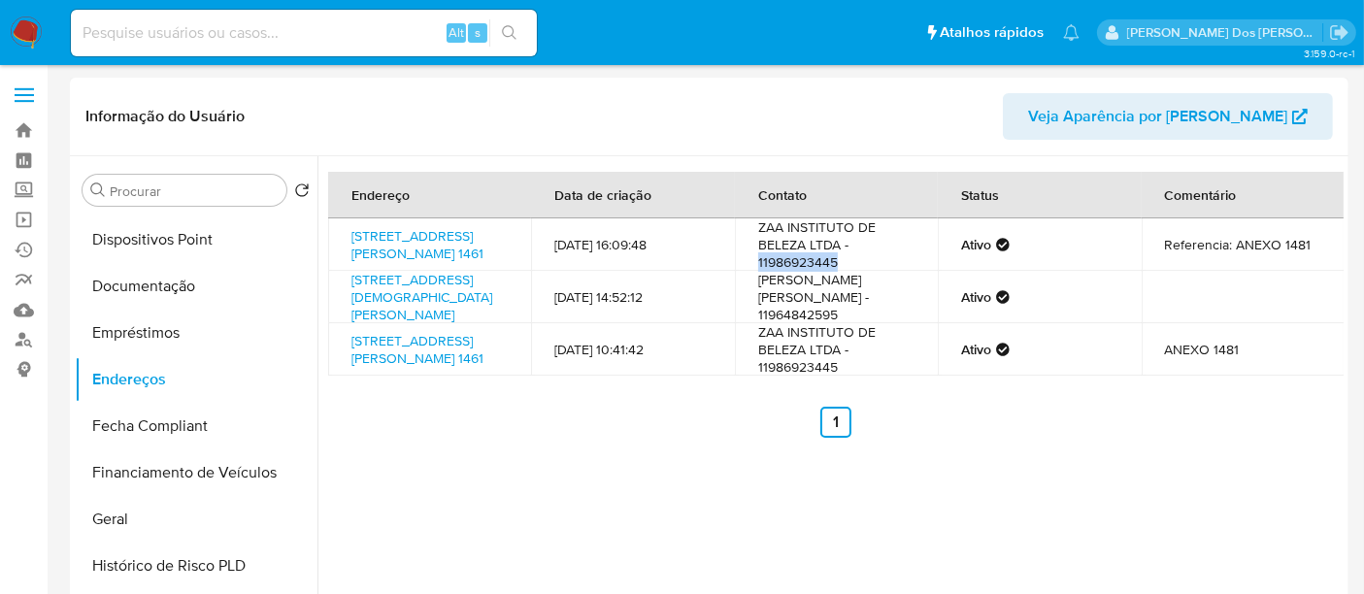
drag, startPoint x: 839, startPoint y: 280, endPoint x: 747, endPoint y: 276, distance: 92.3
click at [751, 271] on td "ZAA INSTITUTO DE BELEZA LTDA - 11986923445" at bounding box center [836, 244] width 203 height 52
click at [856, 271] on td "ZAA INSTITUTO DE BELEZA LTDA - 11986923445" at bounding box center [836, 244] width 203 height 52
click at [853, 271] on td "ZAA INSTITUTO DE BELEZA LTDA - 11986923445" at bounding box center [836, 244] width 203 height 52
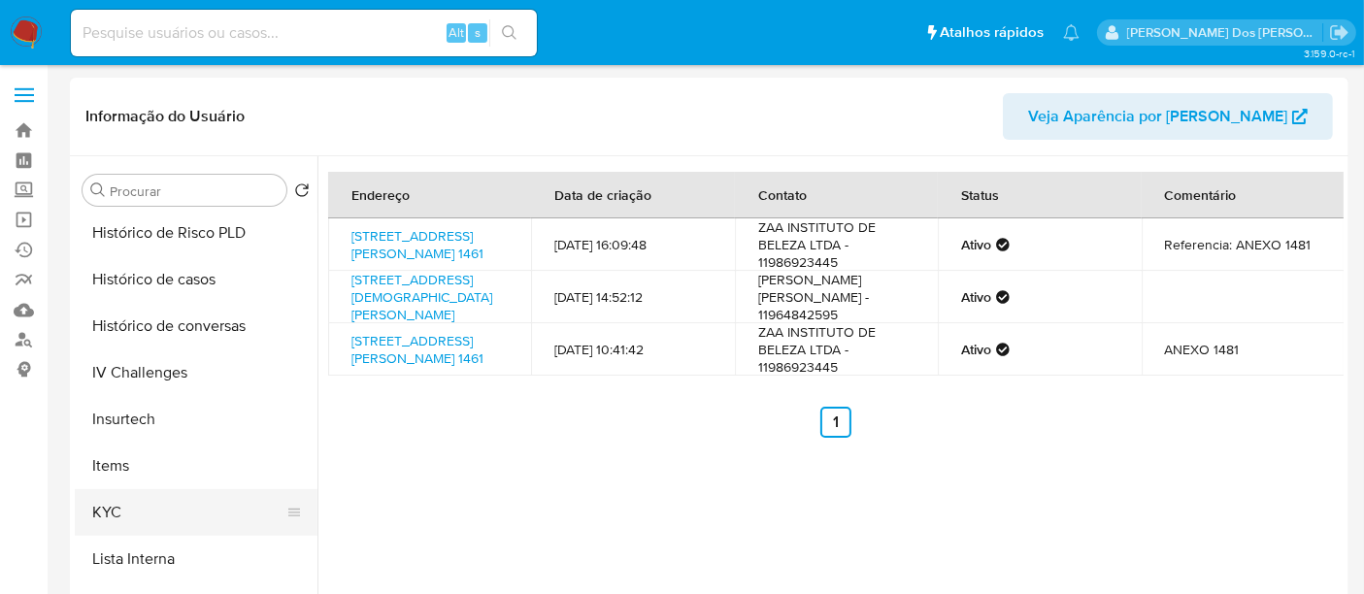
scroll to position [754, 0]
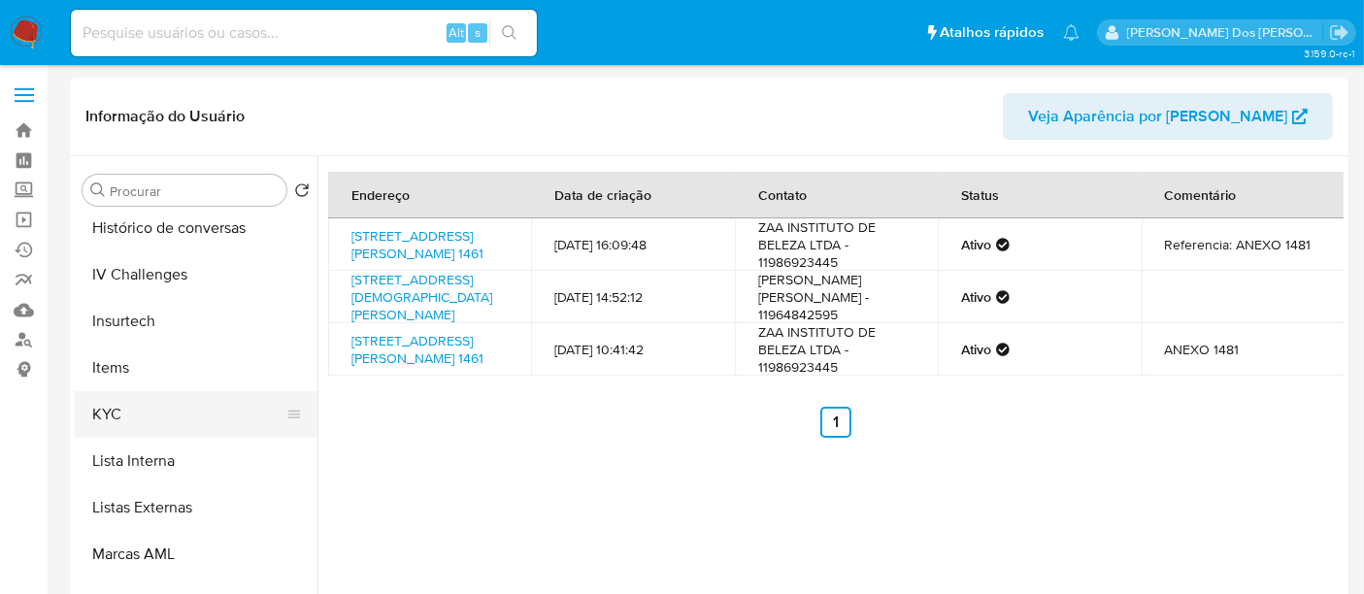
click at [109, 413] on button "KYC" at bounding box center [188, 414] width 227 height 47
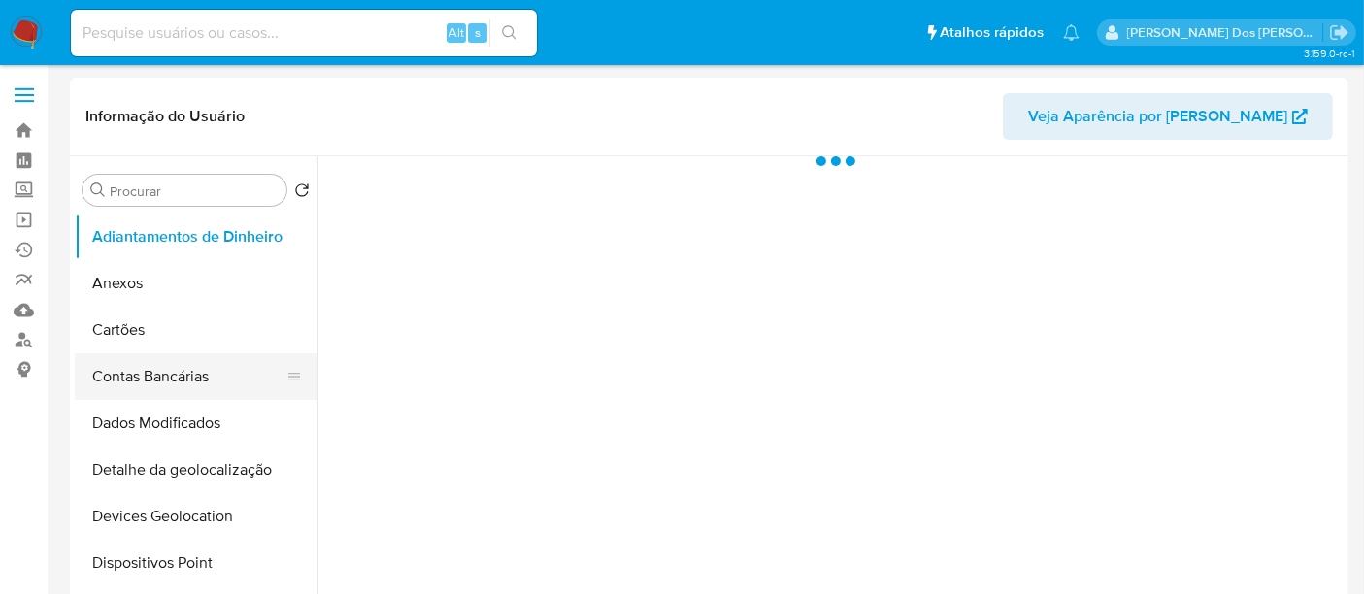
select select "10"
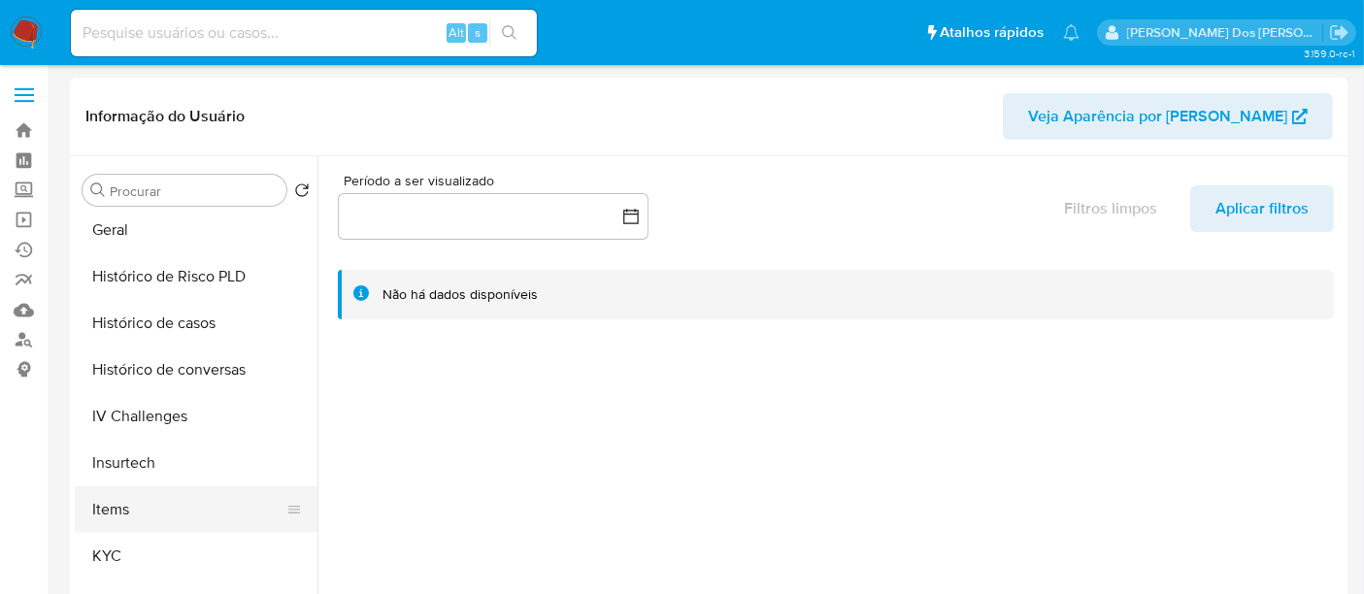
scroll to position [646, 0]
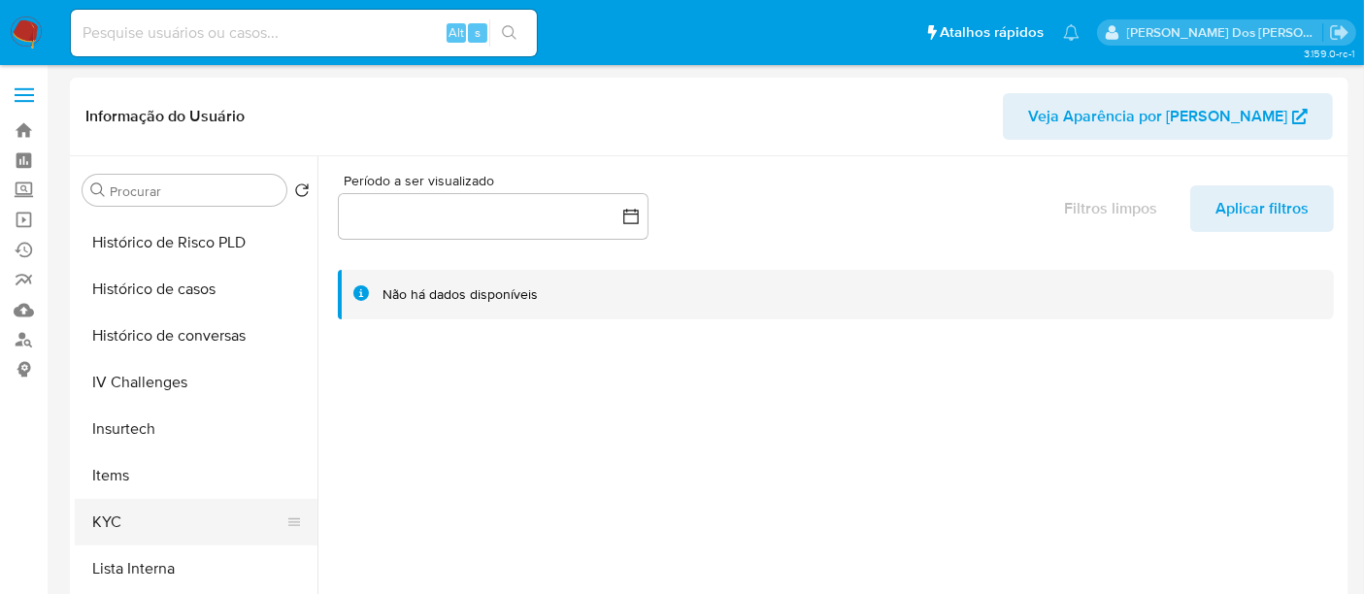
click at [120, 513] on button "KYC" at bounding box center [188, 522] width 227 height 47
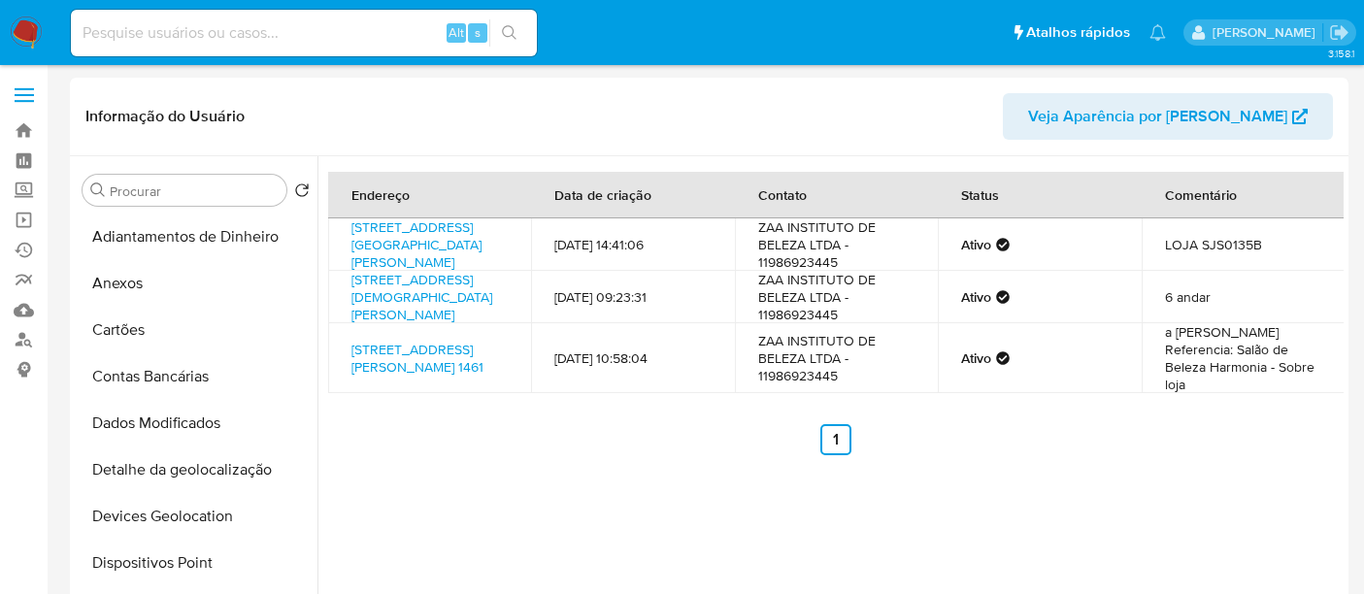
select select "10"
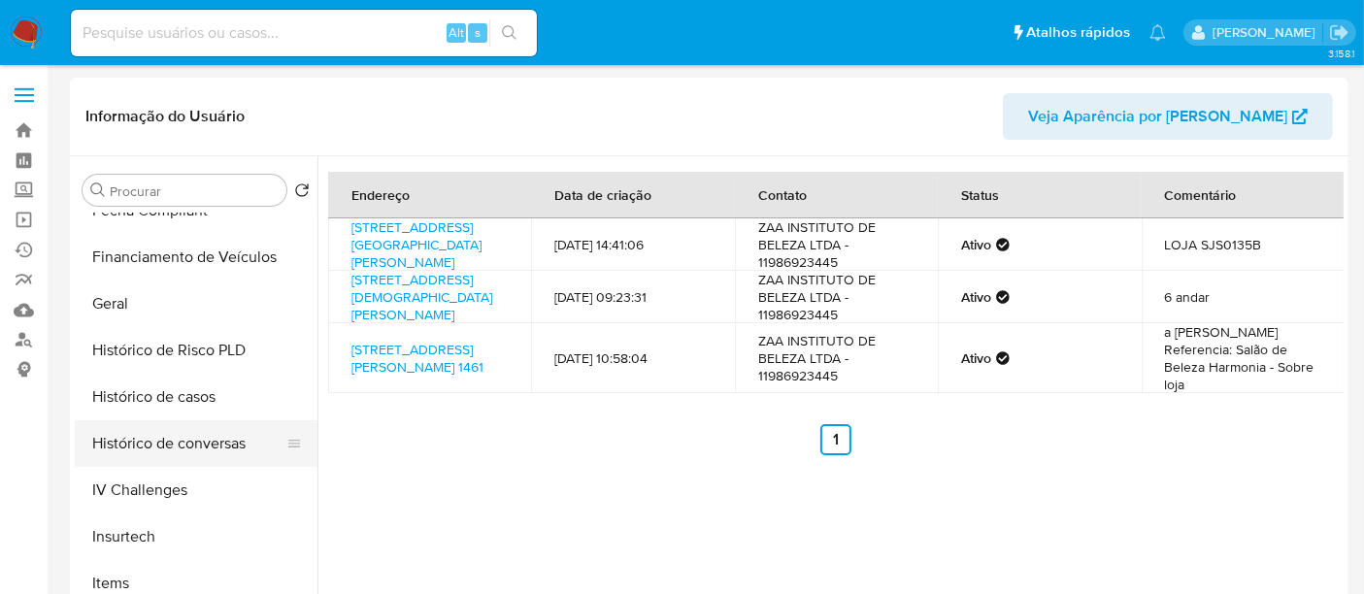
scroll to position [646, 0]
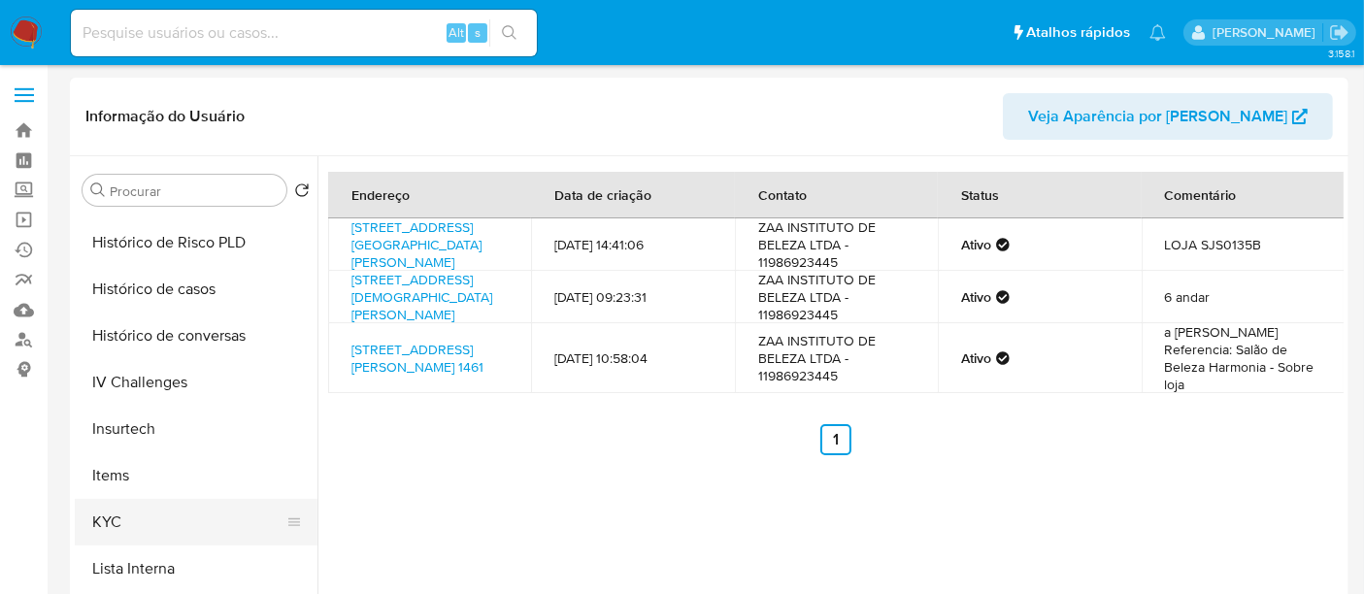
drag, startPoint x: 118, startPoint y: 516, endPoint x: 138, endPoint y: 509, distance: 20.6
click at [118, 516] on button "KYC" at bounding box center [188, 522] width 227 height 47
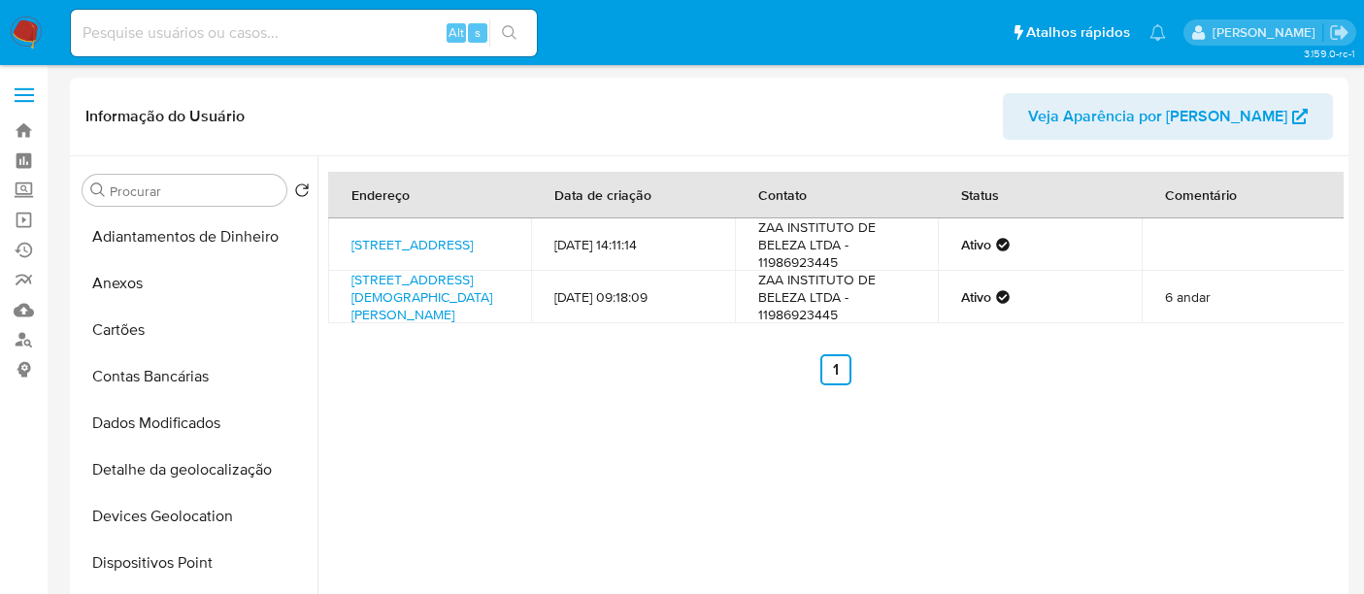
select select "10"
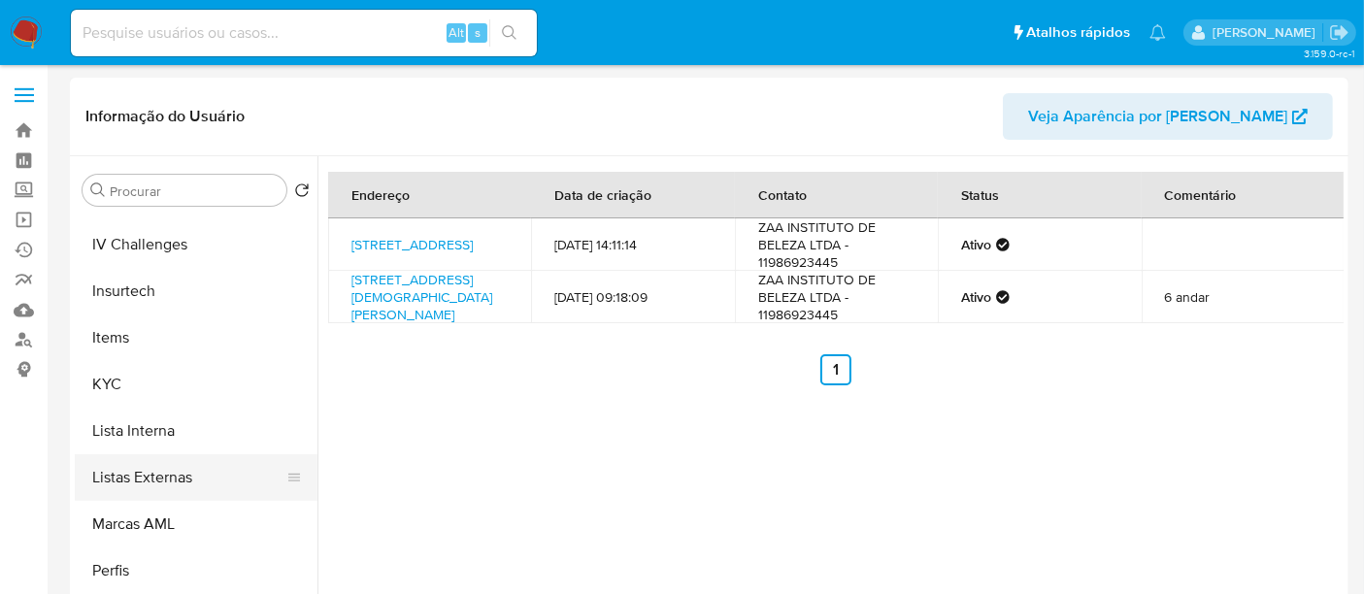
scroll to position [862, 0]
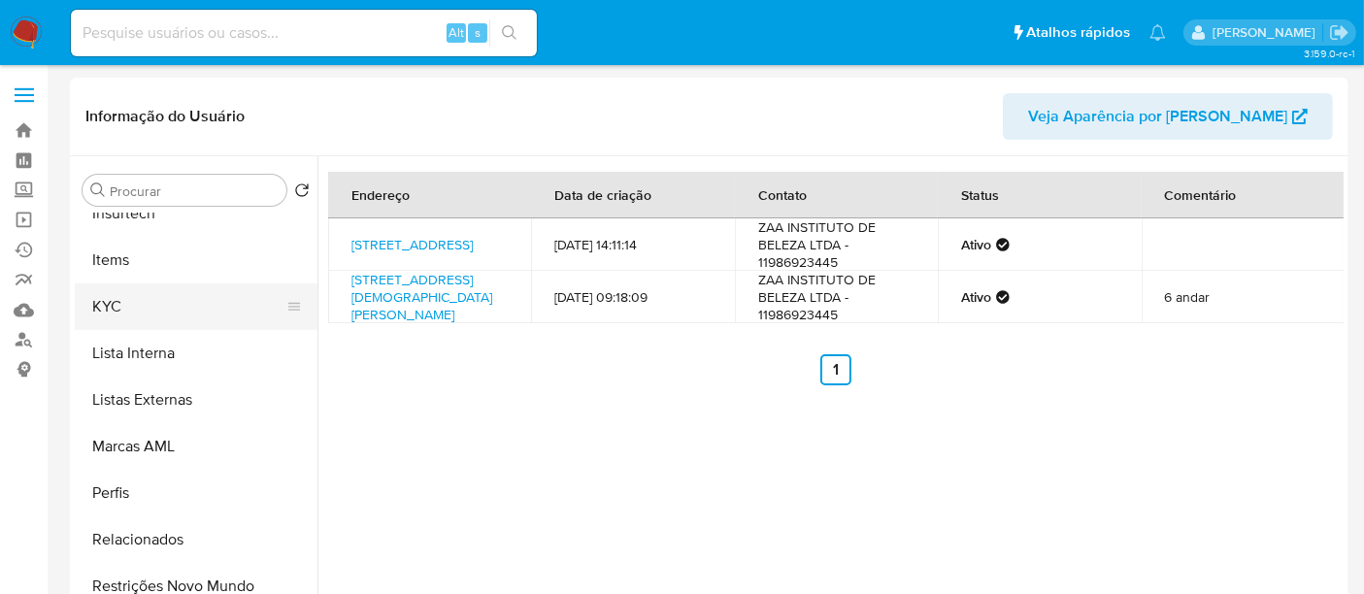
click at [105, 306] on button "KYC" at bounding box center [188, 306] width 227 height 47
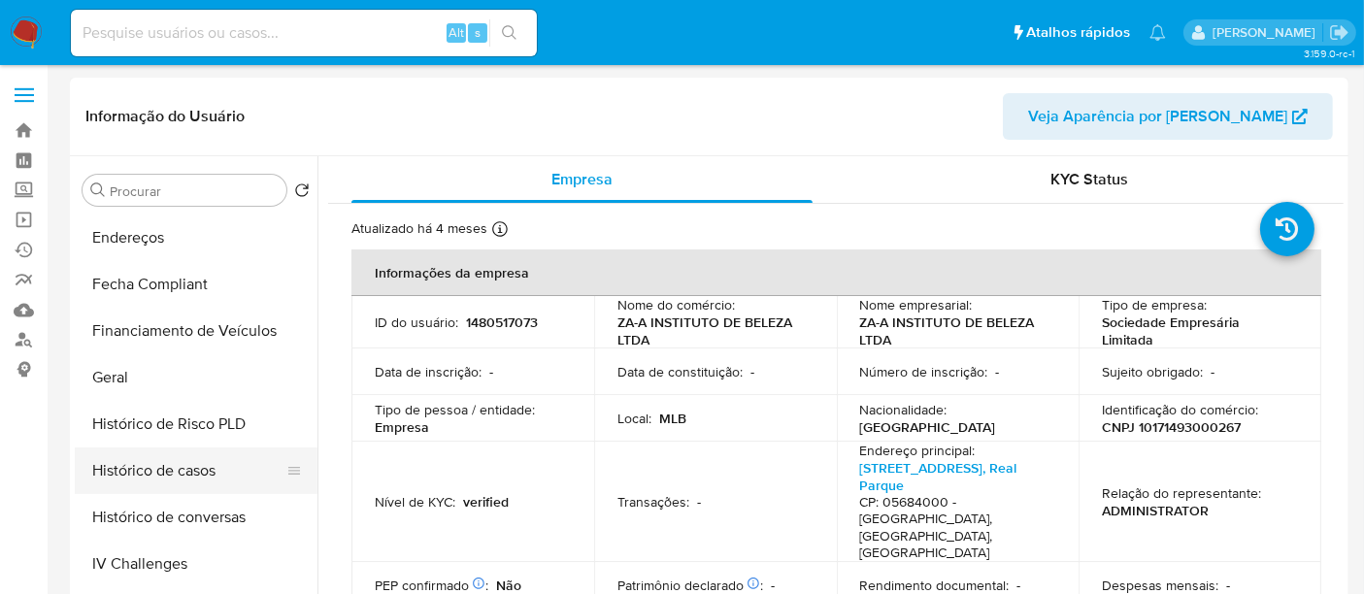
scroll to position [431, 0]
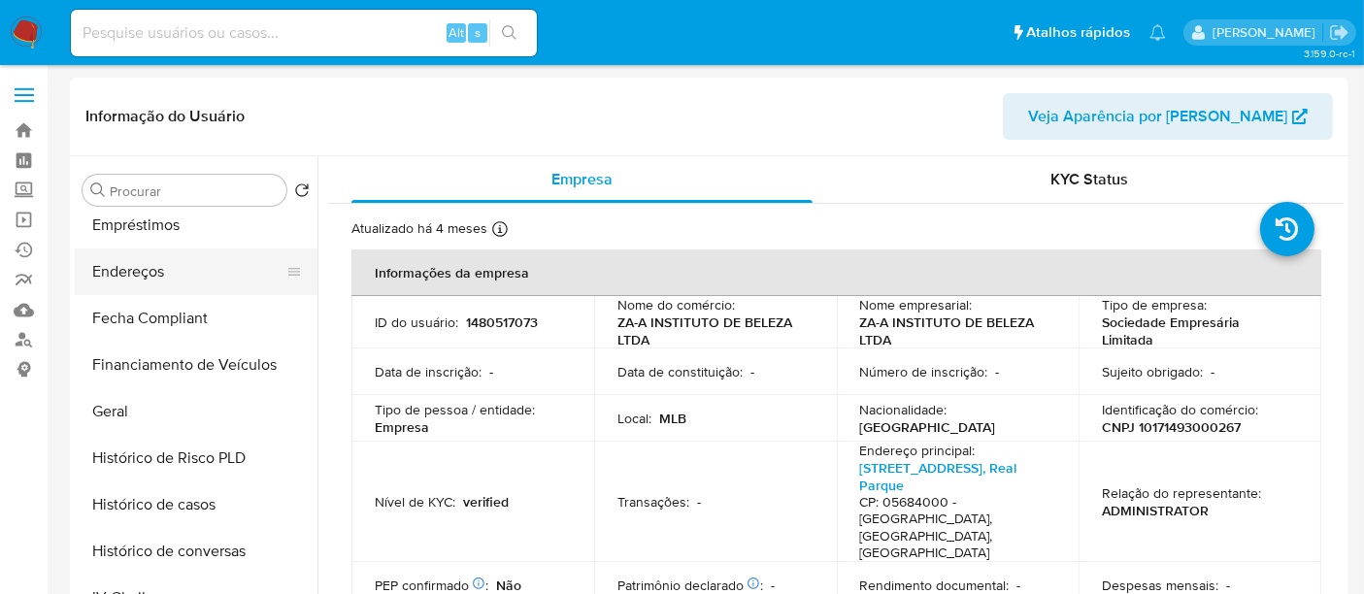
click at [130, 273] on button "Endereços" at bounding box center [188, 271] width 227 height 47
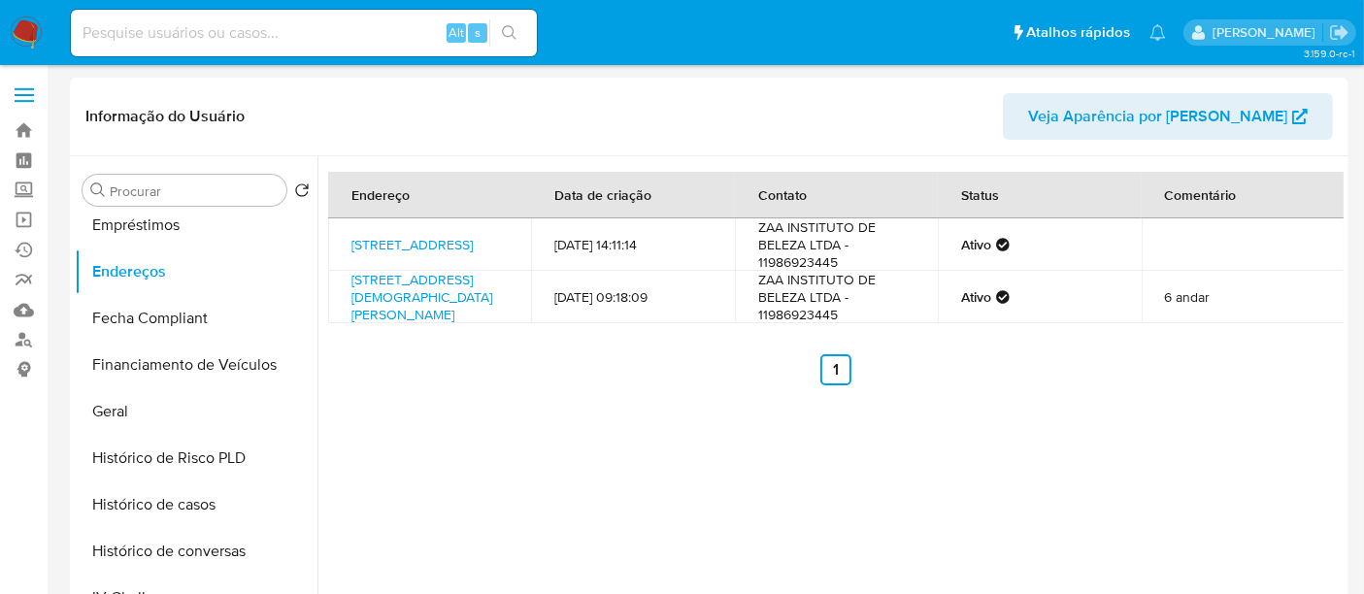
scroll to position [754, 0]
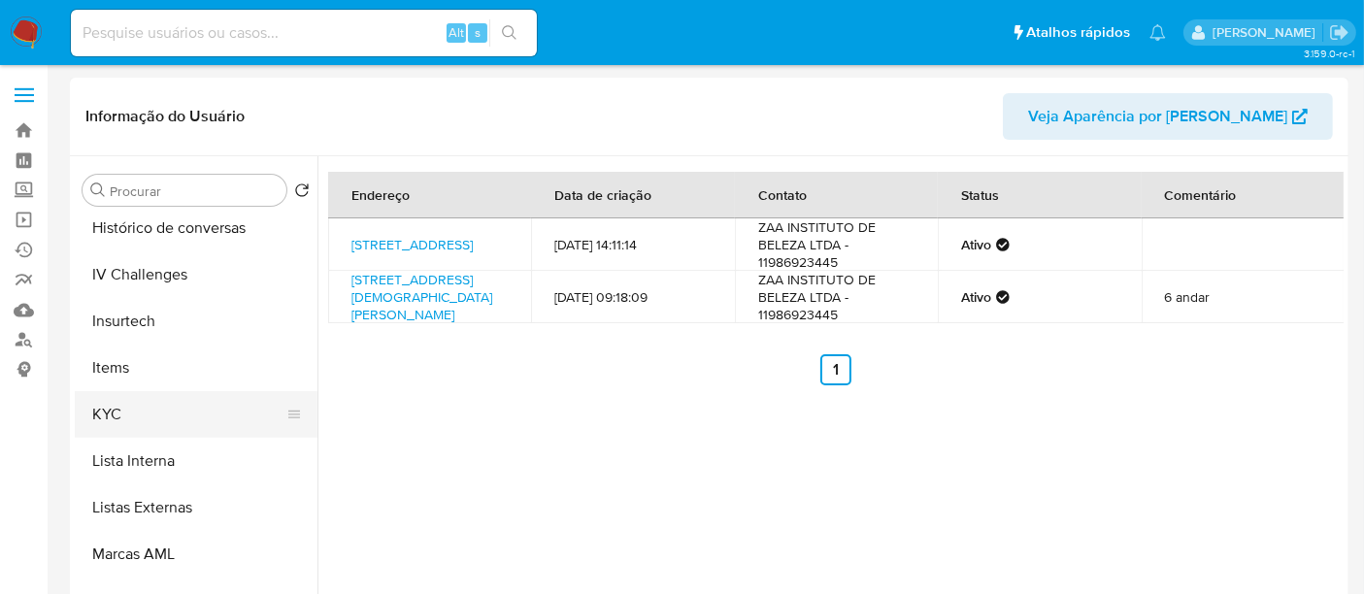
click at [103, 424] on button "KYC" at bounding box center [188, 414] width 227 height 47
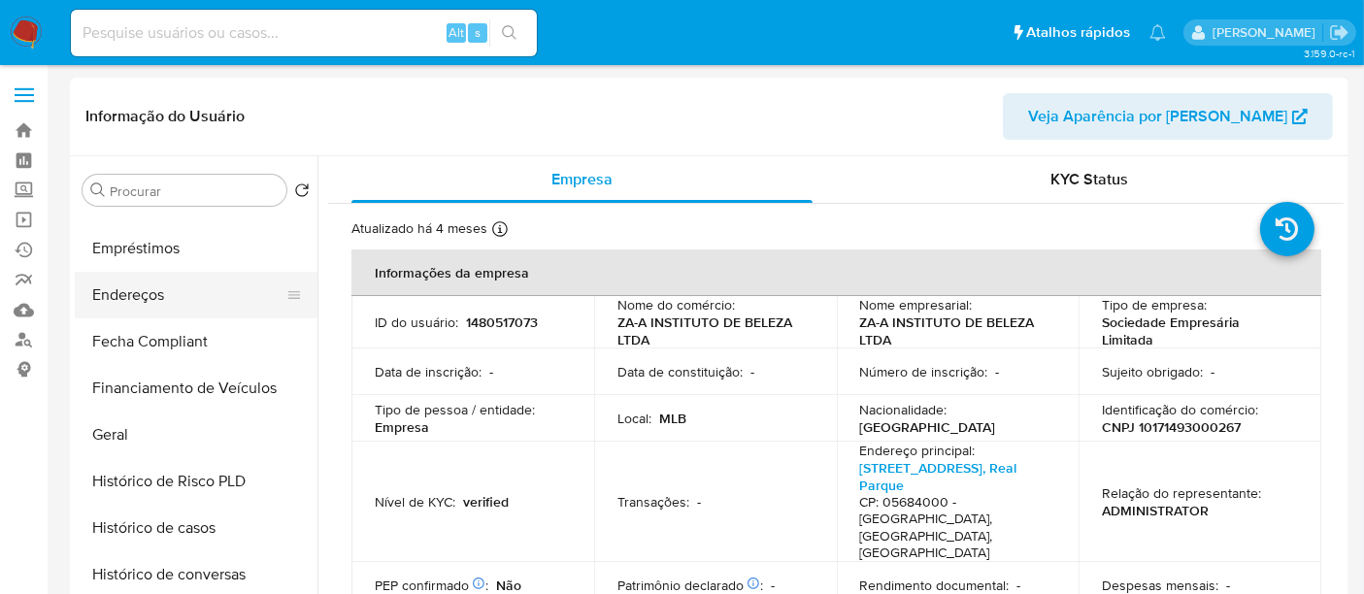
scroll to position [374, 0]
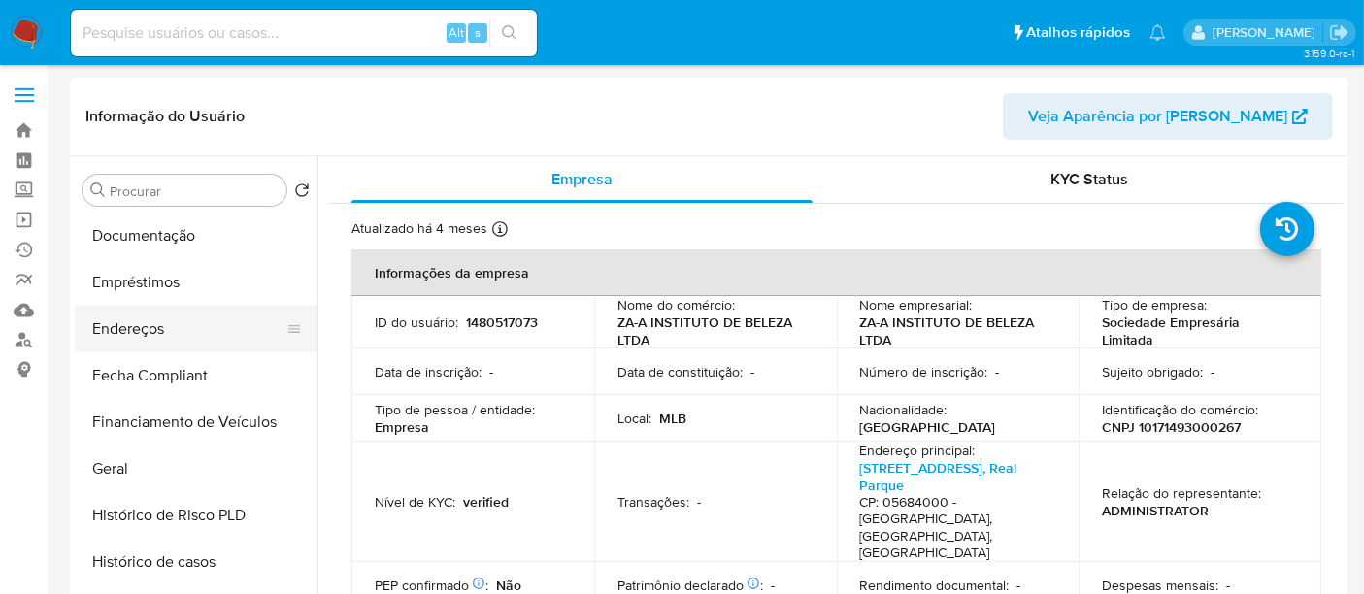
click at [140, 339] on button "Endereços" at bounding box center [188, 329] width 227 height 47
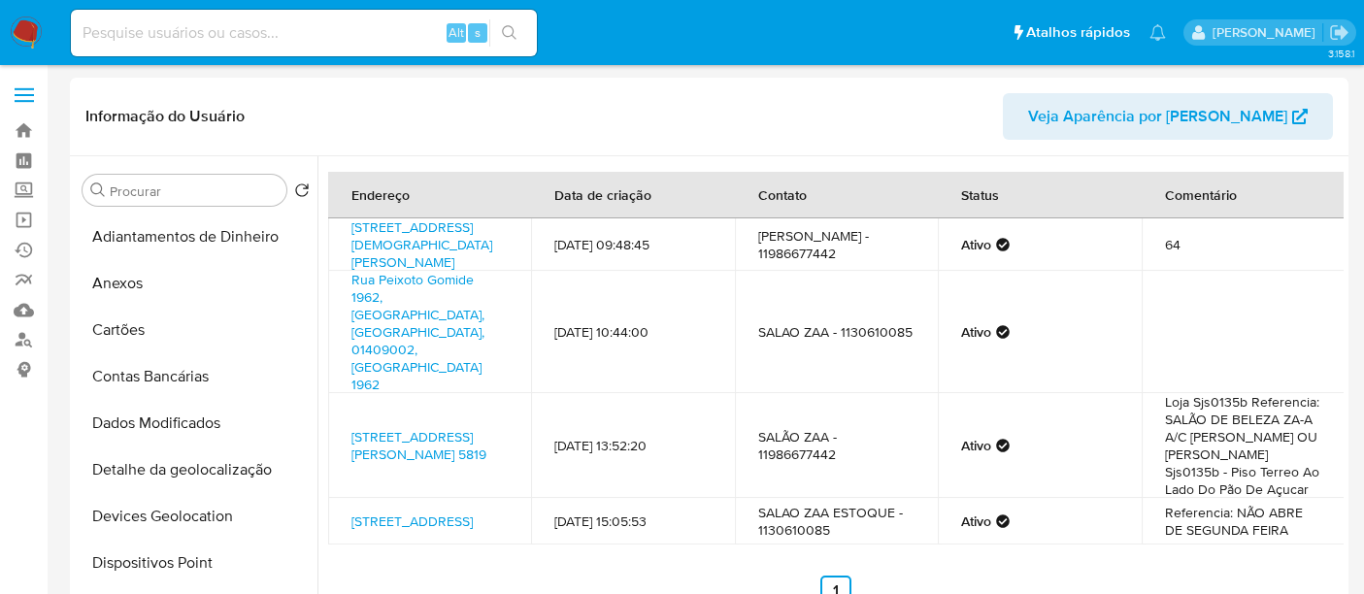
select select "10"
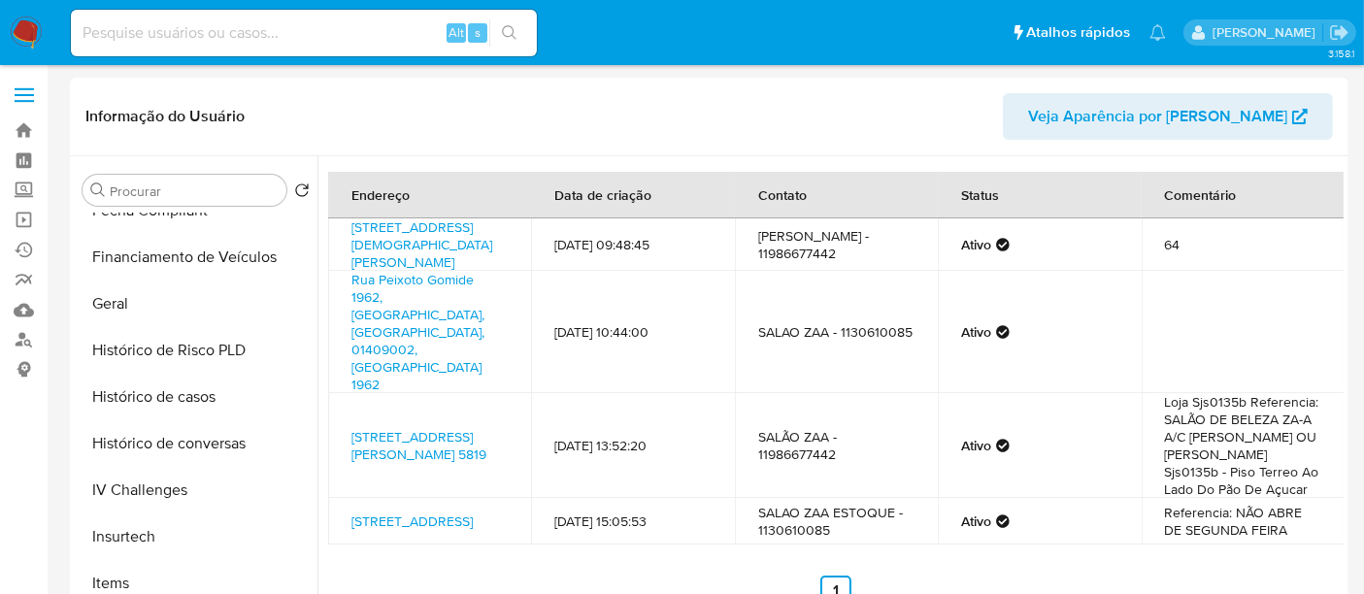
scroll to position [646, 0]
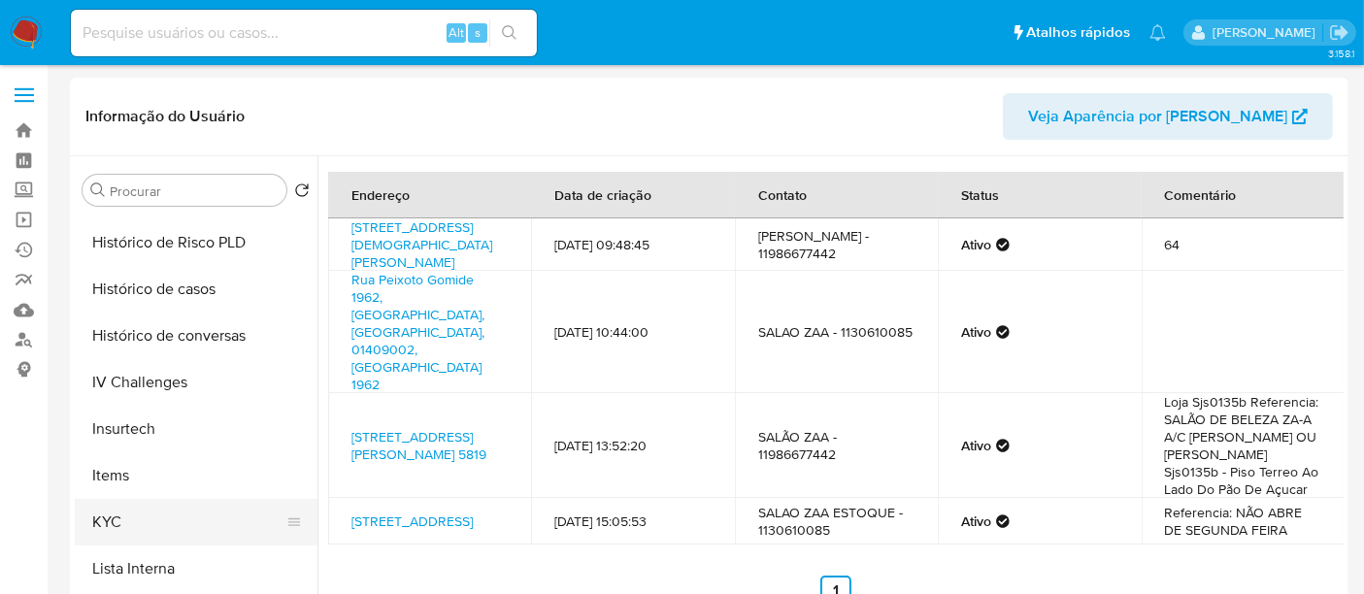
click at [116, 520] on button "KYC" at bounding box center [188, 522] width 227 height 47
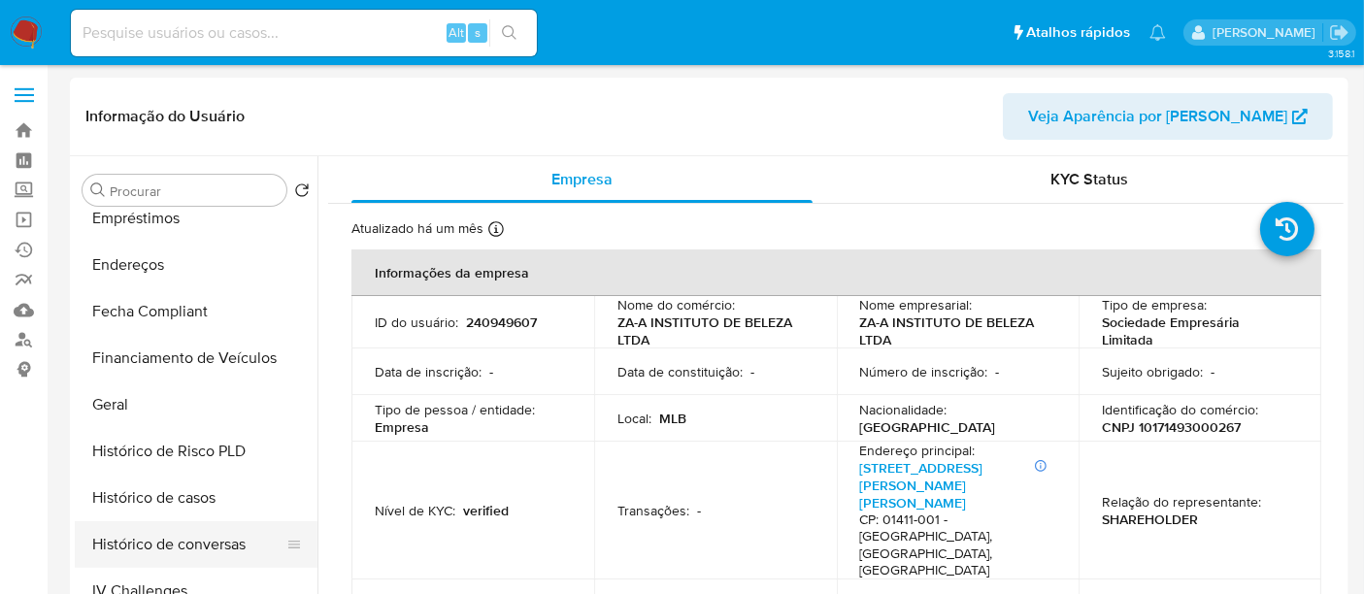
scroll to position [431, 0]
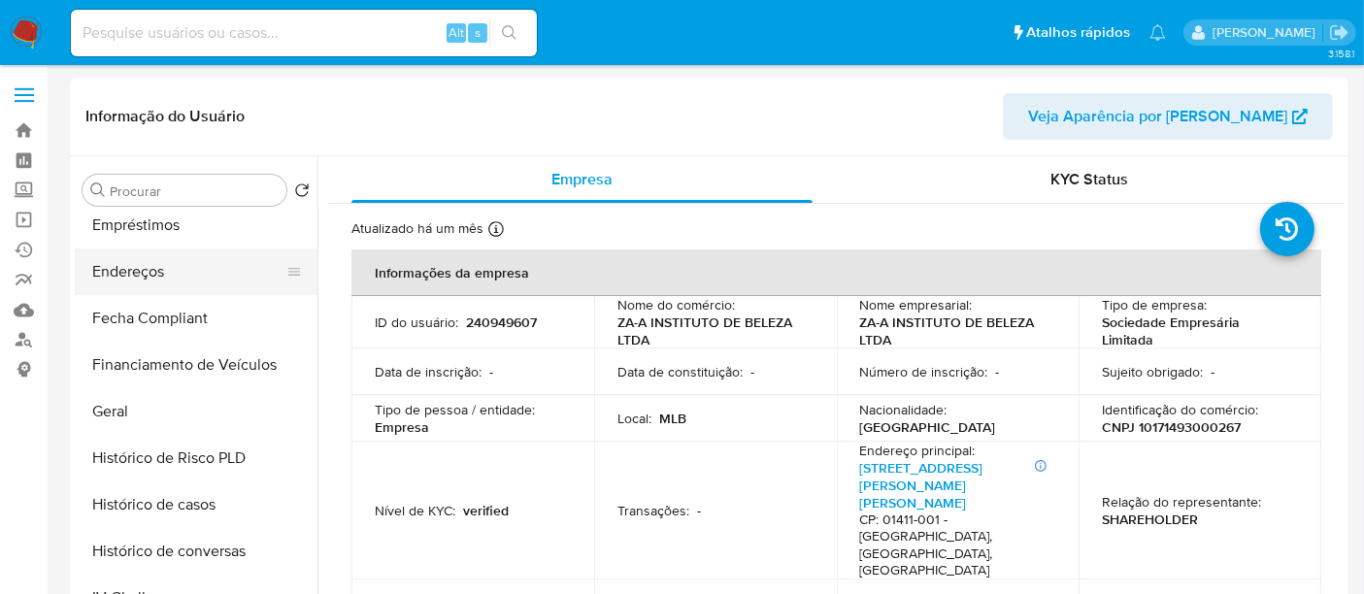
click at [149, 283] on button "Endereços" at bounding box center [188, 271] width 227 height 47
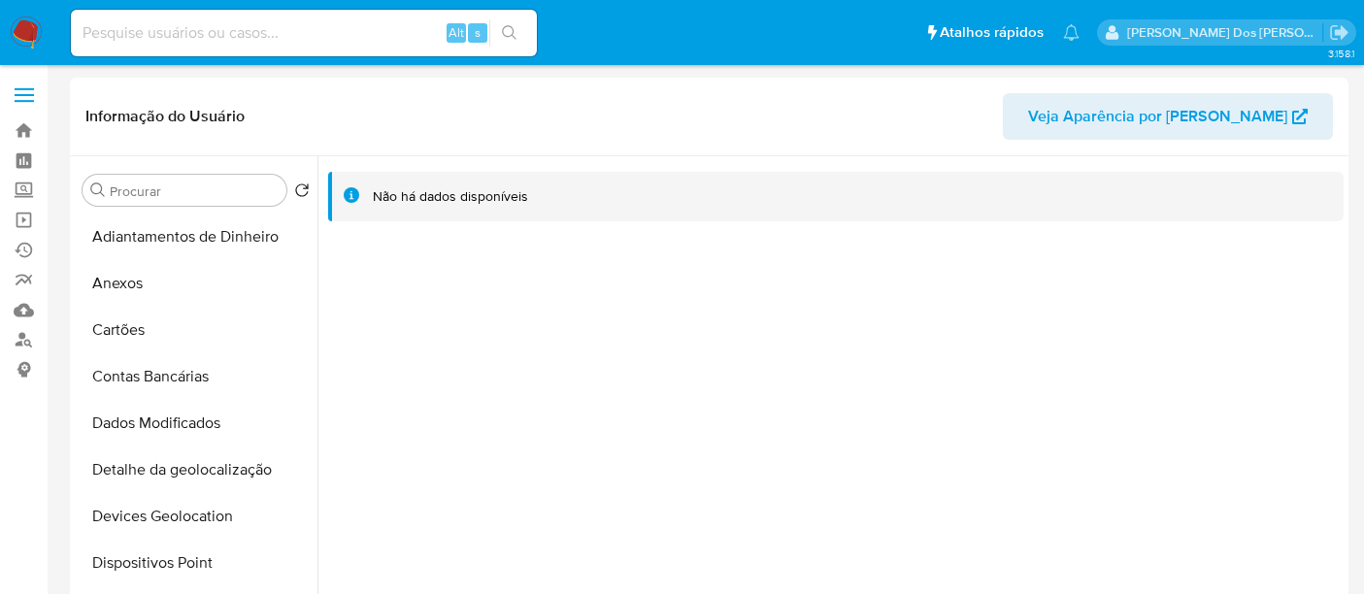
select select "10"
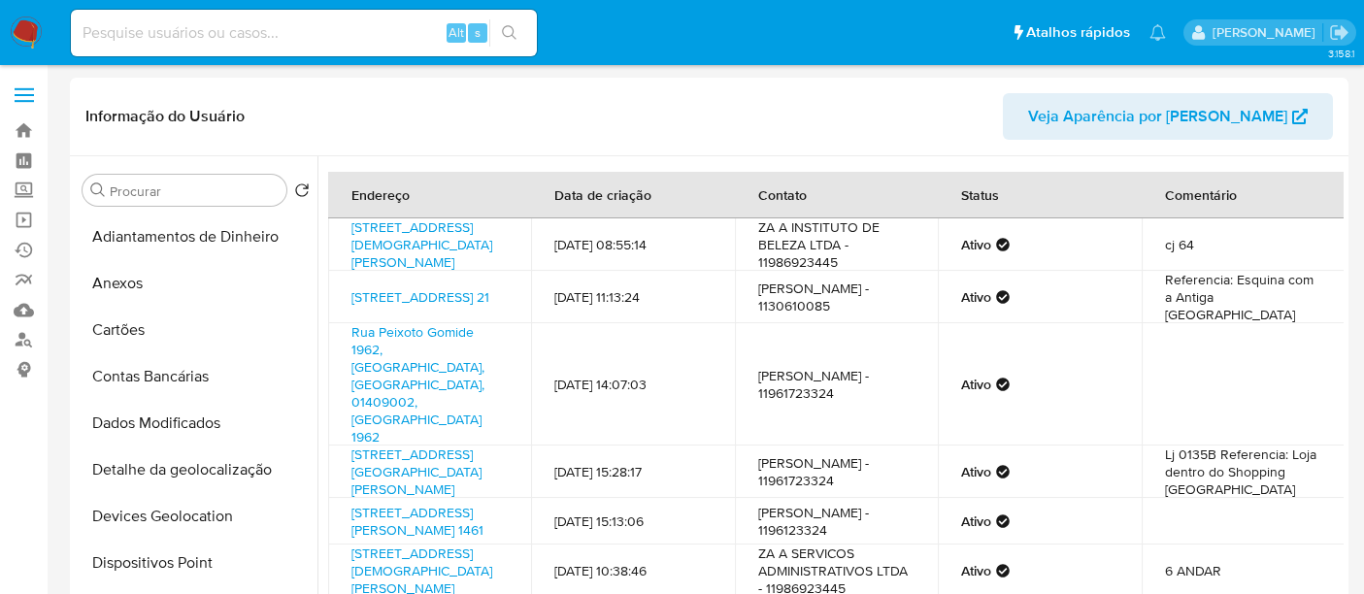
select select "10"
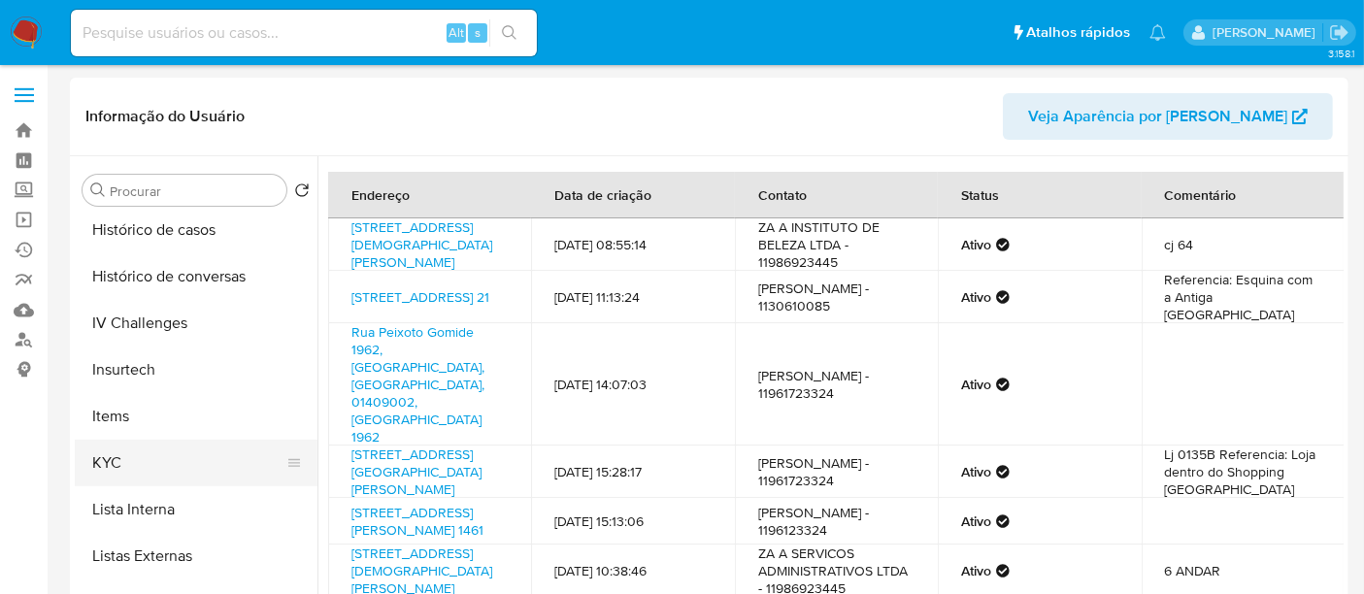
scroll to position [754, 0]
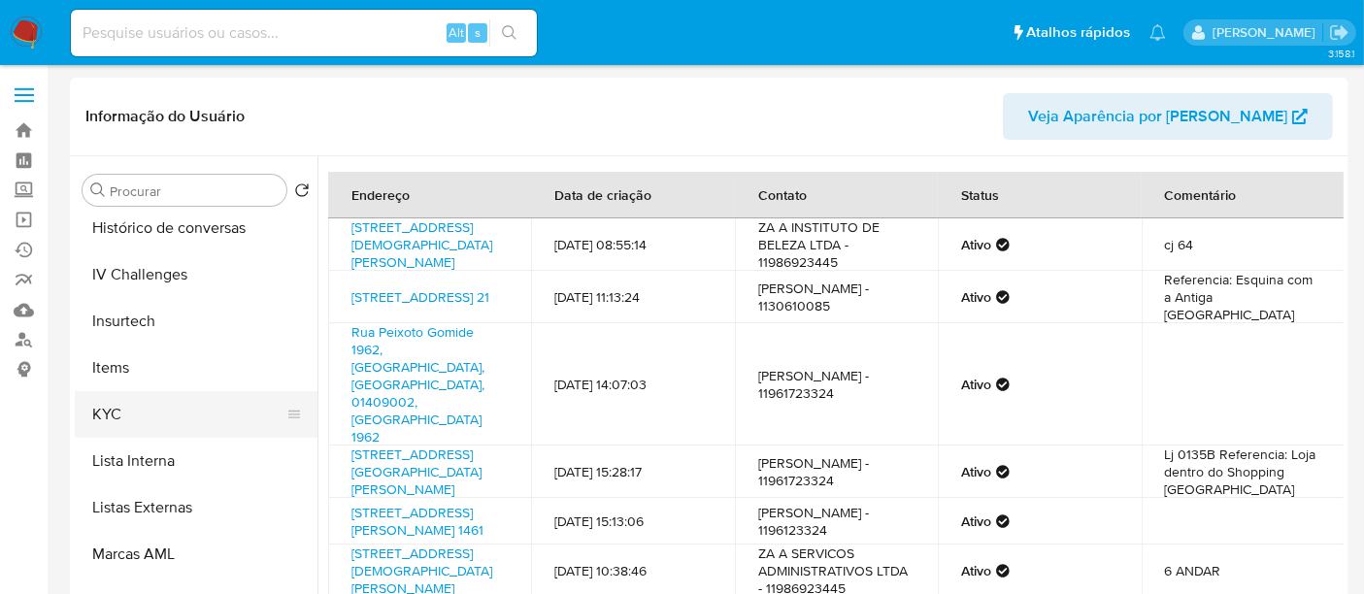
click at [118, 410] on button "KYC" at bounding box center [188, 414] width 227 height 47
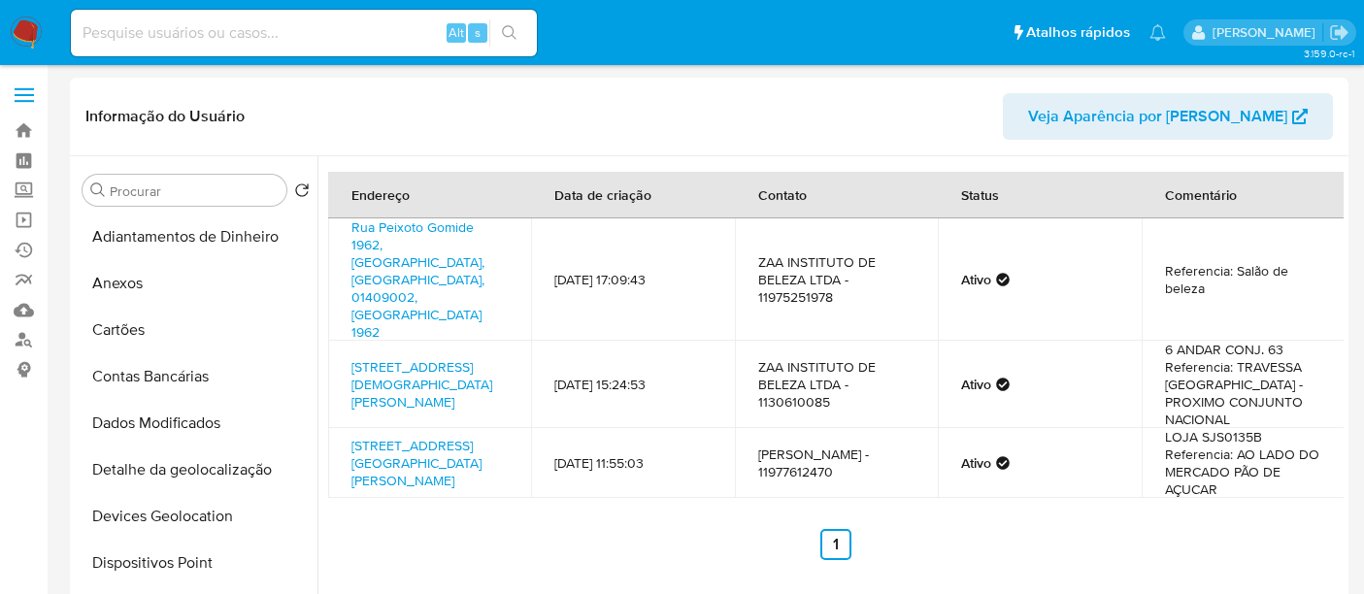
select select "10"
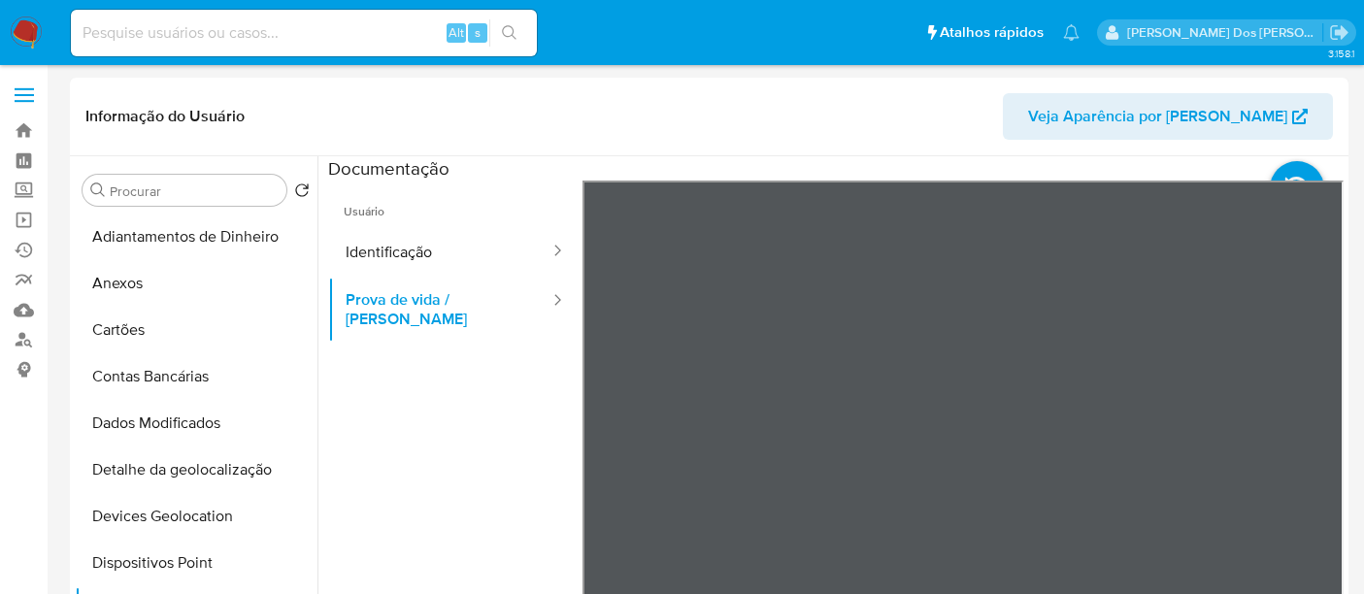
select select "100"
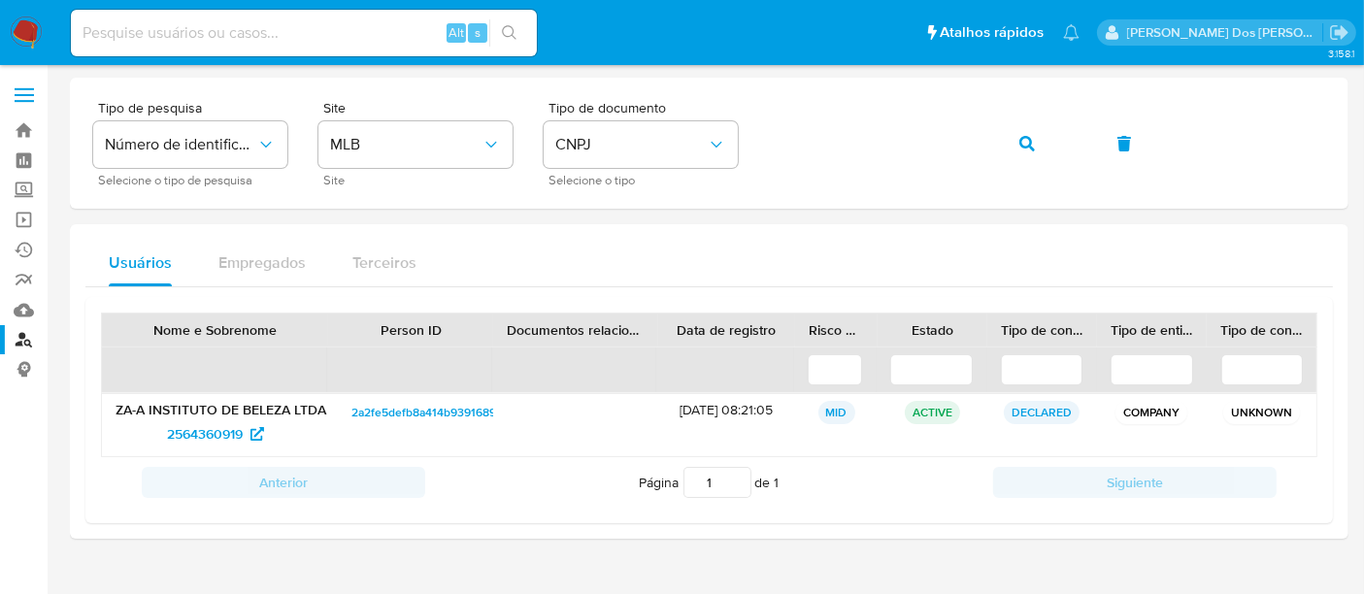
click at [218, 23] on input at bounding box center [304, 32] width 466 height 25
paste input "152166819"
type input "152166819"
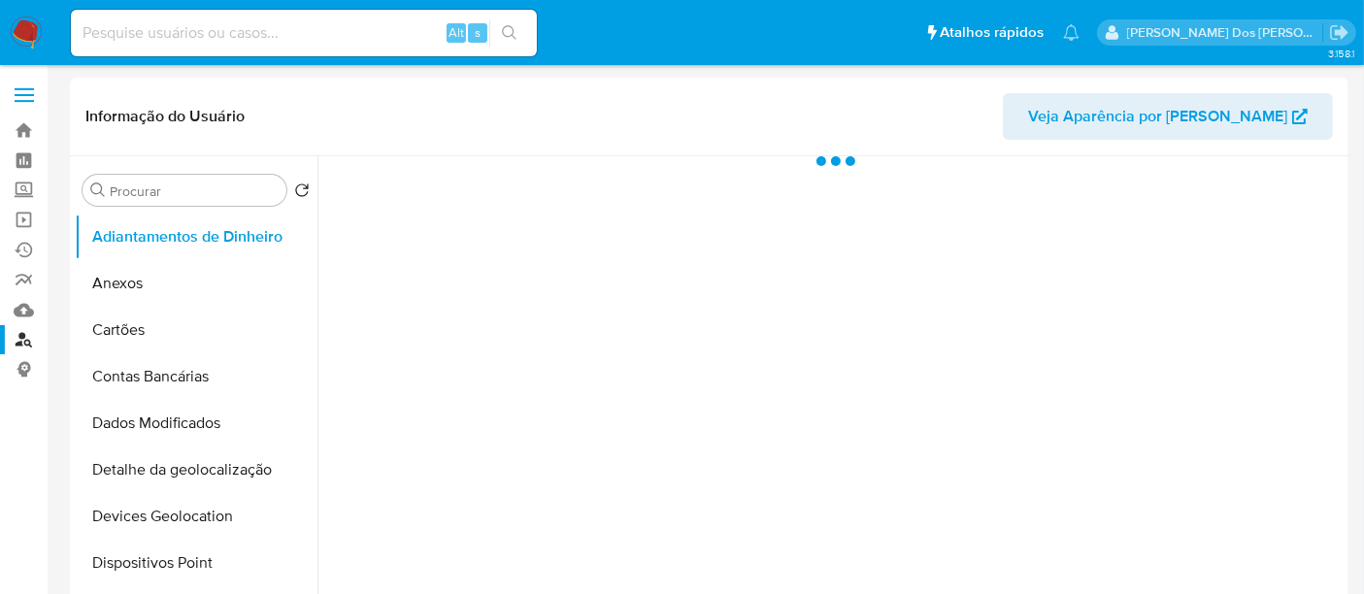
select select "10"
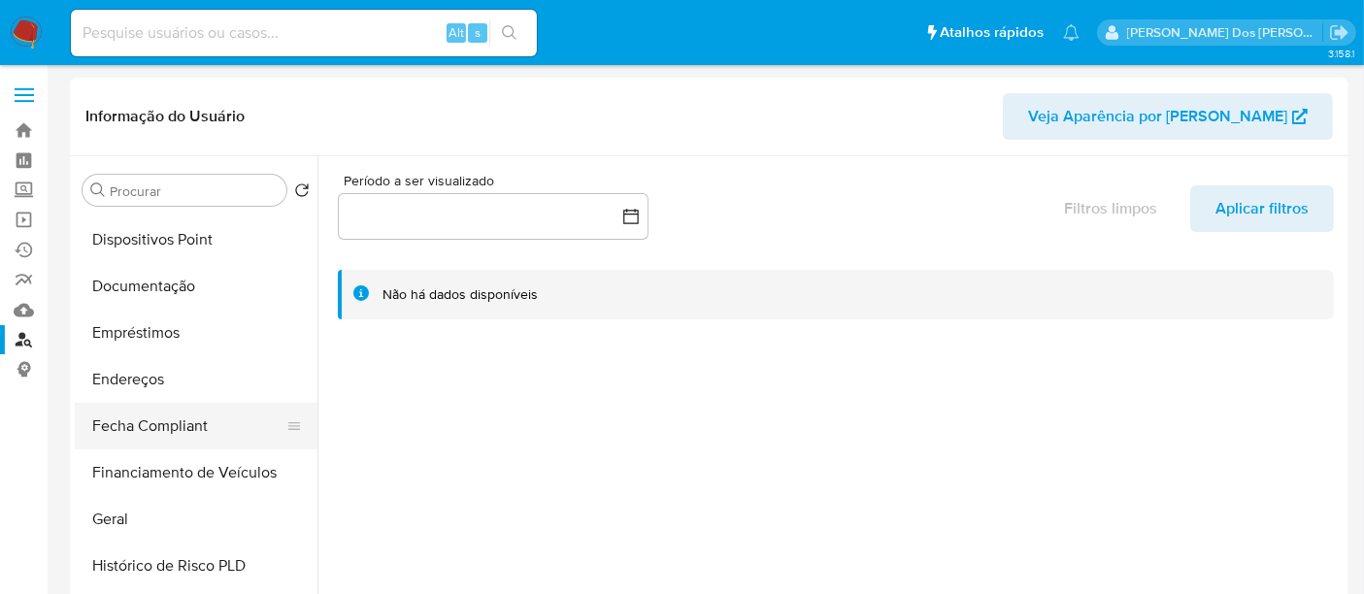
scroll to position [431, 0]
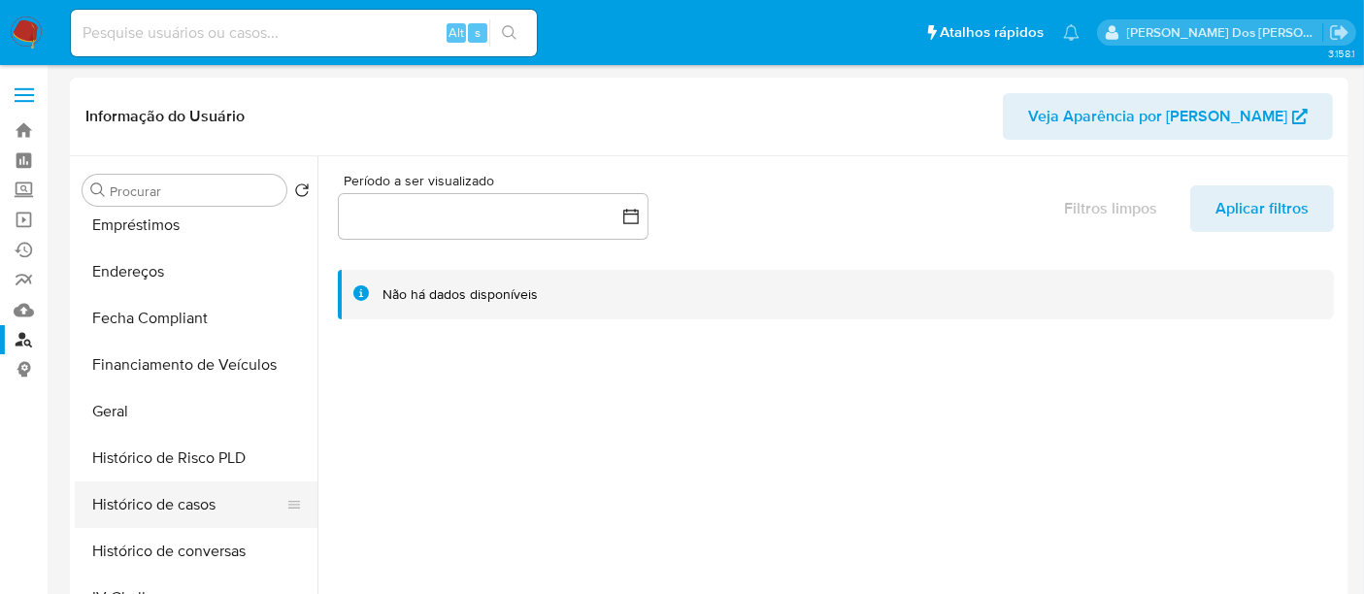
click at [158, 503] on button "Histórico de casos" at bounding box center [188, 504] width 227 height 47
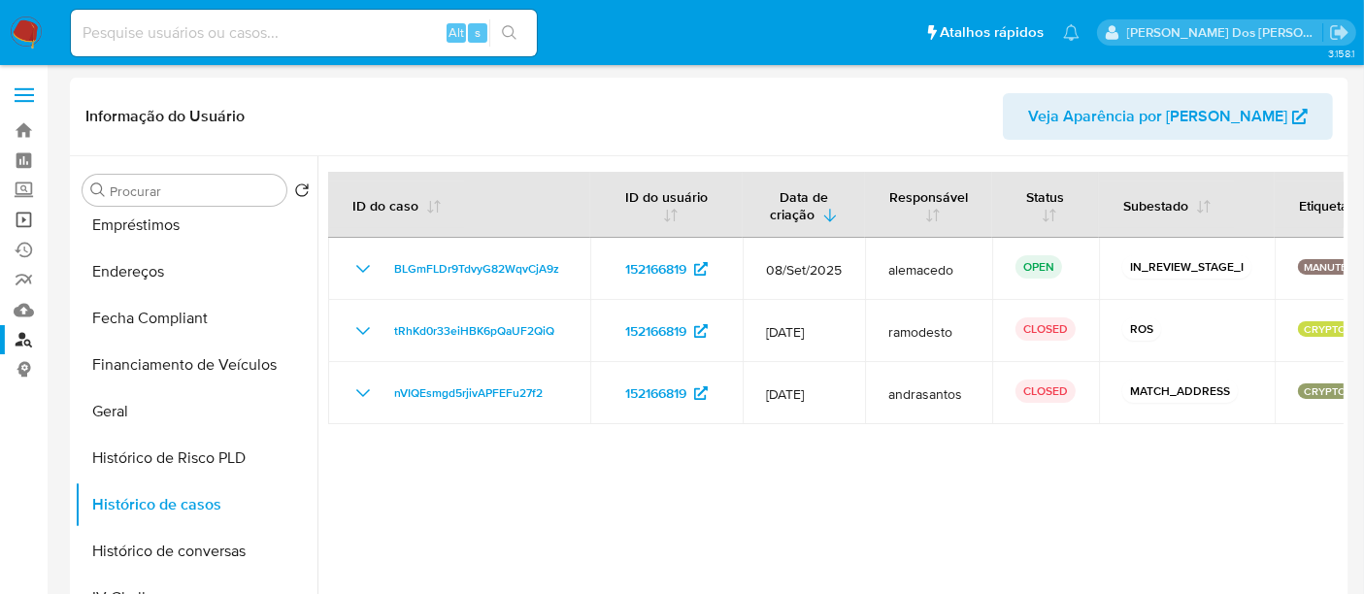
click at [28, 215] on link "Operações em massa" at bounding box center [115, 220] width 231 height 30
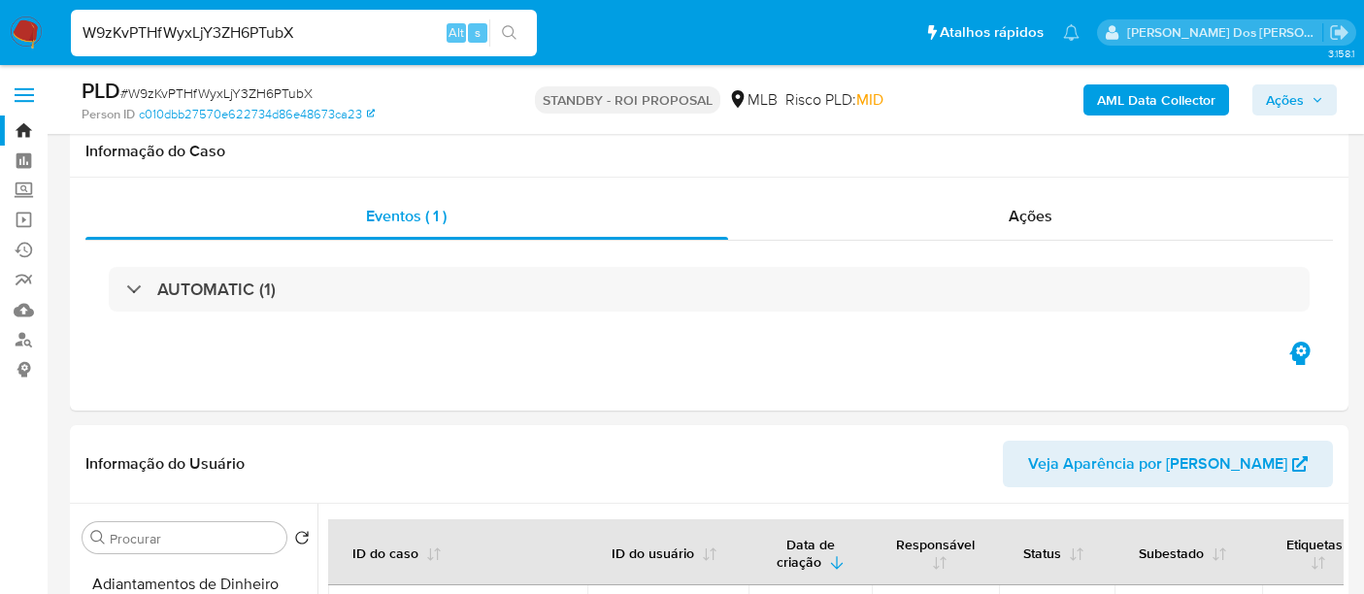
select select "10"
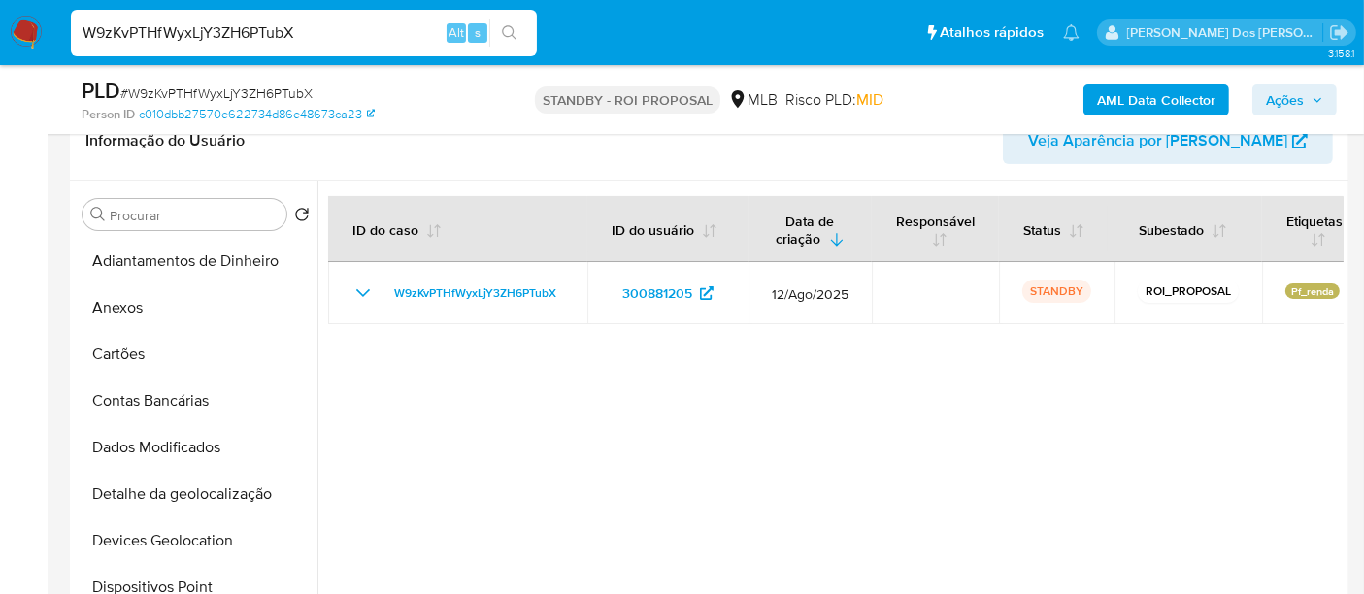
scroll to position [215, 0]
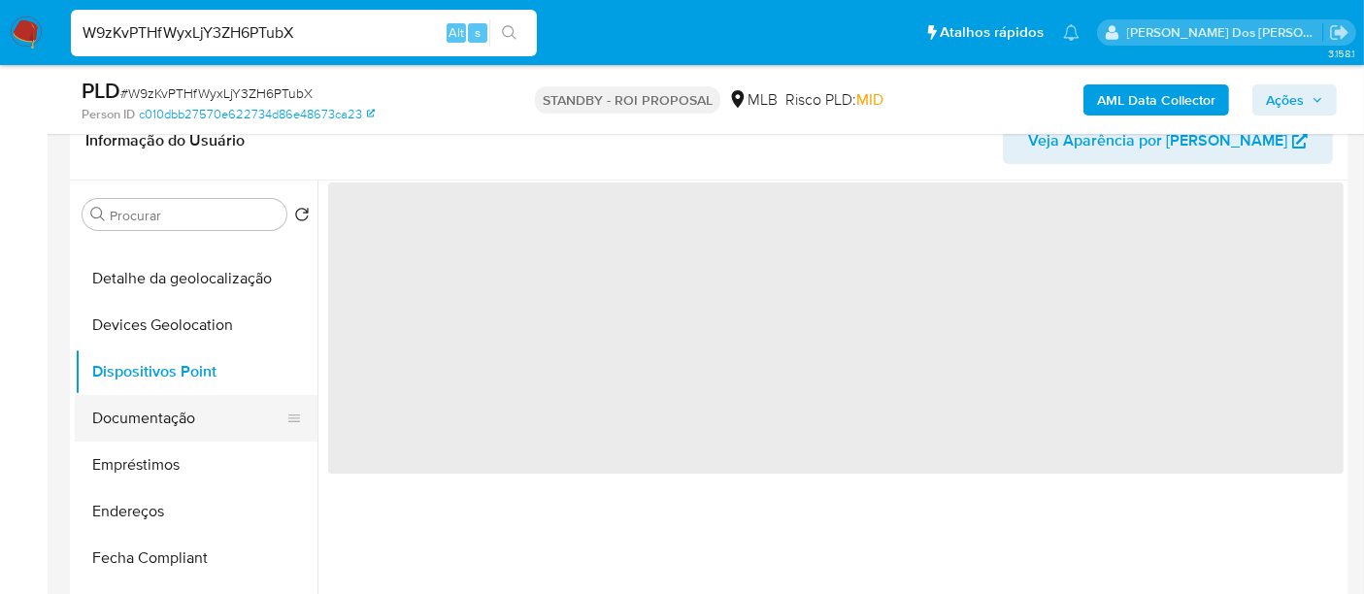
click at [160, 419] on button "Documentação" at bounding box center [188, 418] width 227 height 47
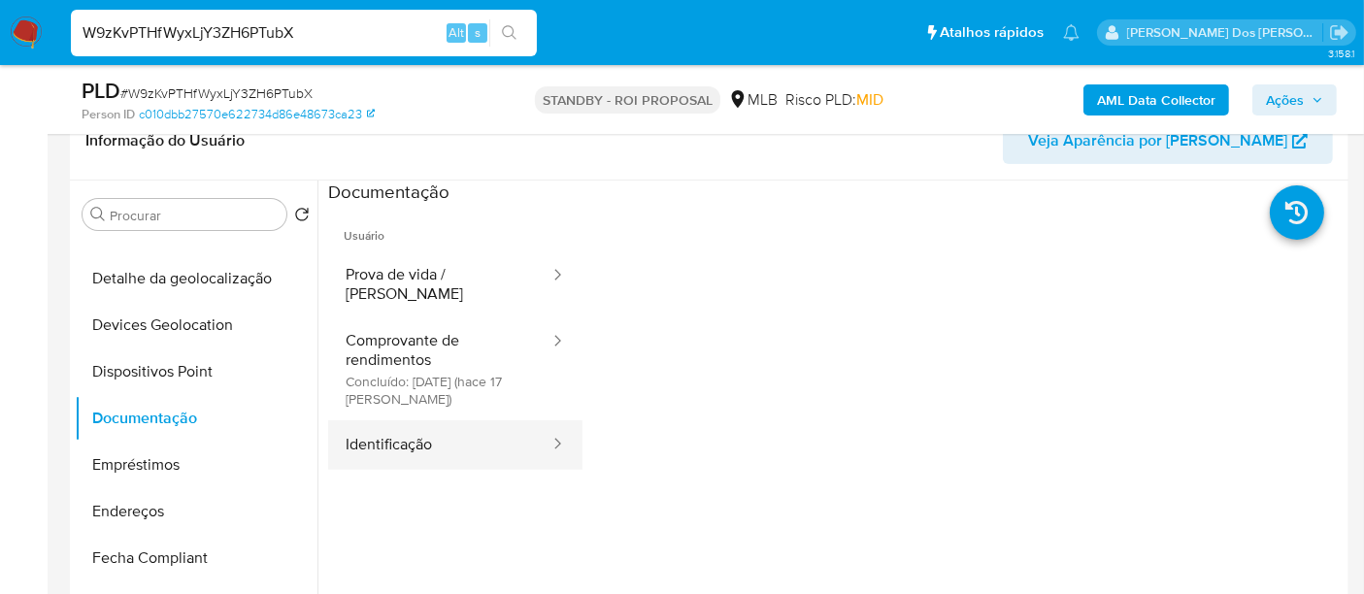
click at [395, 424] on button "Identificação" at bounding box center [439, 444] width 223 height 49
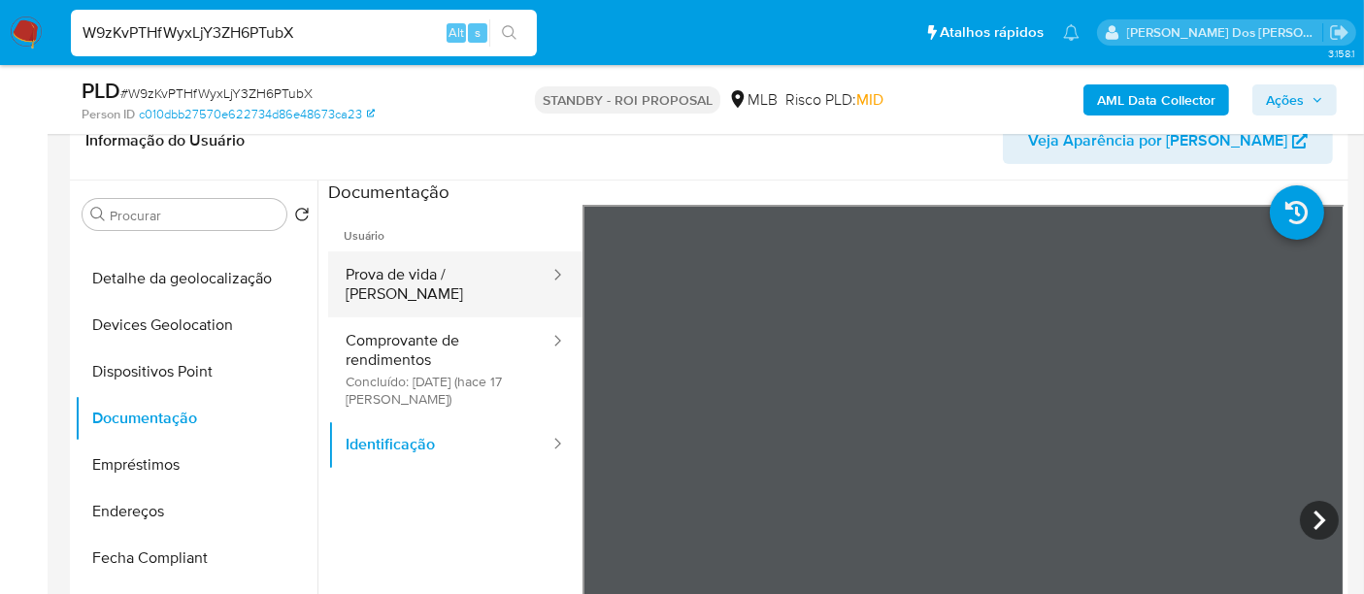
click at [426, 277] on button "Prova de vida / Selfie" at bounding box center [439, 284] width 223 height 66
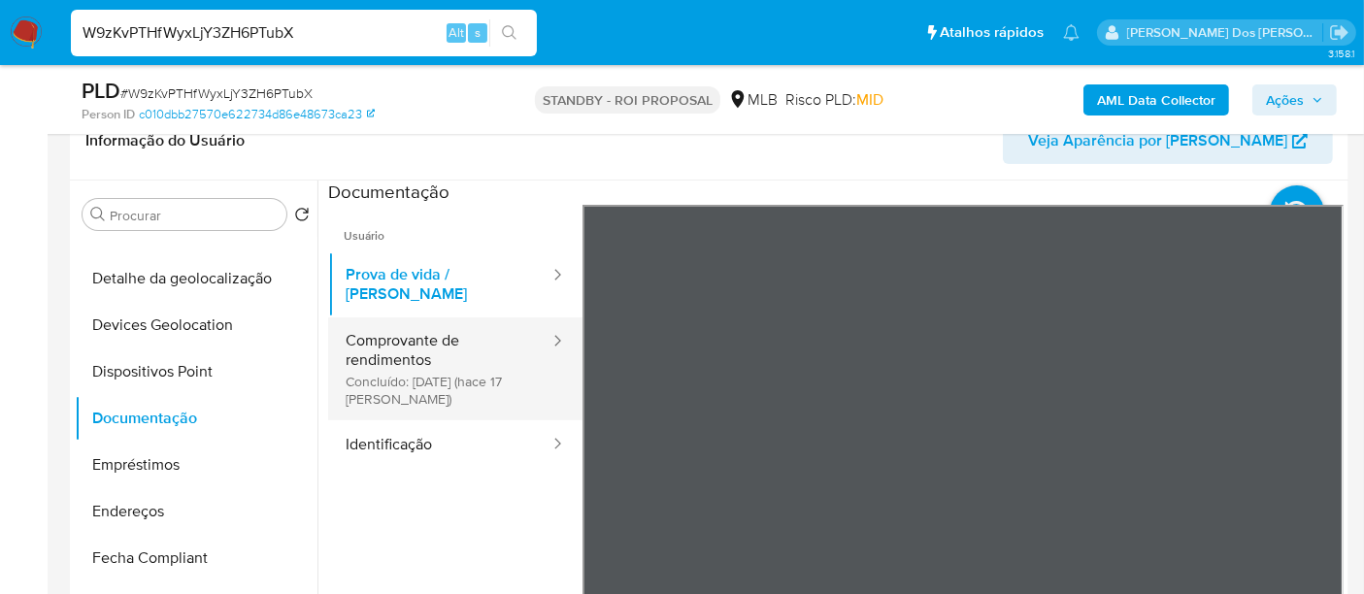
click at [409, 318] on button "Comprovante de rendimentos Concluído: 29/08/2025 (hace 17 días)" at bounding box center [439, 368] width 223 height 103
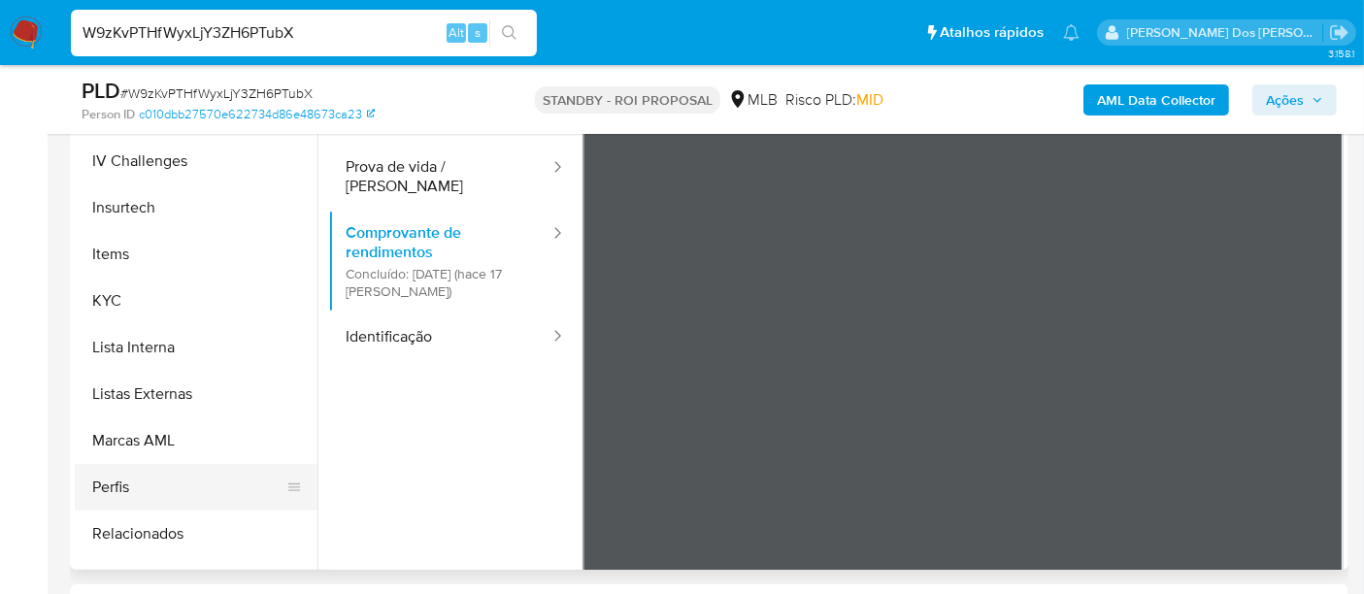
scroll to position [862, 0]
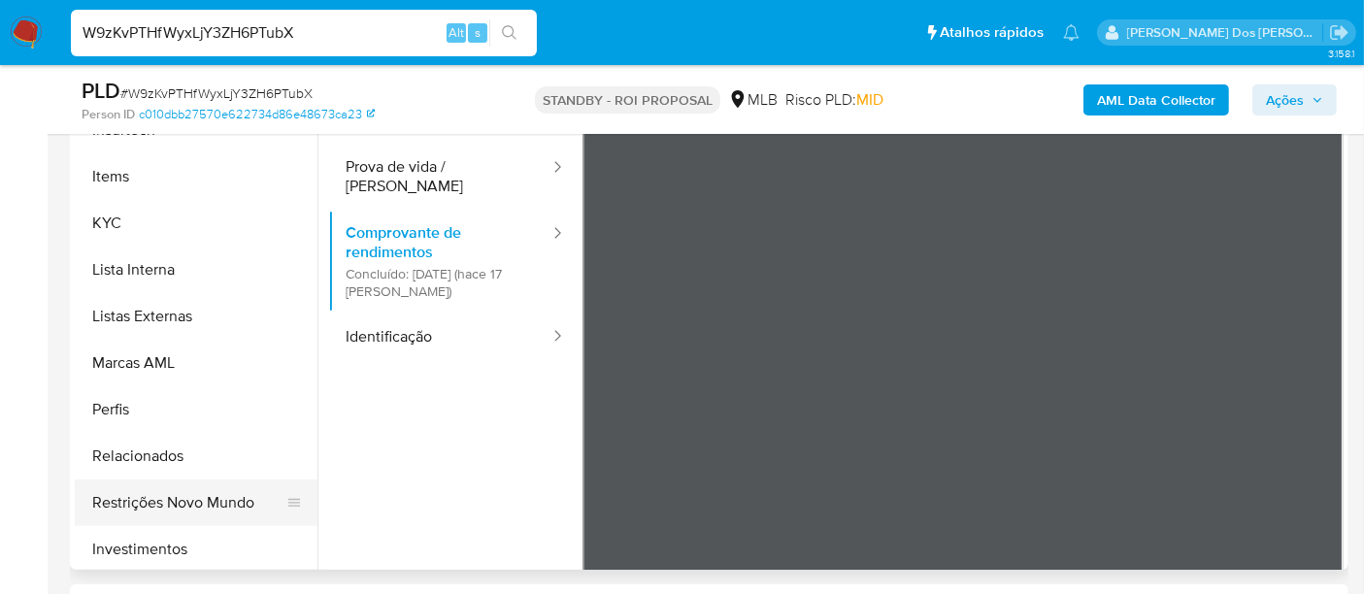
drag, startPoint x: 197, startPoint y: 492, endPoint x: 215, endPoint y: 492, distance: 18.4
click at [200, 492] on button "Restrições Novo Mundo" at bounding box center [188, 502] width 227 height 47
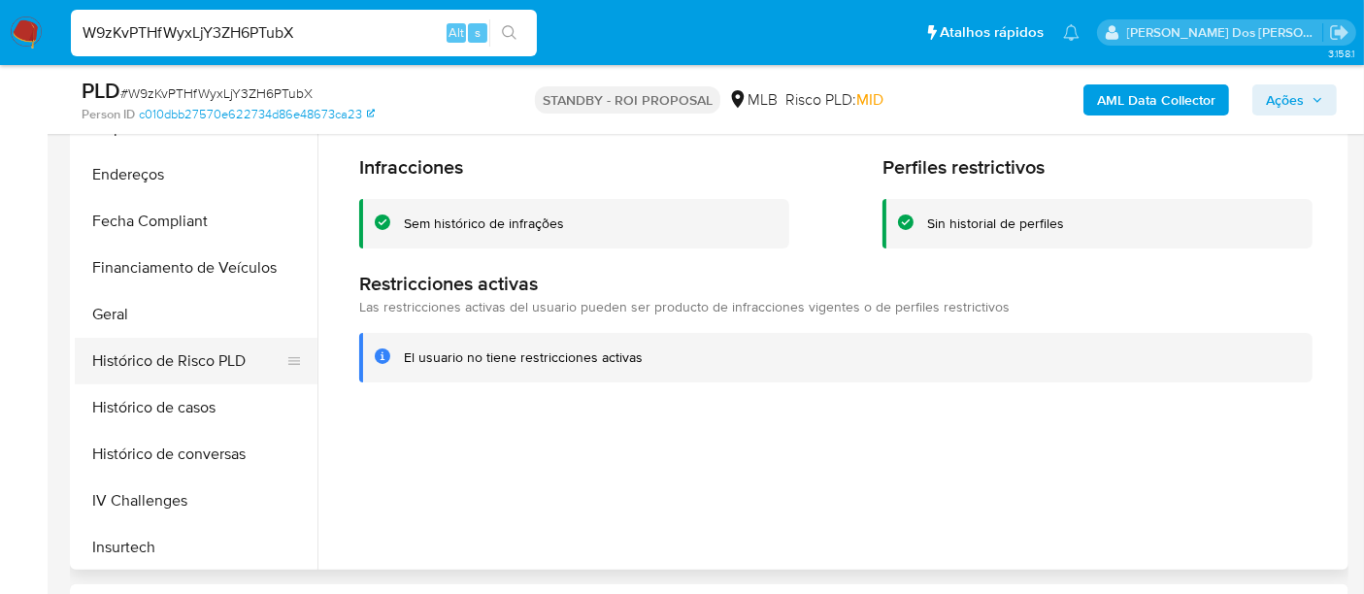
scroll to position [431, 0]
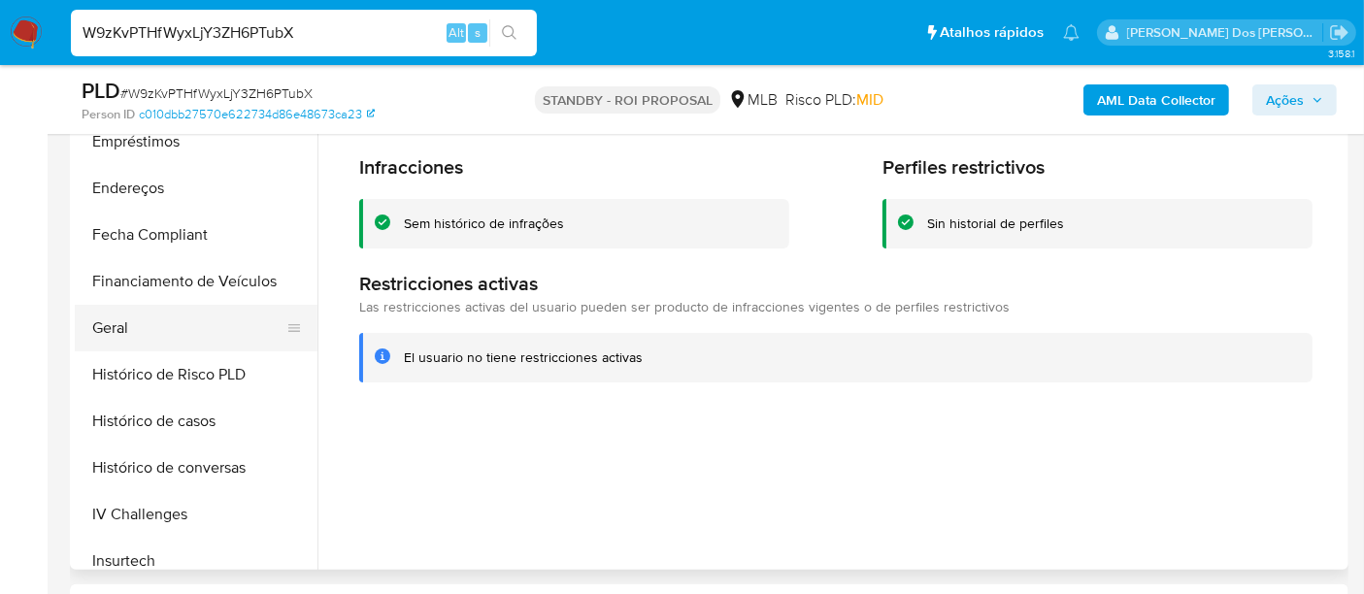
drag, startPoint x: 124, startPoint y: 324, endPoint x: 144, endPoint y: 323, distance: 19.4
click at [124, 323] on button "Geral" at bounding box center [188, 328] width 227 height 47
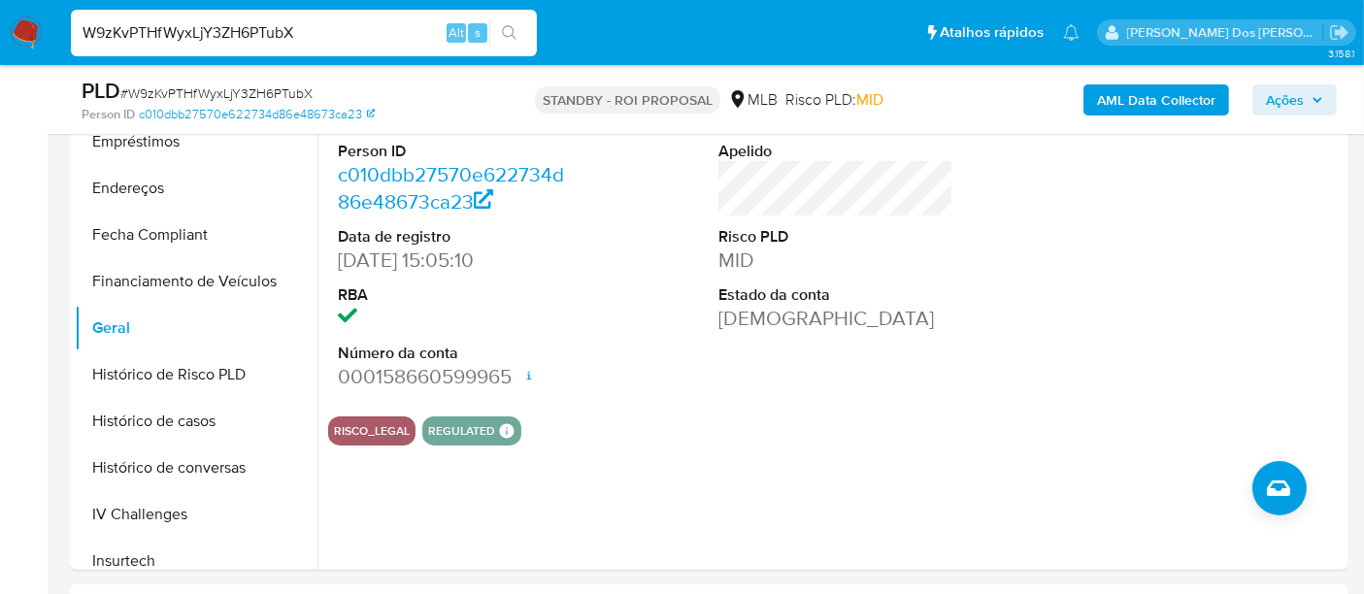
click at [266, 46] on div "W9zKvPTHfWyxLjY3ZH6PTubX Alt s" at bounding box center [304, 33] width 466 height 47
click at [266, 39] on input "W9zKvPTHfWyxLjY3ZH6PTubX" at bounding box center [304, 32] width 466 height 25
paste input "C3Tl22srZoFkc8Plr4FcpwiU"
type input "C3Tl22srZoFkc8Plr4FcpwiU"
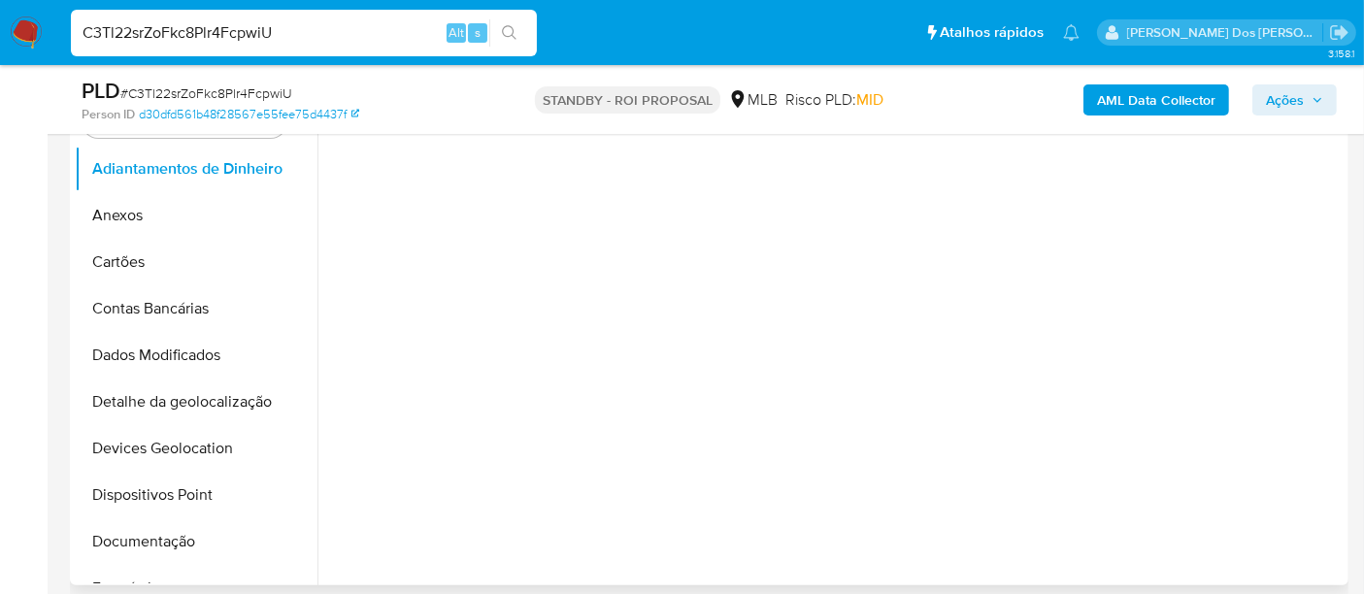
select select "10"
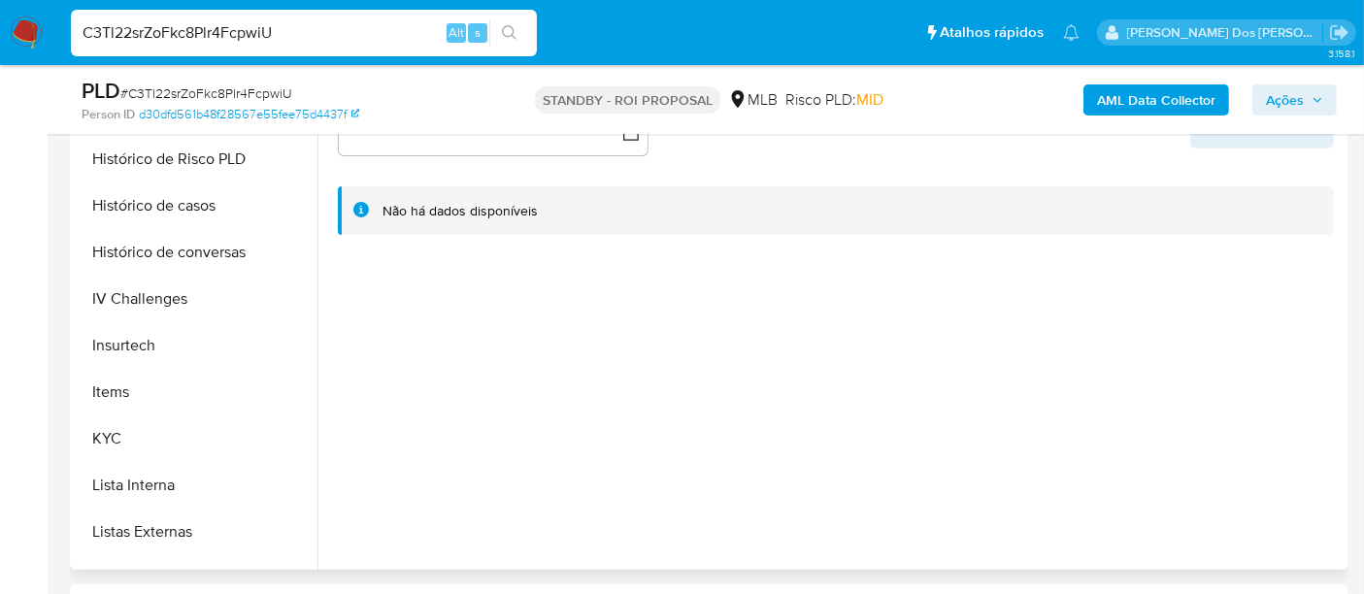
scroll to position [862, 0]
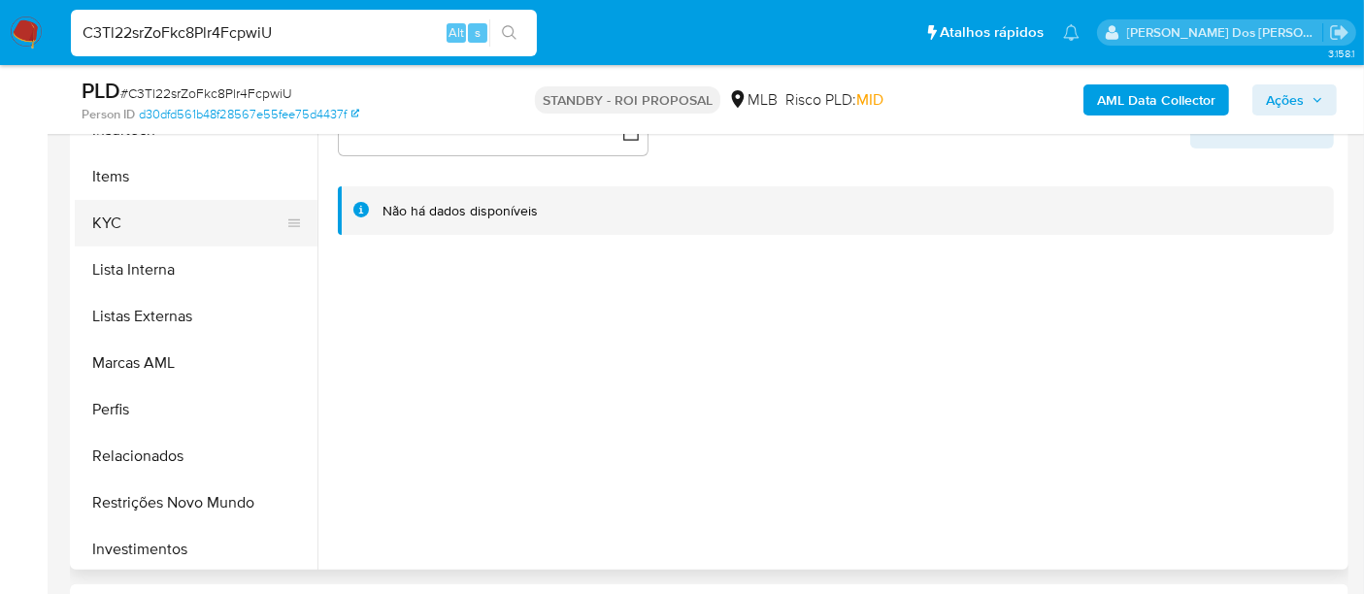
click at [105, 225] on button "KYC" at bounding box center [188, 223] width 227 height 47
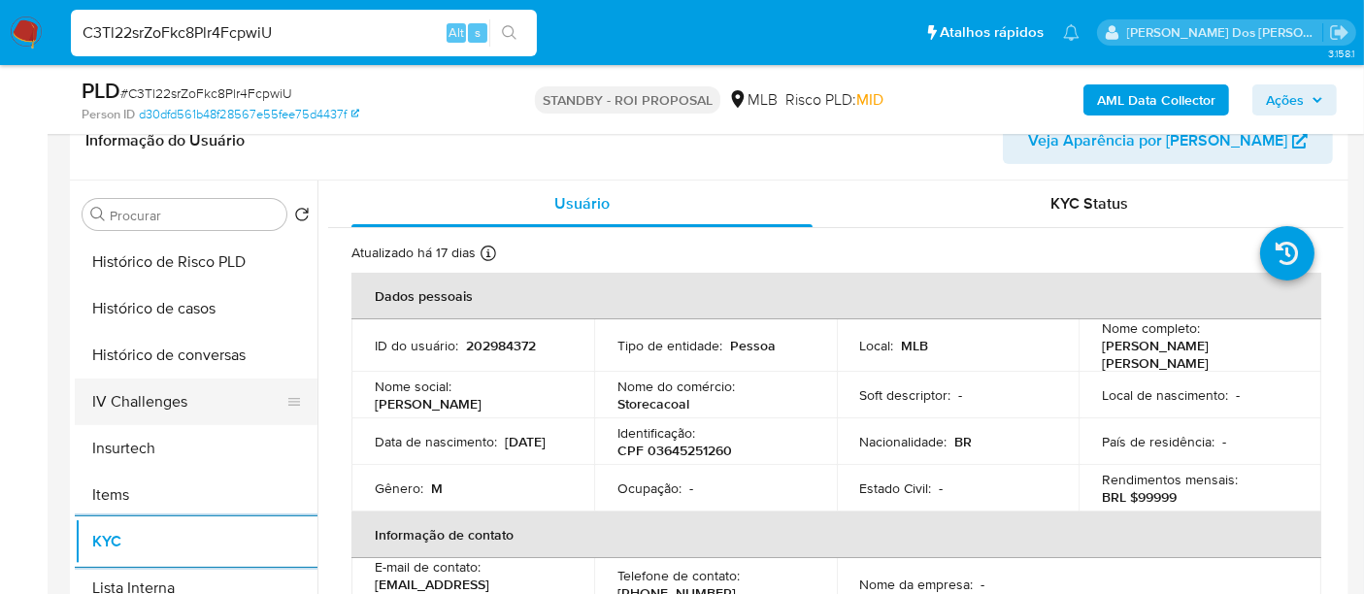
scroll to position [646, 0]
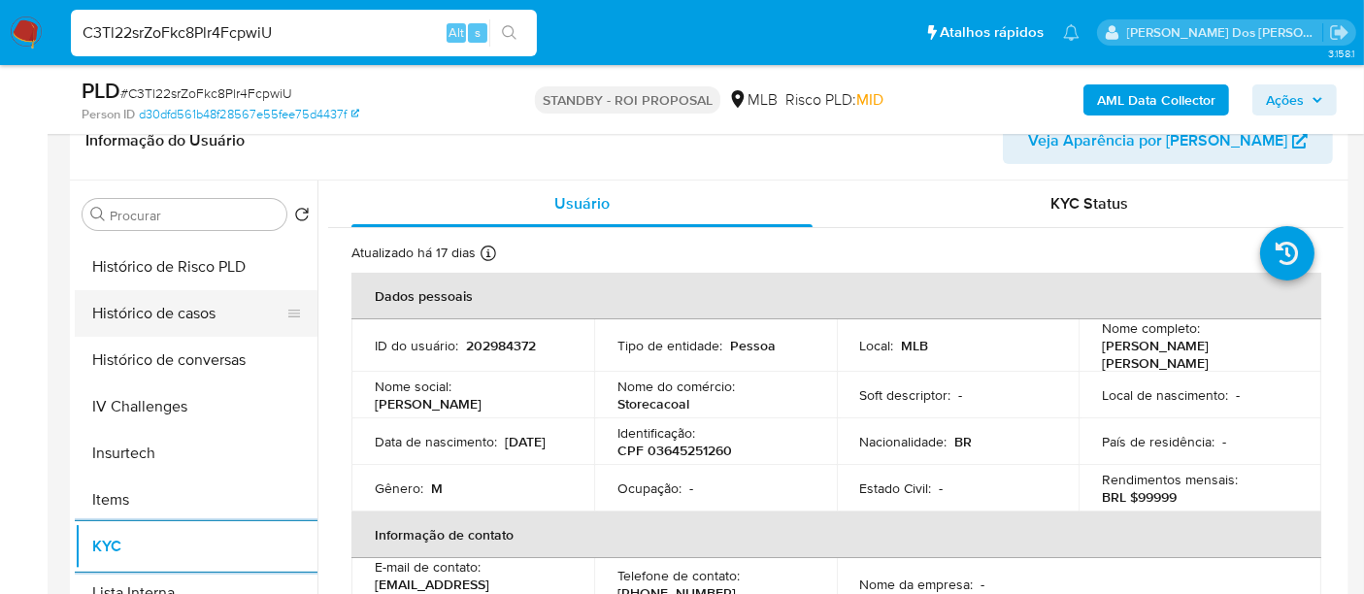
click at [157, 311] on button "Histórico de casos" at bounding box center [188, 313] width 227 height 47
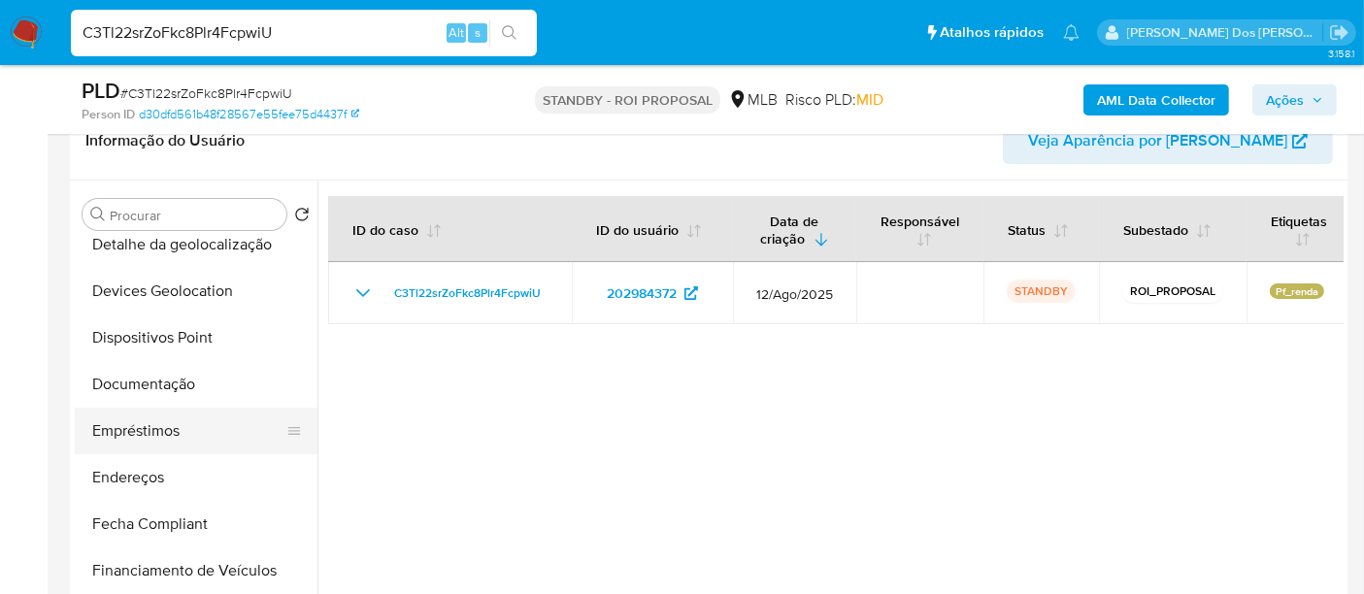
scroll to position [215, 0]
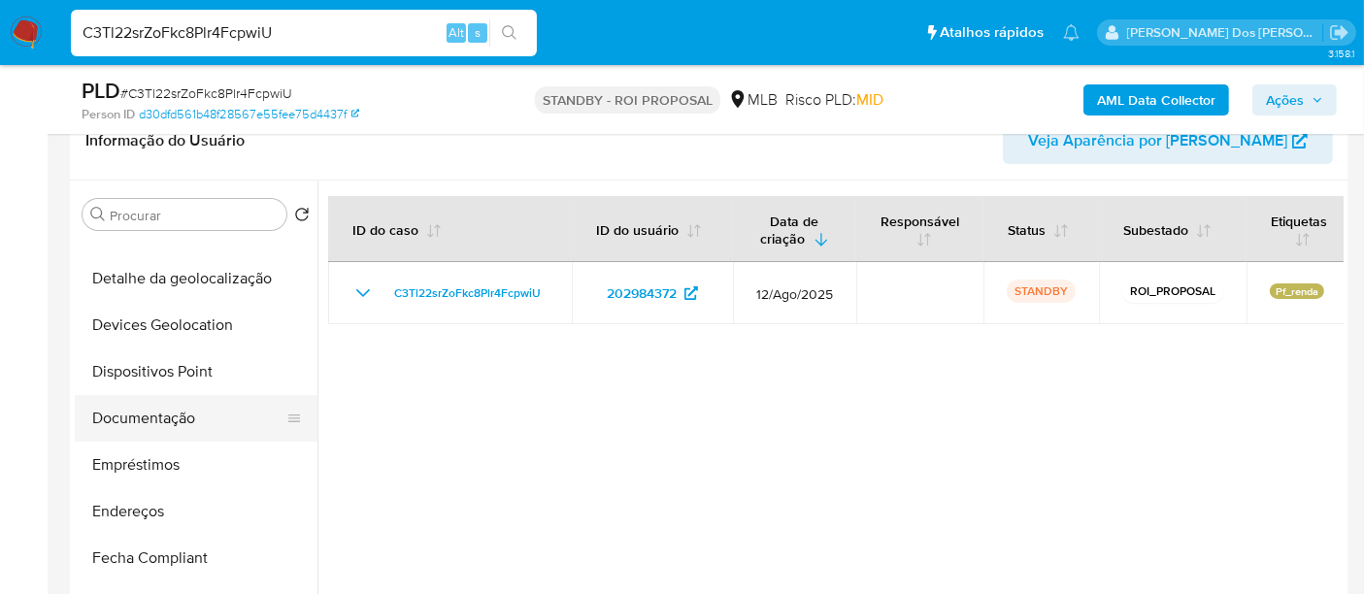
click at [178, 427] on button "Documentação" at bounding box center [188, 418] width 227 height 47
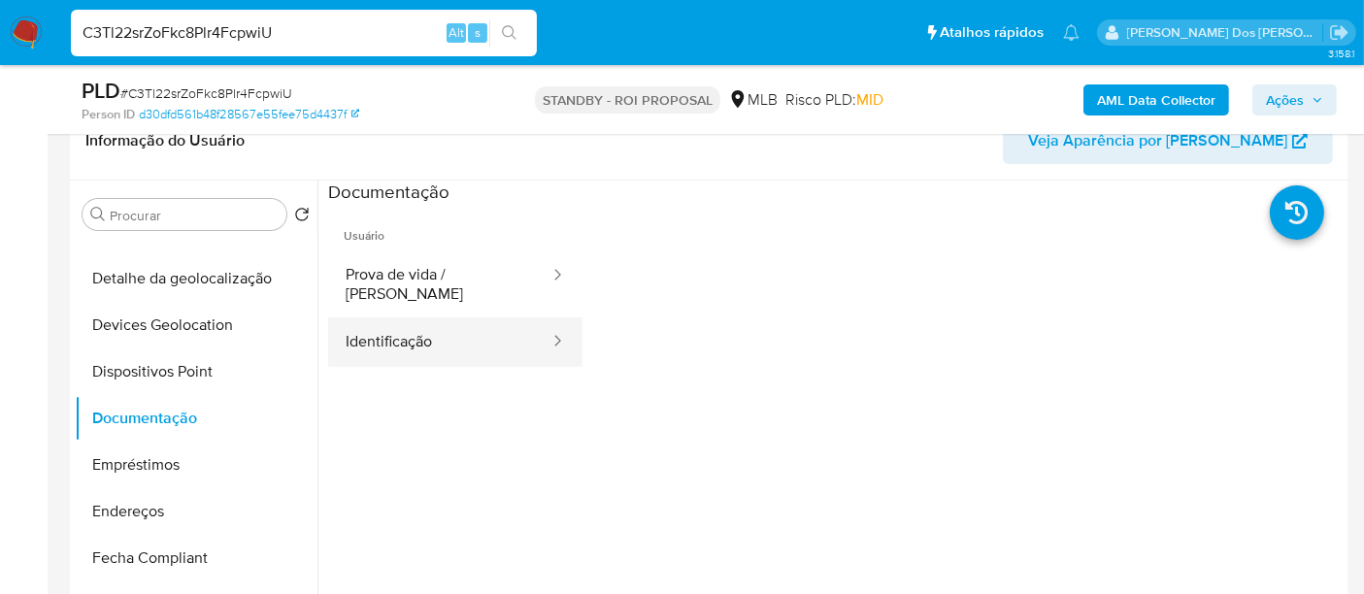
click at [437, 337] on button "Identificação" at bounding box center [439, 341] width 223 height 49
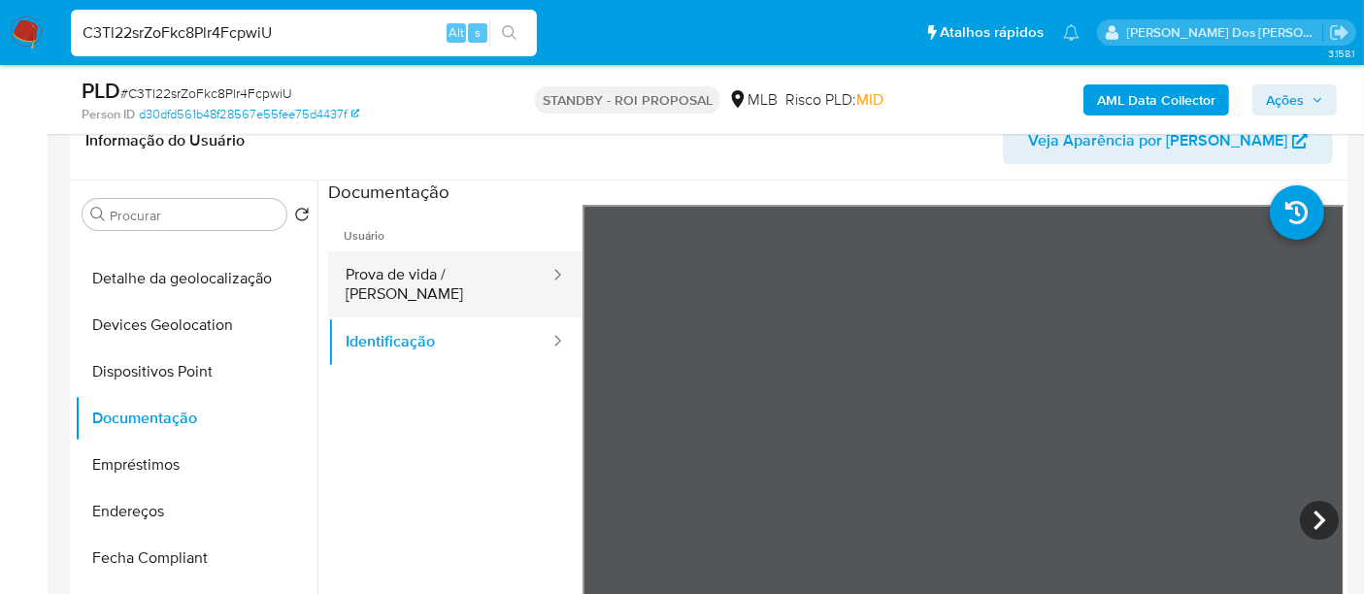
click at [477, 273] on button "Prova de vida / Selfie" at bounding box center [439, 284] width 223 height 66
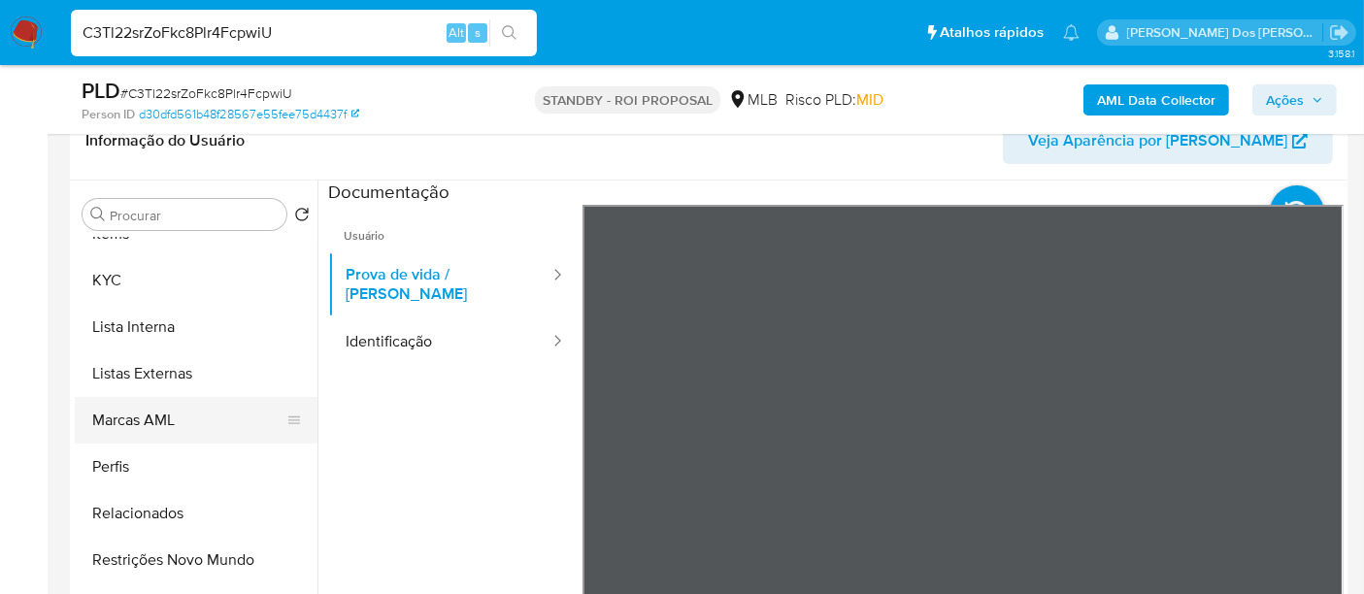
scroll to position [431, 0]
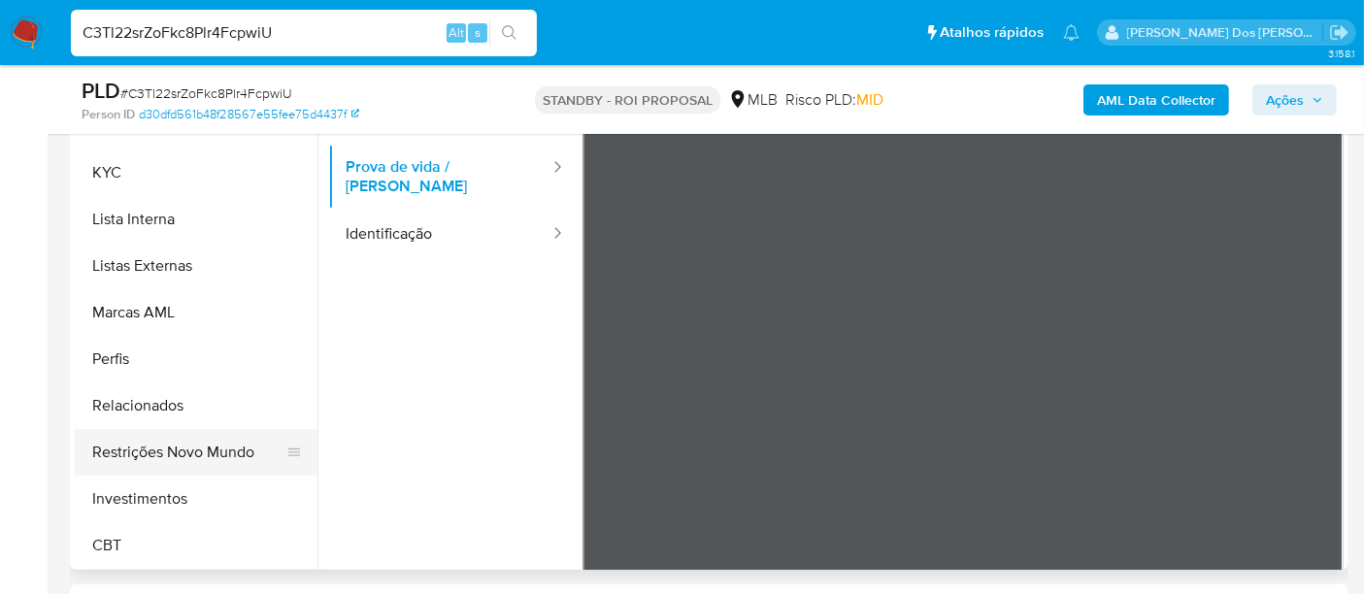
click at [203, 446] on button "Restrições Novo Mundo" at bounding box center [188, 452] width 227 height 47
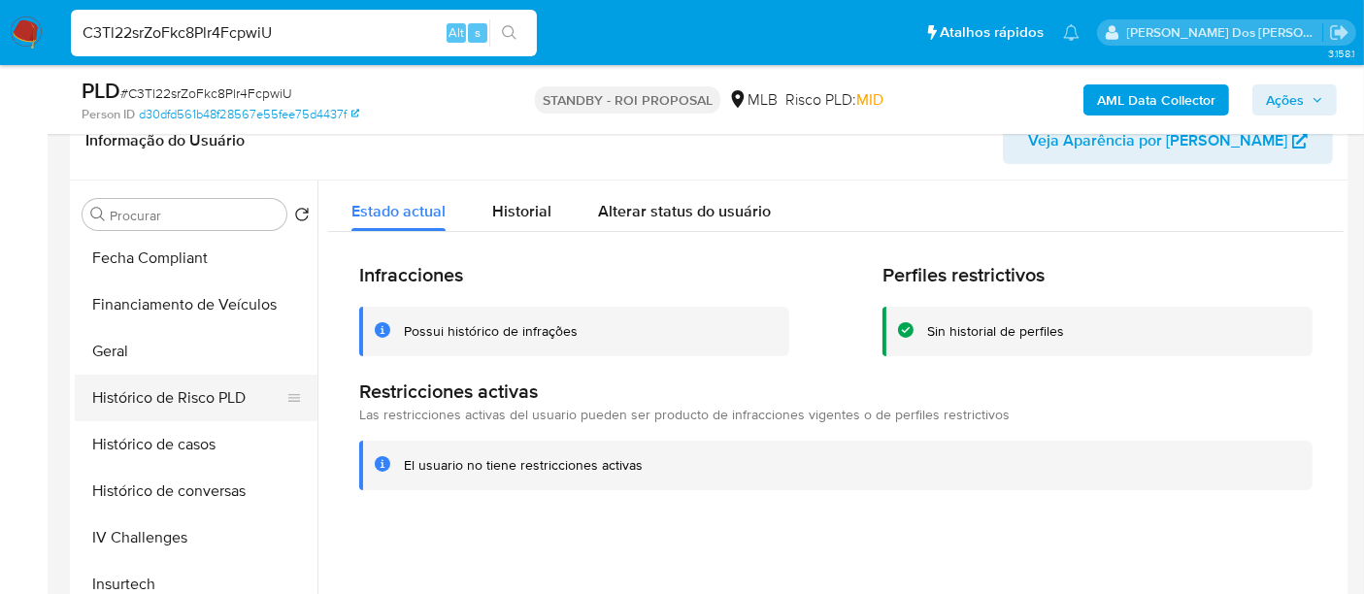
scroll to position [481, 0]
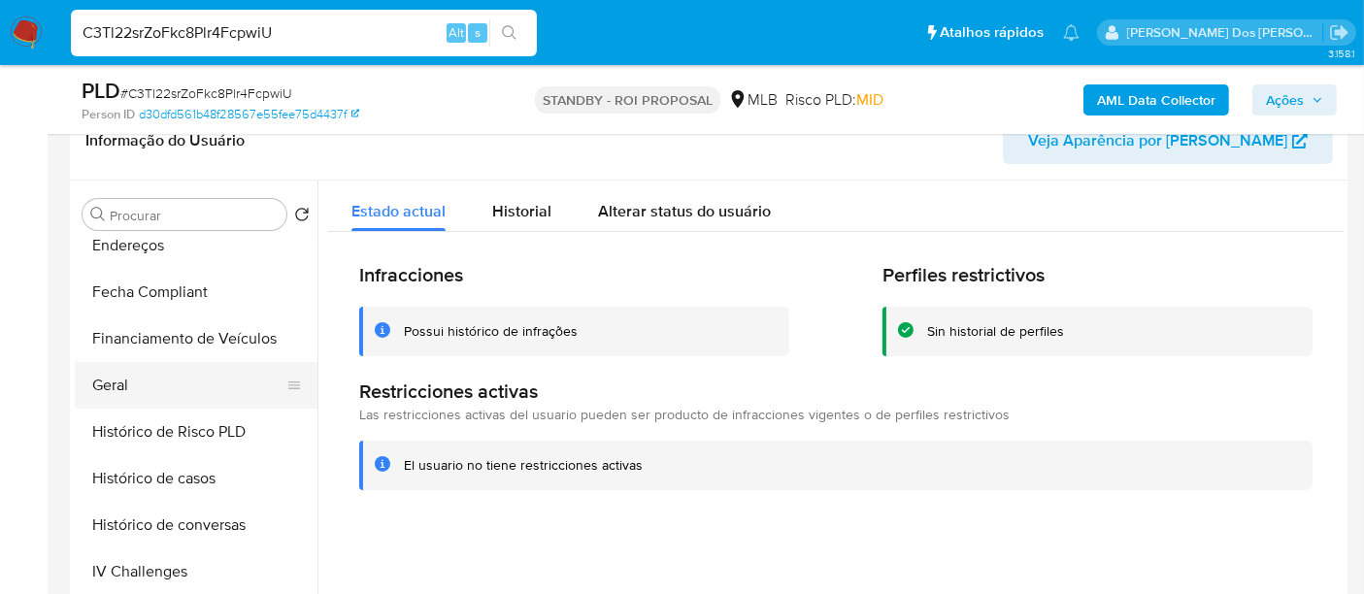
click at [115, 383] on button "Geral" at bounding box center [188, 385] width 227 height 47
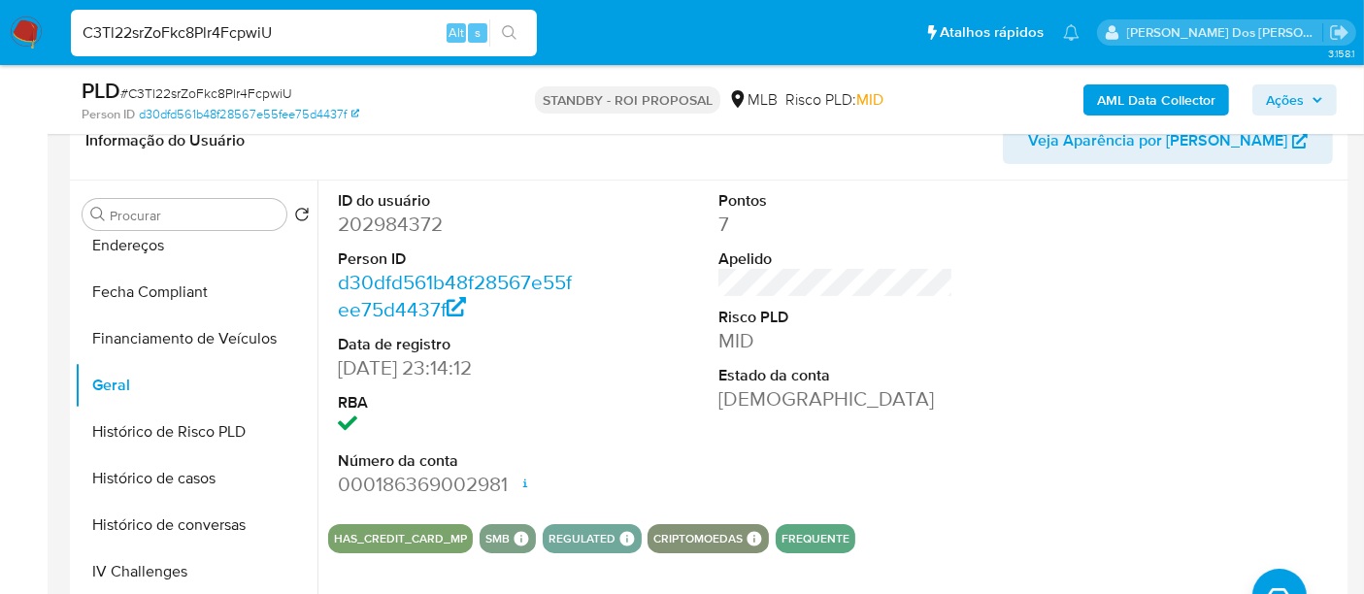
drag, startPoint x: 30, startPoint y: 37, endPoint x: 79, endPoint y: 53, distance: 51.3
click at [30, 38] on img at bounding box center [26, 32] width 33 height 33
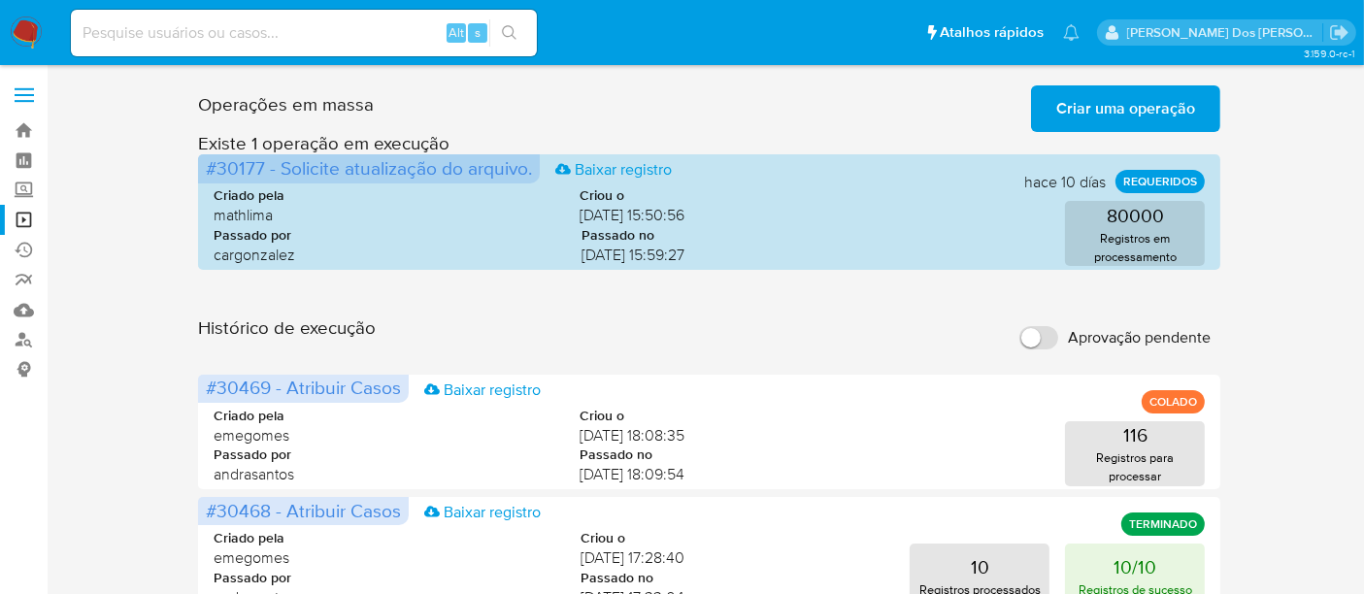
click at [1106, 116] on span "Criar uma operação" at bounding box center [1125, 108] width 139 height 43
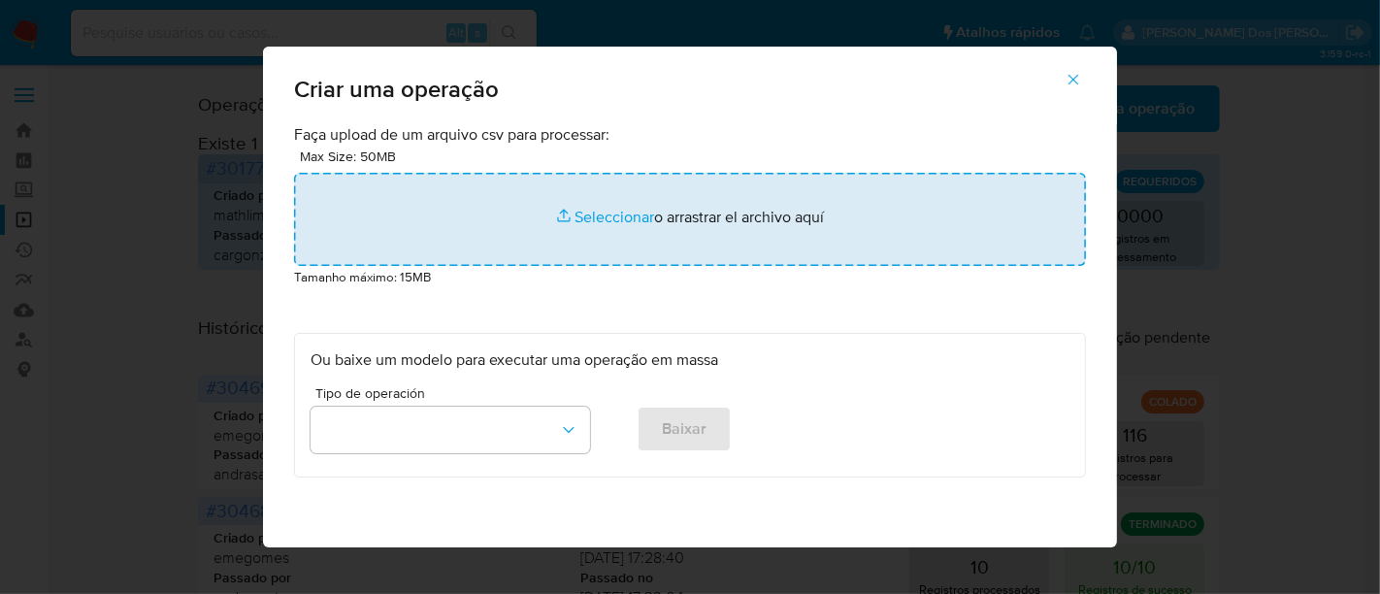
click at [574, 215] on input "file" at bounding box center [690, 219] width 792 height 93
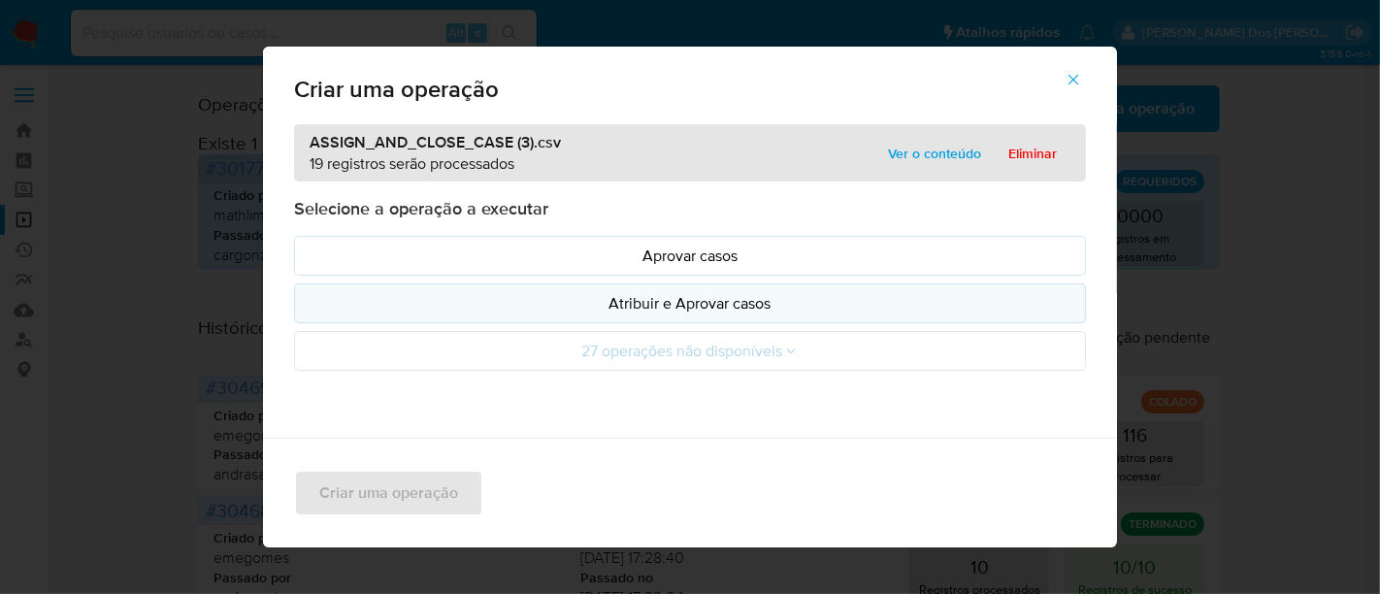
click at [535, 295] on p "Atribuir e Aprovar casos" at bounding box center [690, 303] width 759 height 22
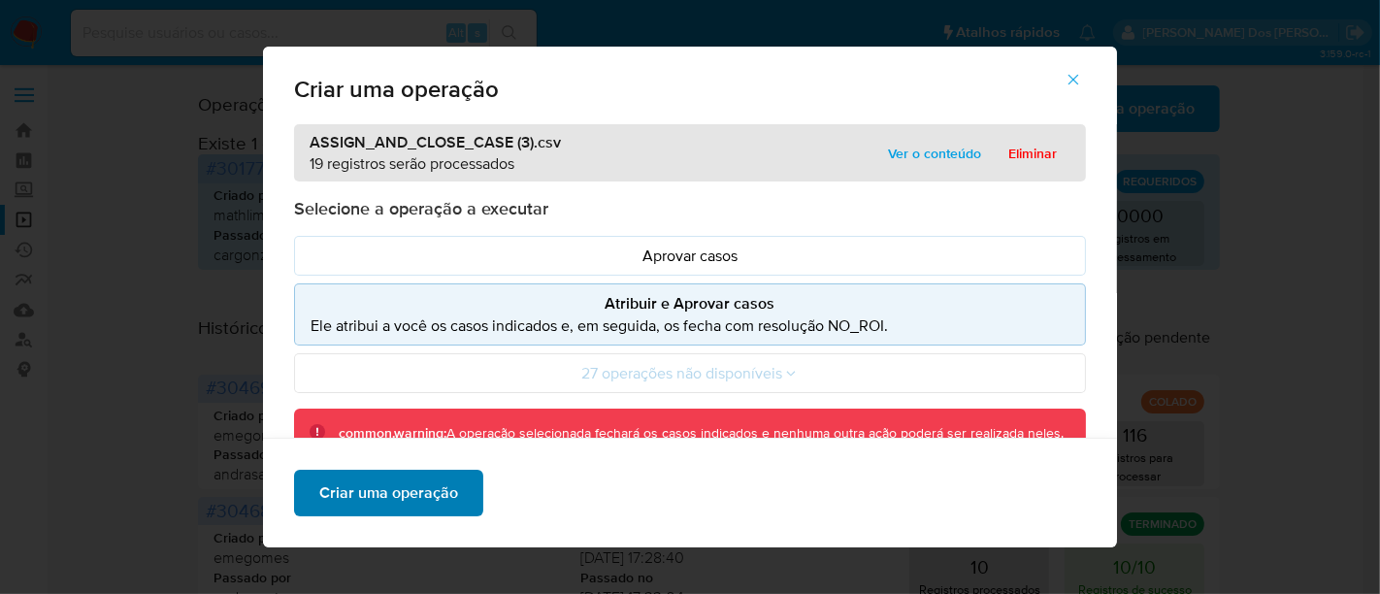
click at [402, 487] on span "Criar uma operação" at bounding box center [388, 493] width 139 height 43
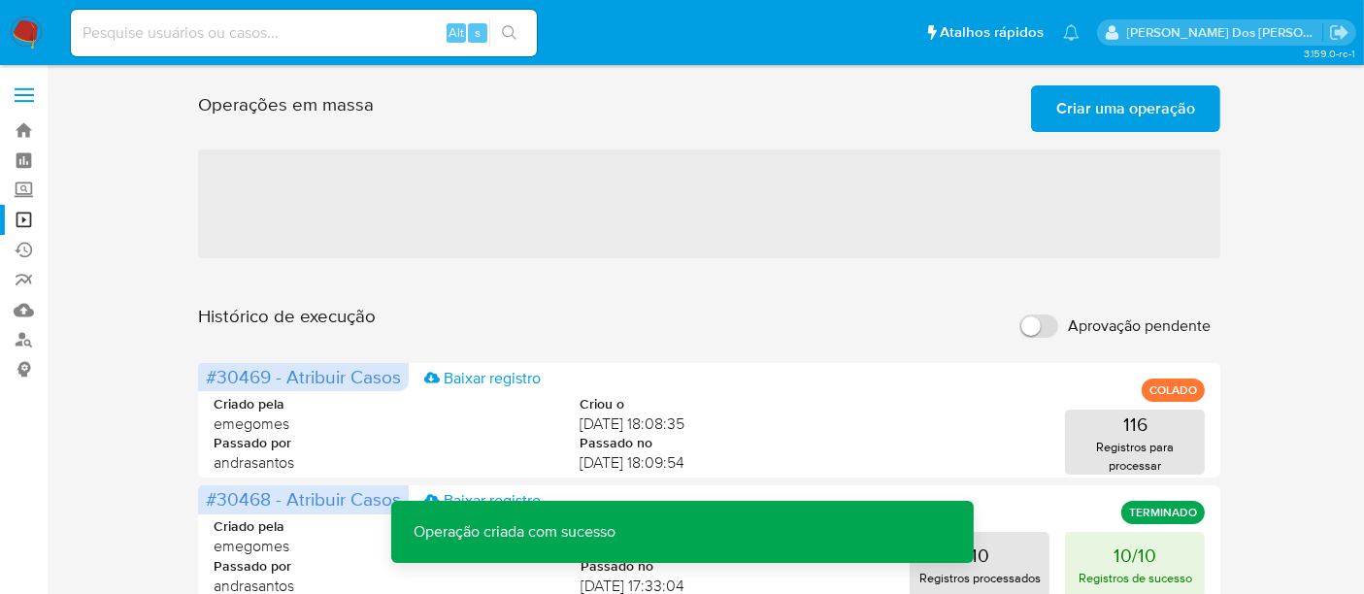
click at [1091, 114] on span "Criar uma operação" at bounding box center [1125, 108] width 139 height 43
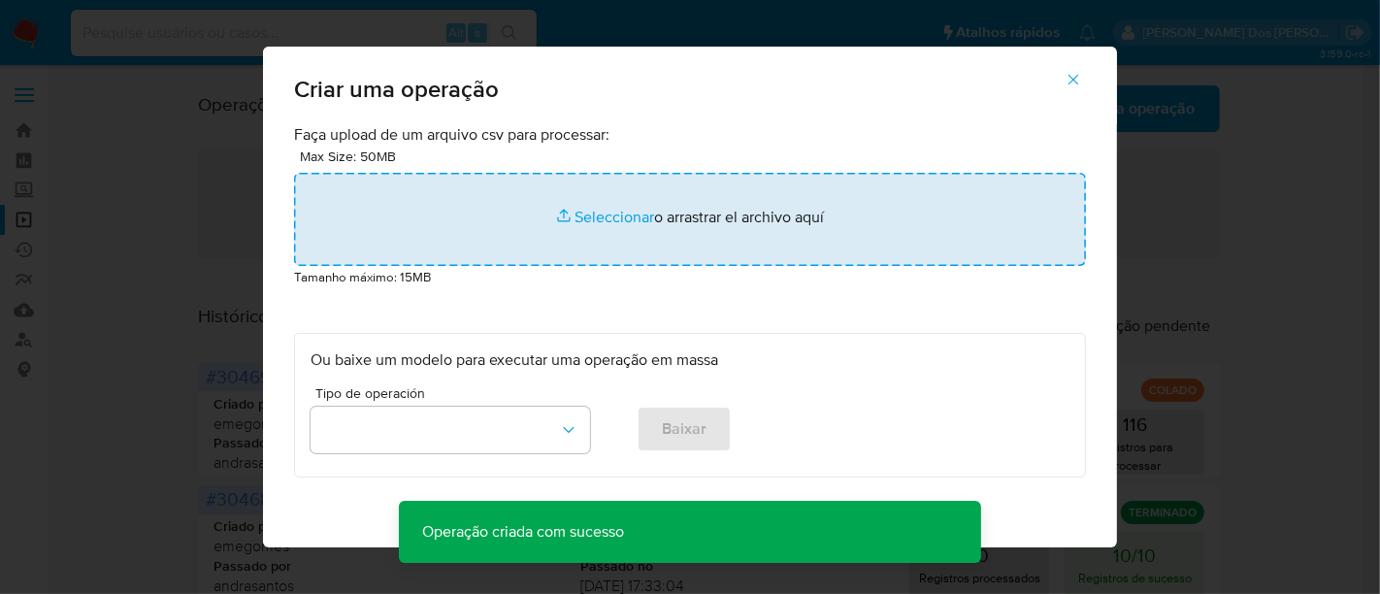
click at [585, 223] on input "file" at bounding box center [690, 219] width 792 height 93
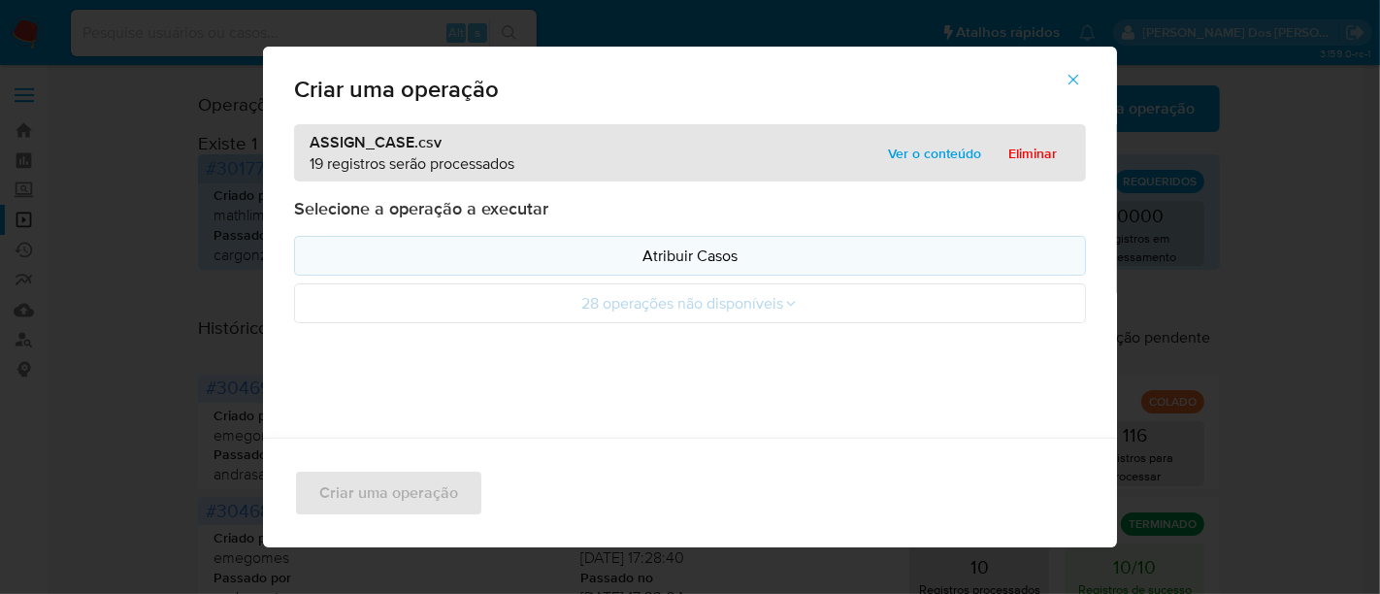
drag, startPoint x: 585, startPoint y: 223, endPoint x: 518, endPoint y: 259, distance: 76.0
click at [518, 259] on p "Atribuir Casos" at bounding box center [690, 256] width 759 height 22
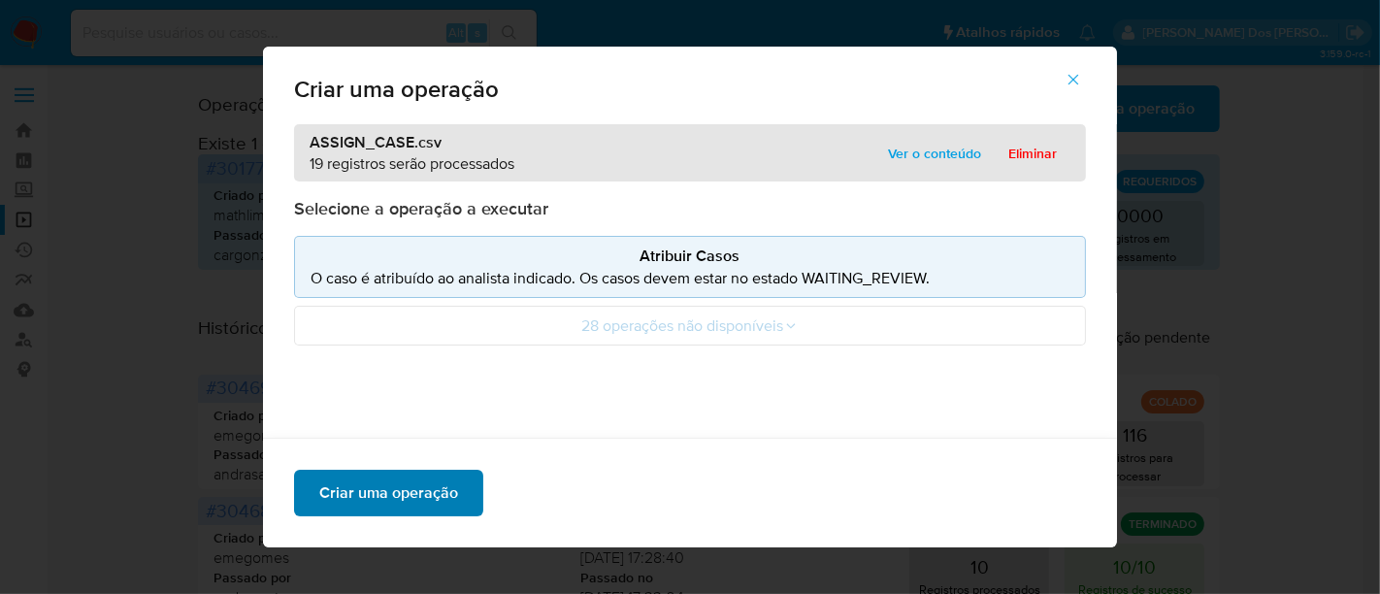
click at [416, 483] on span "Criar uma operação" at bounding box center [388, 493] width 139 height 43
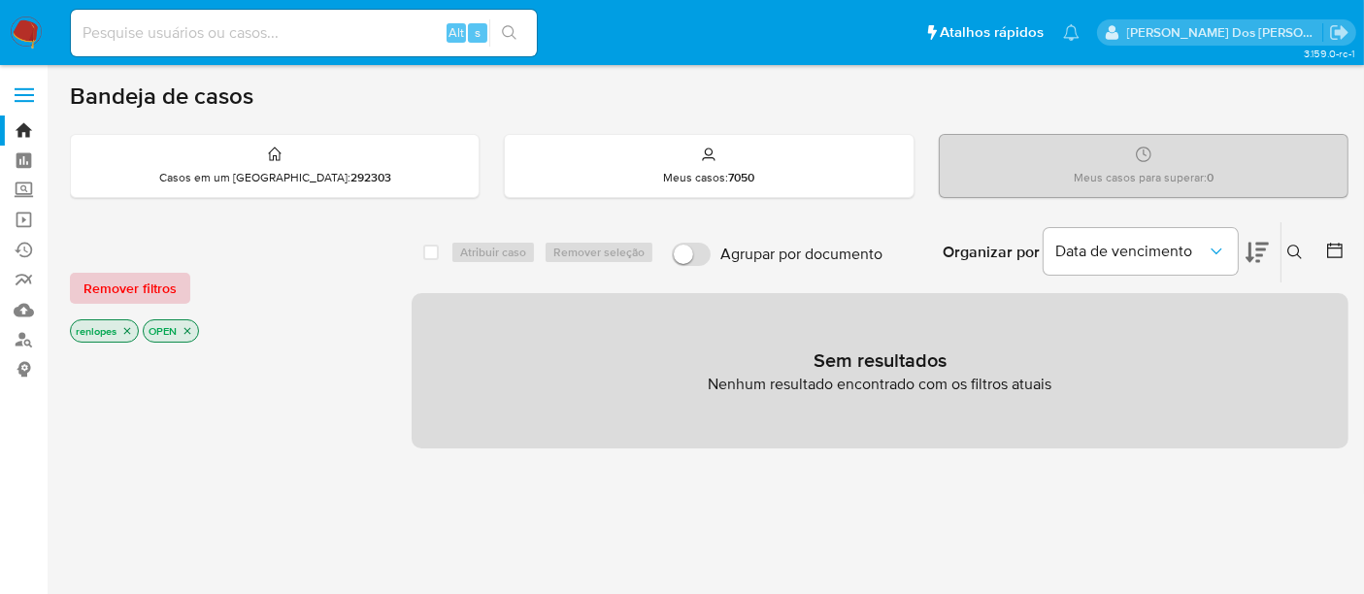
click at [166, 291] on span "Remover filtros" at bounding box center [129, 288] width 93 height 27
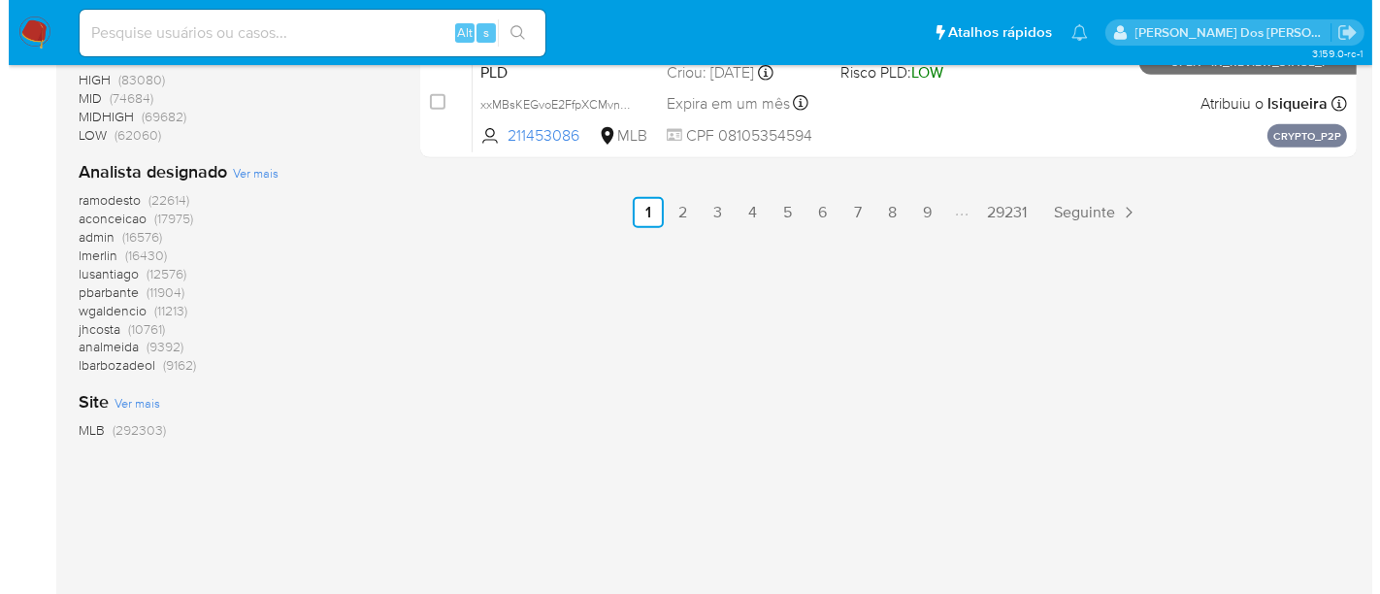
scroll to position [1294, 0]
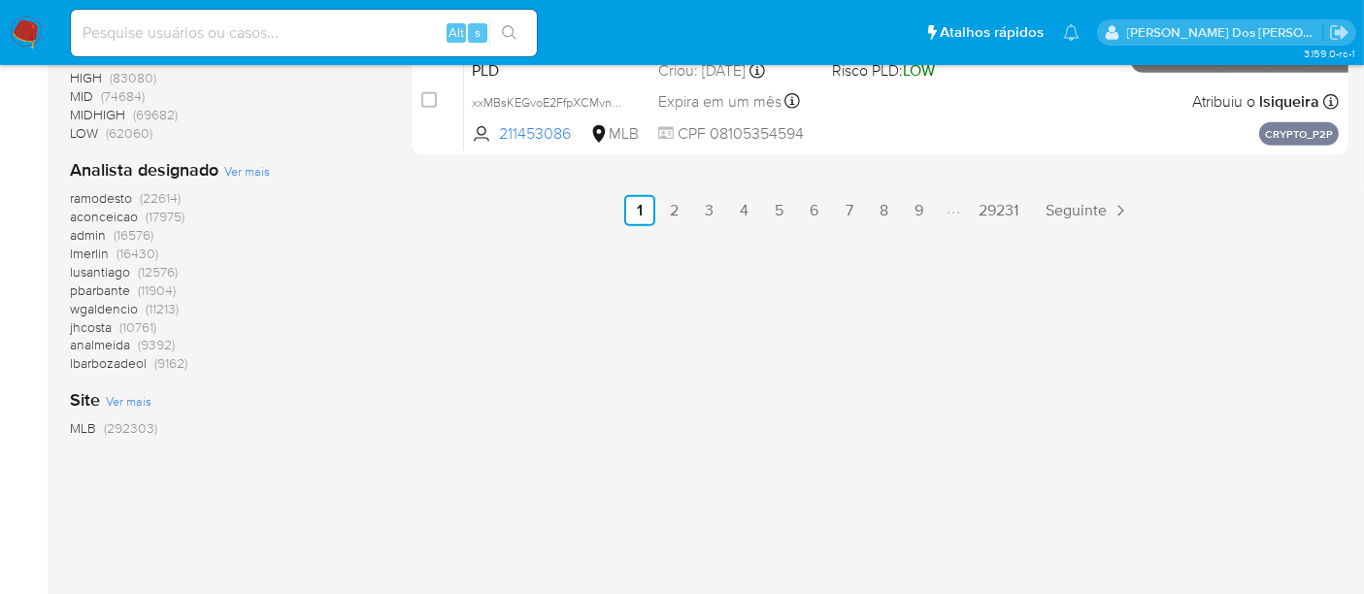
click at [233, 167] on span "Ver mais" at bounding box center [247, 170] width 46 height 17
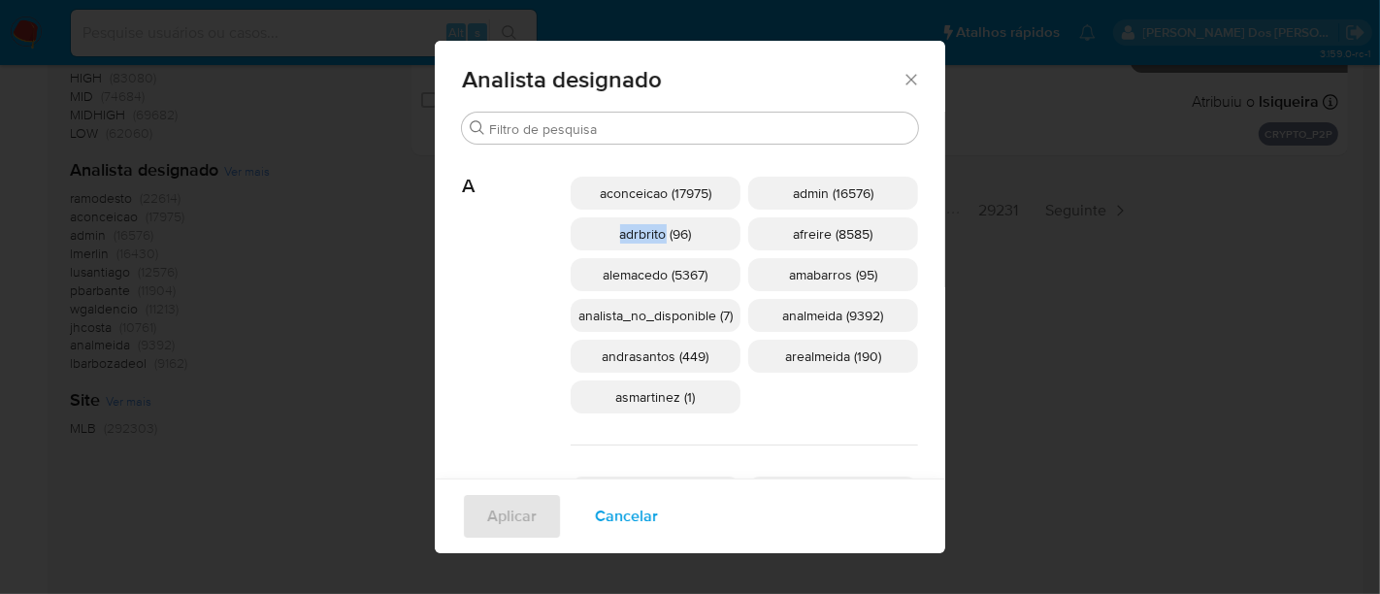
drag, startPoint x: 604, startPoint y: 237, endPoint x: 658, endPoint y: 237, distance: 54.3
click at [658, 237] on p "adrbrito (96)" at bounding box center [656, 233] width 170 height 33
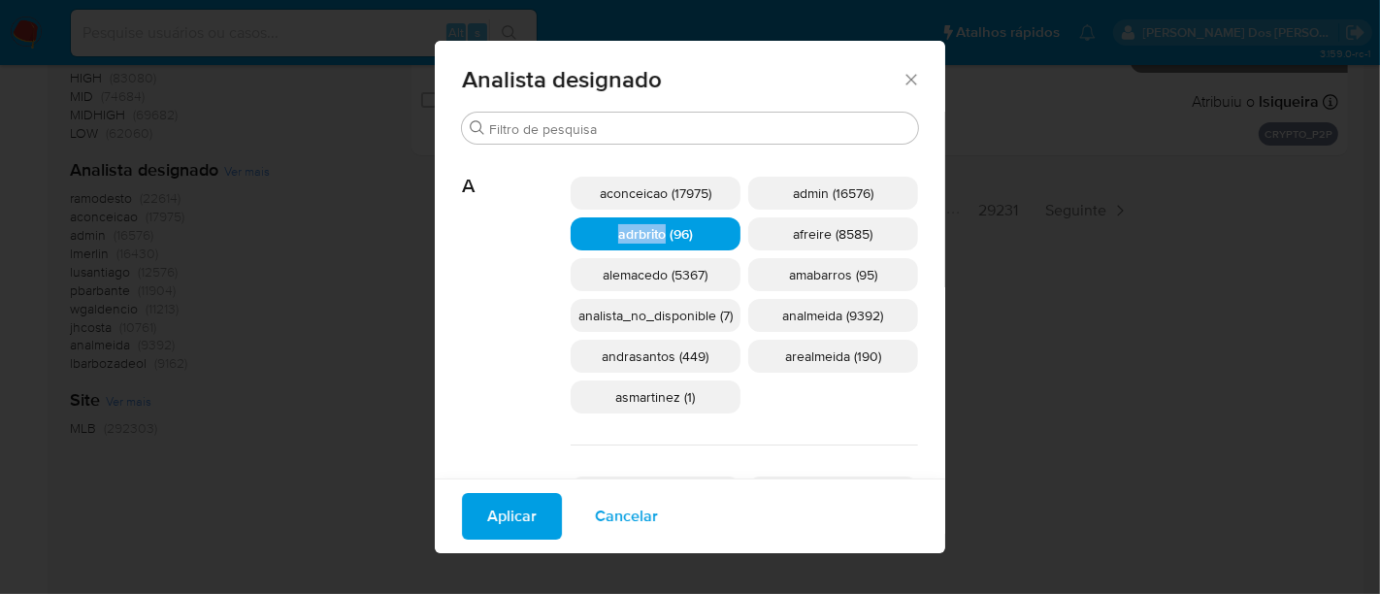
copy span "adrbrito"
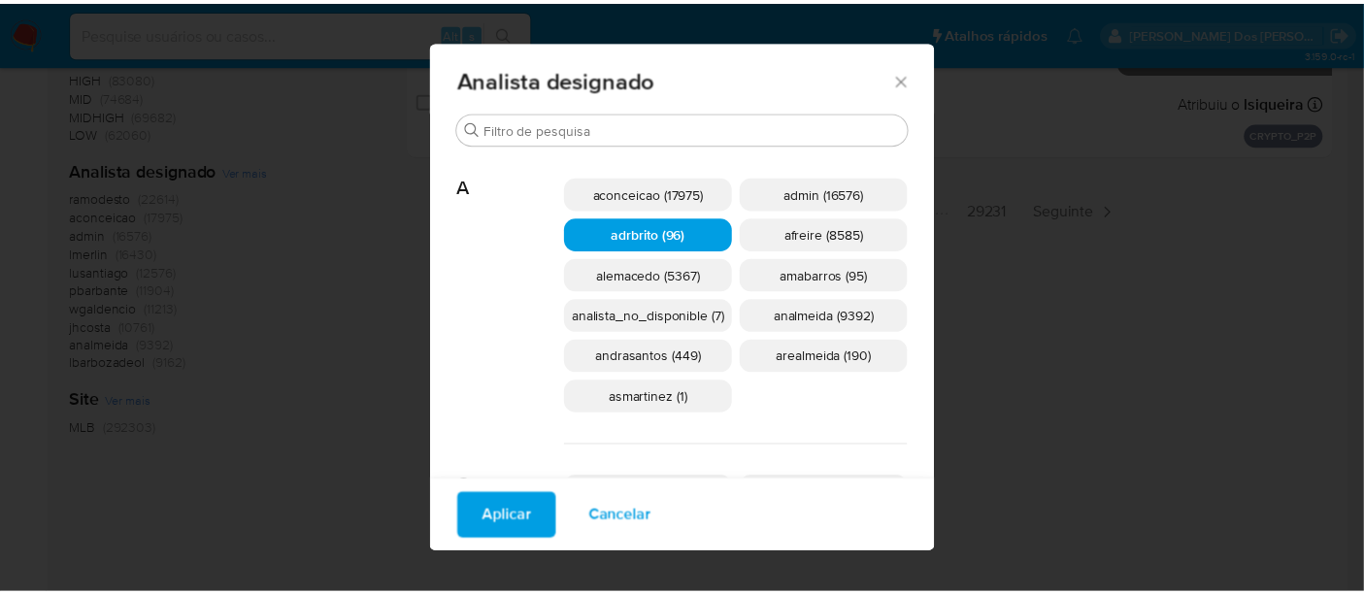
scroll to position [3156, 0]
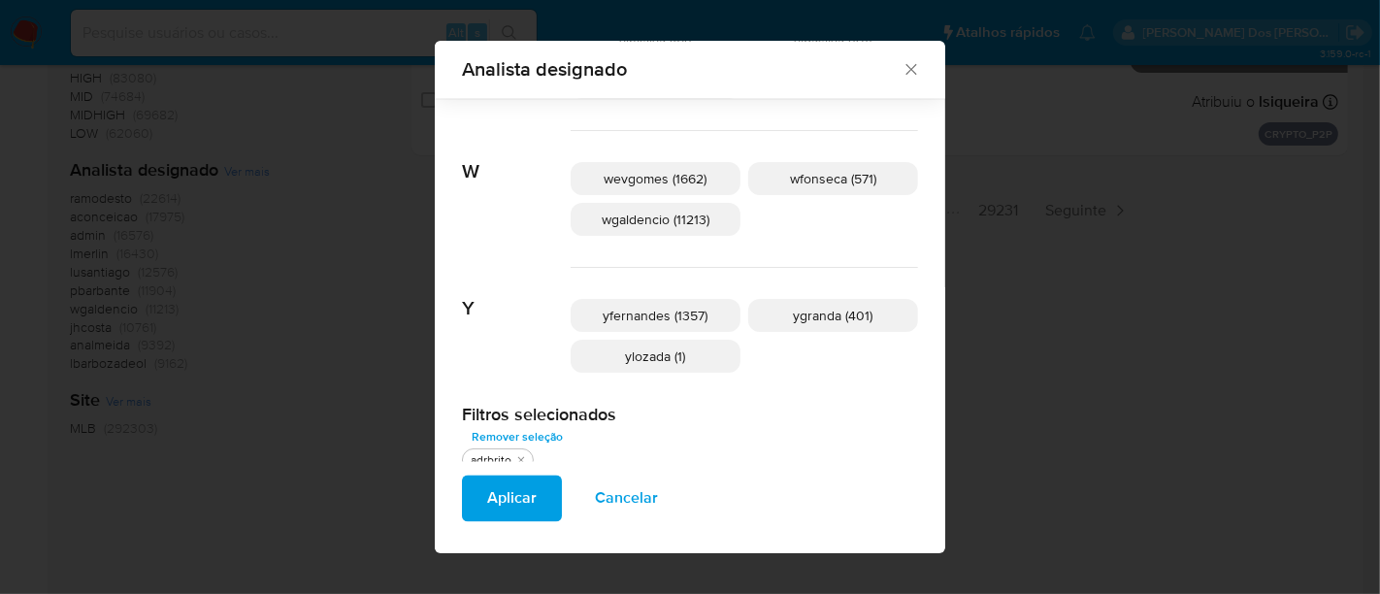
click at [908, 72] on icon "Fechar" at bounding box center [911, 68] width 19 height 19
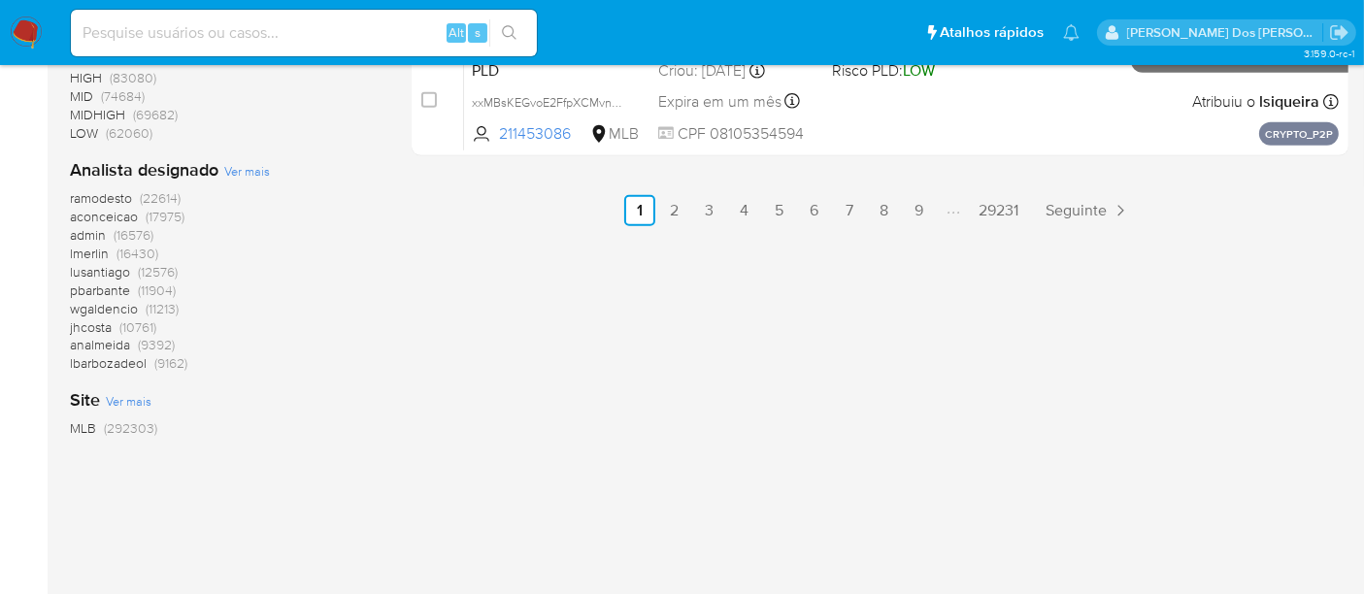
click at [215, 31] on input at bounding box center [304, 32] width 466 height 25
type input "simonelopes0610@gmail.com"
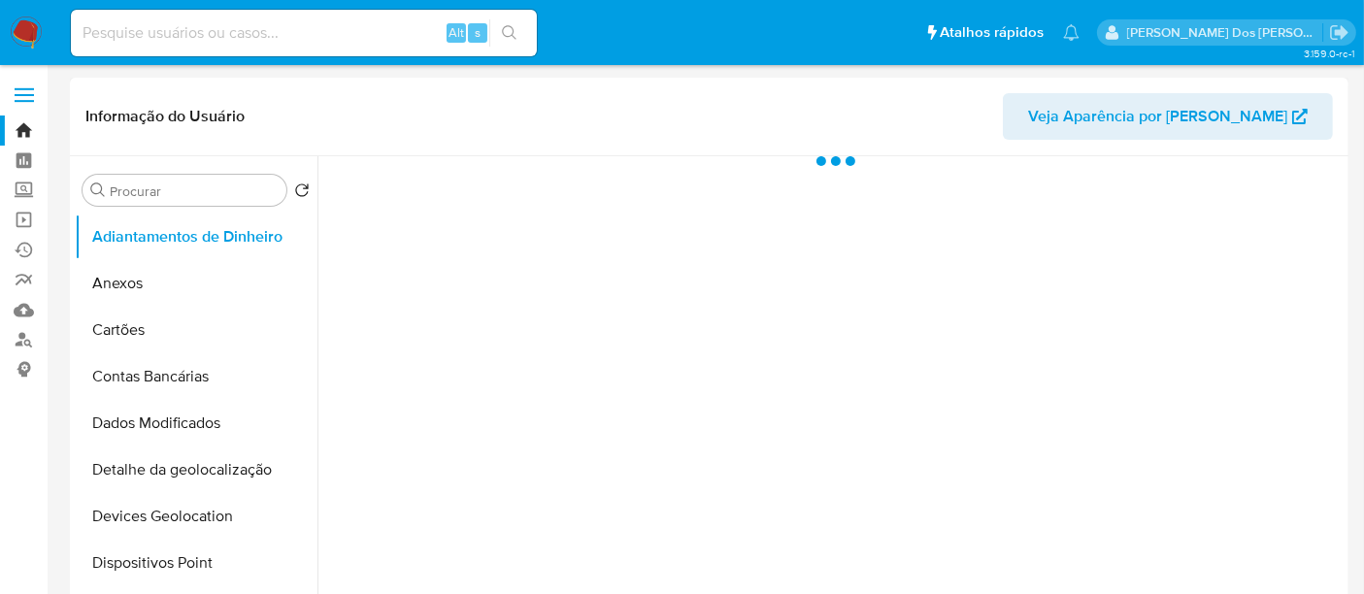
select select "10"
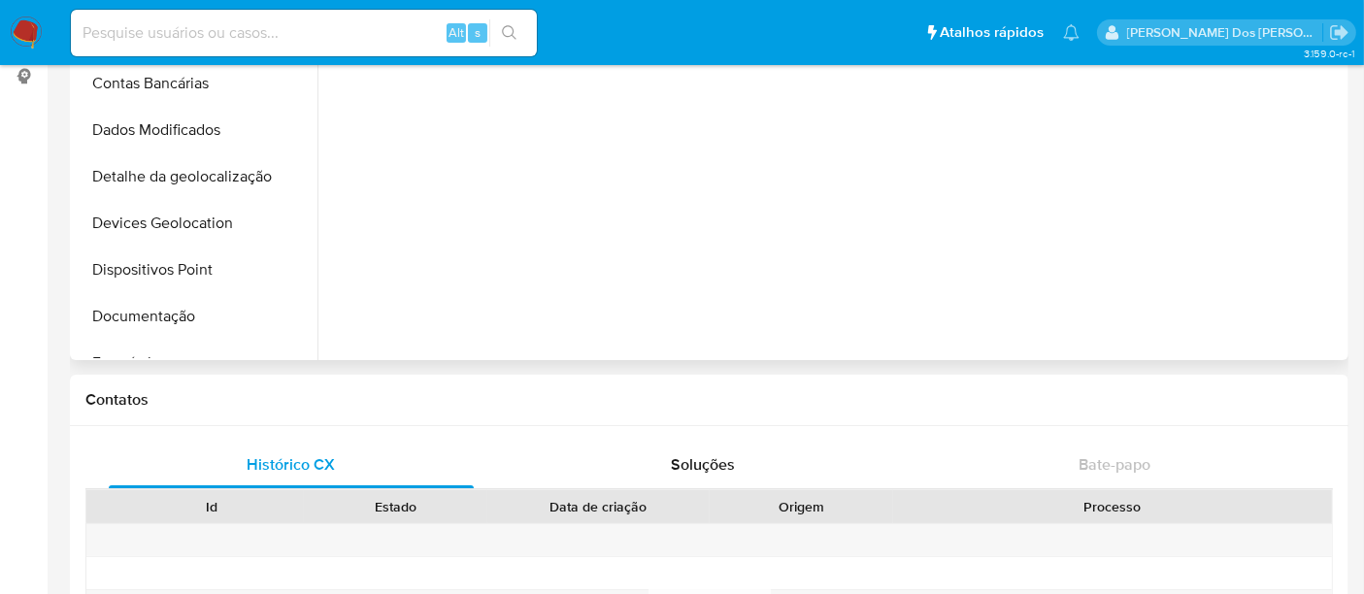
scroll to position [108, 0]
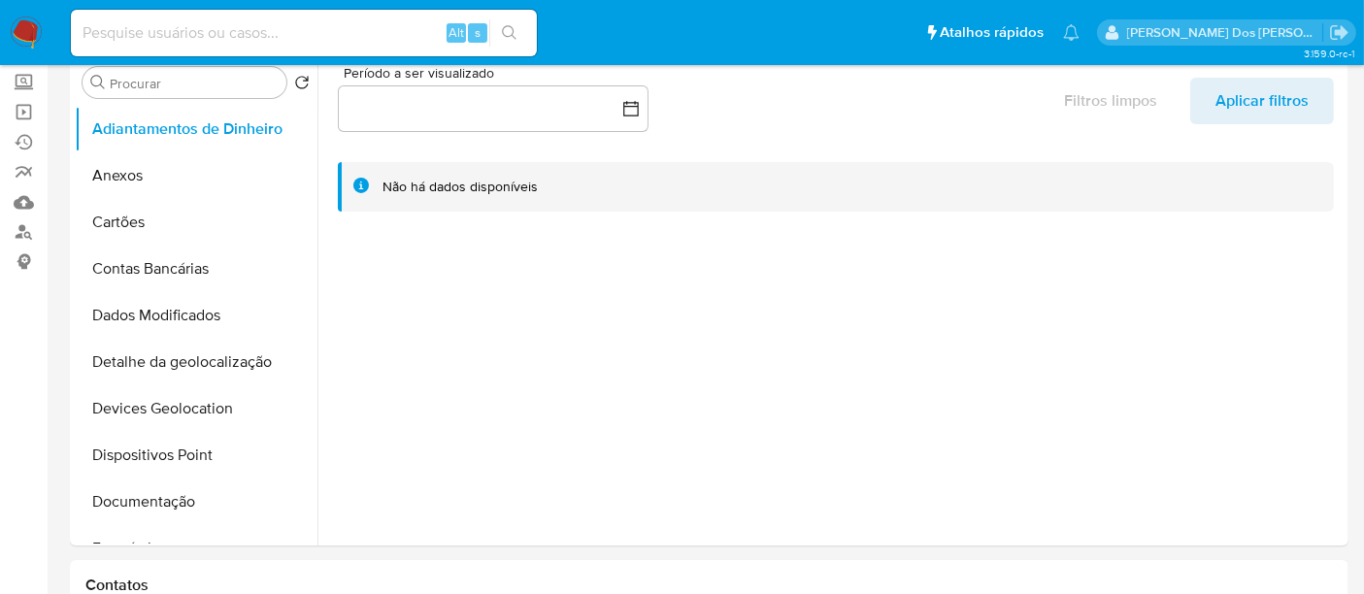
click at [327, 17] on div "Alt s" at bounding box center [304, 33] width 466 height 47
click at [326, 31] on input at bounding box center [304, 32] width 466 height 25
type input "msaluha@yahoo.com"
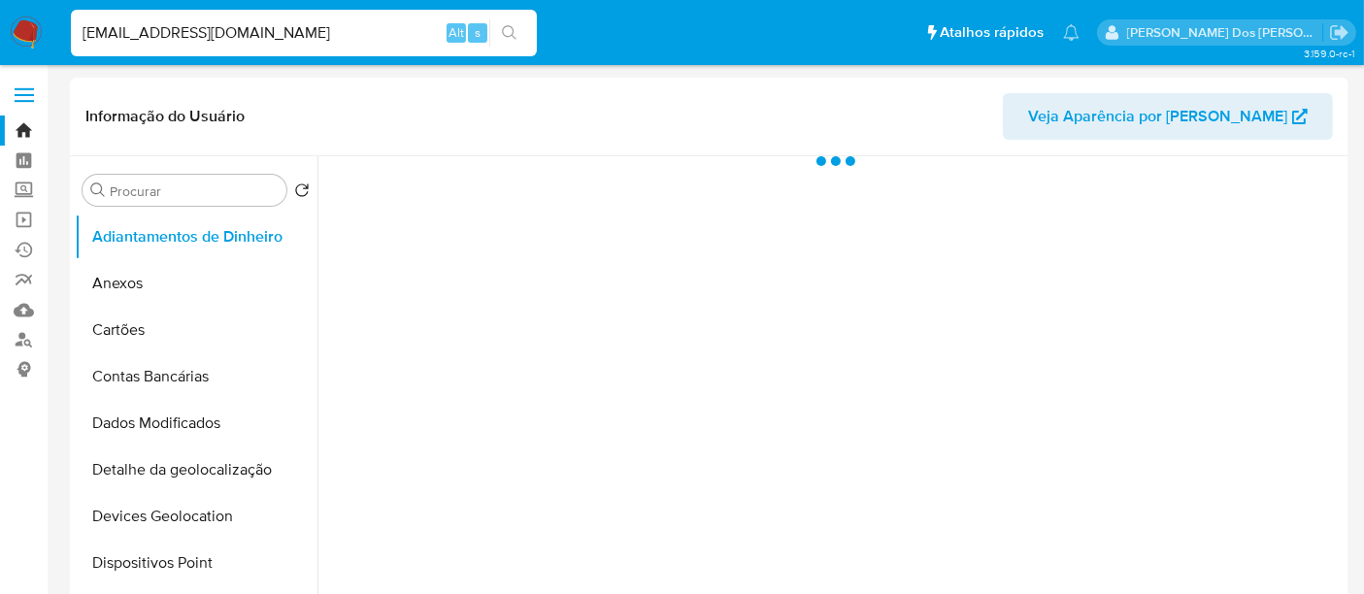
select select "10"
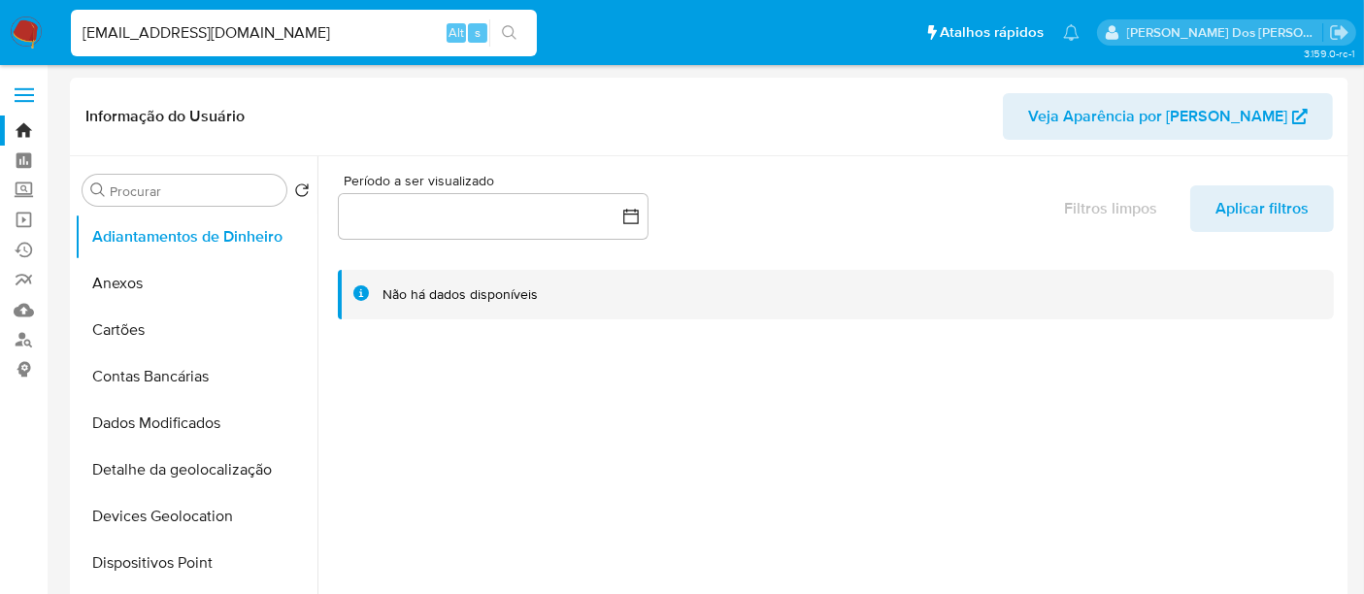
click at [30, 31] on img at bounding box center [26, 32] width 33 height 33
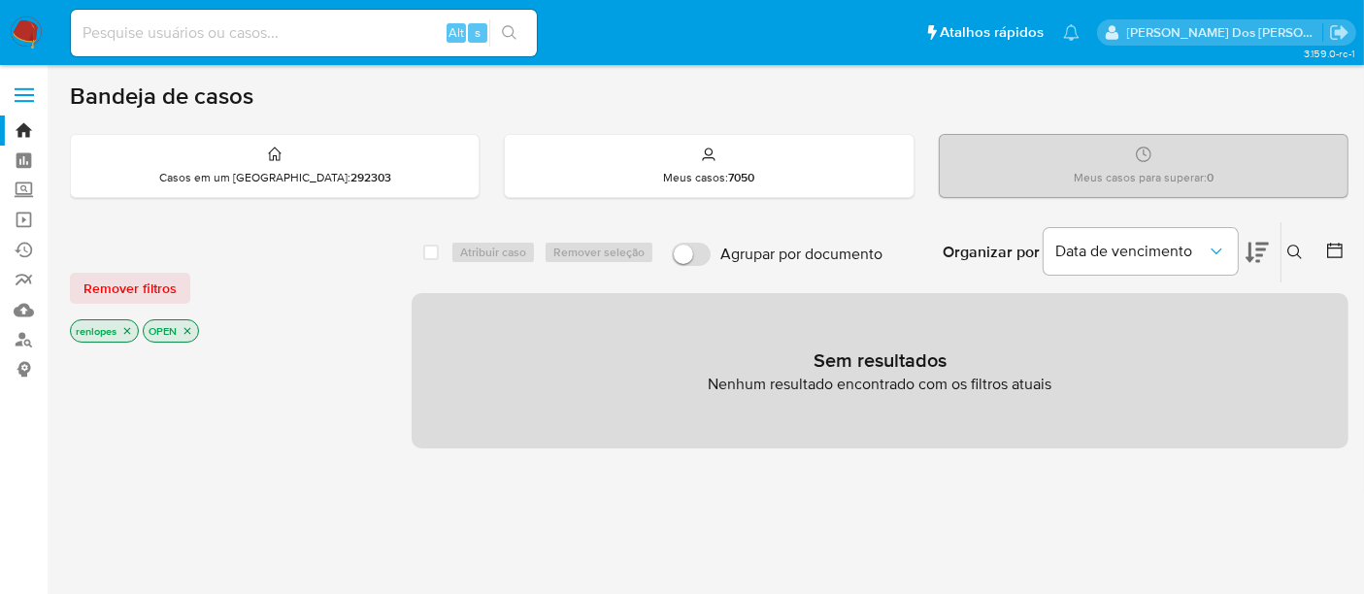
click at [203, 37] on input at bounding box center [304, 32] width 466 height 25
type input "renatolopesfilho1011@gmail.com"
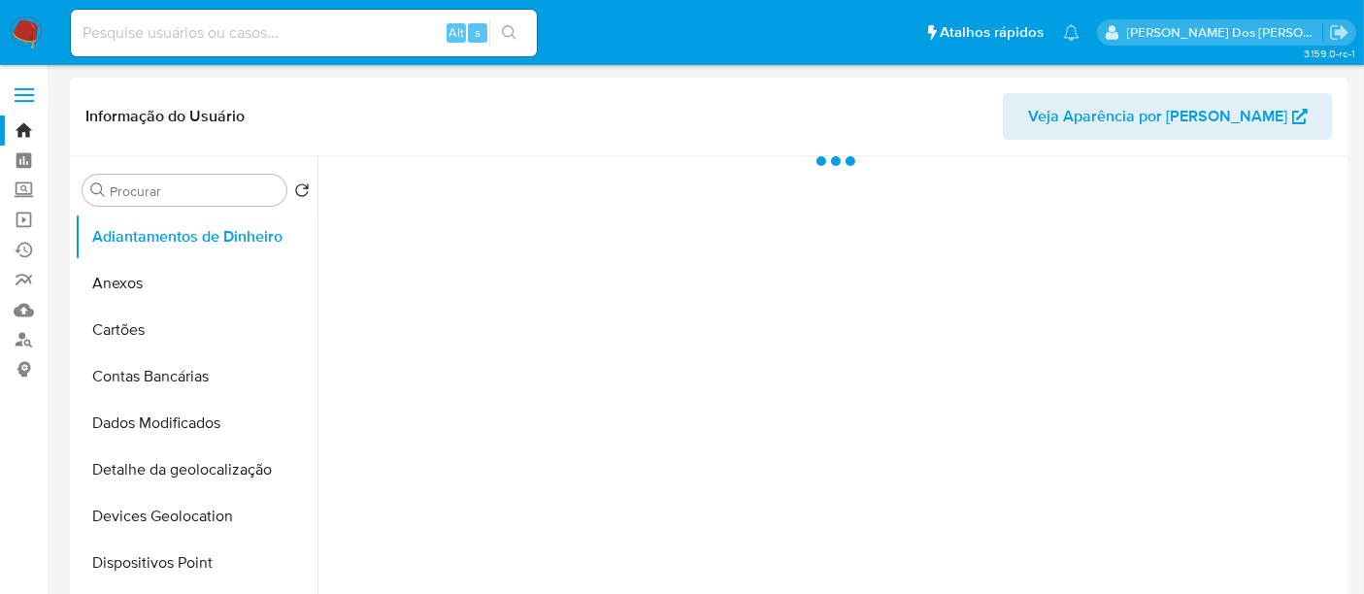
select select "10"
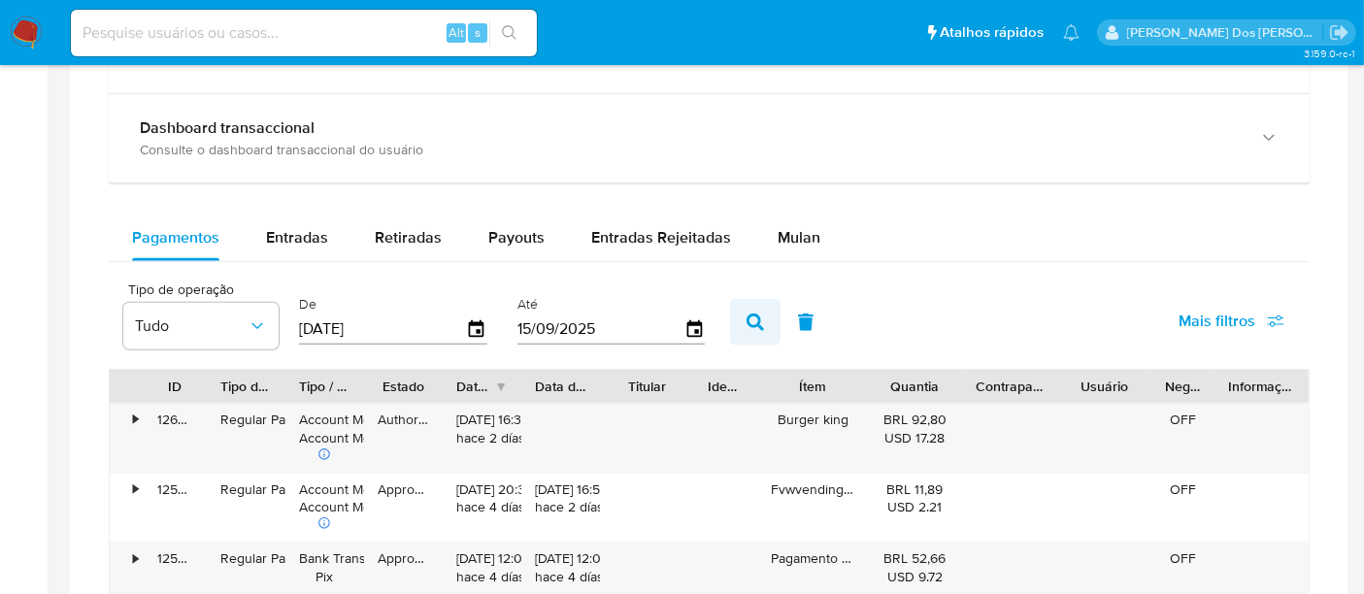
scroll to position [1078, 0]
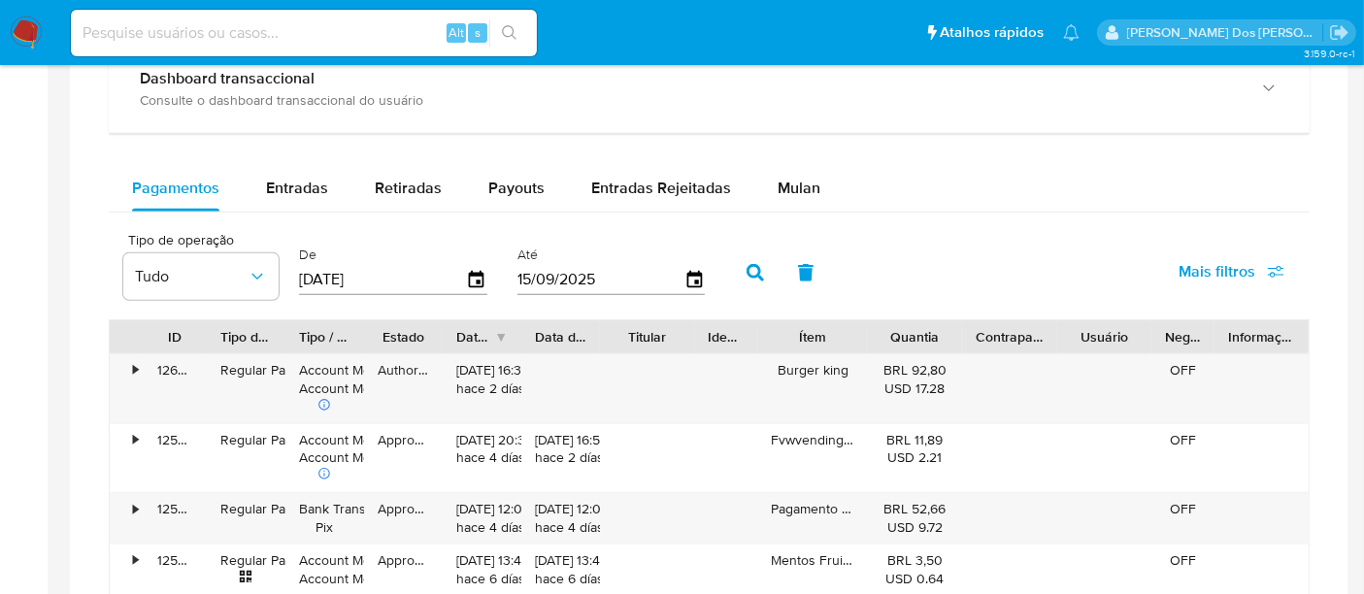
drag, startPoint x: 16, startPoint y: 37, endPoint x: 50, endPoint y: 8, distance: 44.7
click at [19, 37] on img at bounding box center [26, 32] width 33 height 33
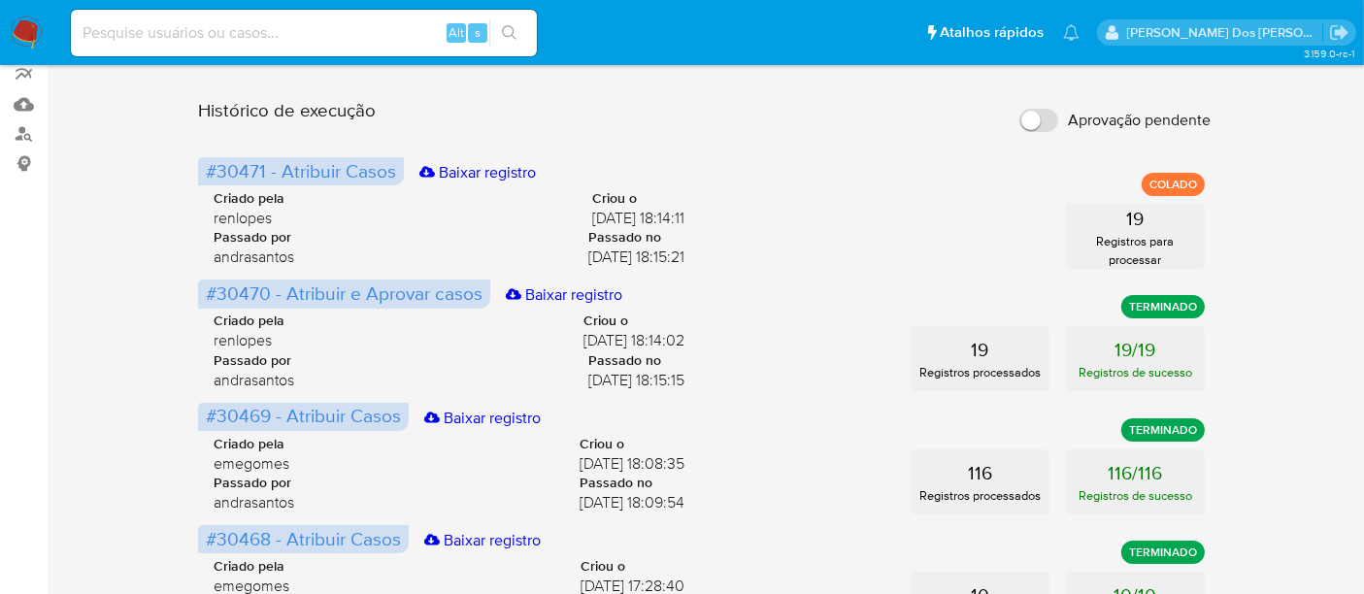
scroll to position [215, 0]
